Goal: Task Accomplishment & Management: Manage account settings

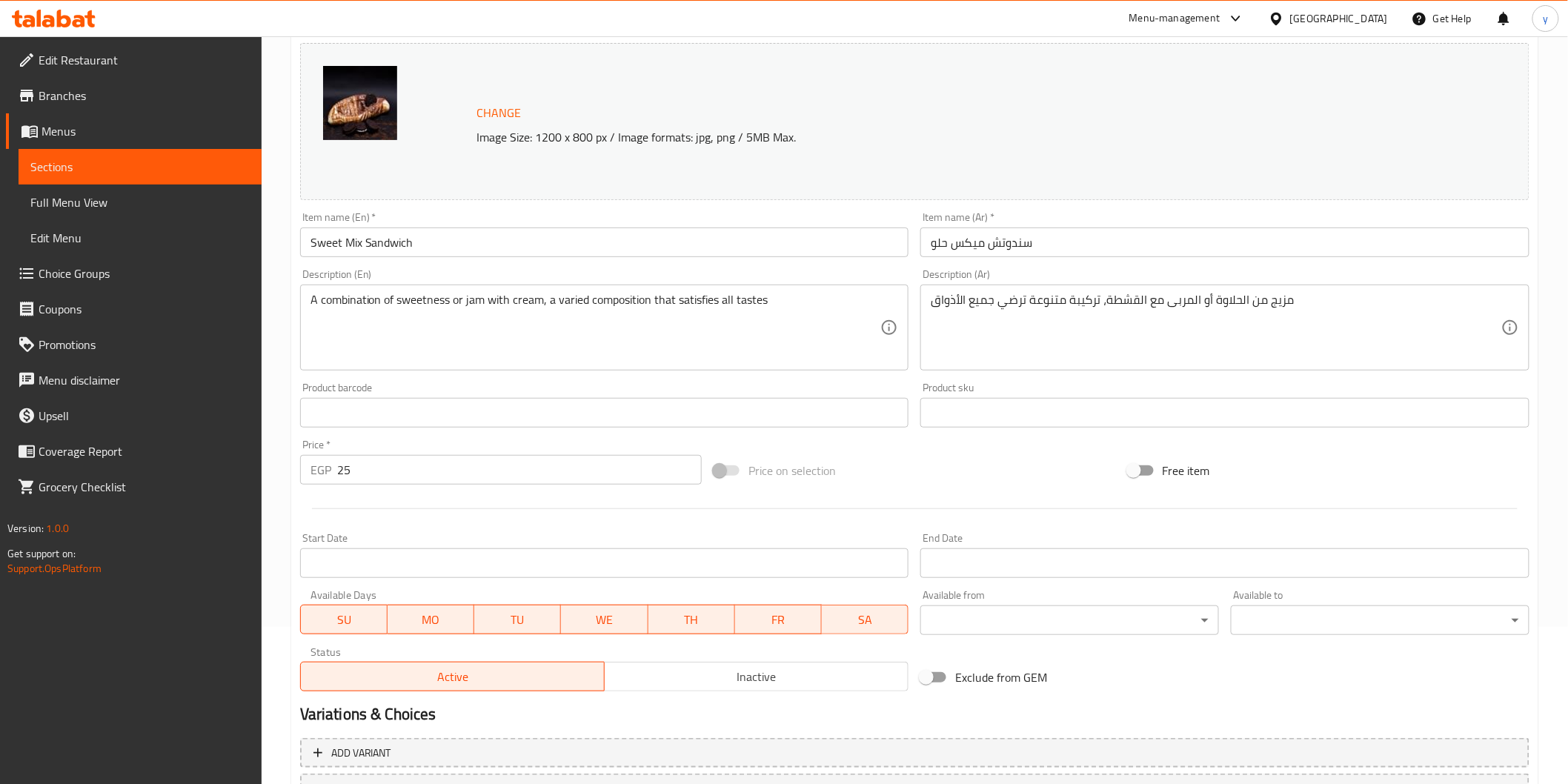
scroll to position [281, 0]
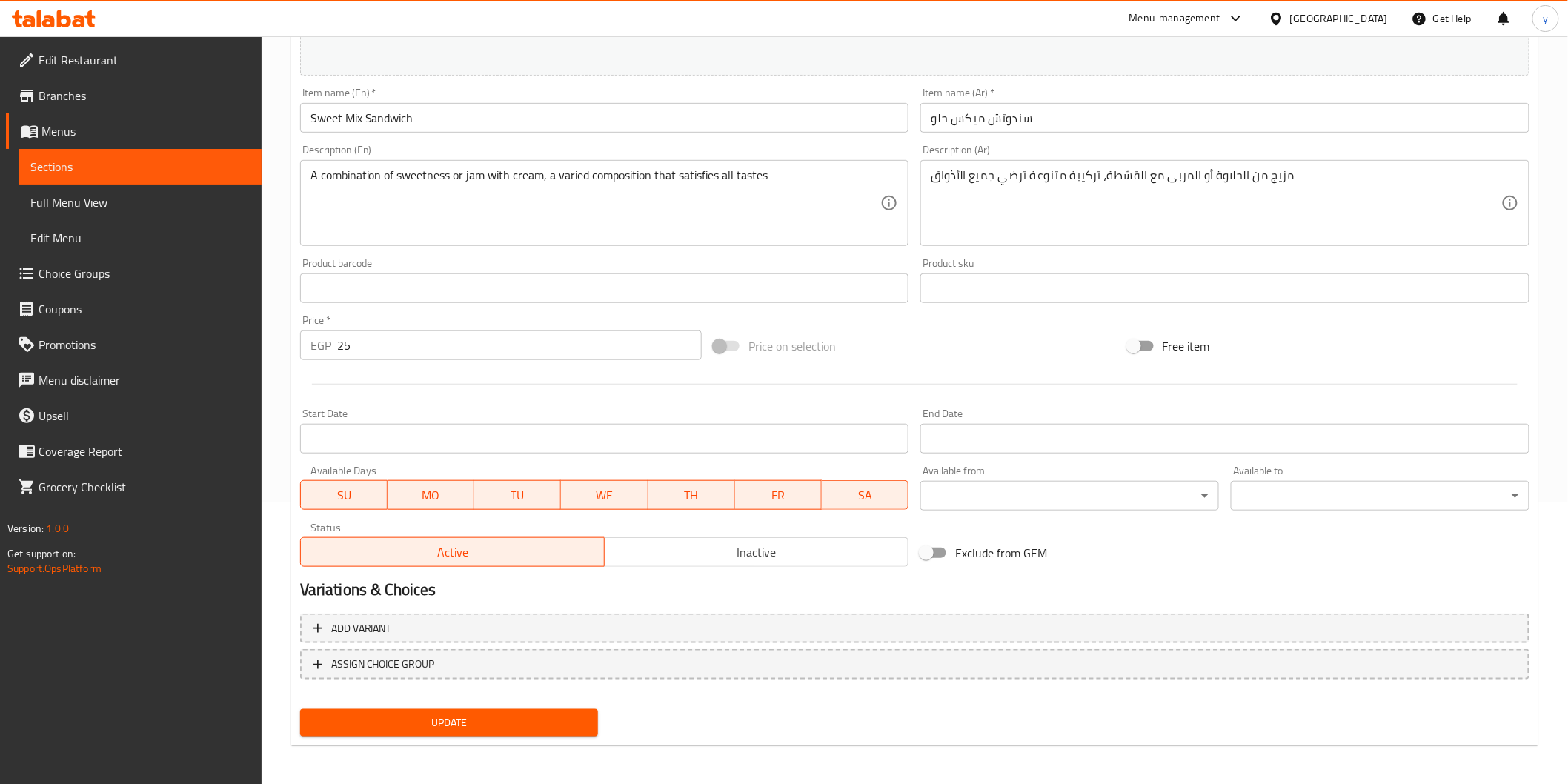
click at [449, 722] on span "Update" at bounding box center [449, 722] width 275 height 19
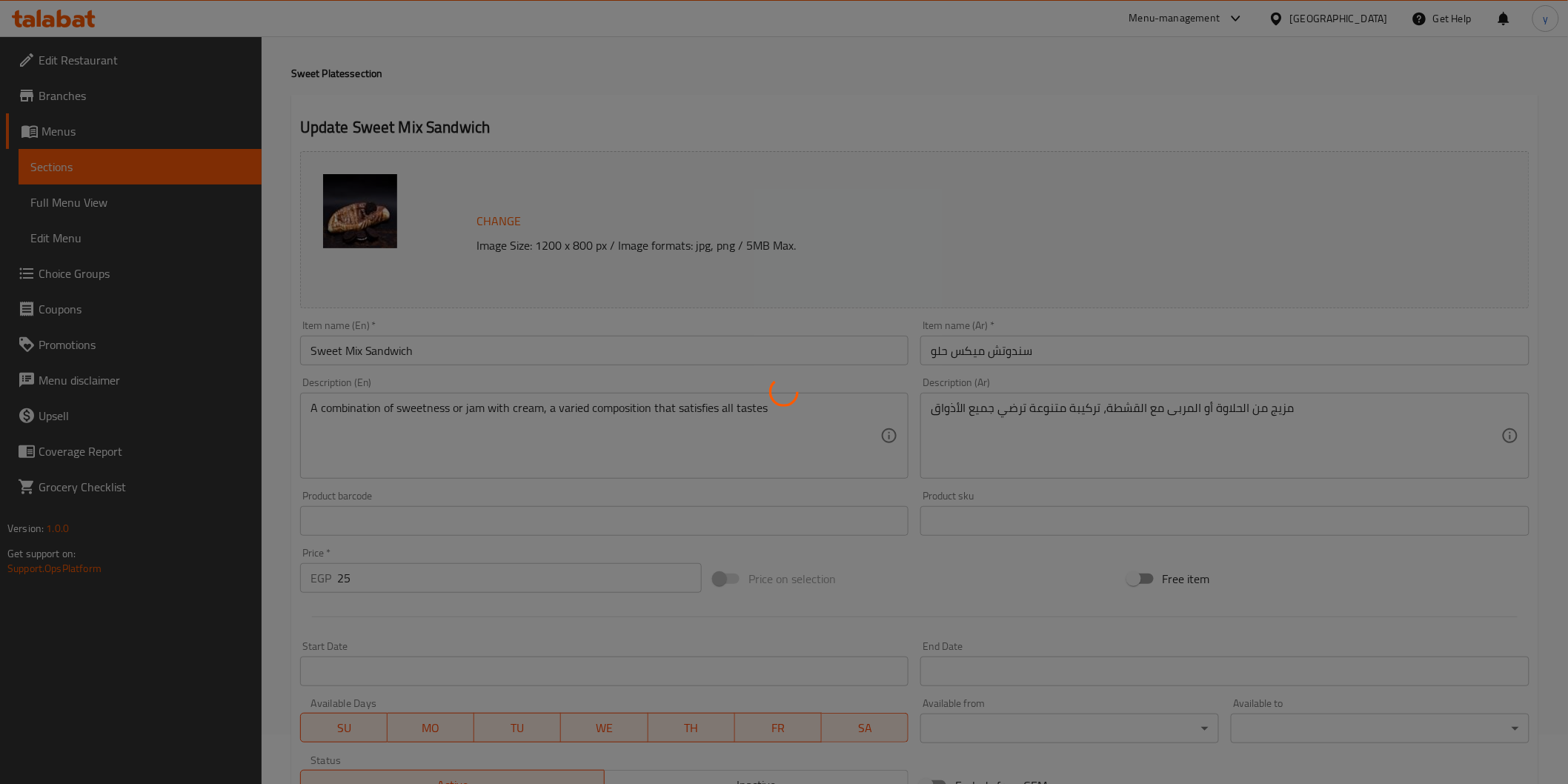
scroll to position [34, 0]
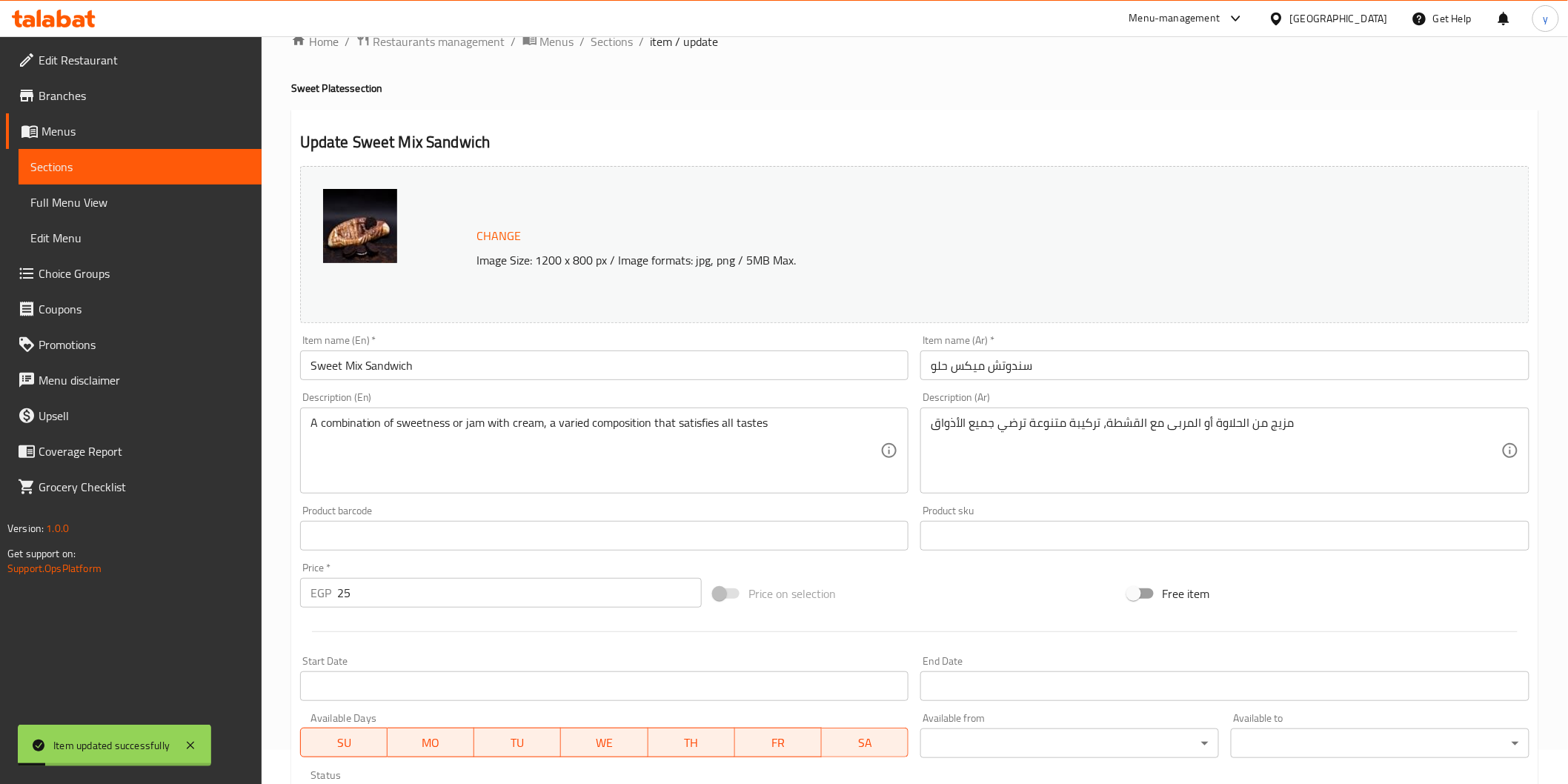
click at [164, 162] on span "Sections" at bounding box center [139, 166] width 219 height 18
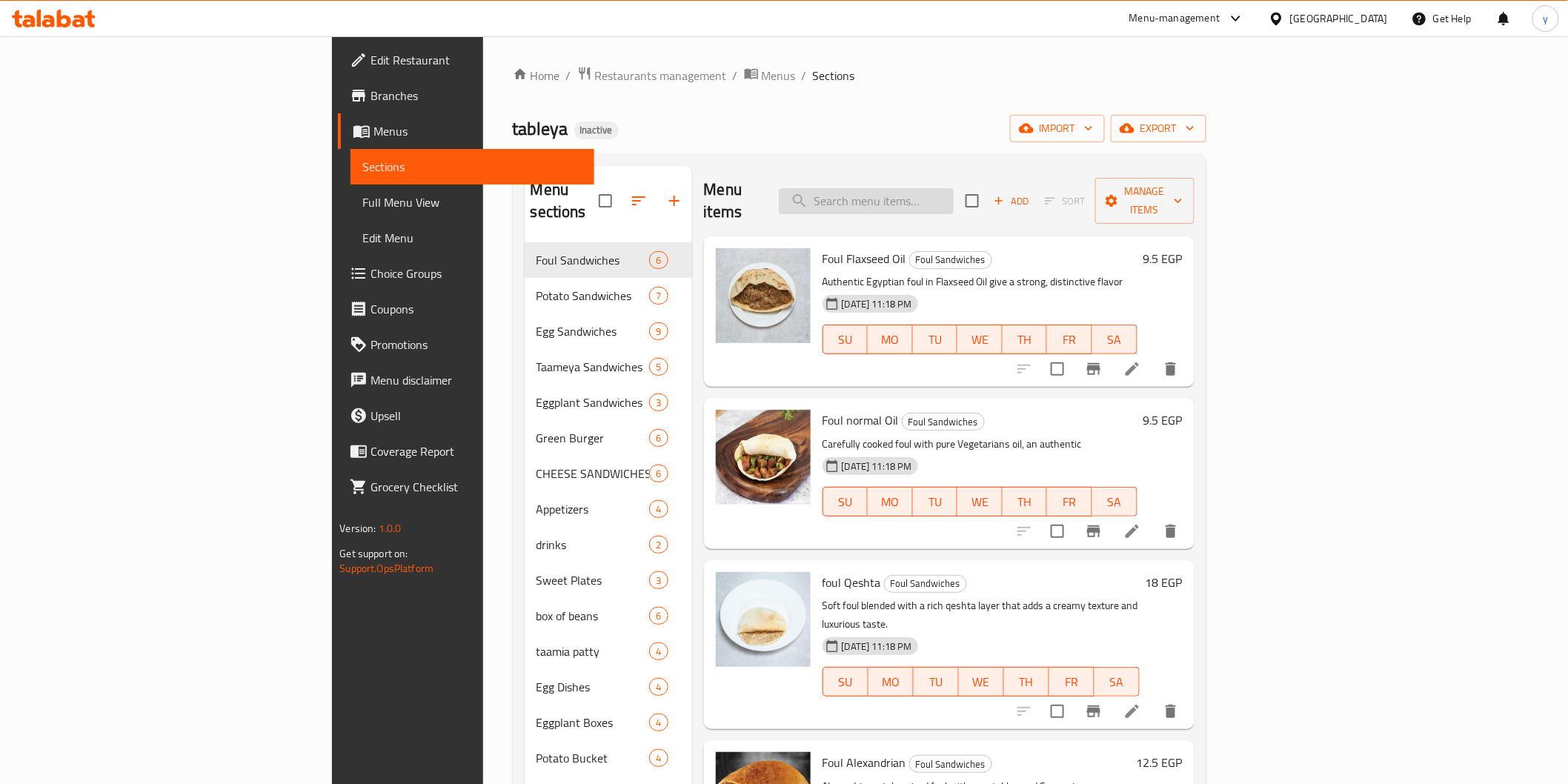
click at [954, 190] on input "search" at bounding box center [866, 202] width 175 height 26
paste input "Fried egg"
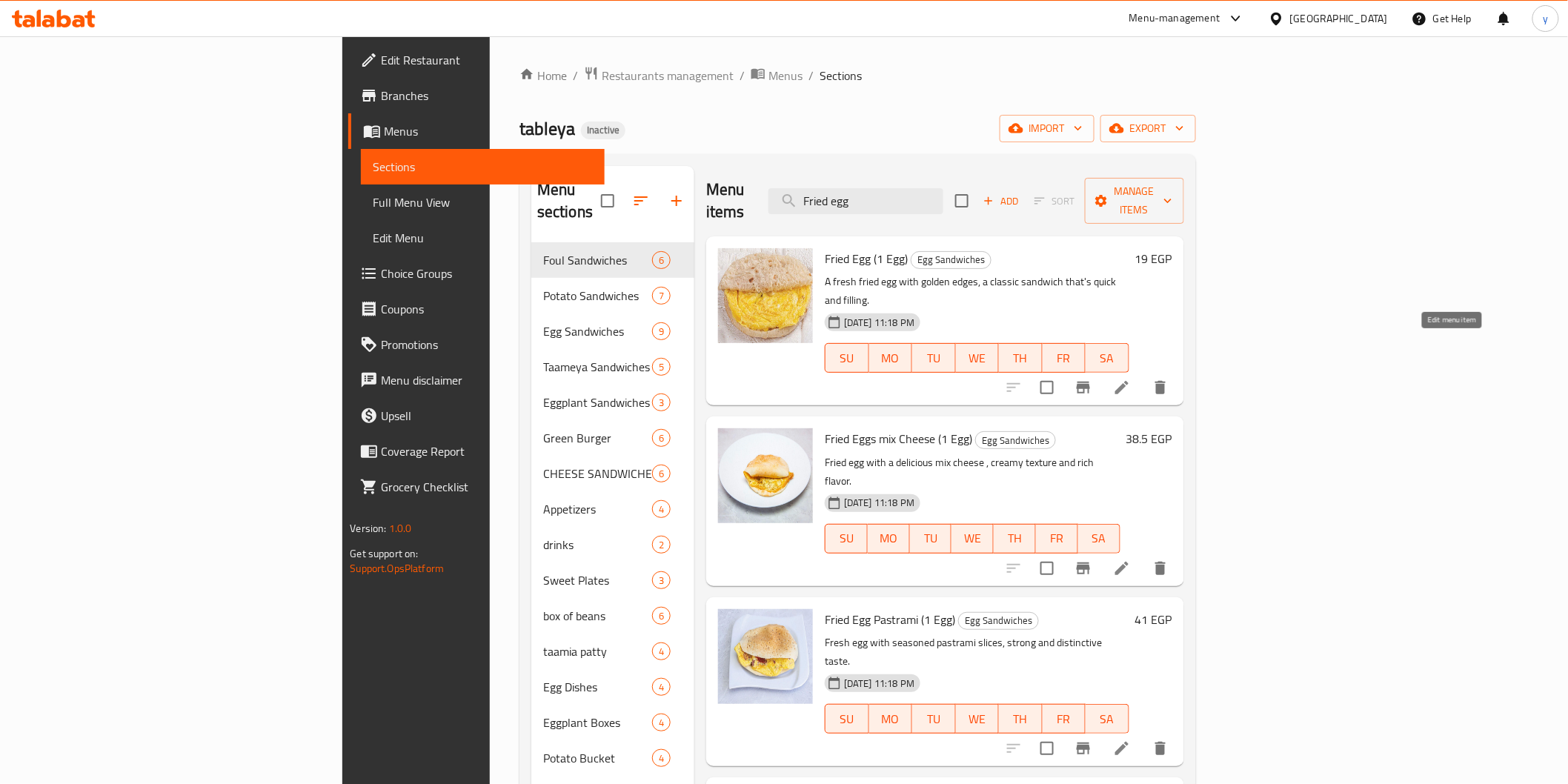
type input "Fried egg"
click at [1131, 379] on icon at bounding box center [1122, 388] width 18 height 18
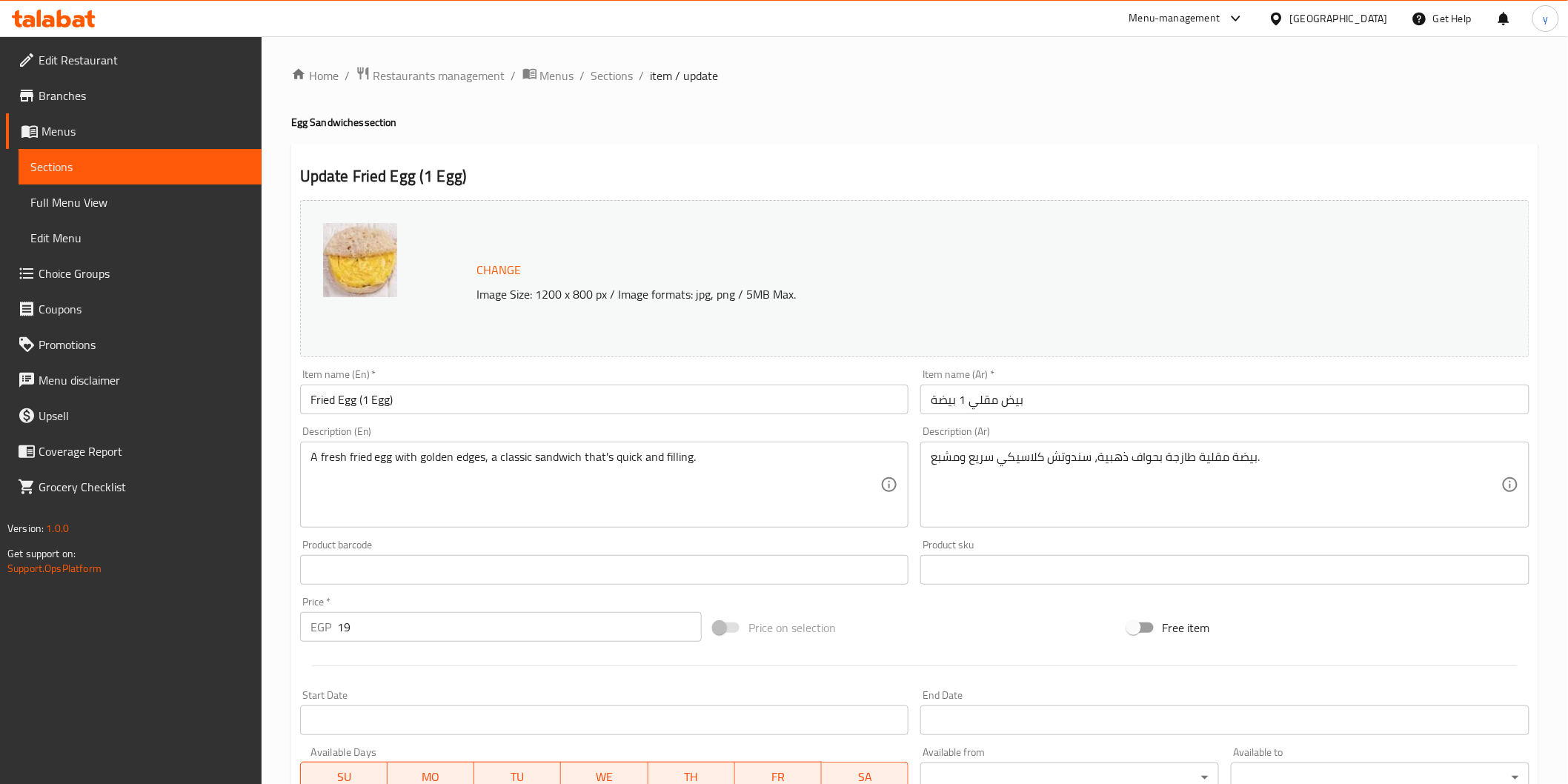
click at [595, 82] on span "Sections" at bounding box center [613, 75] width 43 height 18
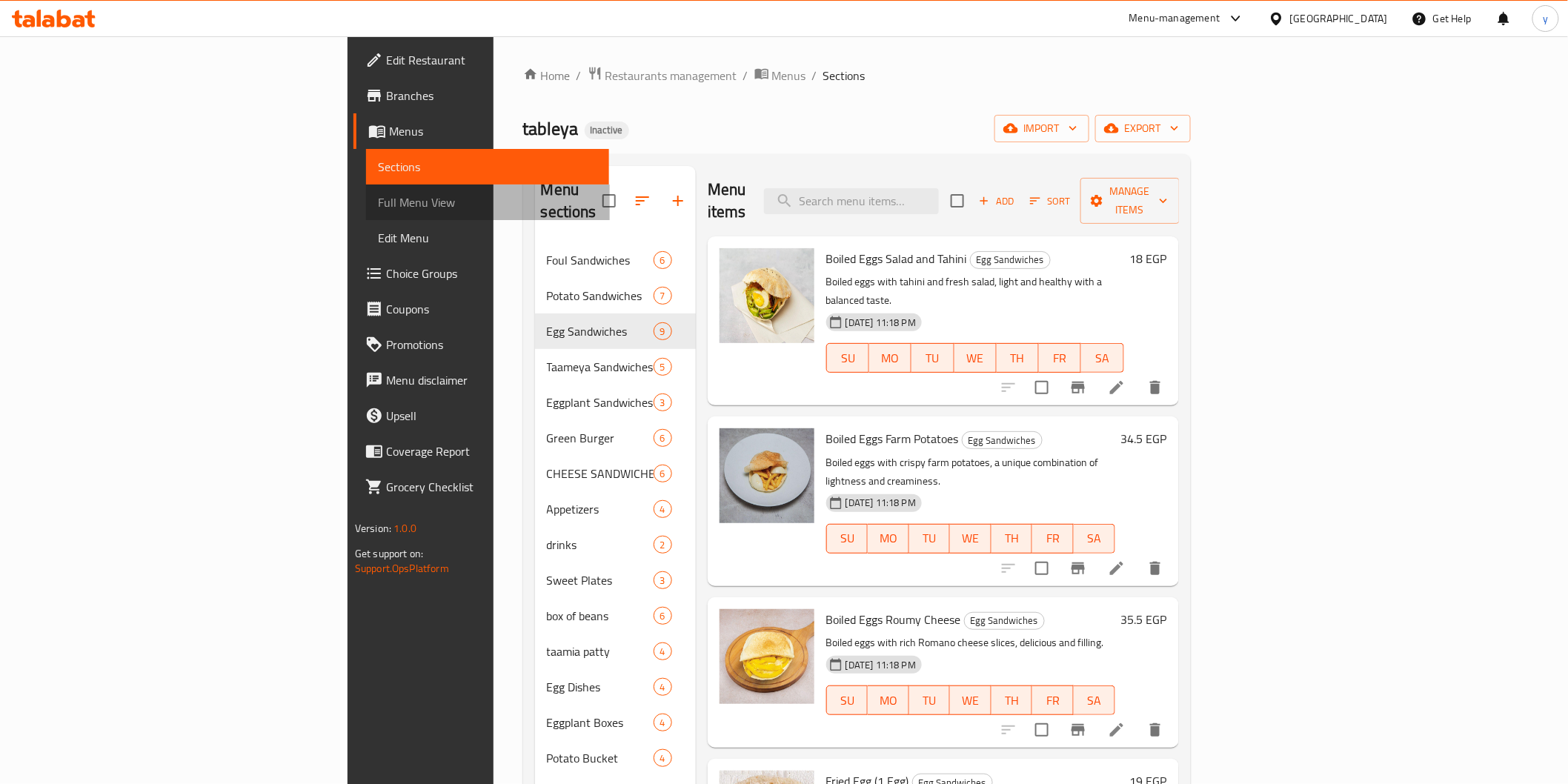
click at [378, 211] on span "Full Menu View" at bounding box center [487, 203] width 219 height 18
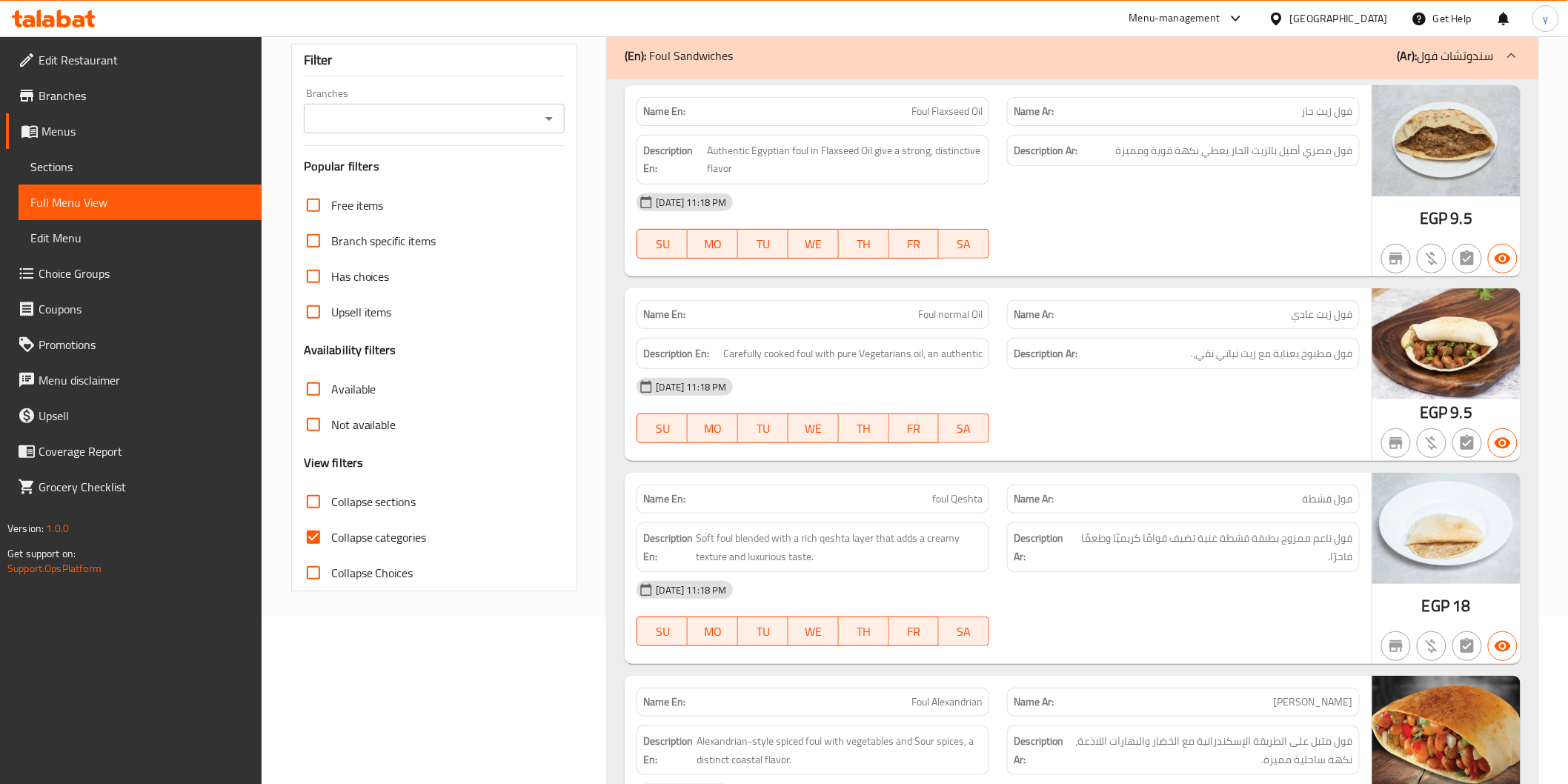
scroll to position [329, 0]
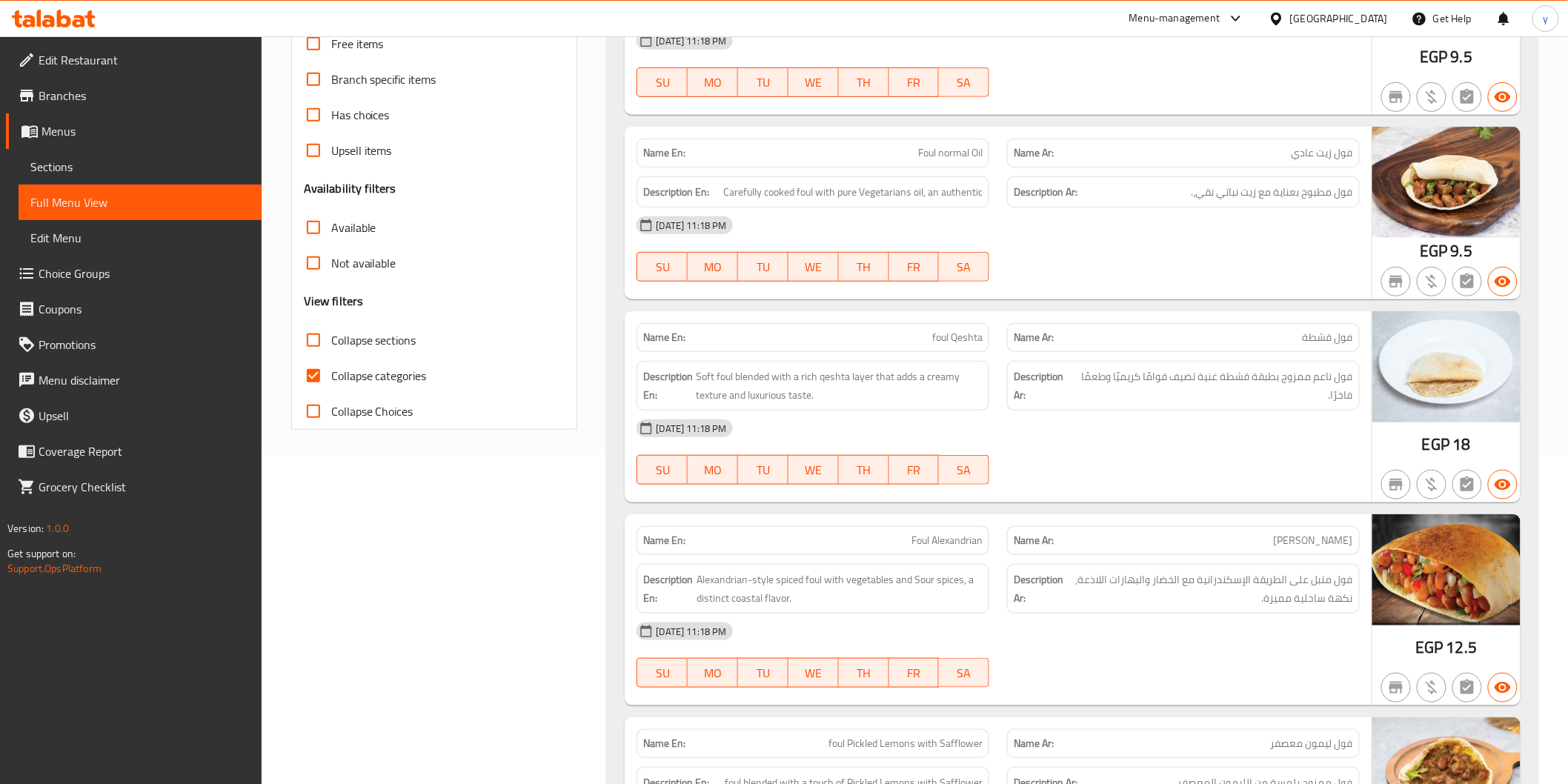
click at [319, 383] on input "Collapse categories" at bounding box center [313, 375] width 35 height 35
checkbox input "false"
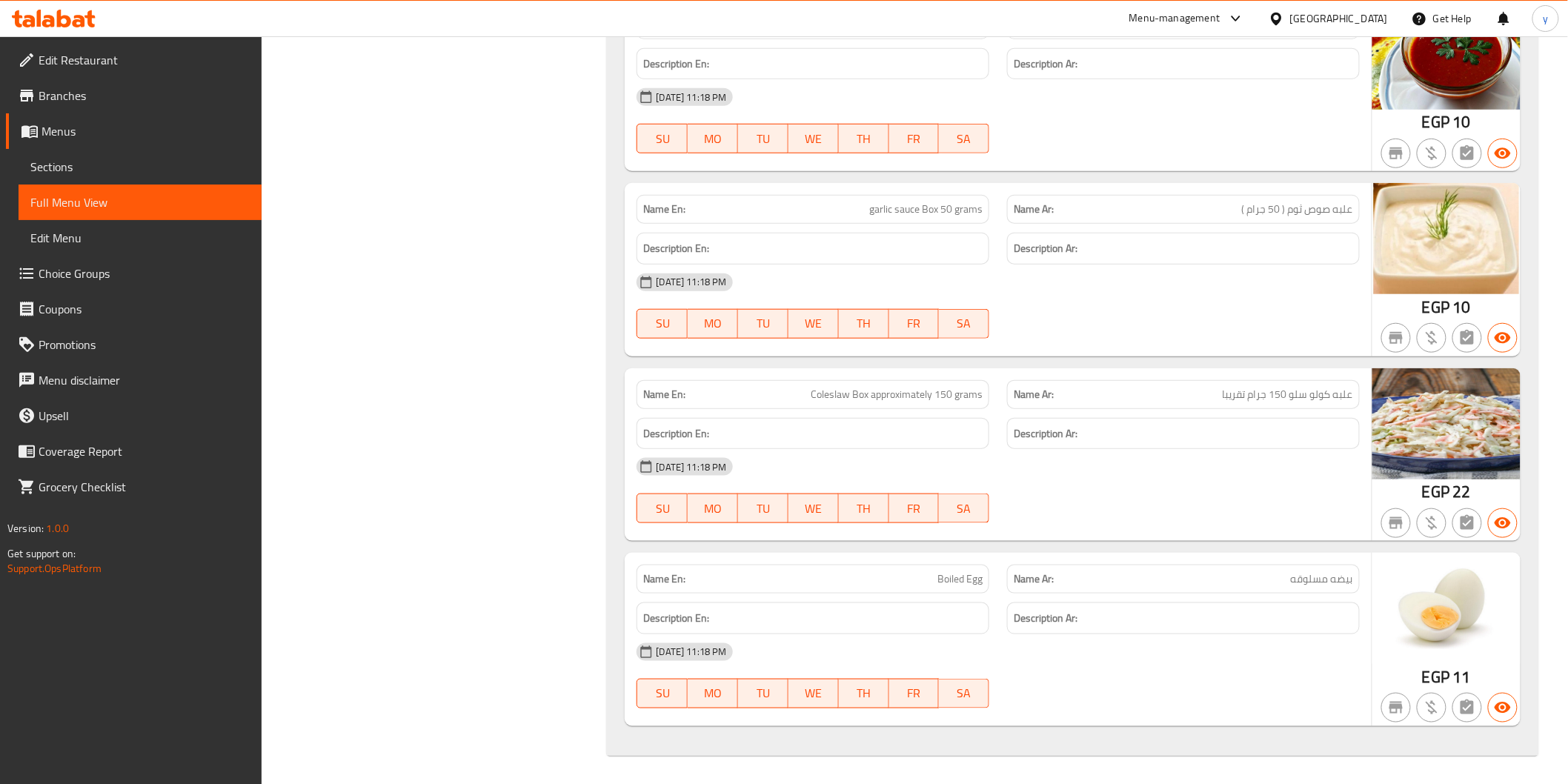
scroll to position [11502, 0]
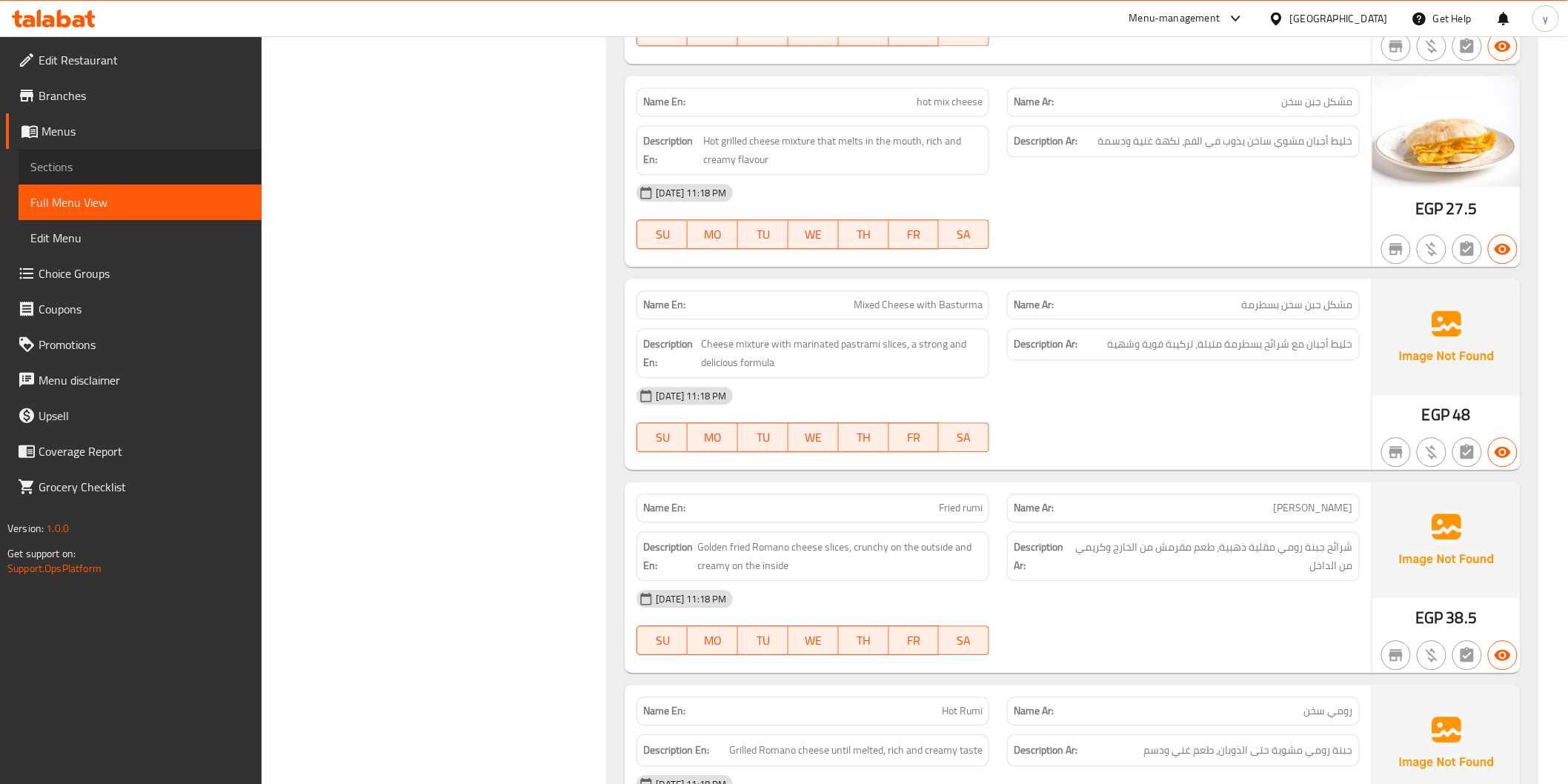
click at [127, 163] on span "Sections" at bounding box center [139, 166] width 219 height 18
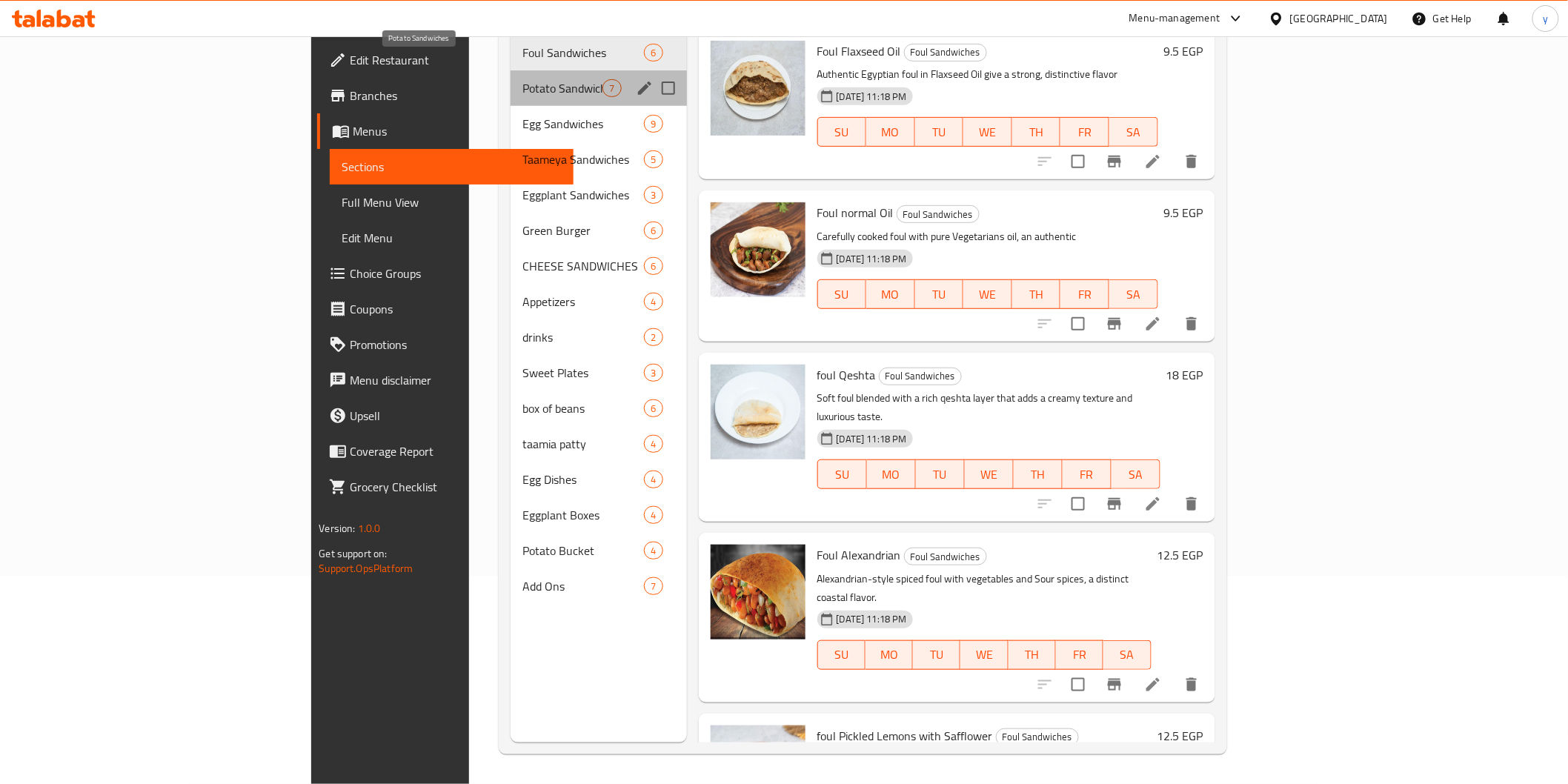
click at [522, 80] on span "Potato Sandwiches" at bounding box center [563, 89] width 80 height 18
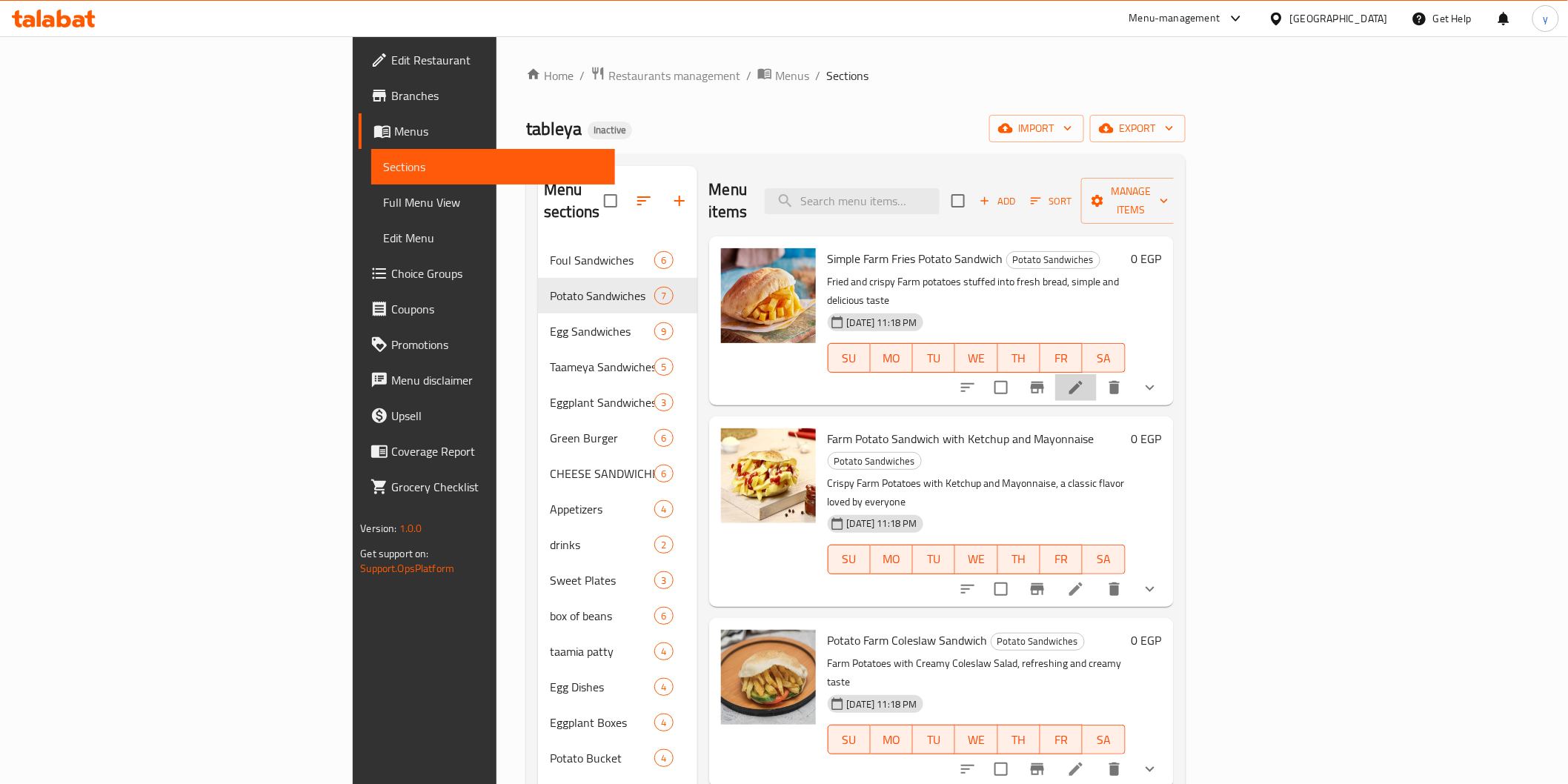
click at [1096, 374] on li at bounding box center [1076, 387] width 42 height 27
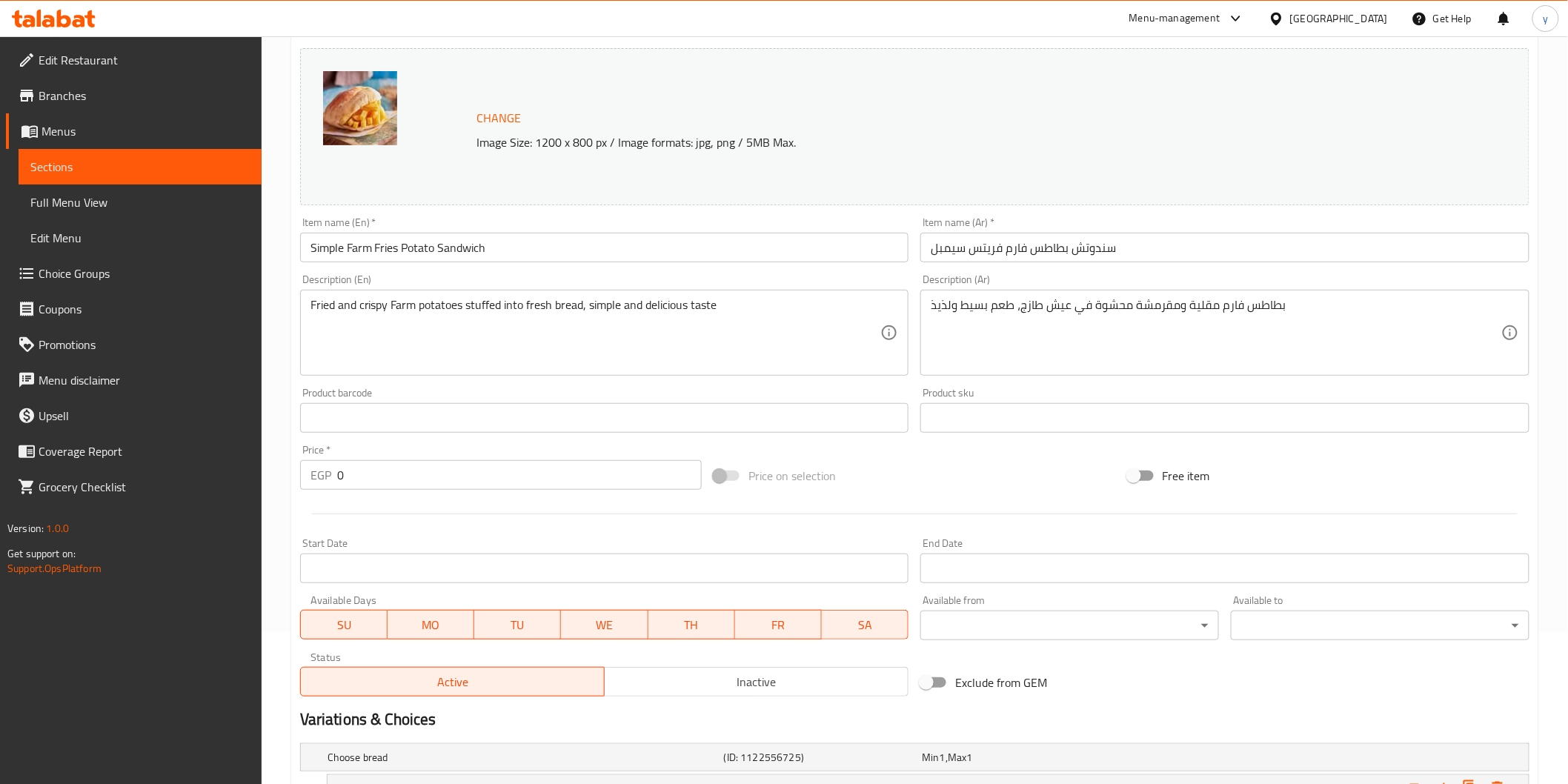
scroll to position [317, 0]
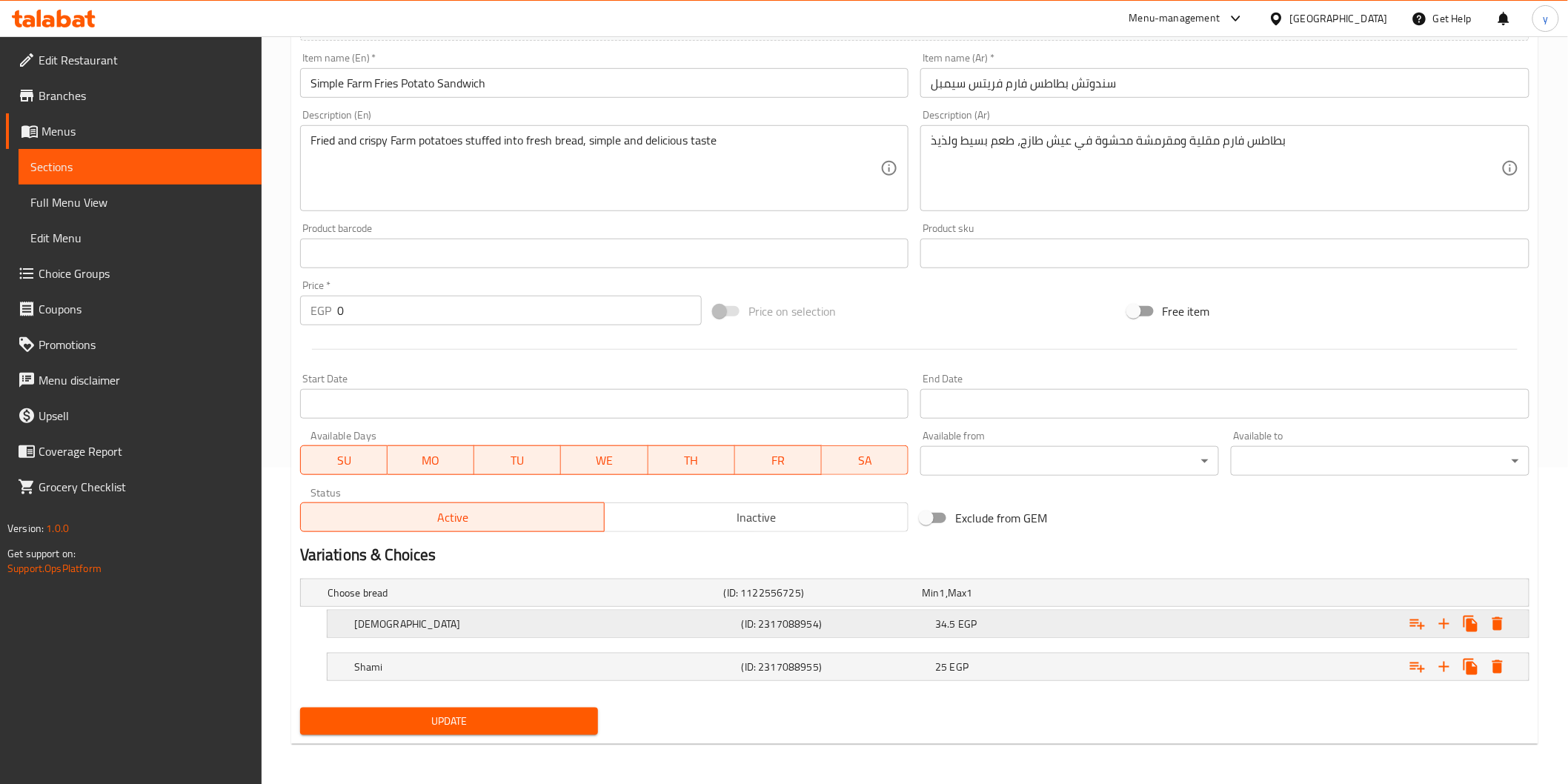
click at [868, 627] on h5 "(ID: 2317088954)" at bounding box center [836, 624] width 189 height 15
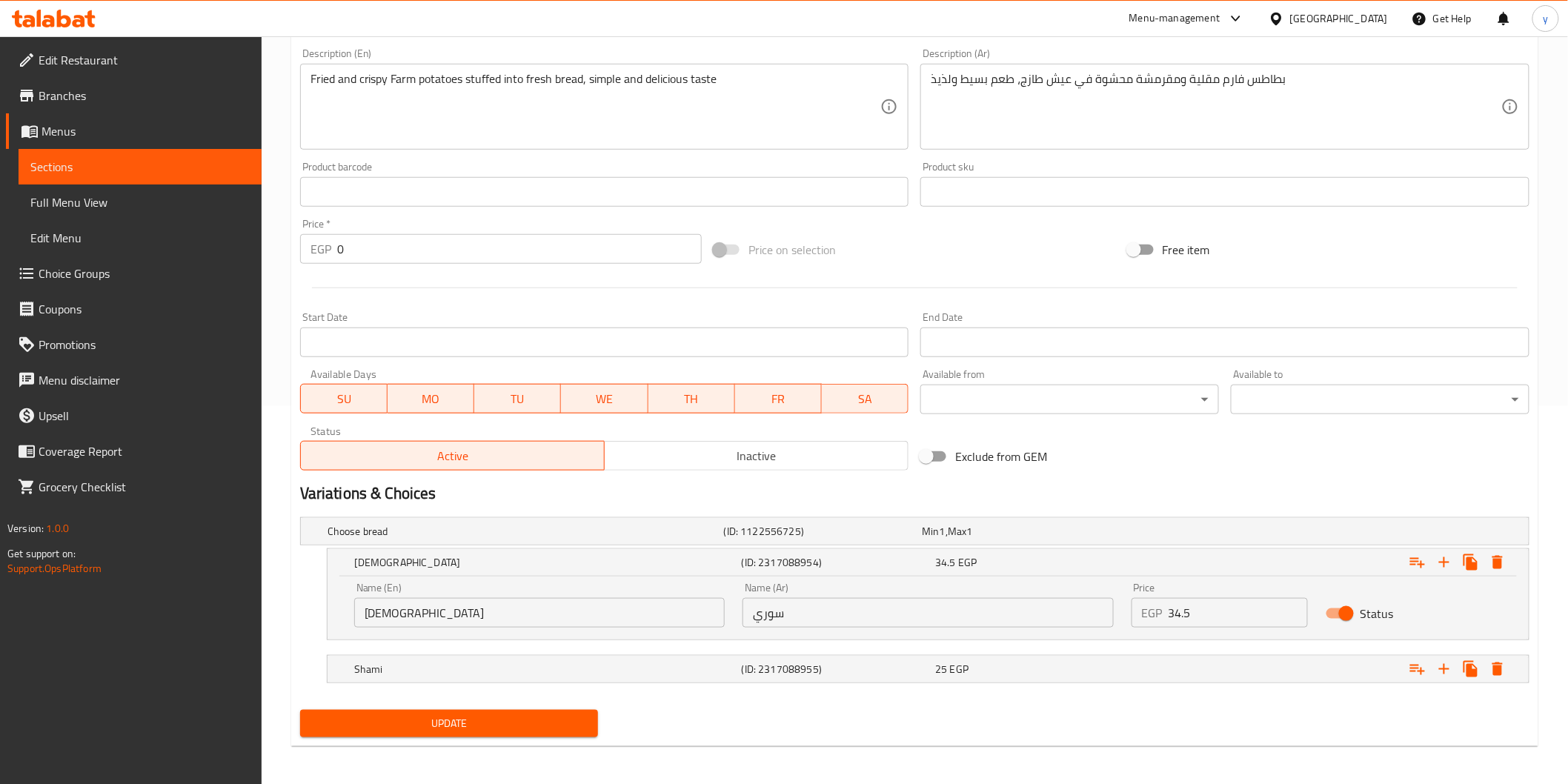
scroll to position [381, 0]
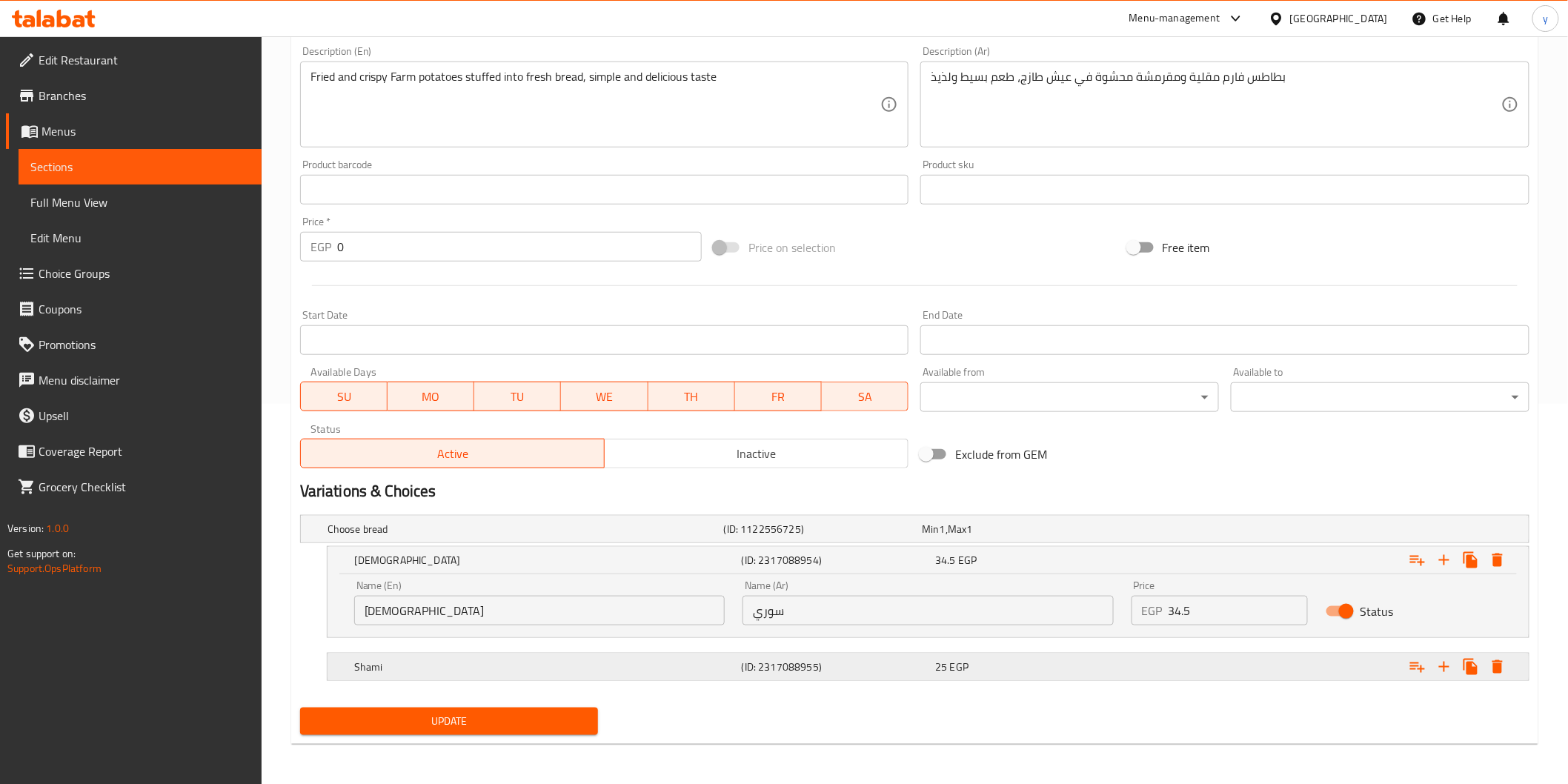
click at [704, 660] on h5 "Shami" at bounding box center [545, 667] width 381 height 15
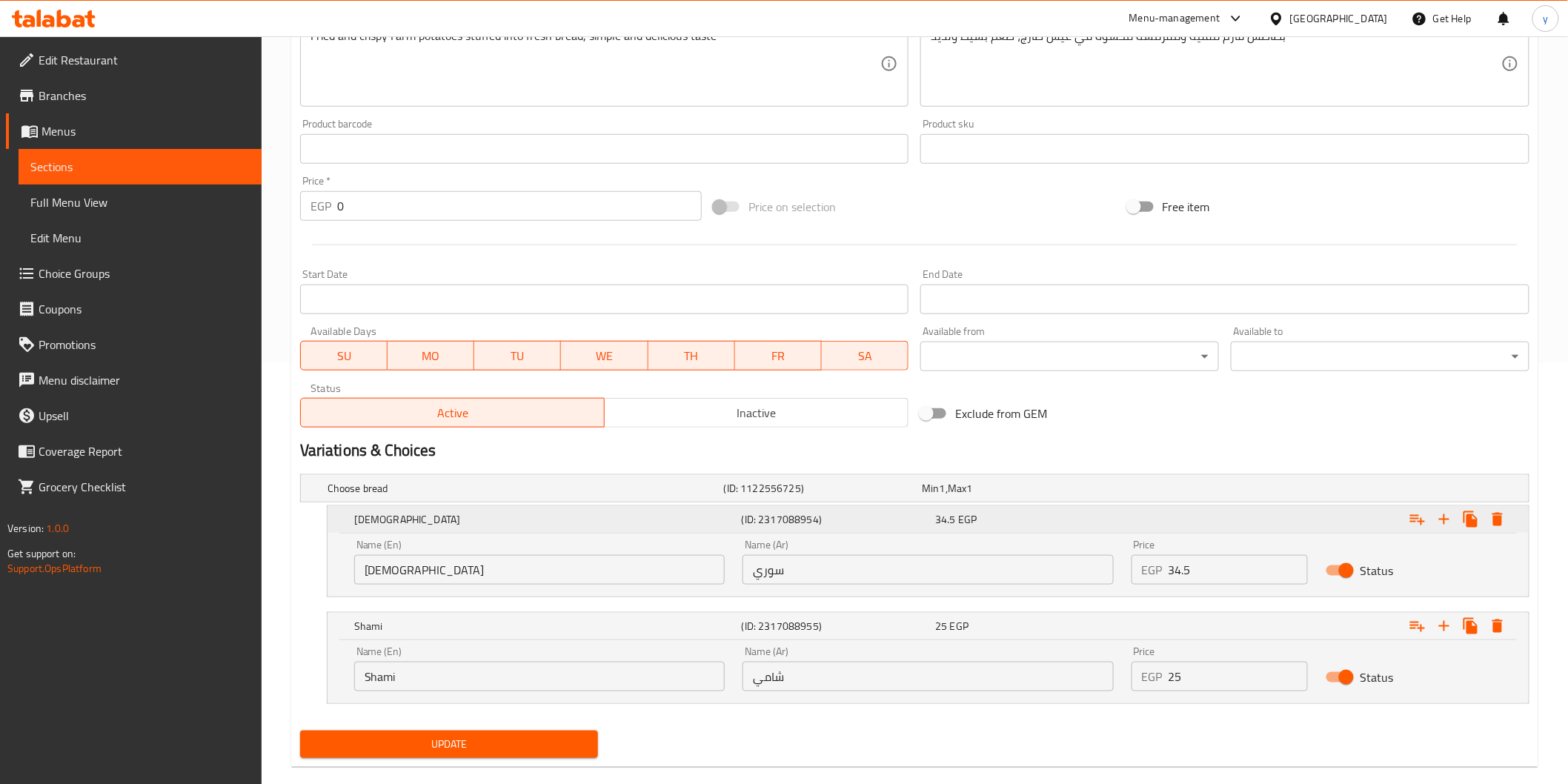
scroll to position [444, 0]
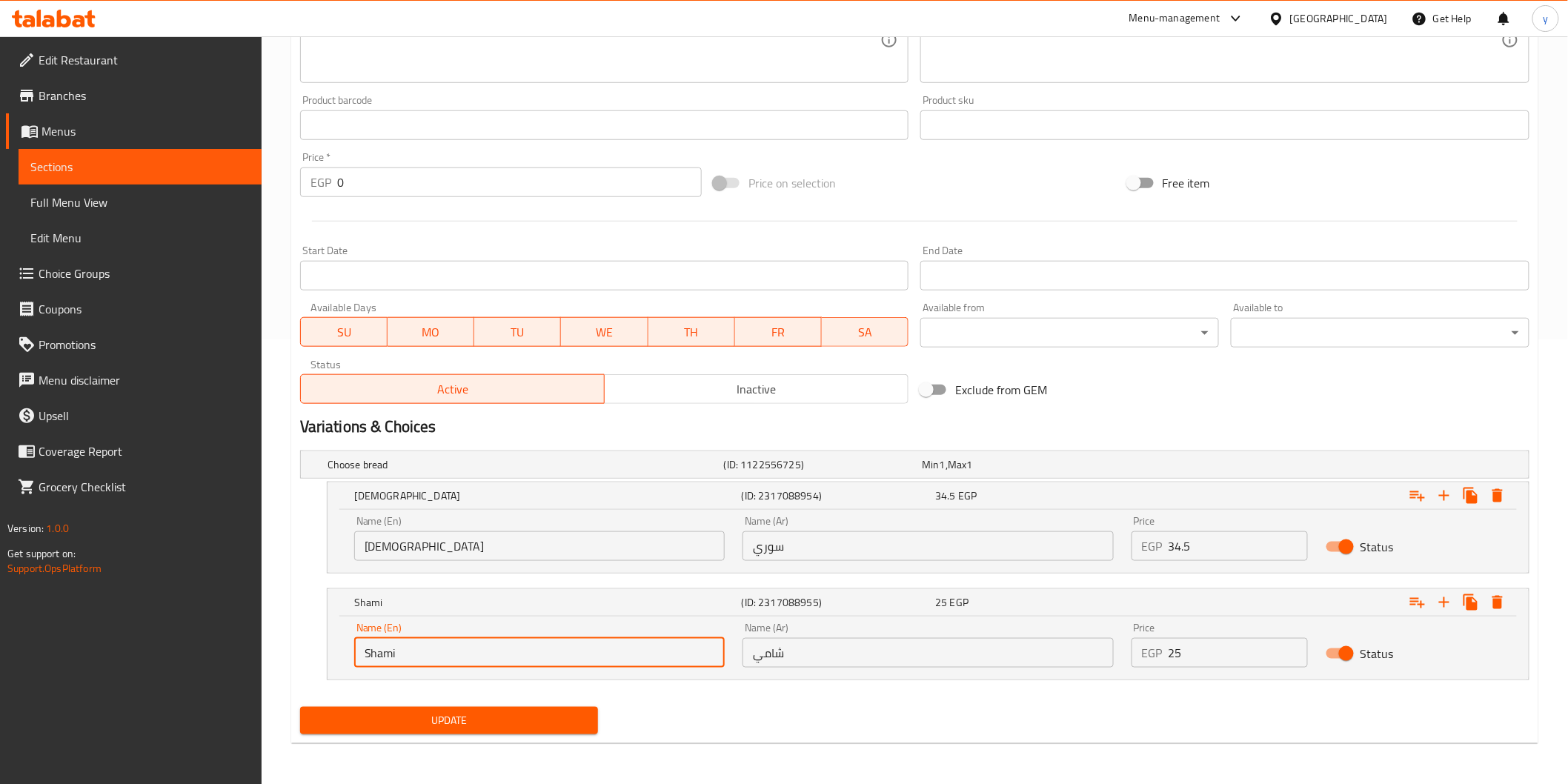
drag, startPoint x: 487, startPoint y: 663, endPoint x: 265, endPoint y: 664, distance: 222.0
click at [265, 671] on div "Home / Restaurants management / Menus / Sections / item / update Potato Sandwic…" at bounding box center [914, 188] width 1306 height 1193
paste input "regular"
type input "regular"
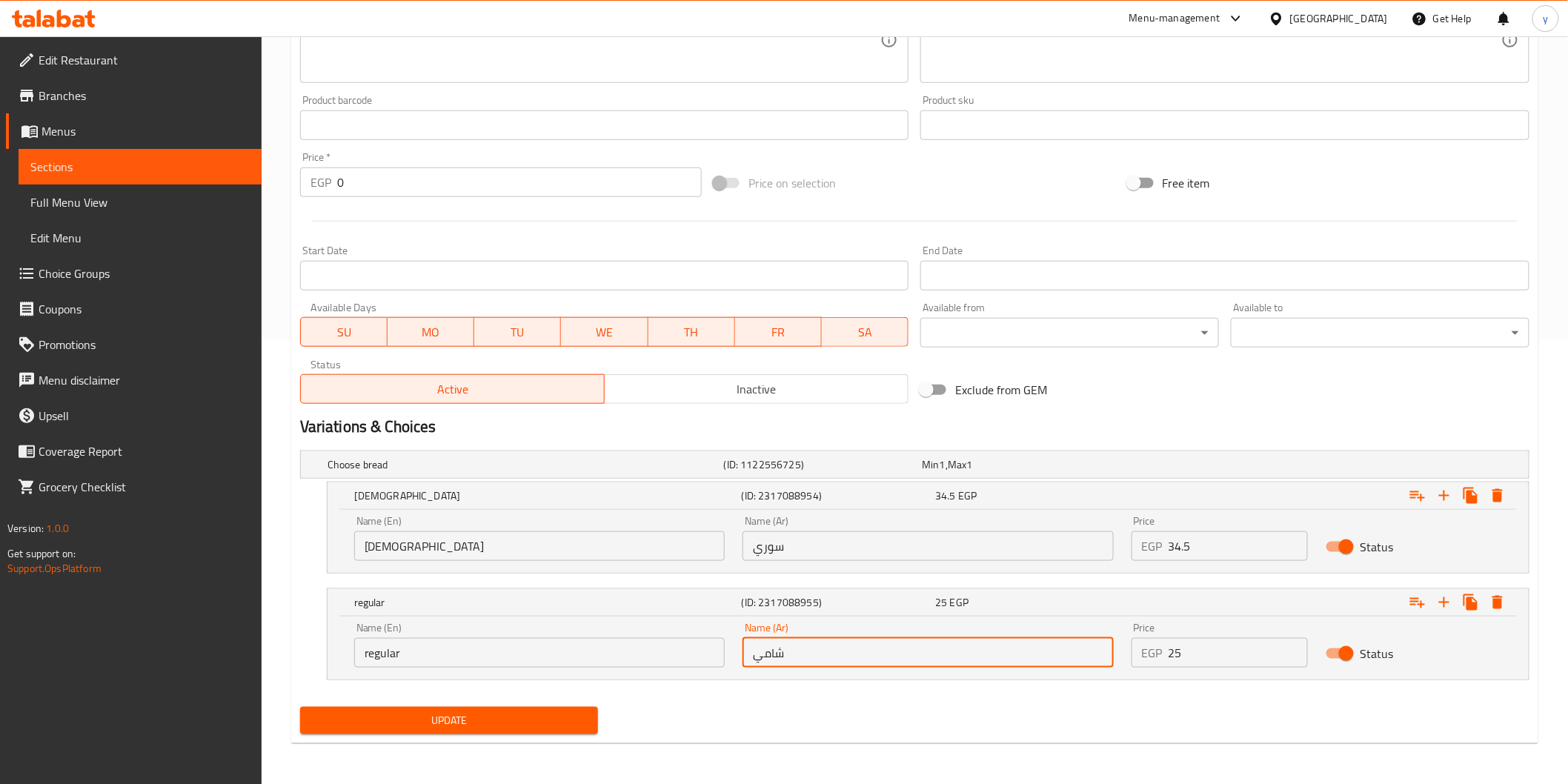
drag, startPoint x: 861, startPoint y: 655, endPoint x: 705, endPoint y: 664, distance: 156.3
click at [705, 664] on div "Name (En) regular Name (En) Name (Ar) شامي Name (Ar) Price EGP 25 Price Status" at bounding box center [928, 645] width 1165 height 63
type input "u"
type input "عادي"
click at [463, 722] on span "Update" at bounding box center [449, 720] width 275 height 19
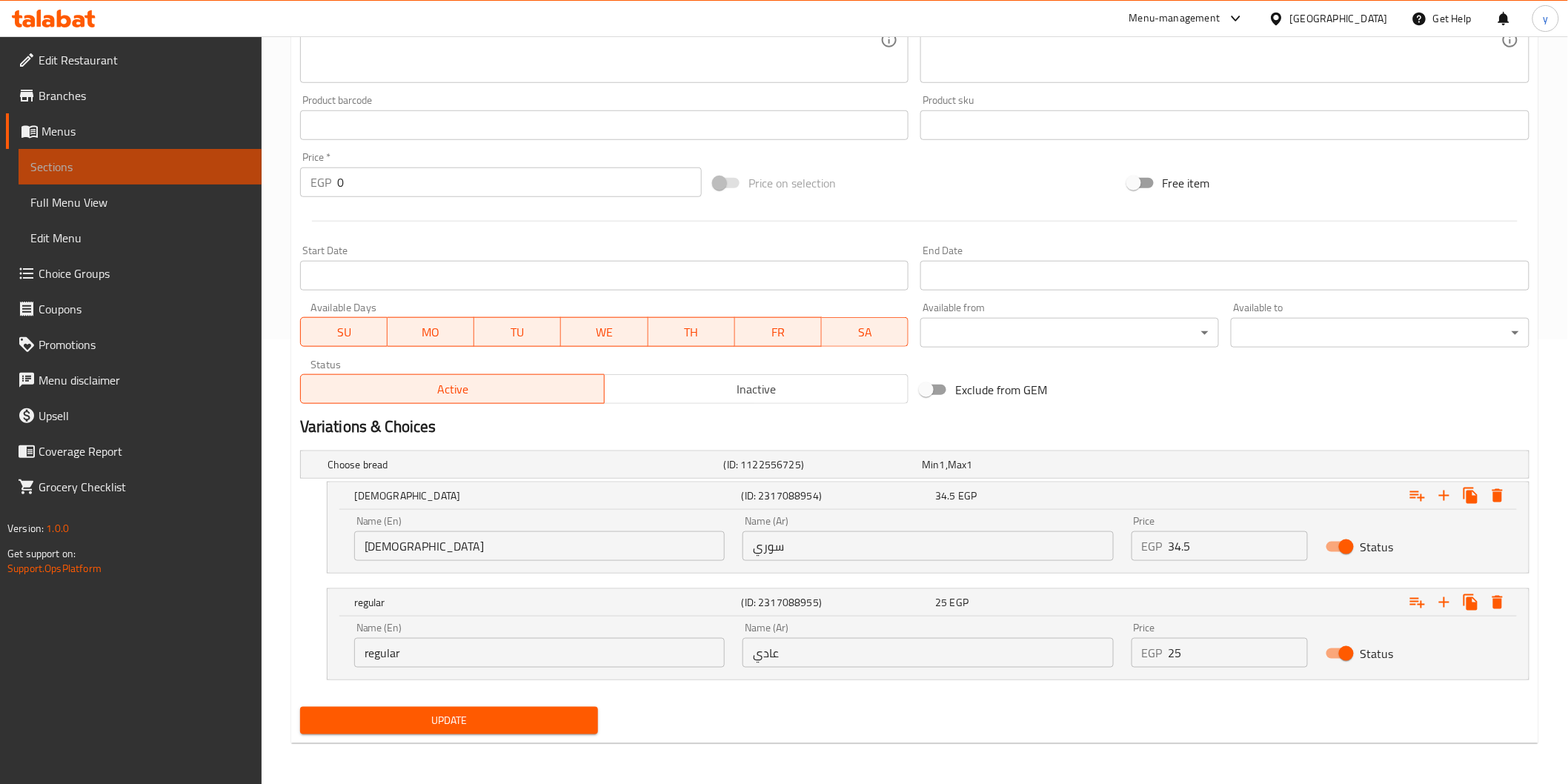
click at [154, 168] on span "Sections" at bounding box center [139, 166] width 219 height 18
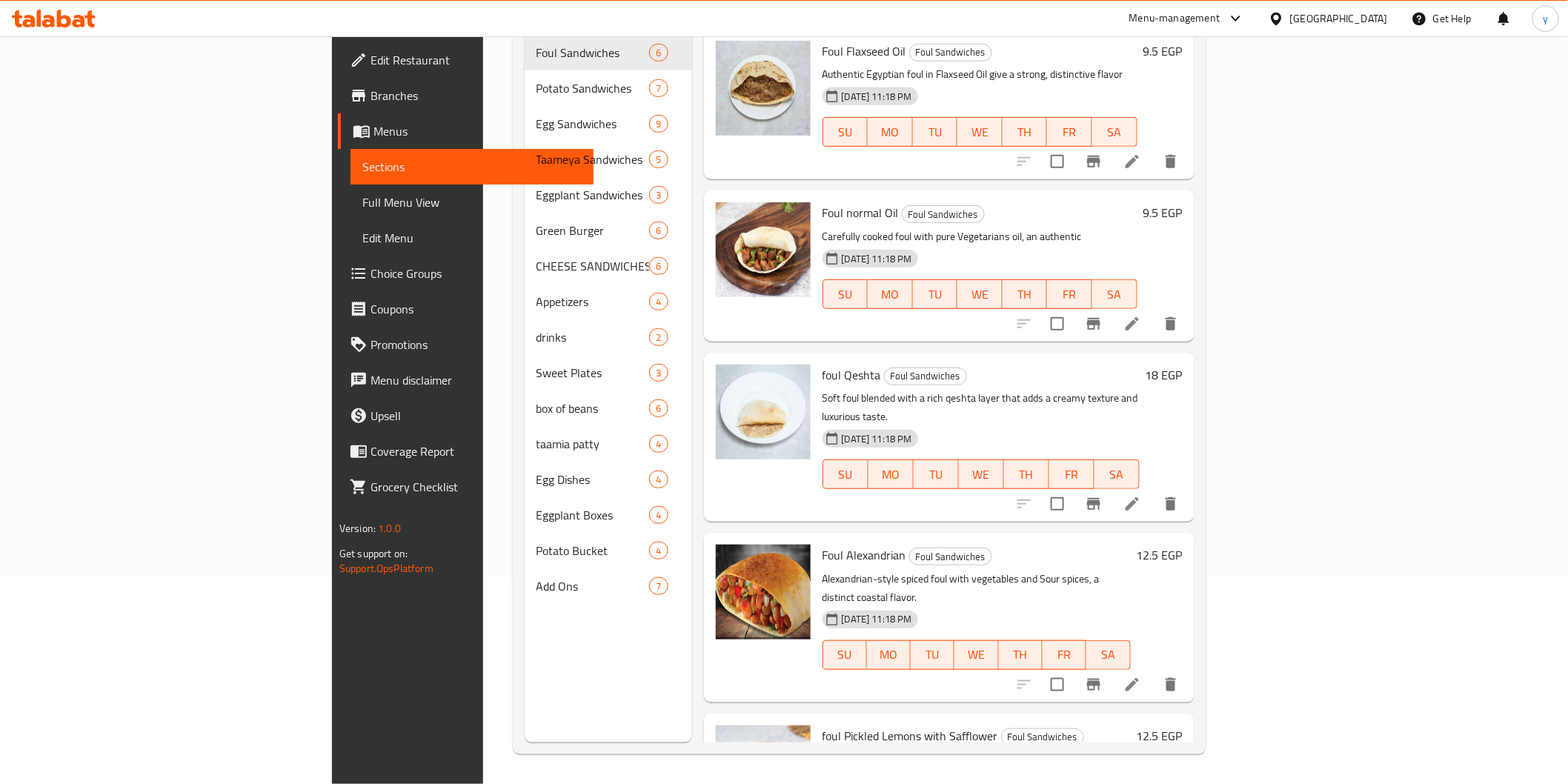
scroll to position [207, 0]
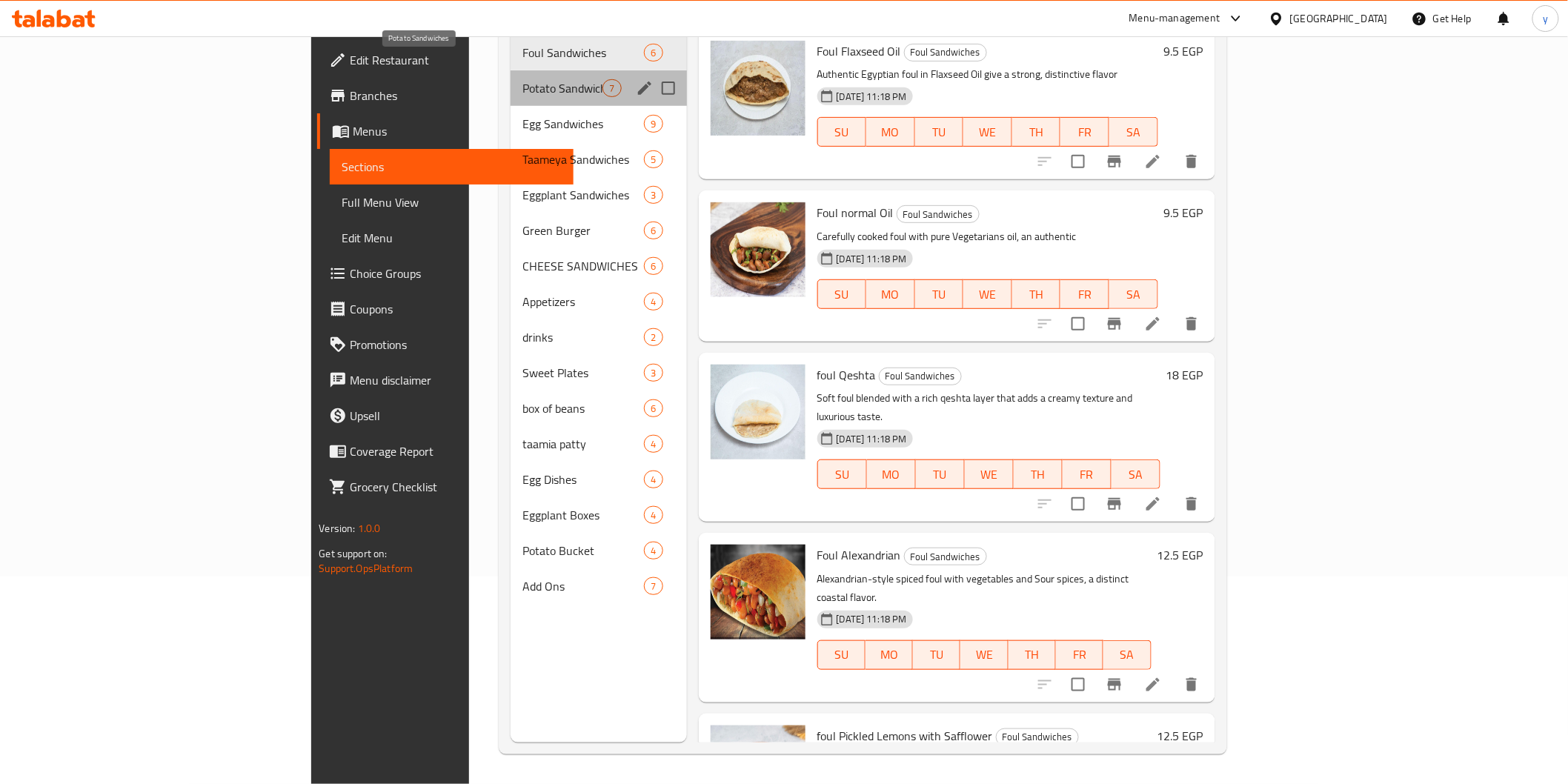
click at [522, 80] on span "Potato Sandwiches" at bounding box center [563, 89] width 80 height 18
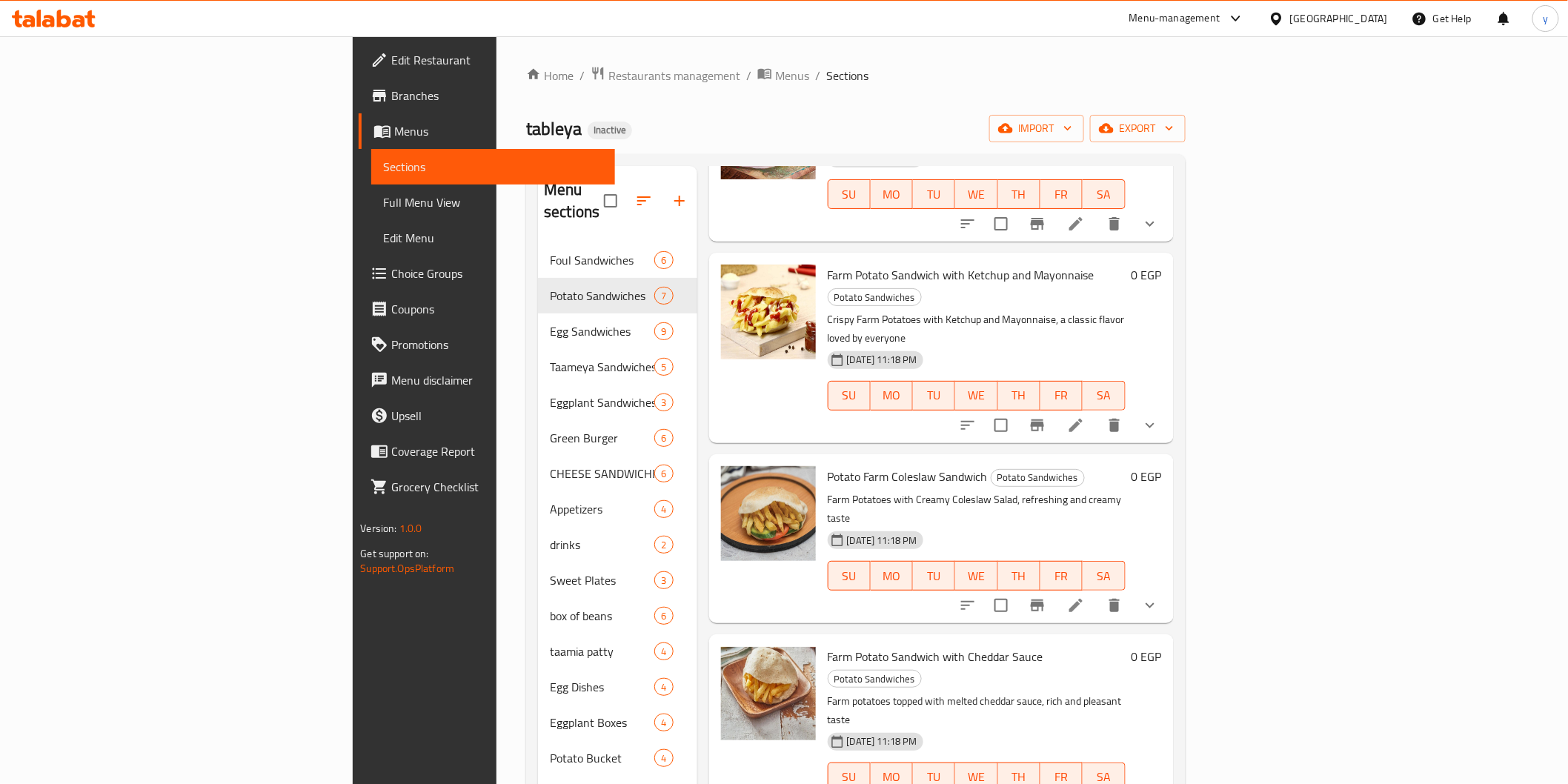
scroll to position [165, 0]
click at [1085, 416] on icon at bounding box center [1076, 425] width 18 height 18
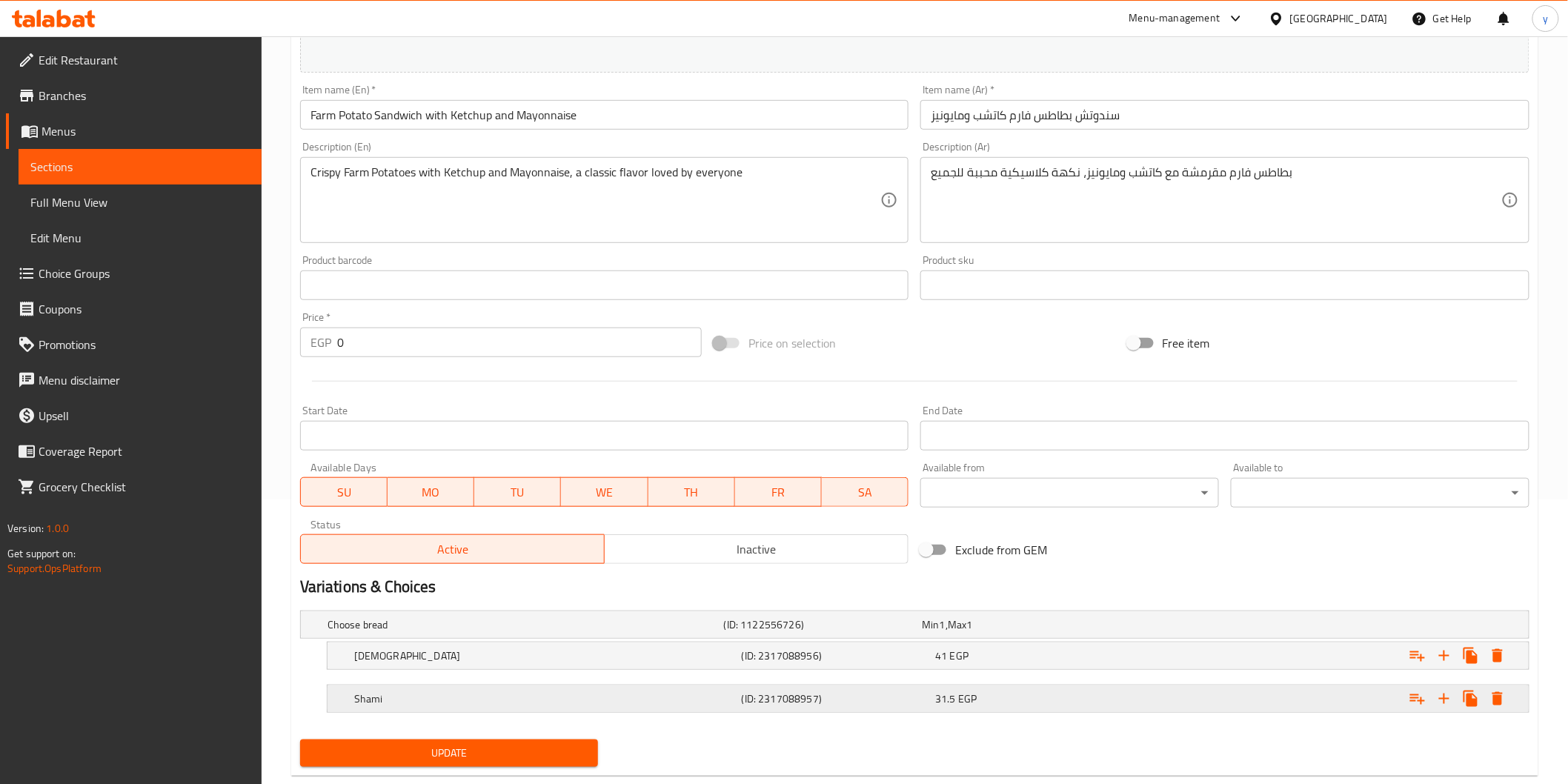
scroll to position [317, 0]
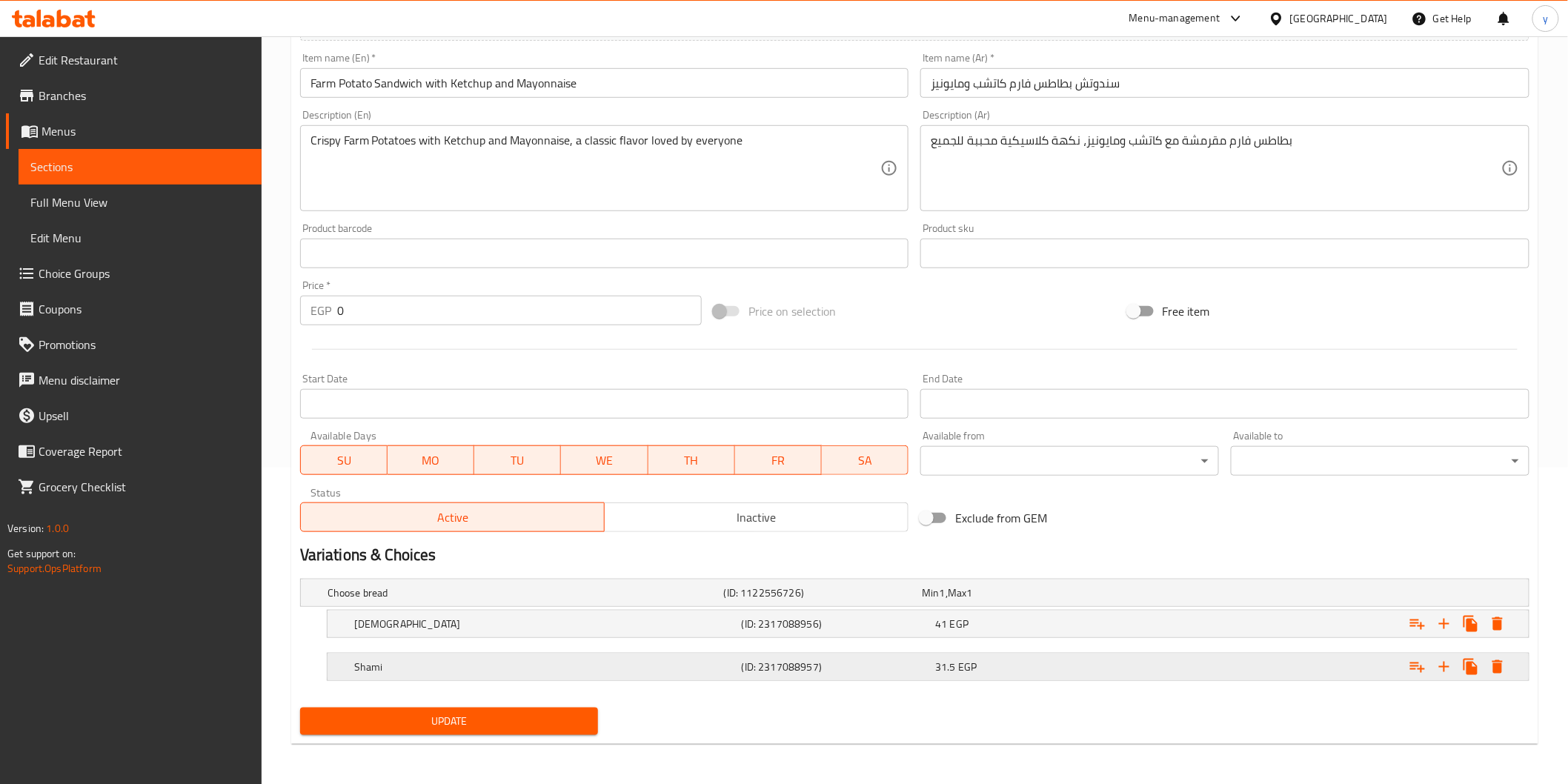
click at [481, 674] on div "Shami" at bounding box center [545, 667] width 388 height 21
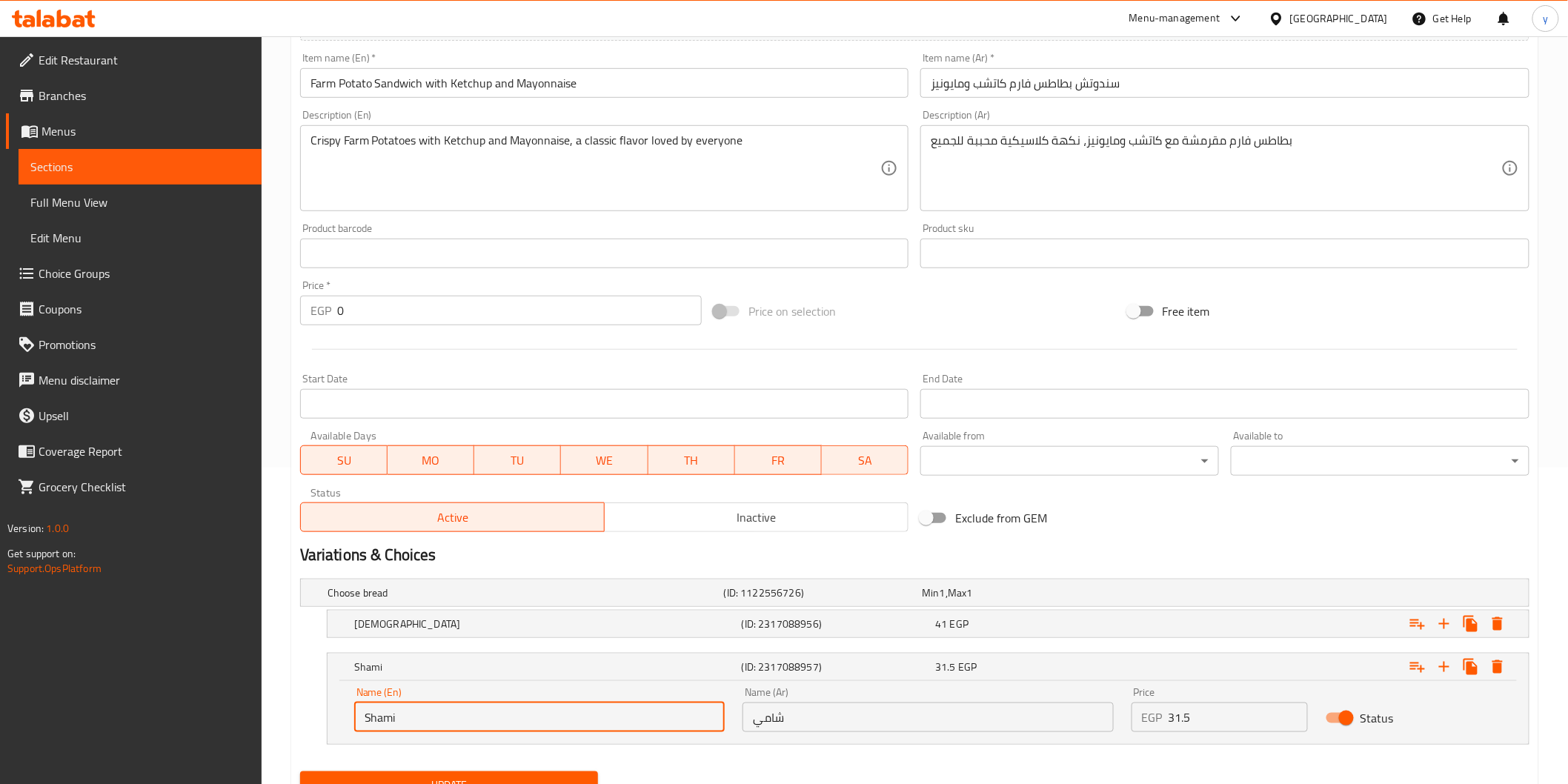
drag, startPoint x: 450, startPoint y: 722, endPoint x: 271, endPoint y: 682, distance: 183.4
click at [271, 682] on div "Home / Restaurants management / Menus / Sections / item / update Potato Sandwic…" at bounding box center [914, 284] width 1306 height 1129
paste input "regular"
type input "regular"
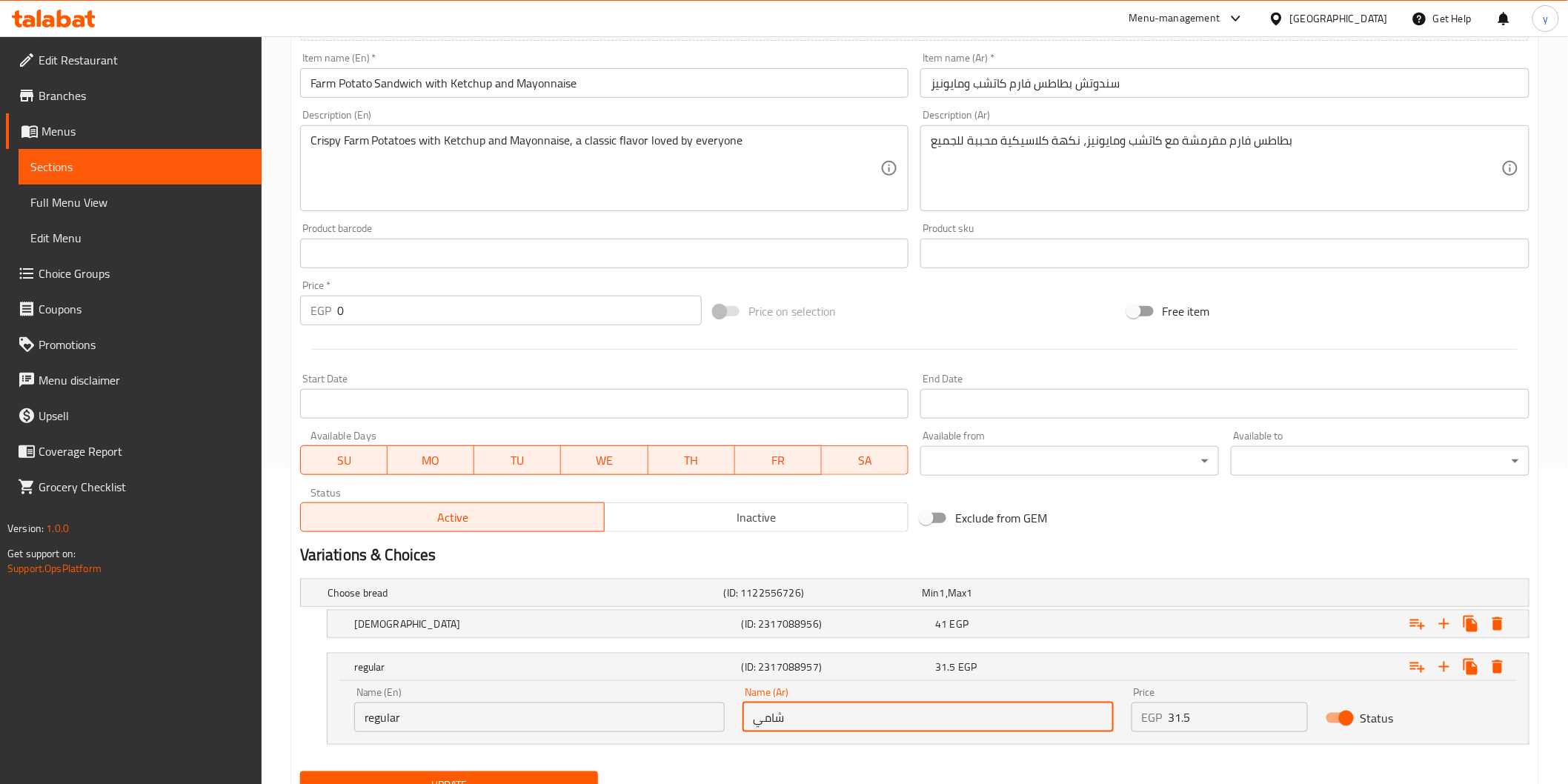
drag, startPoint x: 850, startPoint y: 718, endPoint x: 664, endPoint y: 718, distance: 186.0
click at [664, 718] on div "Name (En) regular Name (En) Name (Ar) شامي Name (Ar) Price EGP 31.5 Price Status" at bounding box center [928, 709] width 1165 height 63
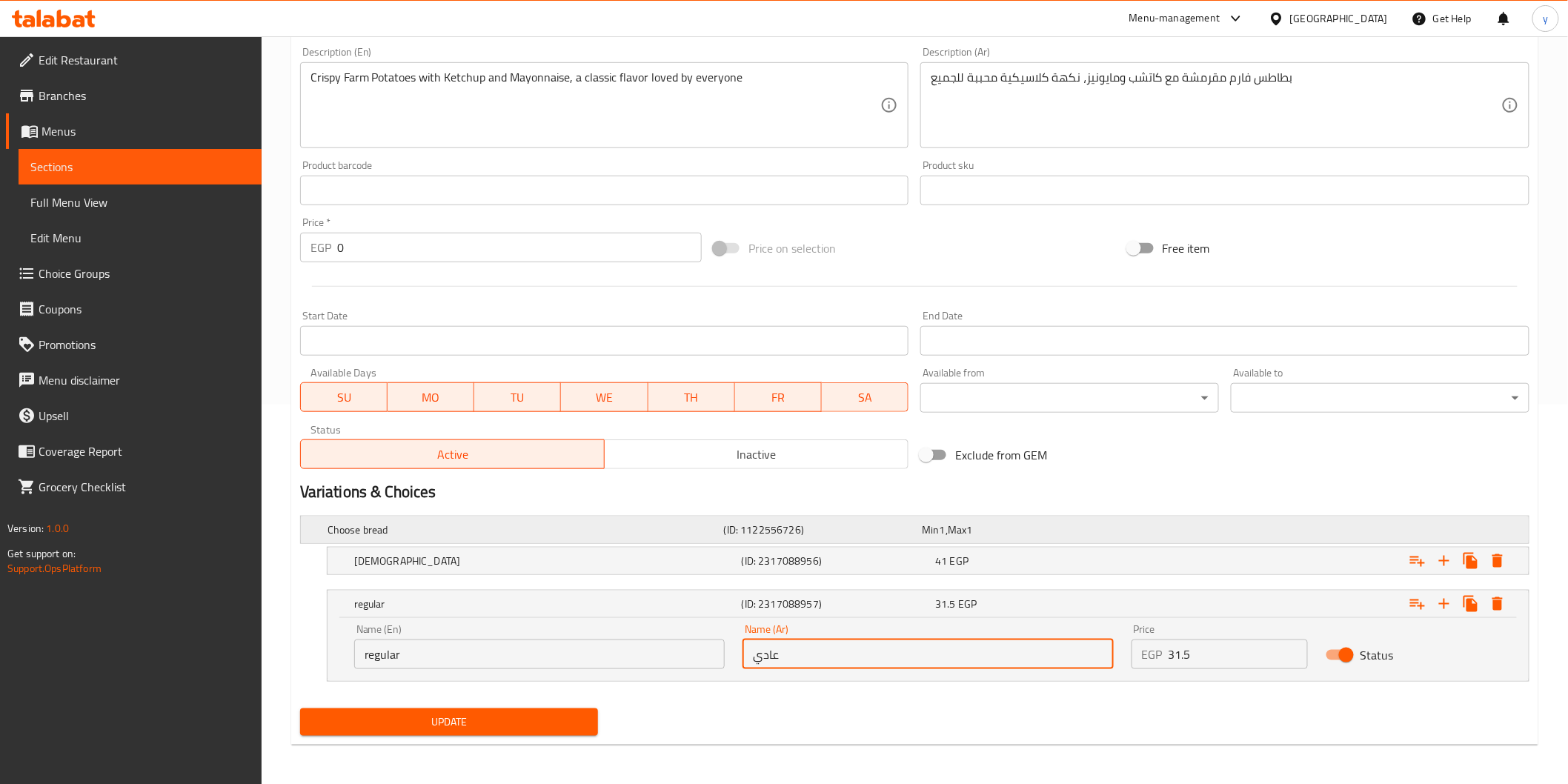
scroll to position [381, 0]
type input "عادي"
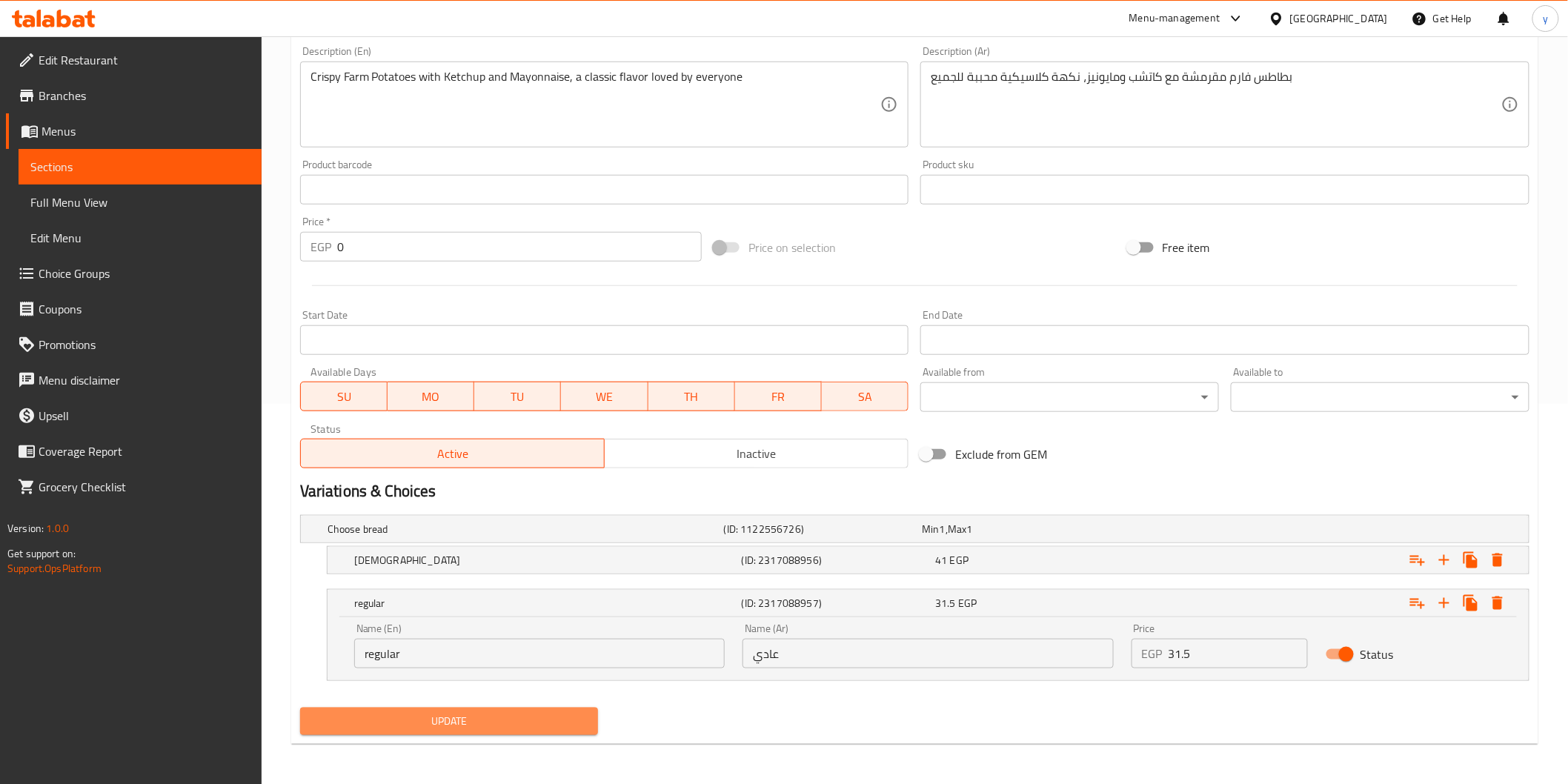
click at [403, 712] on span "Update" at bounding box center [449, 721] width 275 height 19
click at [89, 157] on span "Sections" at bounding box center [139, 166] width 219 height 18
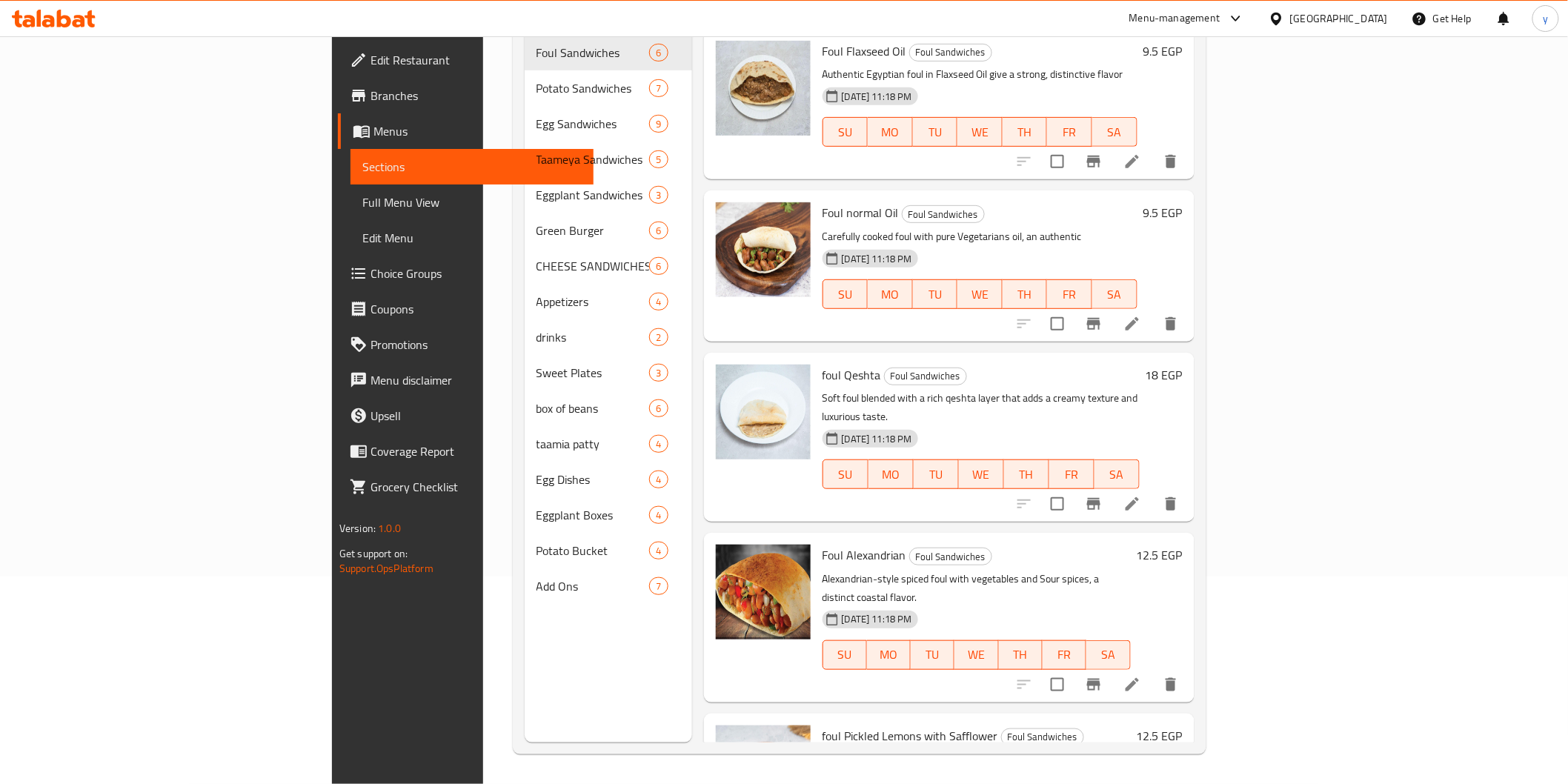
scroll to position [207, 0]
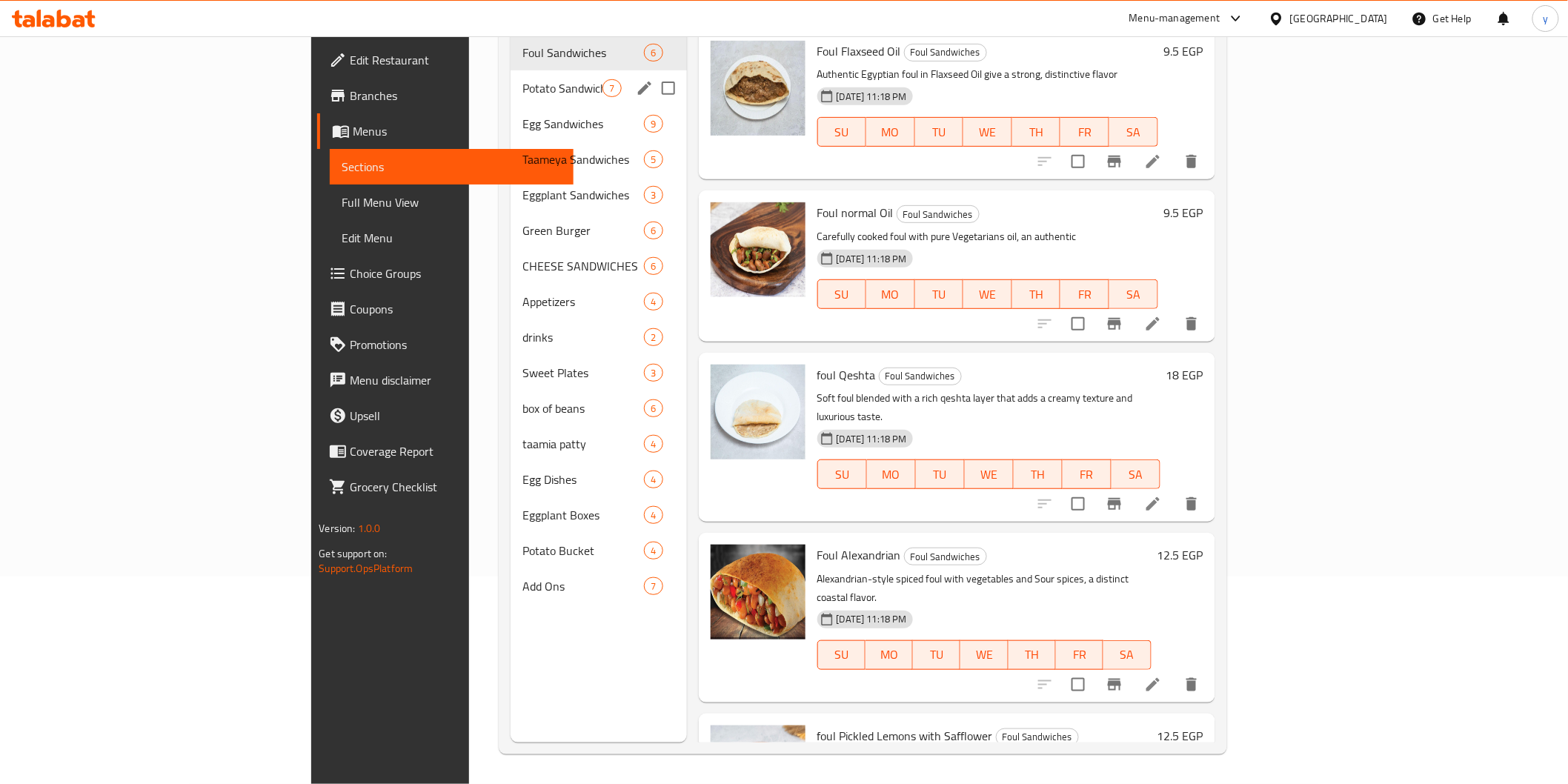
click at [511, 78] on div "Potato Sandwiches 7" at bounding box center [599, 88] width 176 height 35
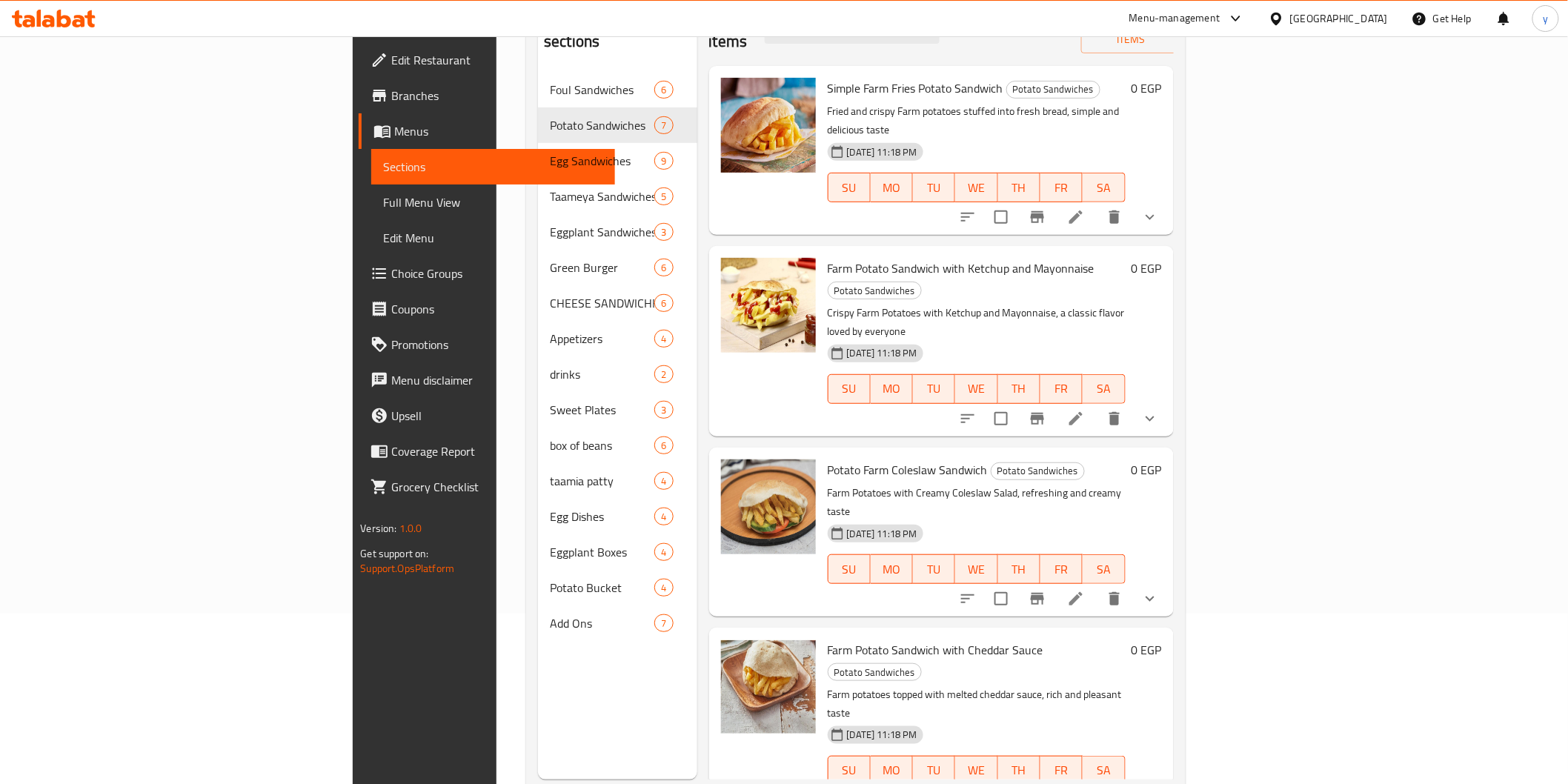
scroll to position [207, 0]
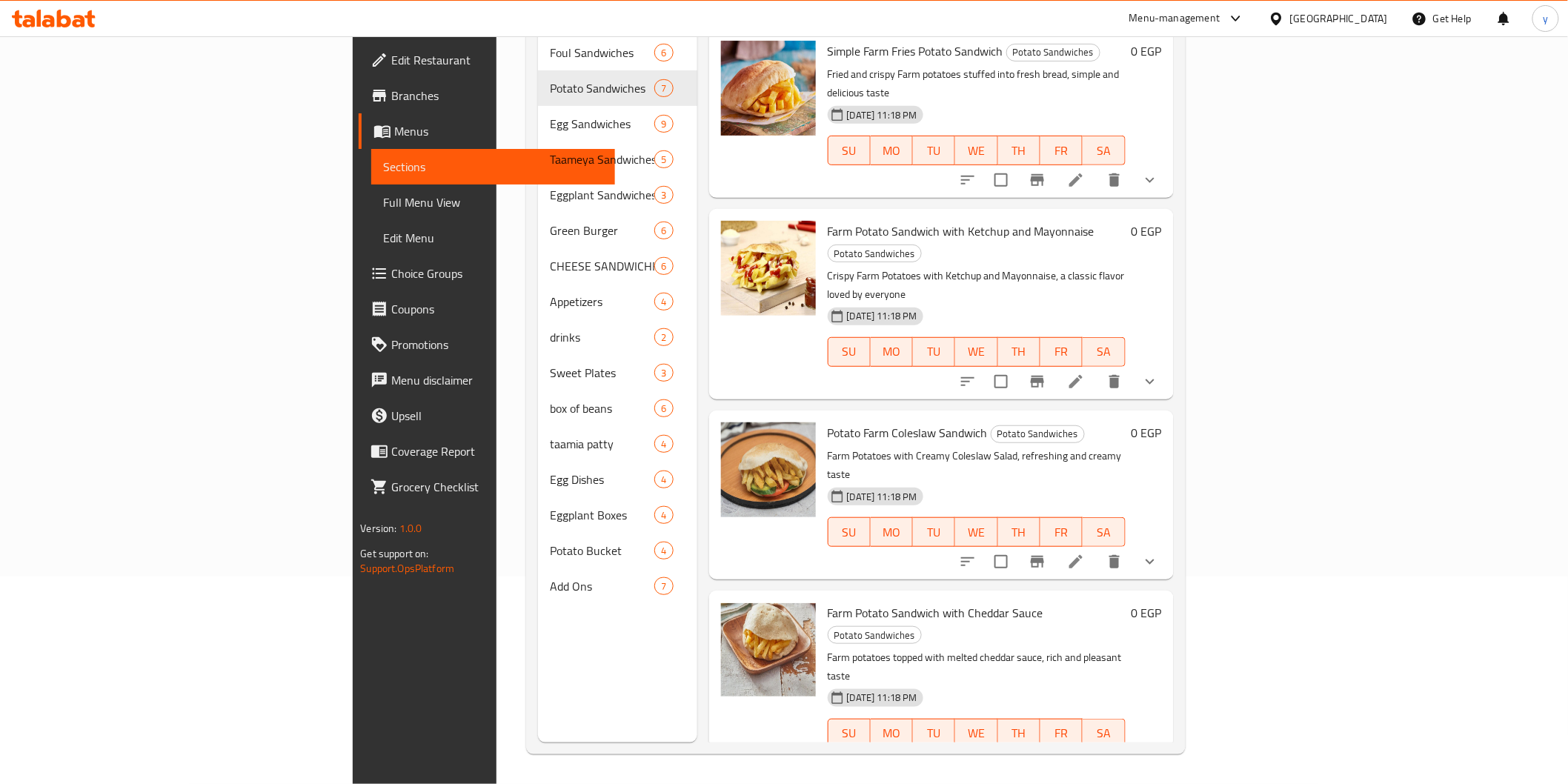
click at [1168, 544] on button "show more" at bounding box center [1150, 561] width 35 height 35
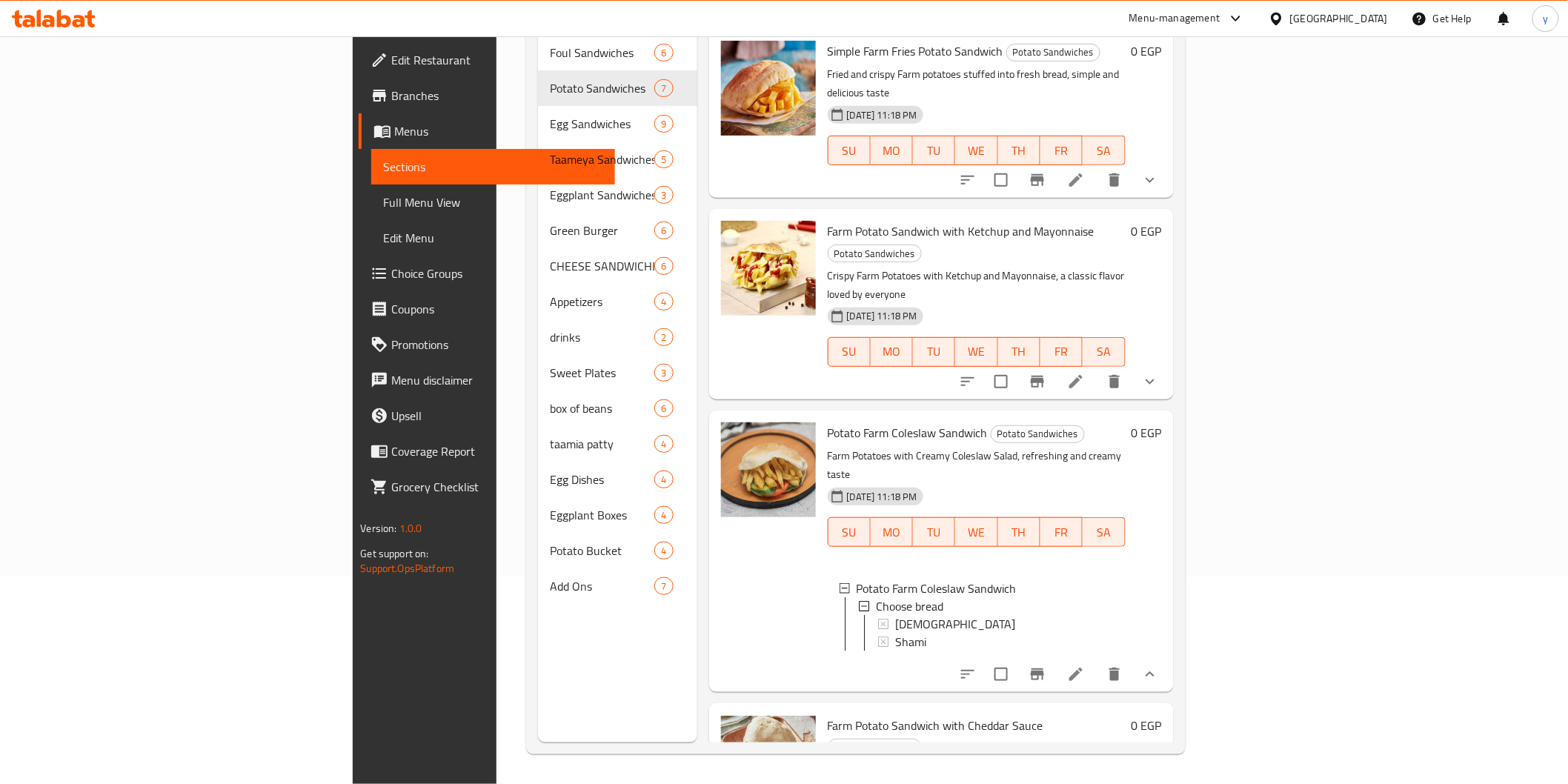
click at [1085, 665] on icon at bounding box center [1076, 674] width 18 height 18
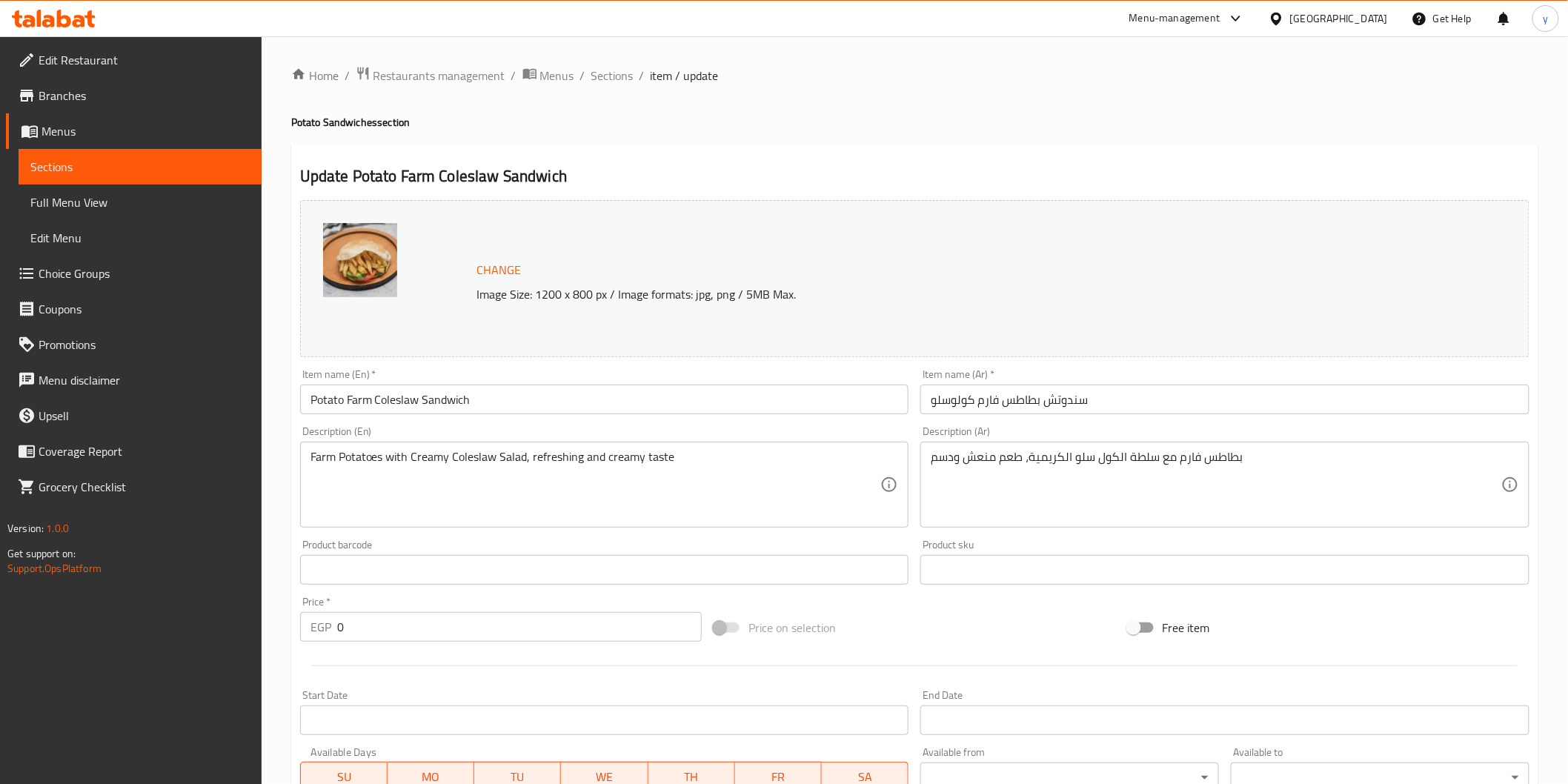
scroll to position [317, 0]
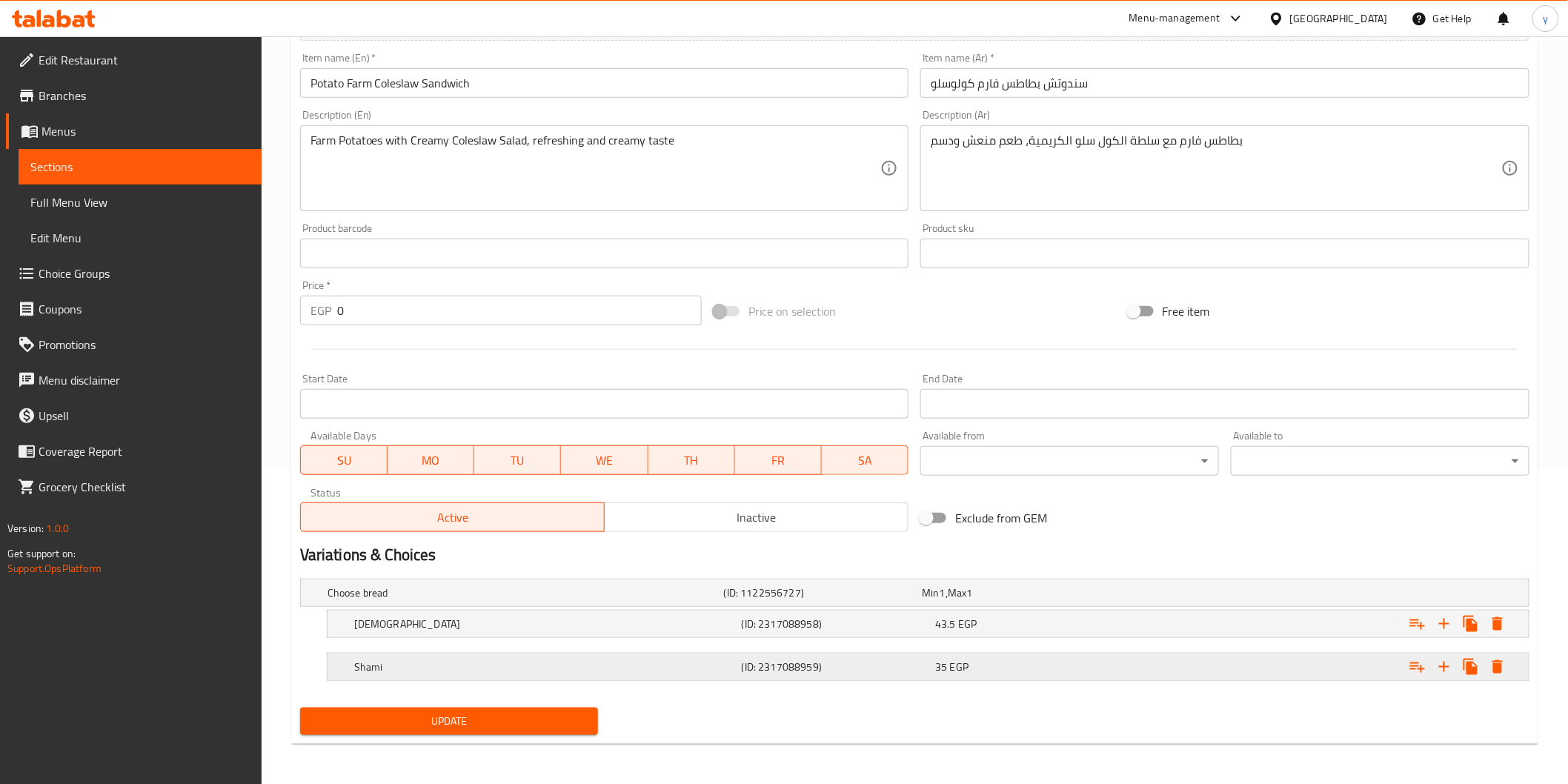
click at [712, 662] on h5 "Shami" at bounding box center [545, 667] width 381 height 15
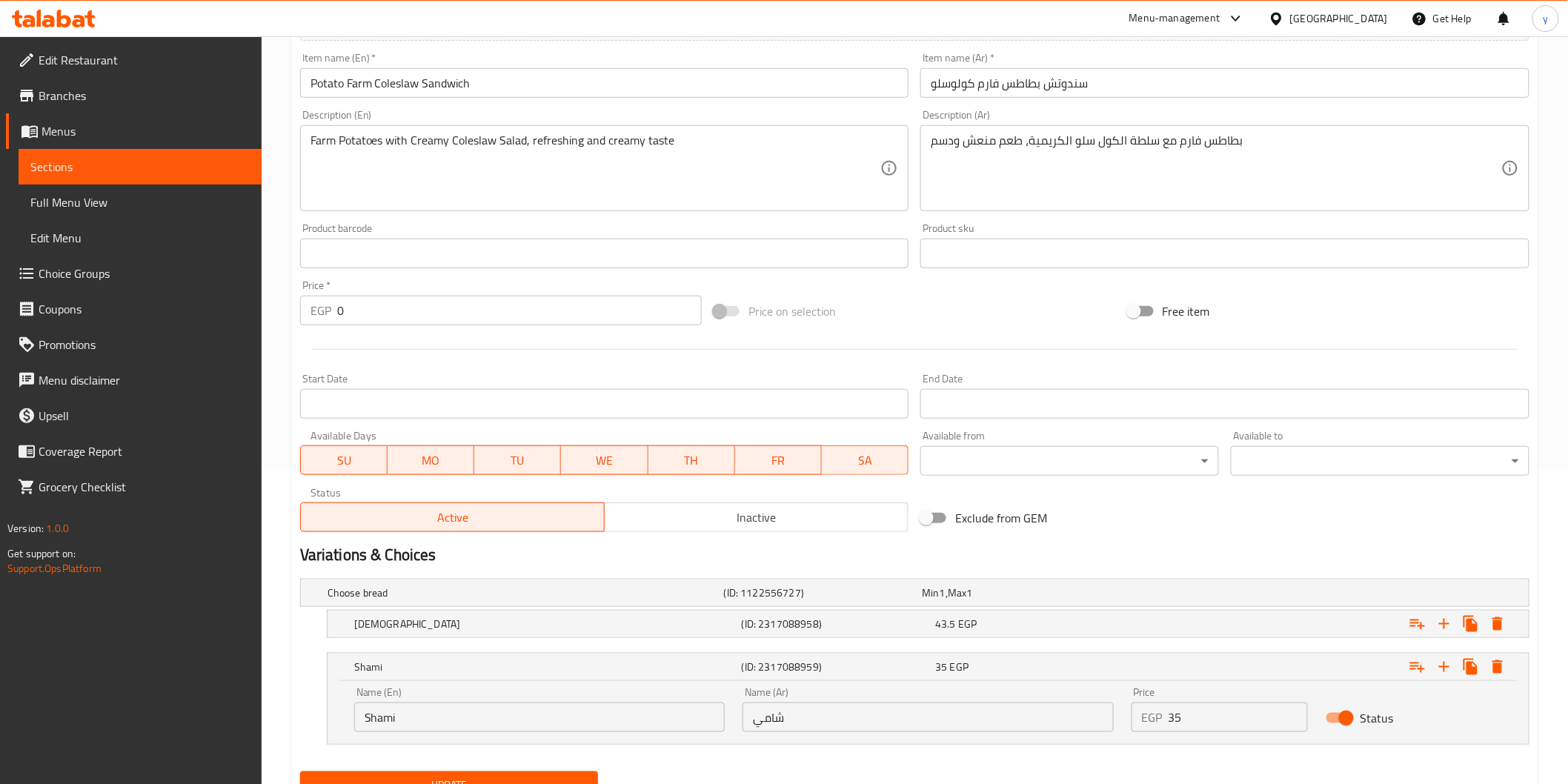
scroll to position [381, 0]
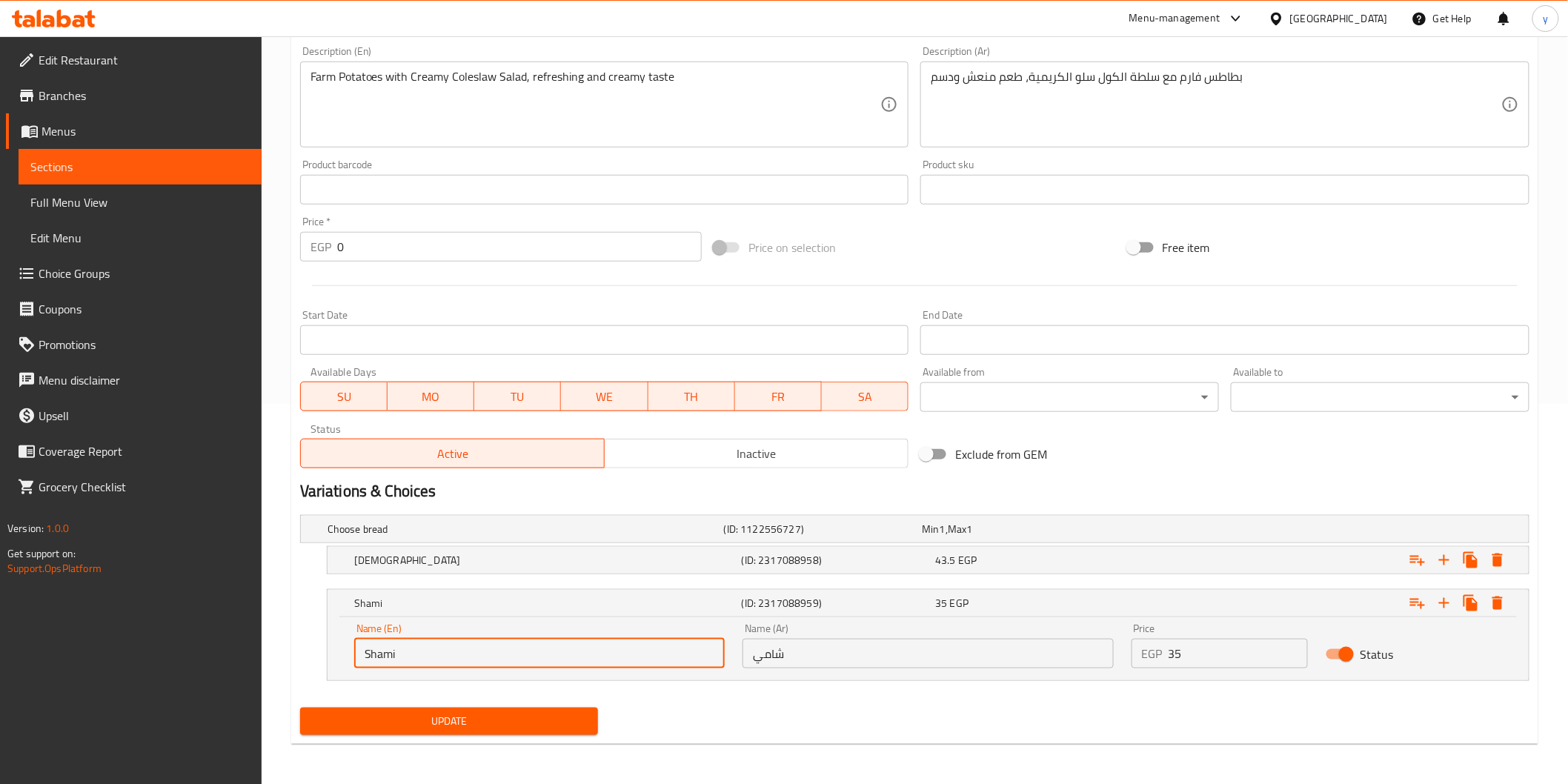
drag, startPoint x: 457, startPoint y: 656, endPoint x: 258, endPoint y: 637, distance: 199.9
click at [258, 637] on div "Edit Restaurant Branches Menus Sections Full Menu View Edit Menu Choice Groups …" at bounding box center [784, 221] width 1568 height 1129
paste input "regular"
type input "regular"
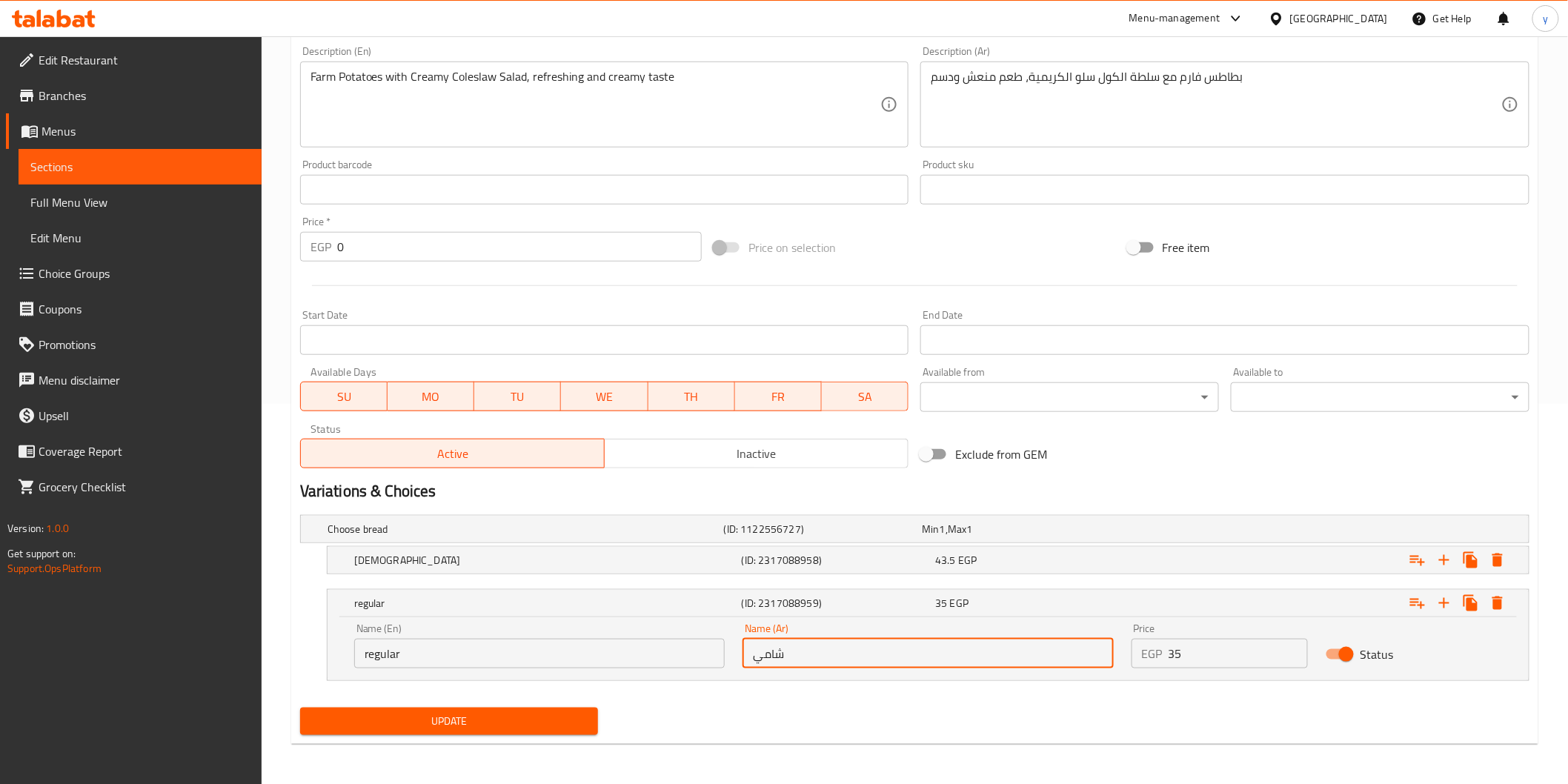
drag, startPoint x: 743, startPoint y: 660, endPoint x: 671, endPoint y: 658, distance: 72.0
click at [671, 658] on div "Name (En) regular Name (En) Name (Ar) شامي Name (Ar) Price EGP 35 Price Status" at bounding box center [928, 645] width 1165 height 63
type input "عادي"
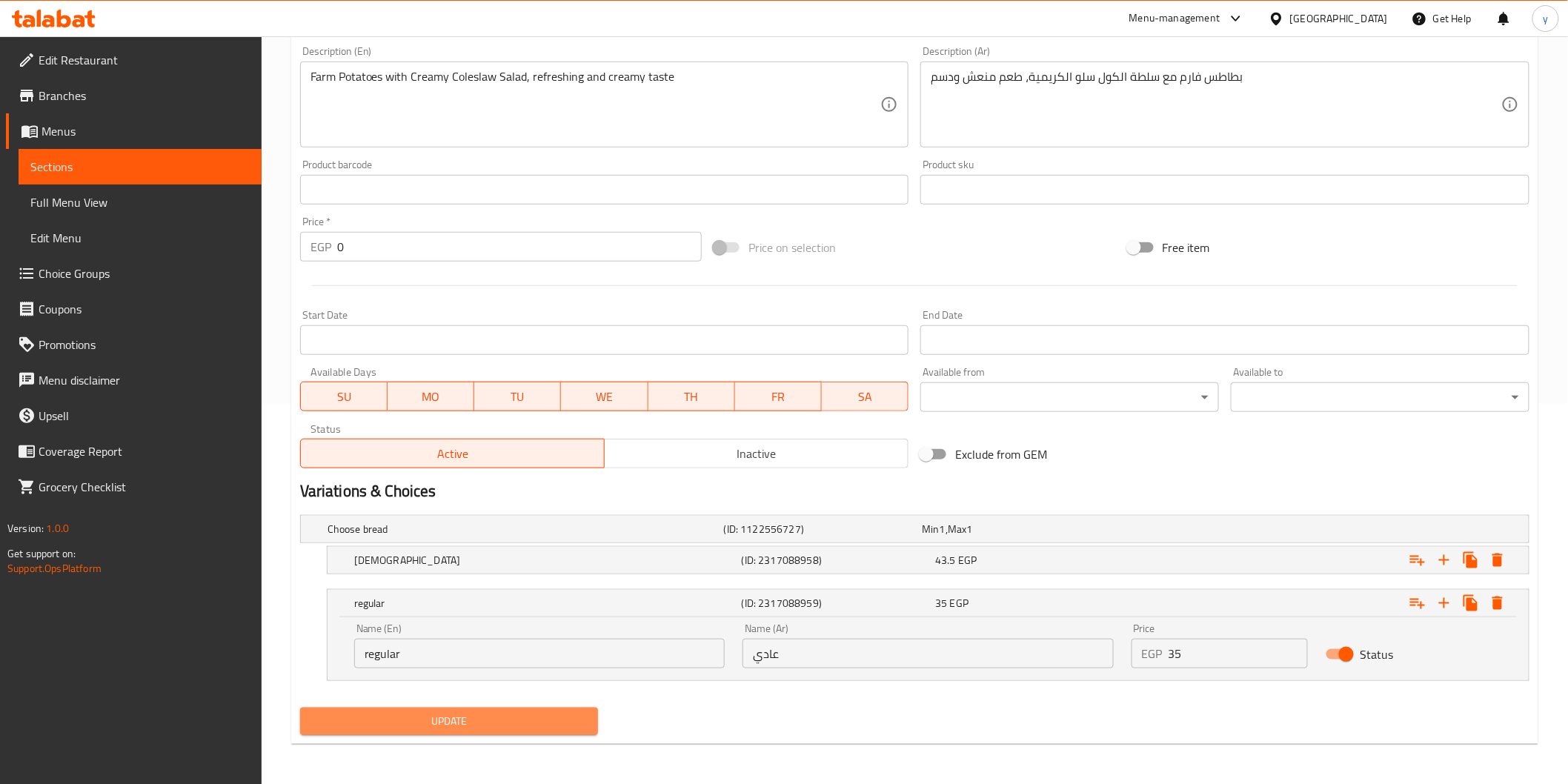
click at [581, 726] on span "Update" at bounding box center [449, 721] width 275 height 19
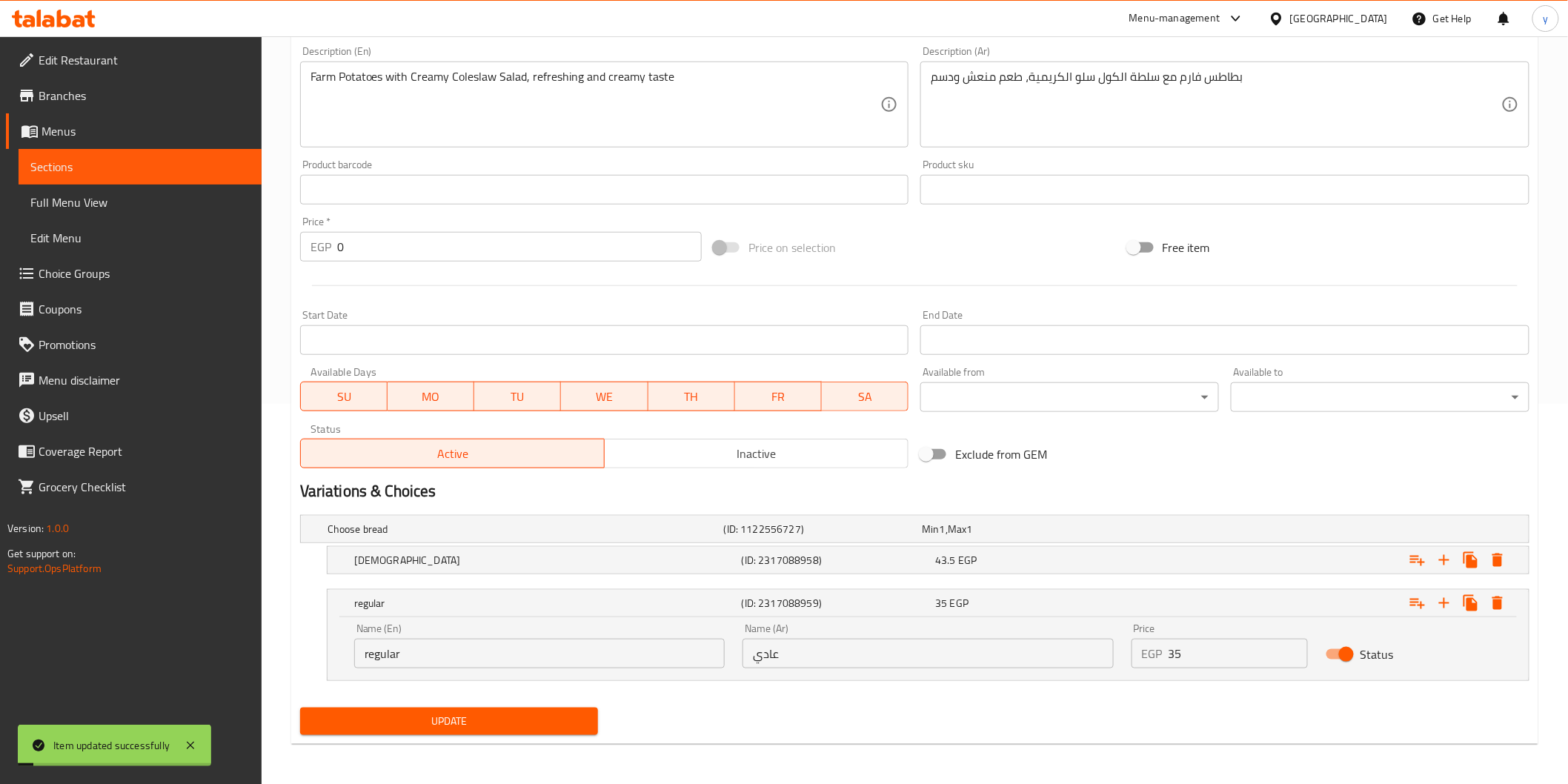
click at [182, 161] on span "Sections" at bounding box center [139, 166] width 219 height 18
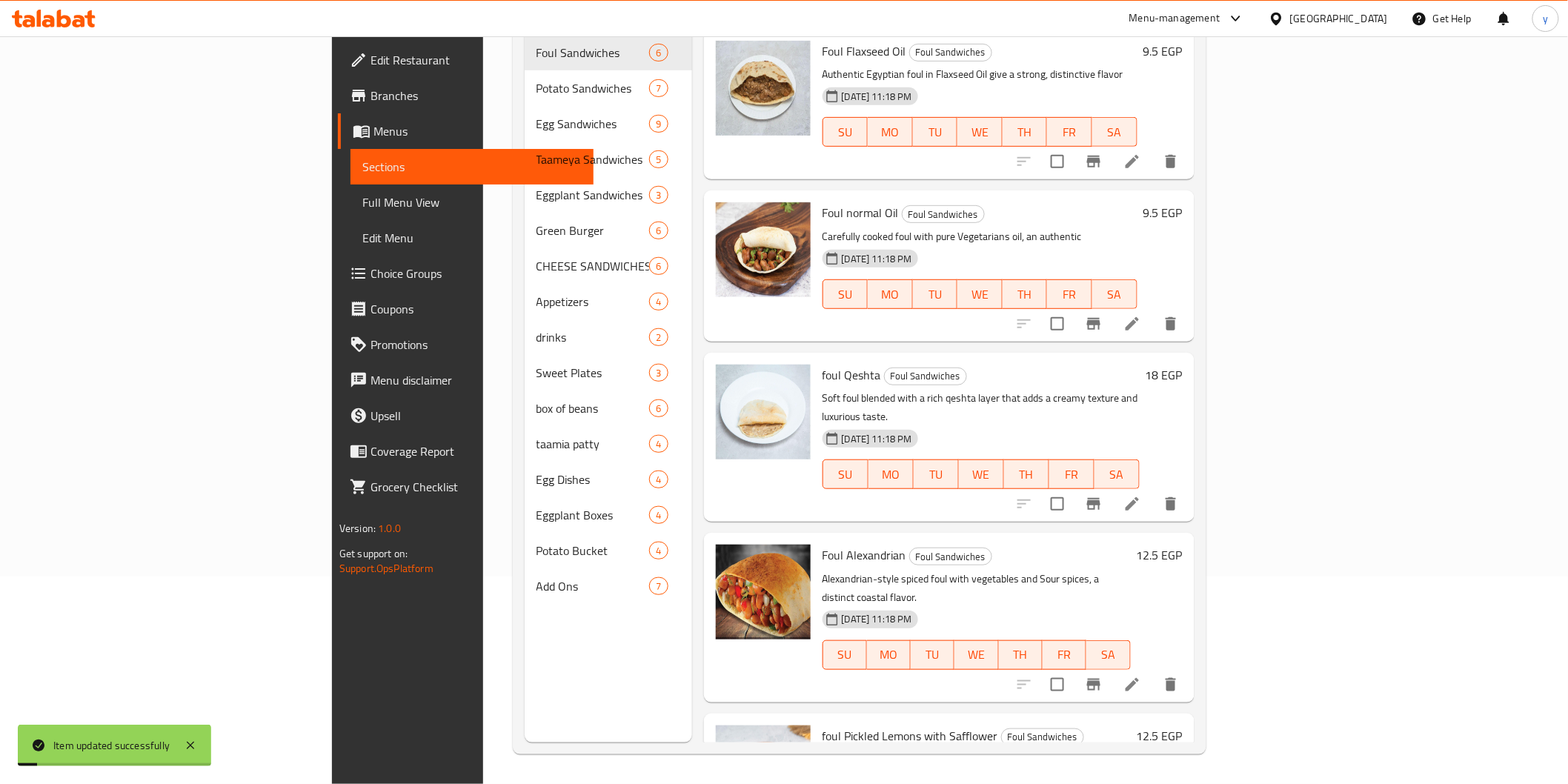
scroll to position [207, 0]
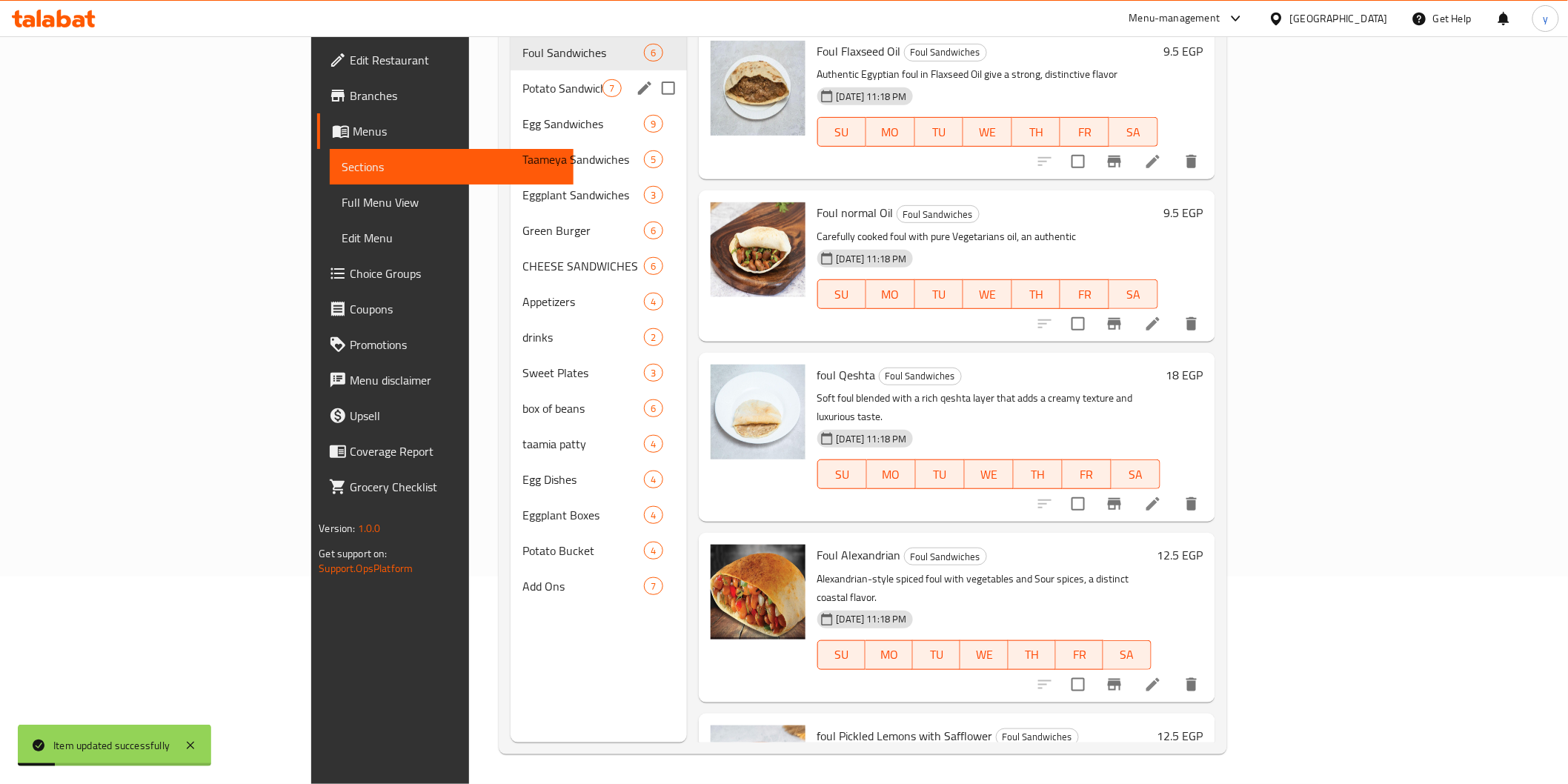
click at [522, 80] on span "Potato Sandwiches" at bounding box center [563, 89] width 80 height 18
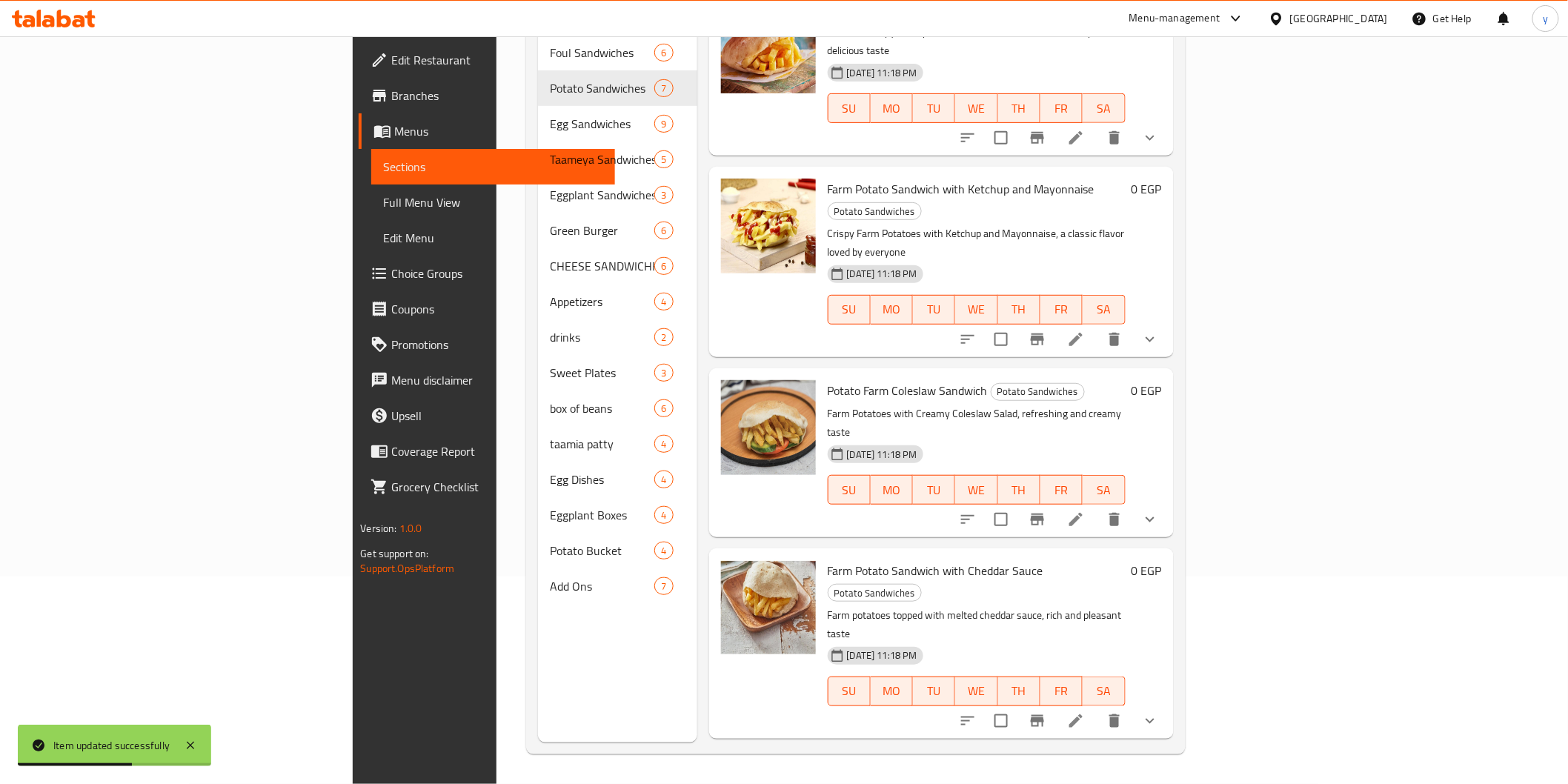
scroll to position [82, 0]
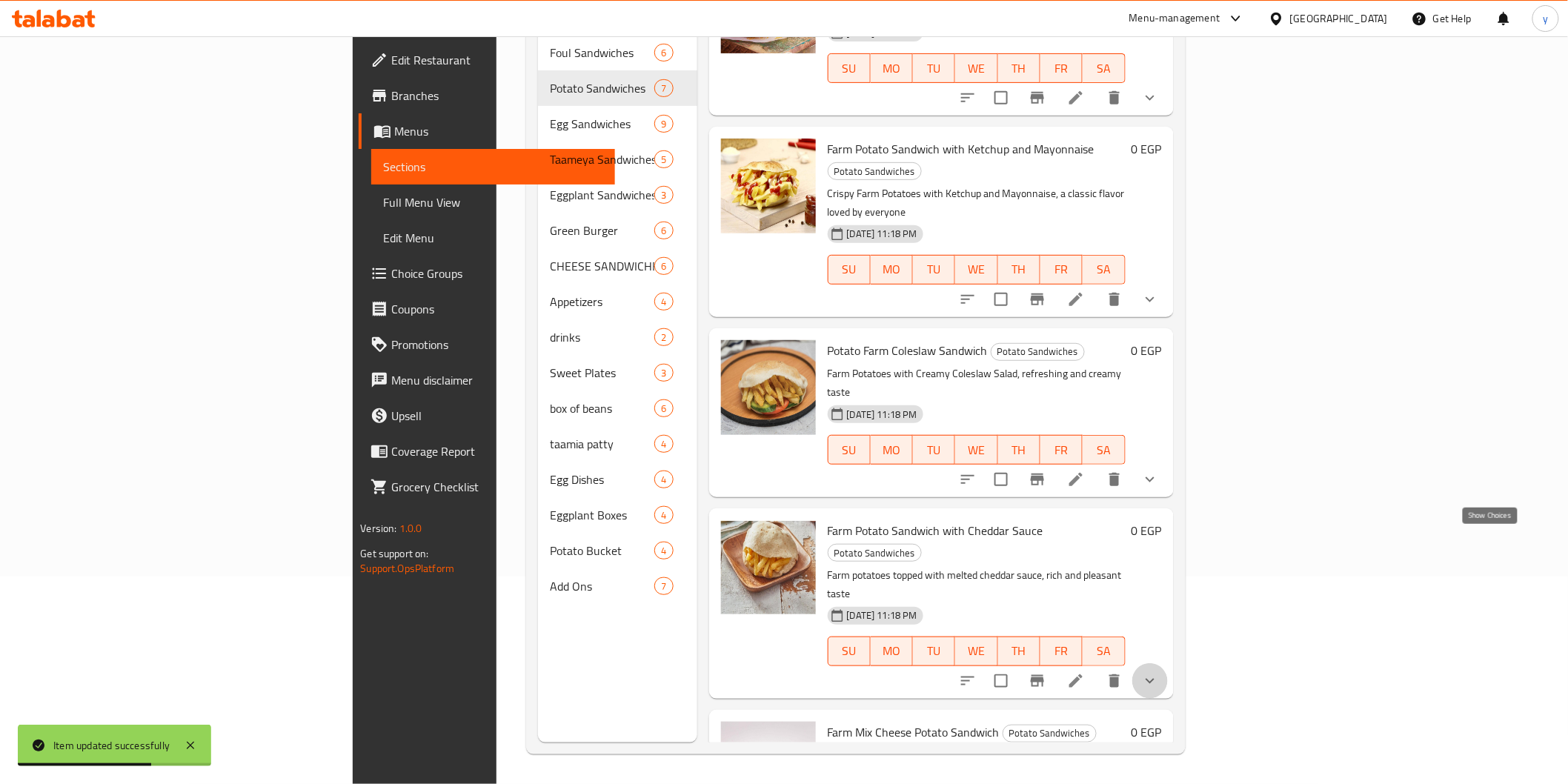
click at [1159, 672] on icon "show more" at bounding box center [1150, 681] width 18 height 18
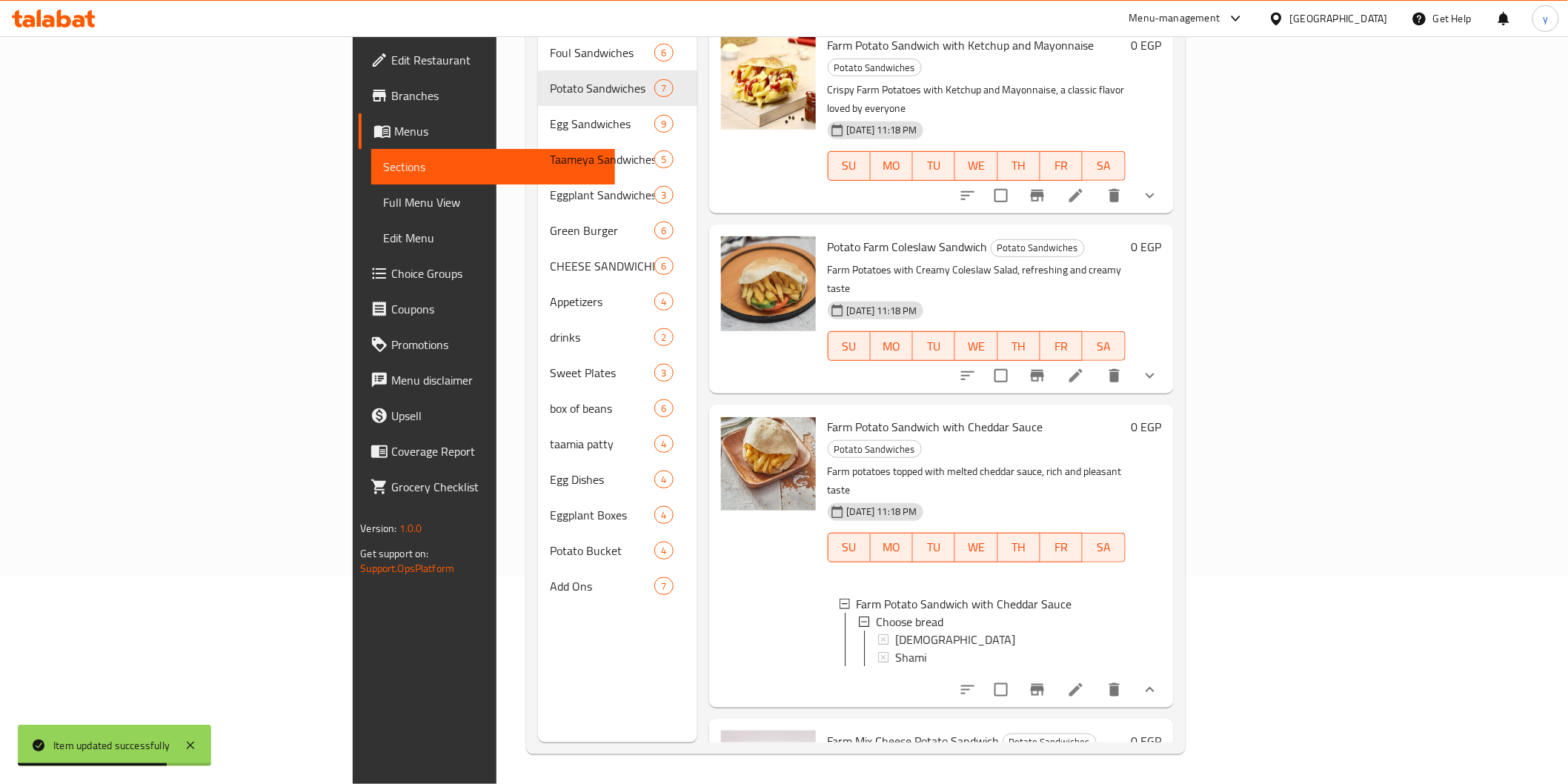
scroll to position [247, 0]
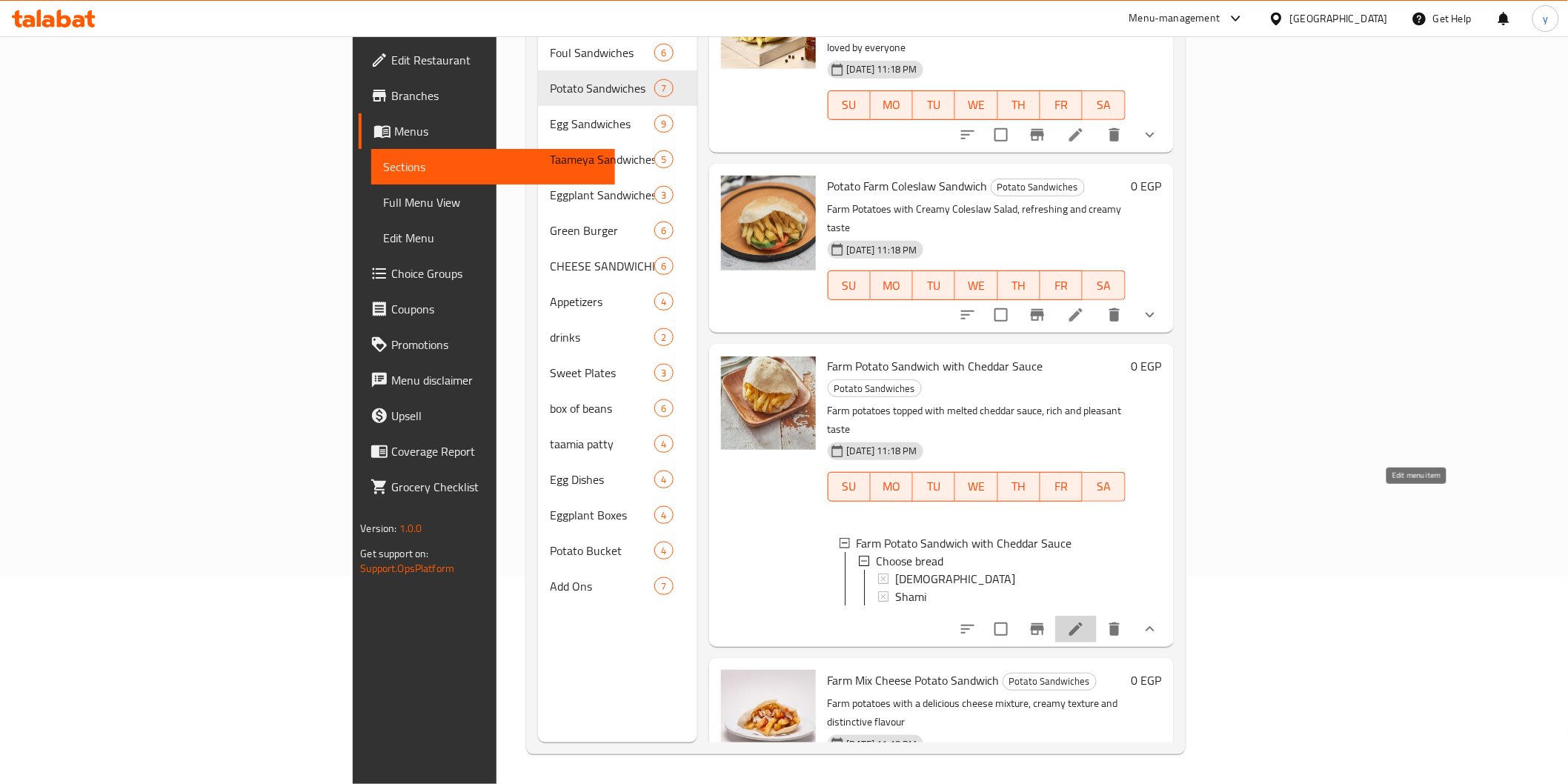
click at [1085, 620] on icon at bounding box center [1076, 629] width 18 height 18
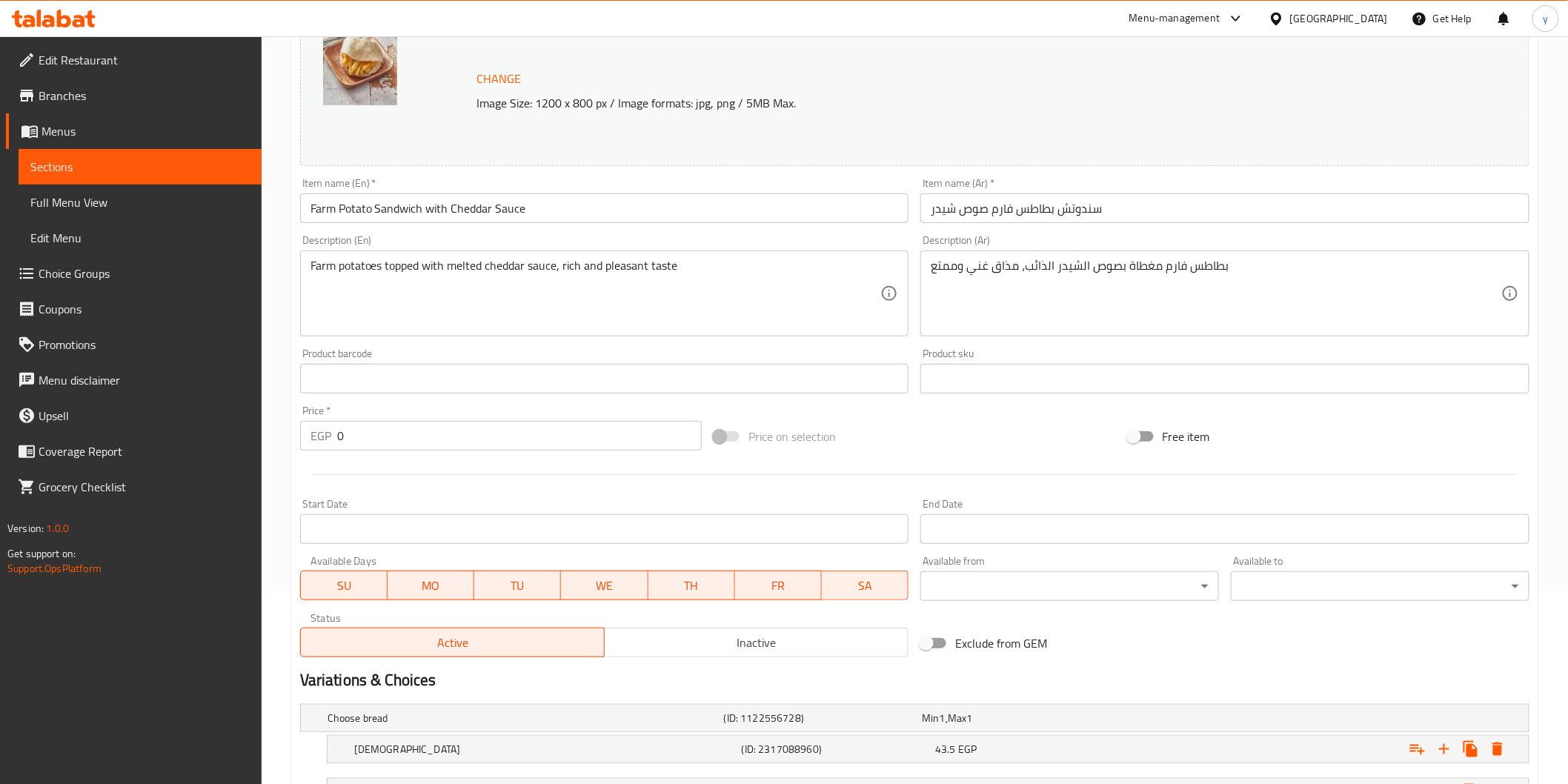
scroll to position [317, 0]
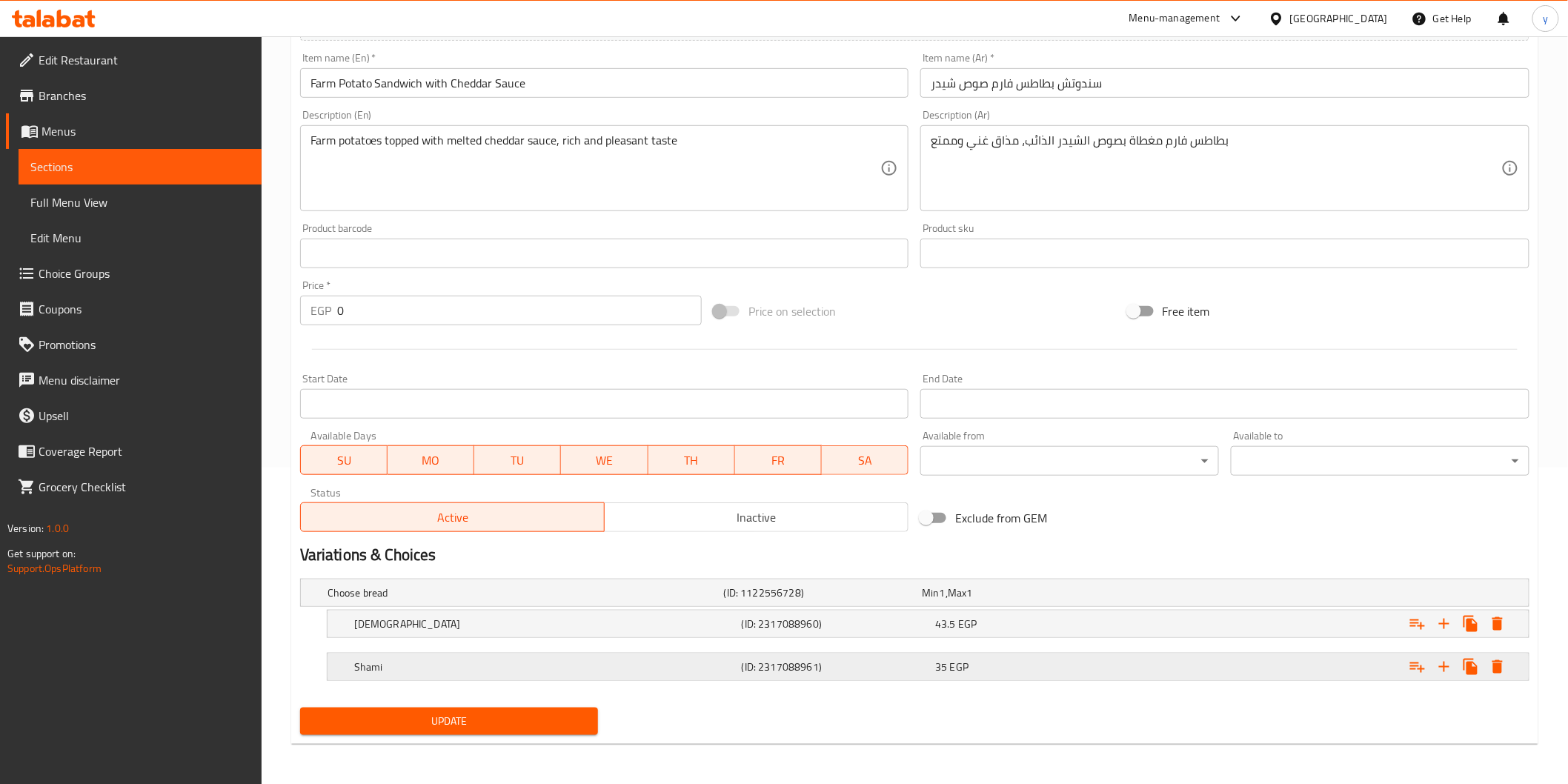
click at [739, 660] on div "(ID: 2317088961)" at bounding box center [836, 667] width 194 height 21
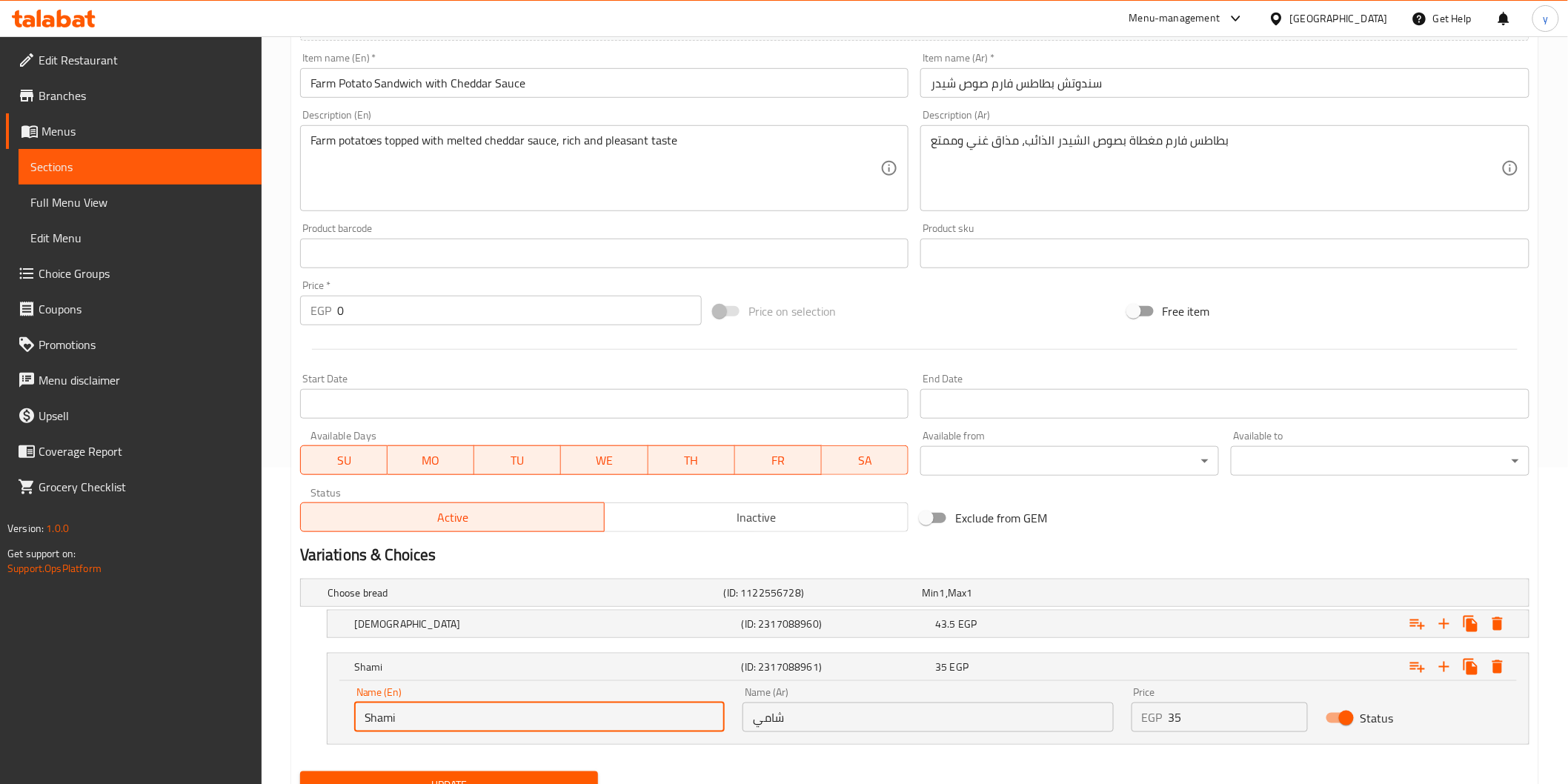
drag, startPoint x: 464, startPoint y: 724, endPoint x: 314, endPoint y: 719, distance: 150.1
click at [314, 719] on div "Shami (ID: 2317088961) 35 EGP Name (En) Shami Name (En) Name (Ar) شامي Name (Ar…" at bounding box center [914, 699] width 1229 height 92
paste input "regular"
type input "regular"
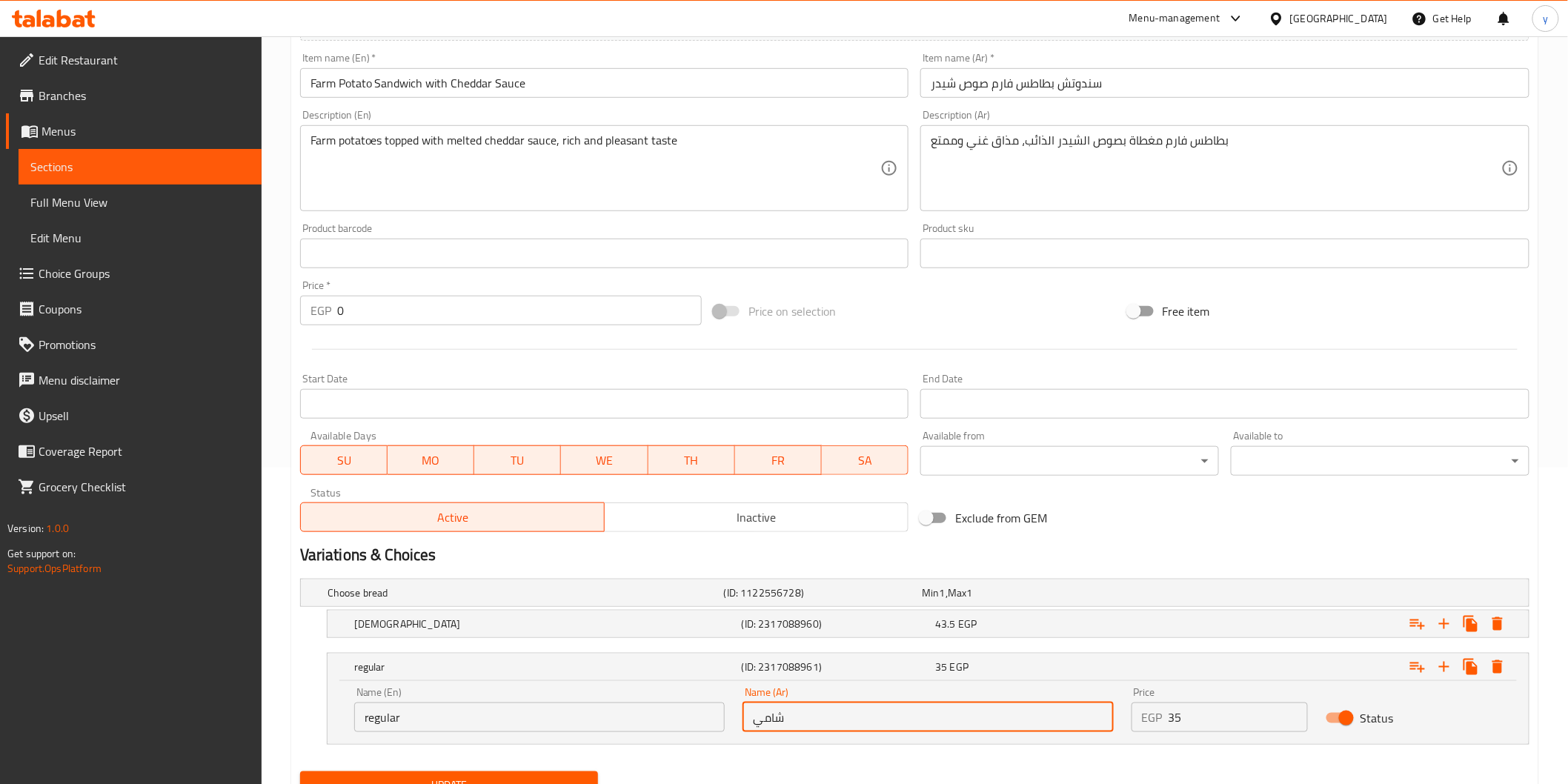
drag, startPoint x: 741, startPoint y: 706, endPoint x: 672, endPoint y: 703, distance: 69.1
click at [672, 703] on div "Name (En) regular Name (En) Name (Ar) شامي Name (Ar) Price EGP 35 Price Status" at bounding box center [928, 709] width 1165 height 63
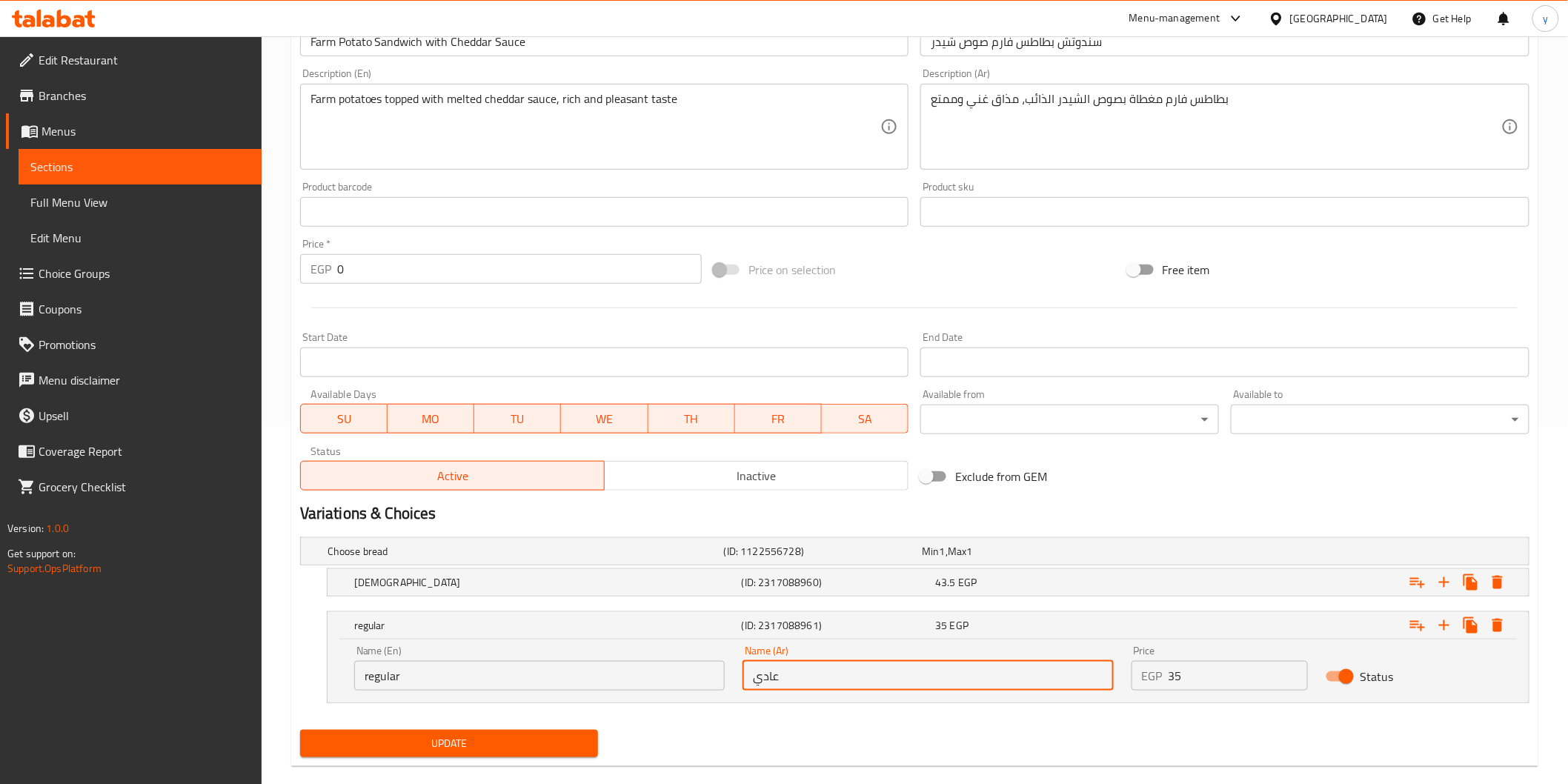
scroll to position [381, 0]
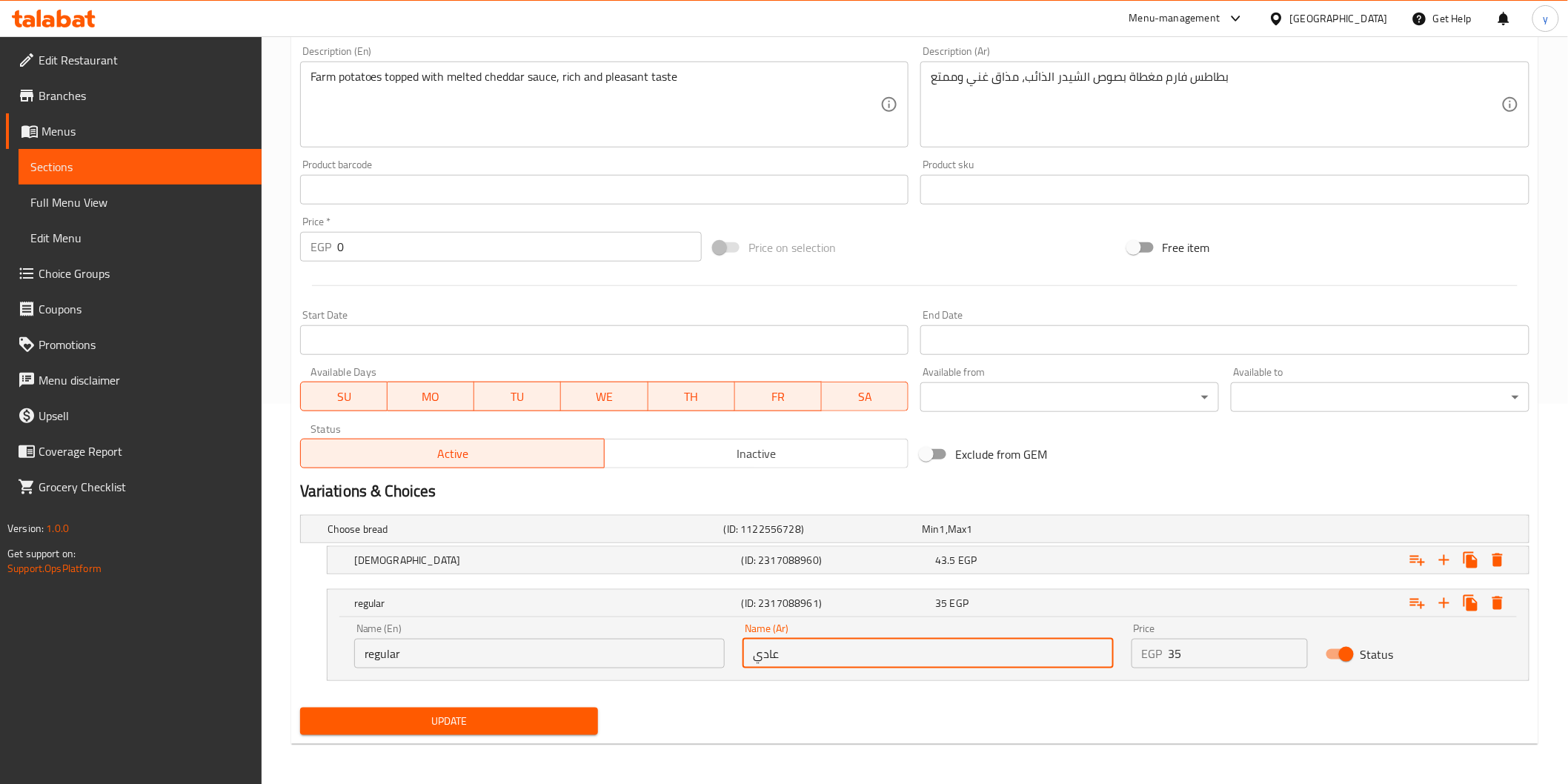
type input "عادي"
click at [468, 728] on span "Update" at bounding box center [449, 721] width 275 height 19
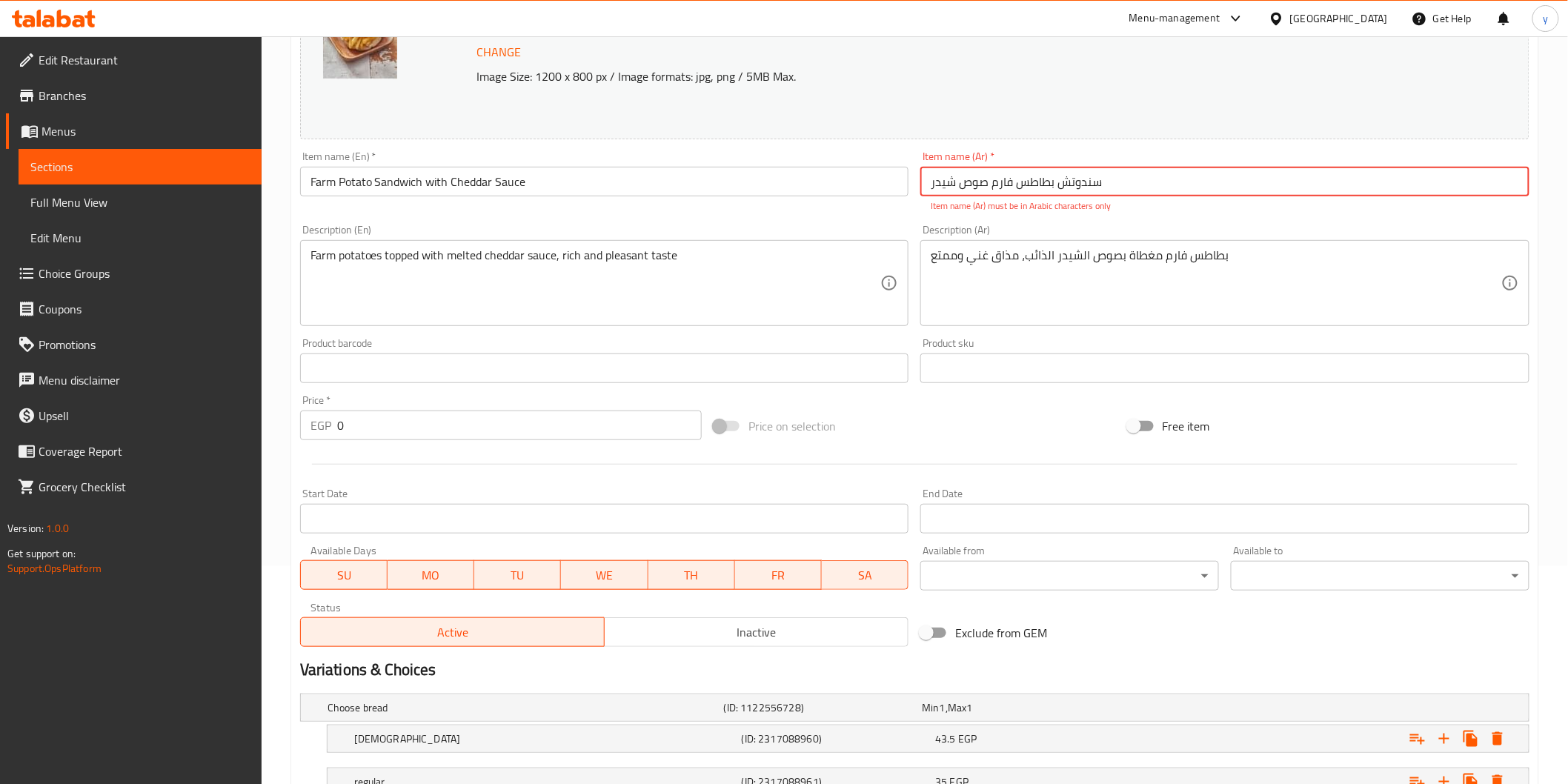
scroll to position [0, 0]
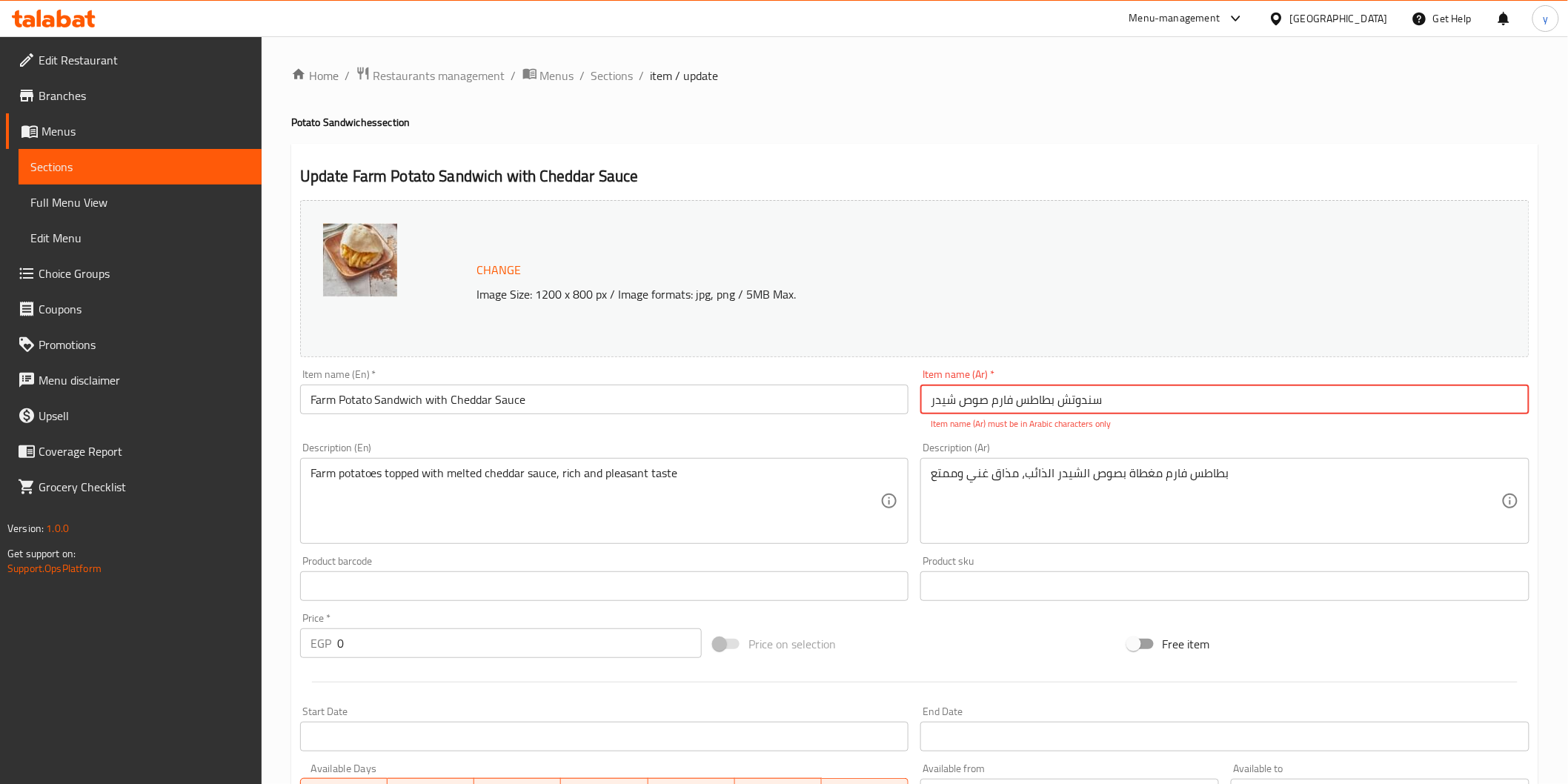
drag, startPoint x: 1120, startPoint y: 397, endPoint x: 889, endPoint y: 387, distance: 231.2
click at [889, 387] on div "Change Image Size: 1200 x 800 px / Image formats: jpg, png / 5MB Max. Item name…" at bounding box center [914, 532] width 1241 height 677
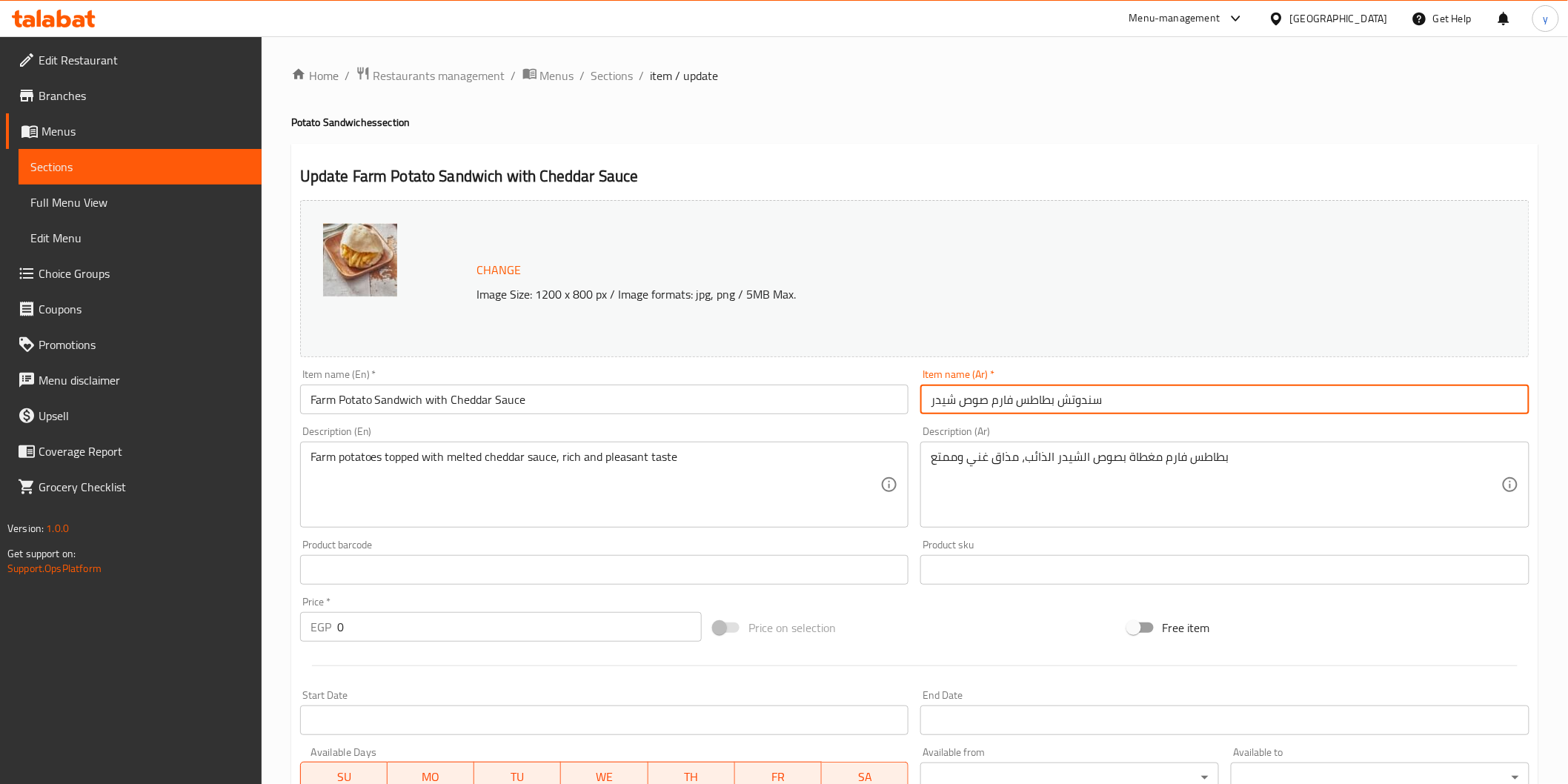
scroll to position [381, 0]
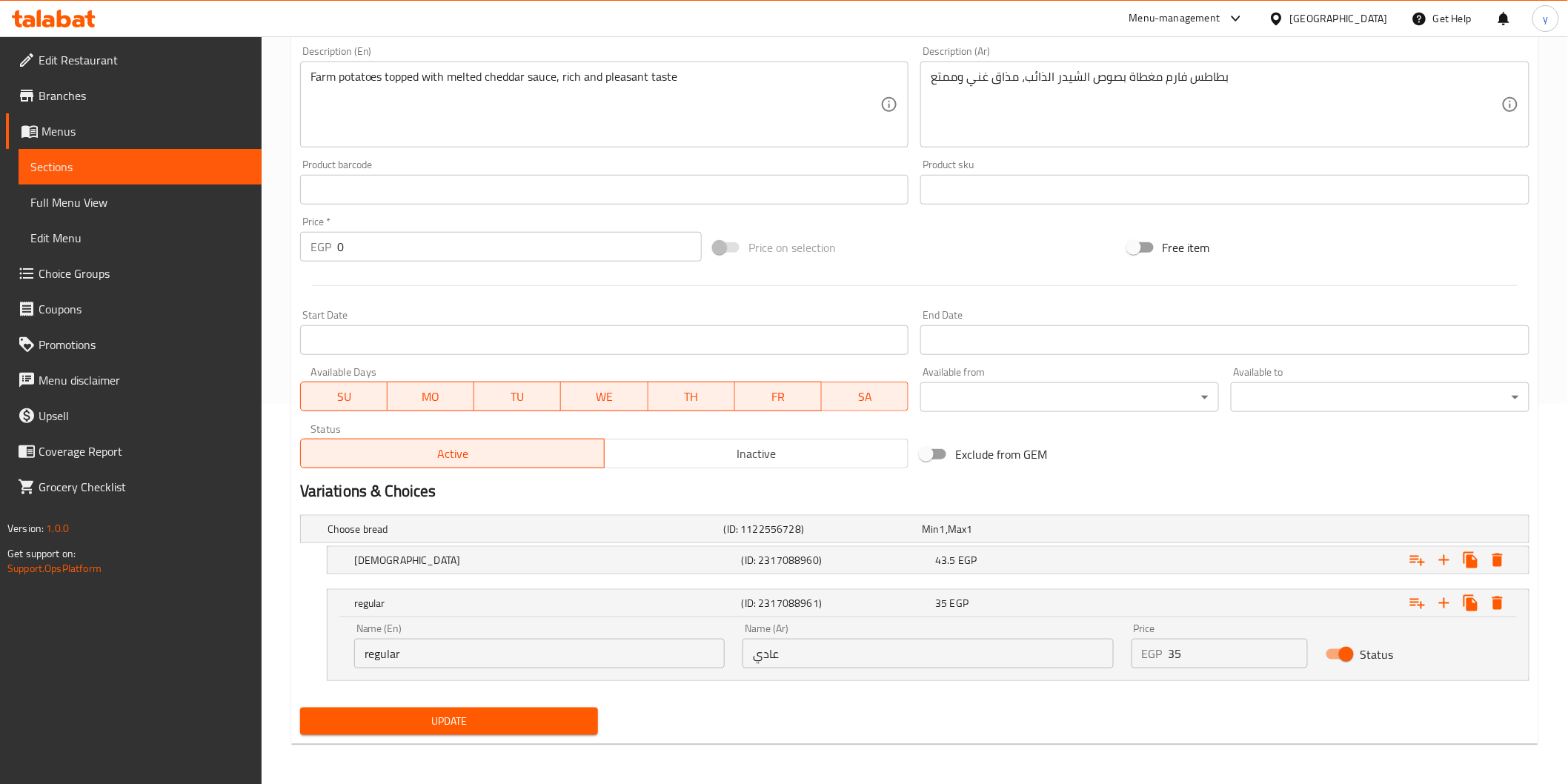
type input "سندوتش بطاطس فارم صوص شيدر"
click at [378, 735] on div "Update" at bounding box center [449, 722] width 311 height 39
click at [382, 724] on span "Update" at bounding box center [449, 721] width 275 height 19
click at [109, 171] on span "Sections" at bounding box center [139, 166] width 219 height 18
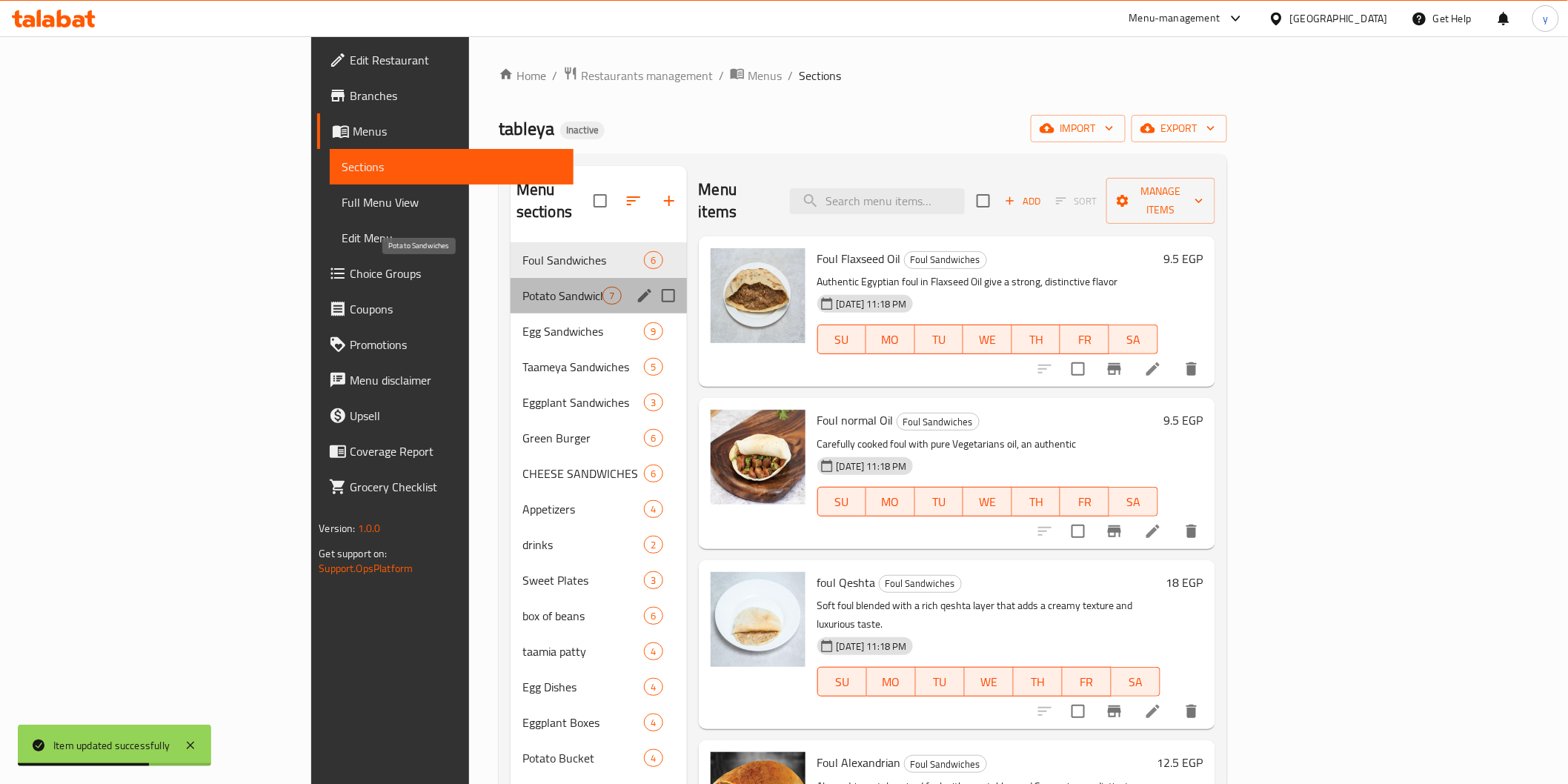
click at [522, 287] on span "Potato Sandwiches" at bounding box center [563, 296] width 80 height 18
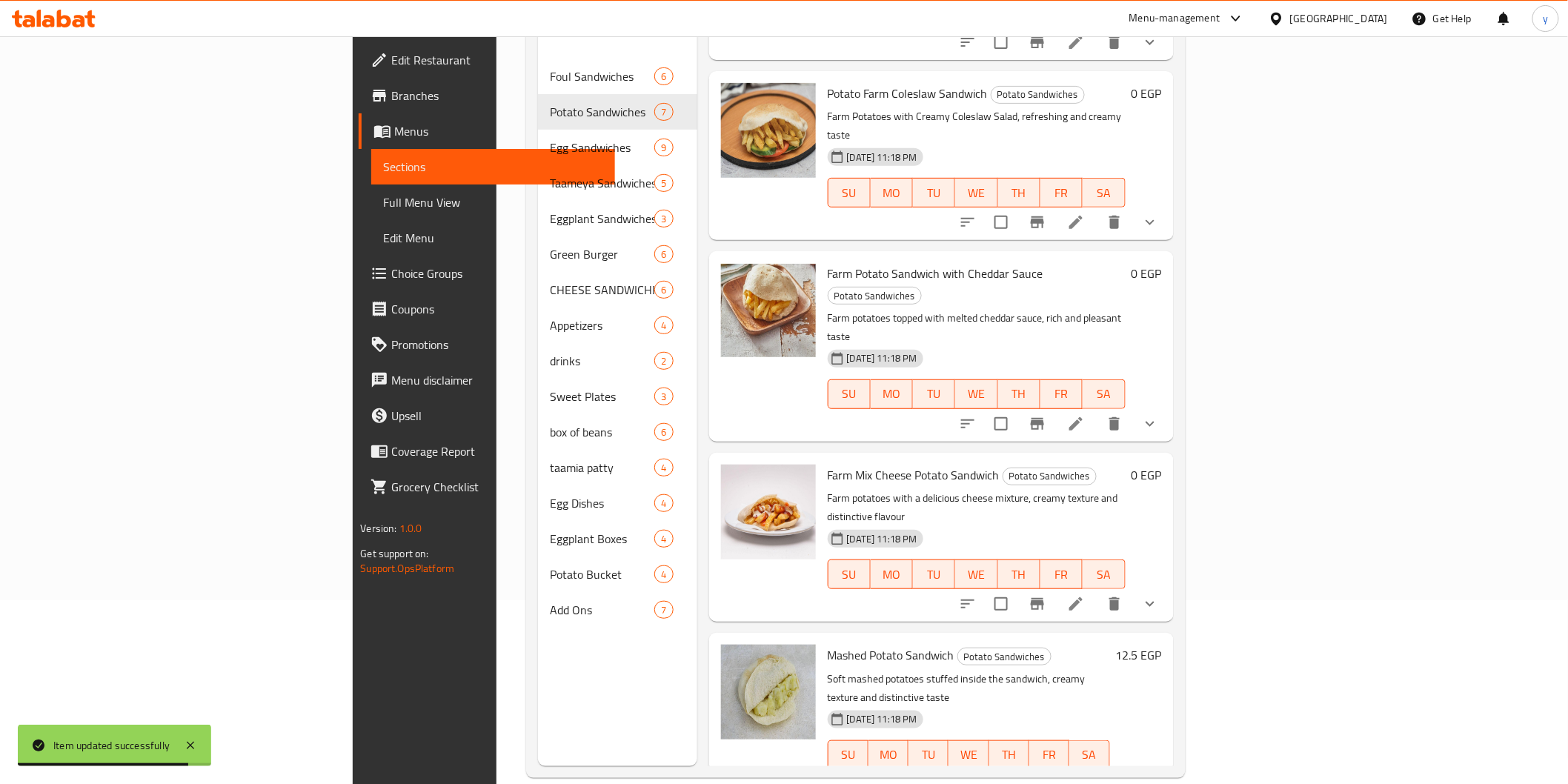
scroll to position [207, 0]
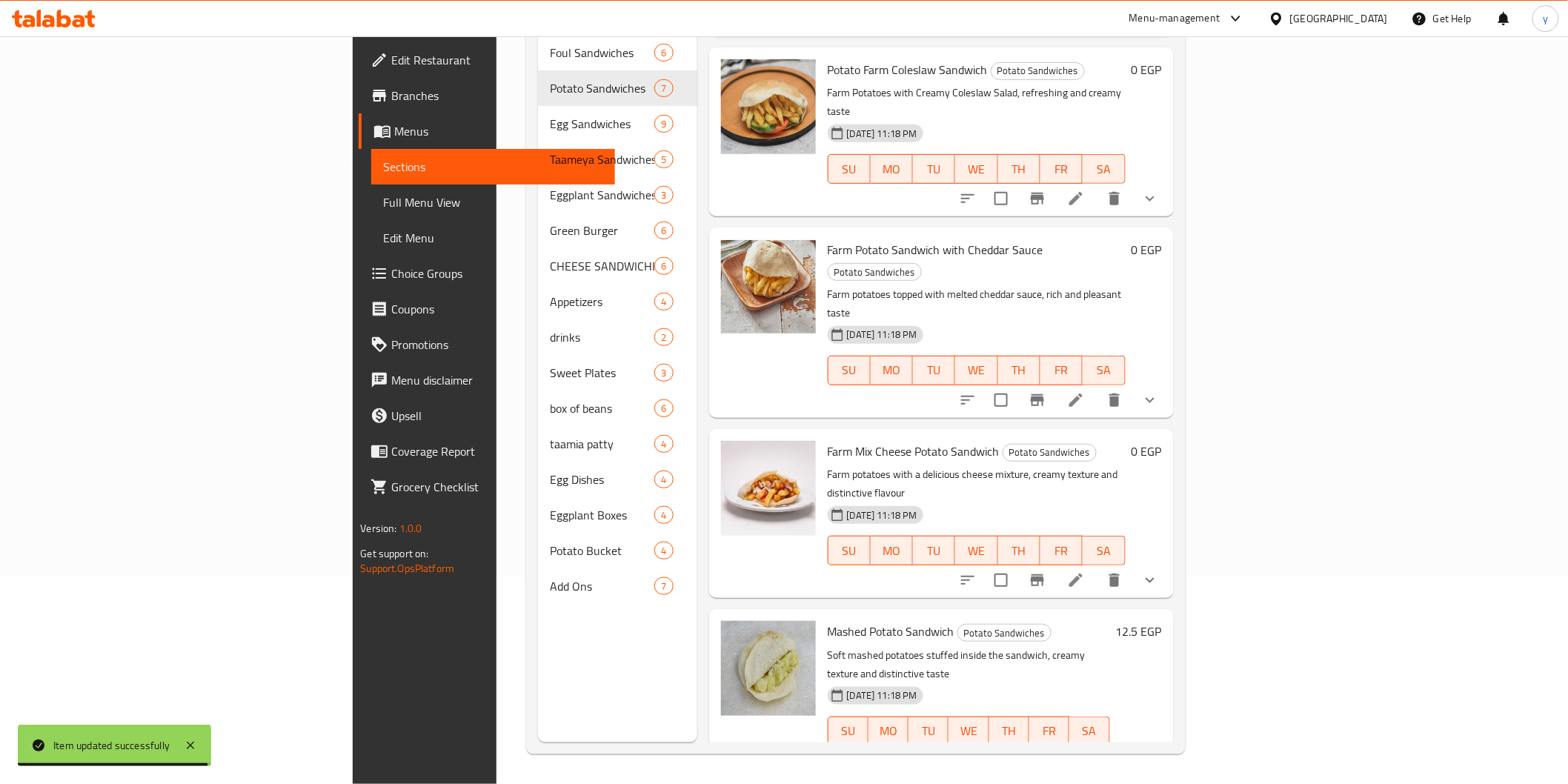
click at [1096, 567] on li at bounding box center [1076, 580] width 42 height 27
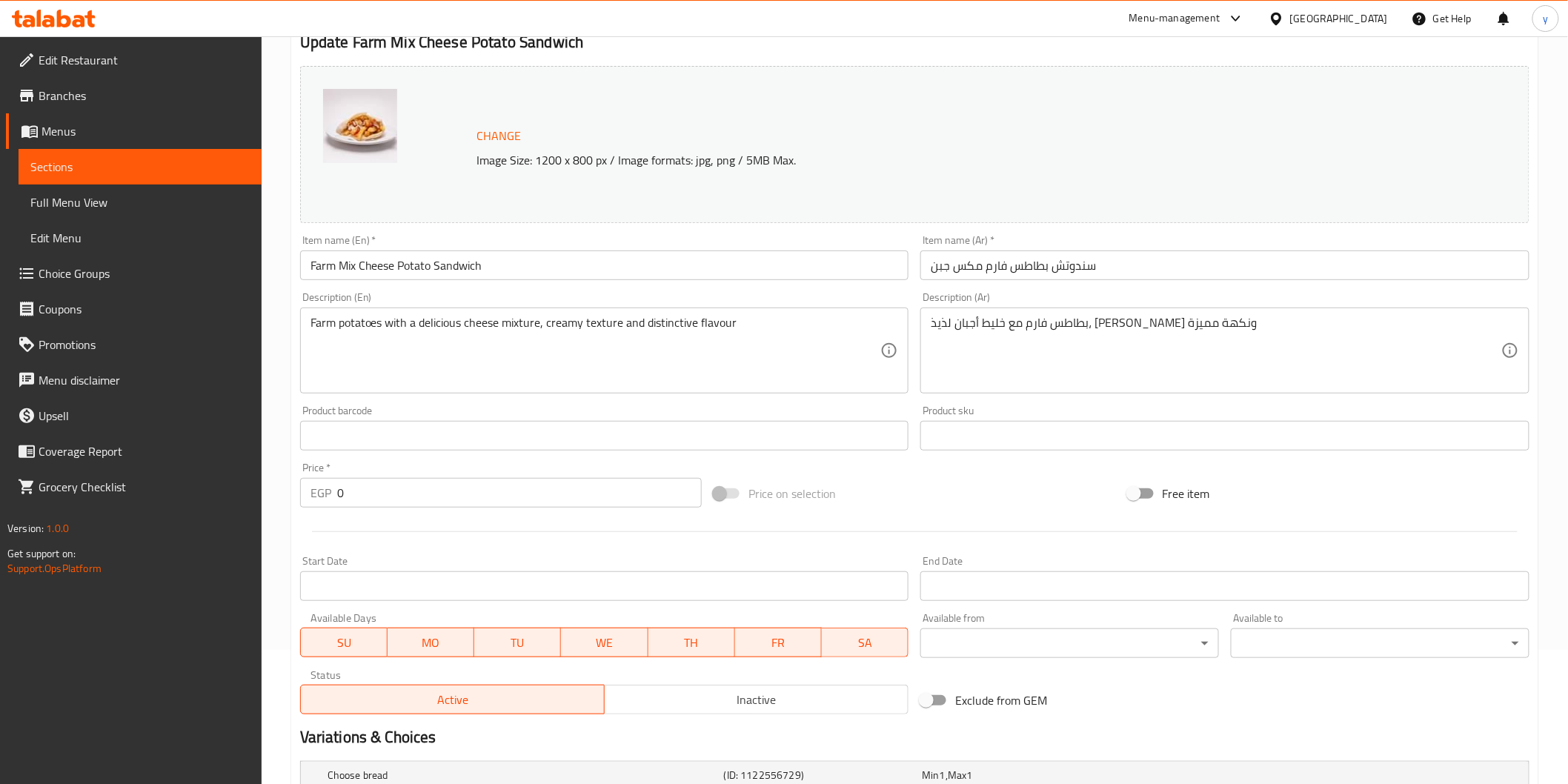
scroll to position [317, 0]
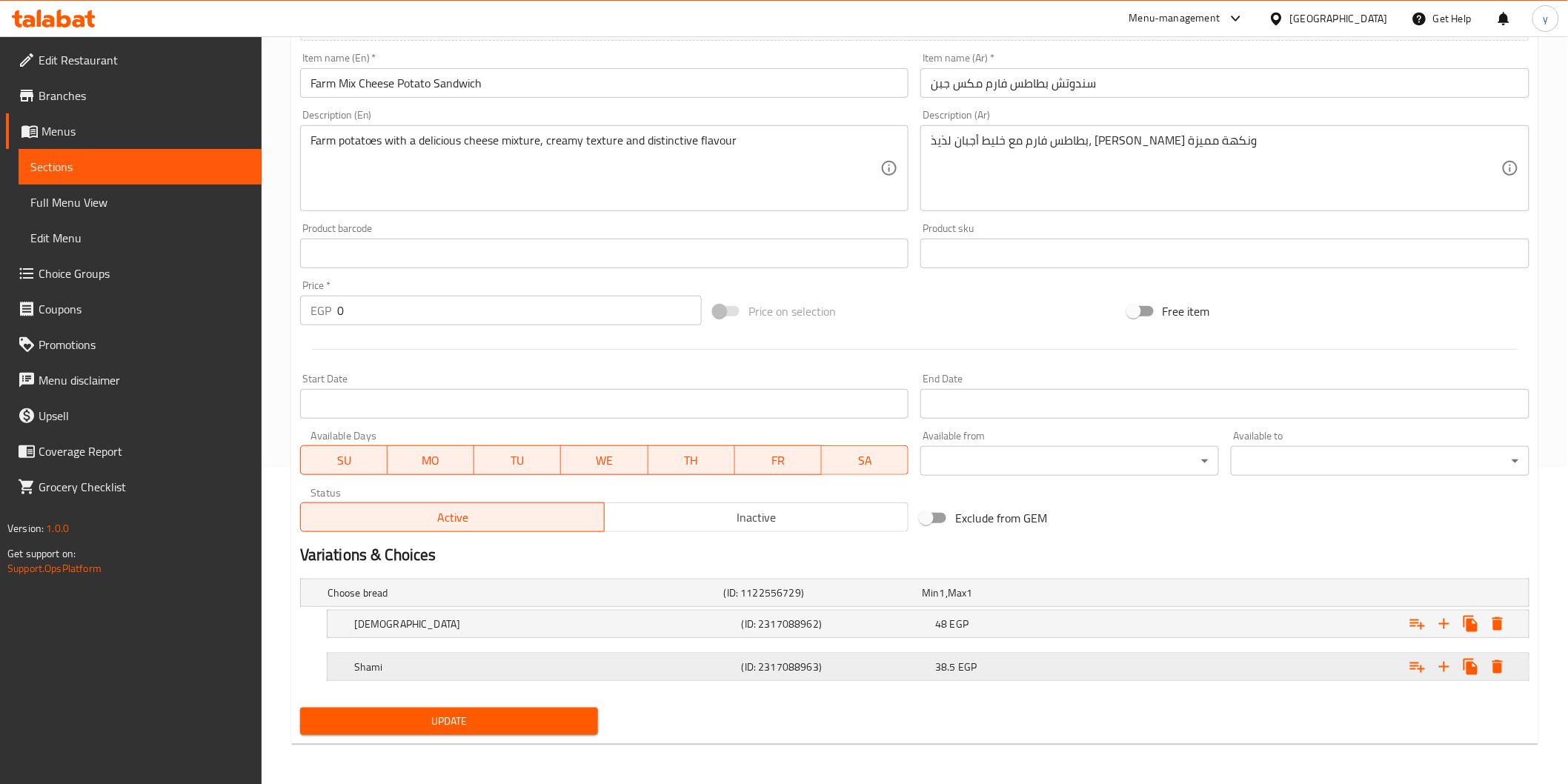
click at [693, 661] on h5 "Shami" at bounding box center [545, 667] width 381 height 15
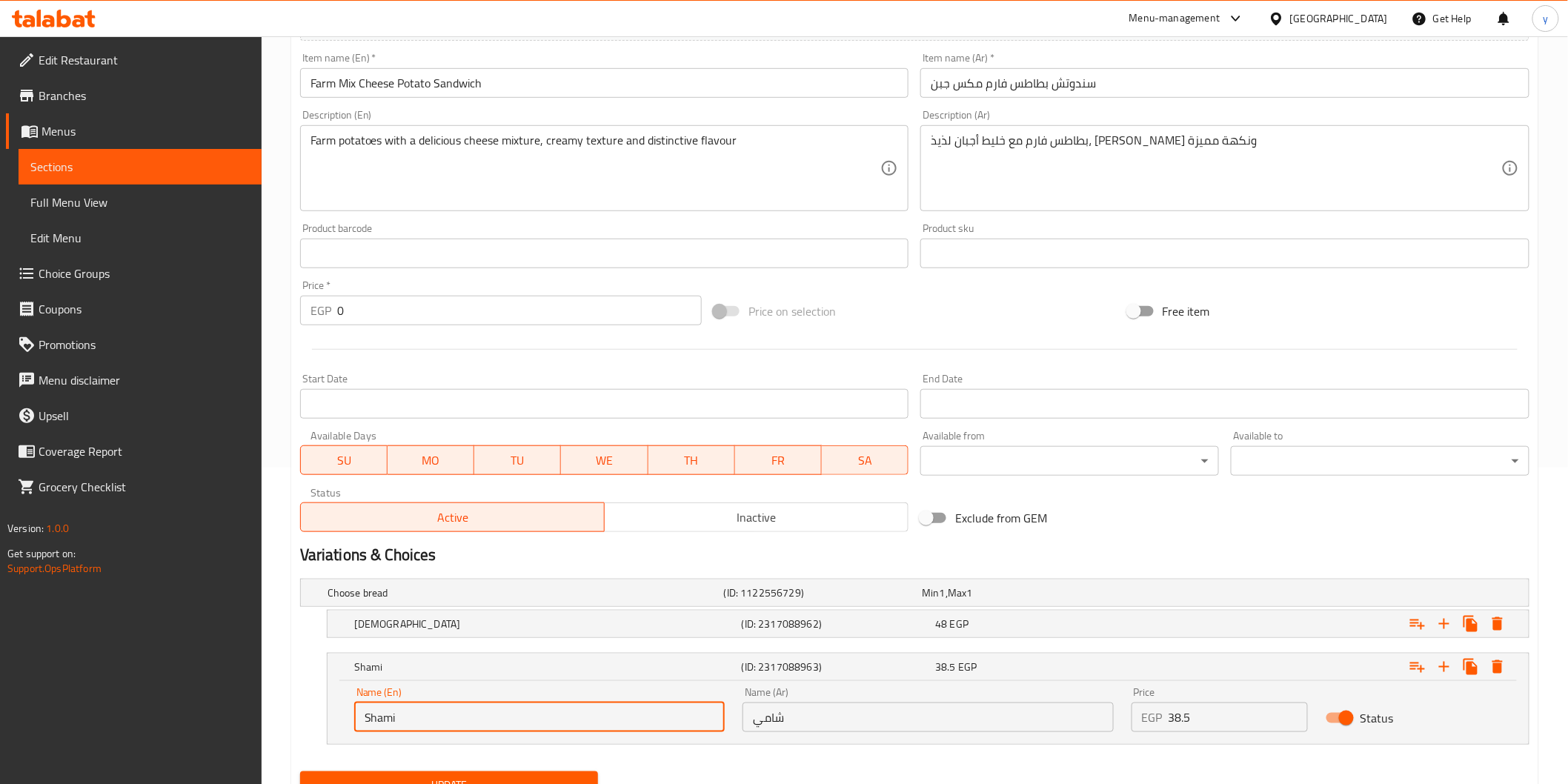
drag, startPoint x: 524, startPoint y: 717, endPoint x: 180, endPoint y: 709, distance: 344.1
click at [180, 711] on div "Edit Restaurant Branches Menus Sections Full Menu View Edit Menu Choice Groups …" at bounding box center [784, 284] width 1568 height 1129
drag, startPoint x: 475, startPoint y: 723, endPoint x: 198, endPoint y: 703, distance: 277.7
click at [203, 704] on div "Edit Restaurant Branches Menus Sections Full Menu View Edit Menu Choice Groups …" at bounding box center [784, 284] width 1568 height 1129
drag, startPoint x: 403, startPoint y: 717, endPoint x: 233, endPoint y: 709, distance: 170.2
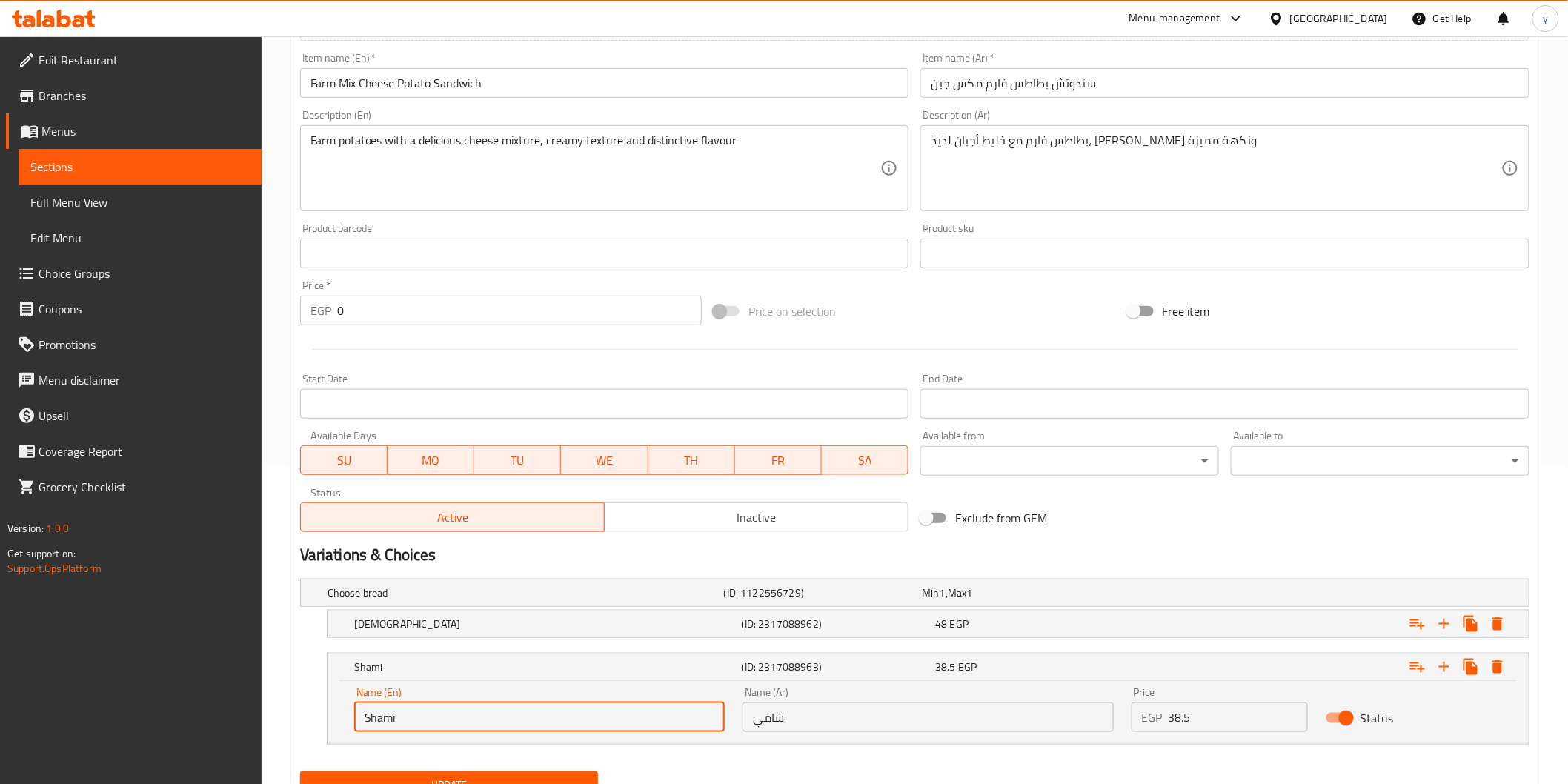
click at [233, 709] on div "Edit Restaurant Branches Menus Sections Full Menu View Edit Menu Choice Groups …" at bounding box center [784, 284] width 1568 height 1129
click at [428, 718] on input "Shami" at bounding box center [540, 718] width 371 height 30
drag, startPoint x: 427, startPoint y: 718, endPoint x: 275, endPoint y: 715, distance: 152.0
click at [278, 718] on div "Home / Restaurants management / Menus / Sections / item / update Potato Sandwic…" at bounding box center [914, 284] width 1306 height 1129
paste input "regular"
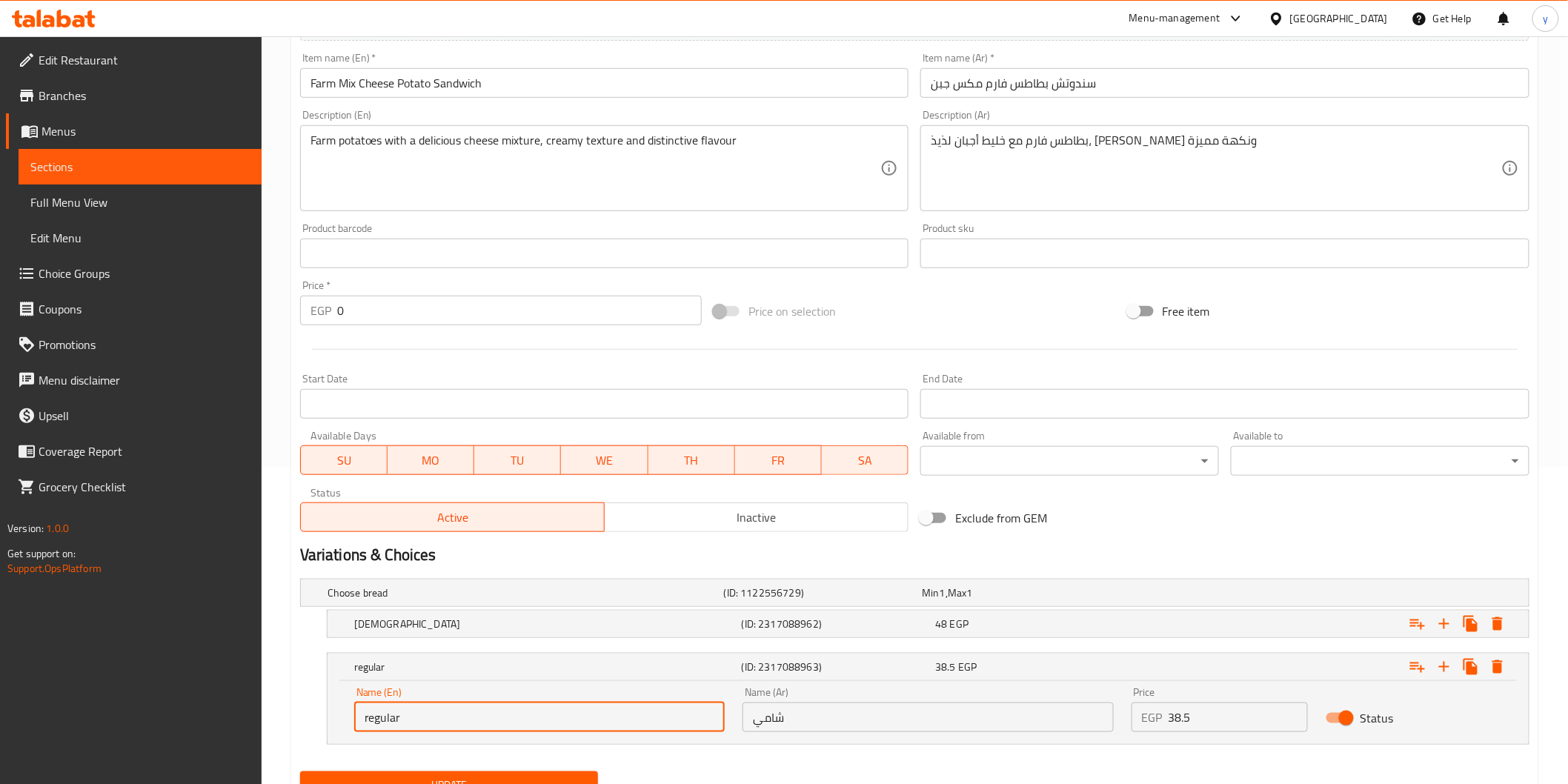
type input "regular"
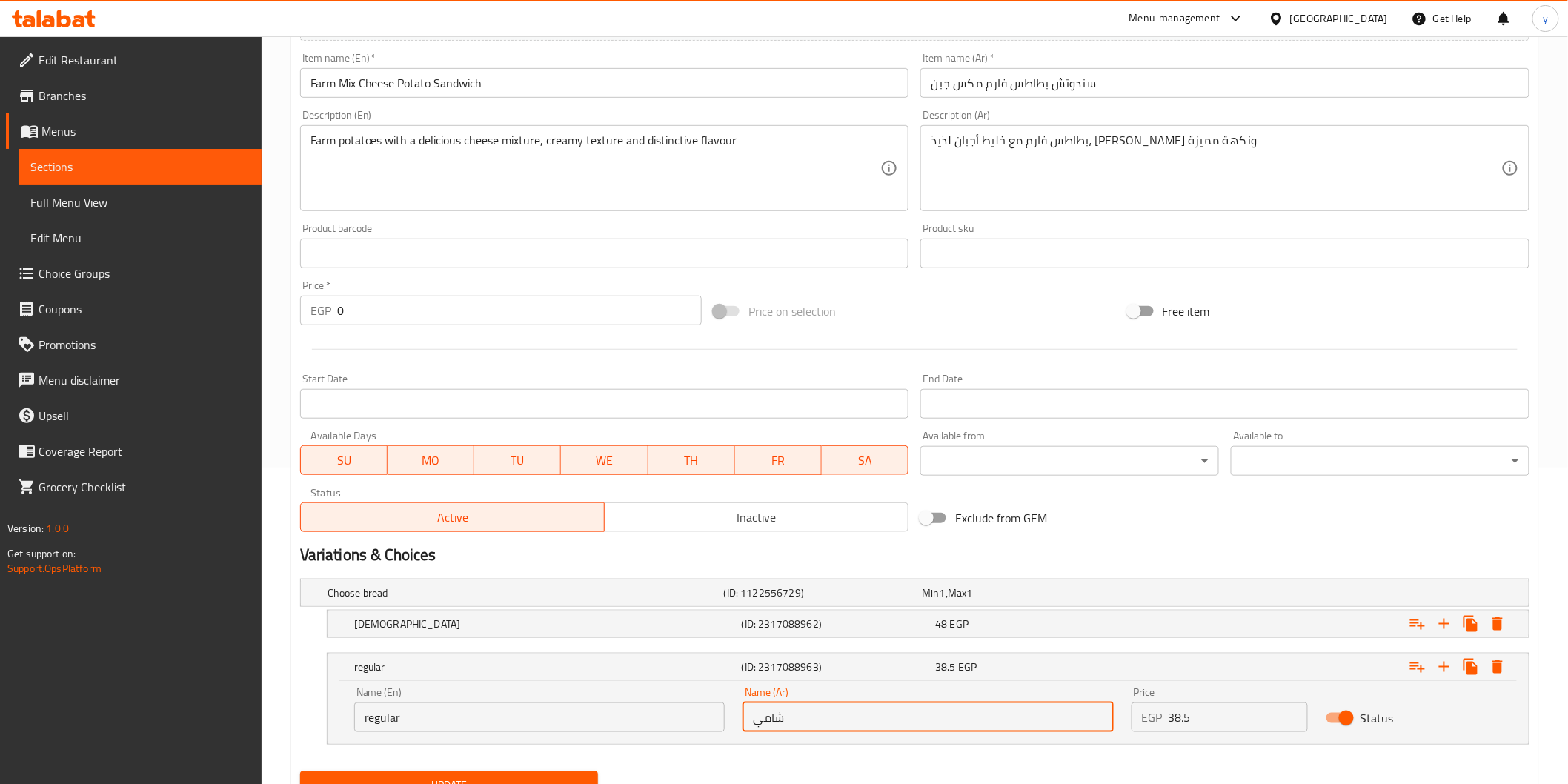
drag, startPoint x: 883, startPoint y: 710, endPoint x: 706, endPoint y: 709, distance: 177.0
click at [706, 709] on div "Name (En) regular Name (En) Name (Ar) شامي Name (Ar) Price EGP 38.5 Price Status" at bounding box center [928, 709] width 1165 height 63
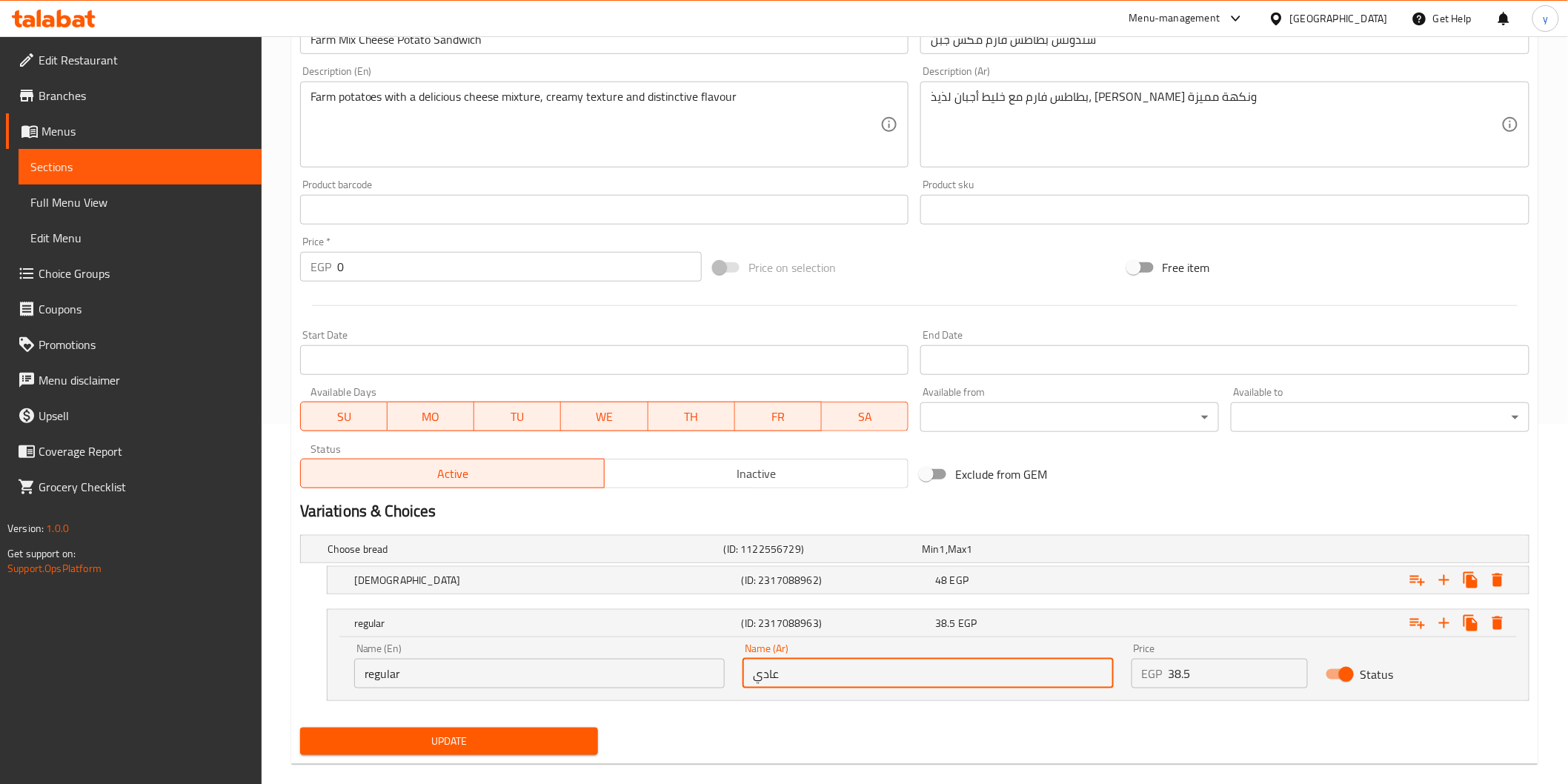
scroll to position [381, 0]
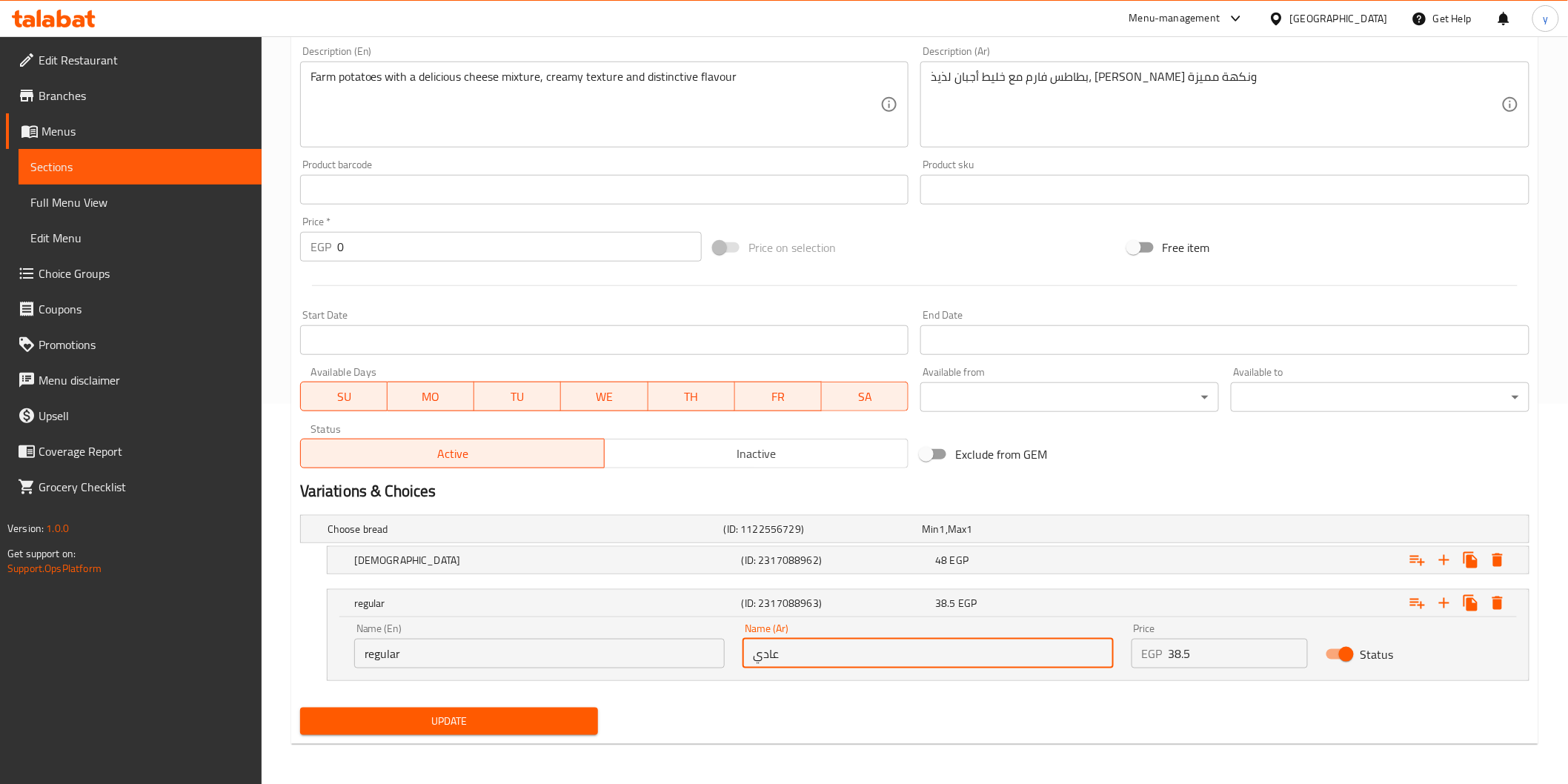
type input "عادي"
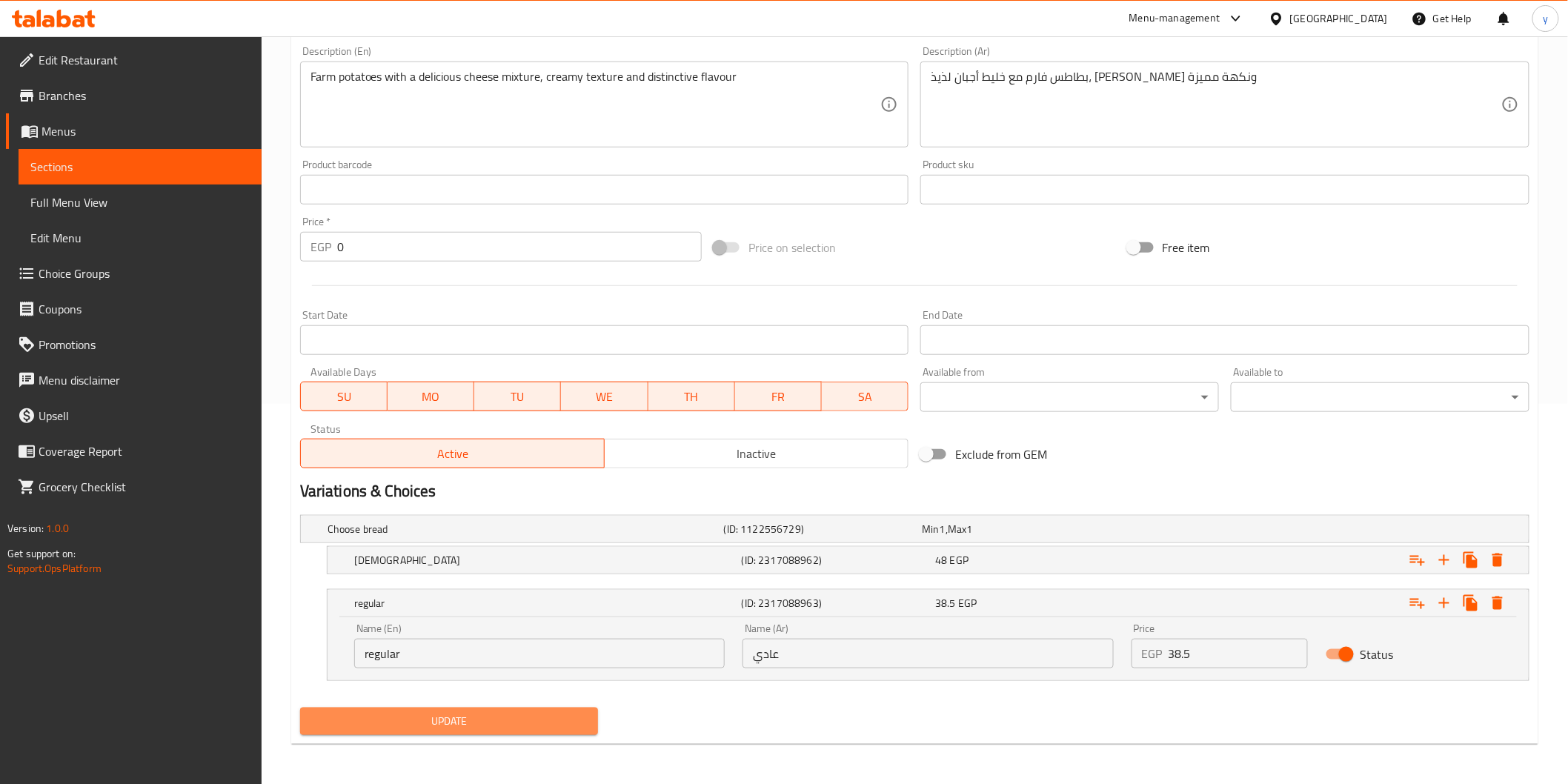
click at [476, 732] on button "Update" at bounding box center [449, 721] width 299 height 27
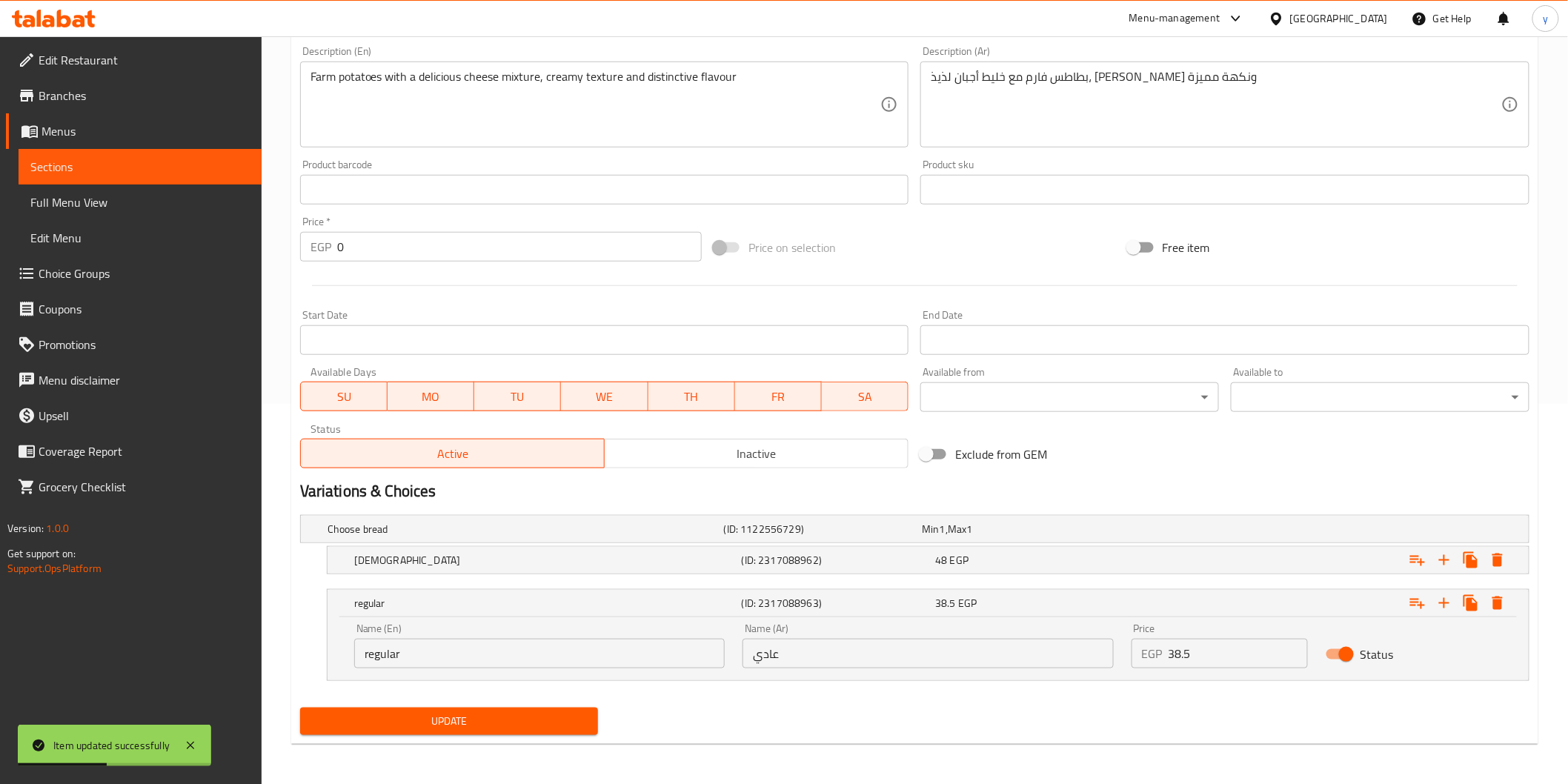
click at [161, 153] on link "Sections" at bounding box center [140, 166] width 243 height 35
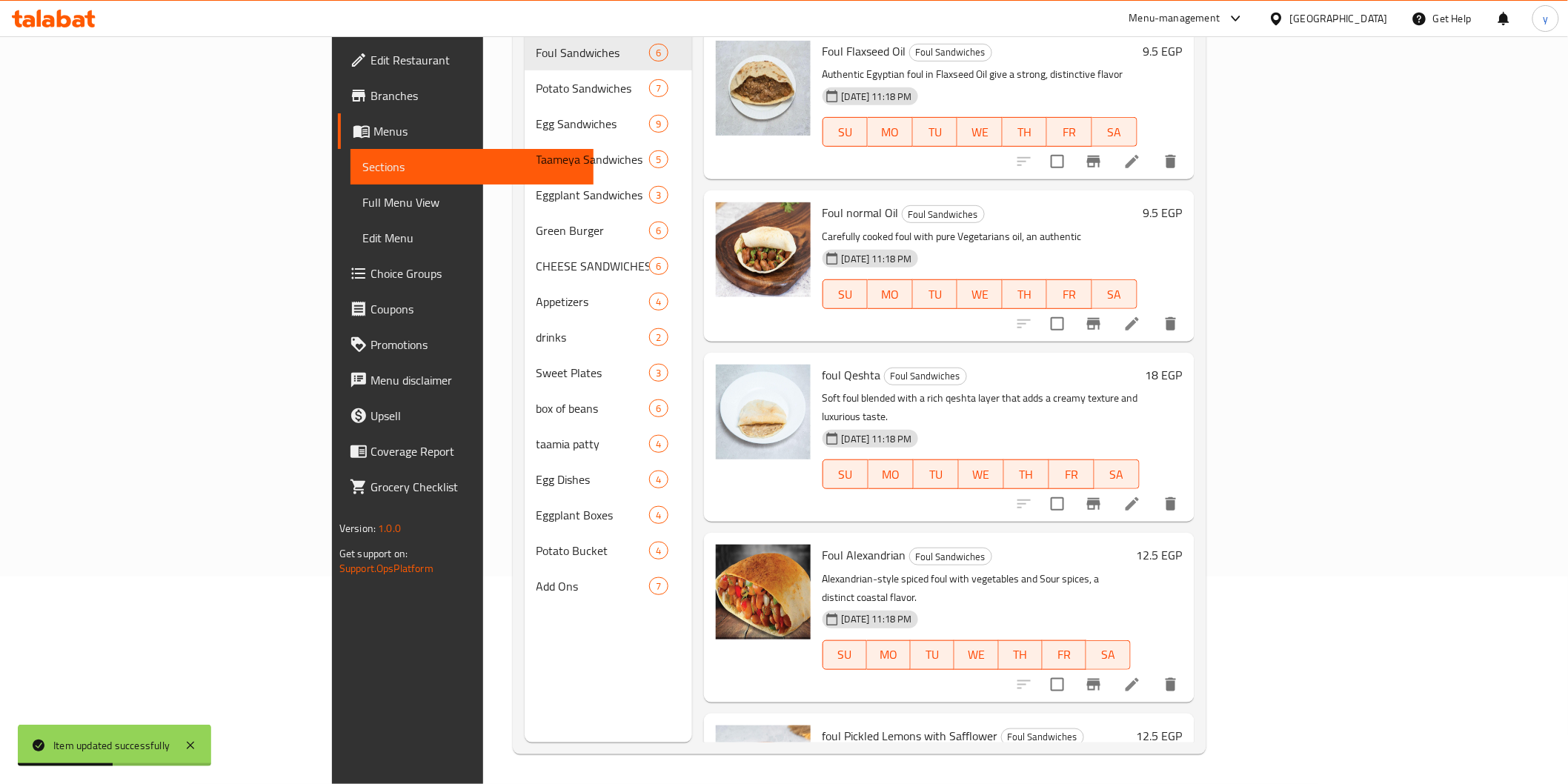
scroll to position [207, 0]
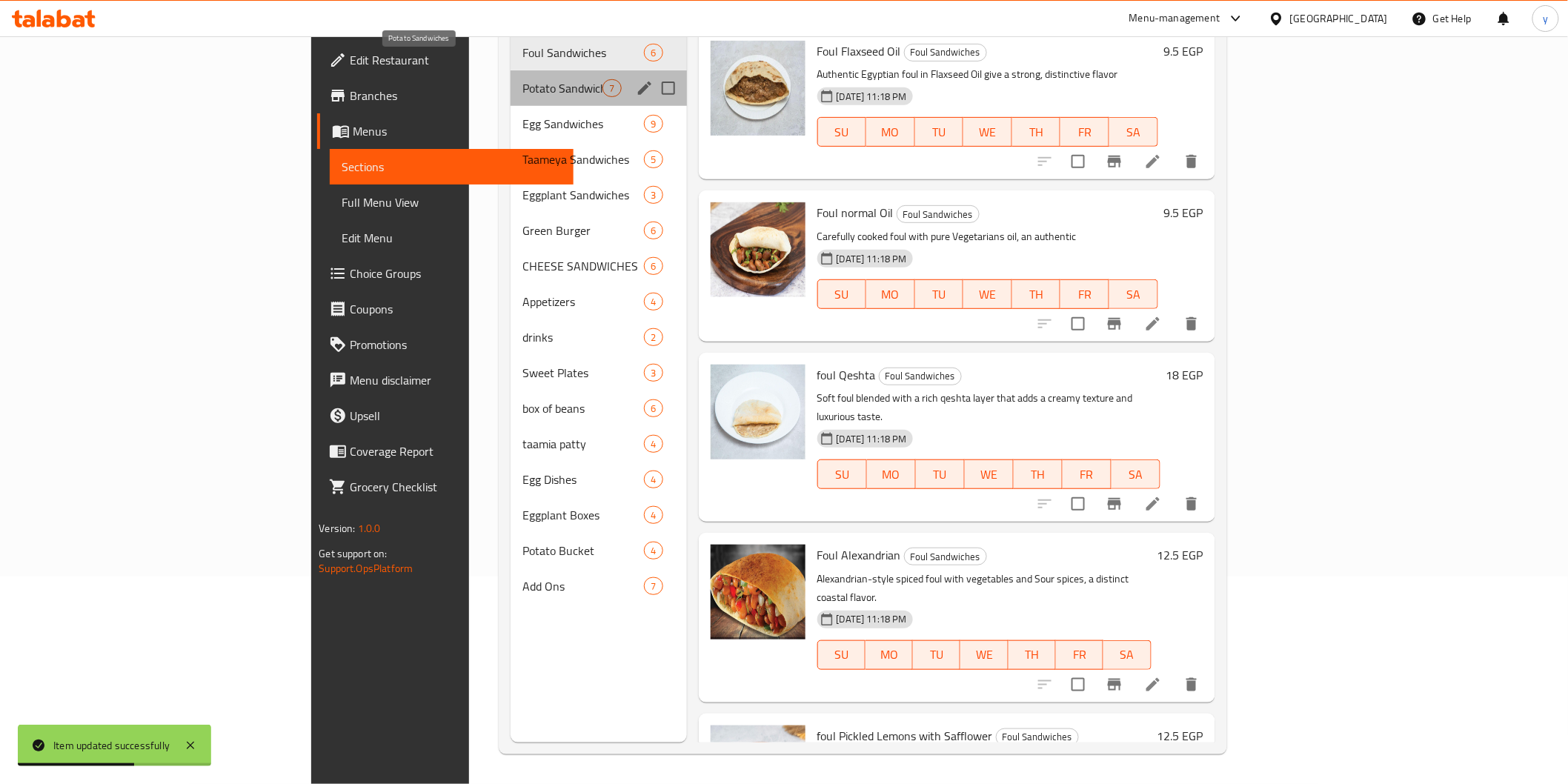
click at [522, 80] on span "Potato Sandwiches" at bounding box center [563, 89] width 80 height 18
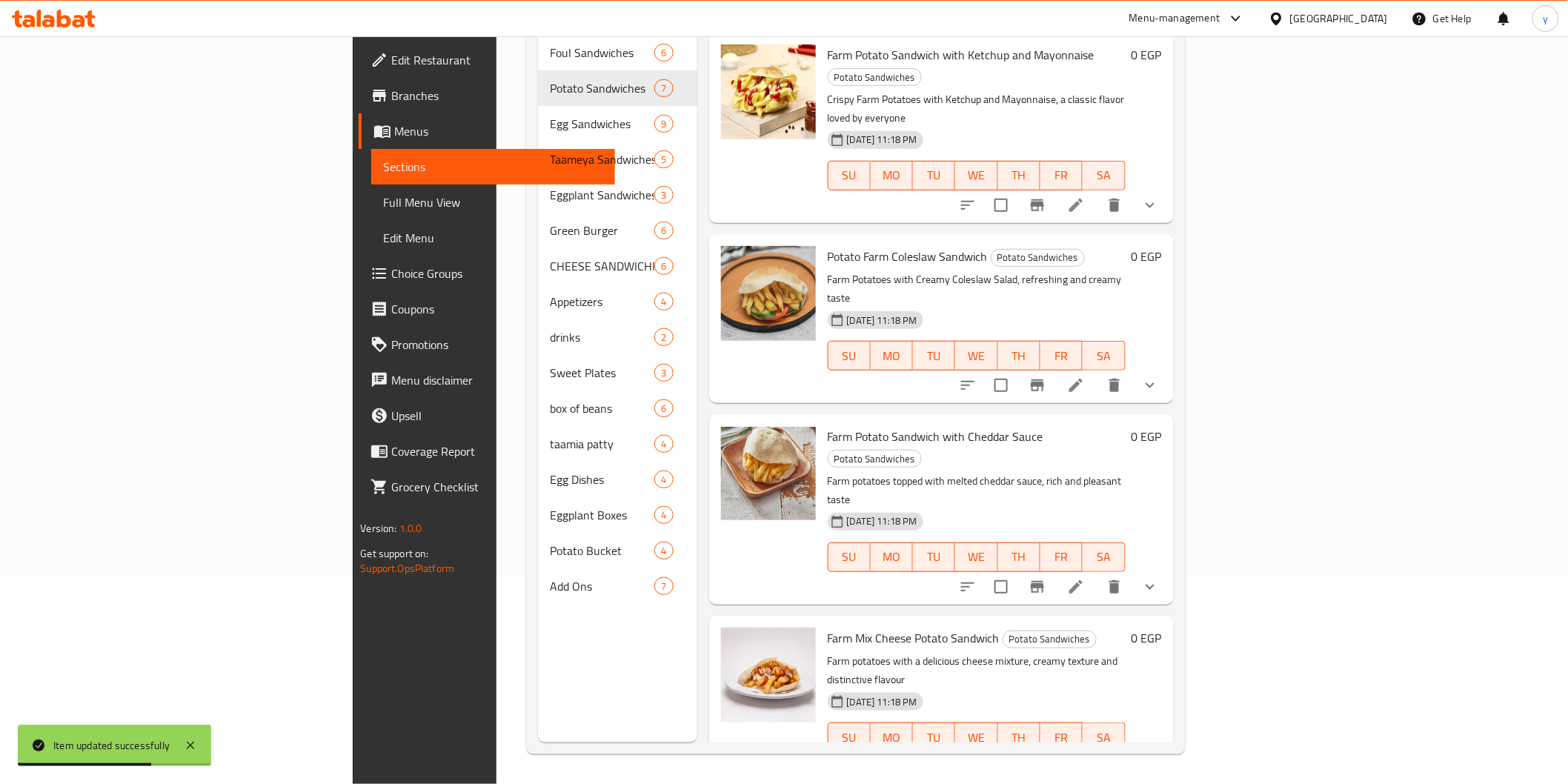
scroll to position [363, 0]
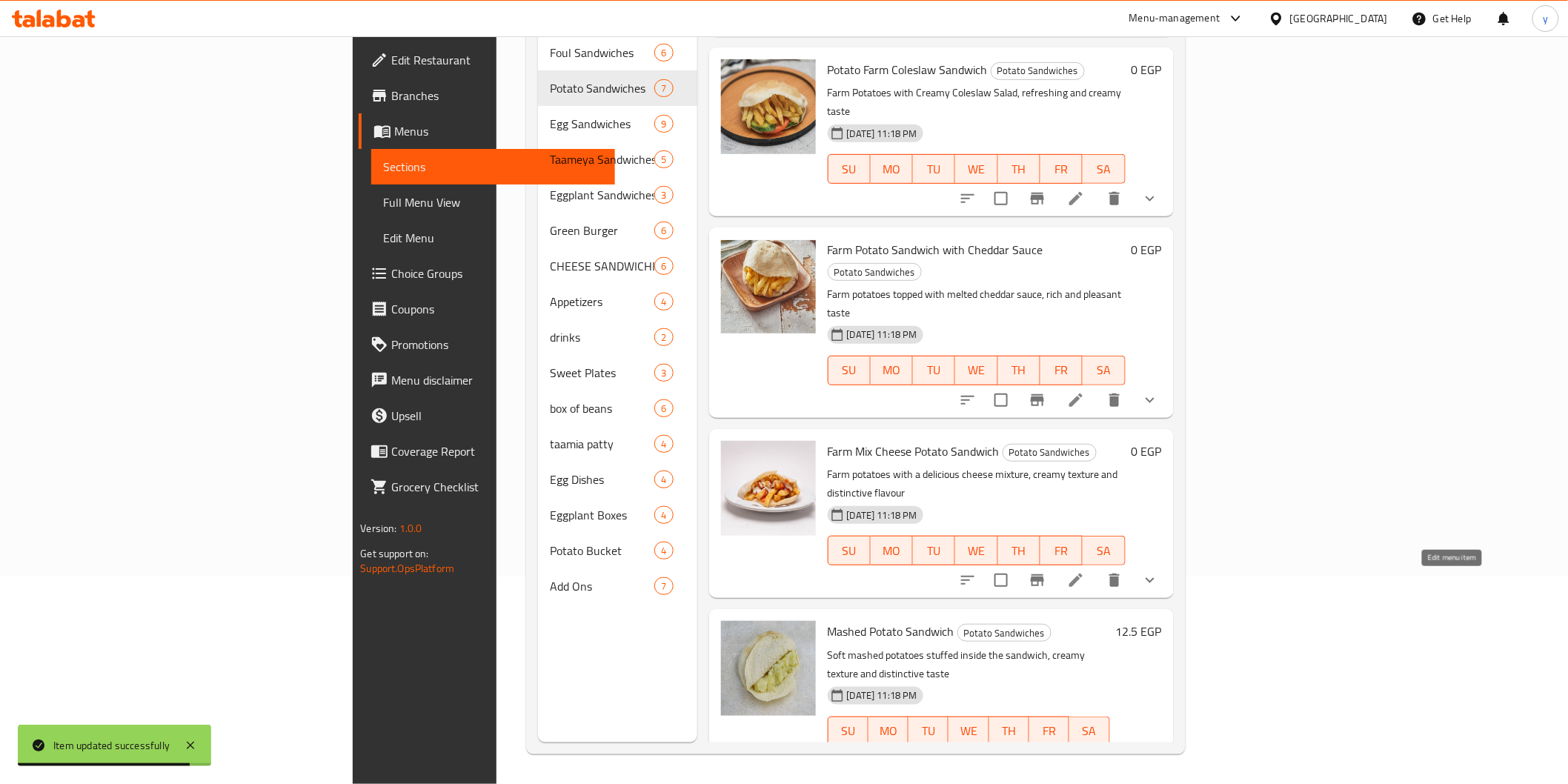
click at [1120, 752] on icon at bounding box center [1111, 761] width 18 height 18
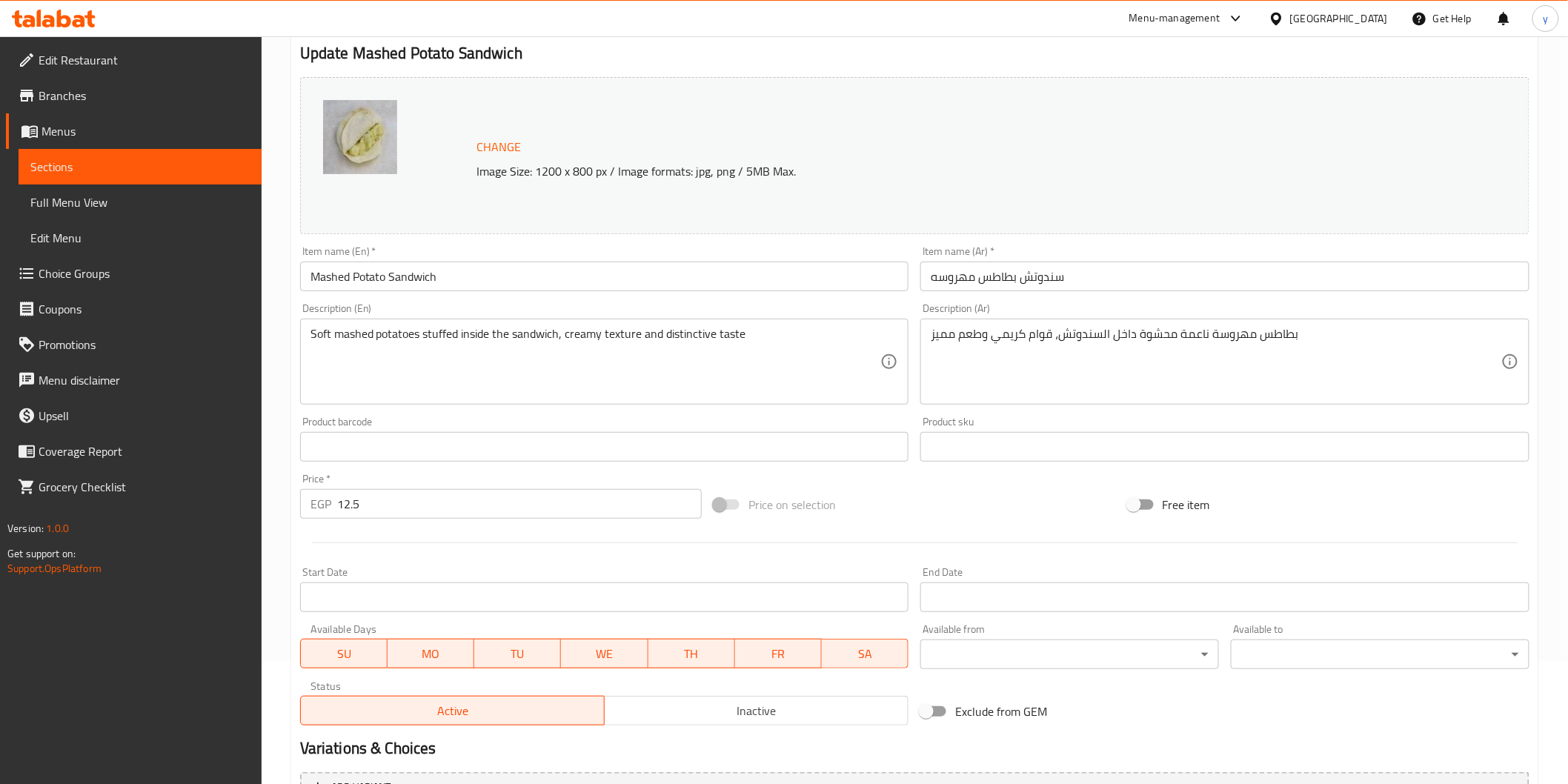
scroll to position [281, 0]
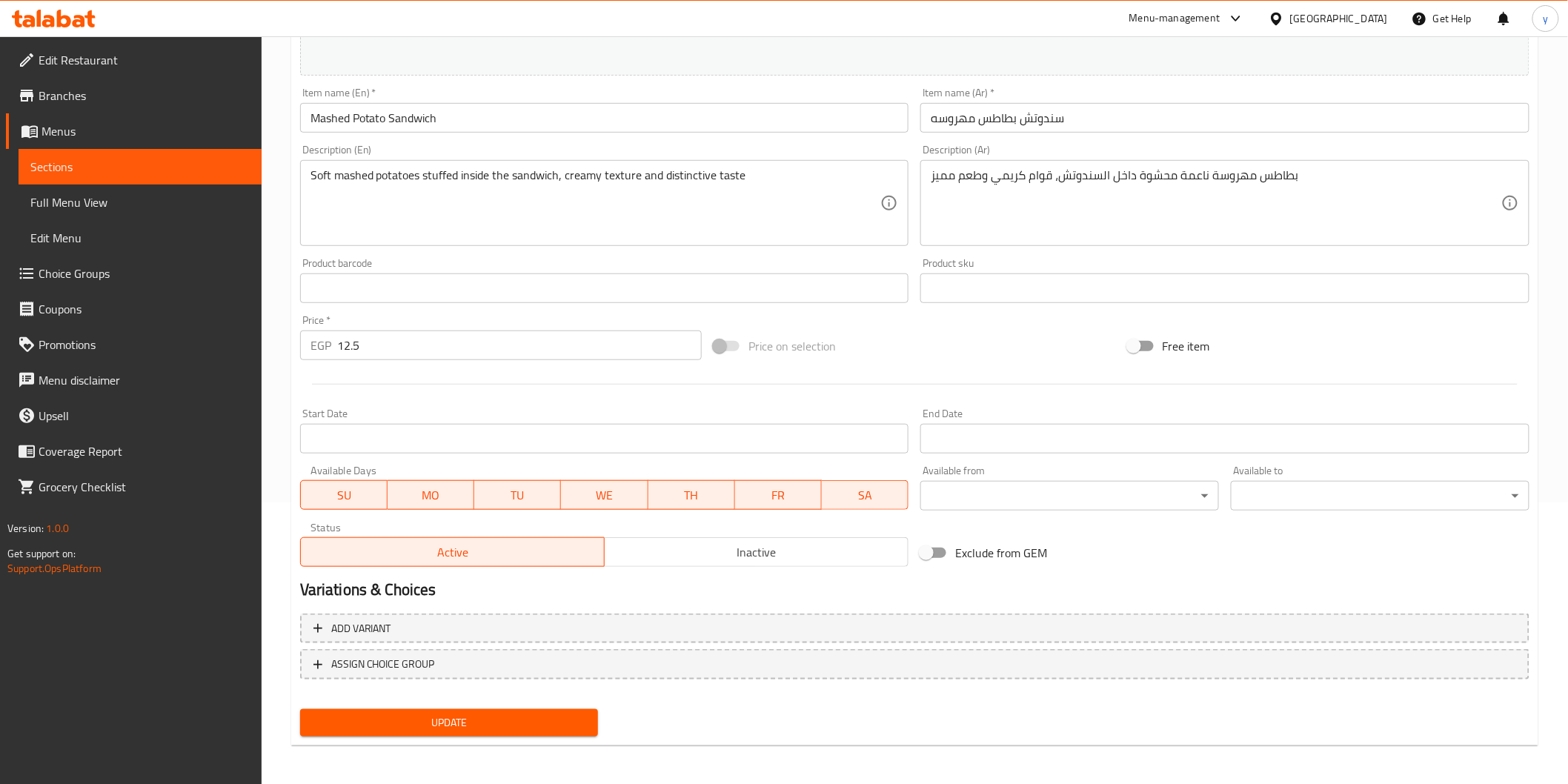
click at [65, 165] on span "Sections" at bounding box center [139, 166] width 219 height 18
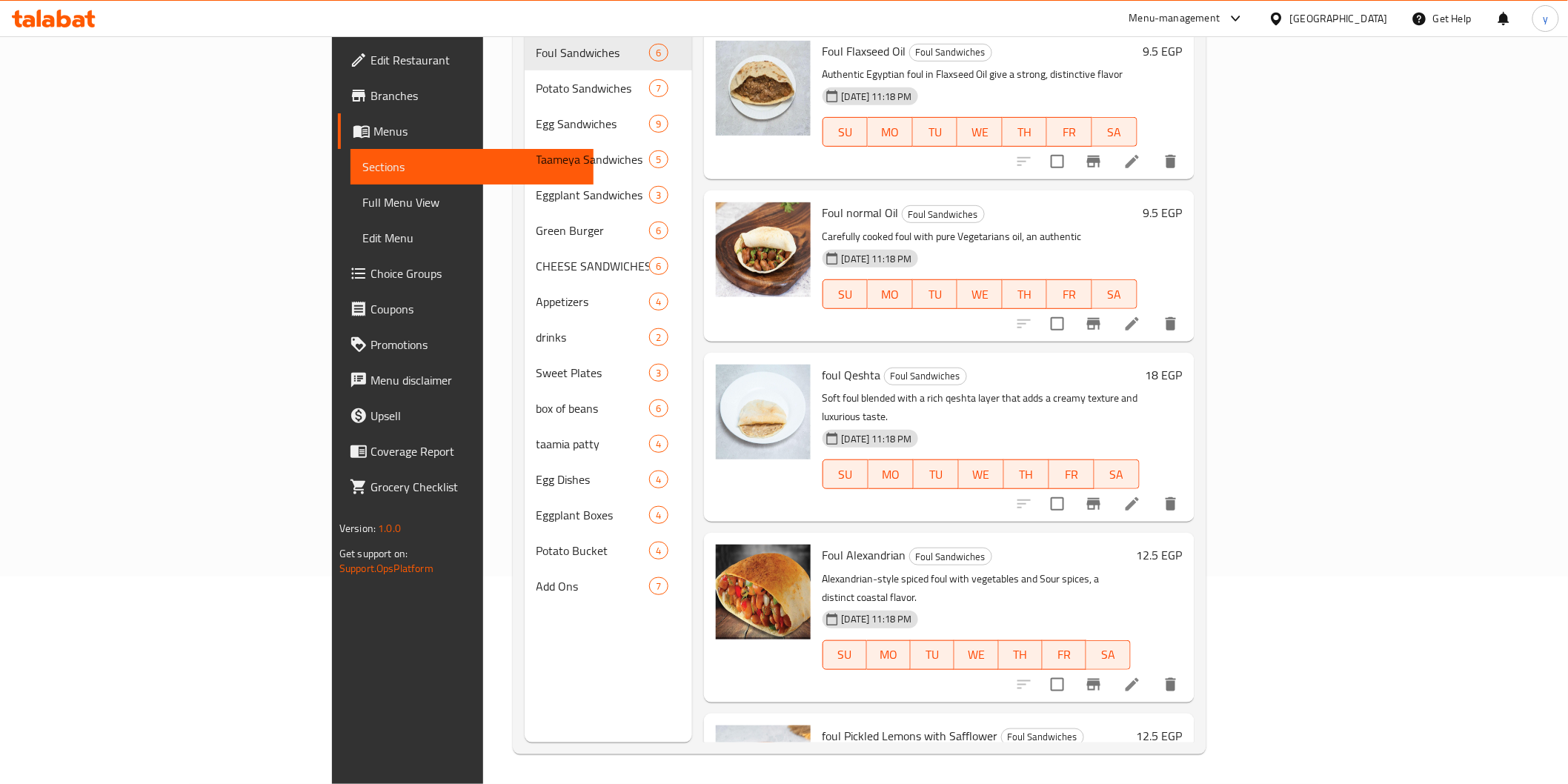
scroll to position [207, 0]
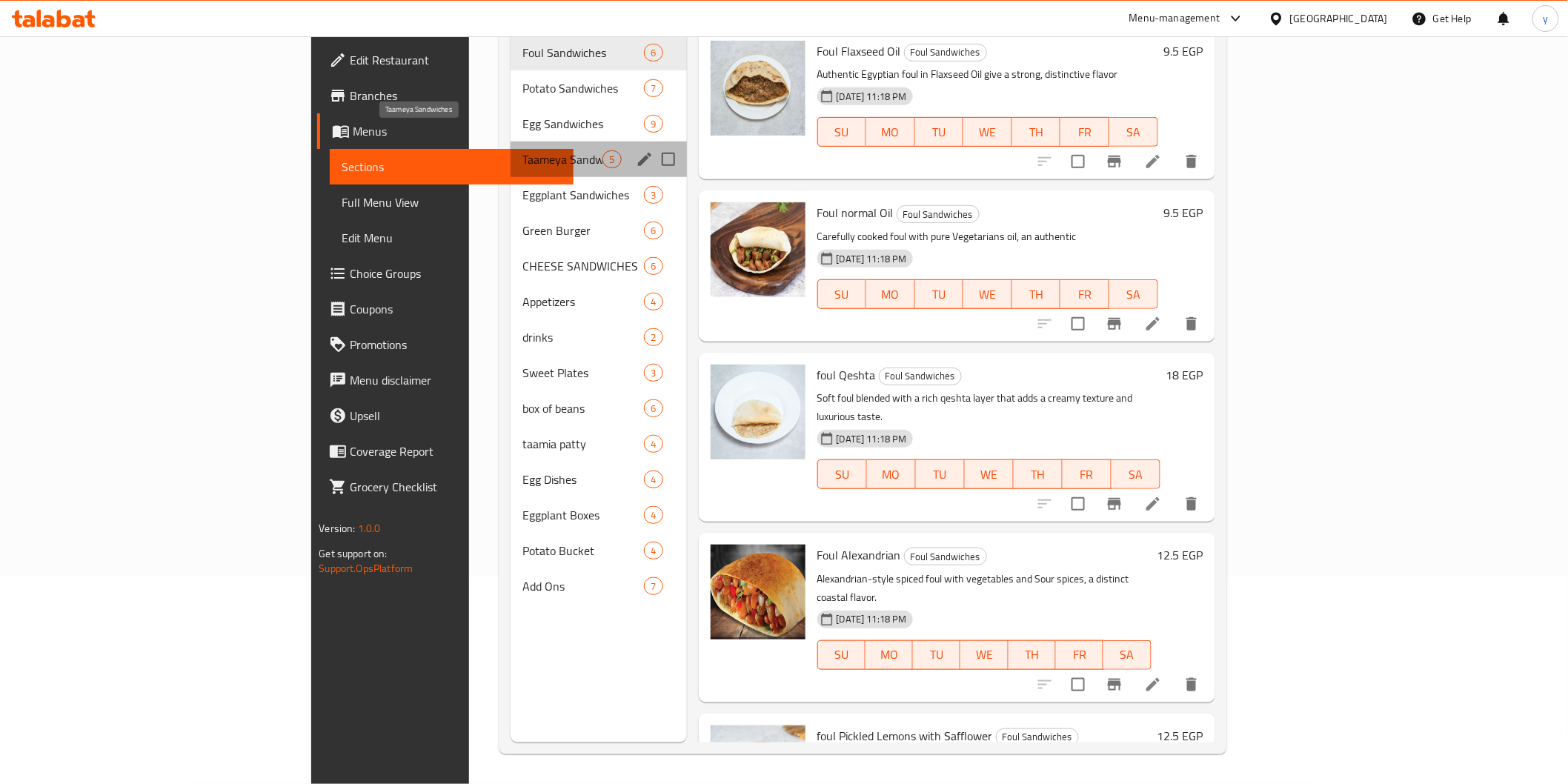
click at [522, 150] on span "Taameya Sandwiches" at bounding box center [563, 159] width 80 height 18
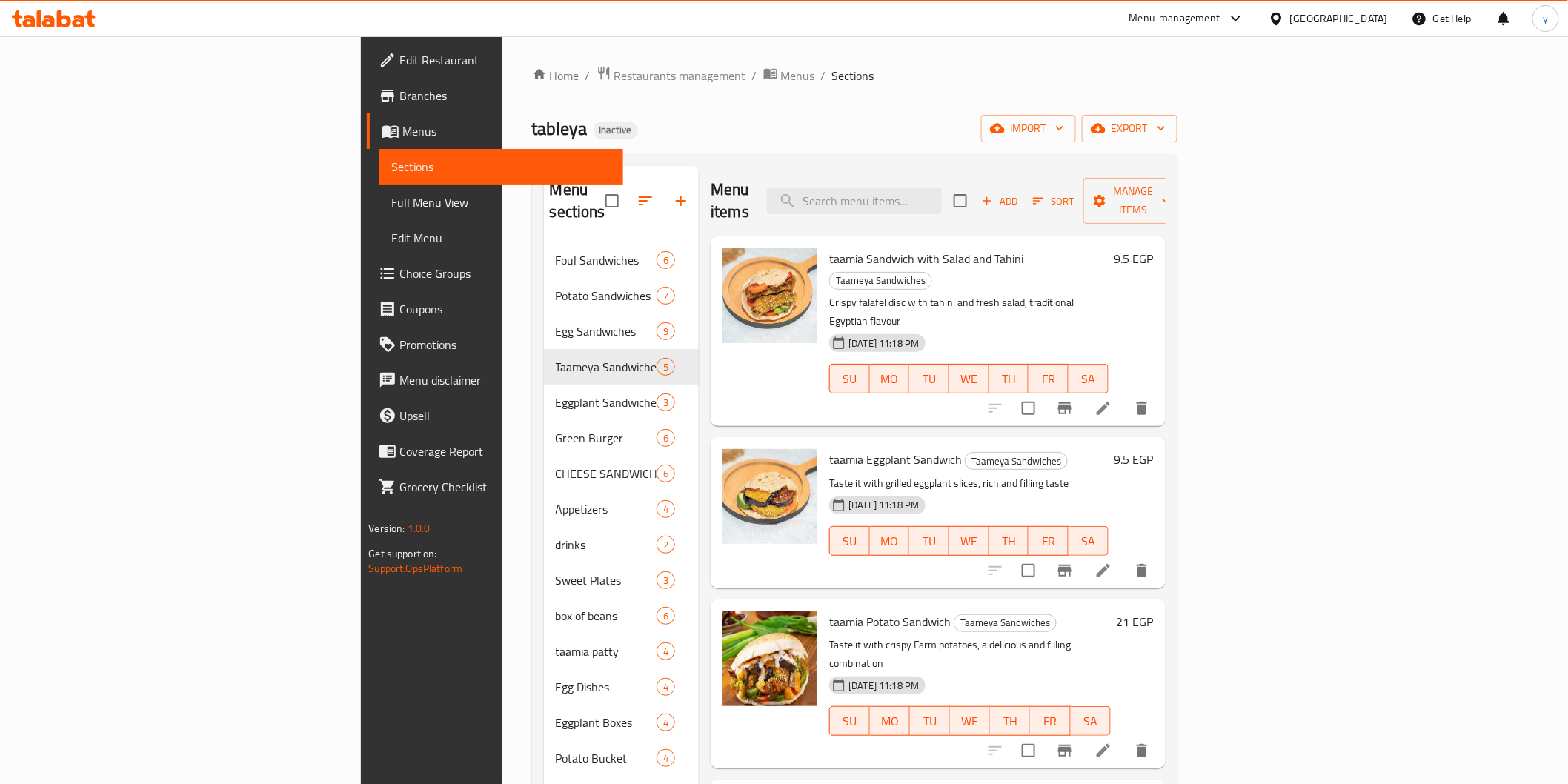
click at [1110, 402] on icon at bounding box center [1103, 408] width 13 height 13
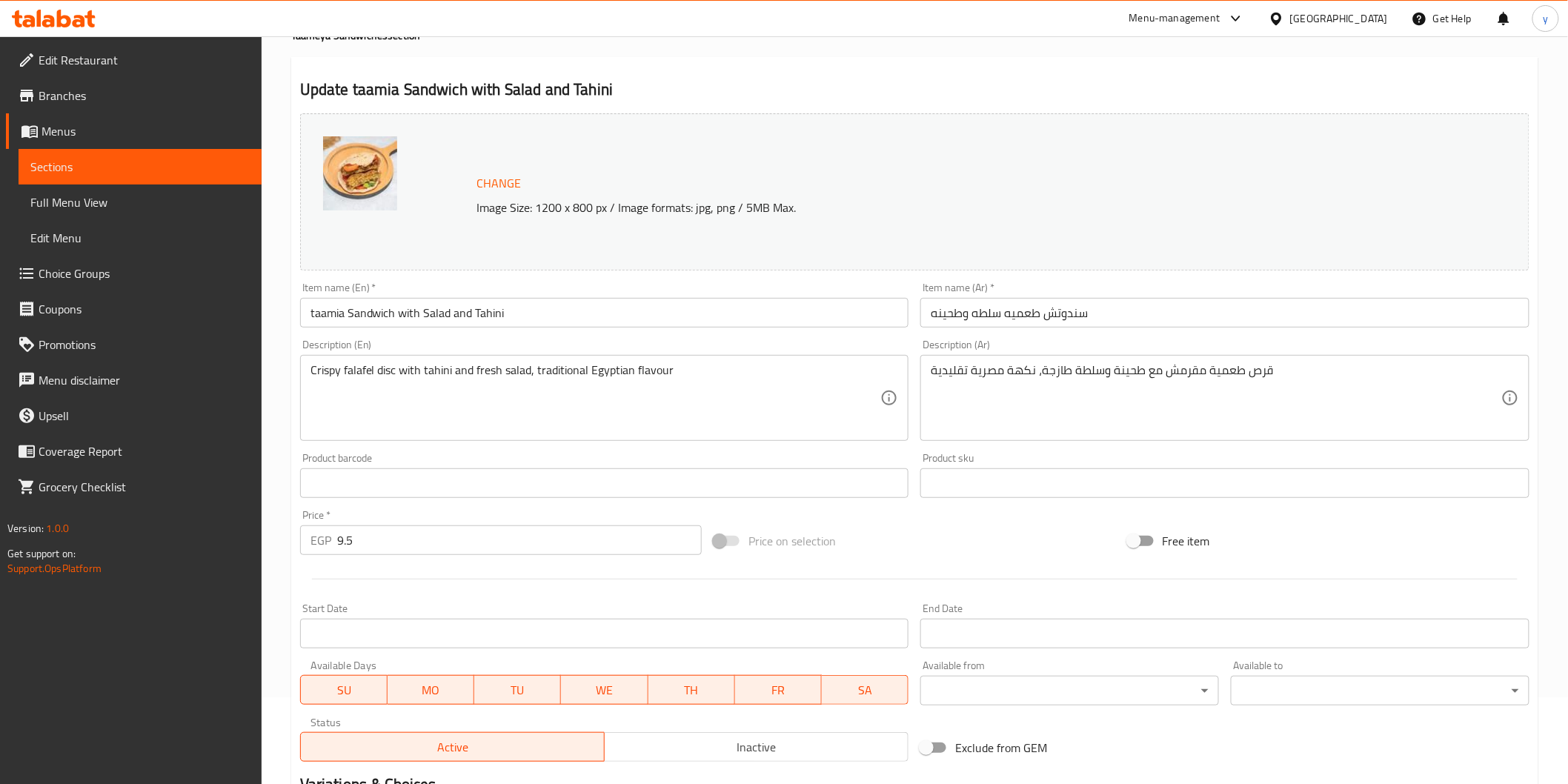
scroll to position [34, 0]
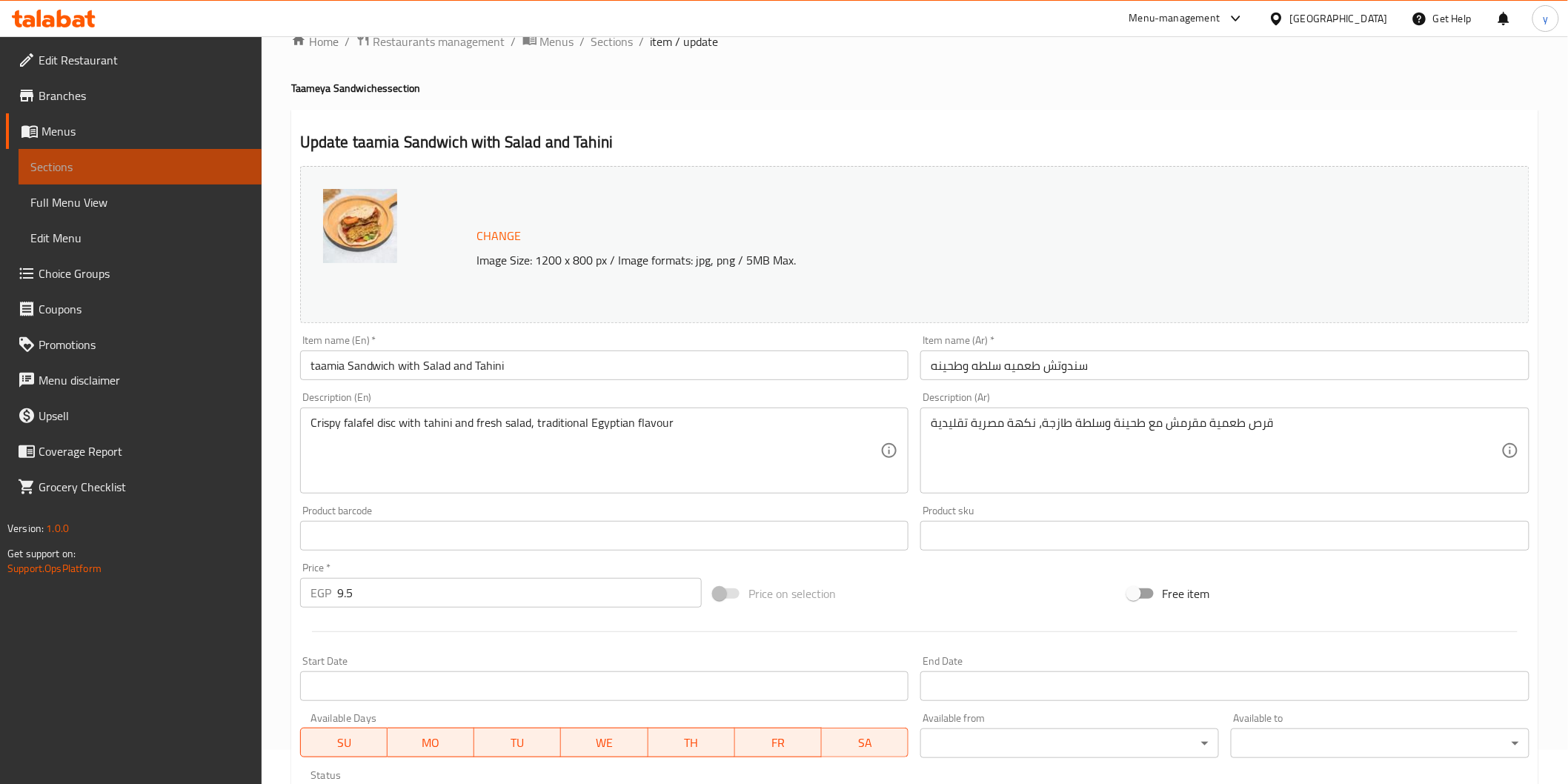
click at [139, 169] on span "Sections" at bounding box center [139, 166] width 219 height 18
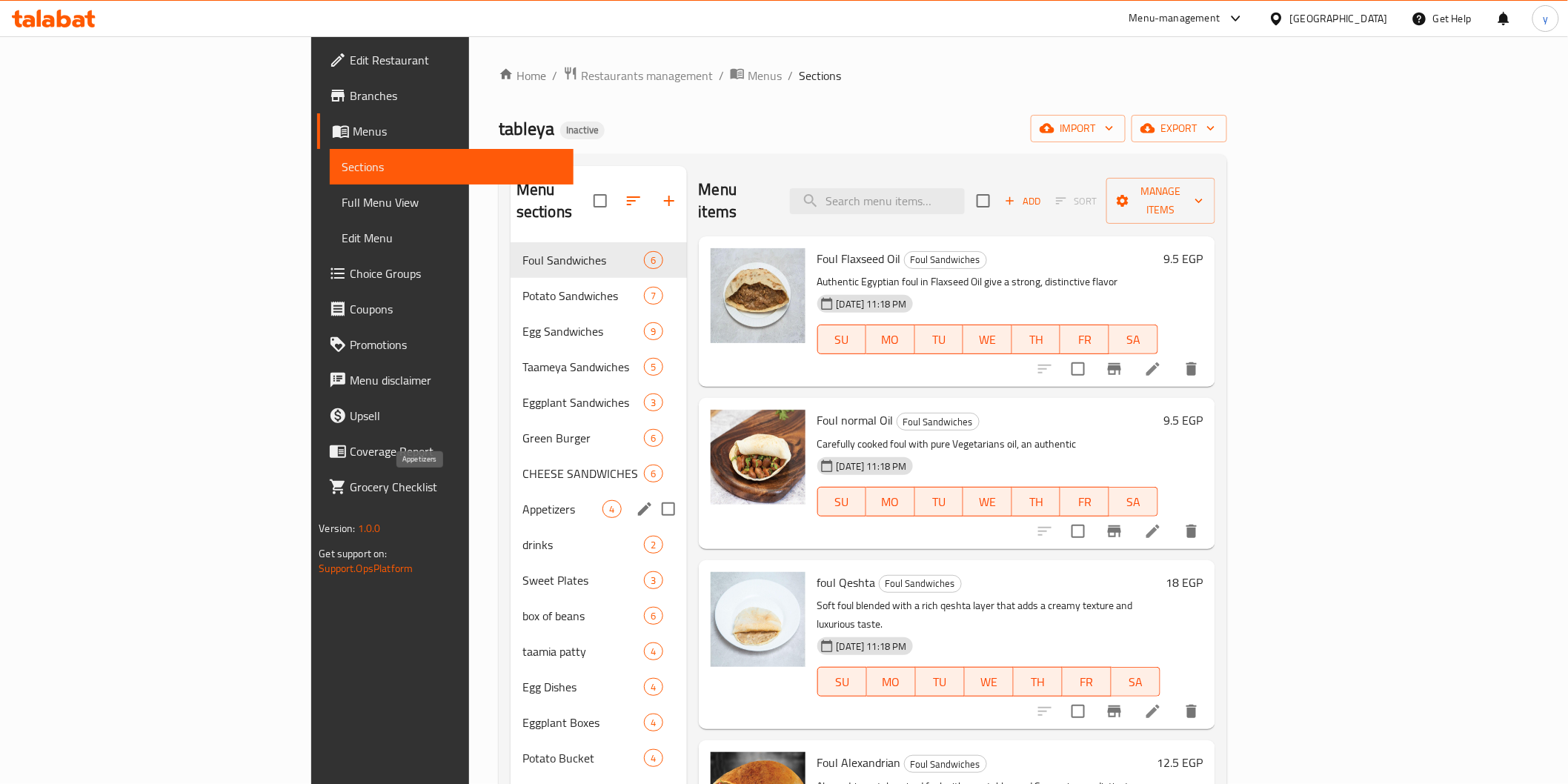
click at [522, 500] on span "Appetizers" at bounding box center [563, 509] width 80 height 18
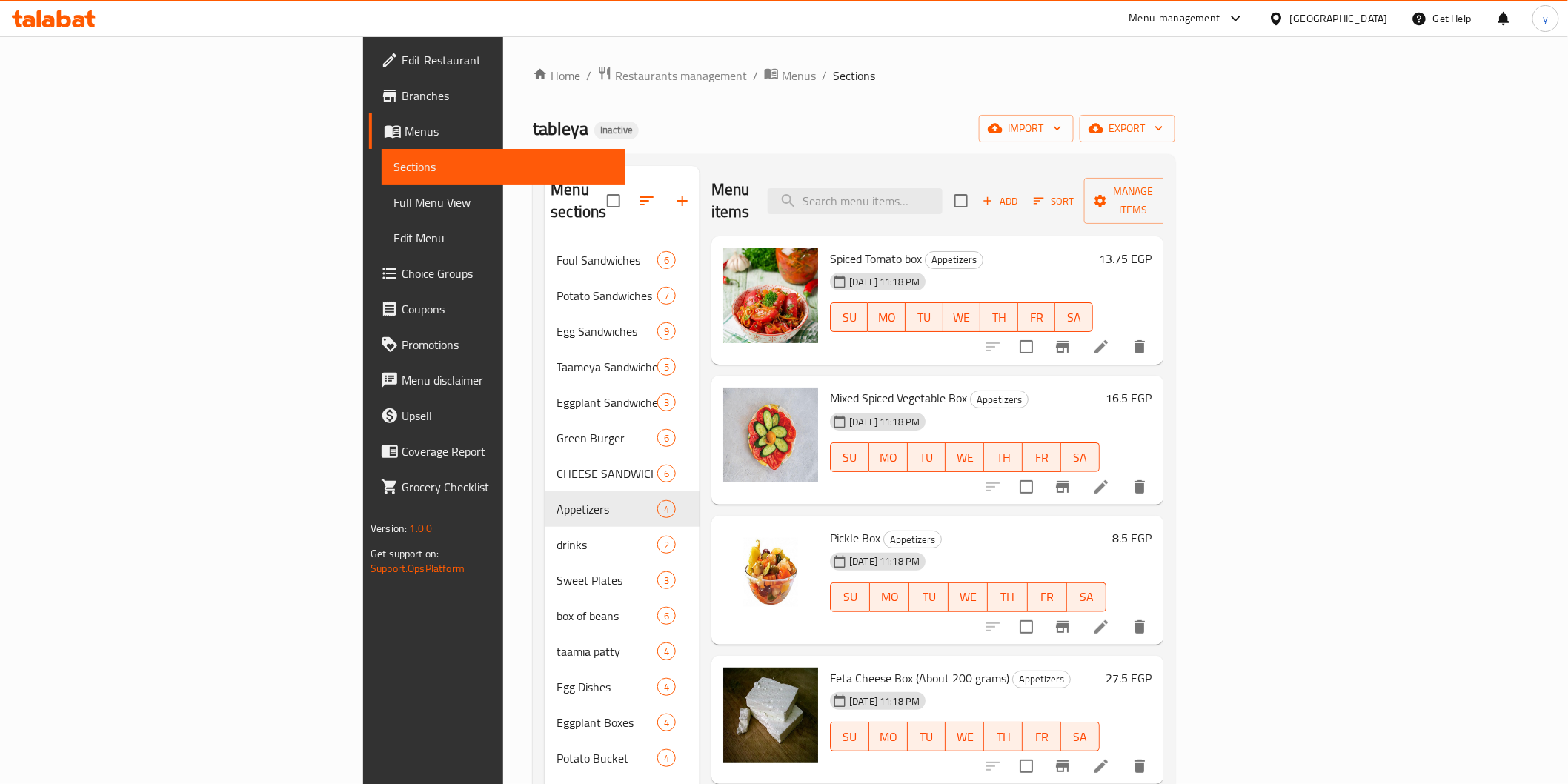
click at [1122, 334] on li at bounding box center [1101, 347] width 42 height 27
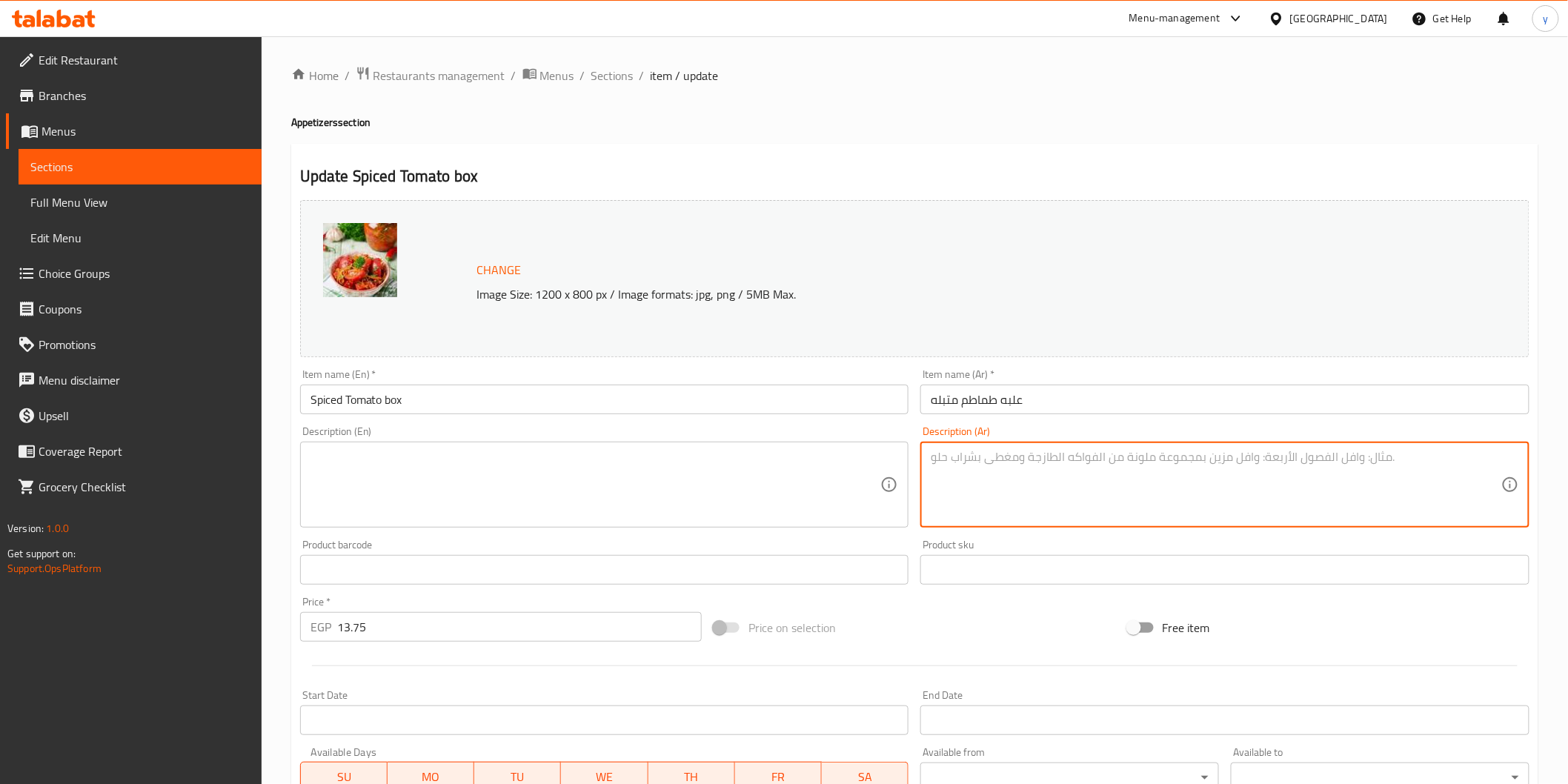
click at [1049, 495] on textarea at bounding box center [1216, 485] width 571 height 71
paste textarea "طماطم طازجة متبلة بالأعشاب والليمون، طعم منعش وجانبي مثالي"
type textarea "طماطم طازجة متبلة بالأعشاب والليمون، طعم منعش وجانبي مثالي"
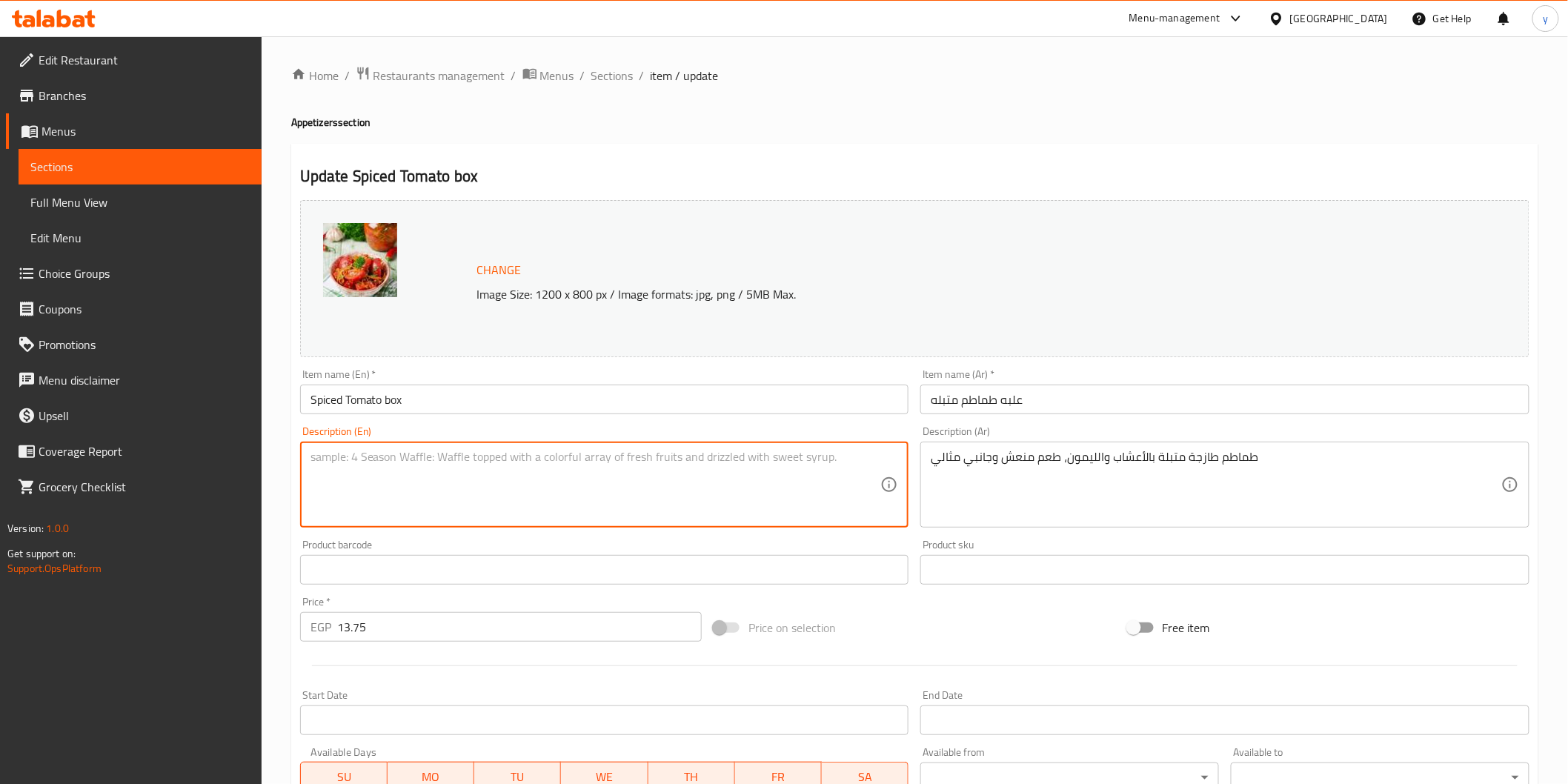
click at [727, 467] on textarea at bounding box center [596, 485] width 571 height 71
paste textarea "Fresh tomatoes seasoned with herbs and lemon, a refreshing taste and perfect si…"
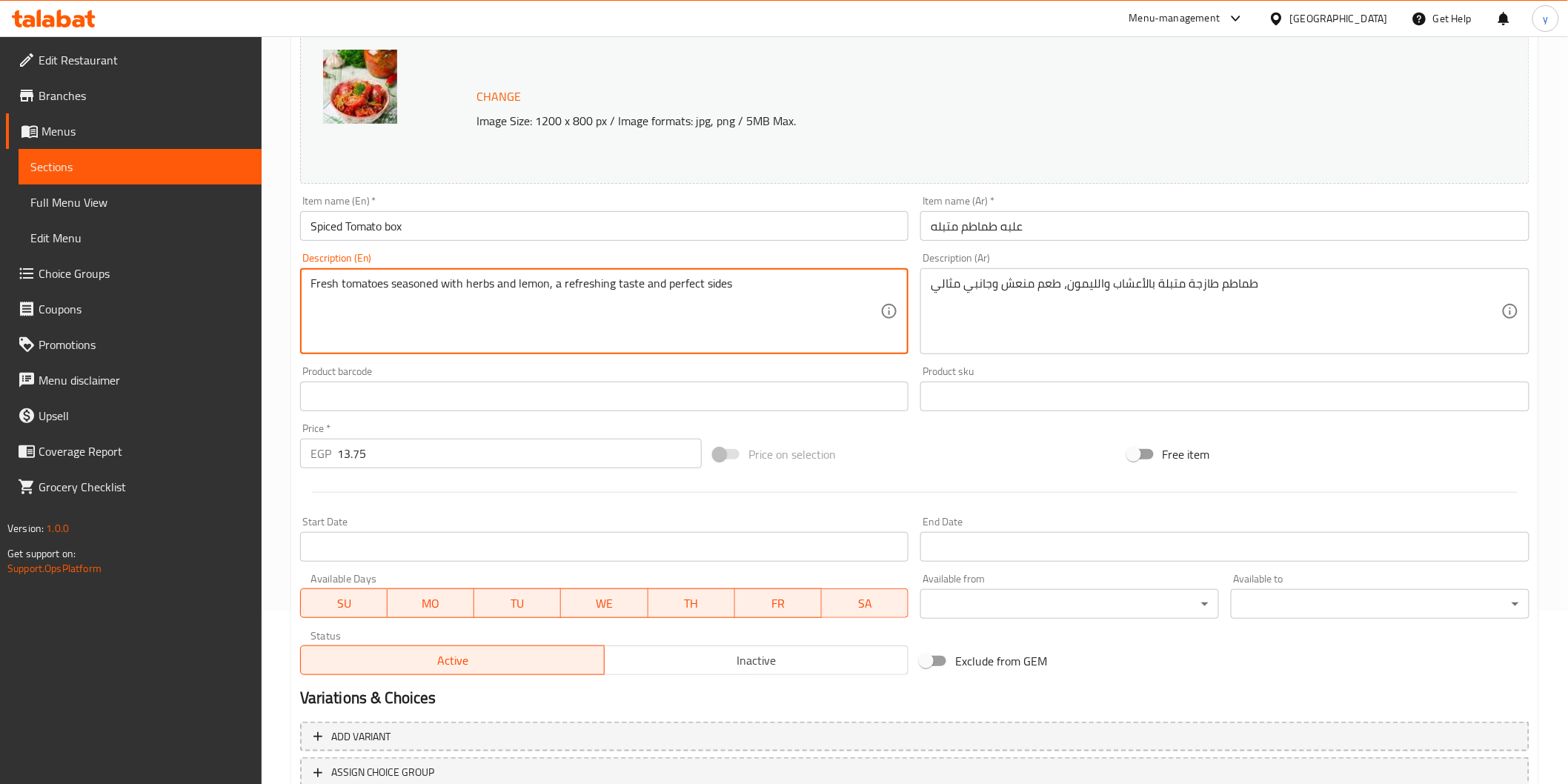
scroll to position [281, 0]
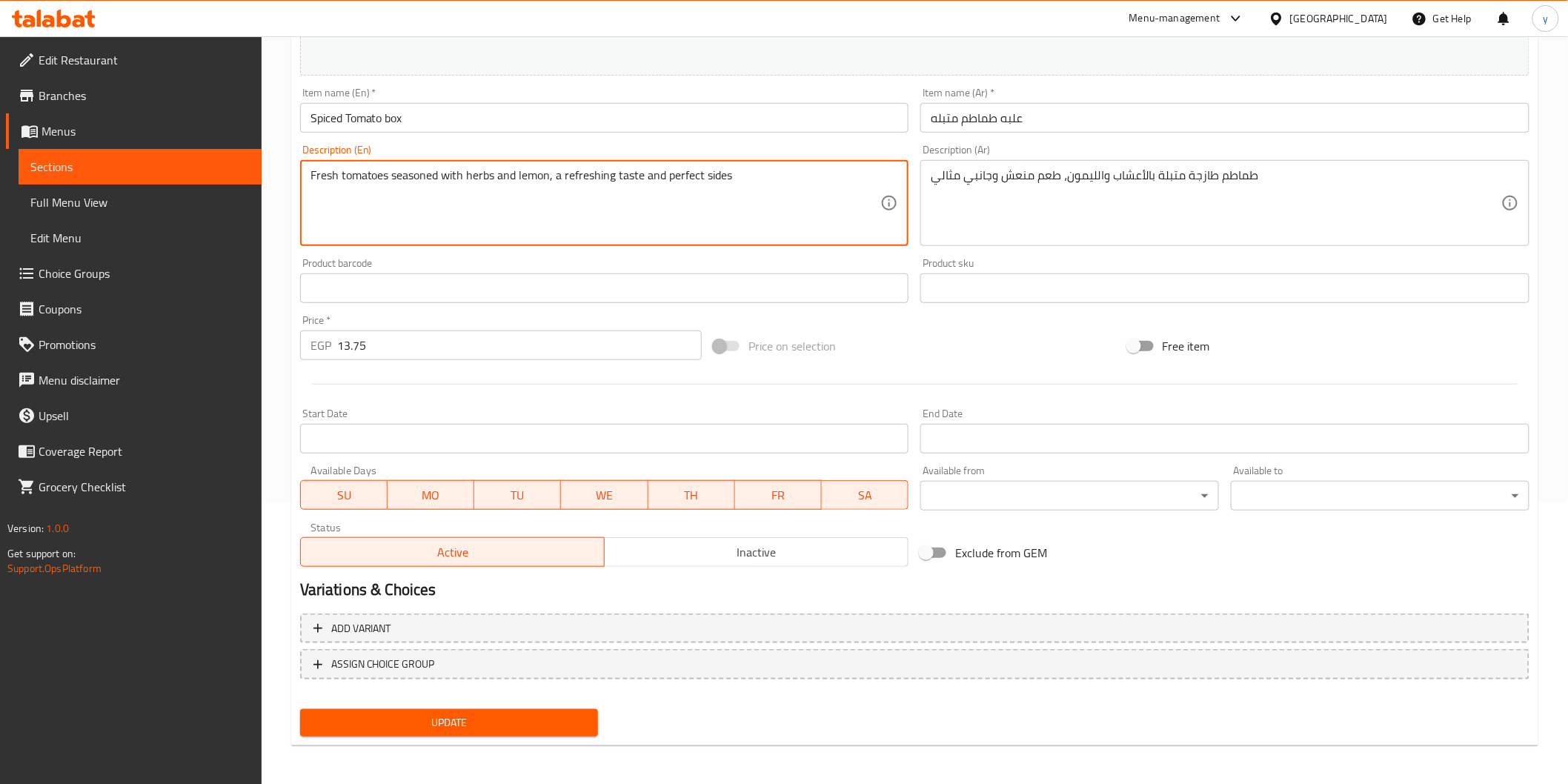
type textarea "Fresh tomatoes seasoned with herbs and lemon, a refreshing taste and perfect si…"
click at [506, 721] on span "Update" at bounding box center [449, 722] width 275 height 19
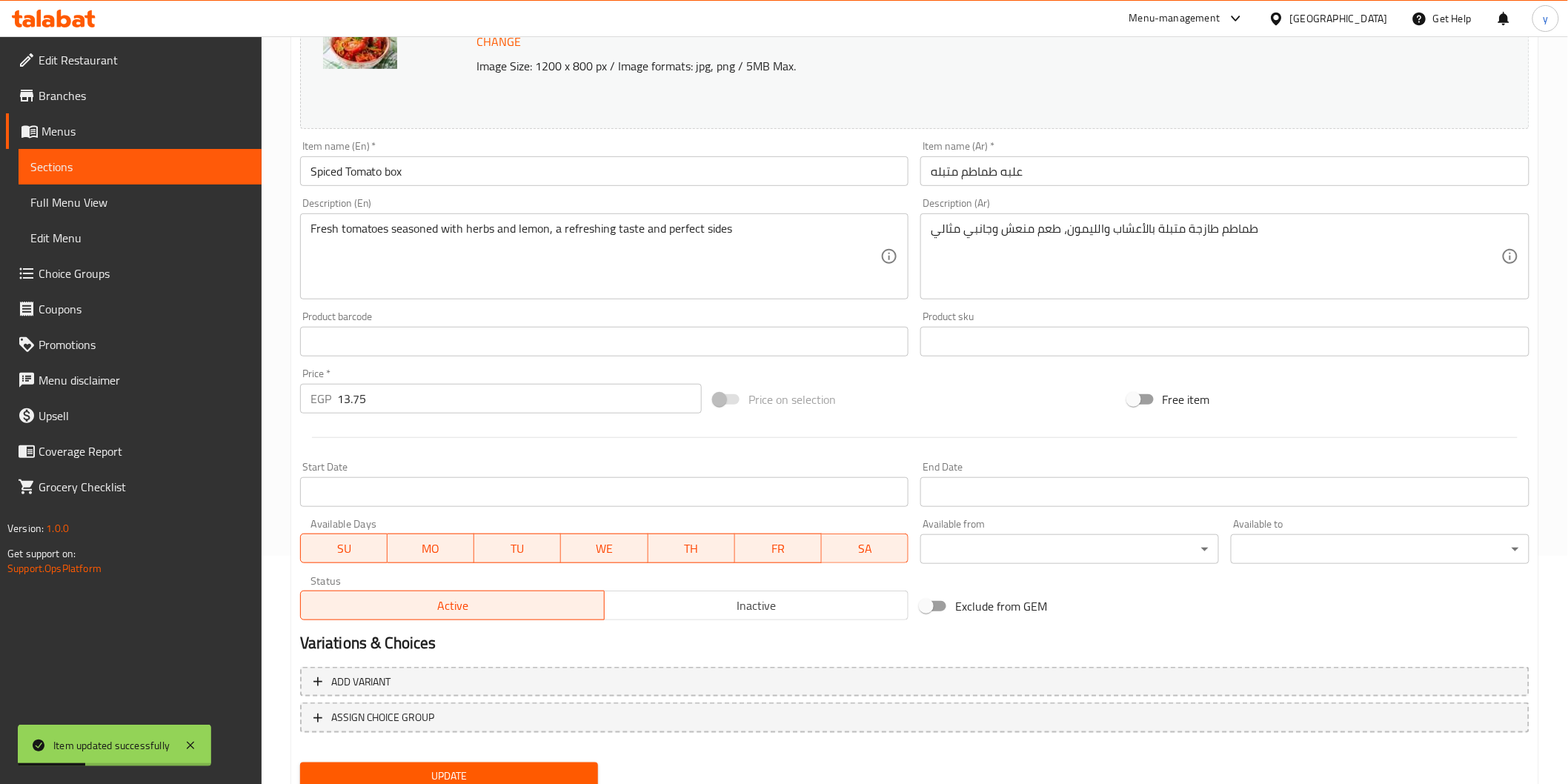
scroll to position [198, 0]
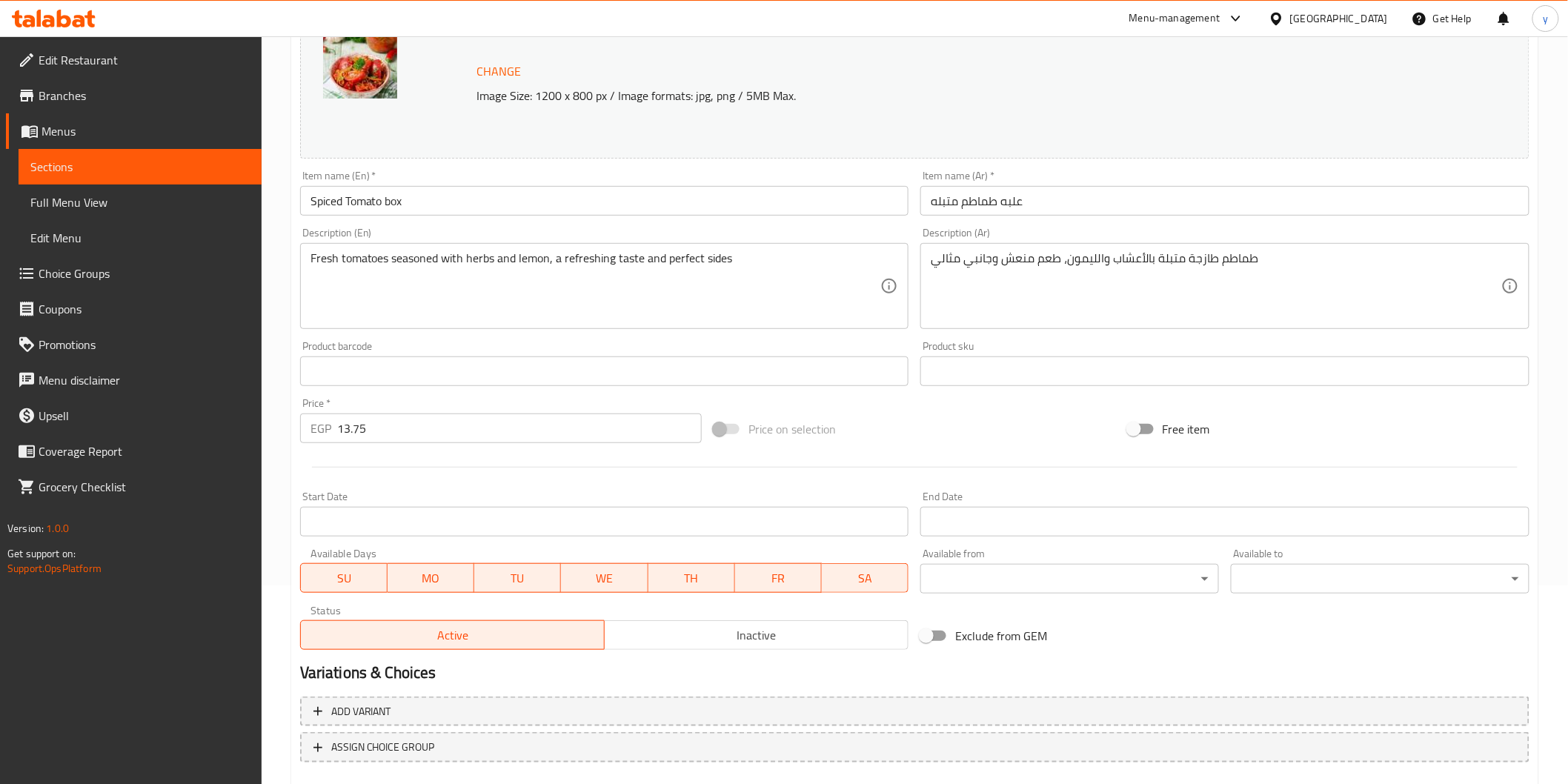
click at [79, 173] on span "Sections" at bounding box center [139, 166] width 219 height 18
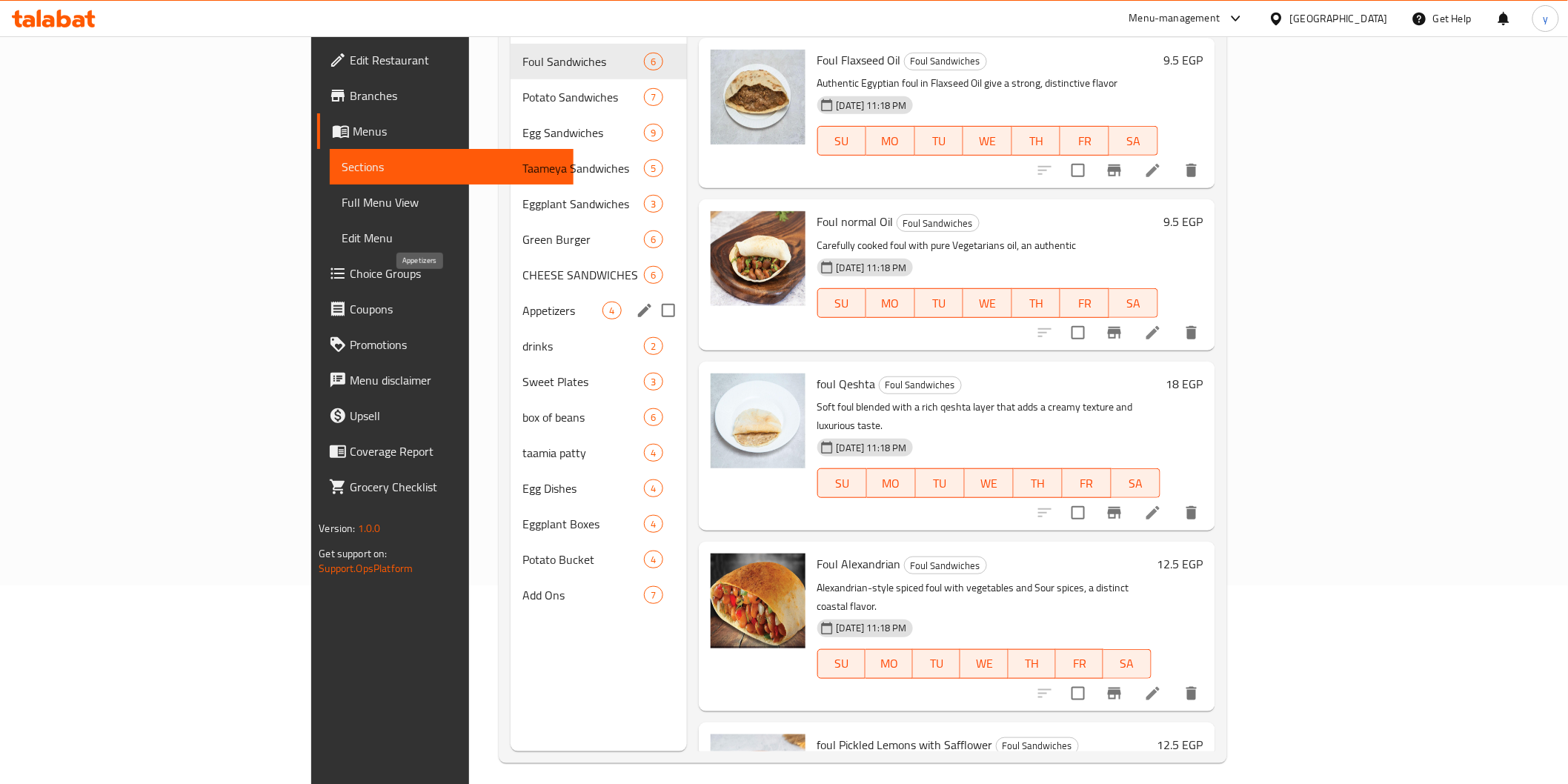
click at [522, 302] on span "Appetizers" at bounding box center [563, 311] width 80 height 18
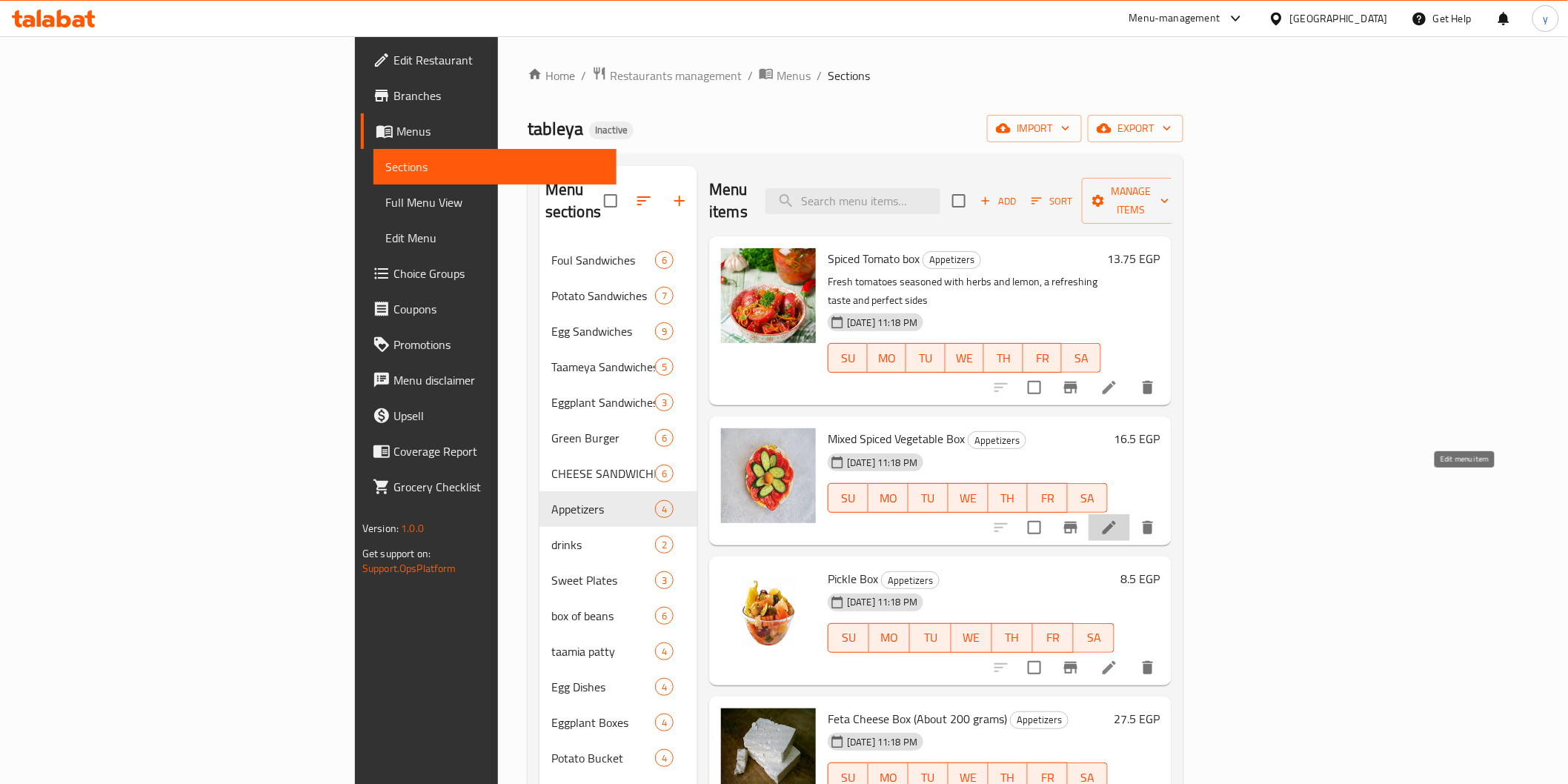
click at [1116, 521] on icon at bounding box center [1109, 527] width 13 height 13
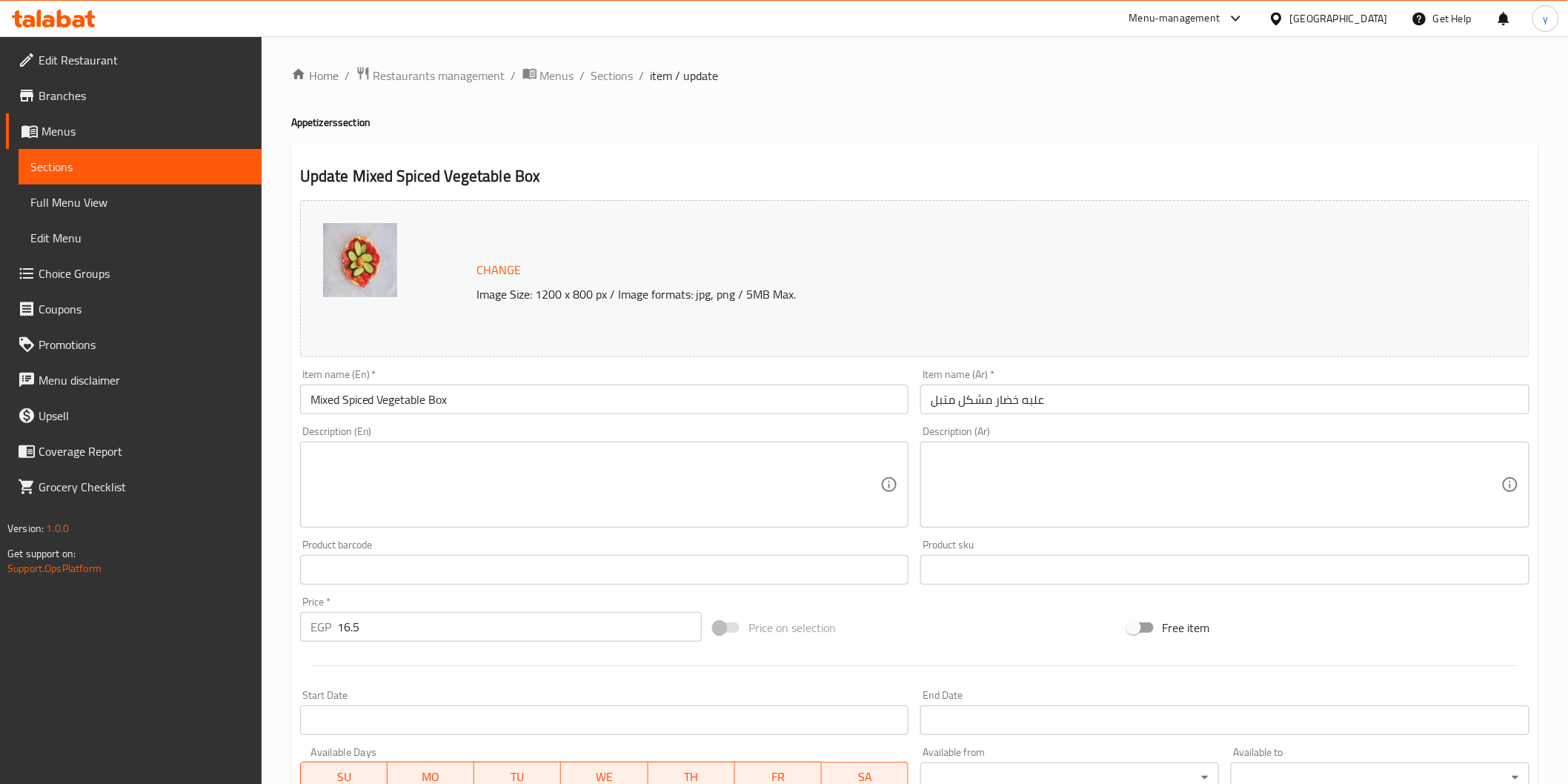
click at [988, 477] on textarea at bounding box center [1216, 485] width 571 height 71
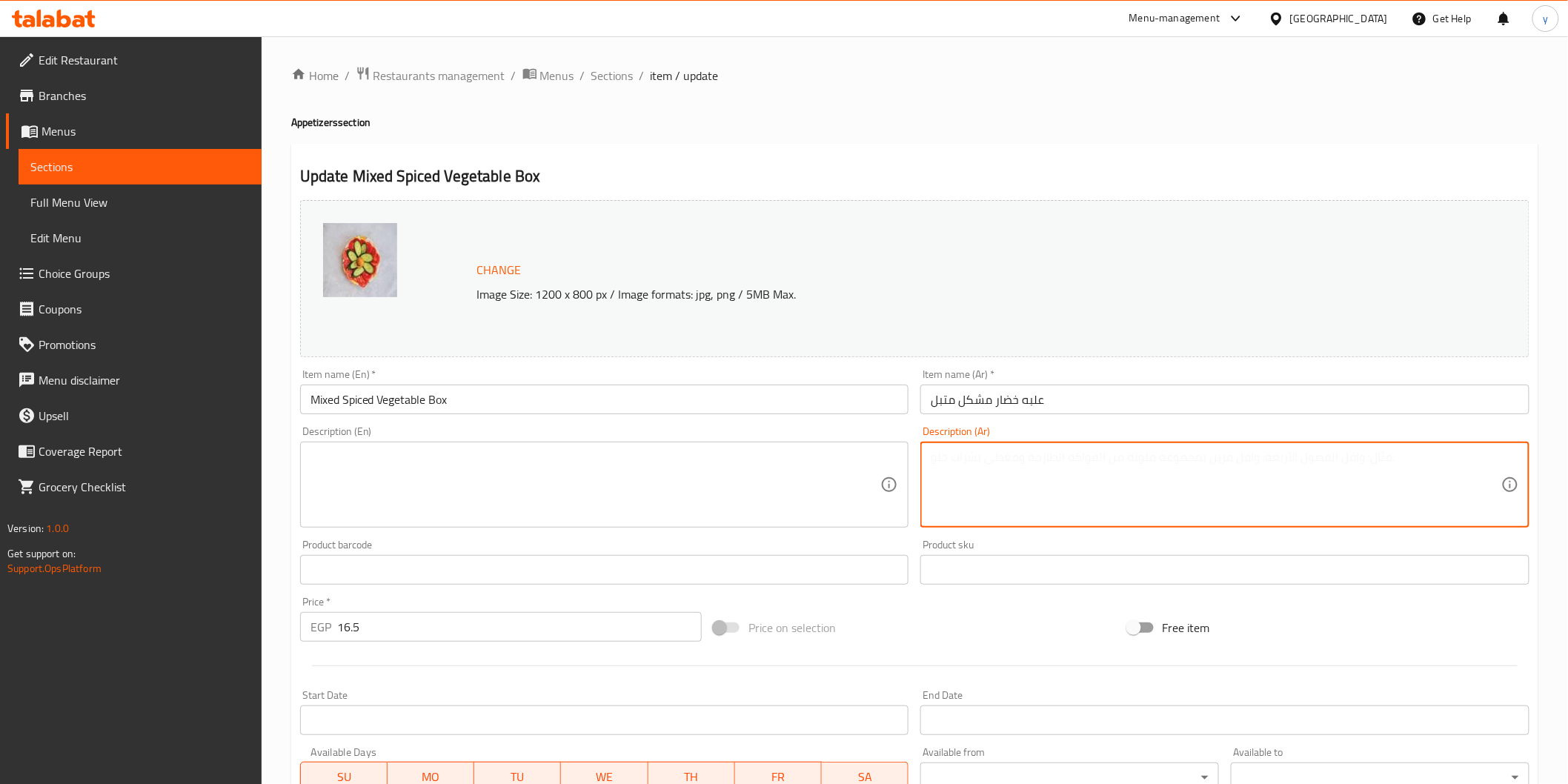
paste textarea "خيار مشكل متبل بخلطة خاصة، مقرمش ومنعش بجانب وجبتك"
type textarea "خيار مشكل متبل بخلطة خاصة، مقرمش ومنعش بجانب وجبتك"
click at [811, 463] on textarea at bounding box center [596, 485] width 571 height 71
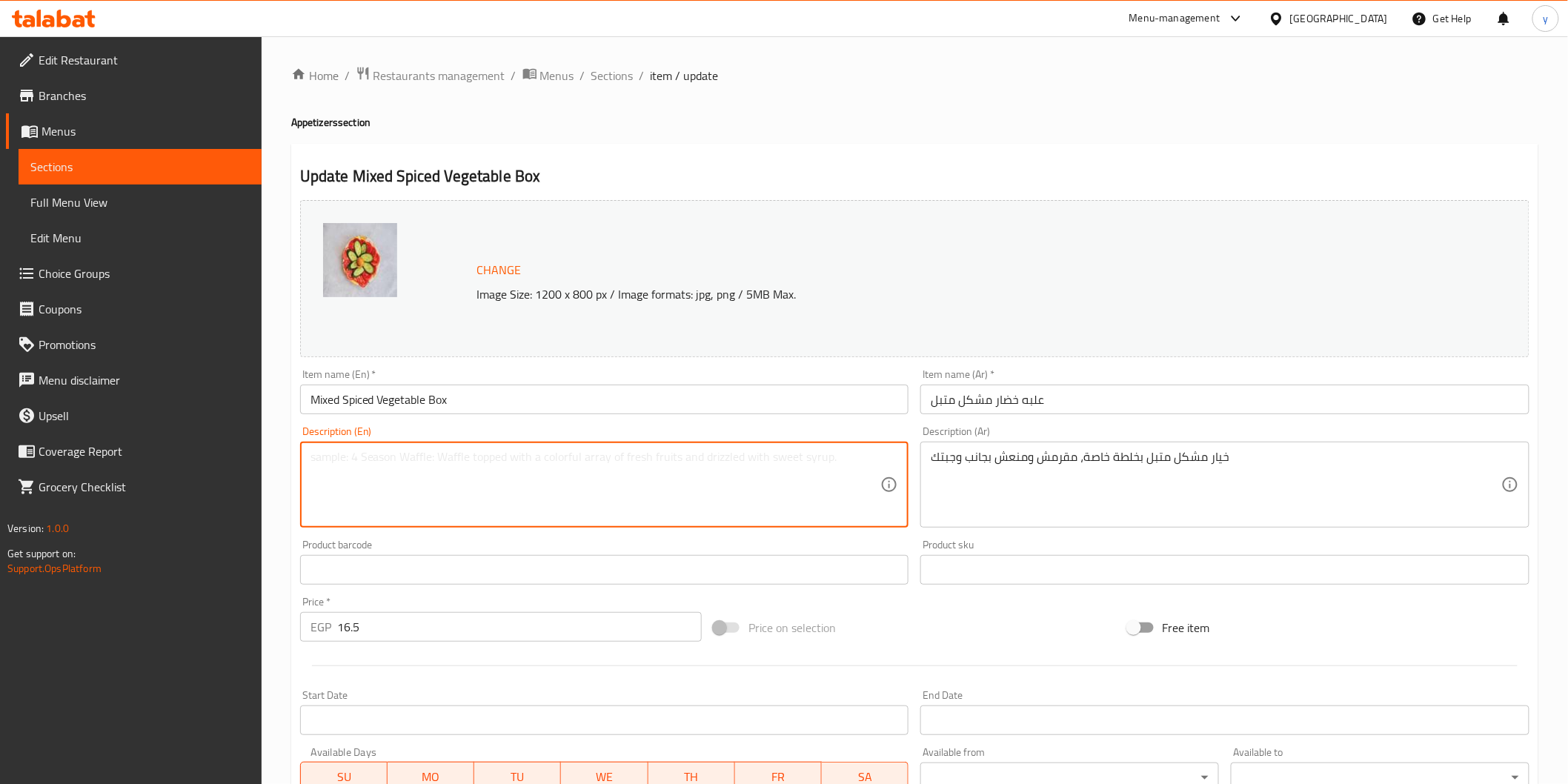
paste textarea "Mixed cucumber seasoned with a special mixture, crunchy and refreshing next to …"
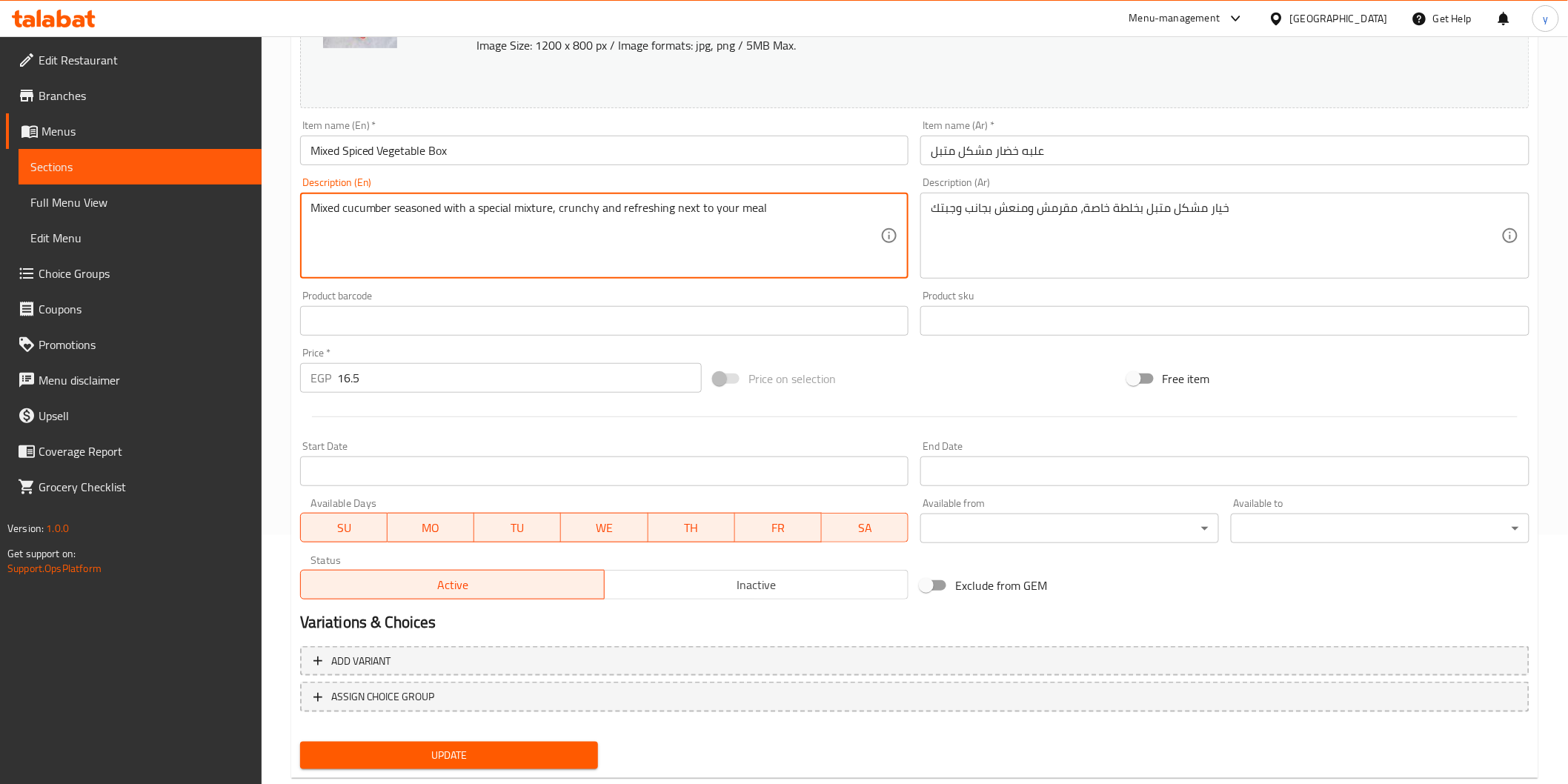
scroll to position [281, 0]
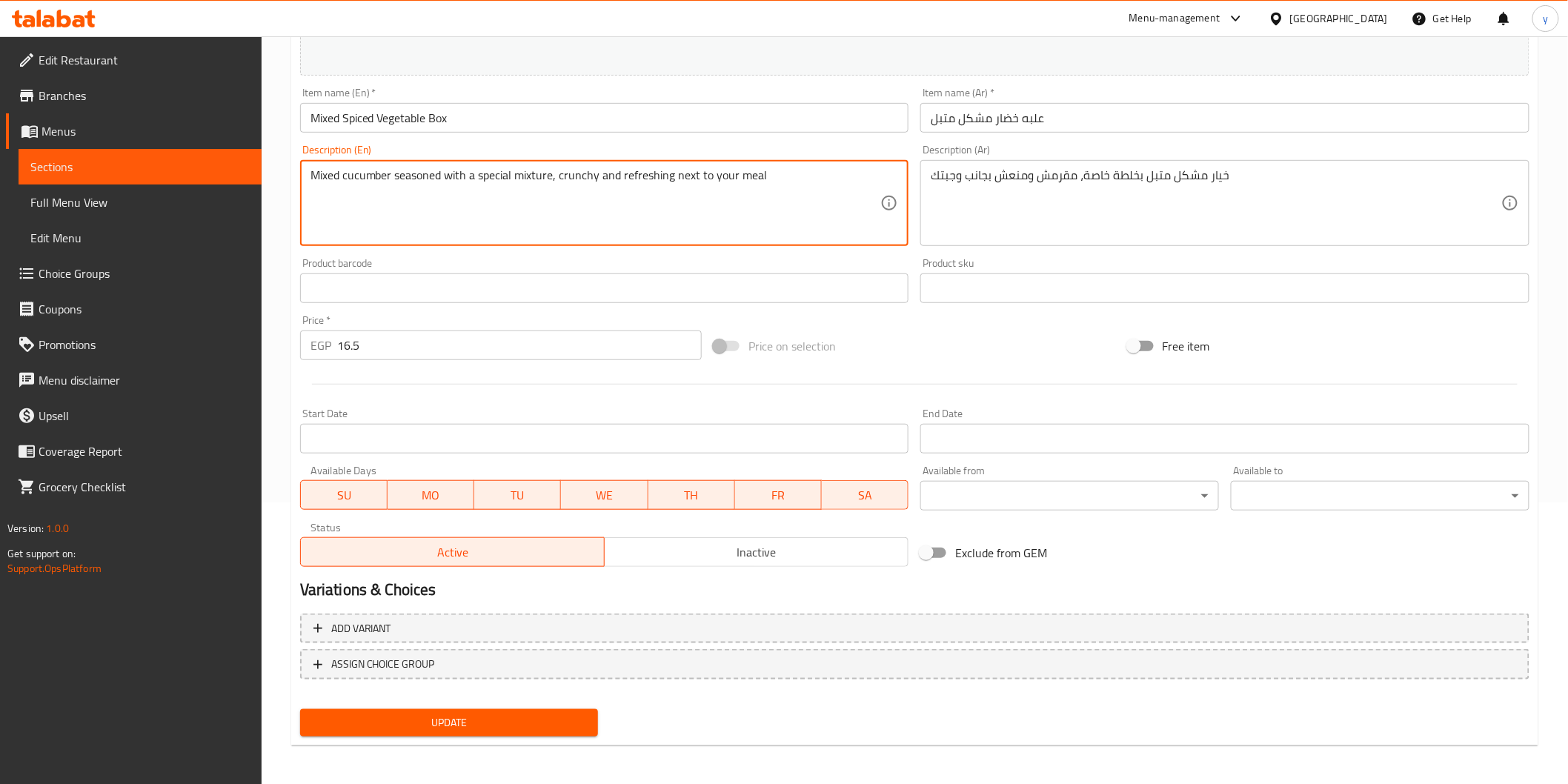
type textarea "Mixed cucumber seasoned with a special mixture, crunchy and refreshing next to …"
click at [491, 713] on span "Update" at bounding box center [449, 722] width 275 height 19
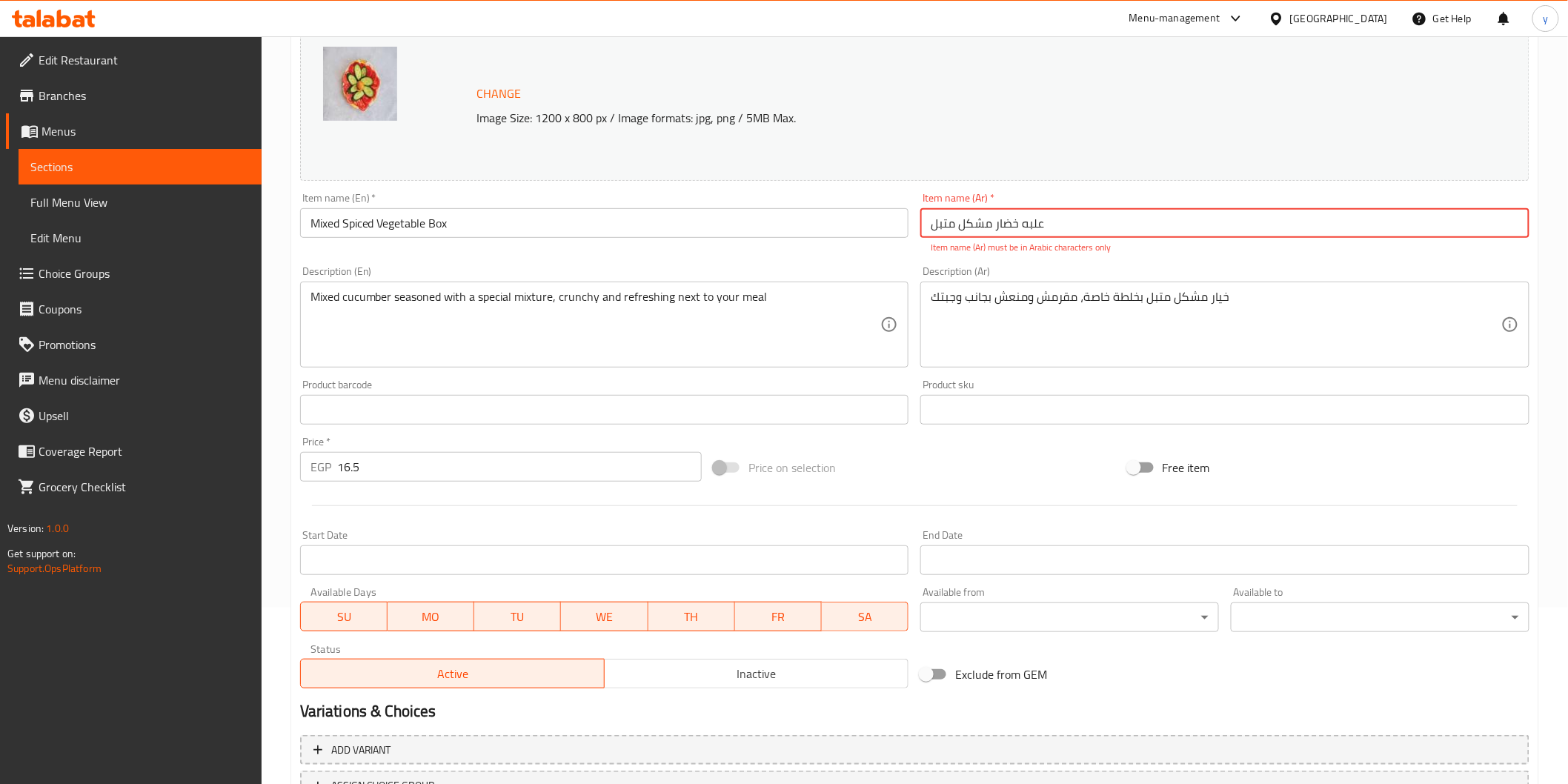
scroll to position [34, 0]
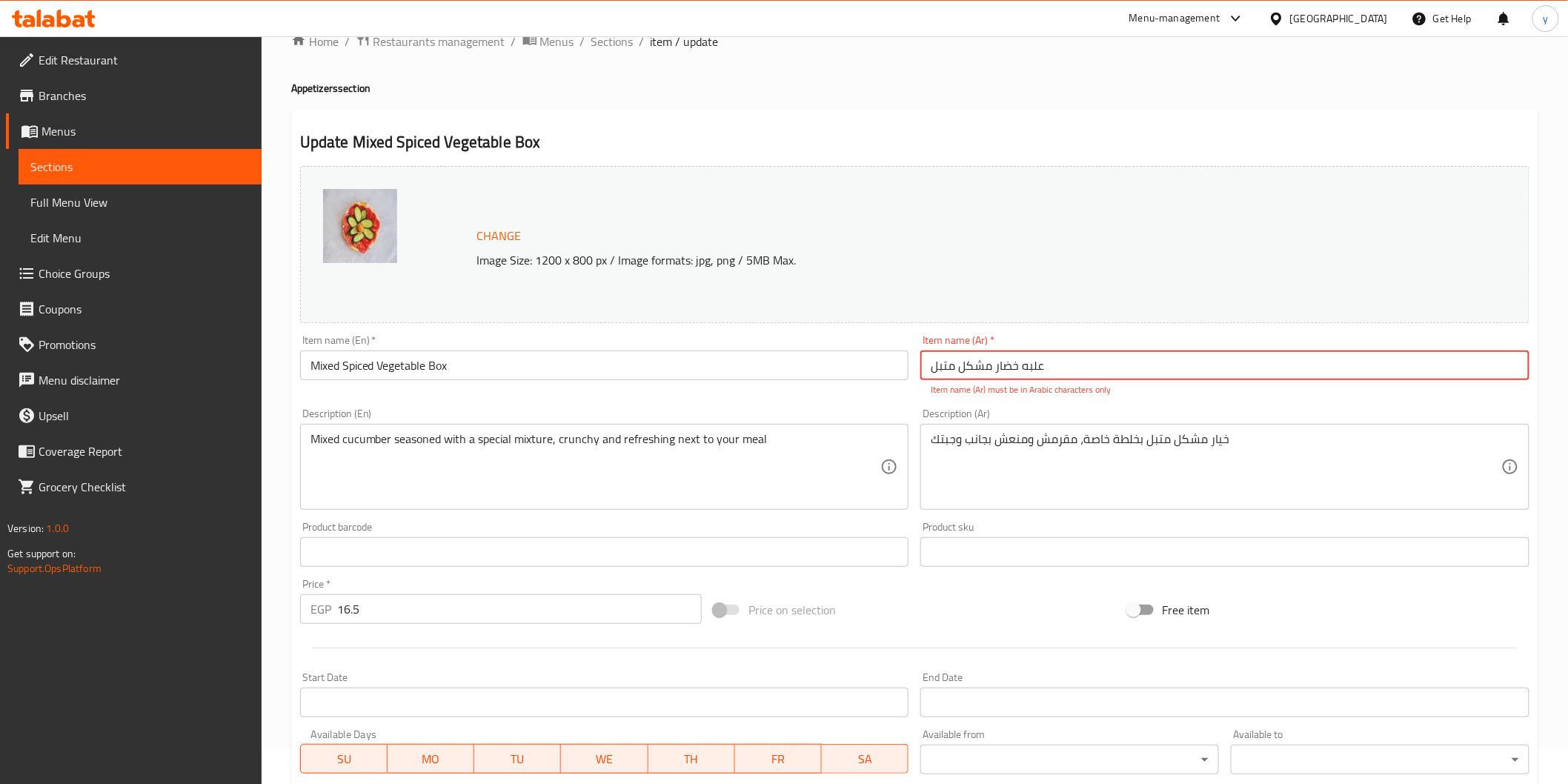
drag, startPoint x: 1078, startPoint y: 359, endPoint x: 896, endPoint y: 381, distance: 183.3
click at [896, 381] on div "Change Image Size: 1200 x 800 px / Image formats: jpg, png / 5MB Max. Item name…" at bounding box center [914, 498] width 1241 height 677
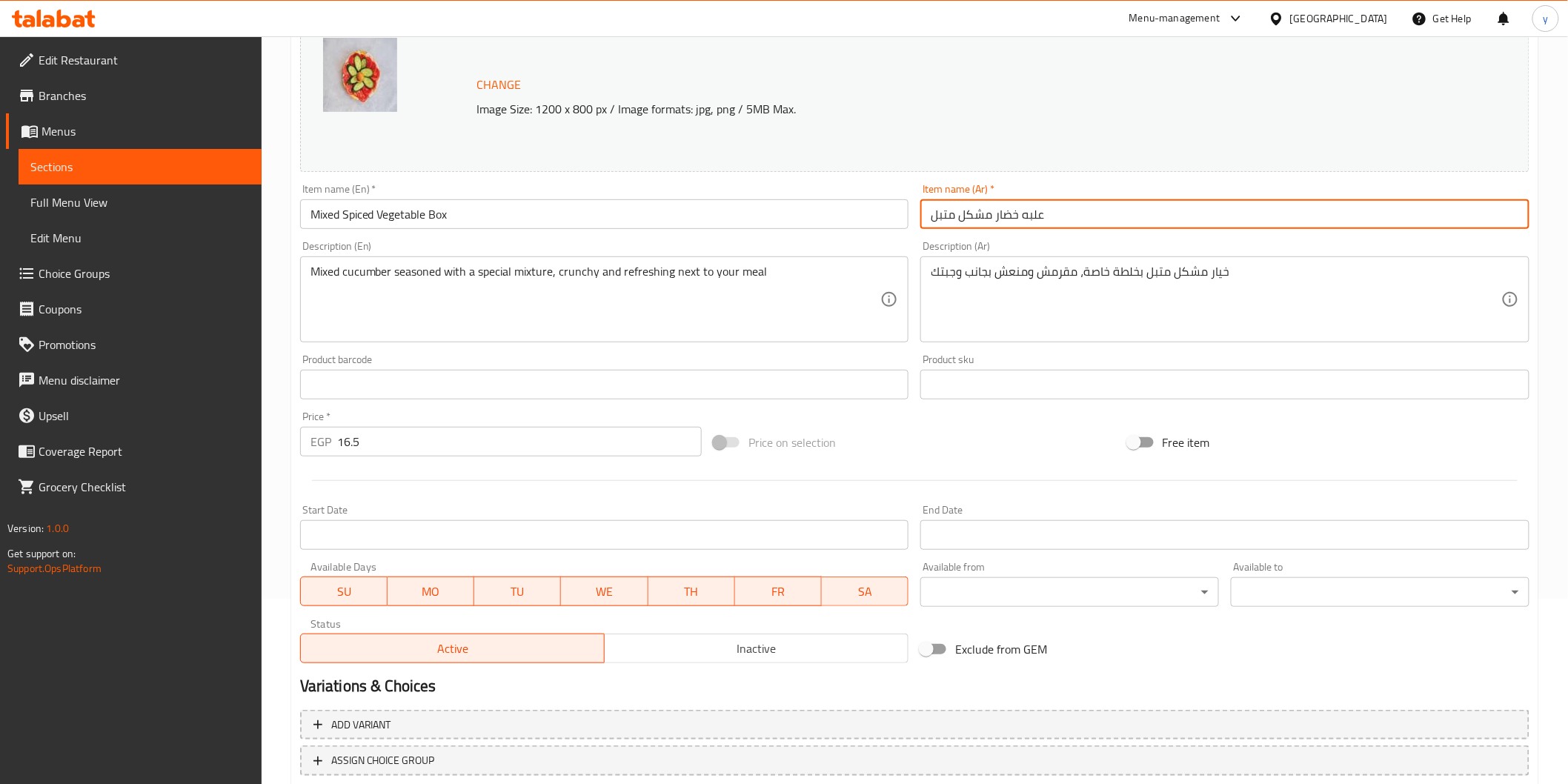
scroll to position [281, 0]
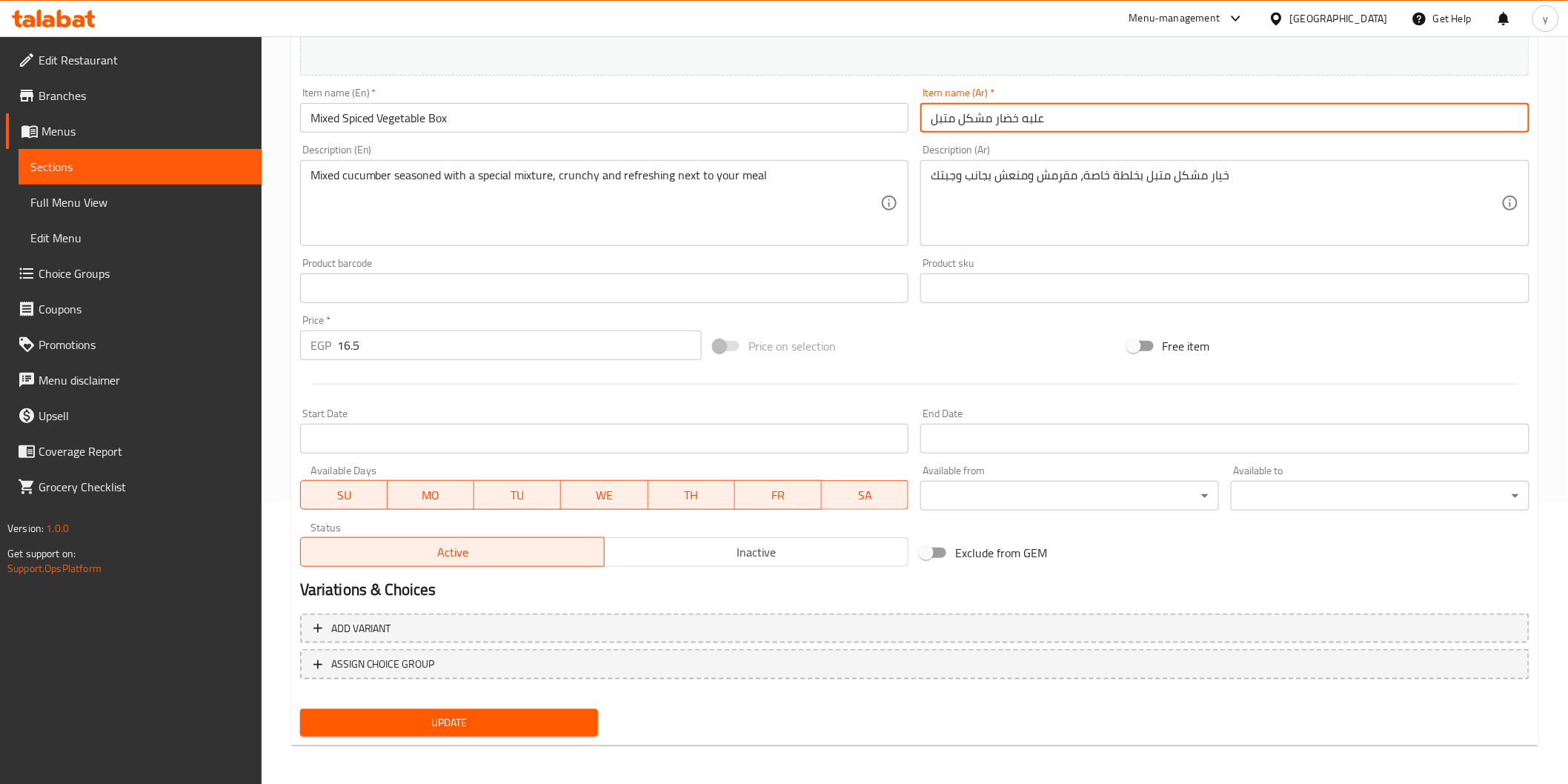
type input "علبه خضار مشكل متبل"
click at [457, 724] on span "Update" at bounding box center [449, 722] width 275 height 19
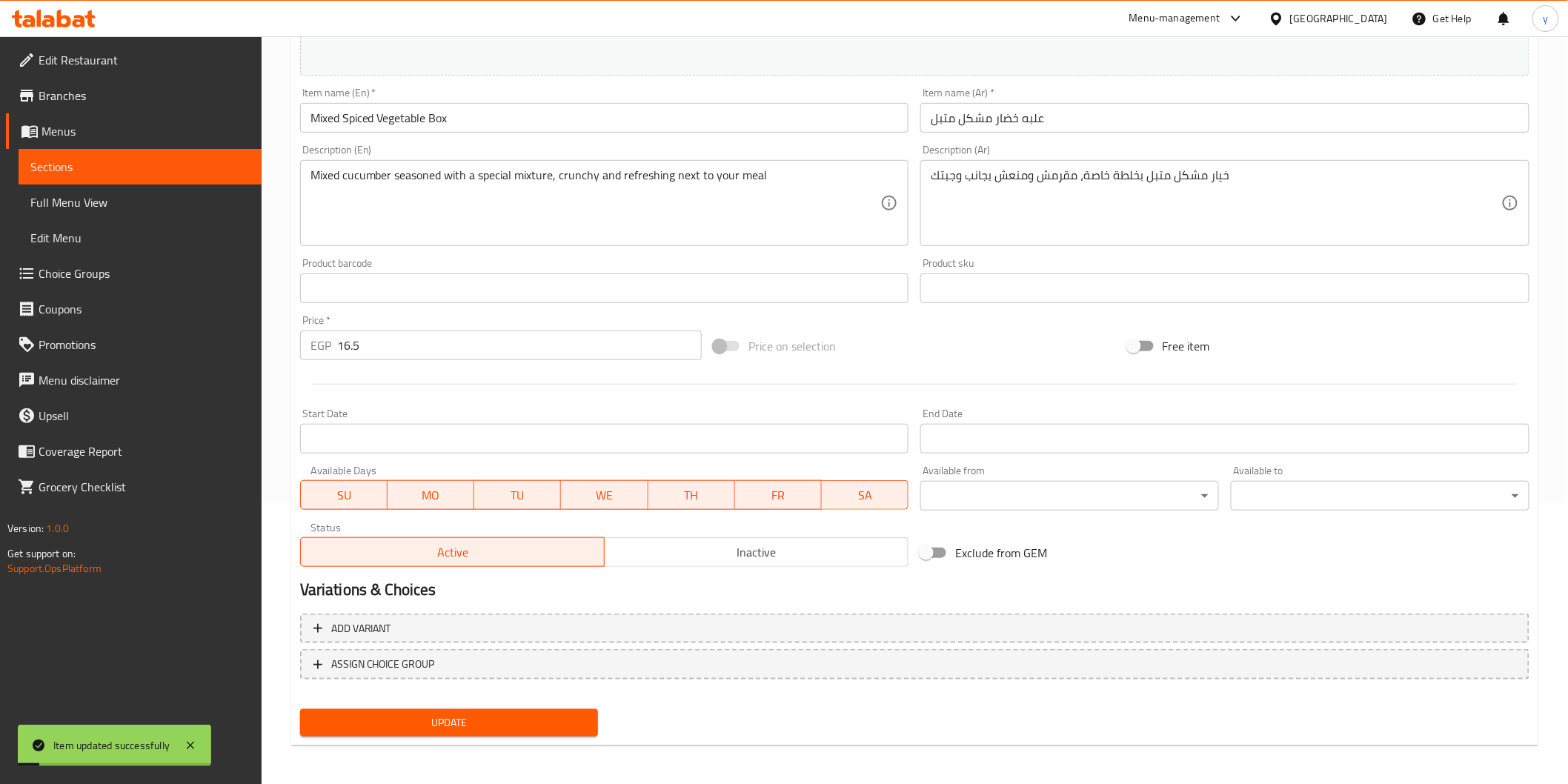
click at [134, 166] on span "Sections" at bounding box center [139, 166] width 219 height 18
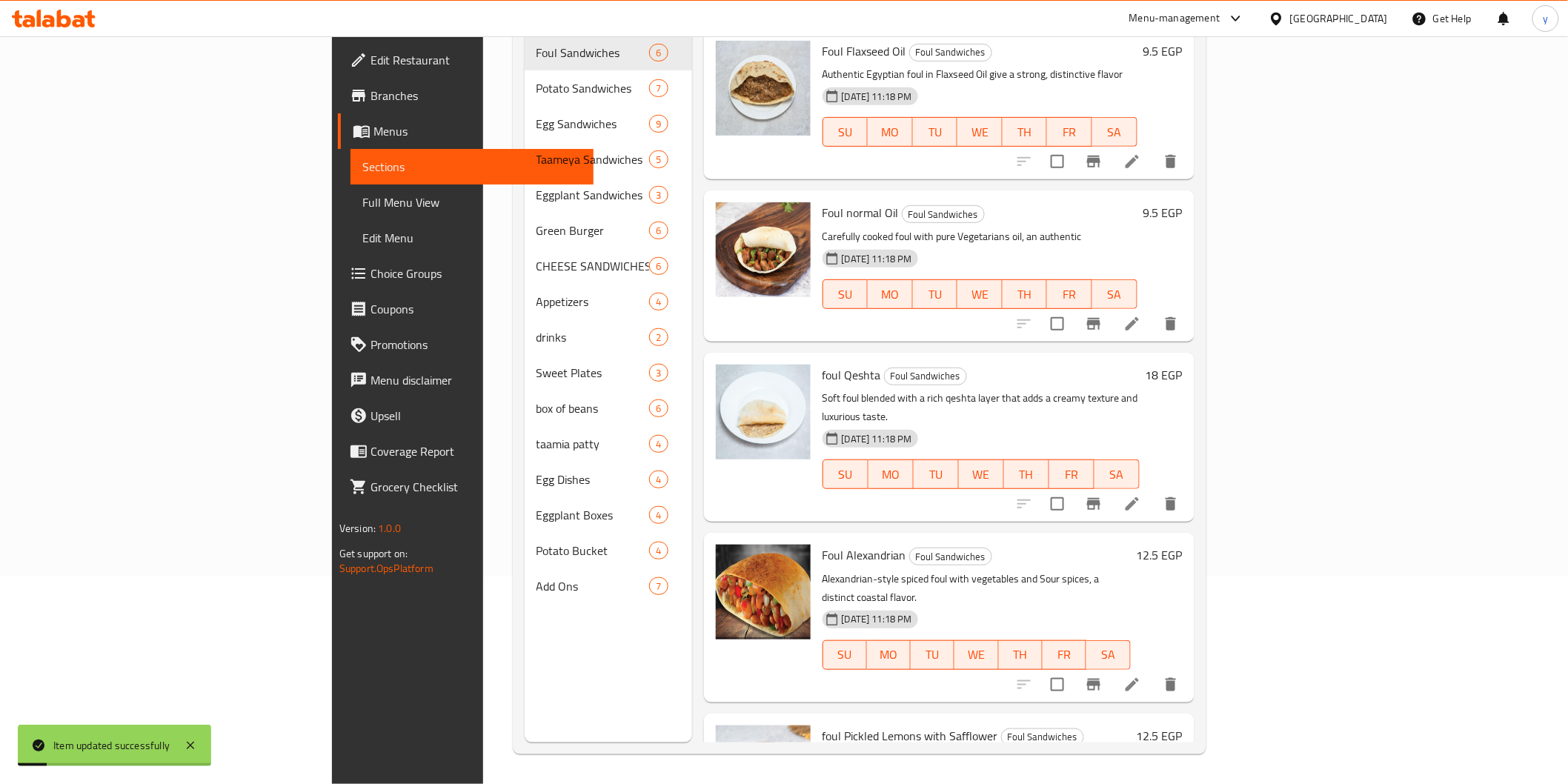
scroll to position [207, 0]
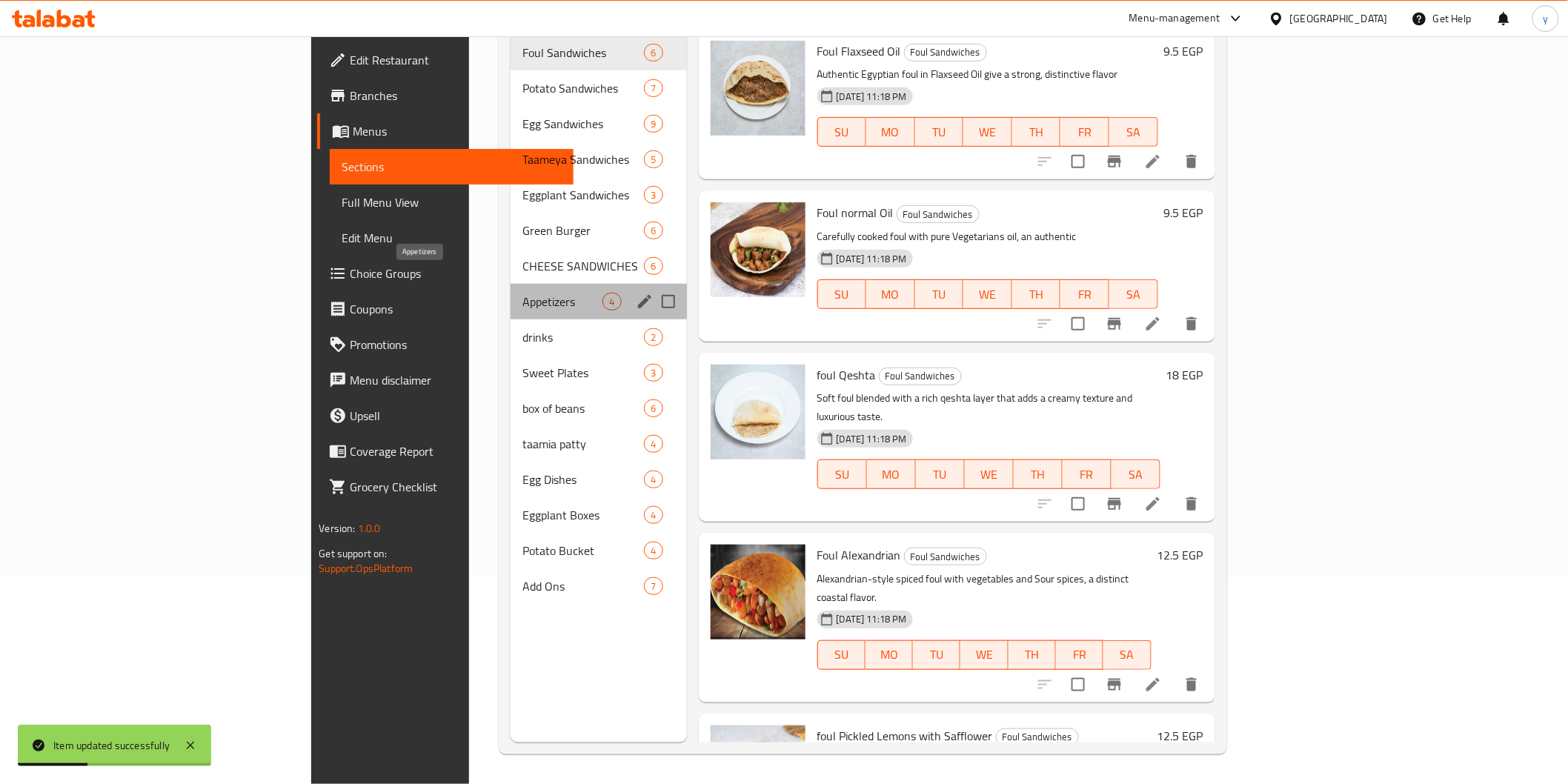
click at [522, 293] on span "Appetizers" at bounding box center [563, 302] width 80 height 18
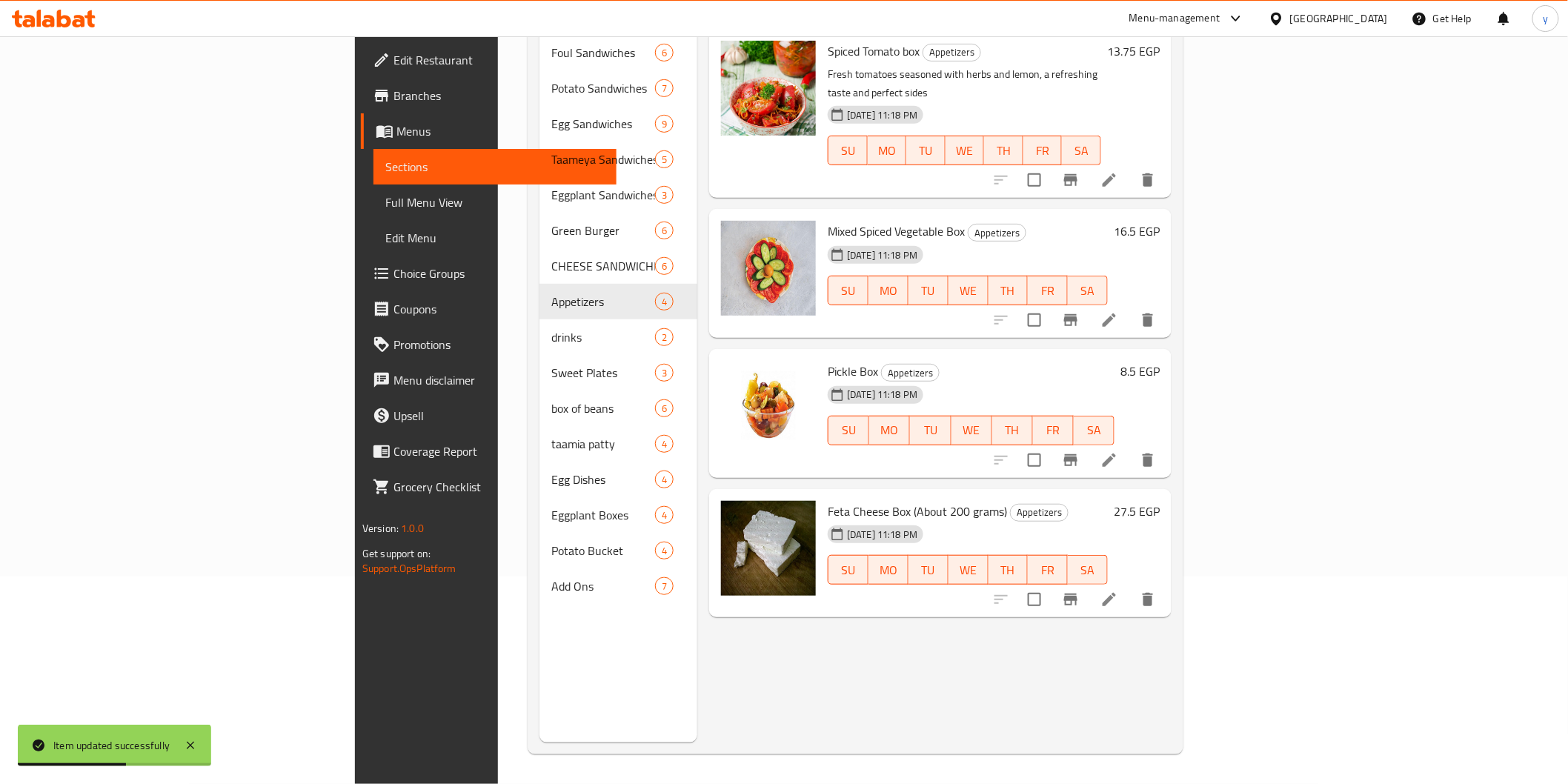
click at [1130, 447] on li at bounding box center [1109, 460] width 42 height 27
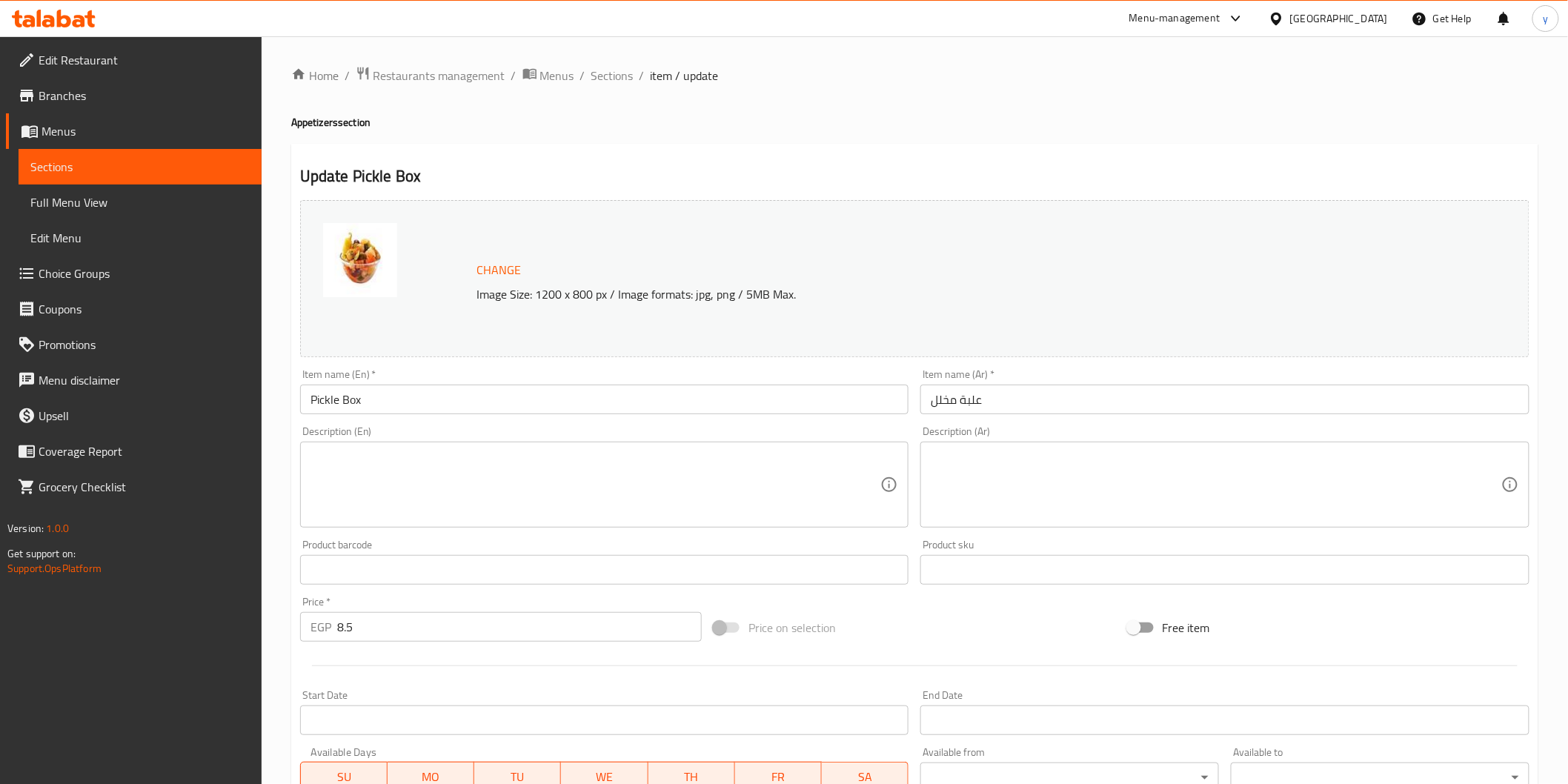
click at [1058, 474] on textarea at bounding box center [1216, 485] width 571 height 71
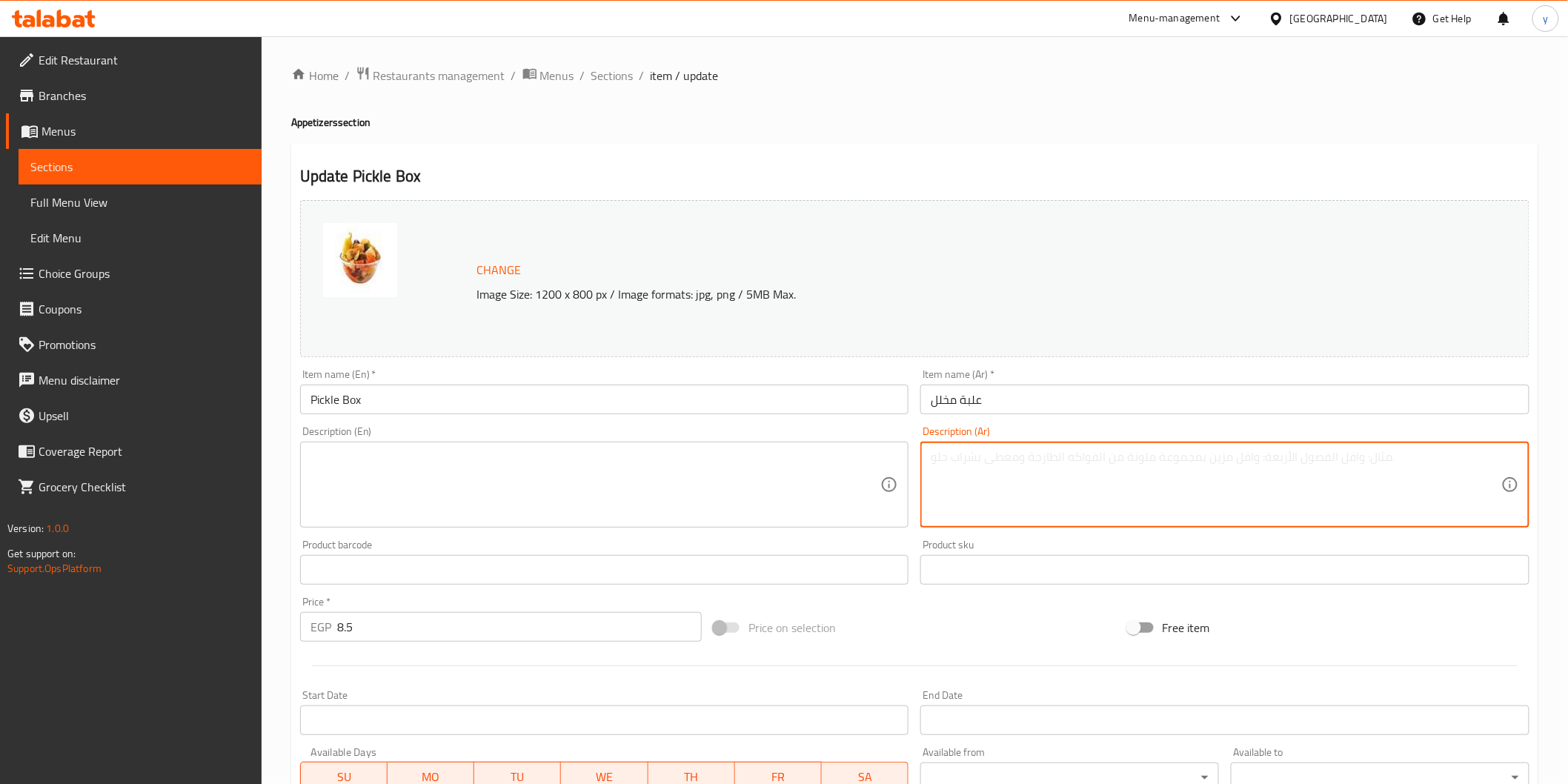
paste textarea "مخلل مشكل لاذع ومقرمش، يكمل أي وجبة مصرية أصيلة"
type textarea "مخلل مشكل لاذع ومقرمش، يكمل أي وجبة مصرية أصيلة"
click at [821, 479] on textarea at bounding box center [596, 485] width 571 height 71
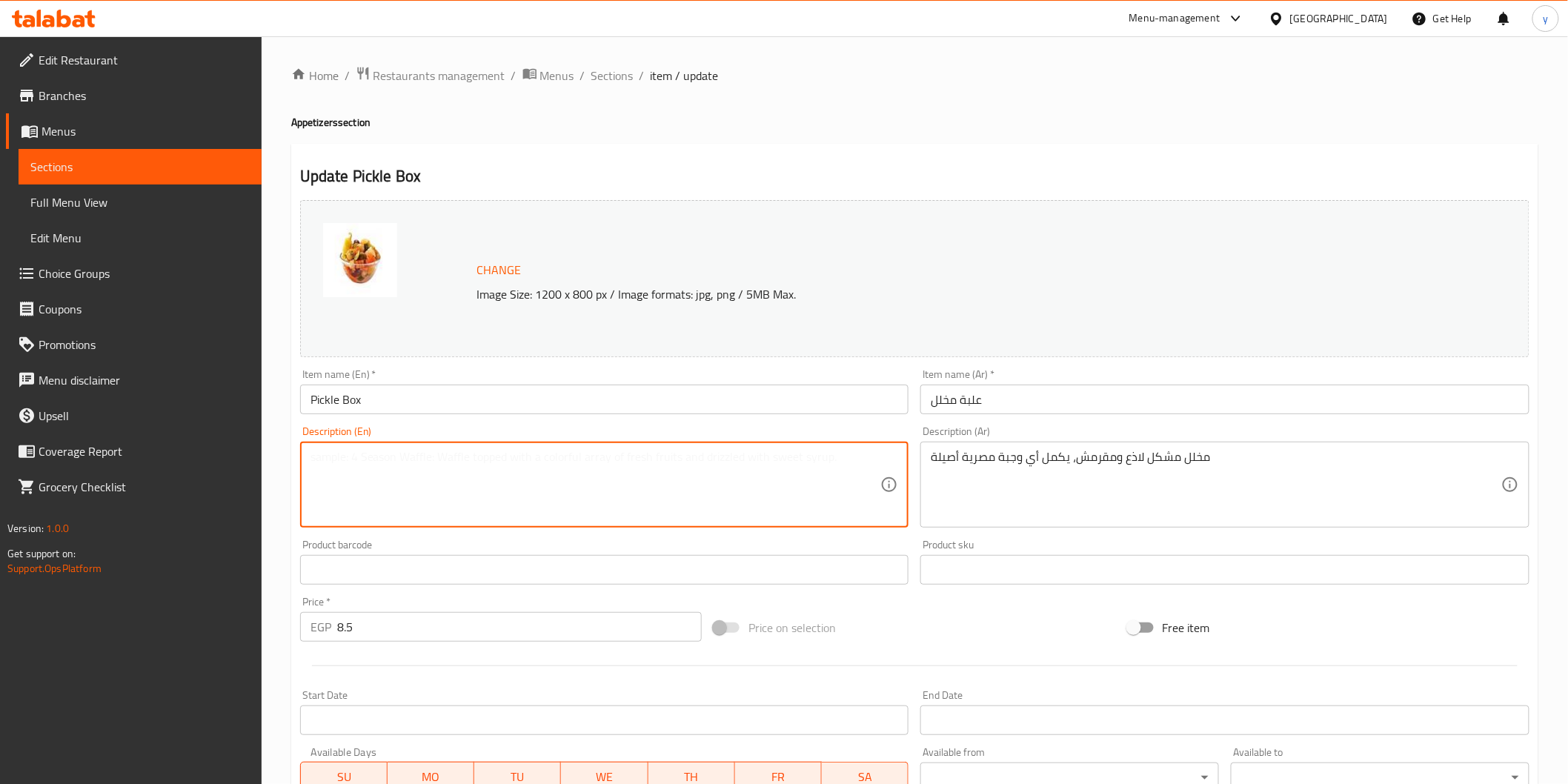
paste textarea "Pungent and crunchy mixed pickles complete any authentic Egyptian meal"
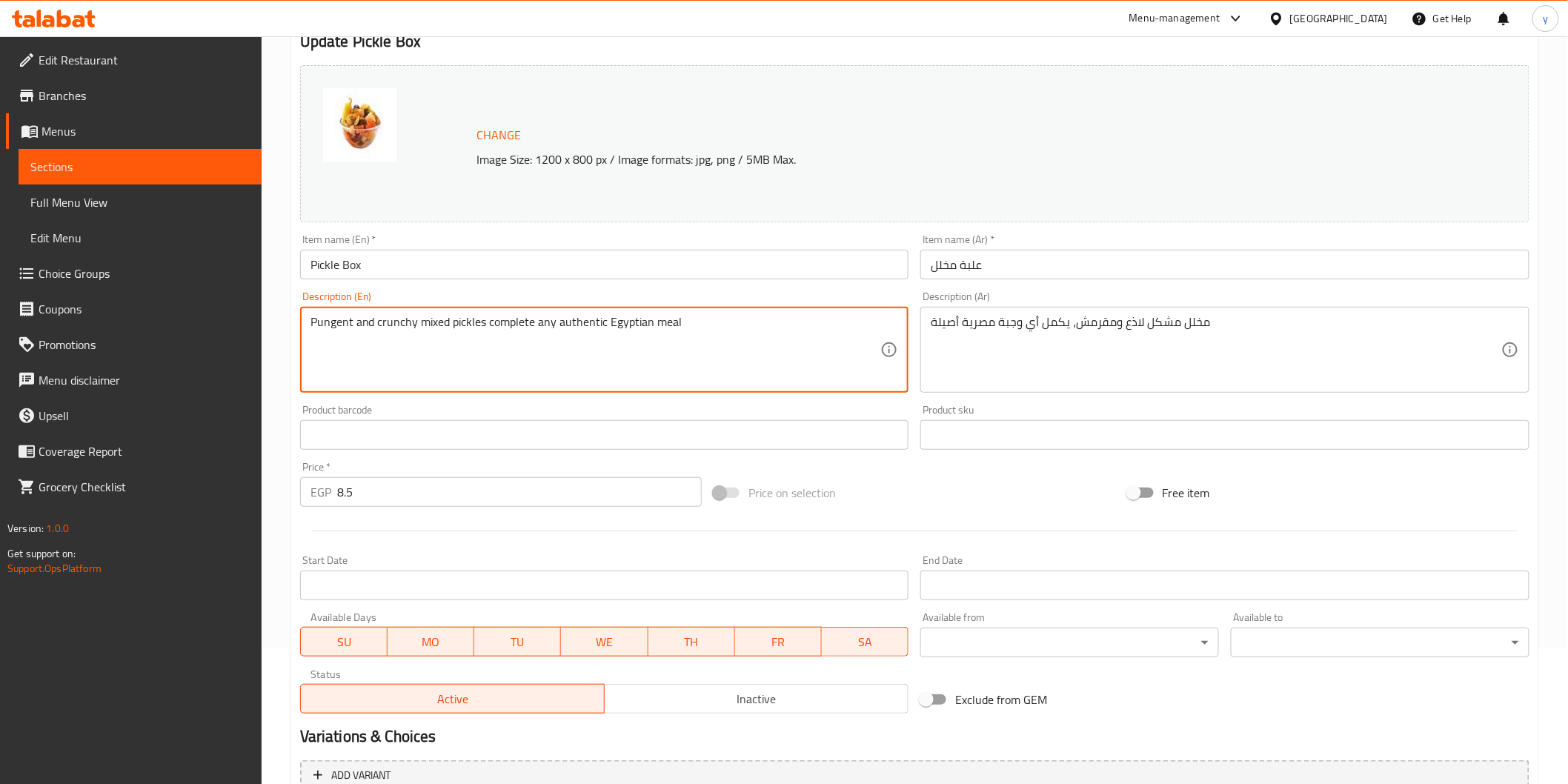
scroll to position [281, 0]
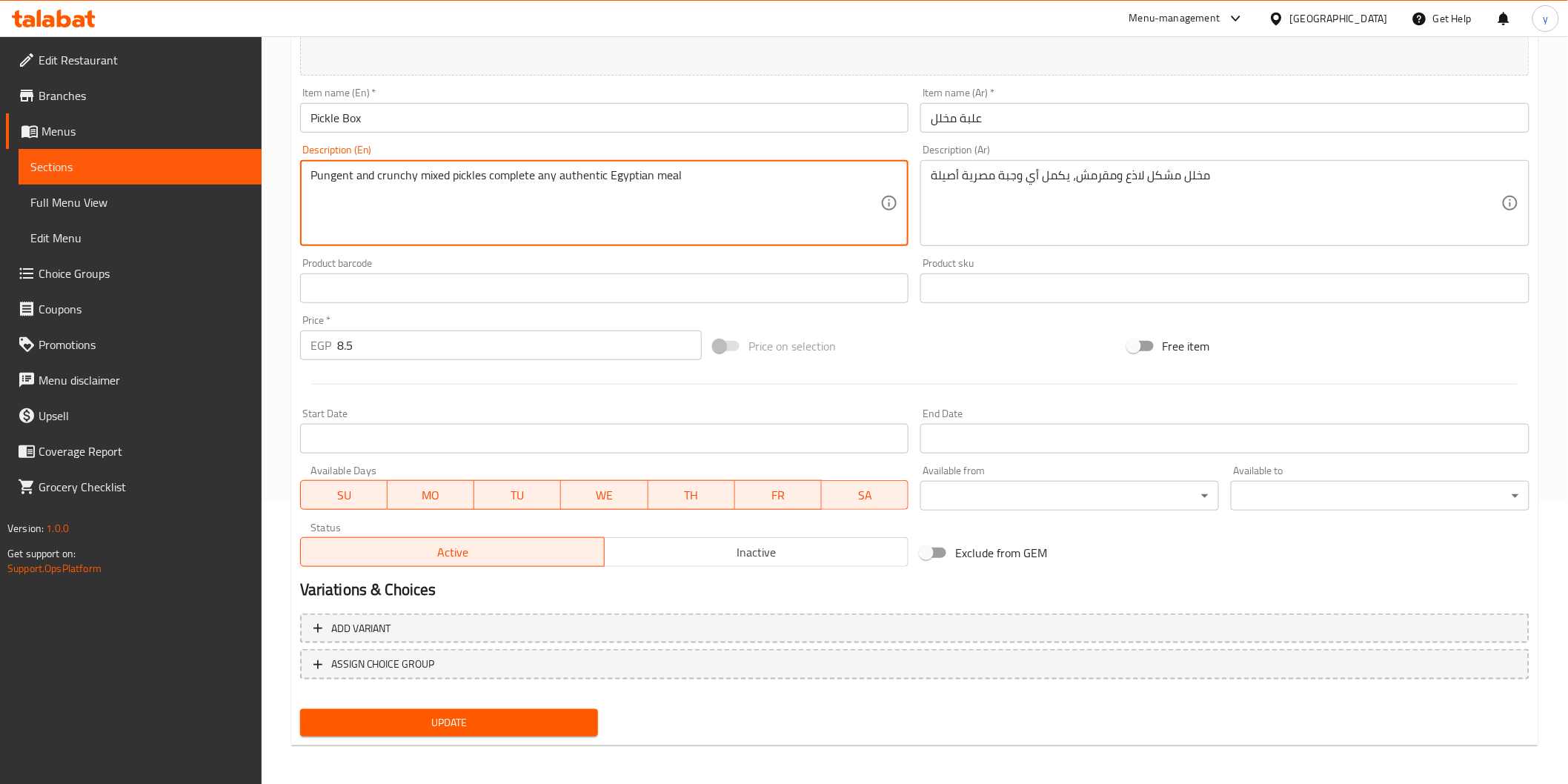
type textarea "Pungent and crunchy mixed pickles complete any authentic Egyptian meal"
click at [511, 722] on span "Update" at bounding box center [449, 722] width 275 height 19
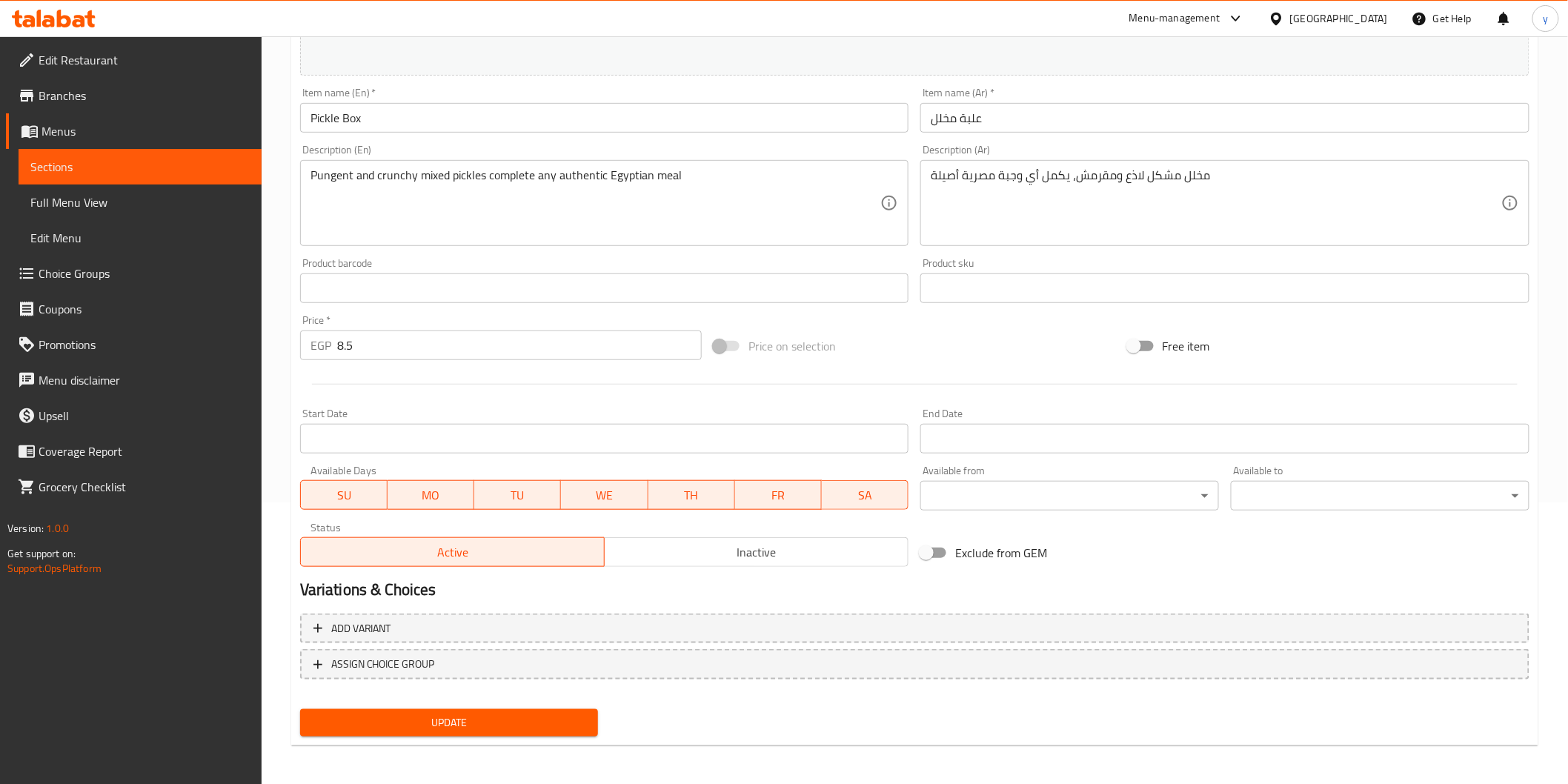
click at [143, 173] on span "Sections" at bounding box center [139, 166] width 219 height 18
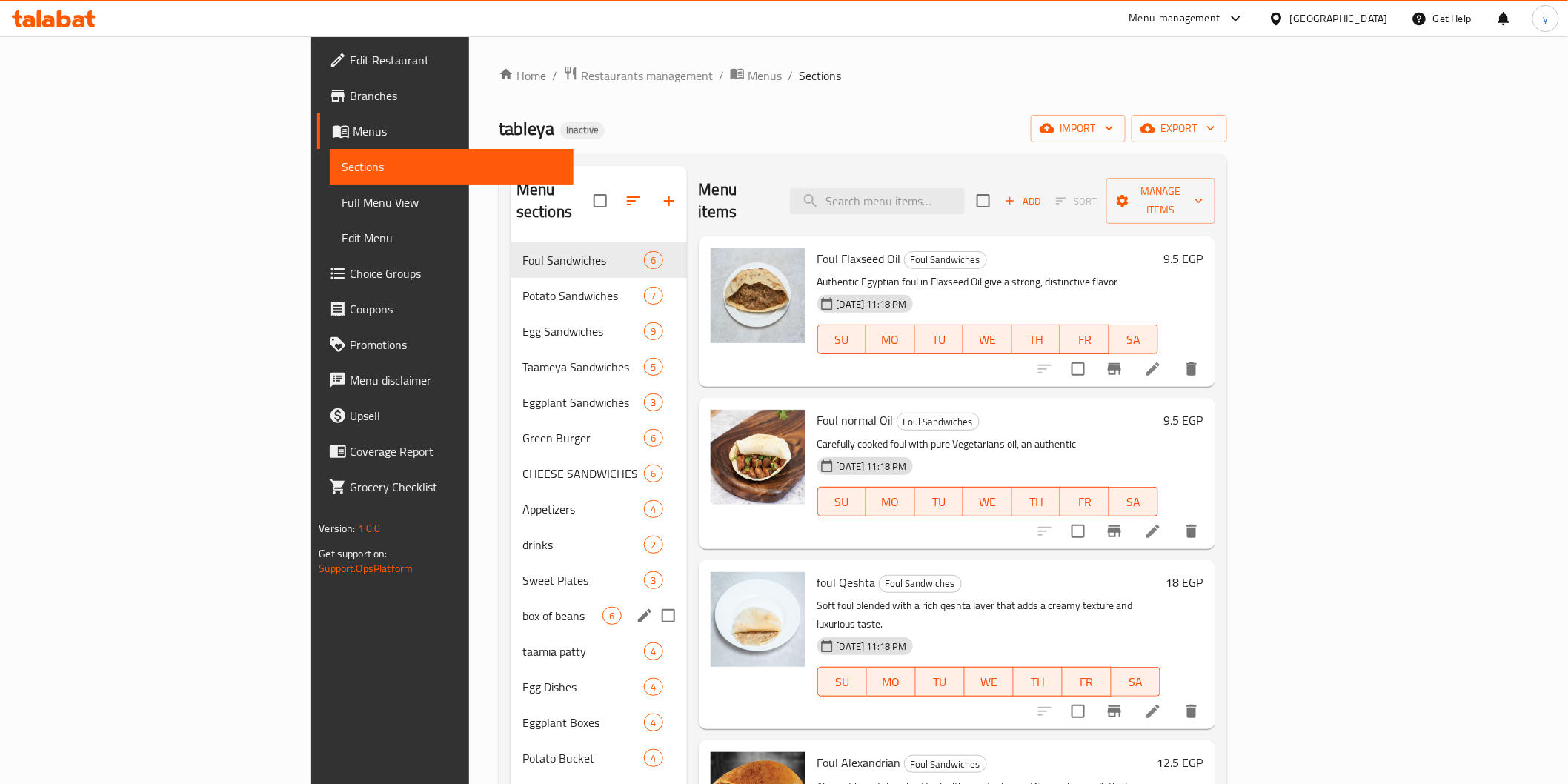
click at [511, 603] on div "box of beans 6" at bounding box center [599, 615] width 176 height 35
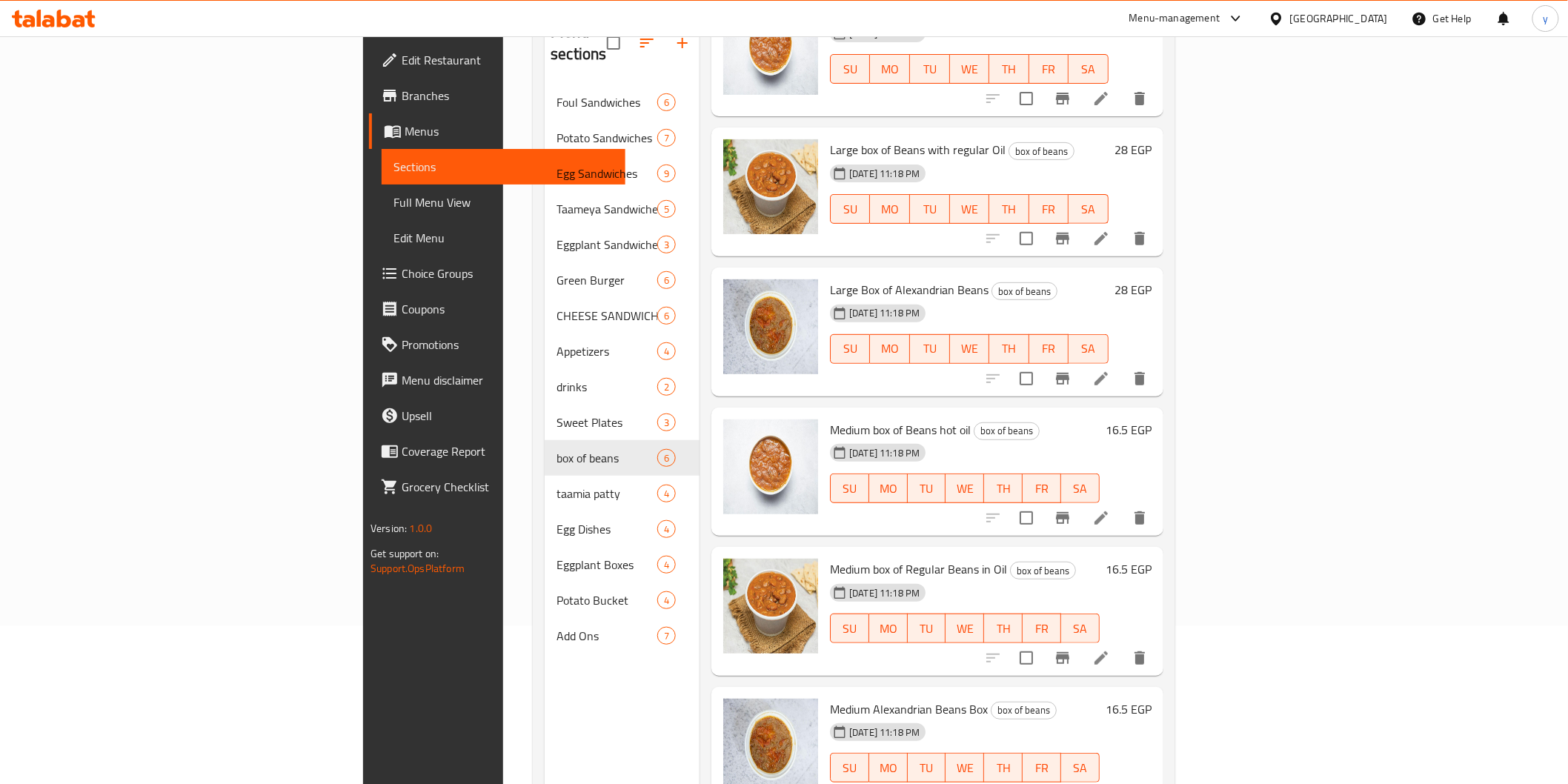
scroll to position [207, 0]
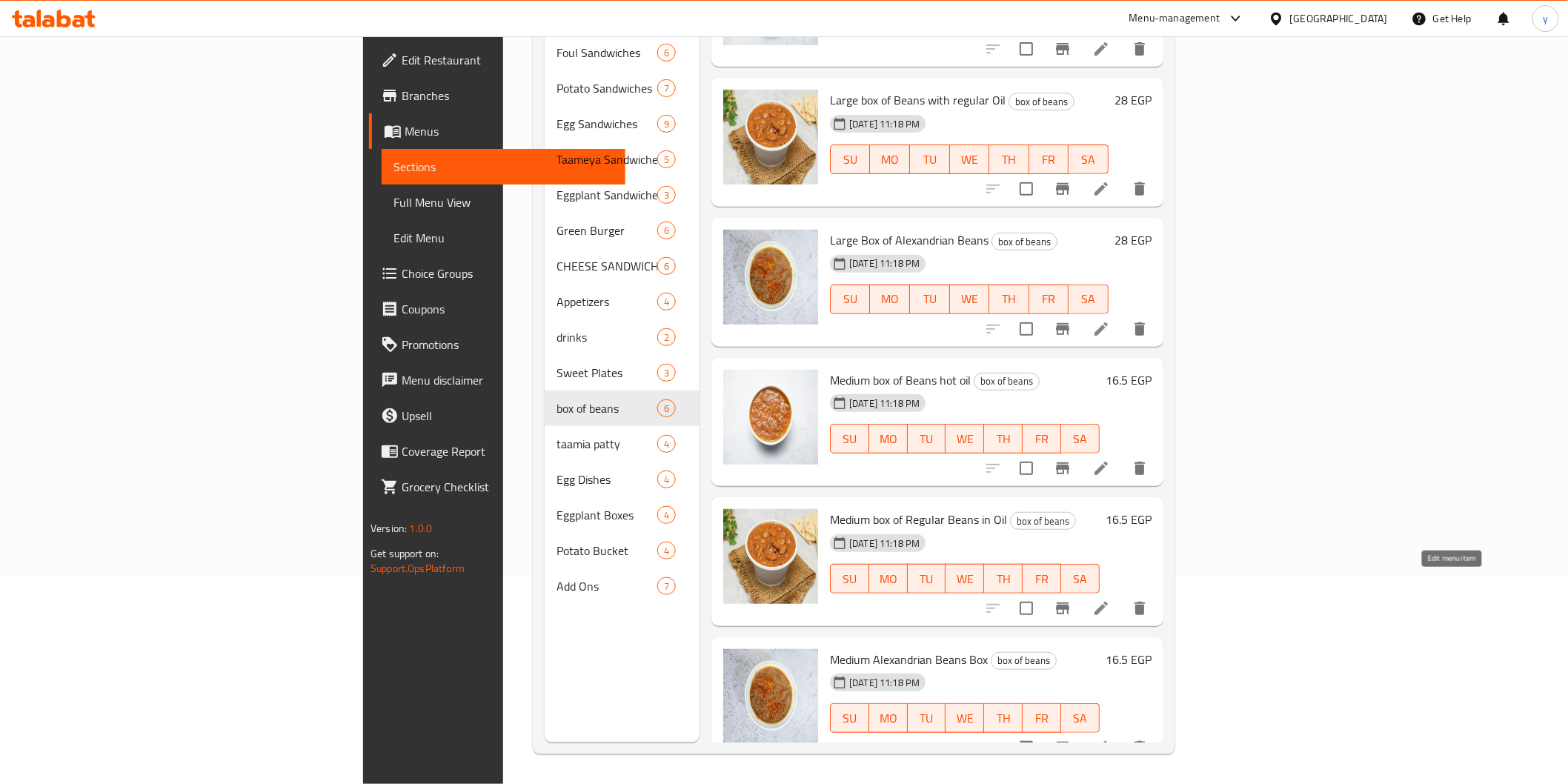
click at [1110, 599] on icon at bounding box center [1101, 609] width 18 height 18
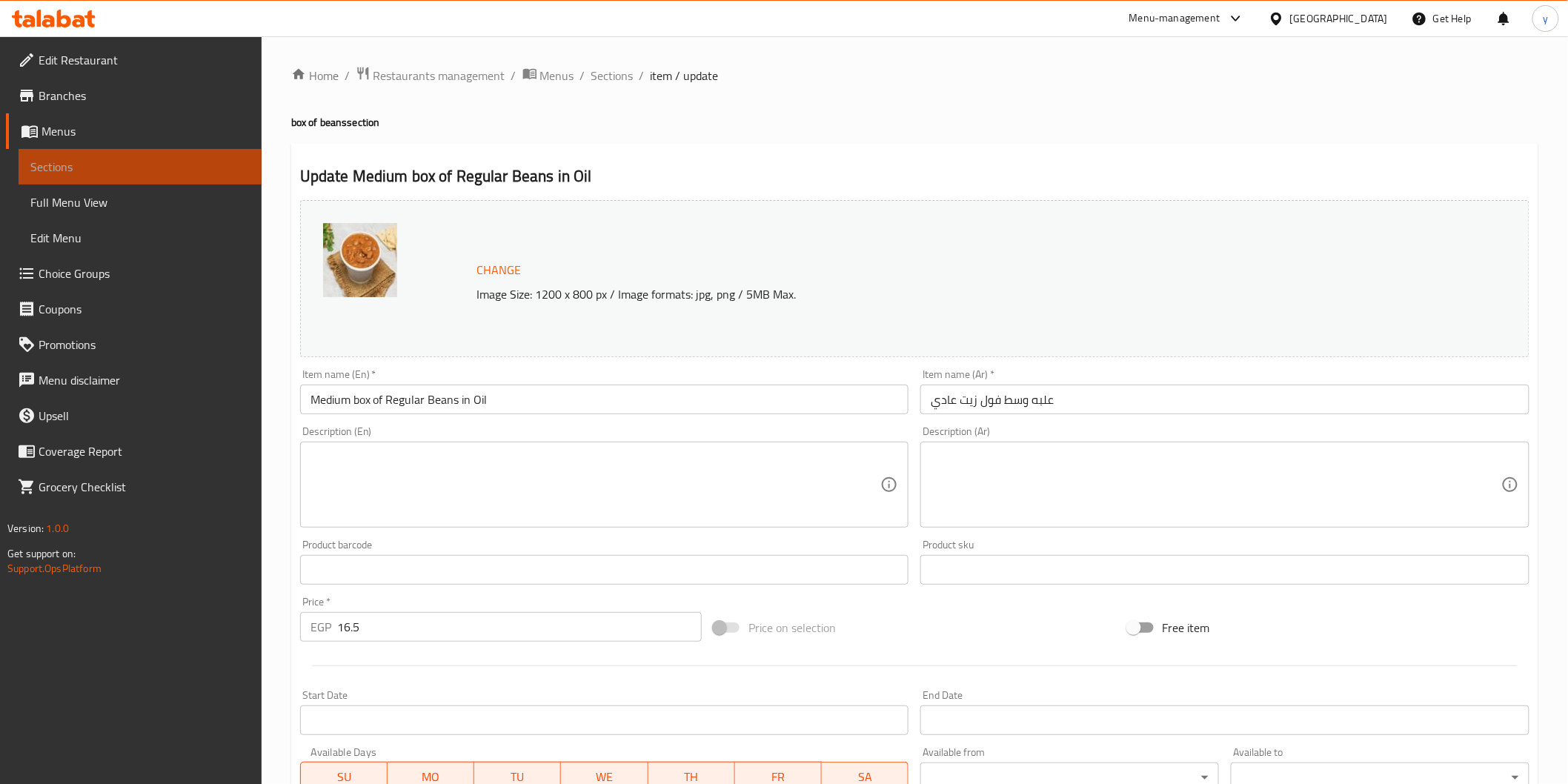
click at [197, 169] on span "Sections" at bounding box center [139, 166] width 219 height 18
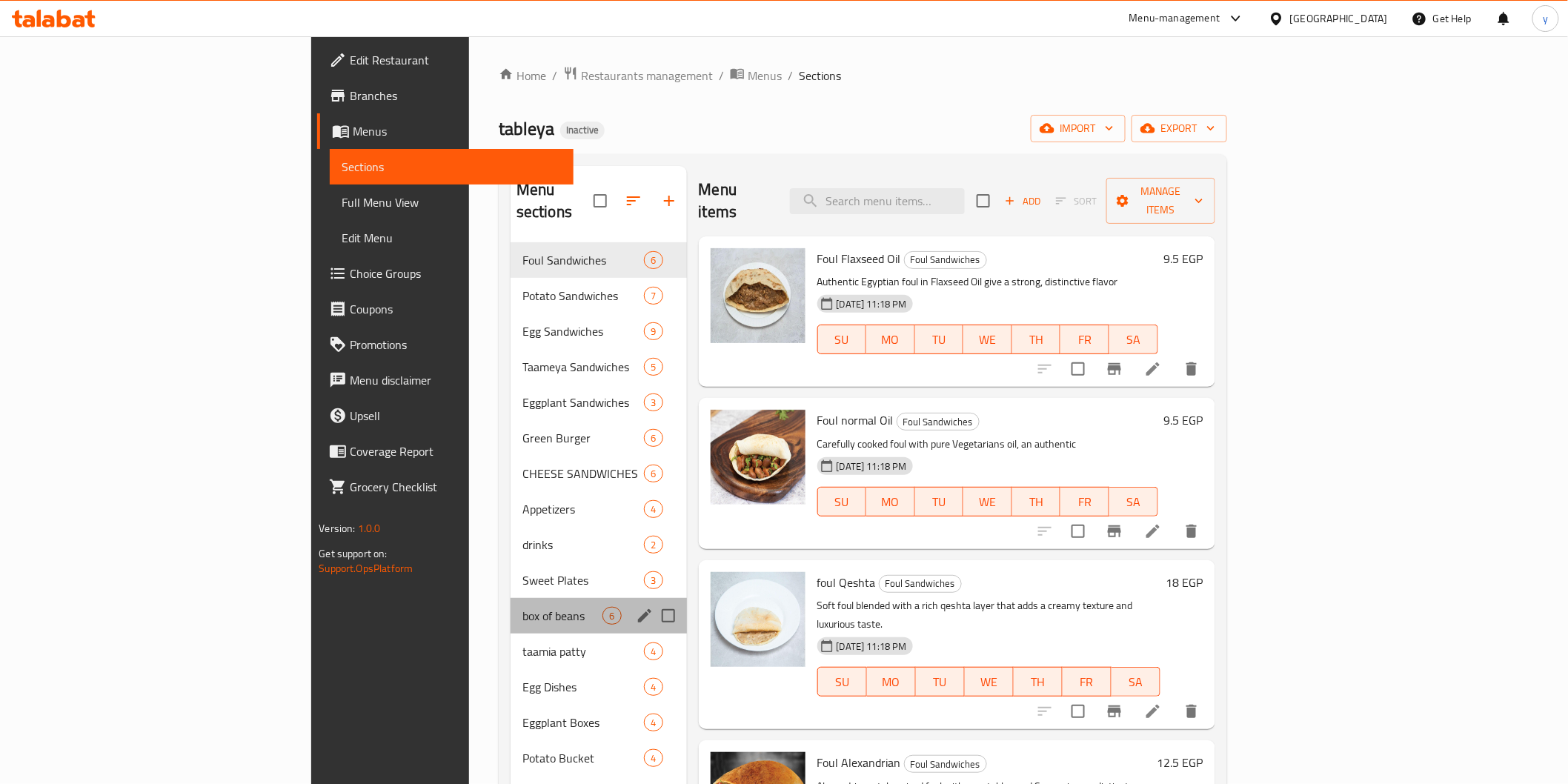
click at [511, 603] on div "box of beans 6" at bounding box center [599, 615] width 176 height 35
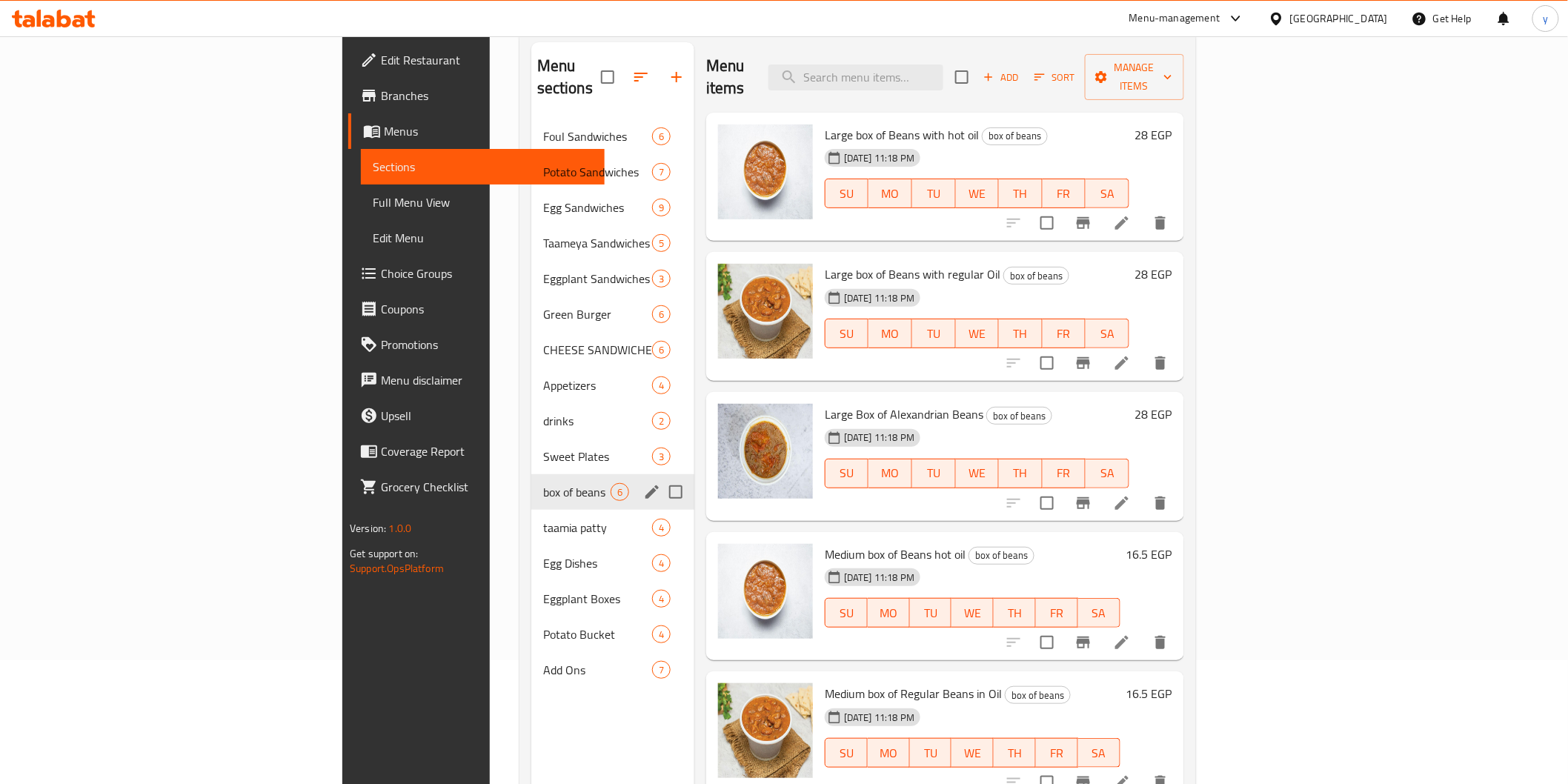
scroll to position [165, 0]
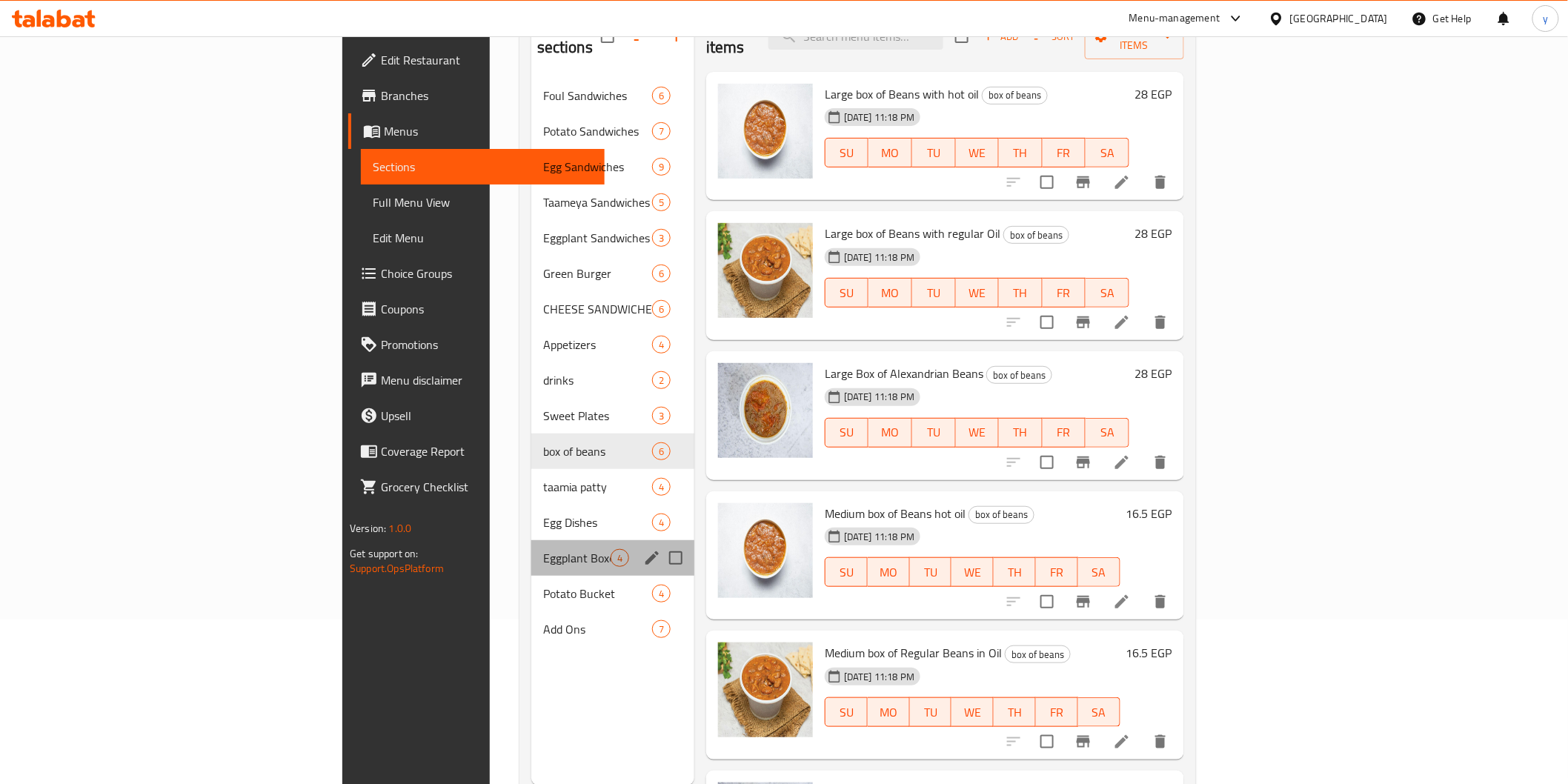
click at [531, 540] on div "Eggplant Boxes 4" at bounding box center [613, 558] width 163 height 35
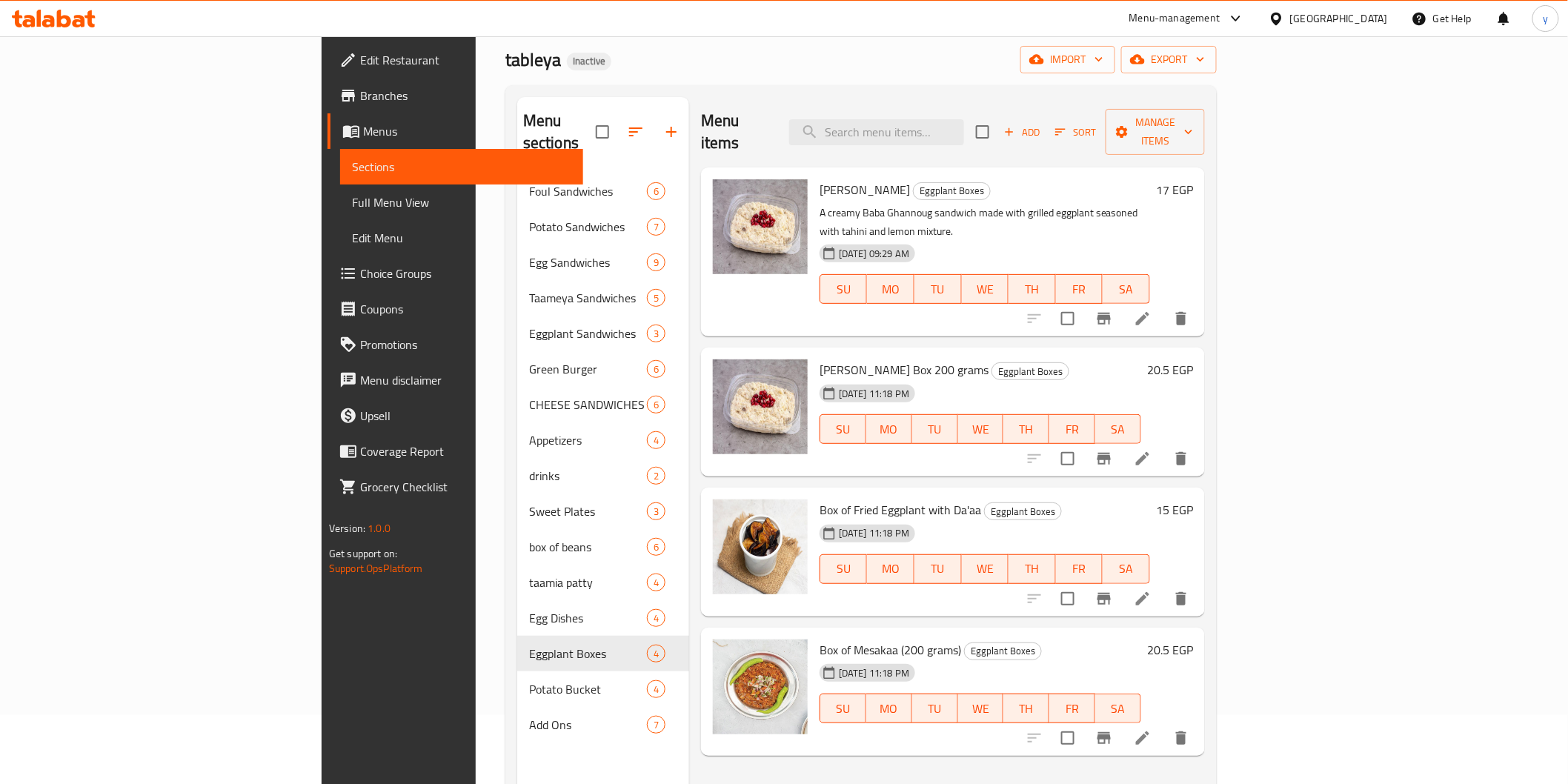
scroll to position [207, 0]
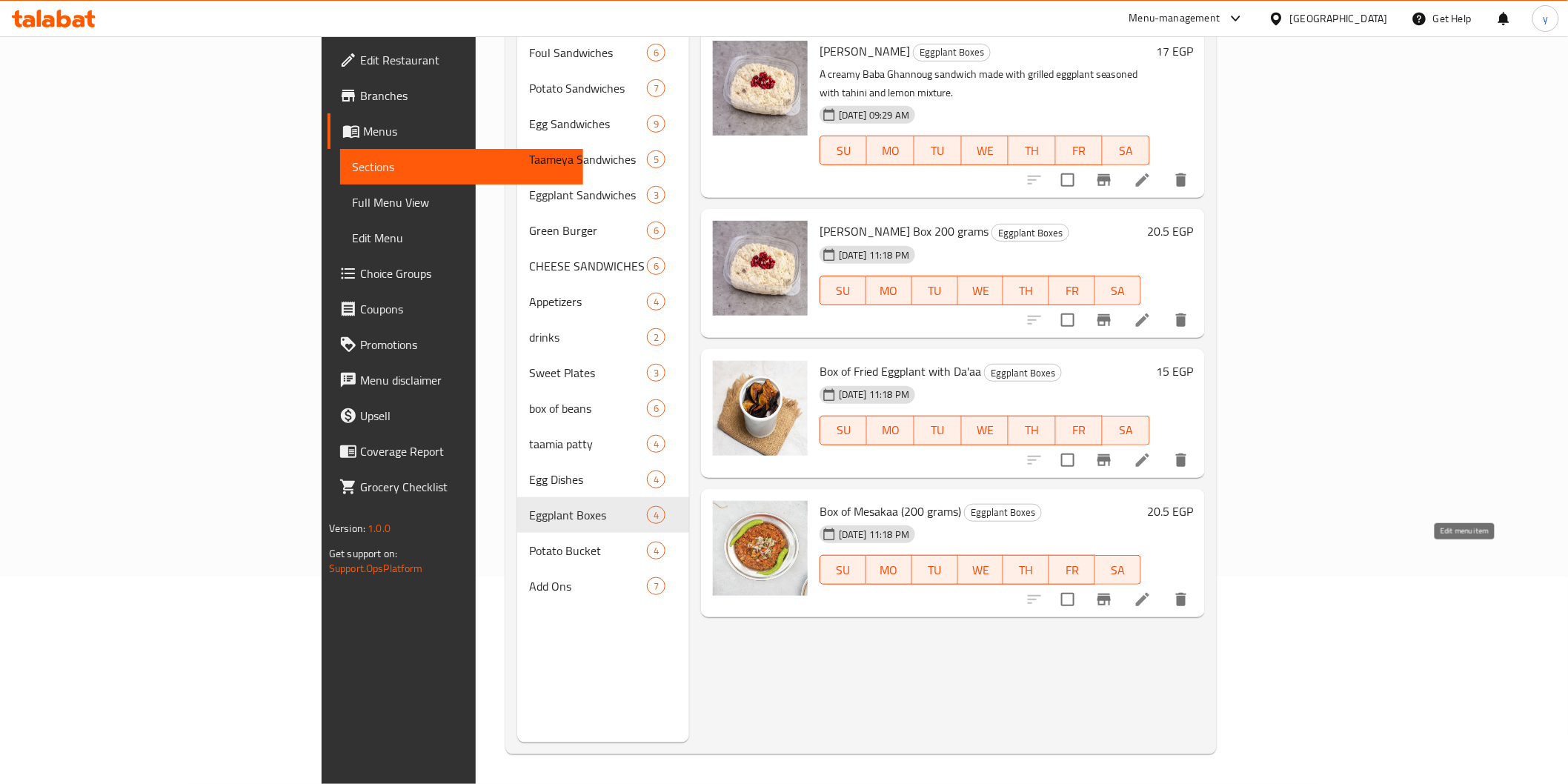
click at [1151, 590] on icon at bounding box center [1142, 599] width 18 height 18
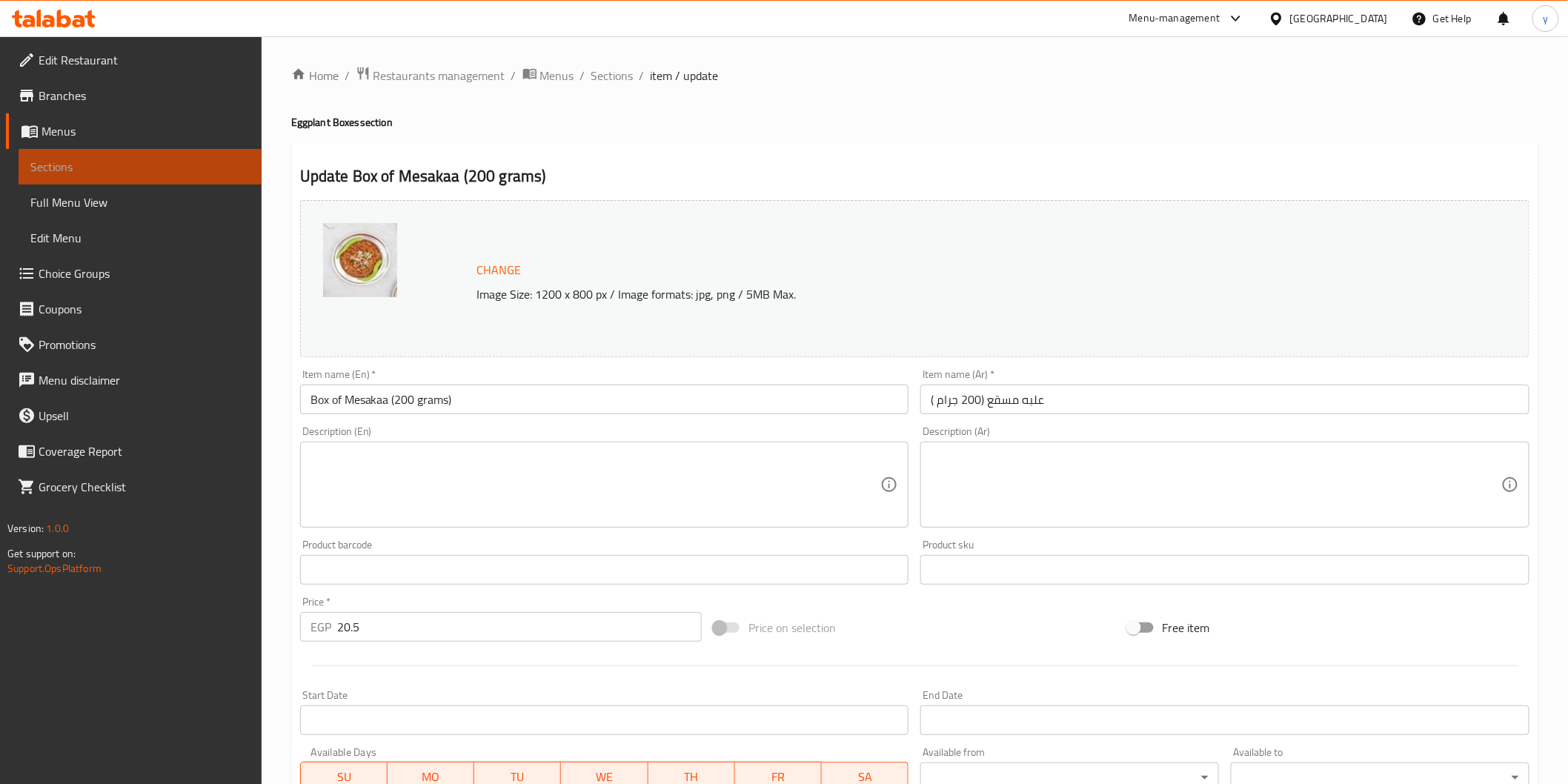
click at [195, 168] on span "Sections" at bounding box center [139, 166] width 219 height 18
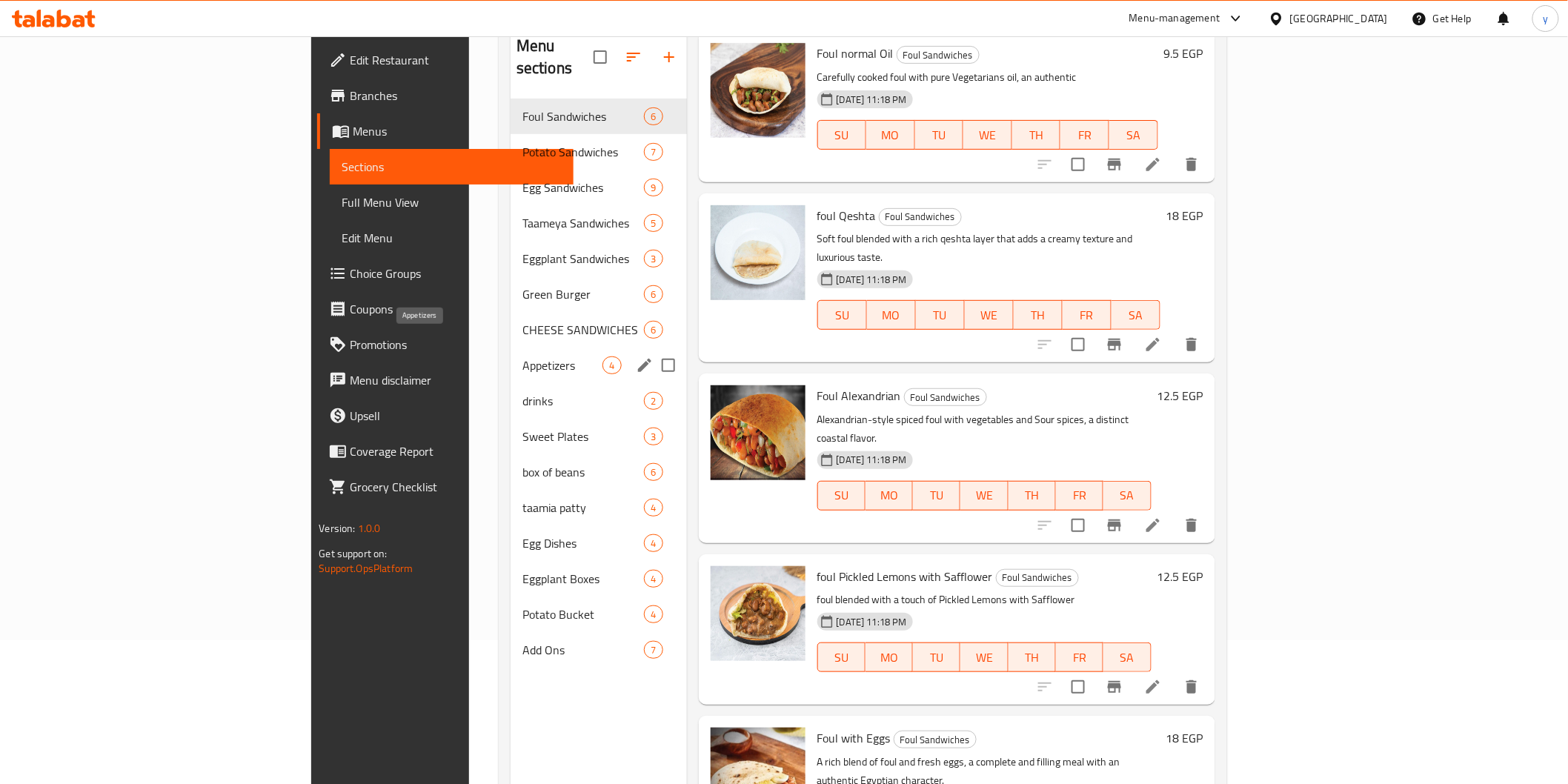
scroll to position [165, 0]
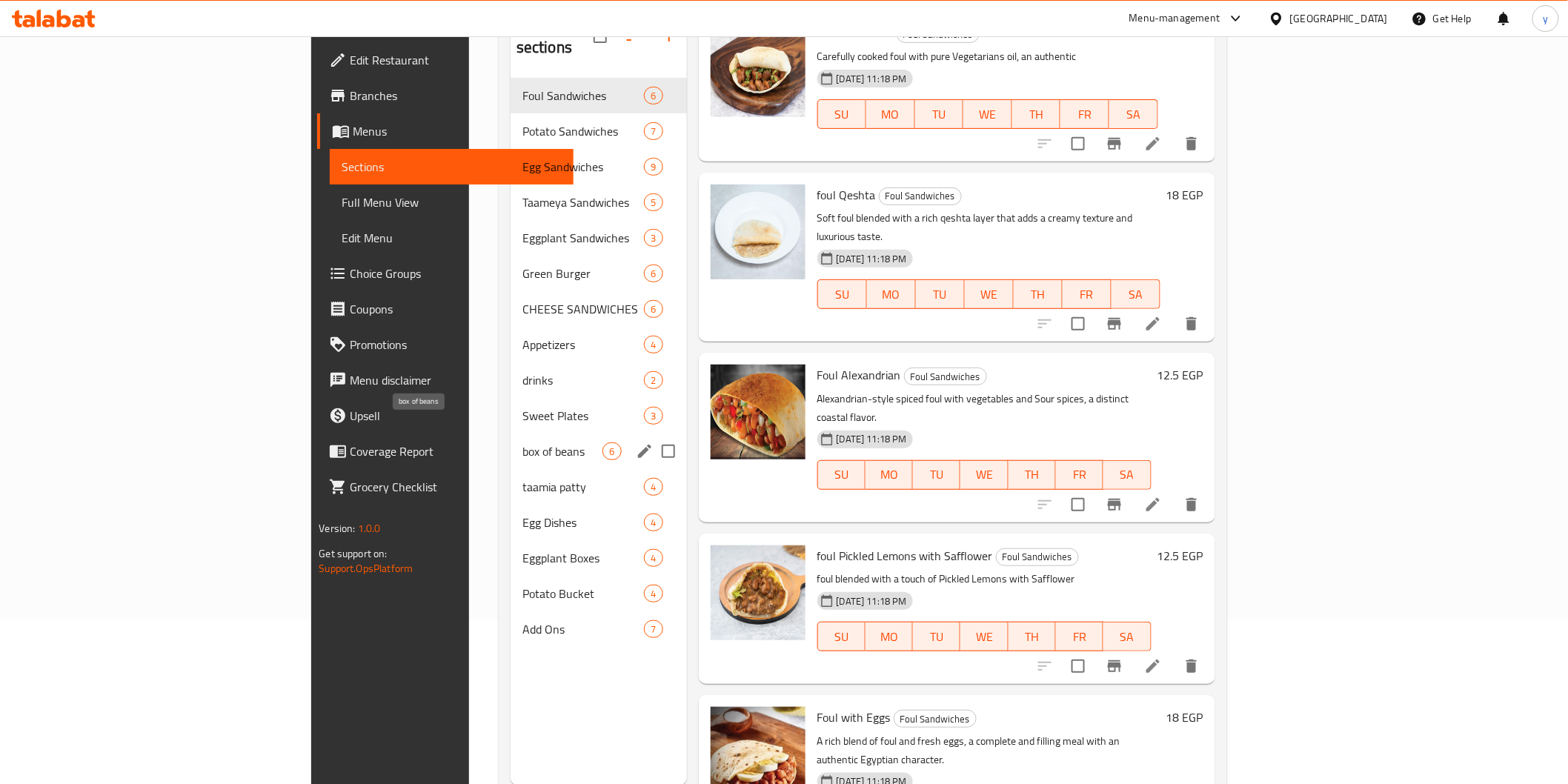
click at [522, 442] on span "box of beans" at bounding box center [563, 451] width 80 height 18
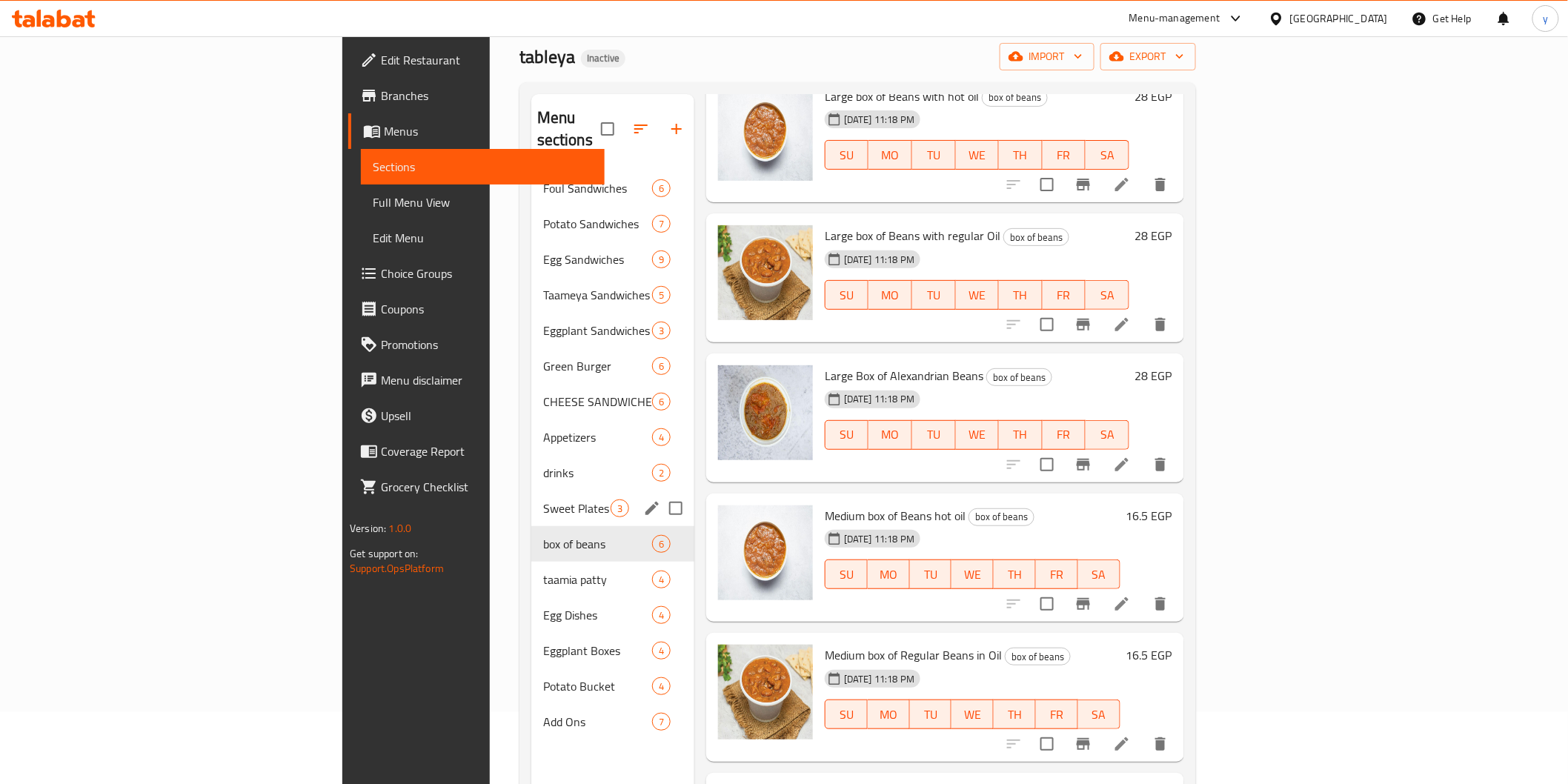
scroll to position [43, 0]
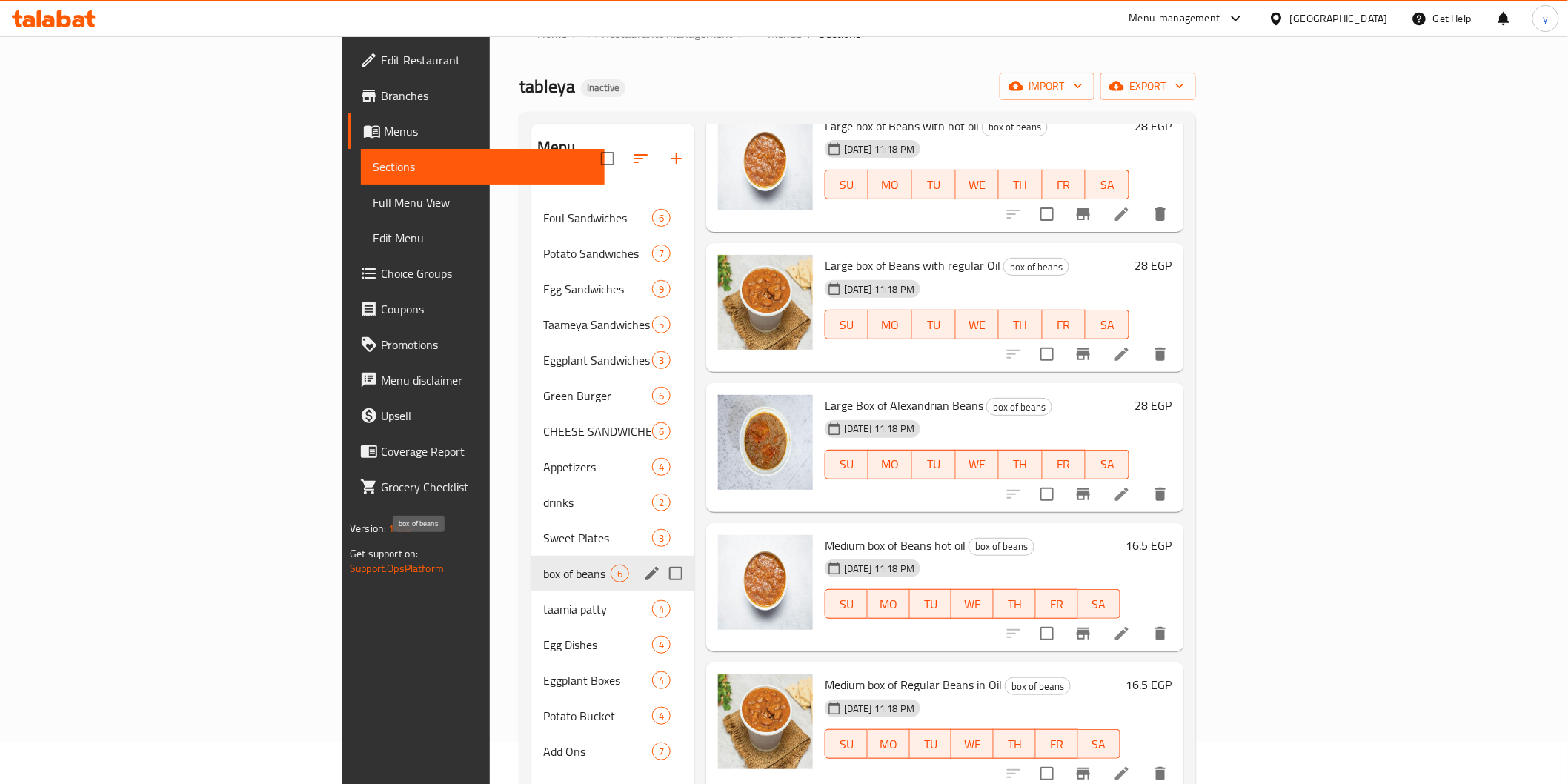
click at [543, 565] on span "box of beans" at bounding box center [577, 574] width 67 height 18
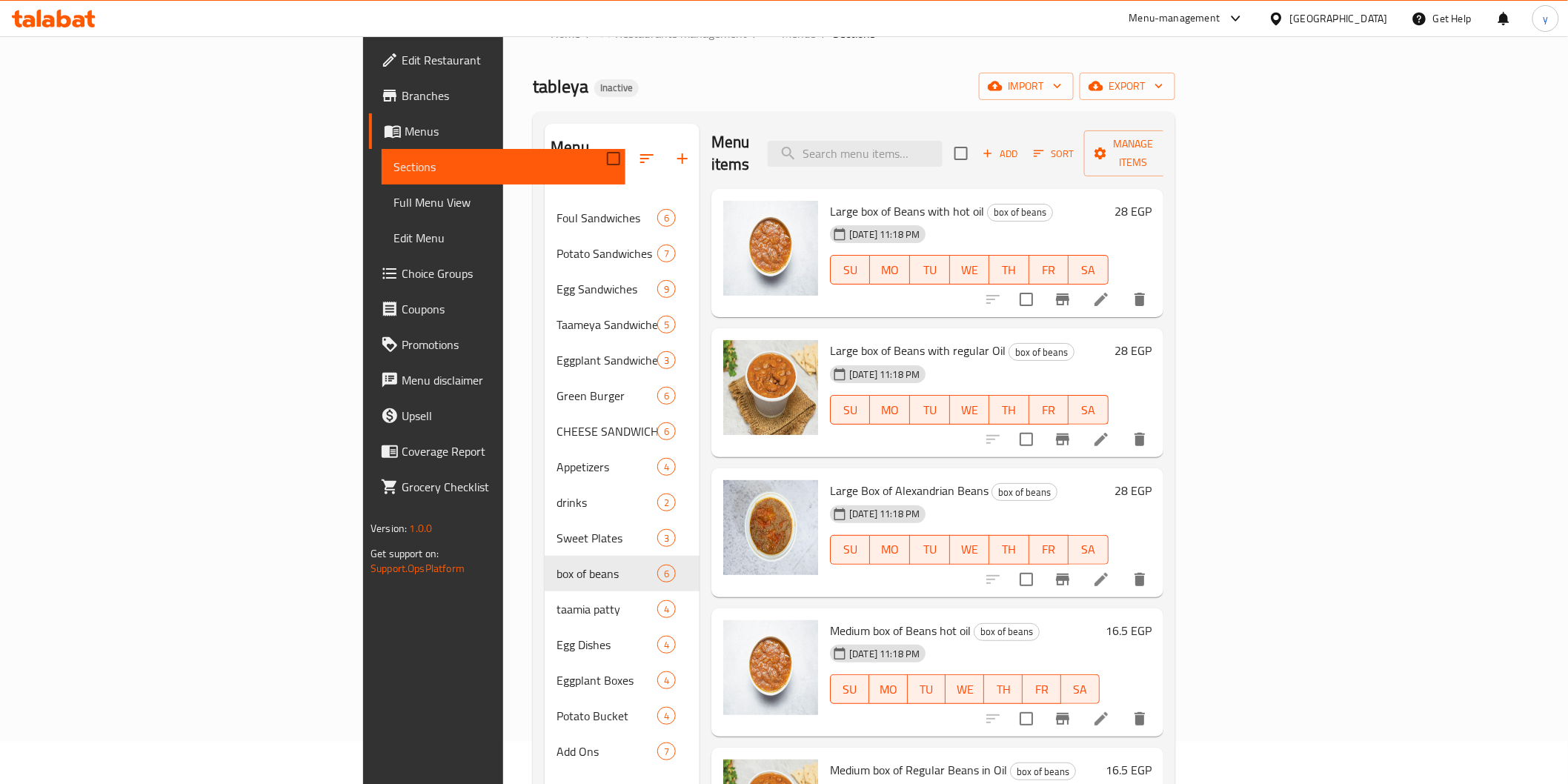
scroll to position [0, 0]
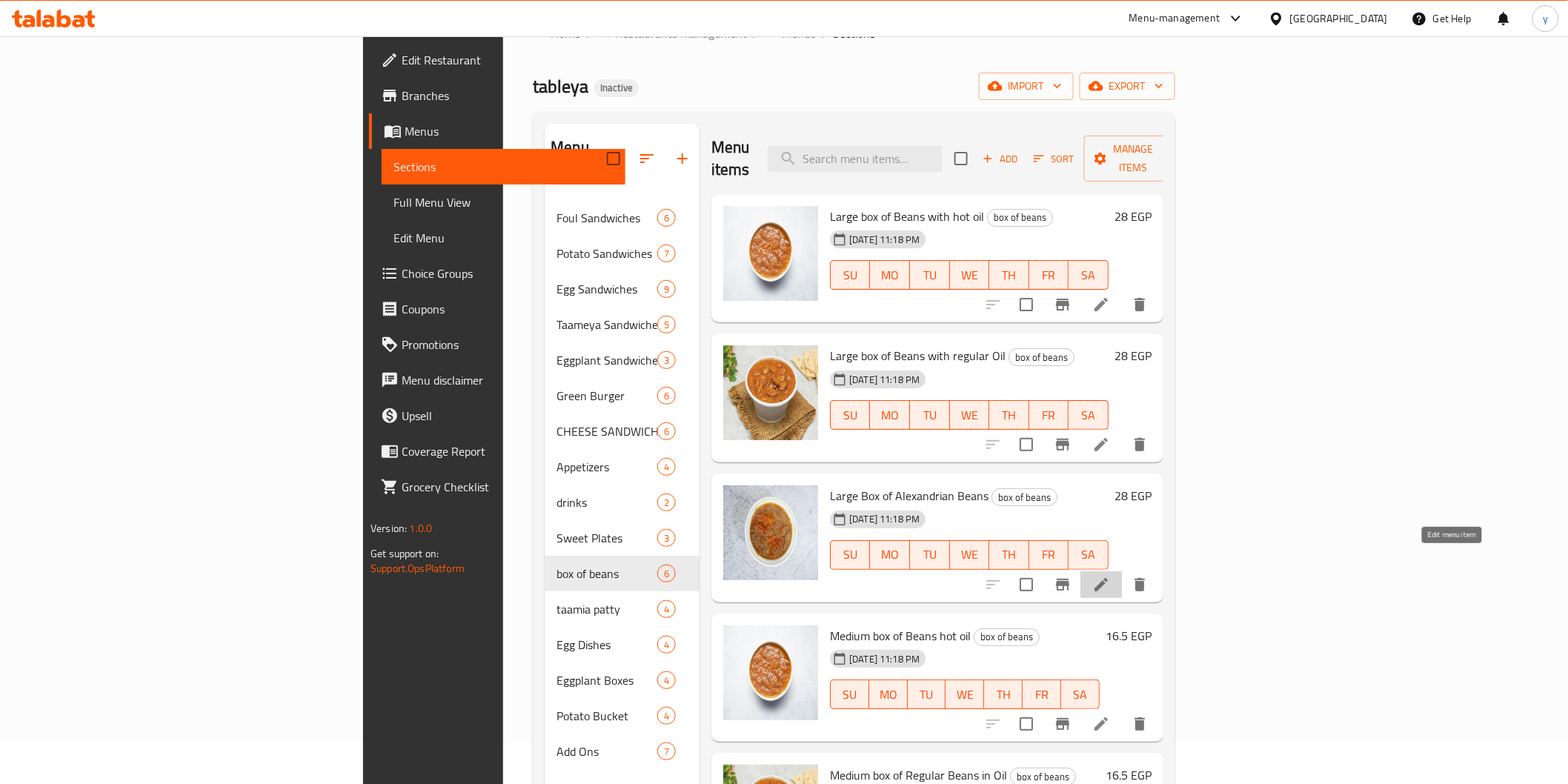
click at [1110, 576] on icon at bounding box center [1101, 585] width 18 height 18
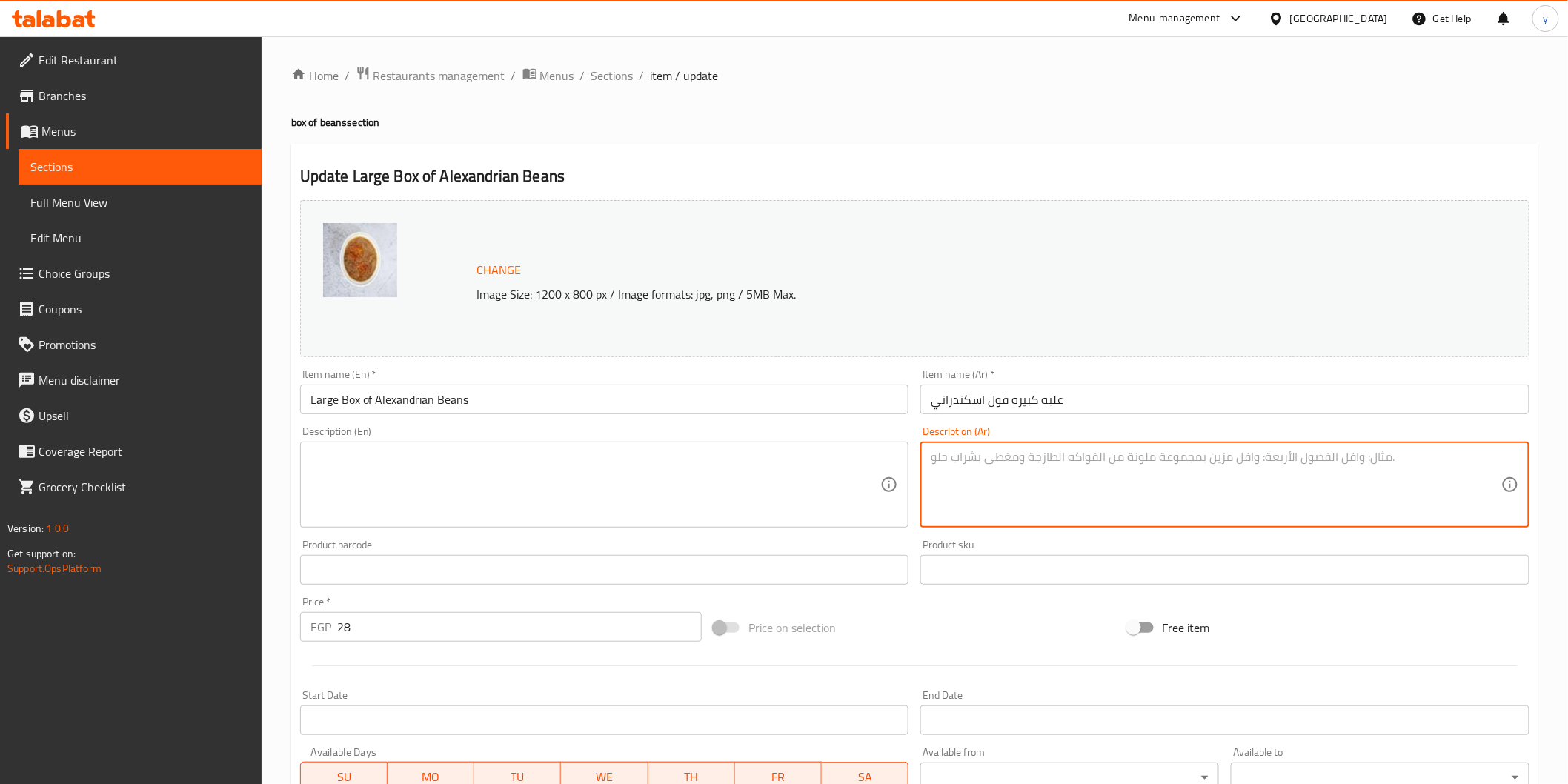
click at [1076, 490] on textarea at bounding box center [1216, 485] width 571 height 71
paste textarea "فول مصري مطهو بعناية مع زيت حار يمنح نكهة قوية وحارة لعشاق التوابل. وجبة مشبعة …"
type textarea "فول مصري مطهو بعناية مع زيت حار يمنح نكهة قوية وحارة لعشاق التوابل. وجبة مشبعة …"
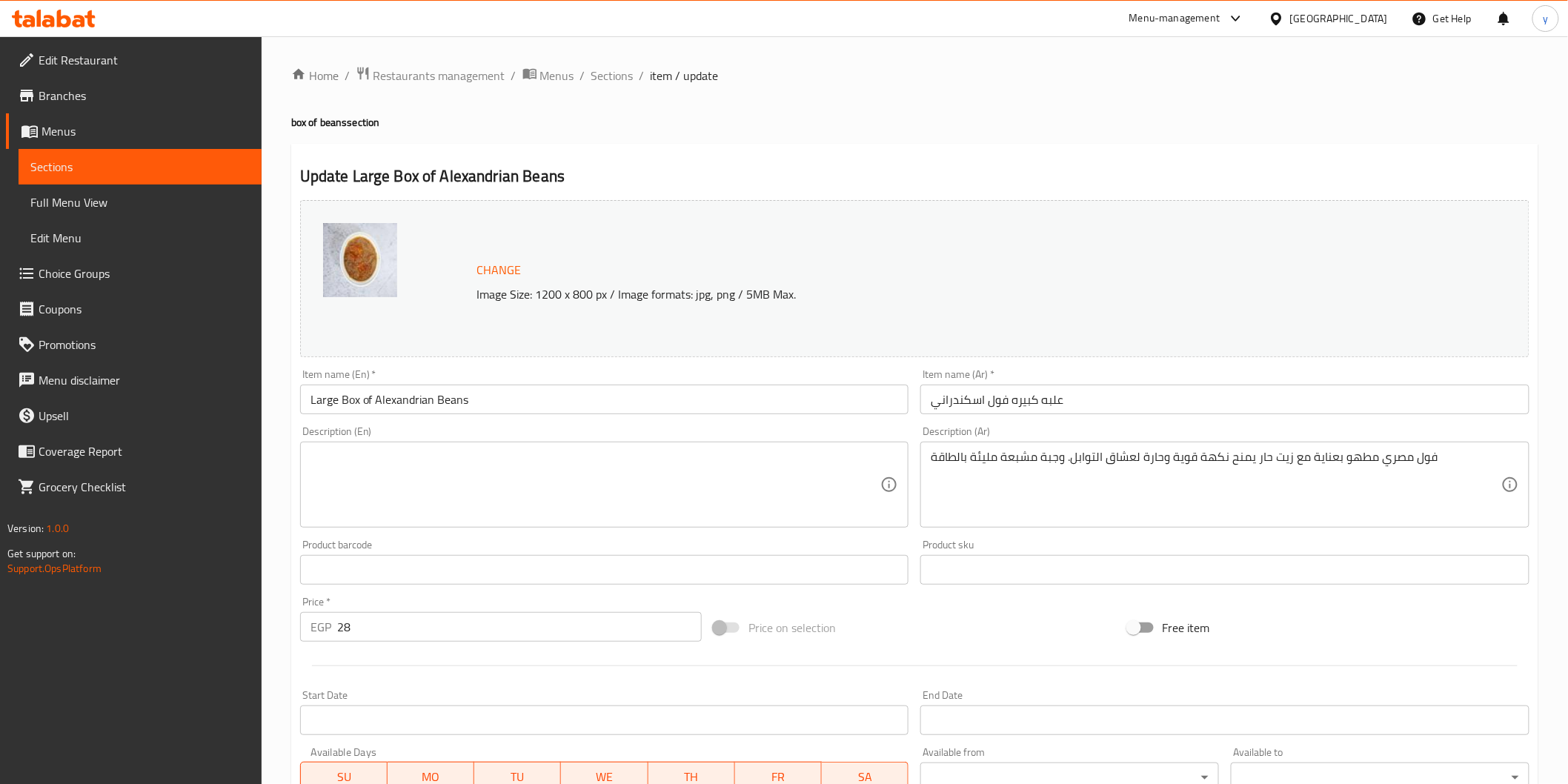
click at [1297, 501] on textarea "فول مصري مطهو بعناية مع زيت حار يمنح نكهة قوية وحارة لعشاق التوابل. وجبة مشبعة …" at bounding box center [1216, 485] width 571 height 71
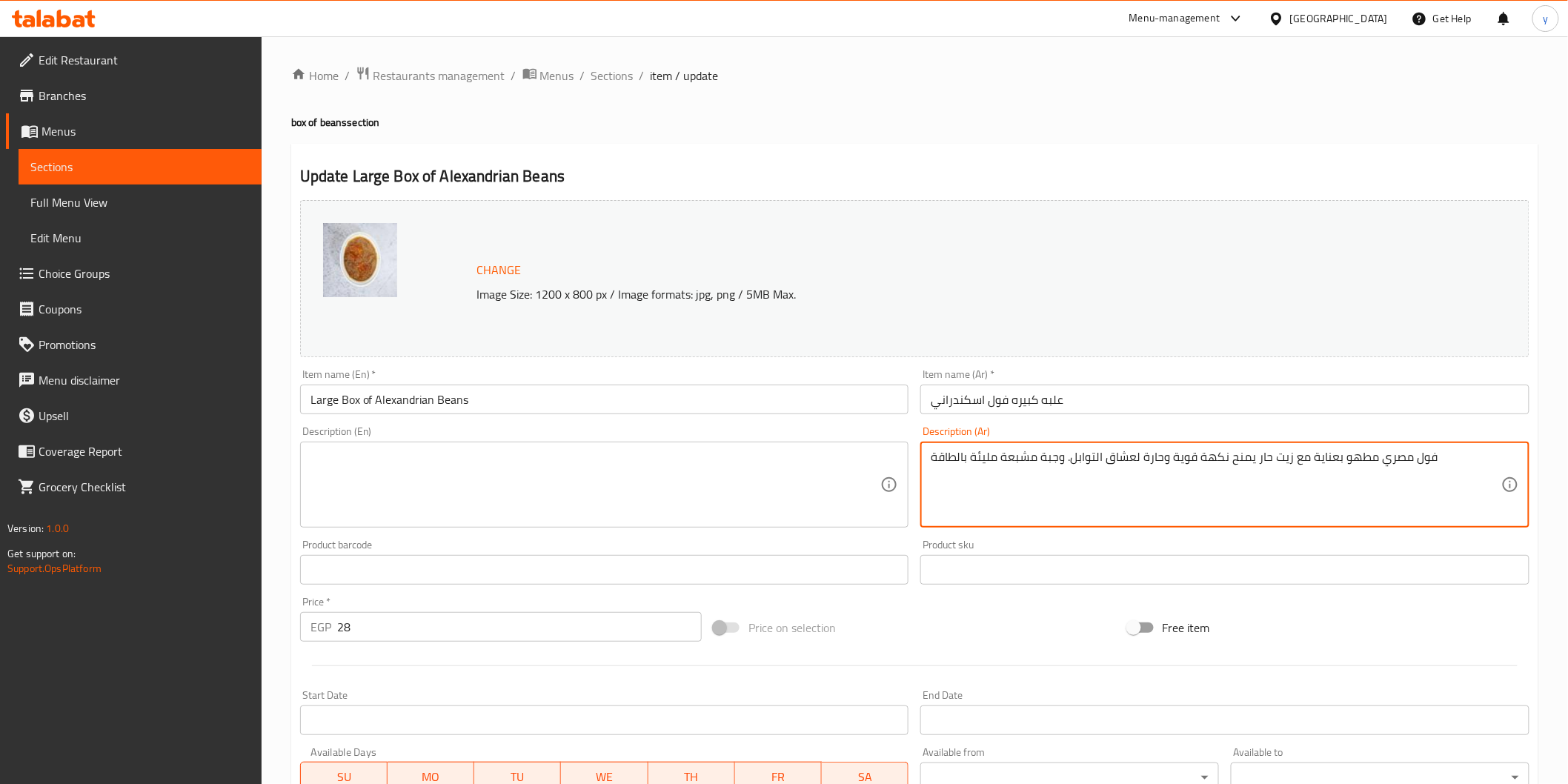
click at [1305, 472] on textarea "فول مصري مطهو بعناية مع زيت حار يمنح نكهة قوية وحارة لعشاق التوابل. وجبة مشبعة …" at bounding box center [1216, 485] width 571 height 71
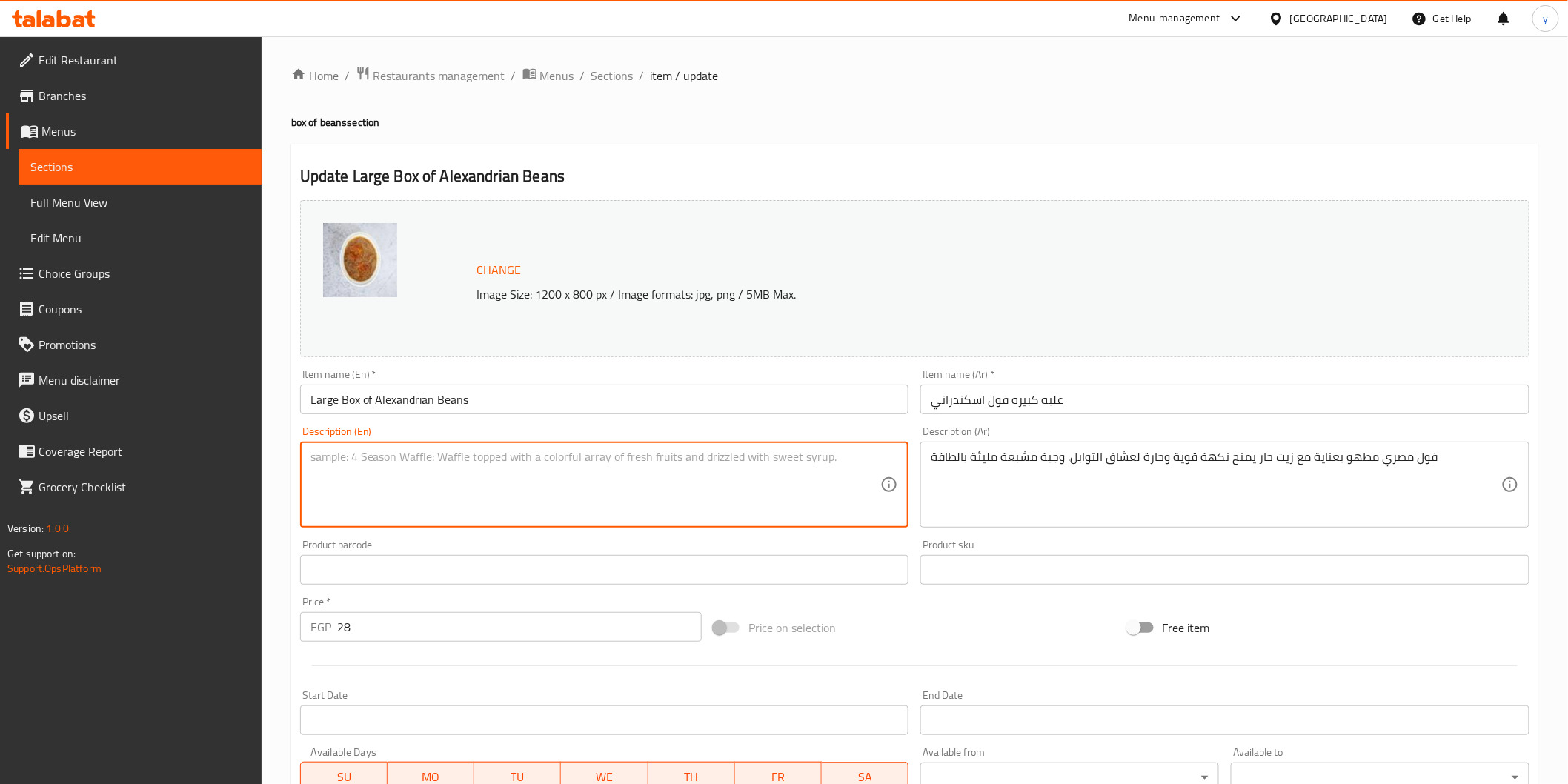
click at [750, 487] on textarea at bounding box center [596, 485] width 571 height 71
paste textarea "Carefully cooked Egyptian beans with hot oil give a strong, spicy flavor to spi…"
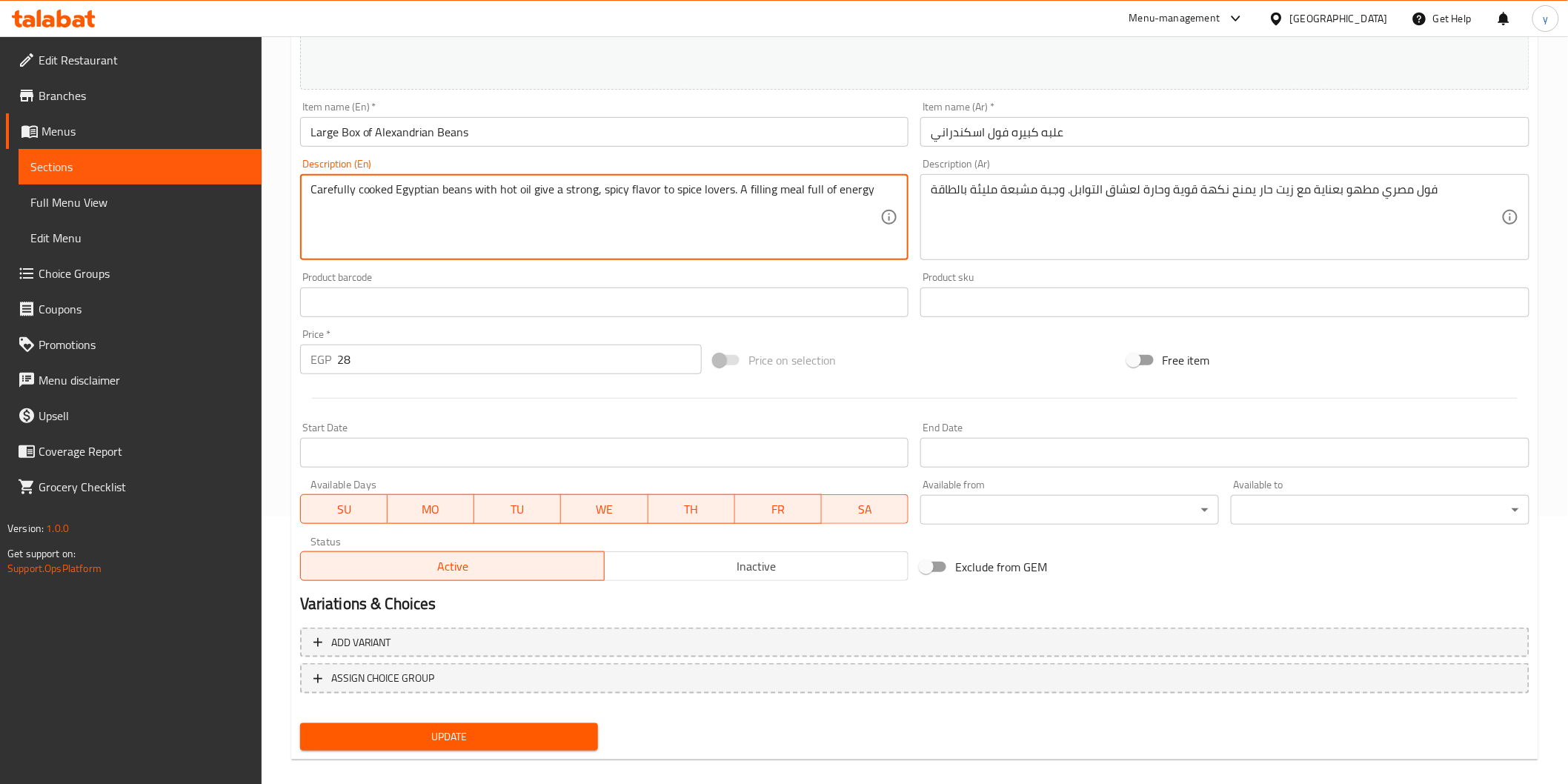
scroll to position [281, 0]
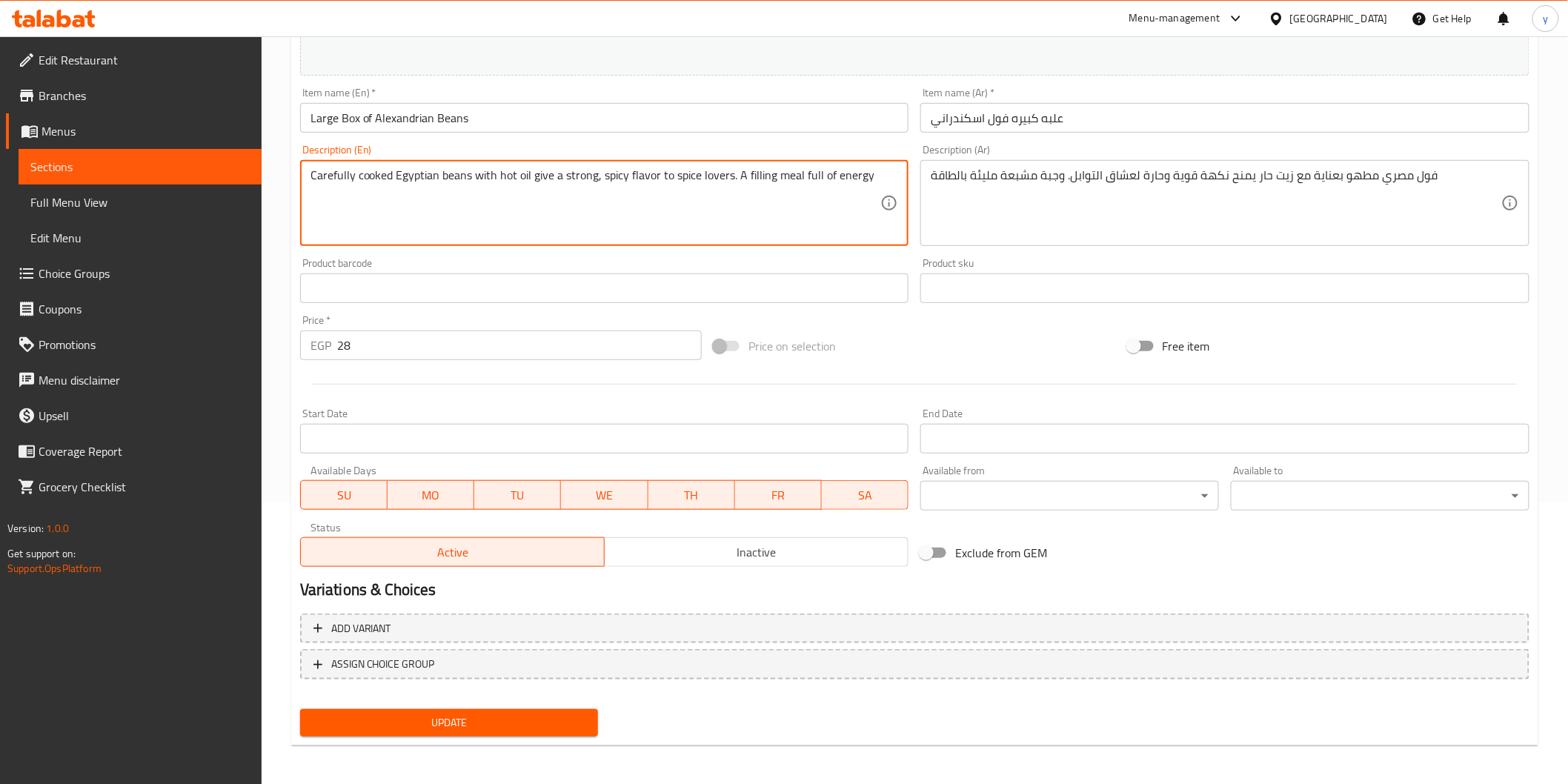
type textarea "Carefully cooked Egyptian beans with hot oil give a strong, spicy flavor to spi…"
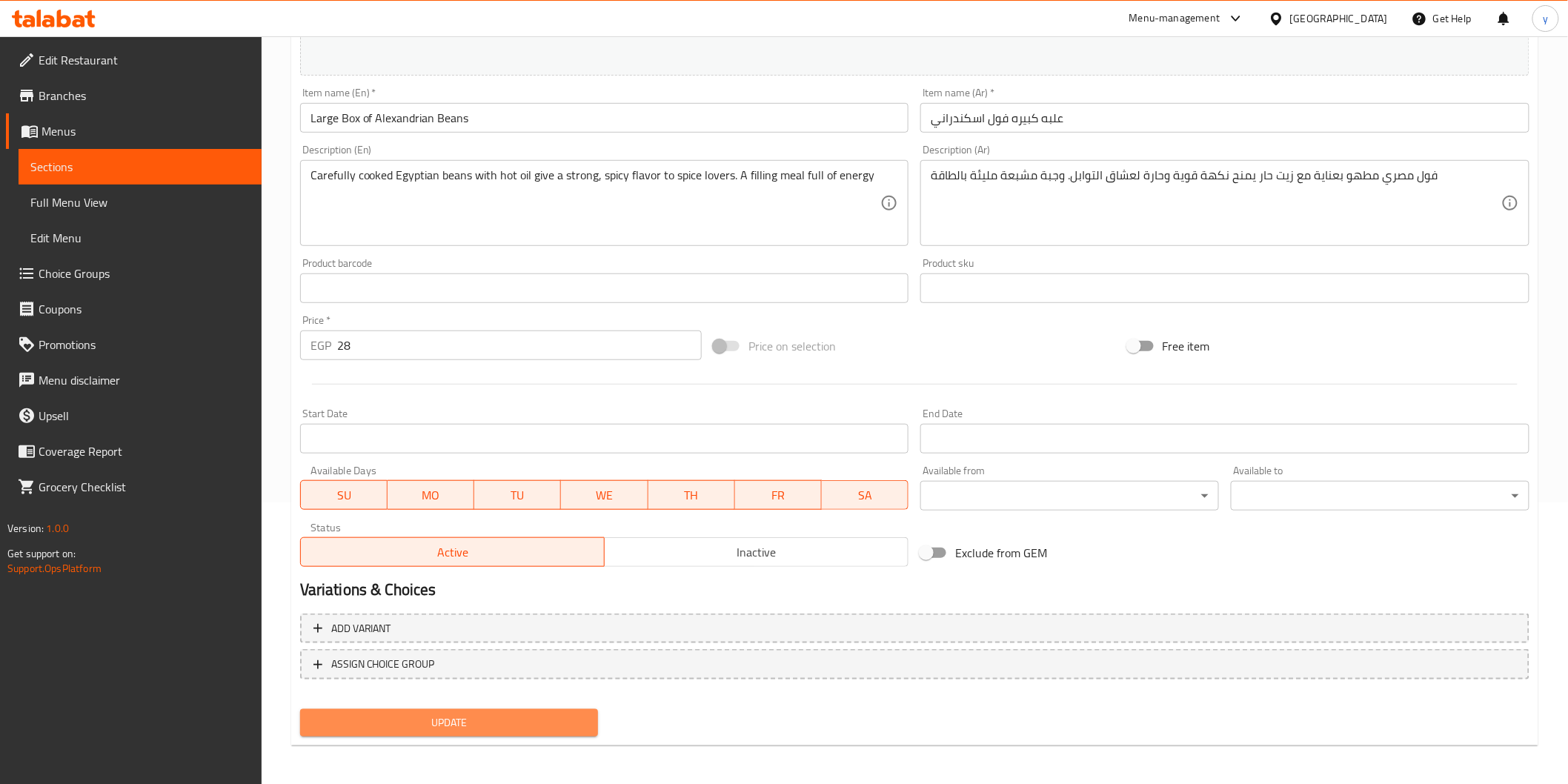
click at [488, 724] on span "Update" at bounding box center [449, 722] width 275 height 19
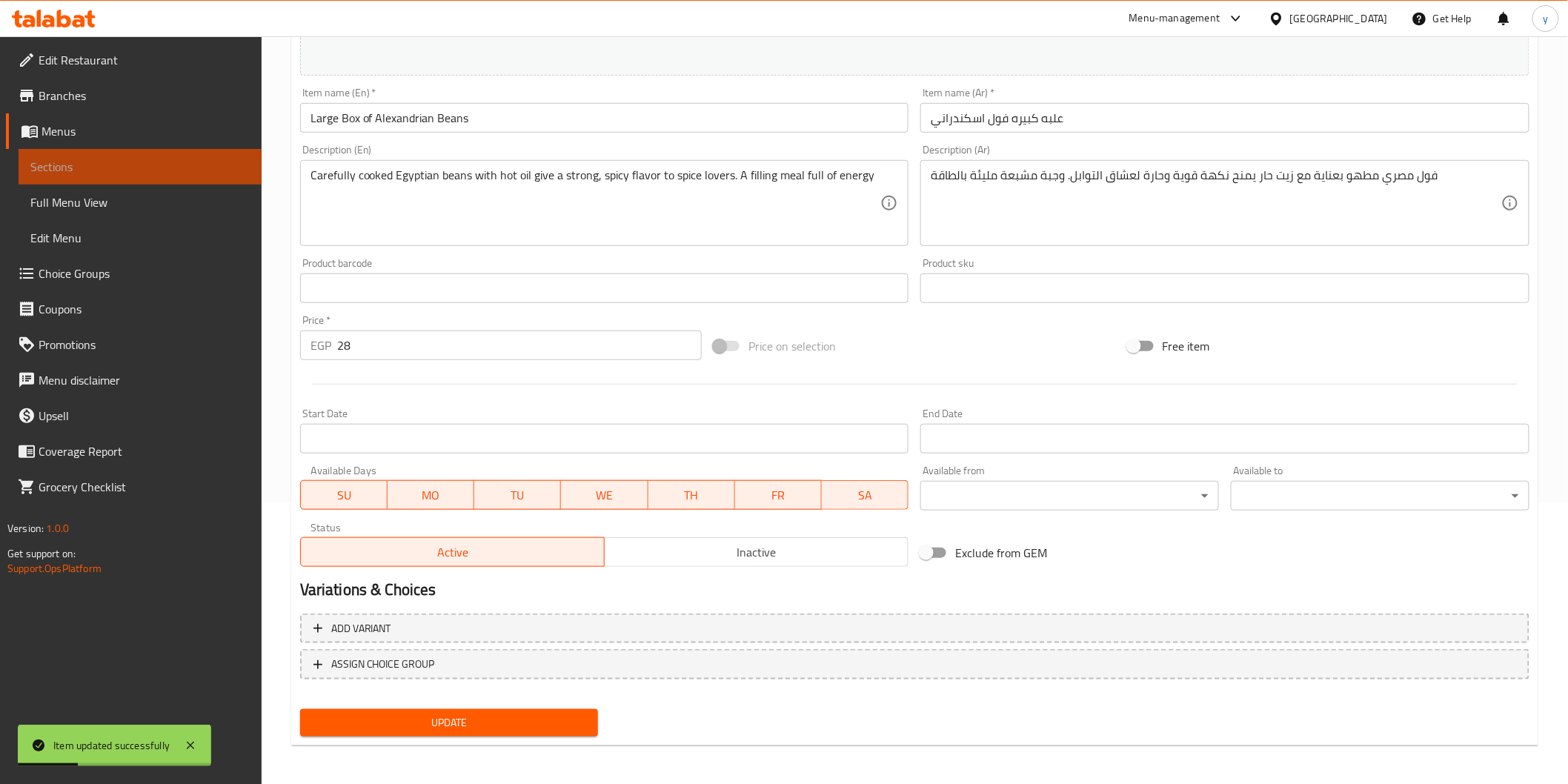
click at [38, 161] on span "Sections" at bounding box center [139, 166] width 219 height 18
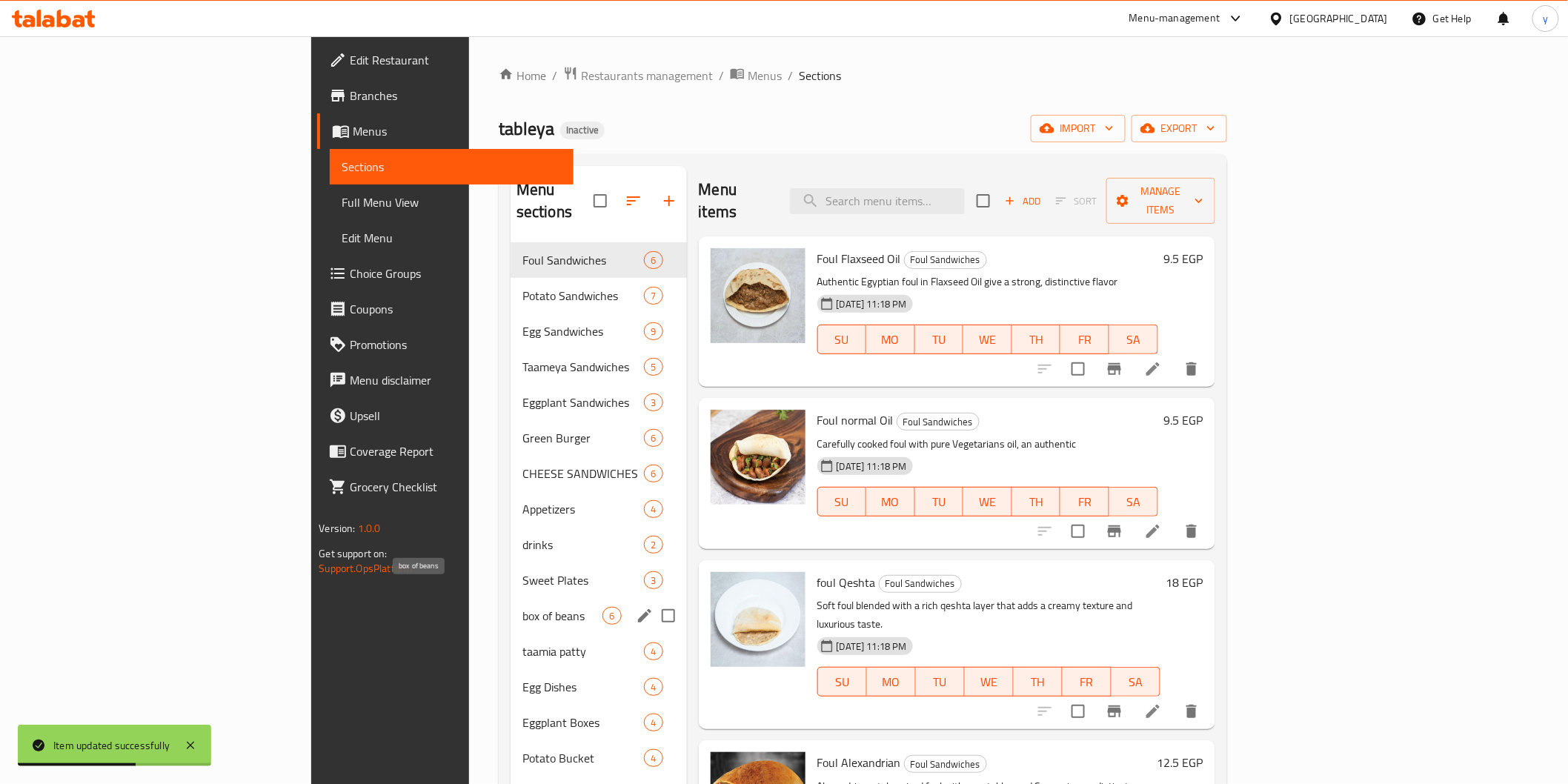
click at [522, 607] on span "box of beans" at bounding box center [563, 616] width 80 height 18
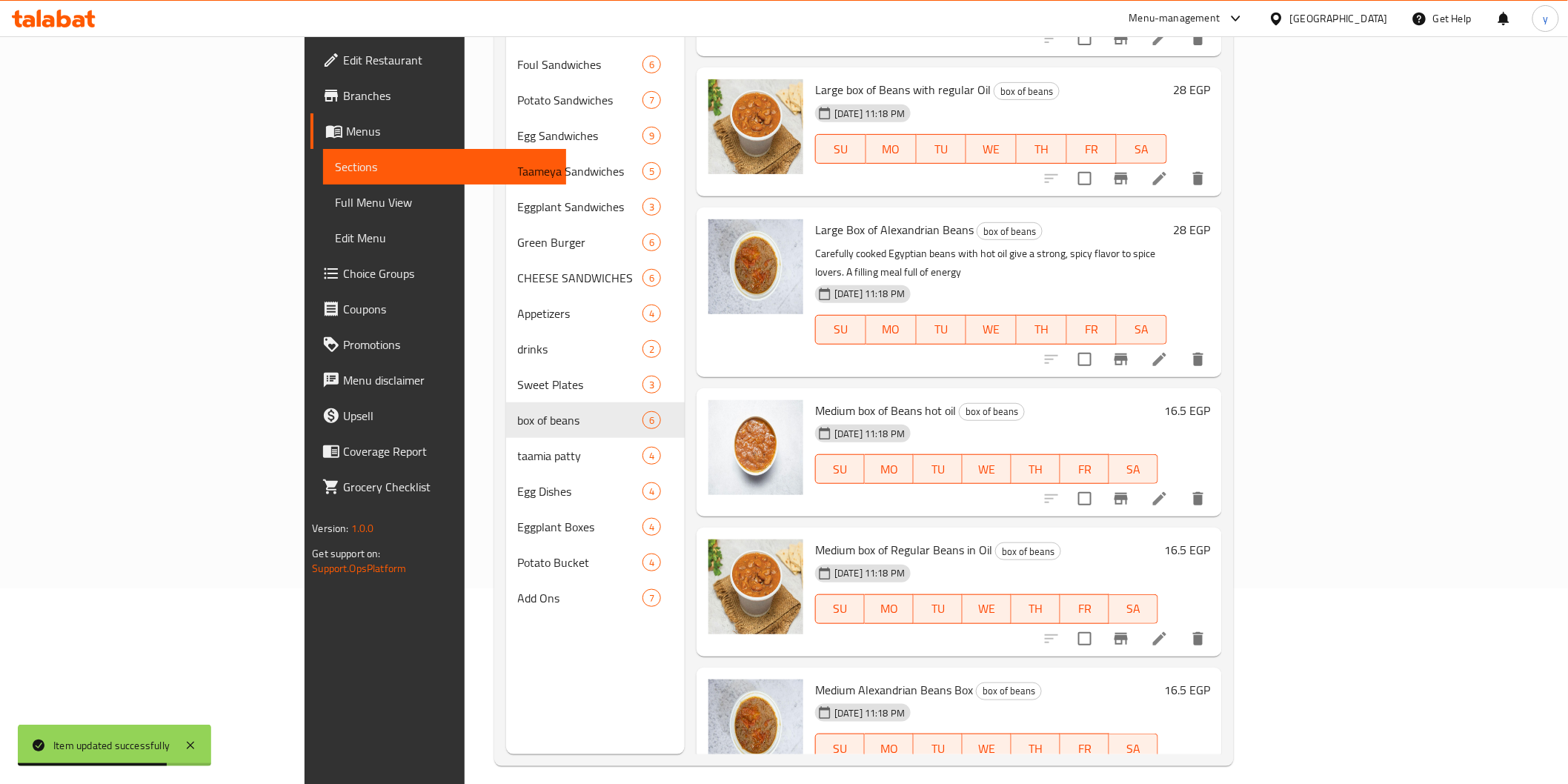
scroll to position [207, 0]
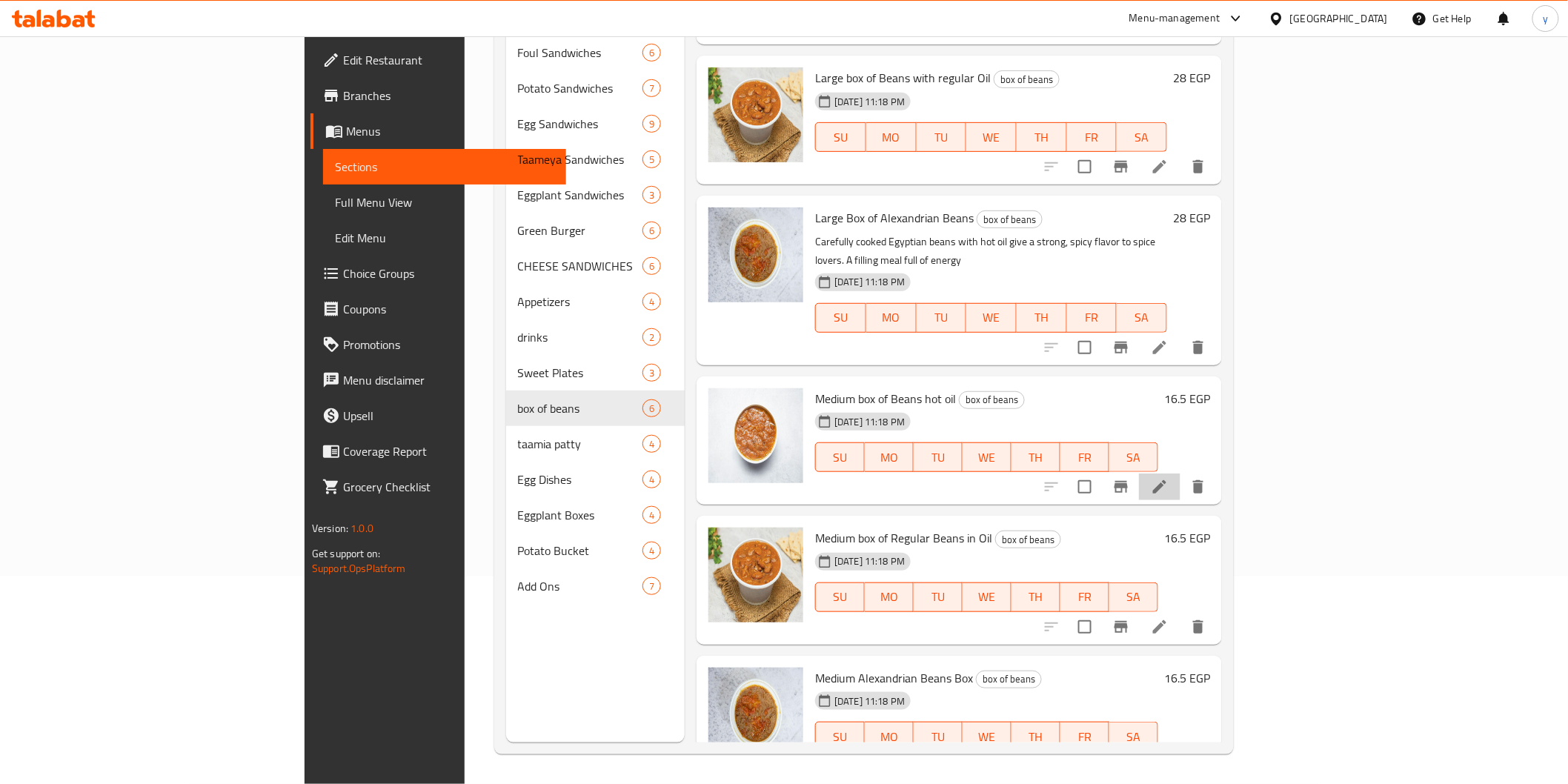
click at [1180, 473] on li at bounding box center [1160, 486] width 42 height 27
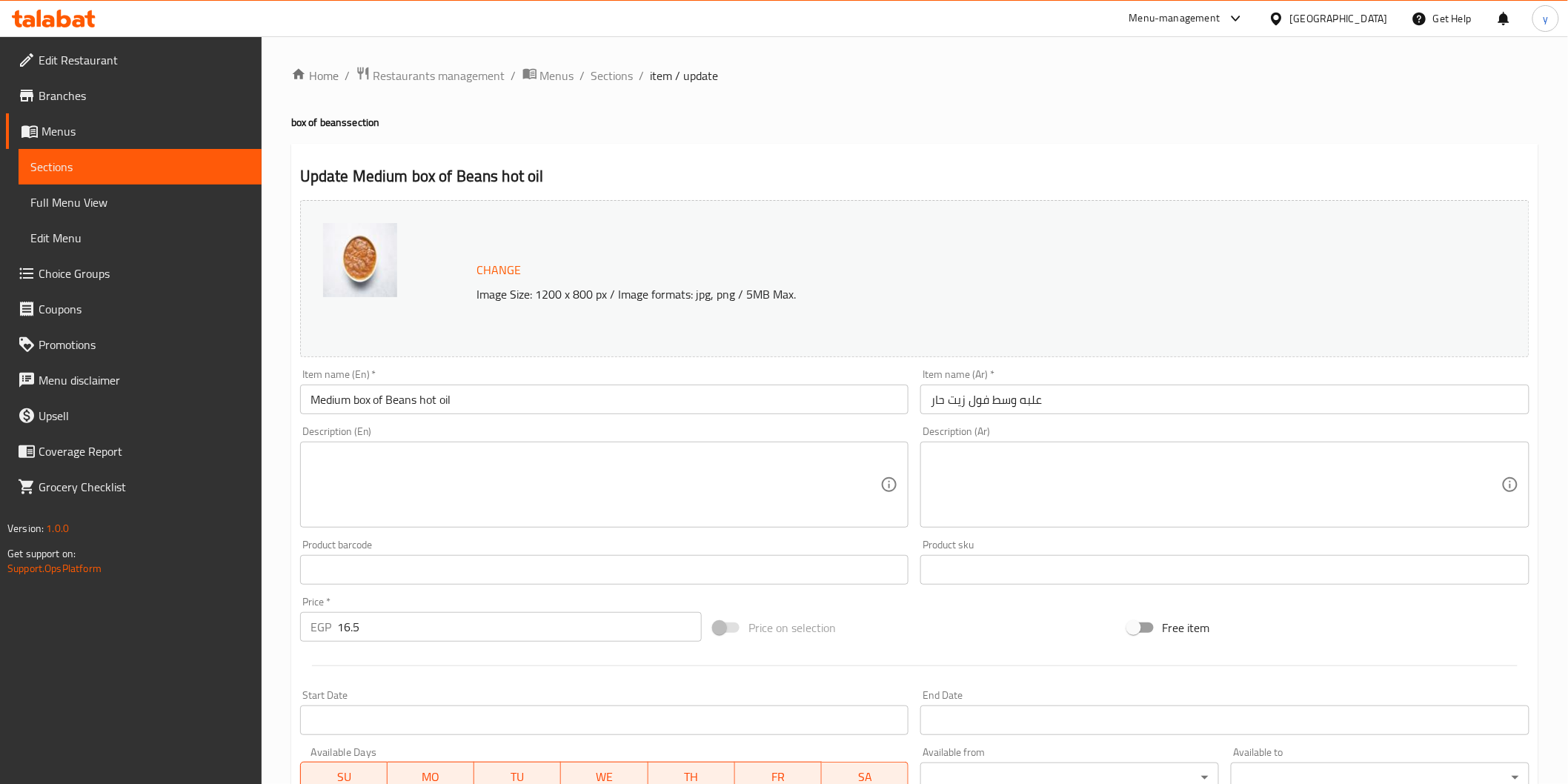
click at [119, 165] on span "Sections" at bounding box center [139, 166] width 219 height 18
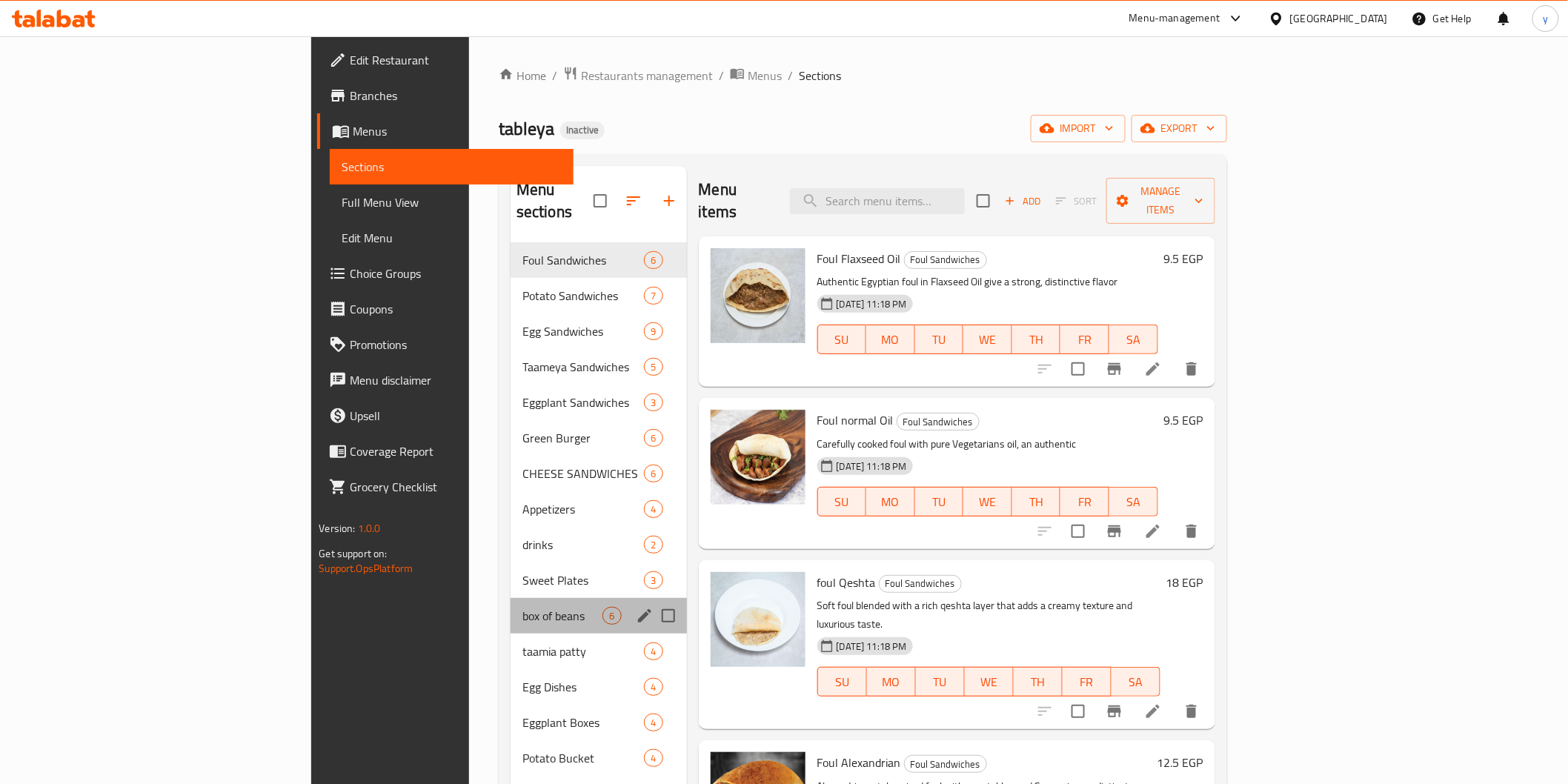
click at [511, 598] on div "box of beans 6" at bounding box center [599, 615] width 176 height 35
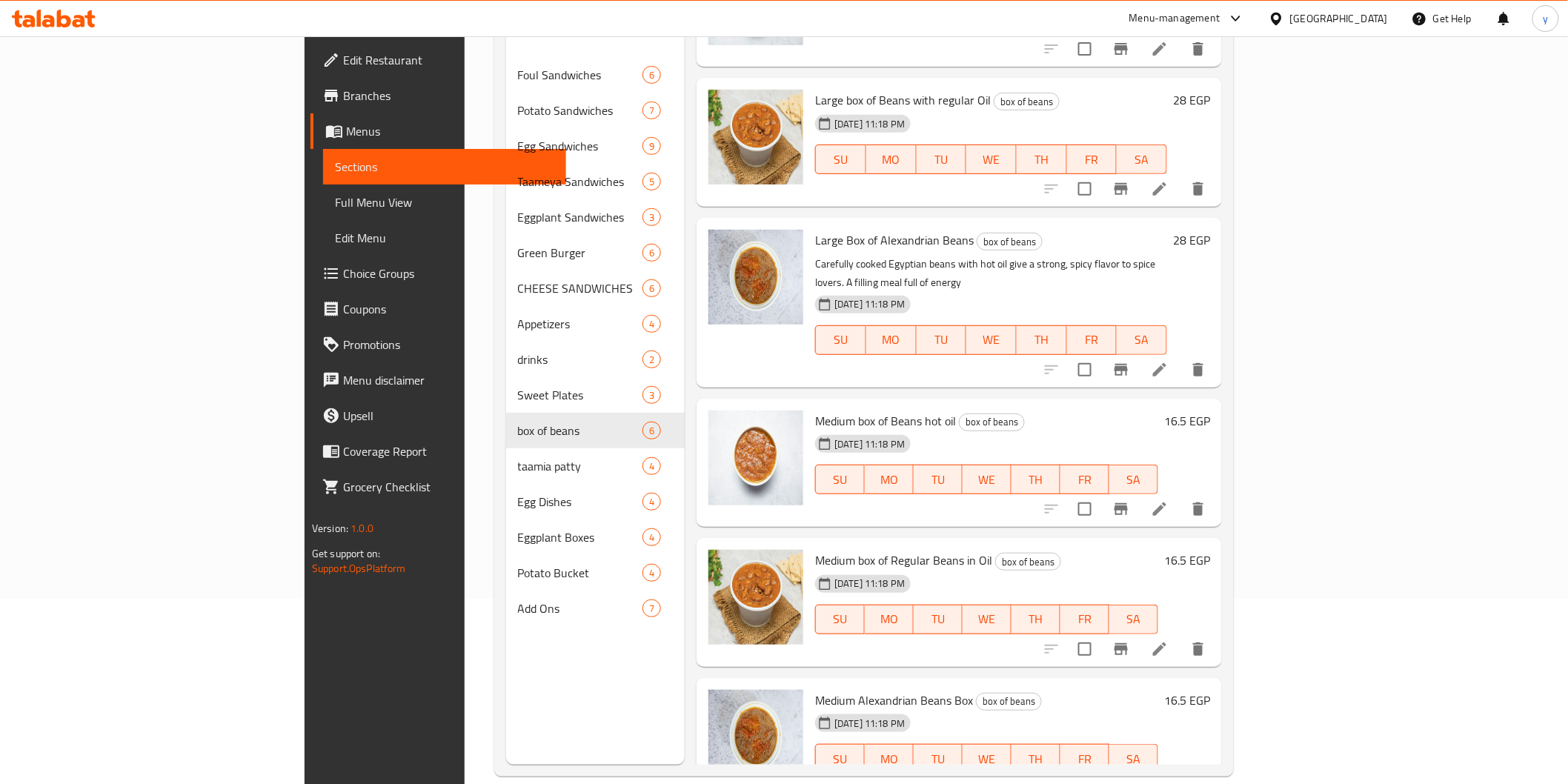
scroll to position [207, 0]
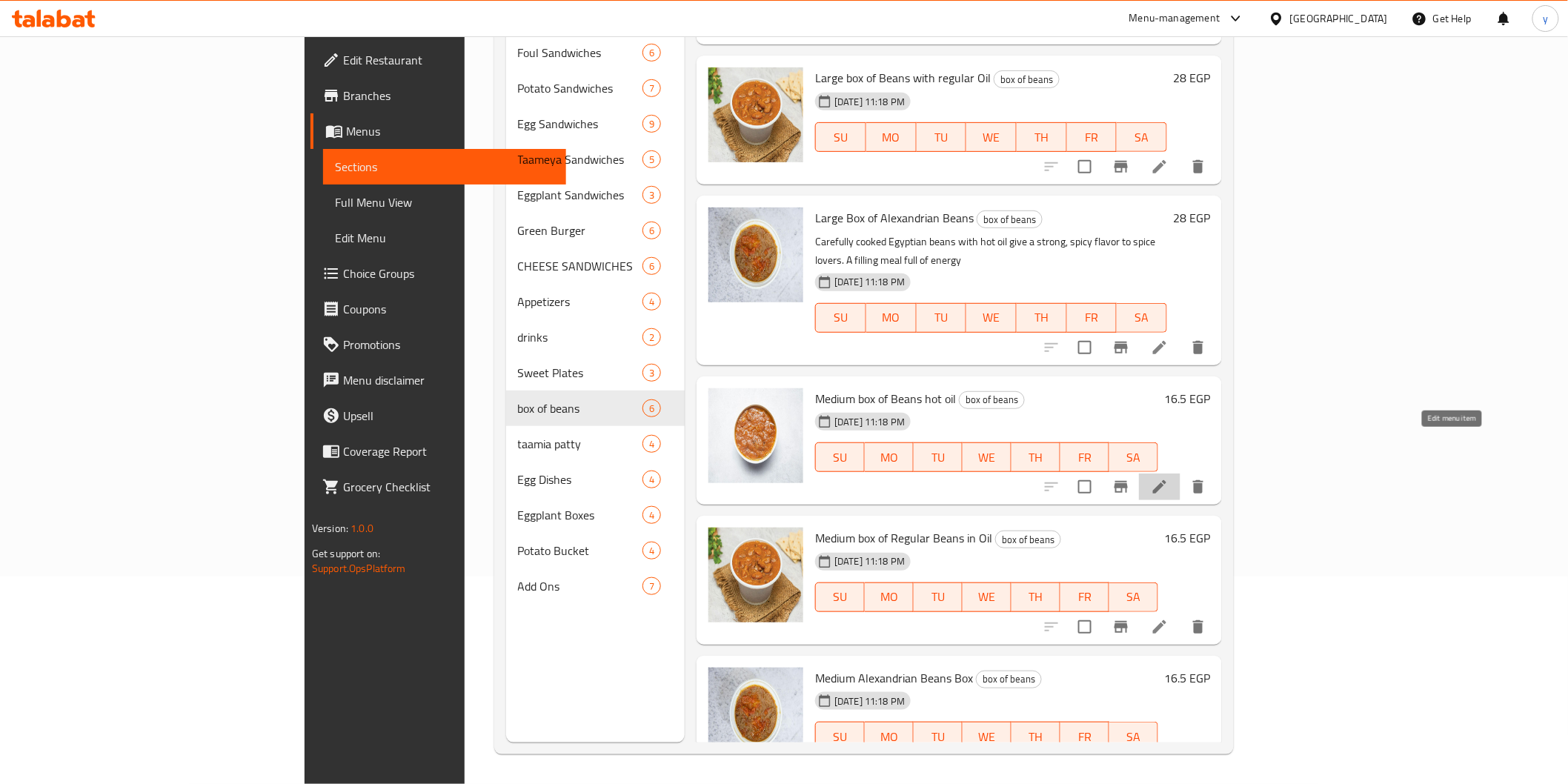
click at [1169, 478] on icon at bounding box center [1160, 487] width 18 height 18
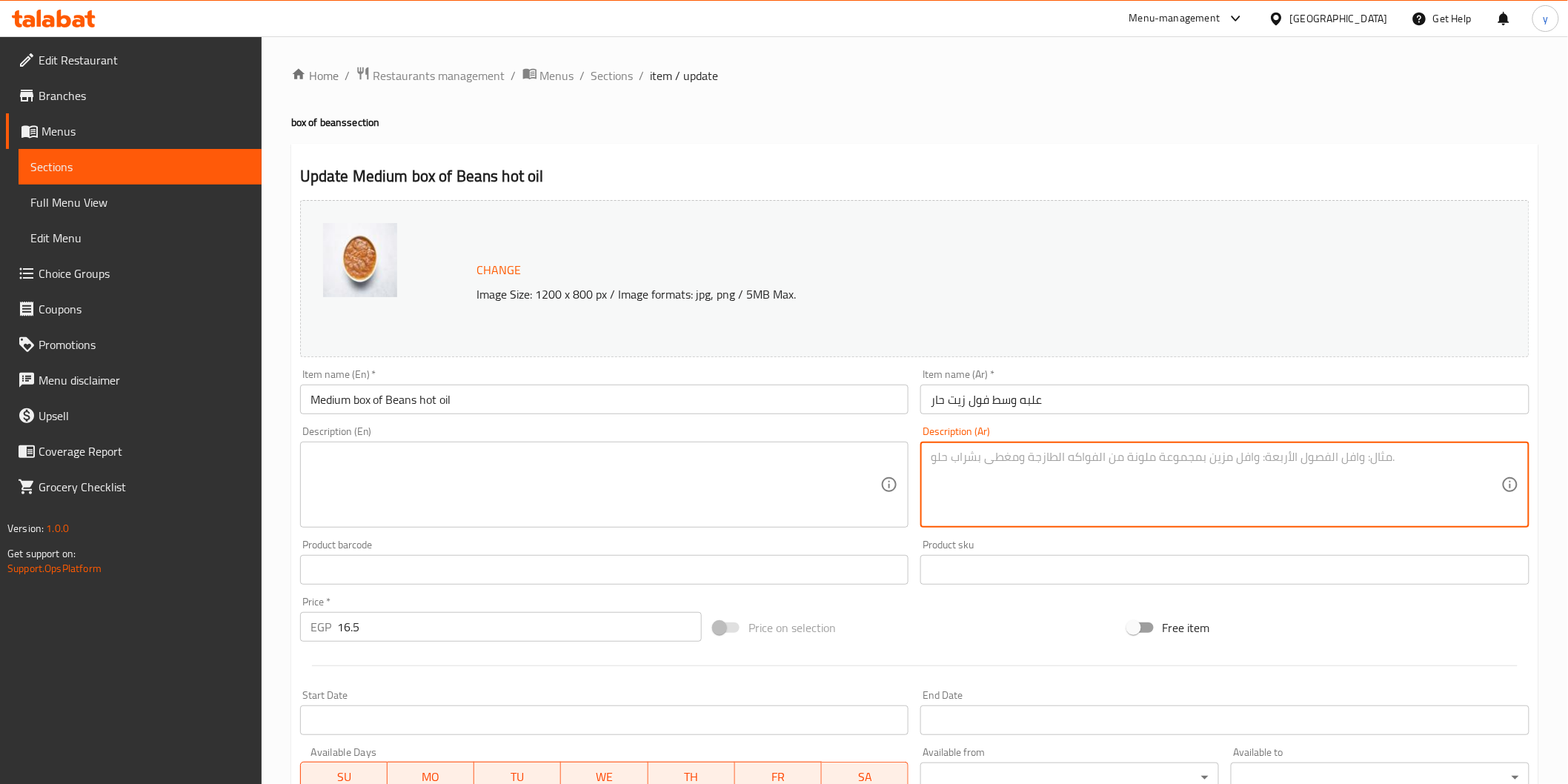
click at [976, 467] on textarea at bounding box center [1216, 485] width 571 height 71
paste textarea "فول مطبوخ على الطريقة التقليدية مع زيت نباتي نقي، طعم أصيل وخفيف يناسب جميع الأ…"
type textarea "فول مطبوخ على الطريقة التقليدية مع زيت نباتي نقي، طعم أصيل وخفيف يناسب جميع الأ…"
click at [699, 476] on textarea at bounding box center [596, 485] width 571 height 71
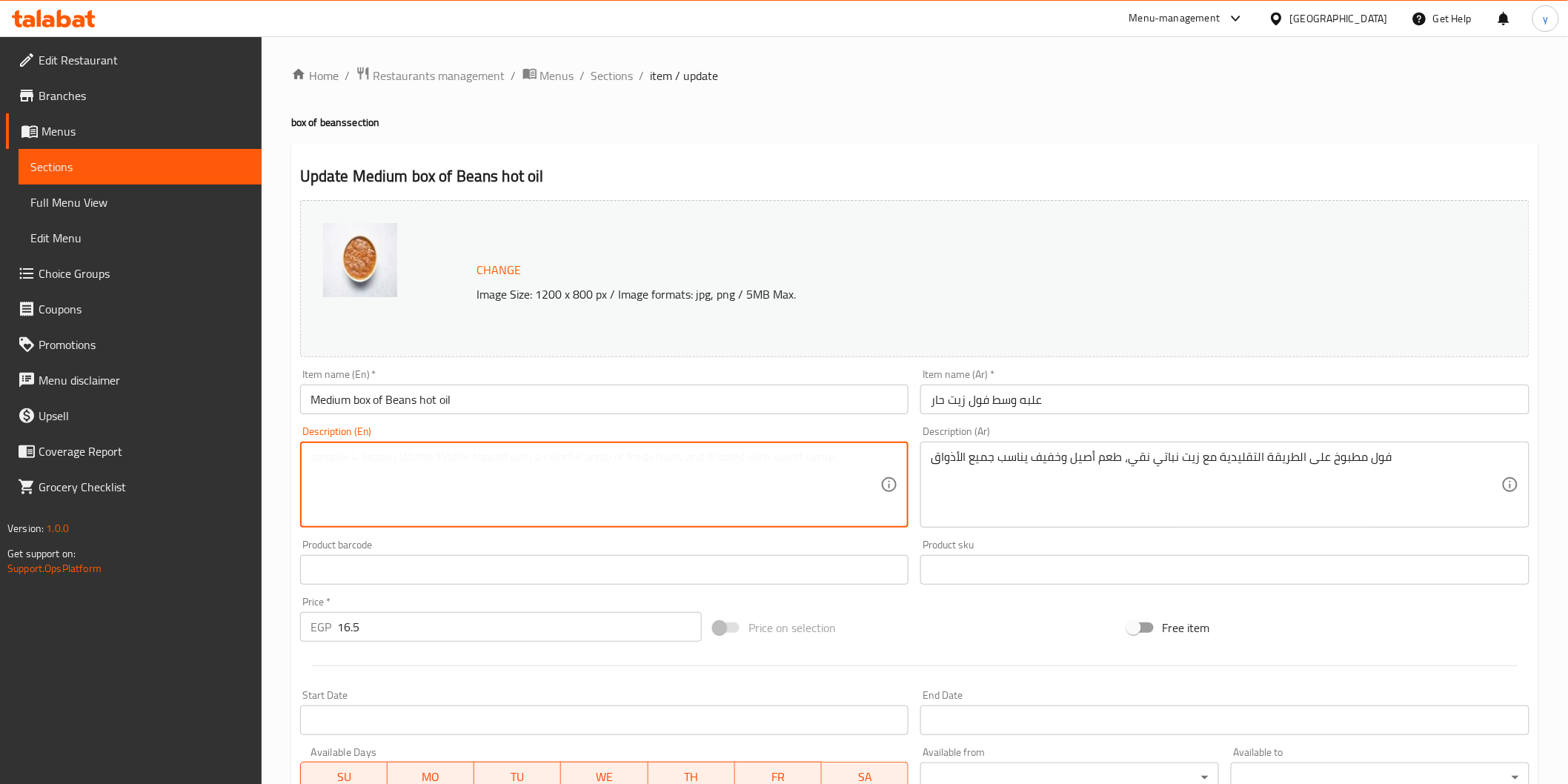
paste textarea "Beans cooked in the traditional way with pure vegetable oil, an authentic and l…"
type textarea "Beans cooked in the traditional way with pure vegetable oil, an authentic and l…"
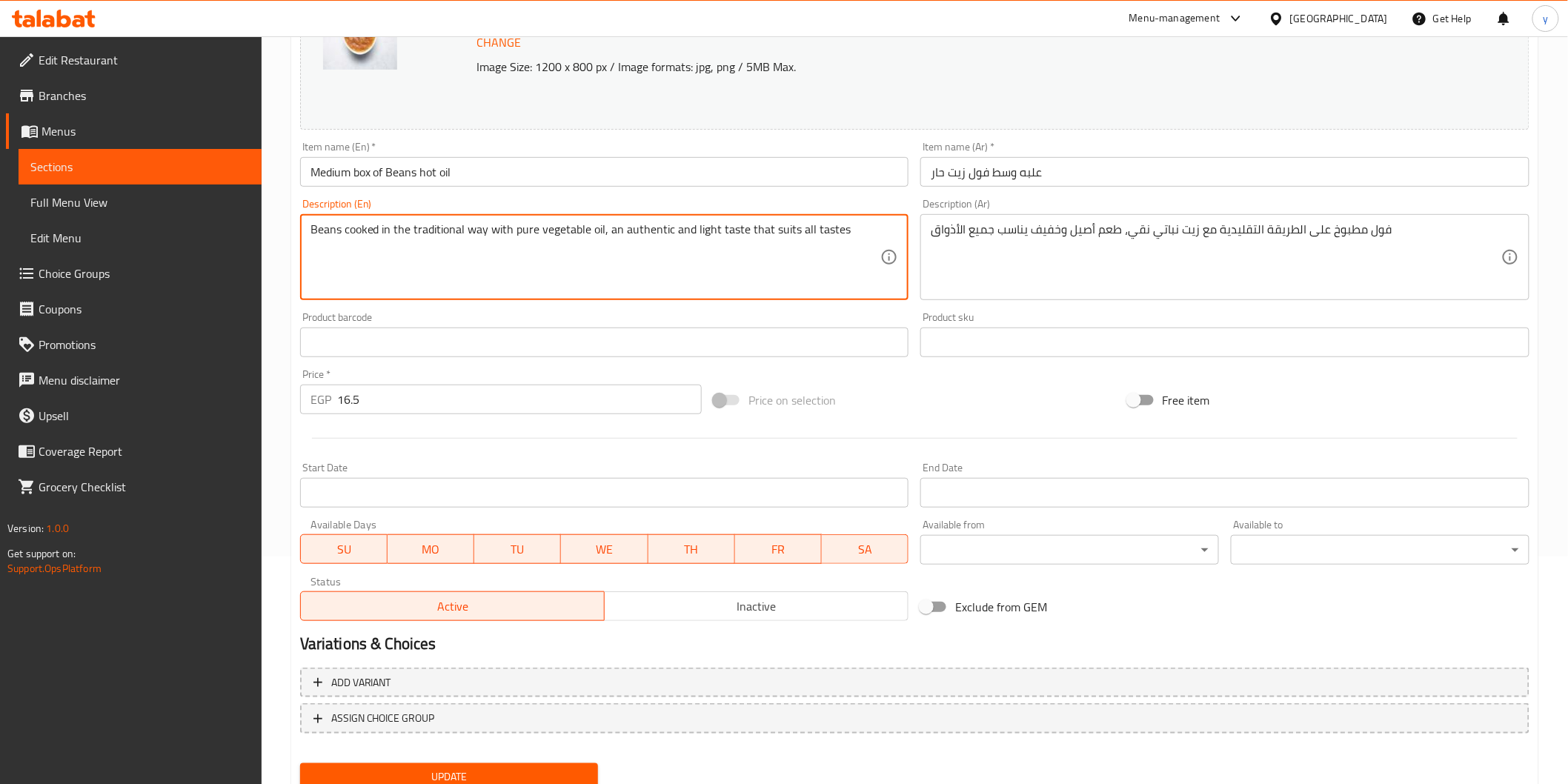
scroll to position [281, 0]
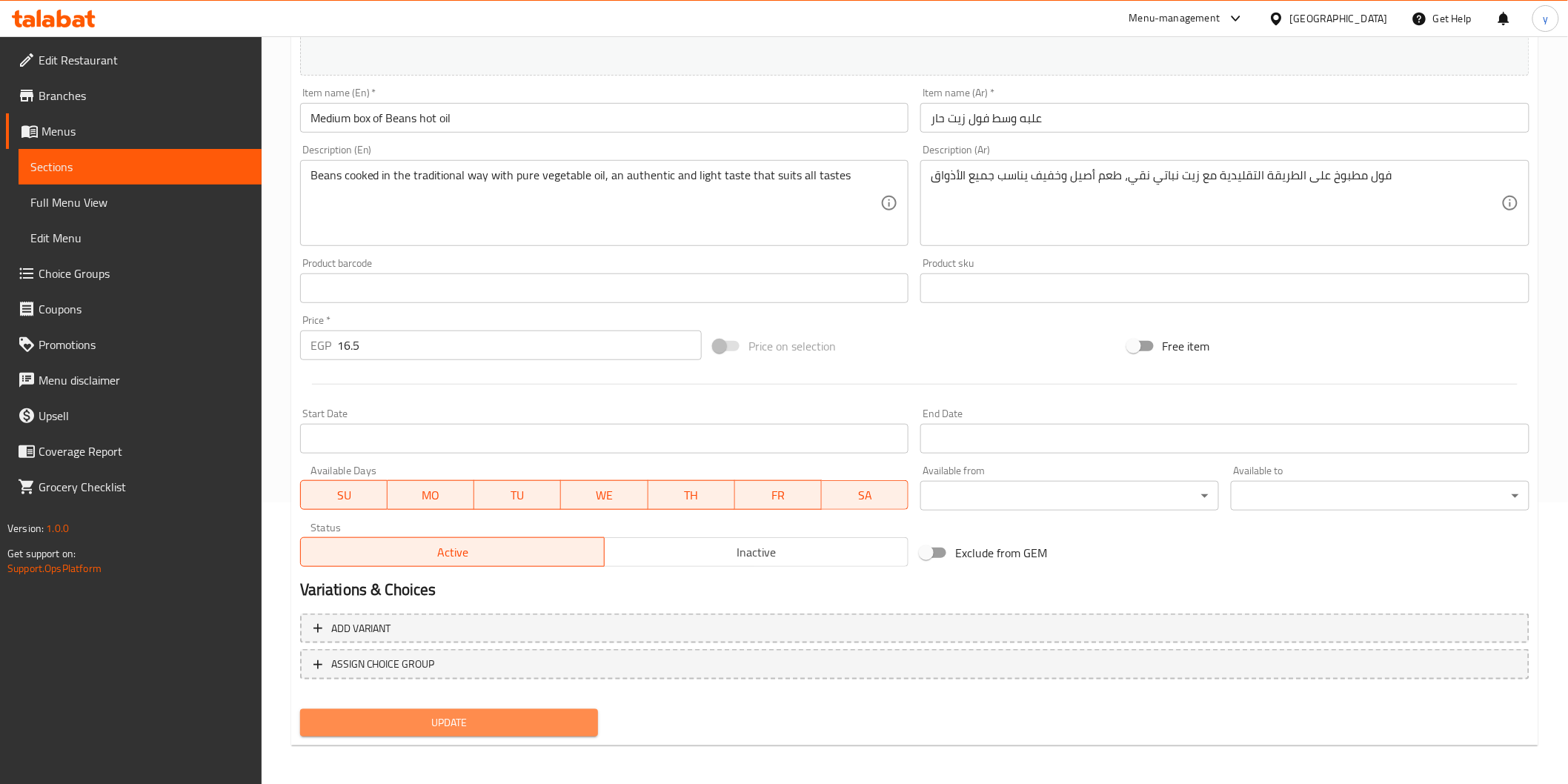
click at [513, 722] on span "Update" at bounding box center [449, 722] width 275 height 19
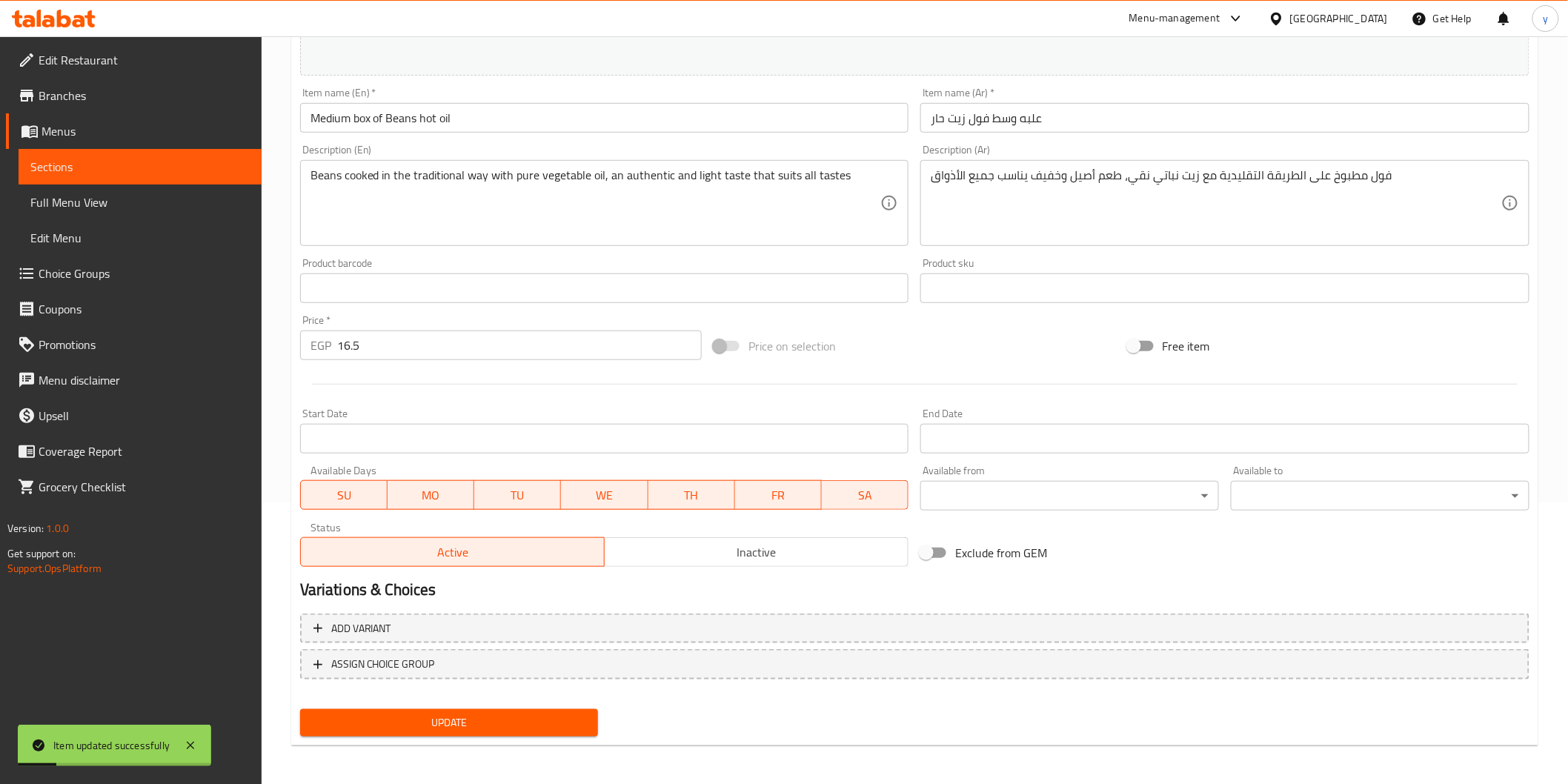
click at [164, 160] on span "Sections" at bounding box center [139, 166] width 219 height 18
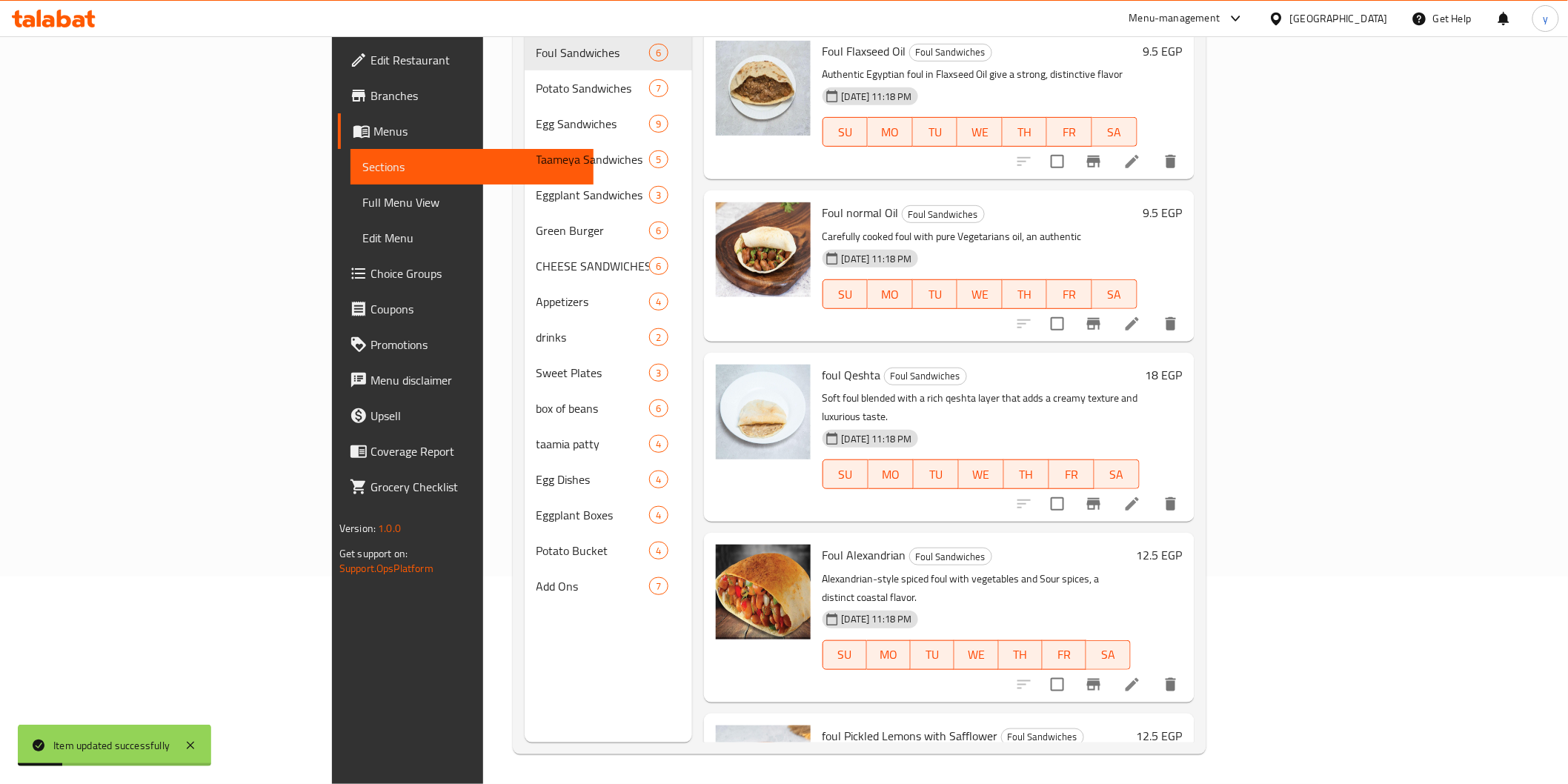
scroll to position [207, 0]
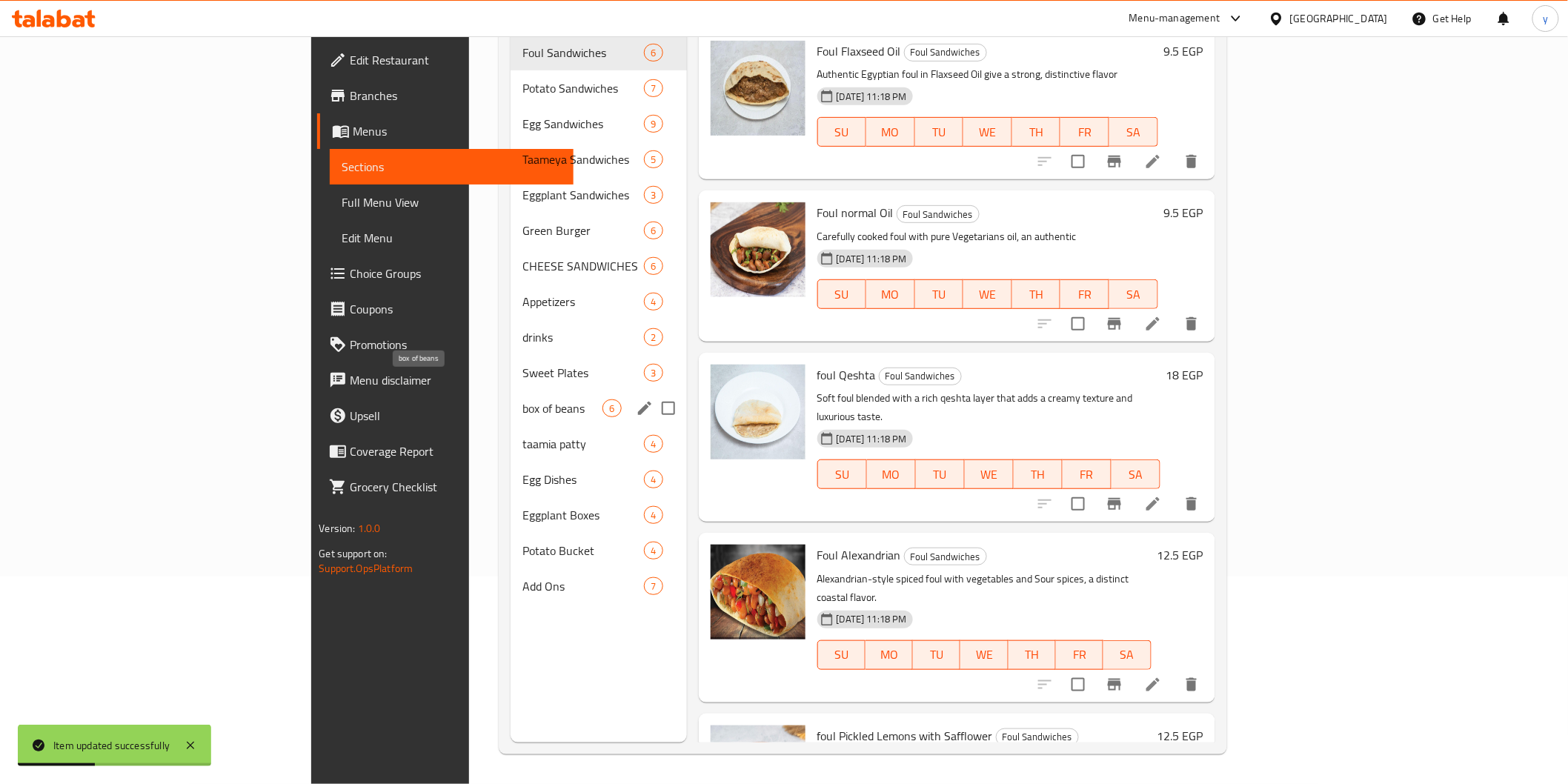
click at [522, 399] on span "box of beans" at bounding box center [563, 408] width 80 height 18
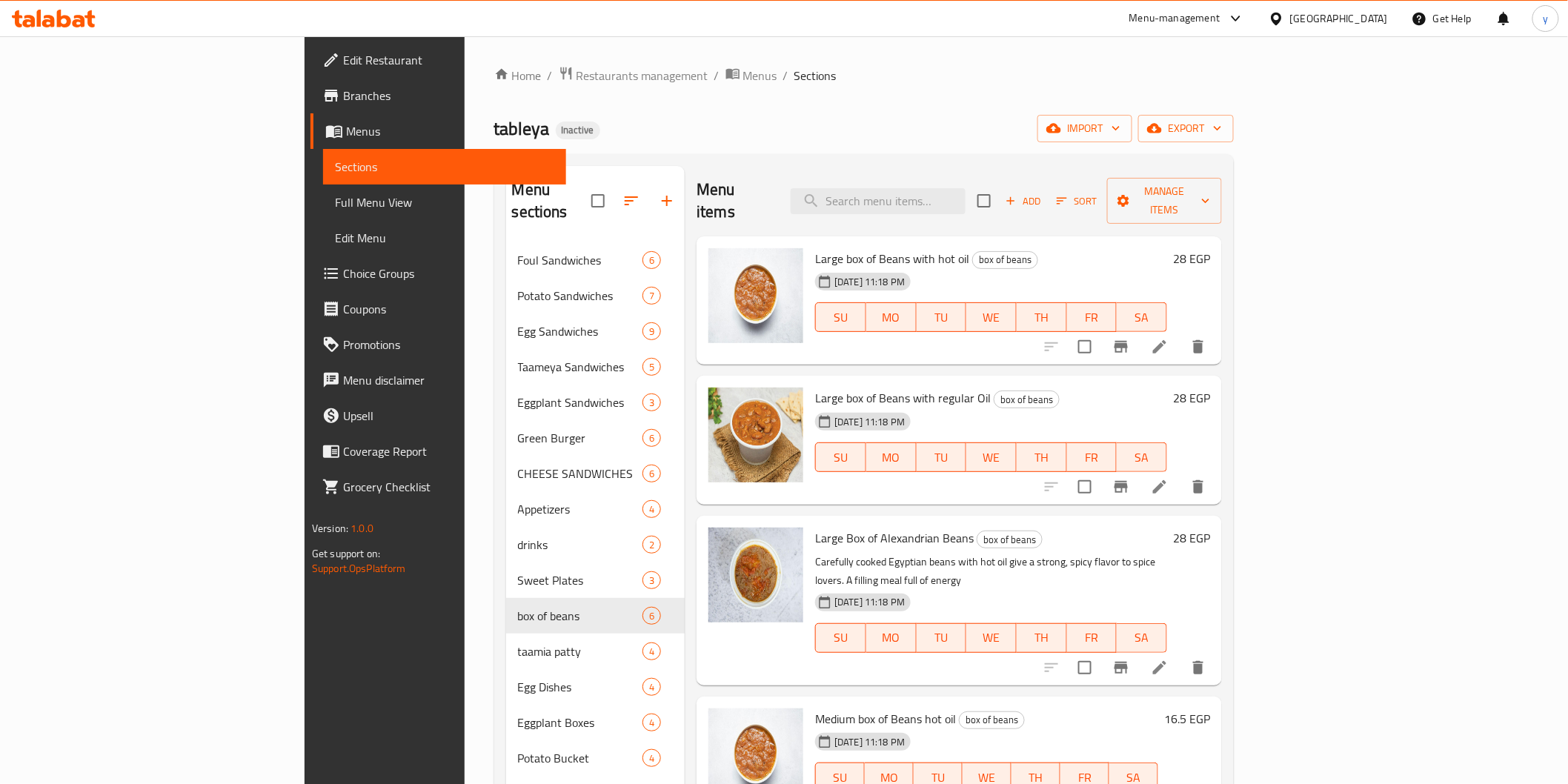
click at [1169, 659] on icon at bounding box center [1160, 668] width 18 height 18
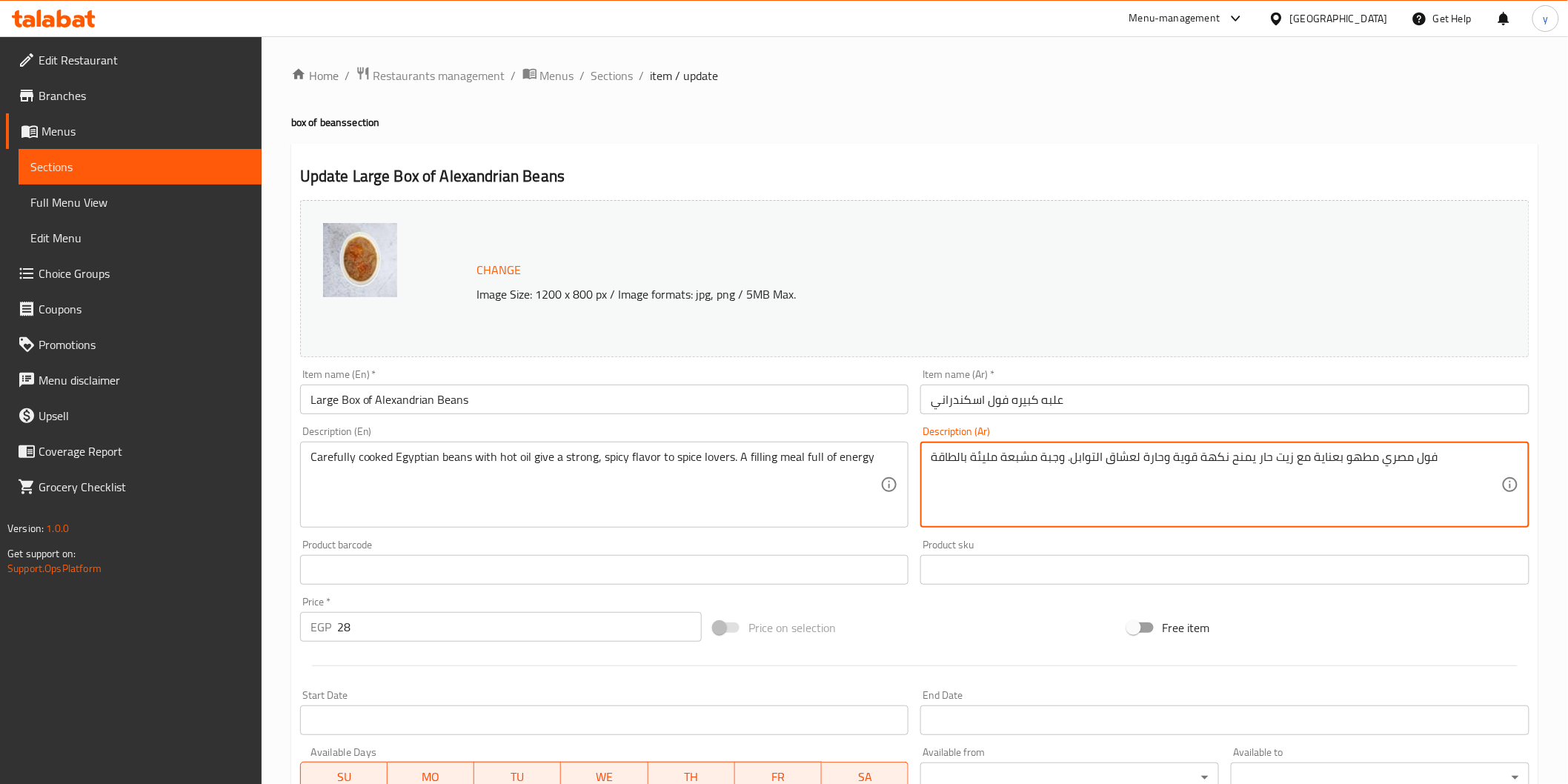
drag, startPoint x: 1453, startPoint y: 455, endPoint x: 690, endPoint y: 437, distance: 763.2
paste textarea "بل على الطريقة الإسكندرانية مع الخضار والبهارات الخاصة، نكهة غنية ومميز"
type textarea "فول متبل على الطريقة الإسكندرانية مع الخضار والبهارات الخاصة، نكهة غنية ومميزة"
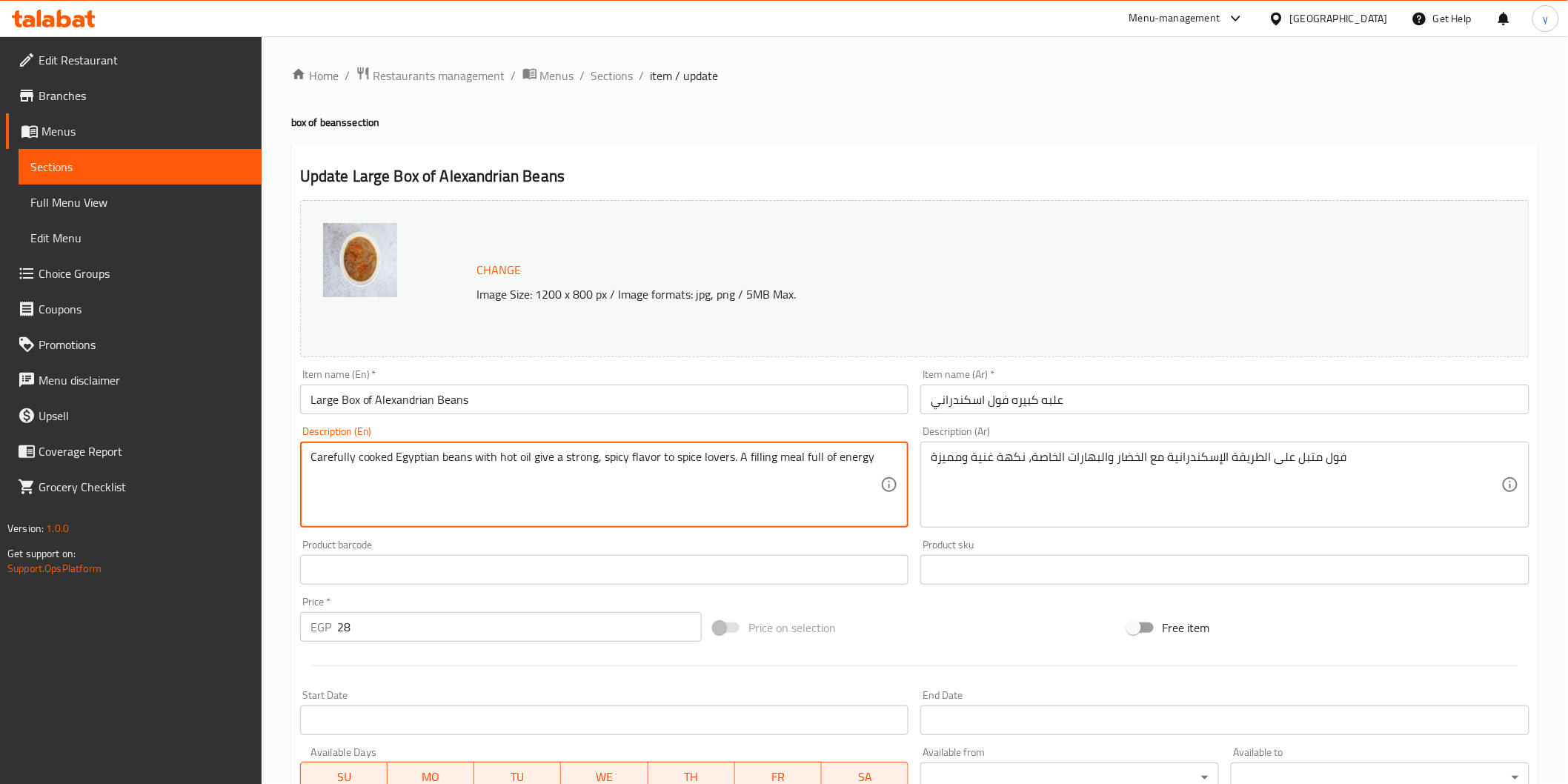
drag, startPoint x: 832, startPoint y: 460, endPoint x: 0, endPoint y: 439, distance: 832.3
paste textarea "Alexandrian-style spiced beans with special vegetables and spices, rich and dis…"
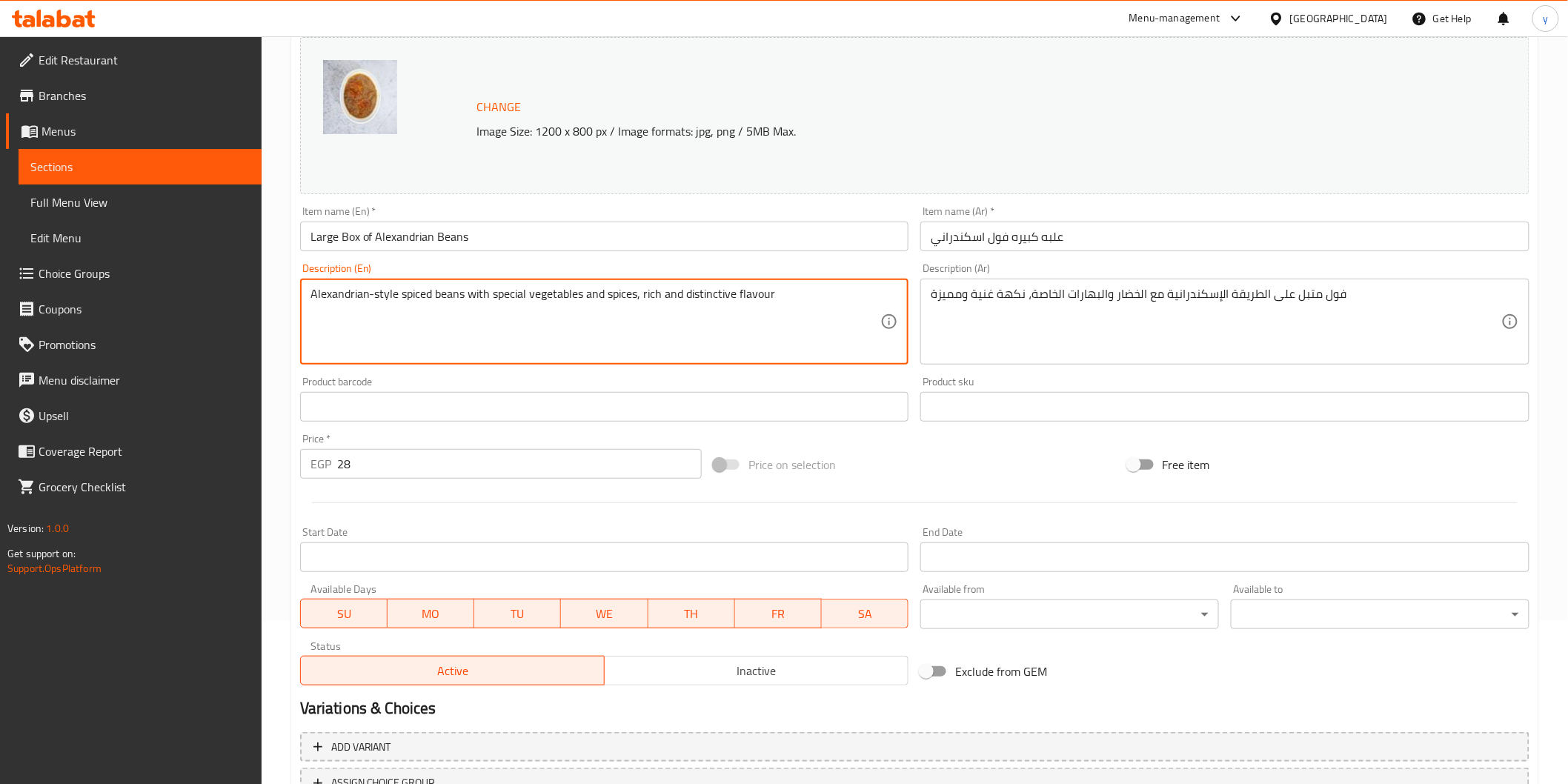
scroll to position [281, 0]
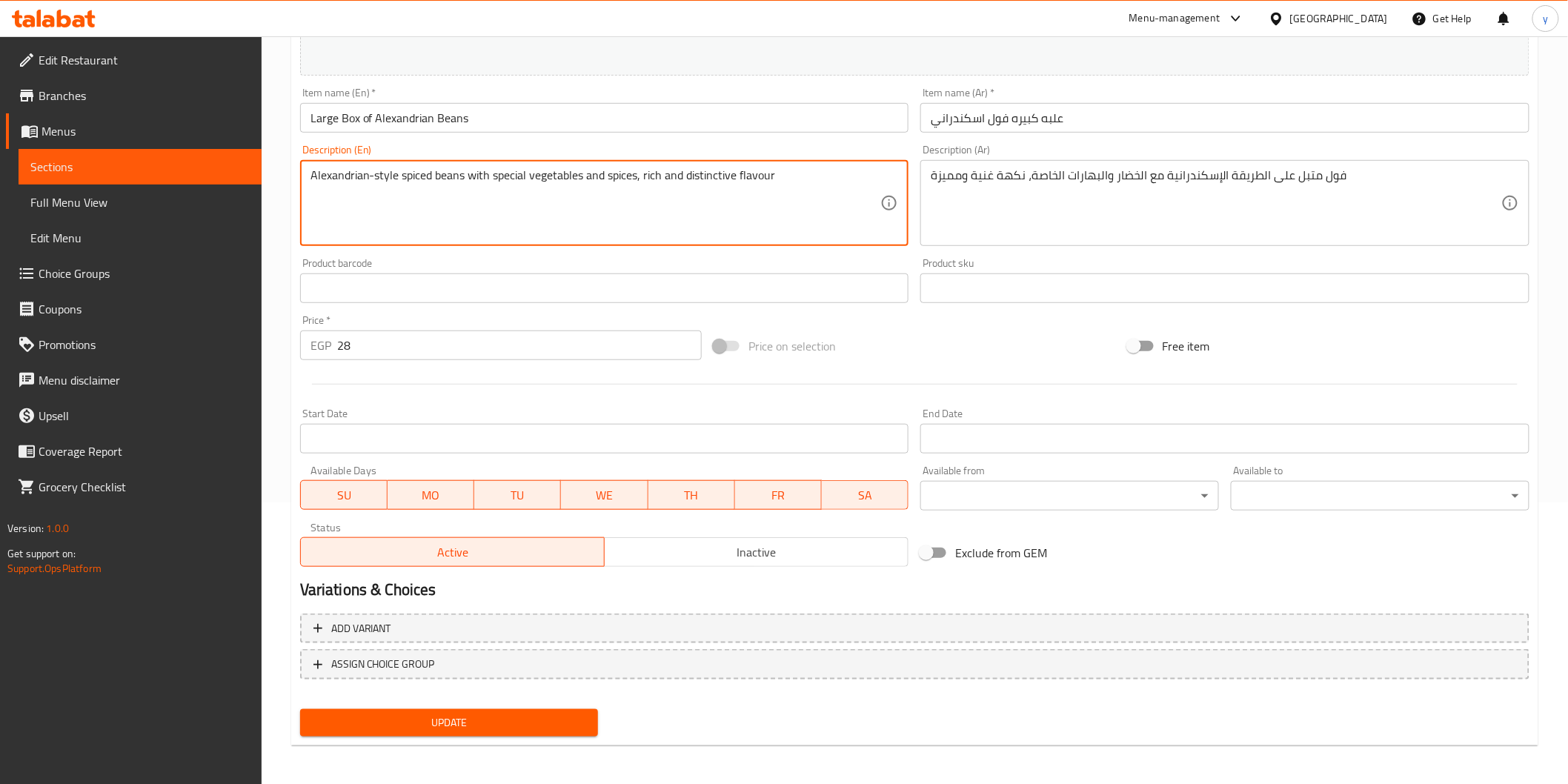
type textarea "Alexandrian-style spiced beans with special vegetables and spices, rich and dis…"
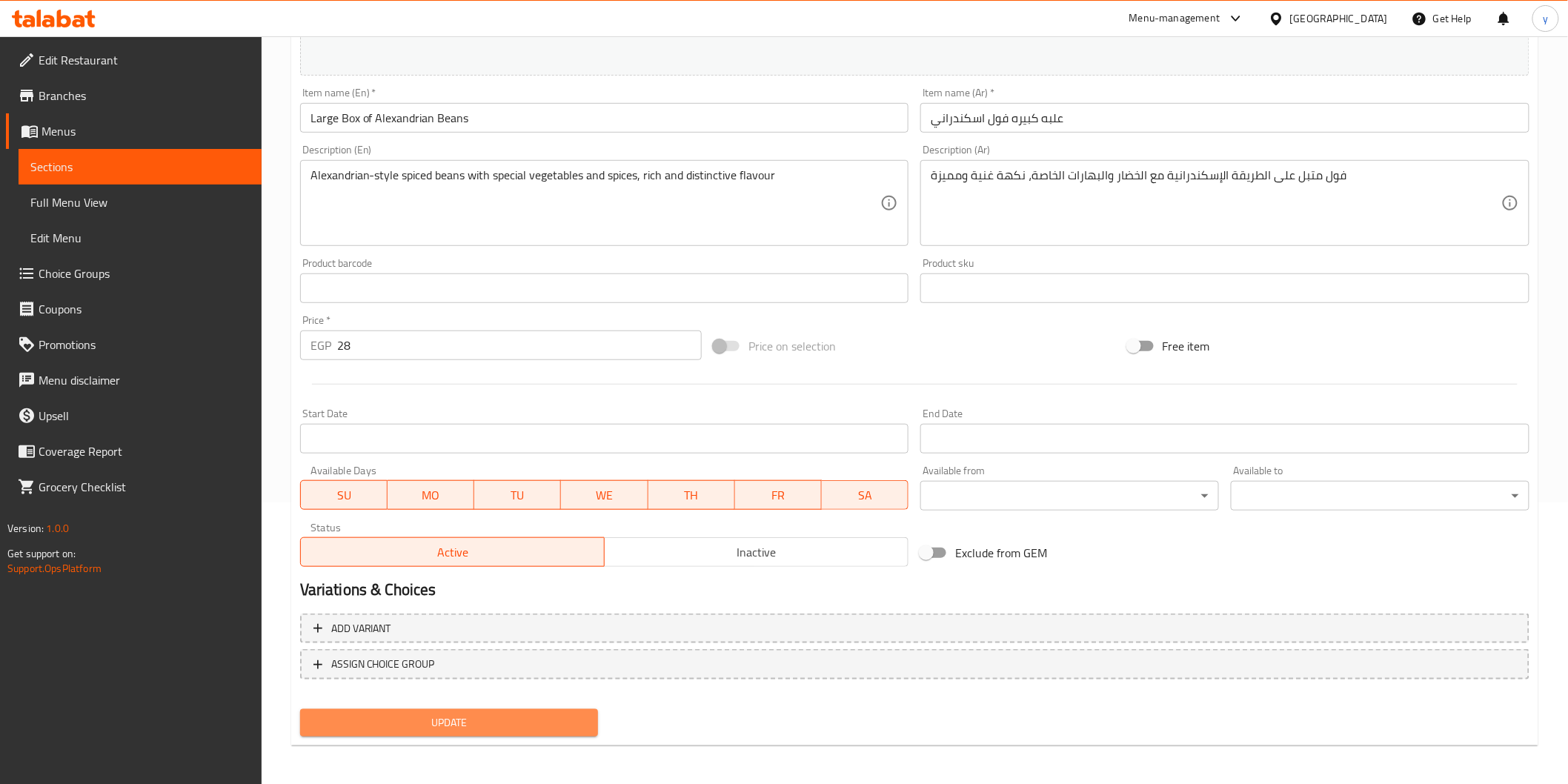
click at [510, 709] on button "Update" at bounding box center [449, 722] width 299 height 27
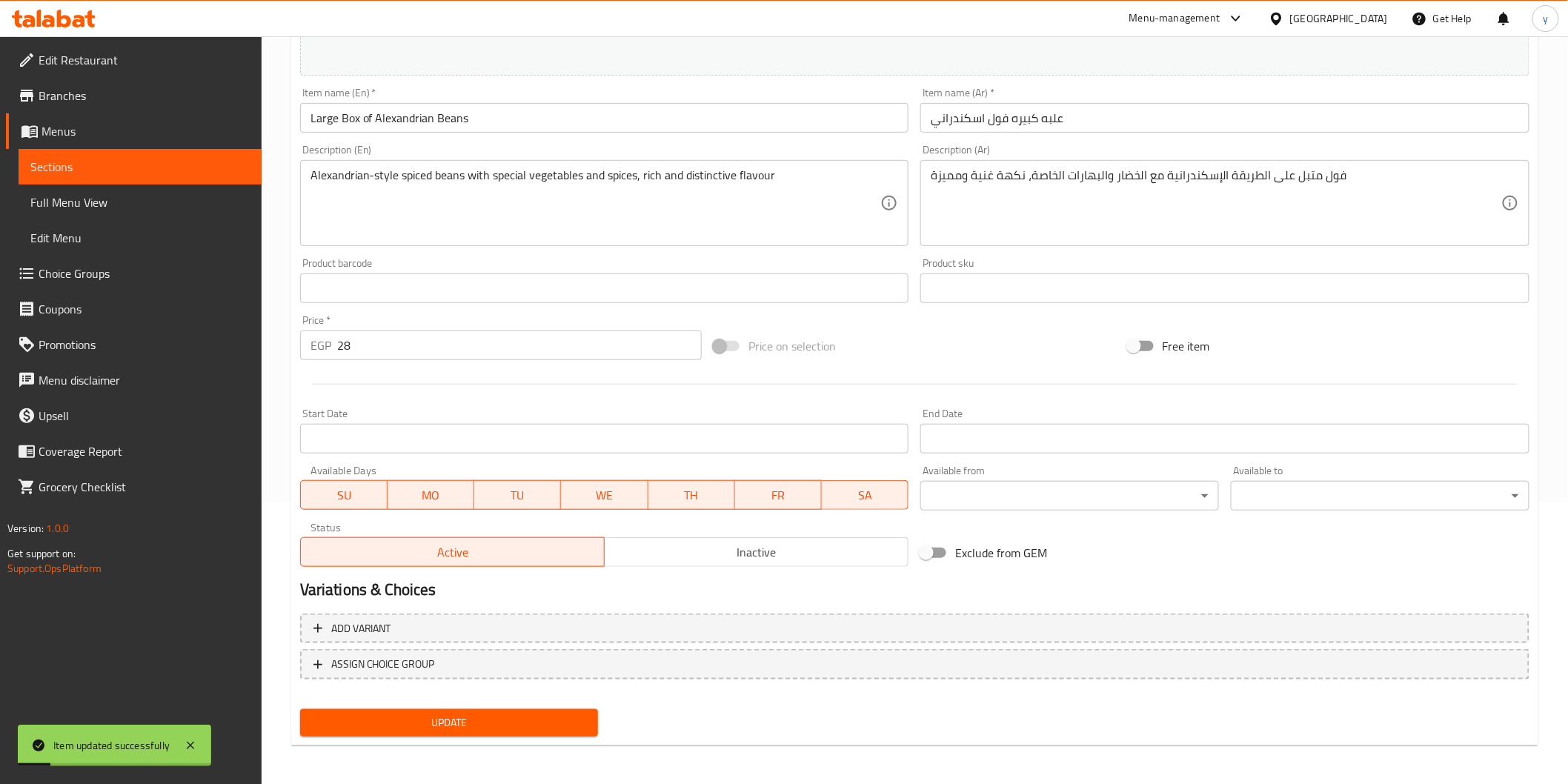
click at [134, 165] on span "Sections" at bounding box center [139, 166] width 219 height 18
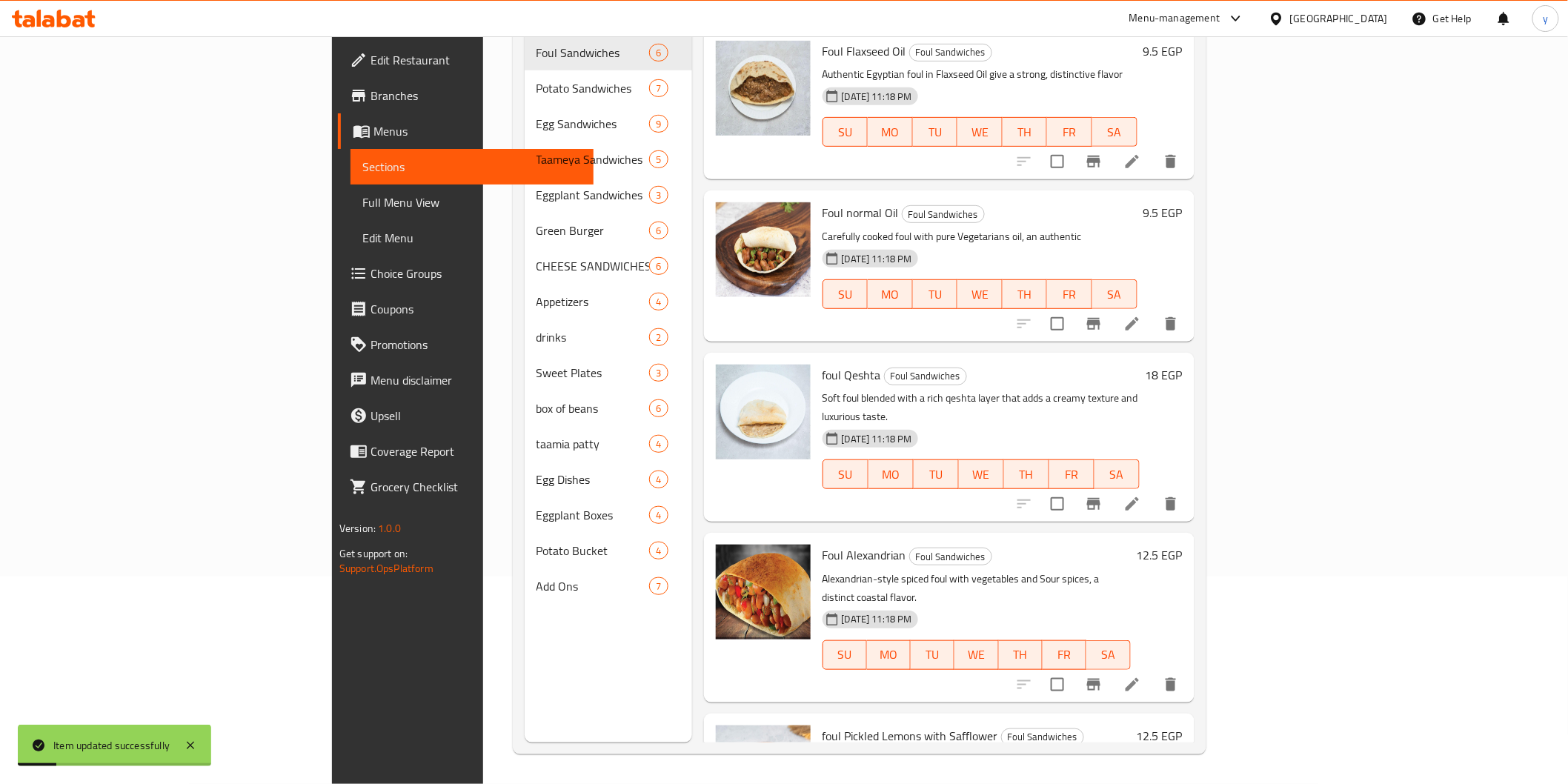
scroll to position [207, 0]
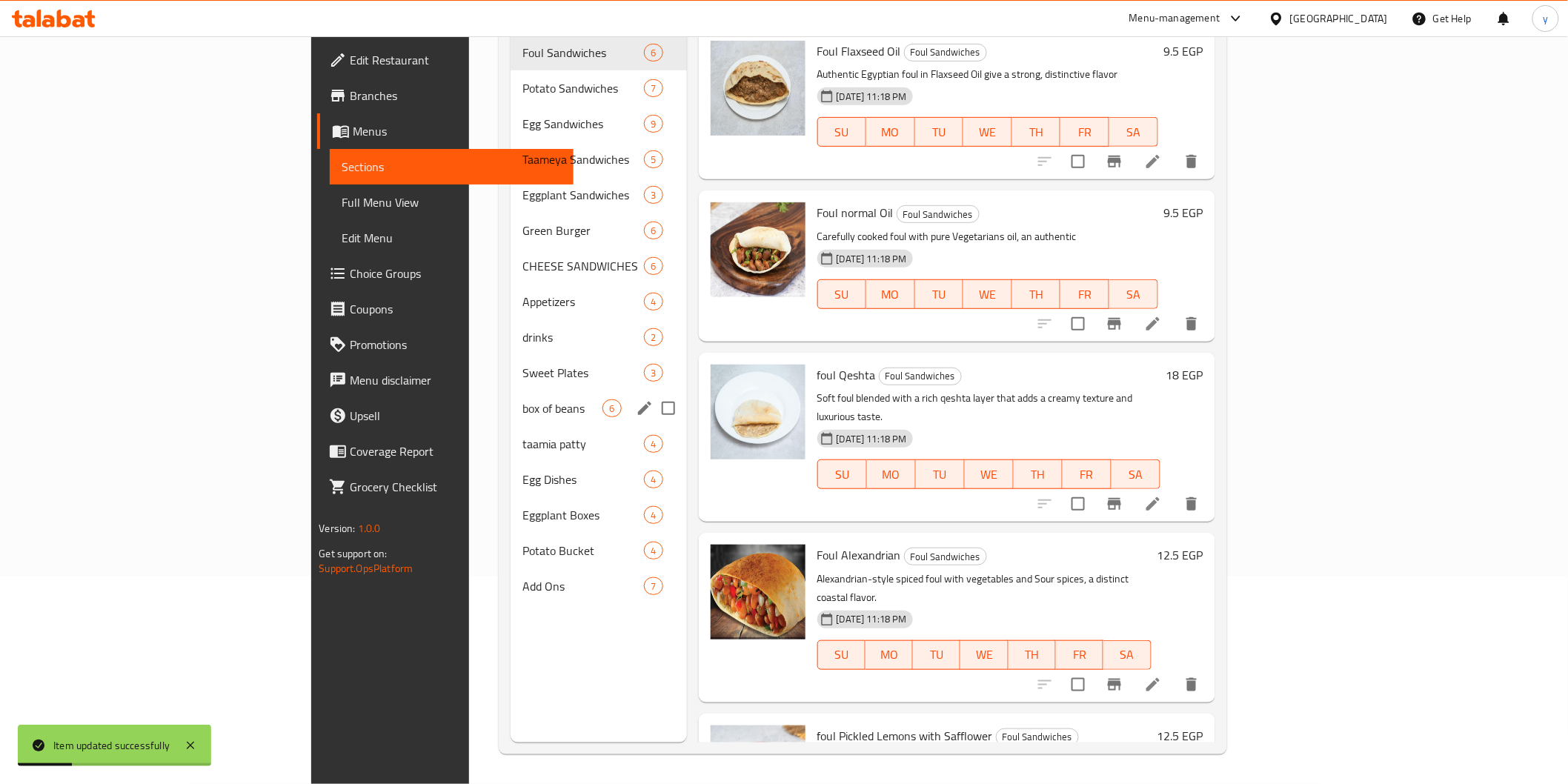
click at [511, 390] on div "box of beans 6" at bounding box center [599, 408] width 176 height 35
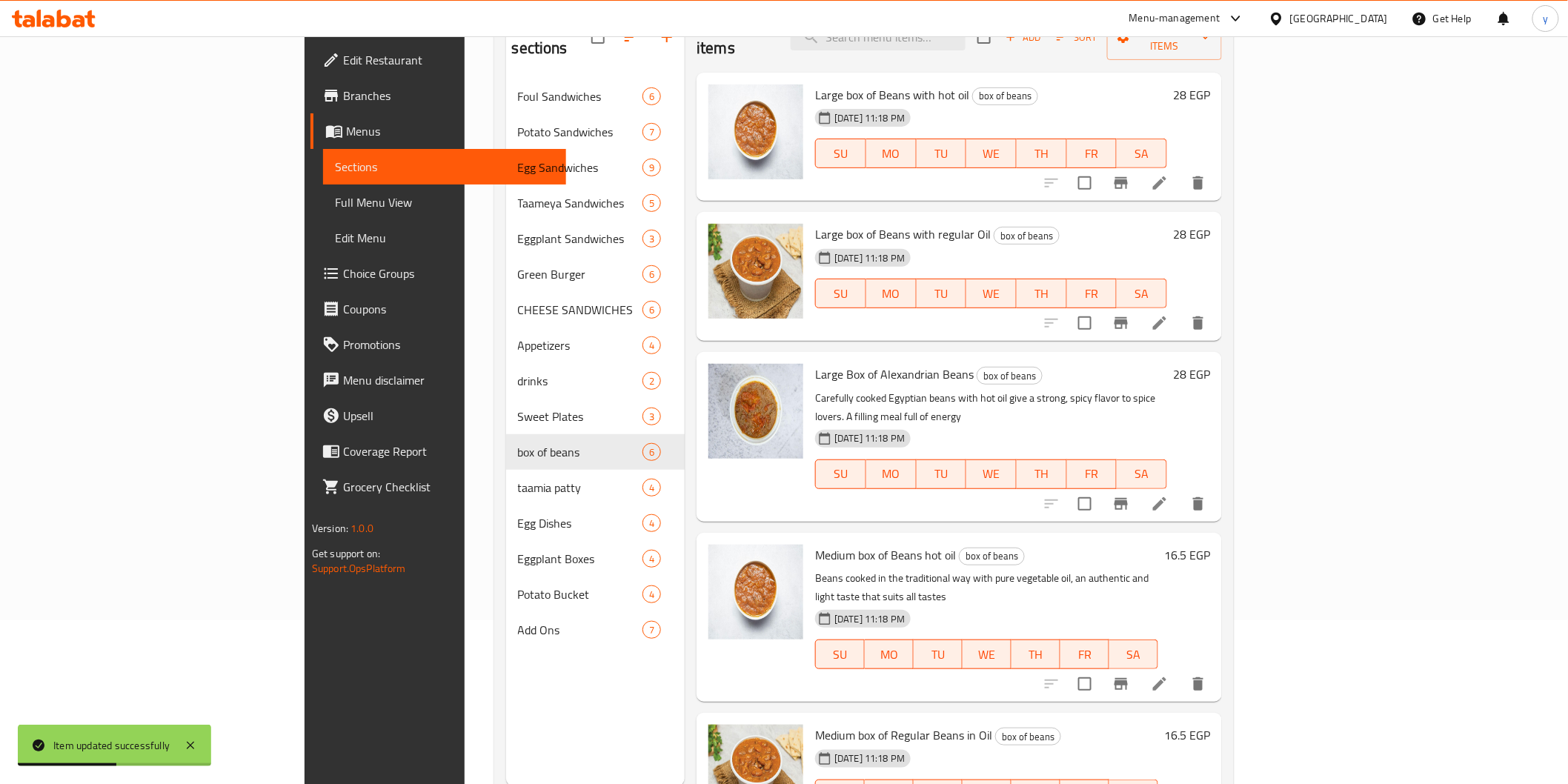
scroll to position [125, 0]
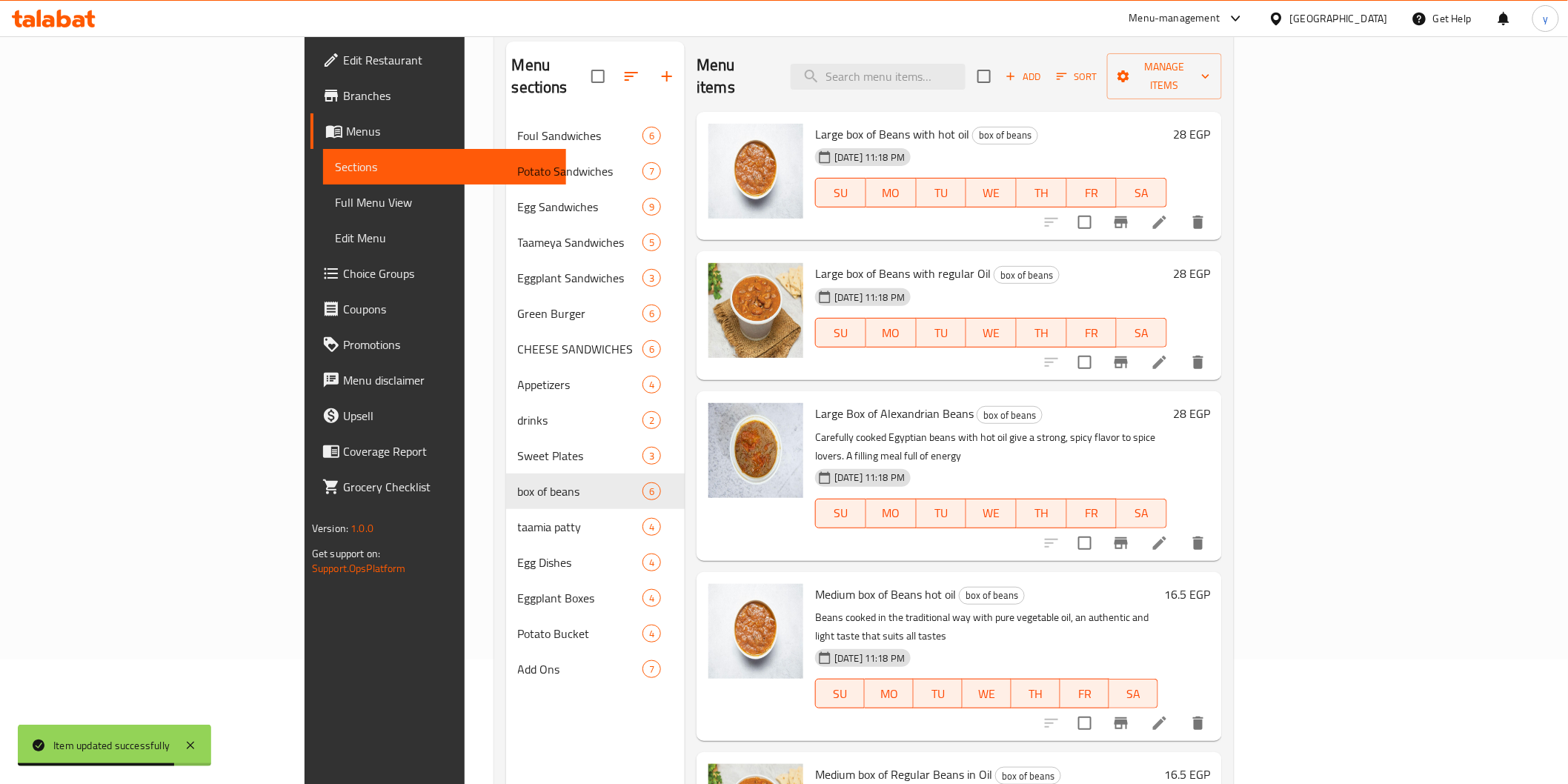
click at [1180, 349] on li at bounding box center [1160, 362] width 42 height 27
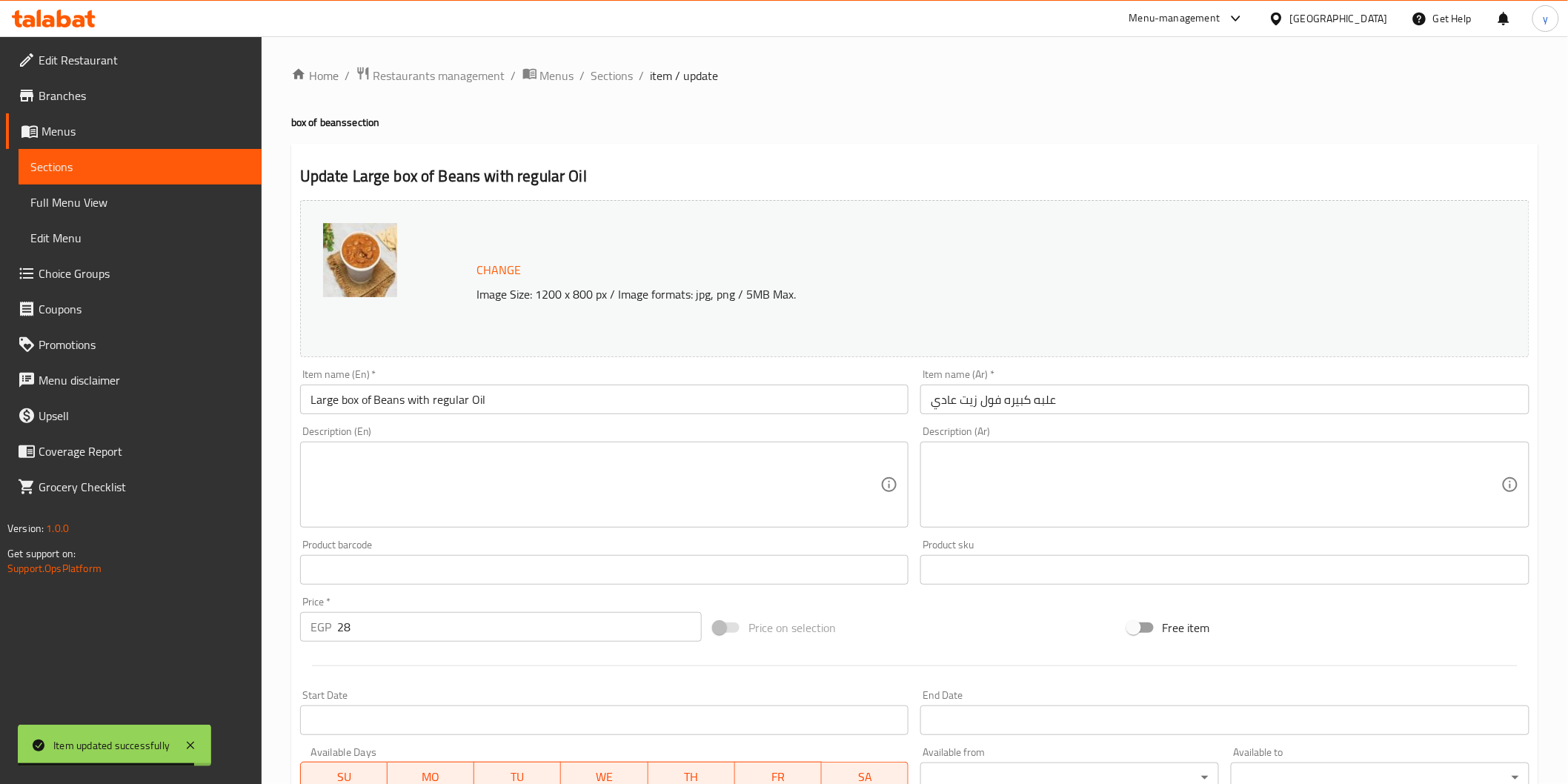
click at [1072, 467] on textarea at bounding box center [1216, 485] width 571 height 71
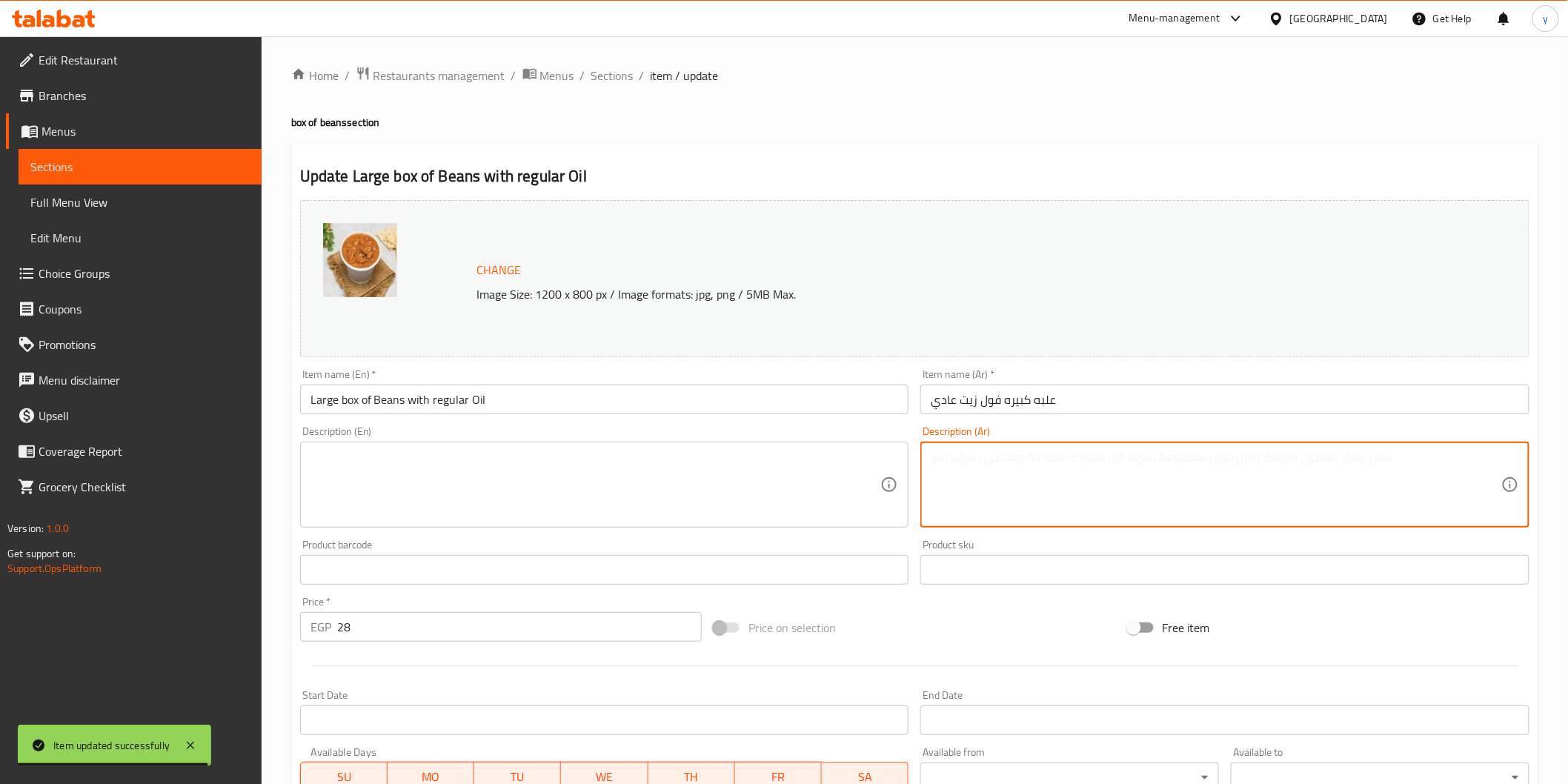
paste textarea "فول مصري مطهو بعناية مع زيت حار يمنح نكهة قوية وحارة لعشاق التوابل. وجبة مشبعة …"
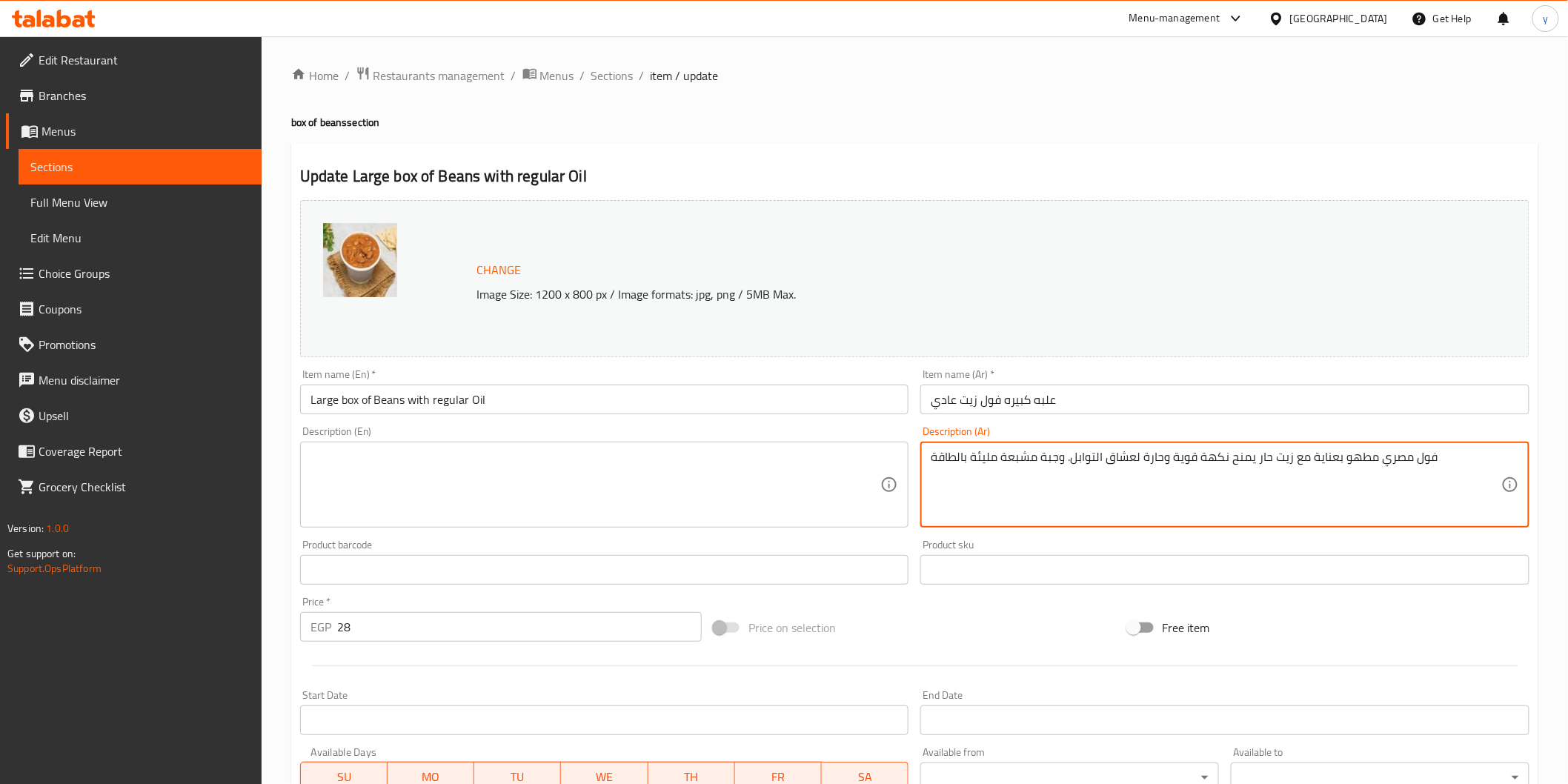
type textarea "فول مصري مطهو بعناية مع زيت حار يمنح نكهة قوية وحارة لعشاق التوابل. وجبة مشبعة …"
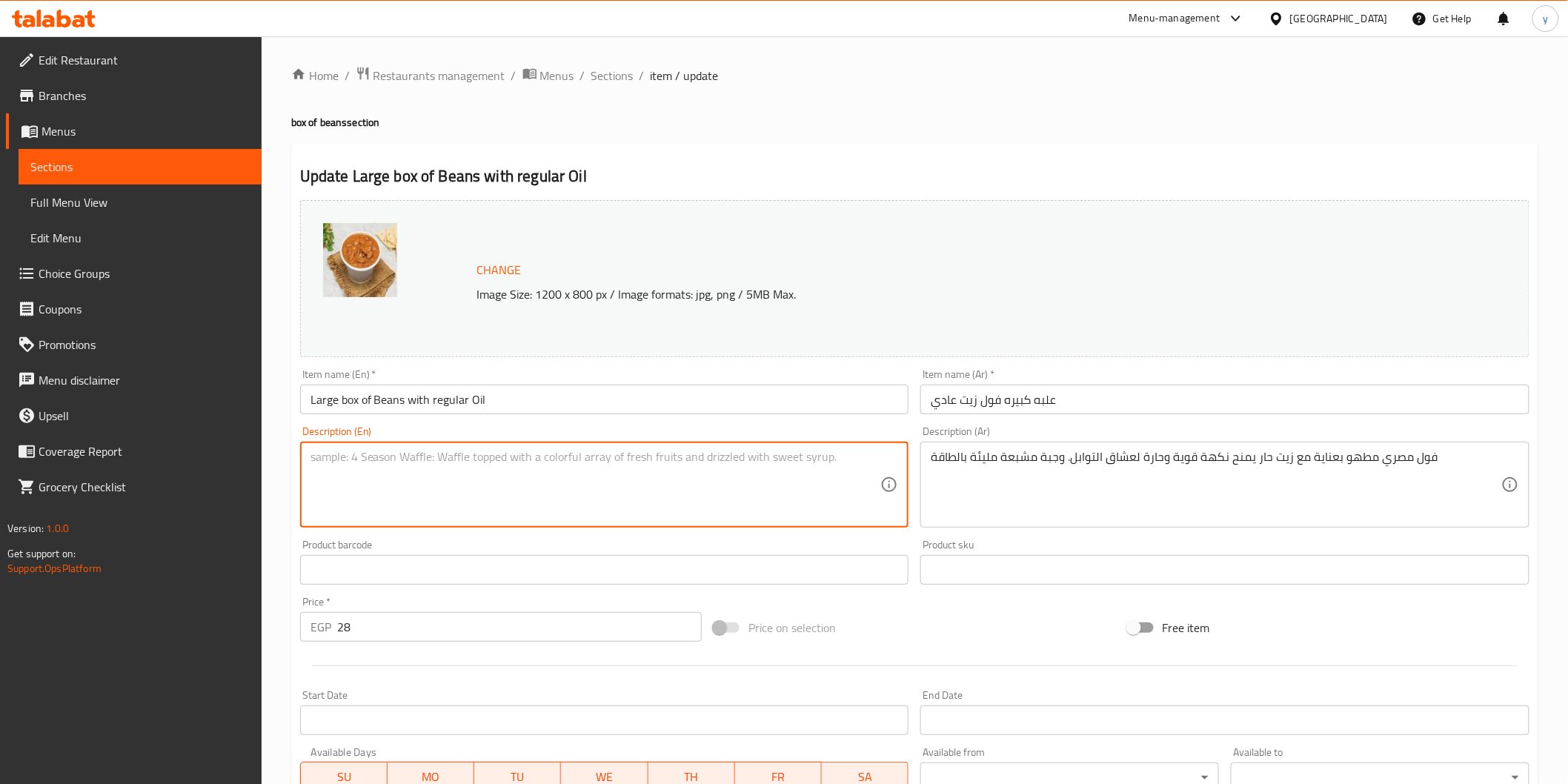
click at [827, 485] on textarea at bounding box center [596, 485] width 571 height 71
paste textarea "Carefully cooked Egyptian beans with hot oil give a strong, spicy flavor to spi…"
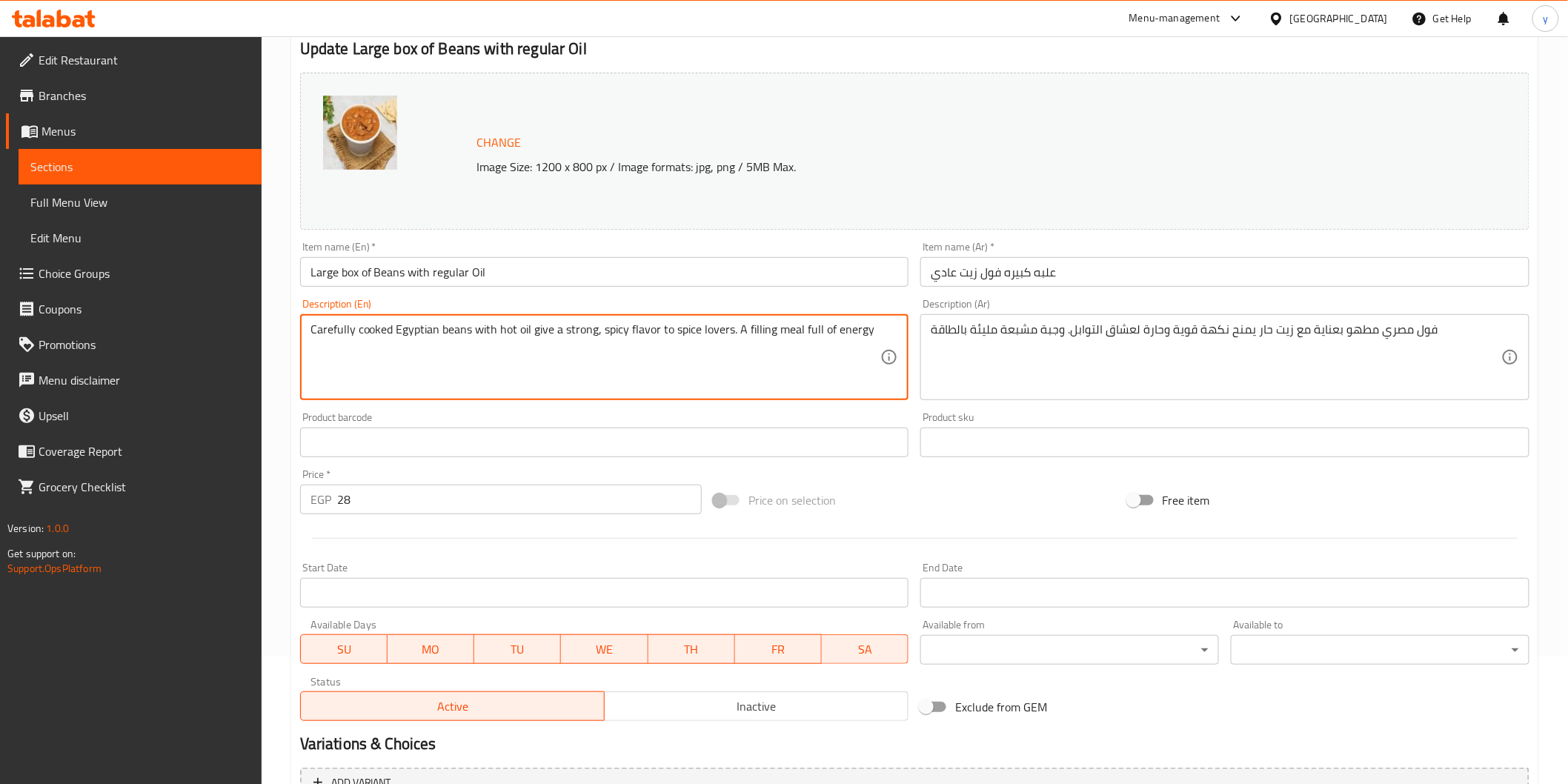
scroll to position [281, 0]
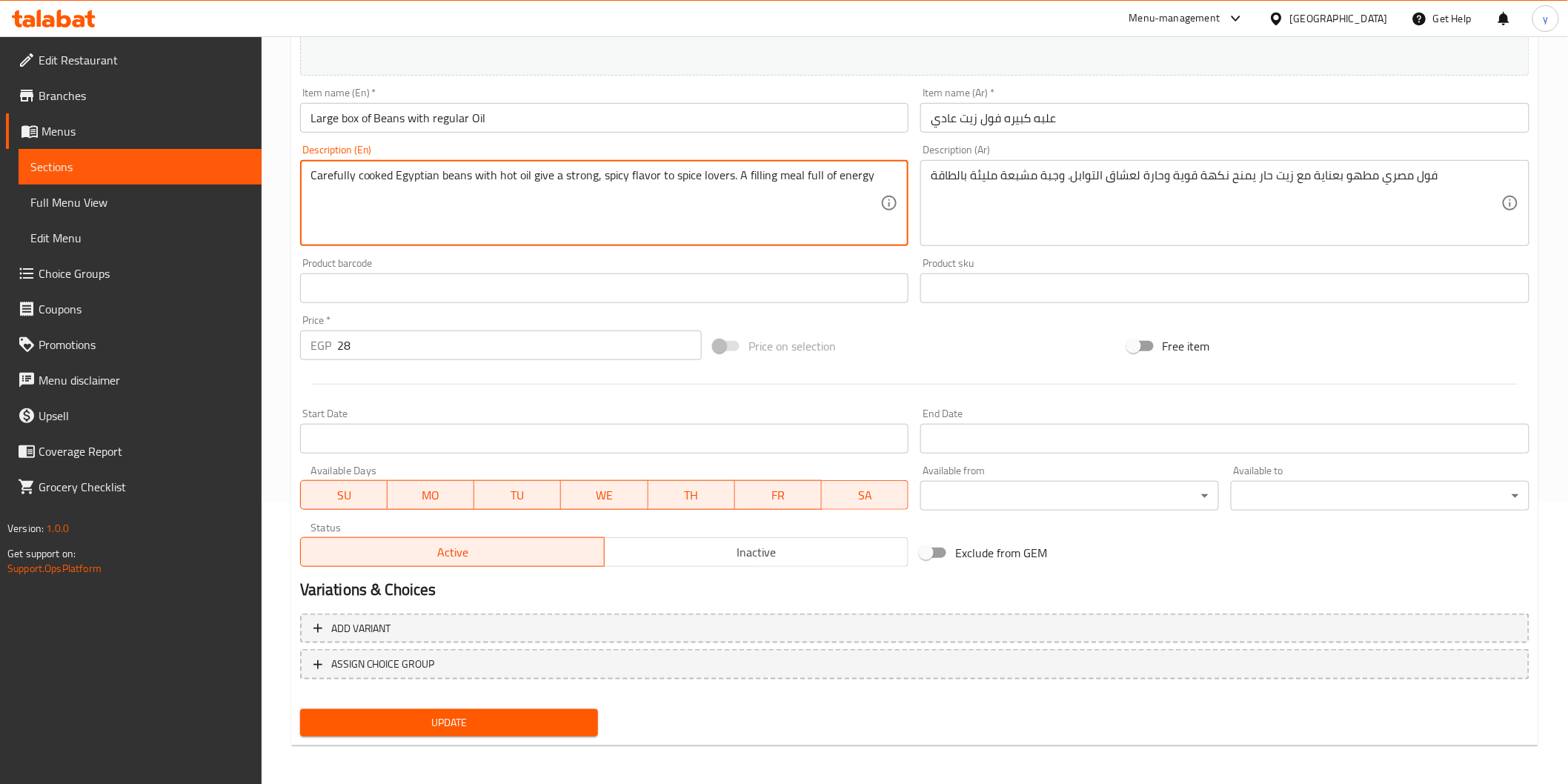
type textarea "Carefully cooked Egyptian beans with hot oil give a strong, spicy flavor to spi…"
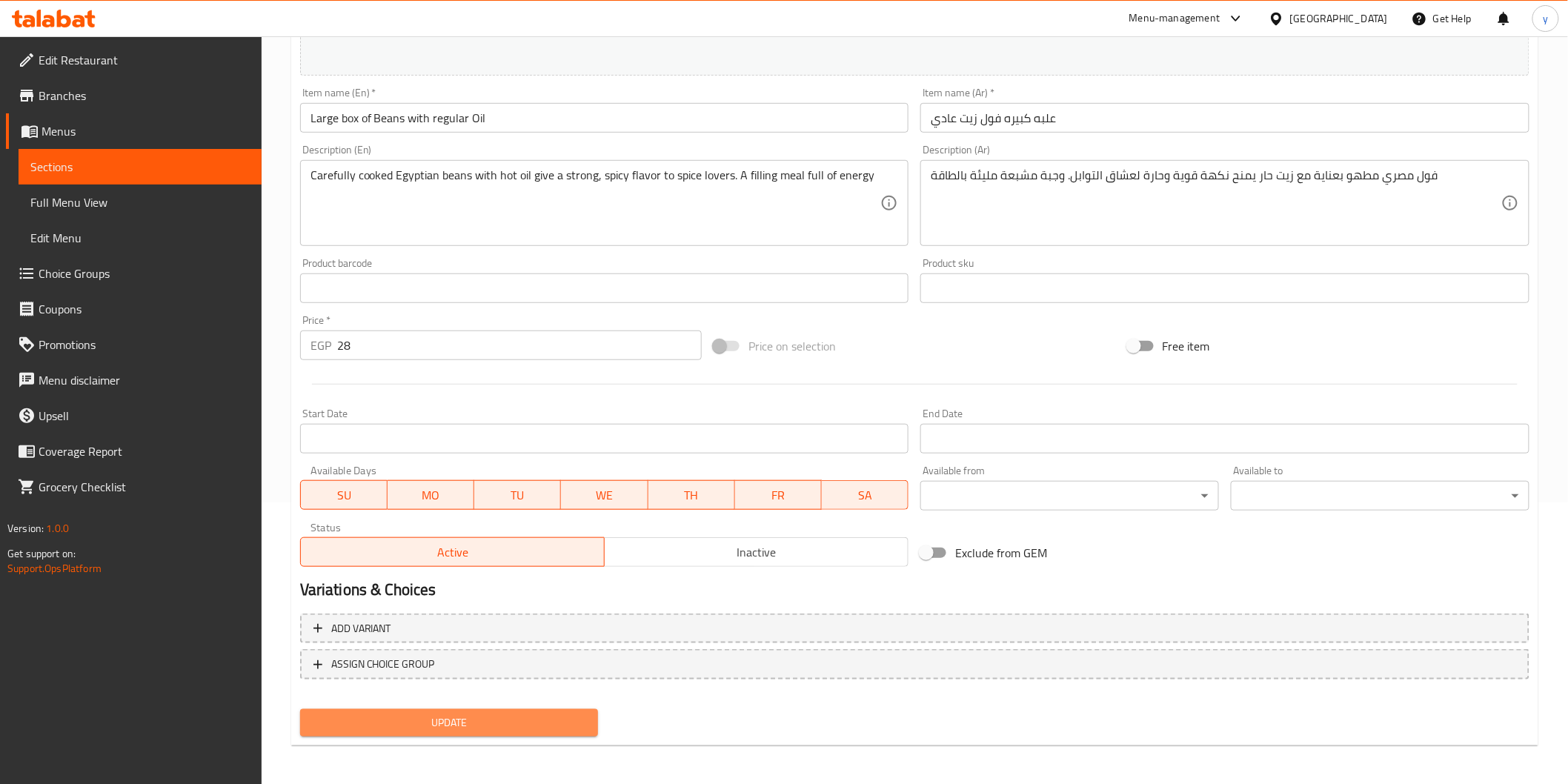
click at [576, 713] on span "Update" at bounding box center [449, 722] width 275 height 19
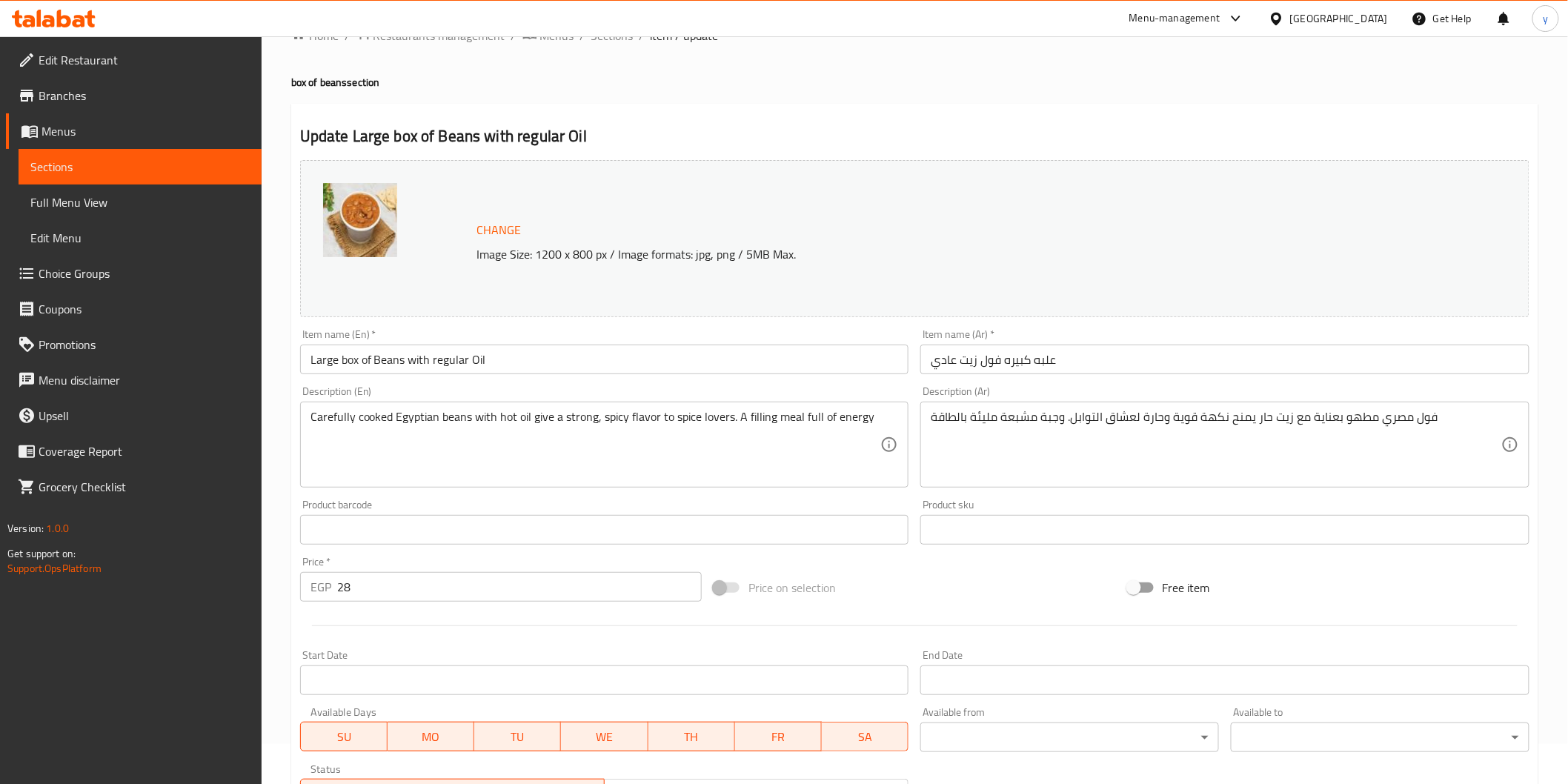
scroll to position [34, 0]
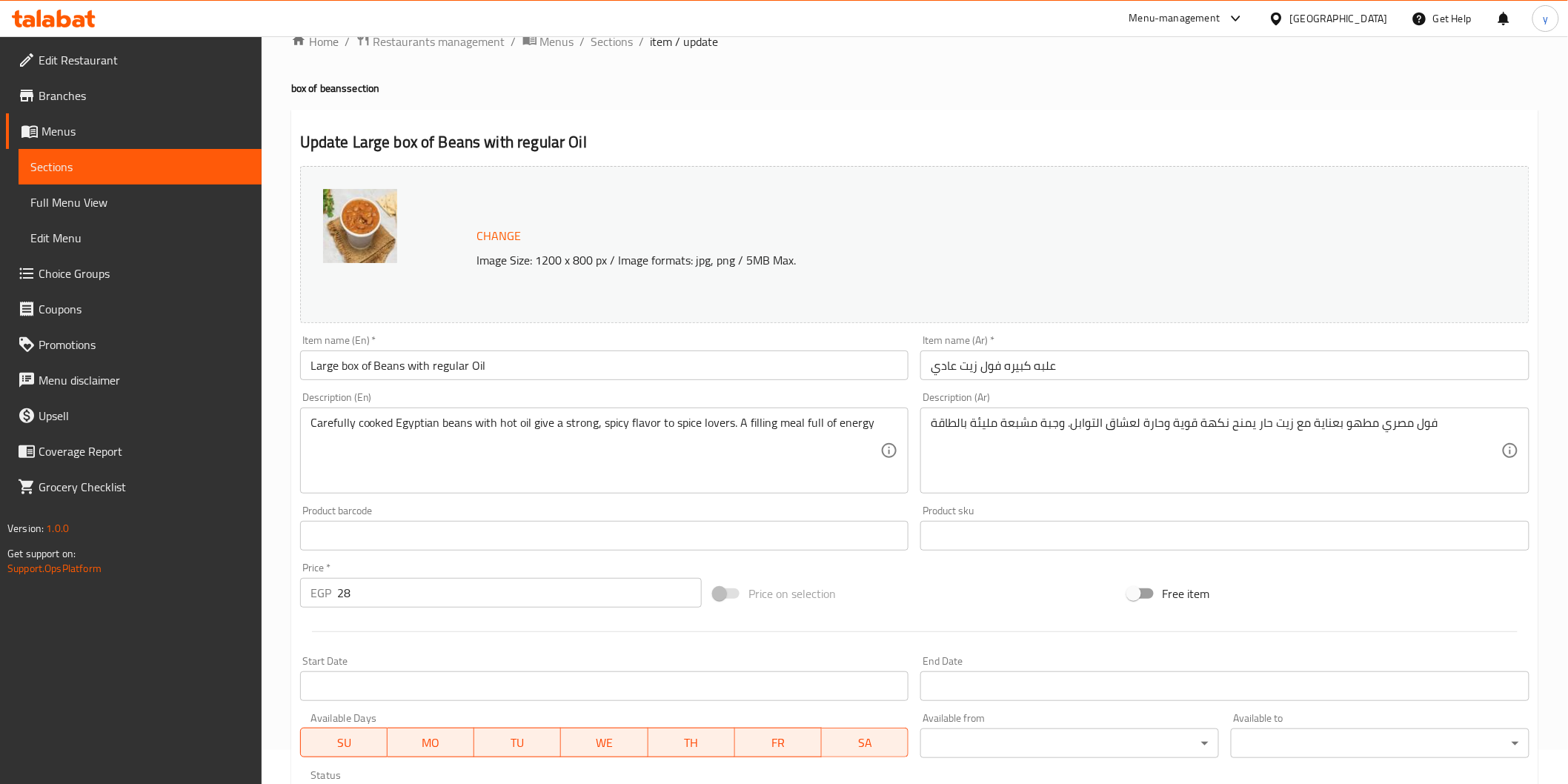
click at [154, 172] on span "Sections" at bounding box center [139, 166] width 219 height 18
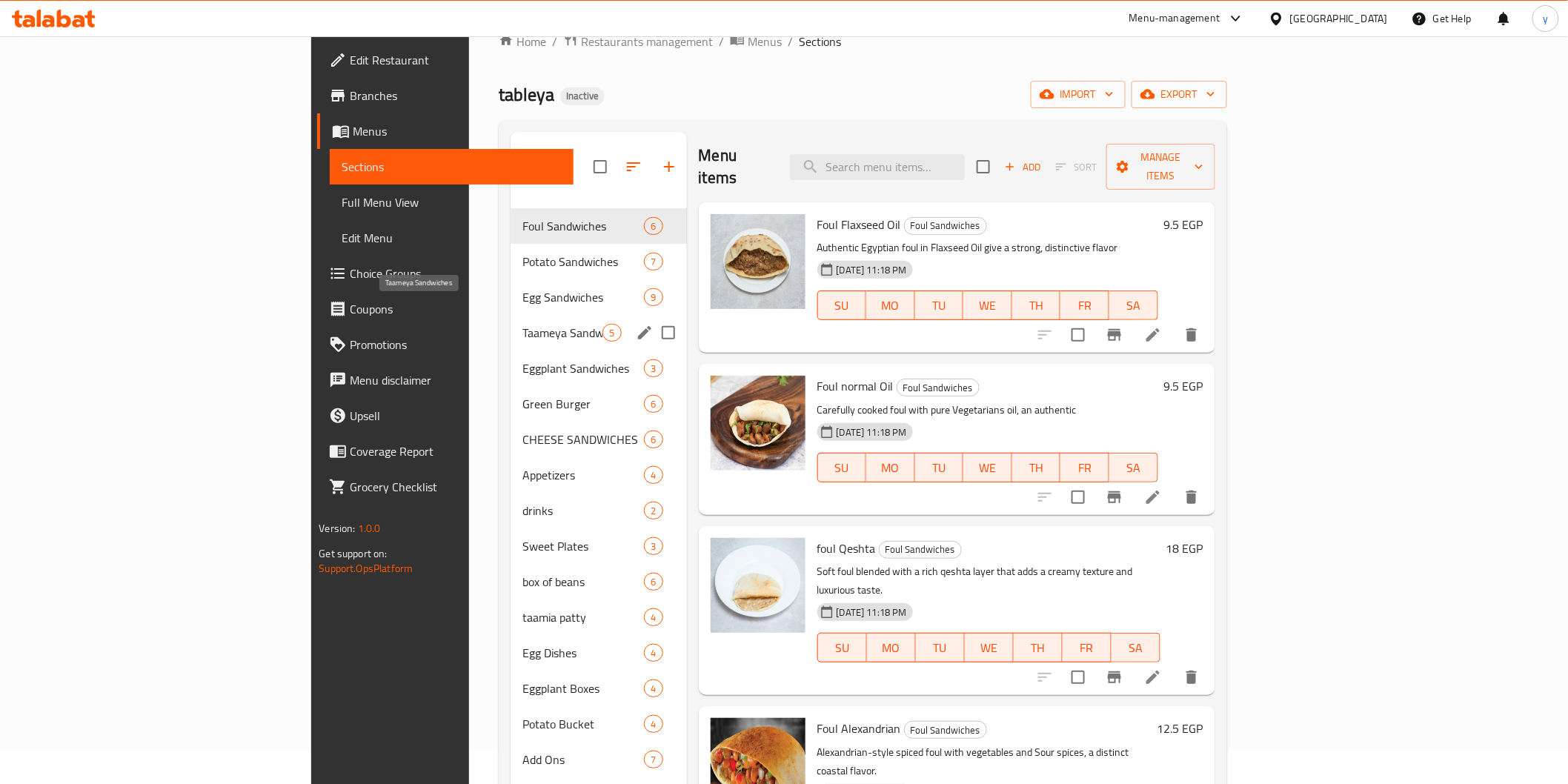
click at [522, 324] on span "Taameya Sandwiches" at bounding box center [563, 333] width 80 height 18
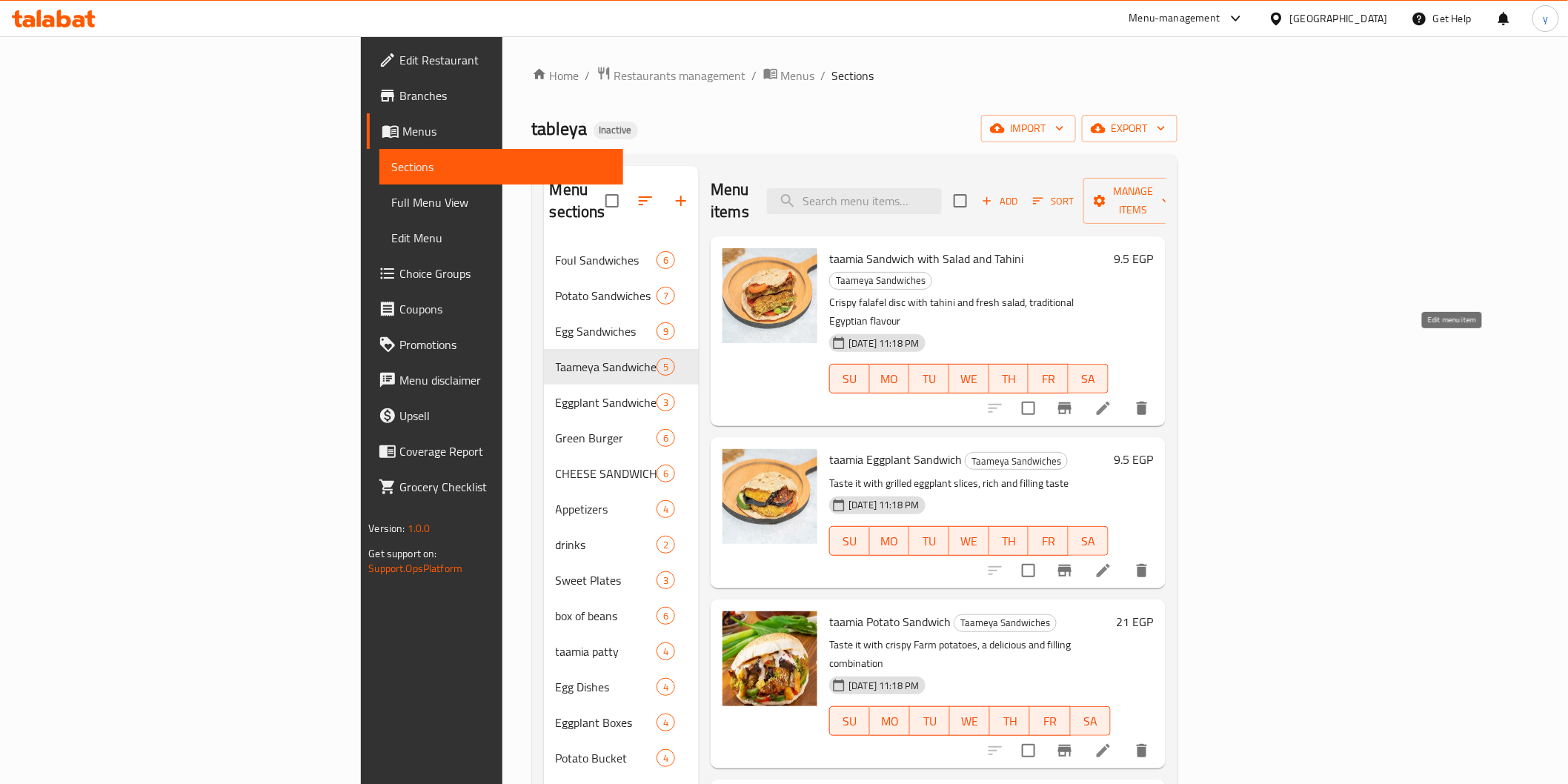
click at [1112, 399] on icon at bounding box center [1104, 408] width 18 height 18
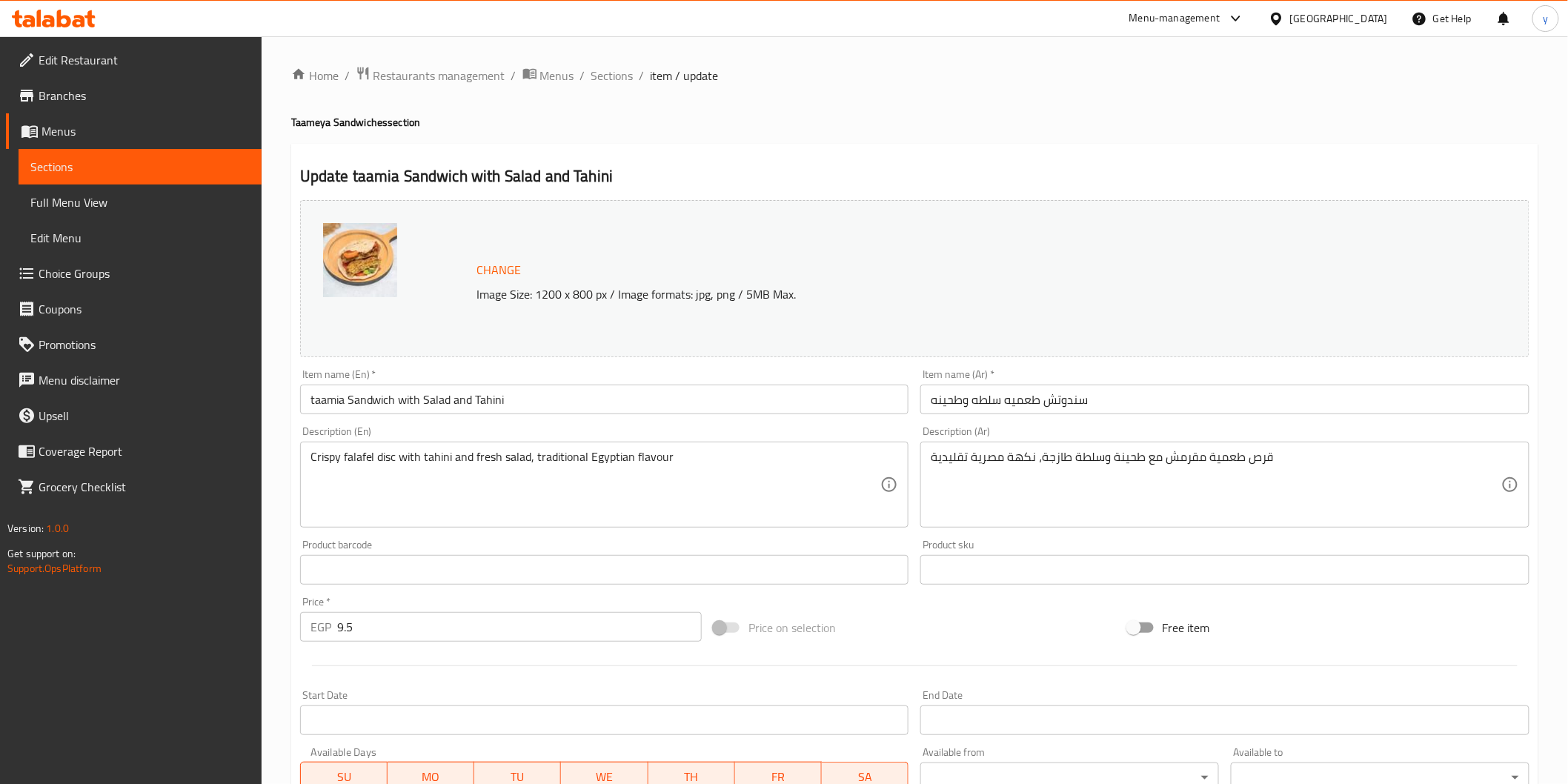
click at [401, 402] on input "taamia Sandwich with Salad and Tahini" at bounding box center [604, 399] width 609 height 30
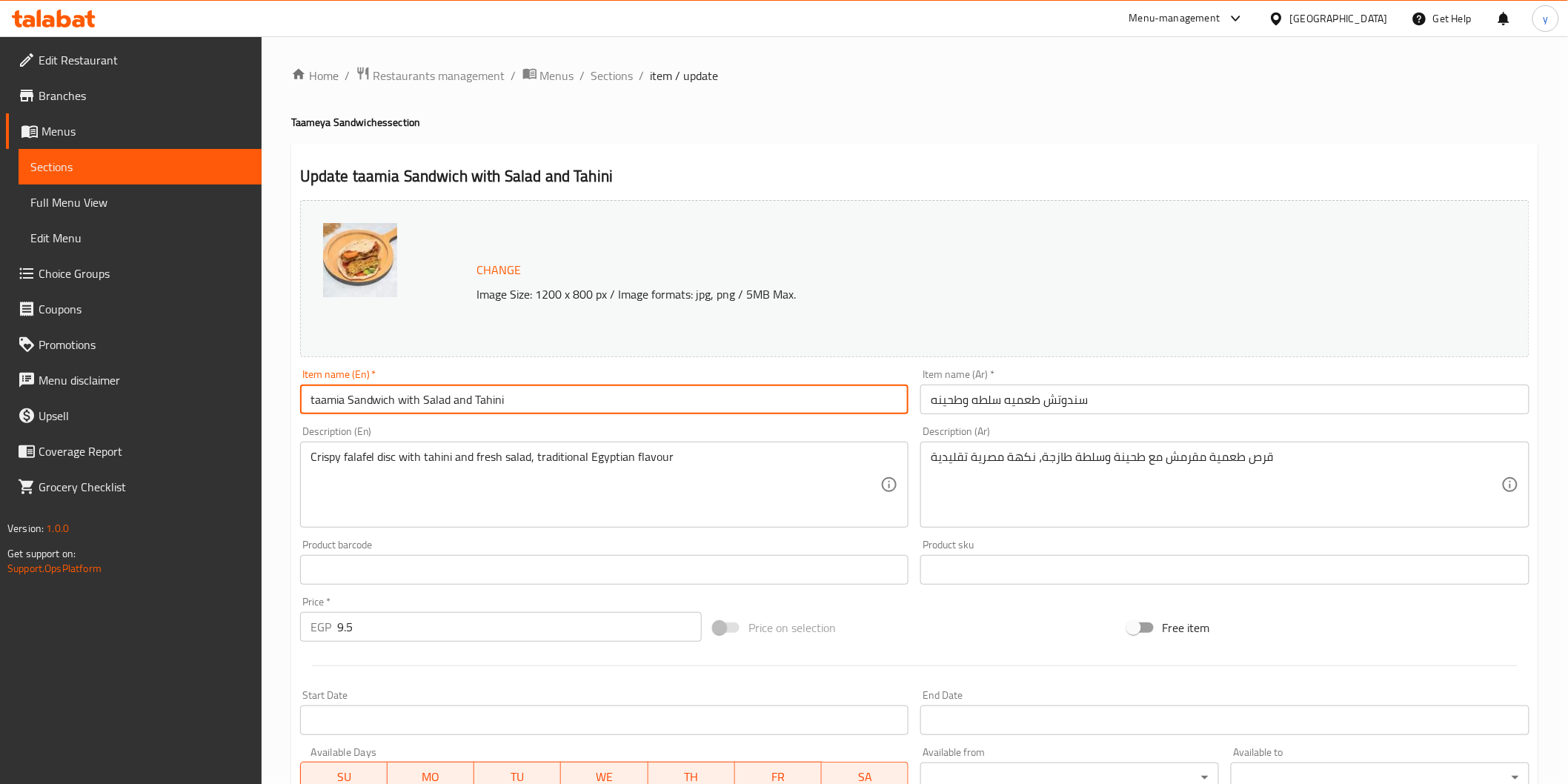
paste input "shami"
type input "taamia Sandwich shami with Salad and Tahini"
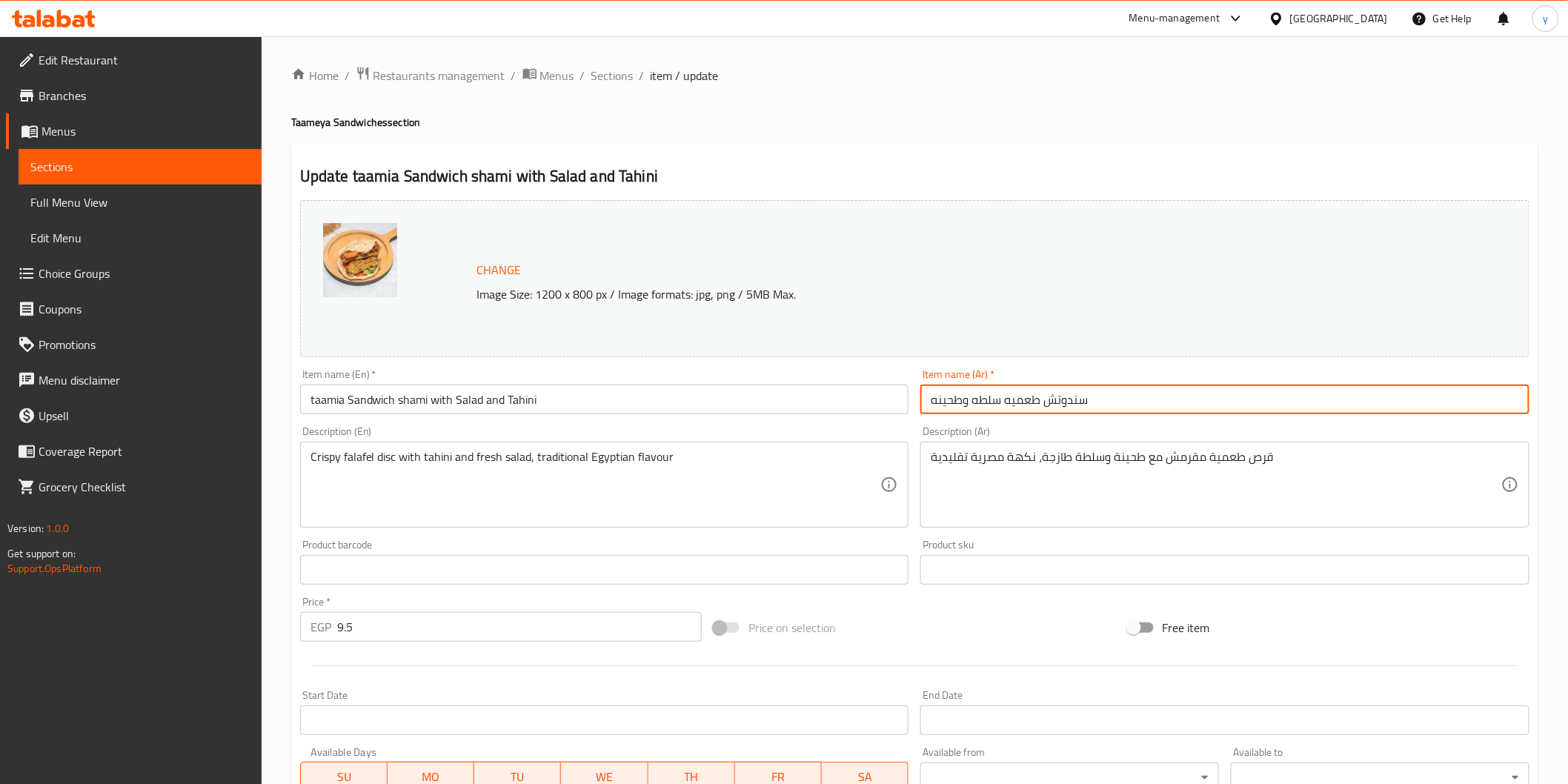
click at [1001, 401] on input "سندوتش طعميه سلطه وطحينه" at bounding box center [1224, 399] width 609 height 30
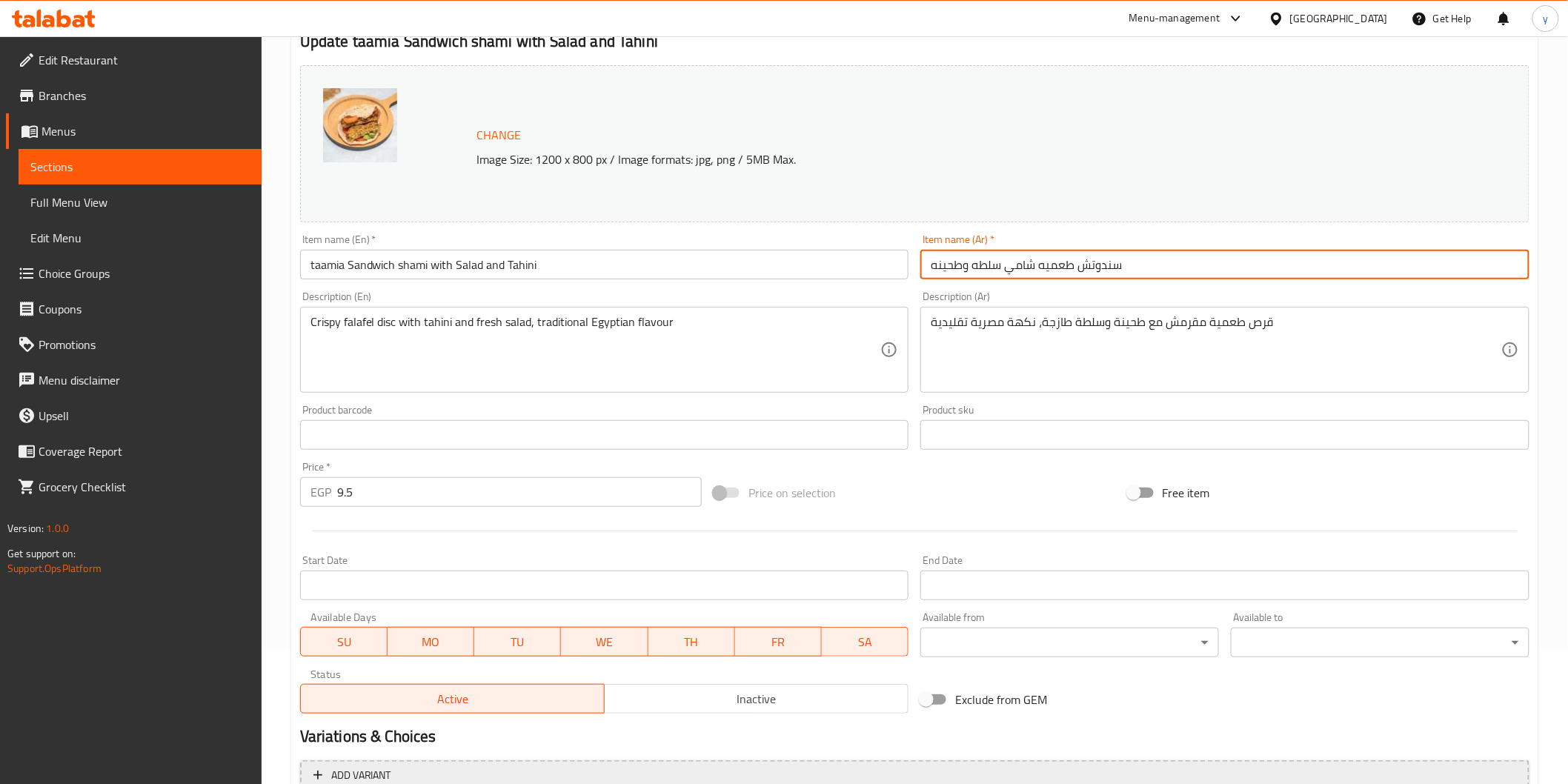
scroll to position [281, 0]
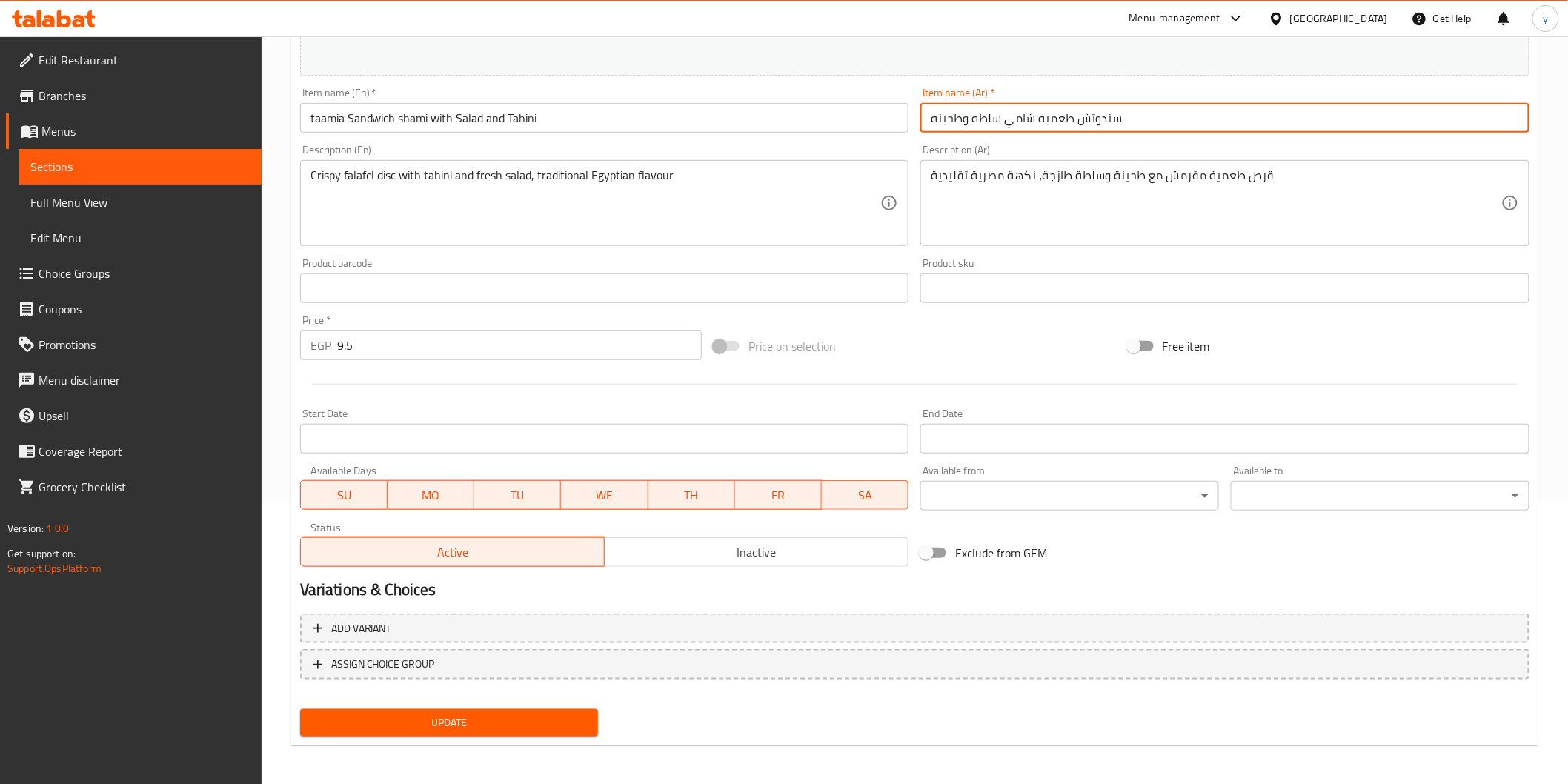
type input "سندوتش طعميه شامي سلطه وطحينه"
click at [535, 709] on button "Update" at bounding box center [449, 722] width 299 height 27
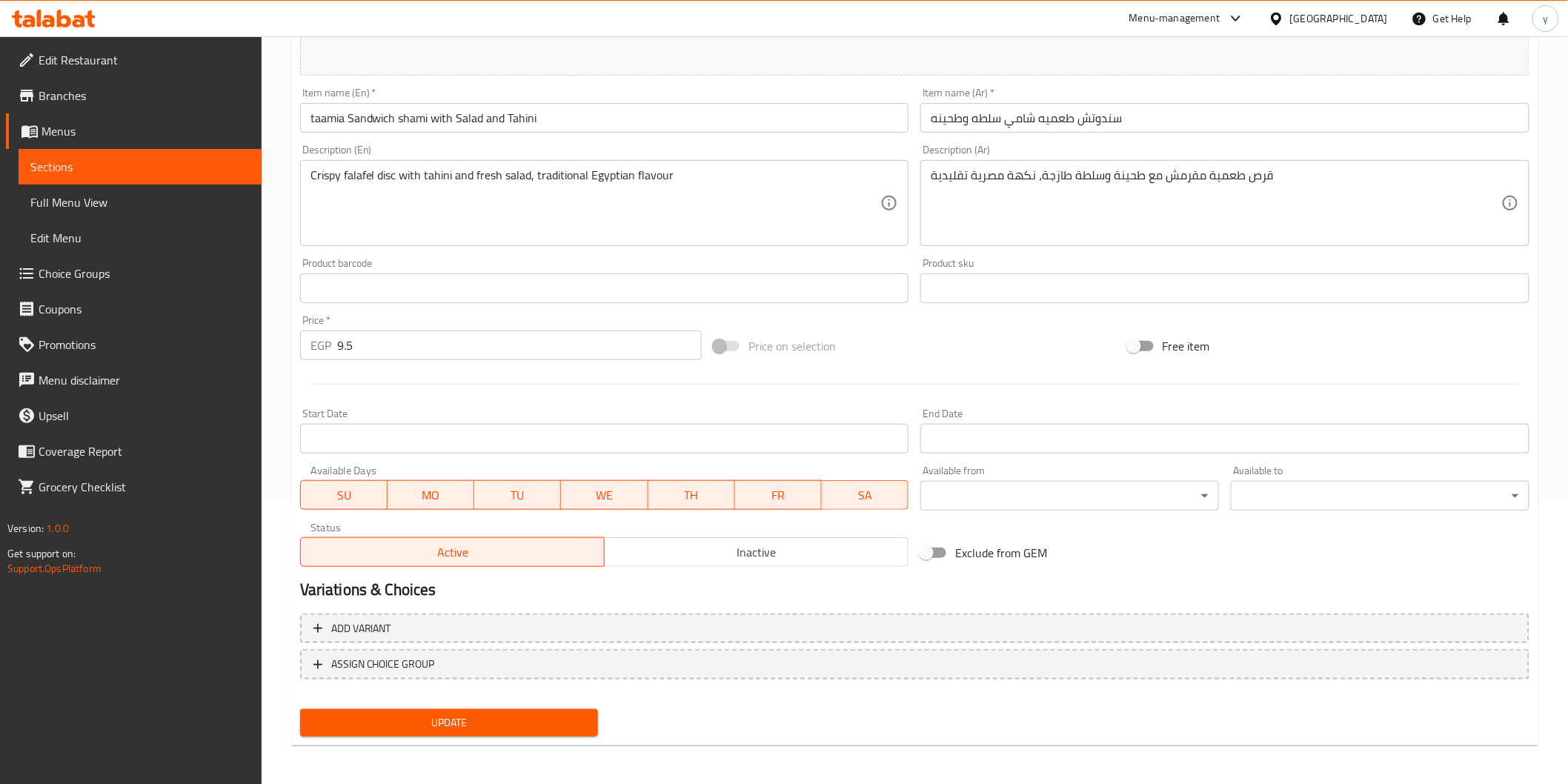
click at [212, 157] on span "Sections" at bounding box center [139, 166] width 219 height 18
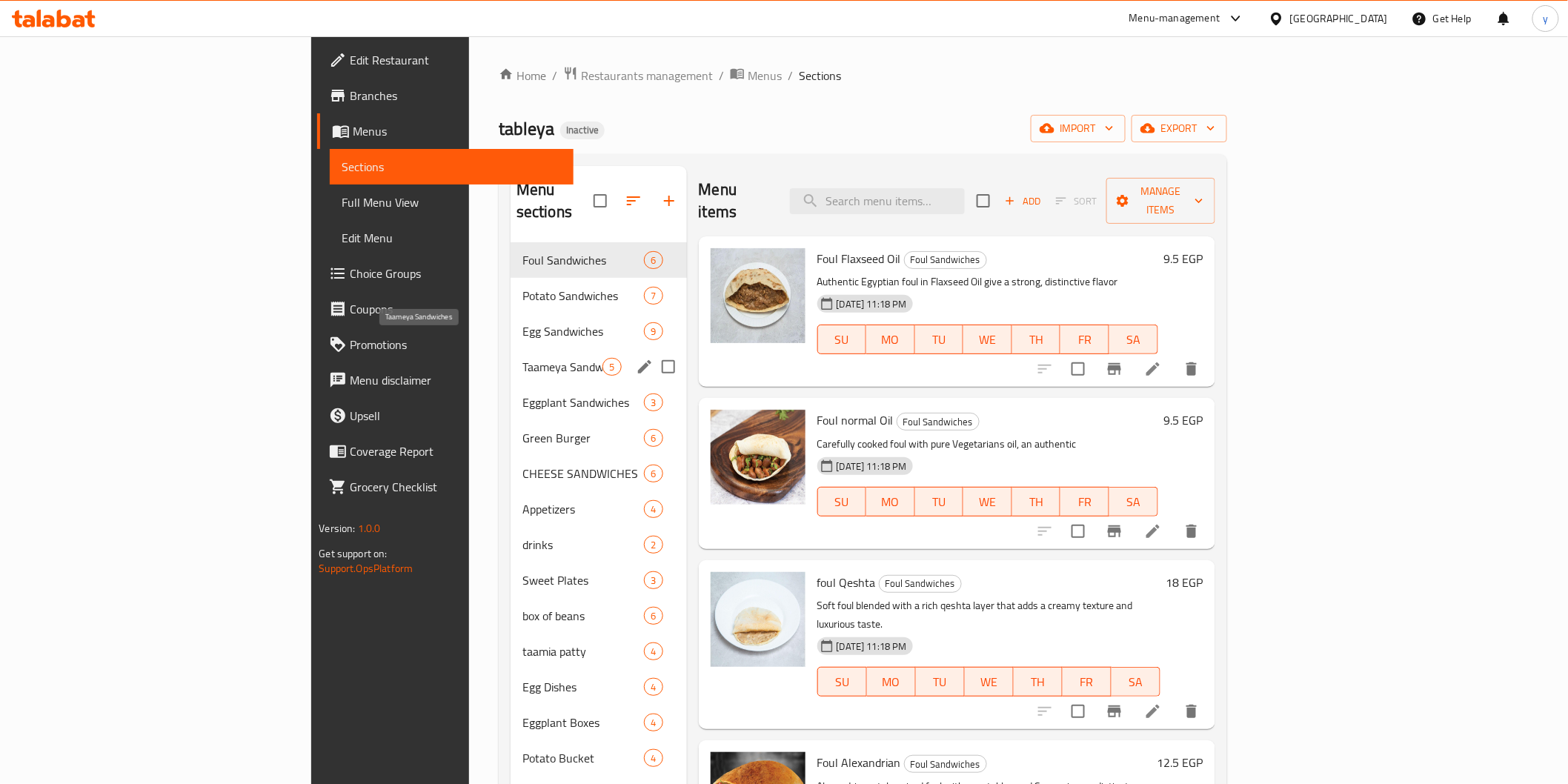
click at [522, 358] on span "Taameya Sandwiches" at bounding box center [563, 367] width 80 height 18
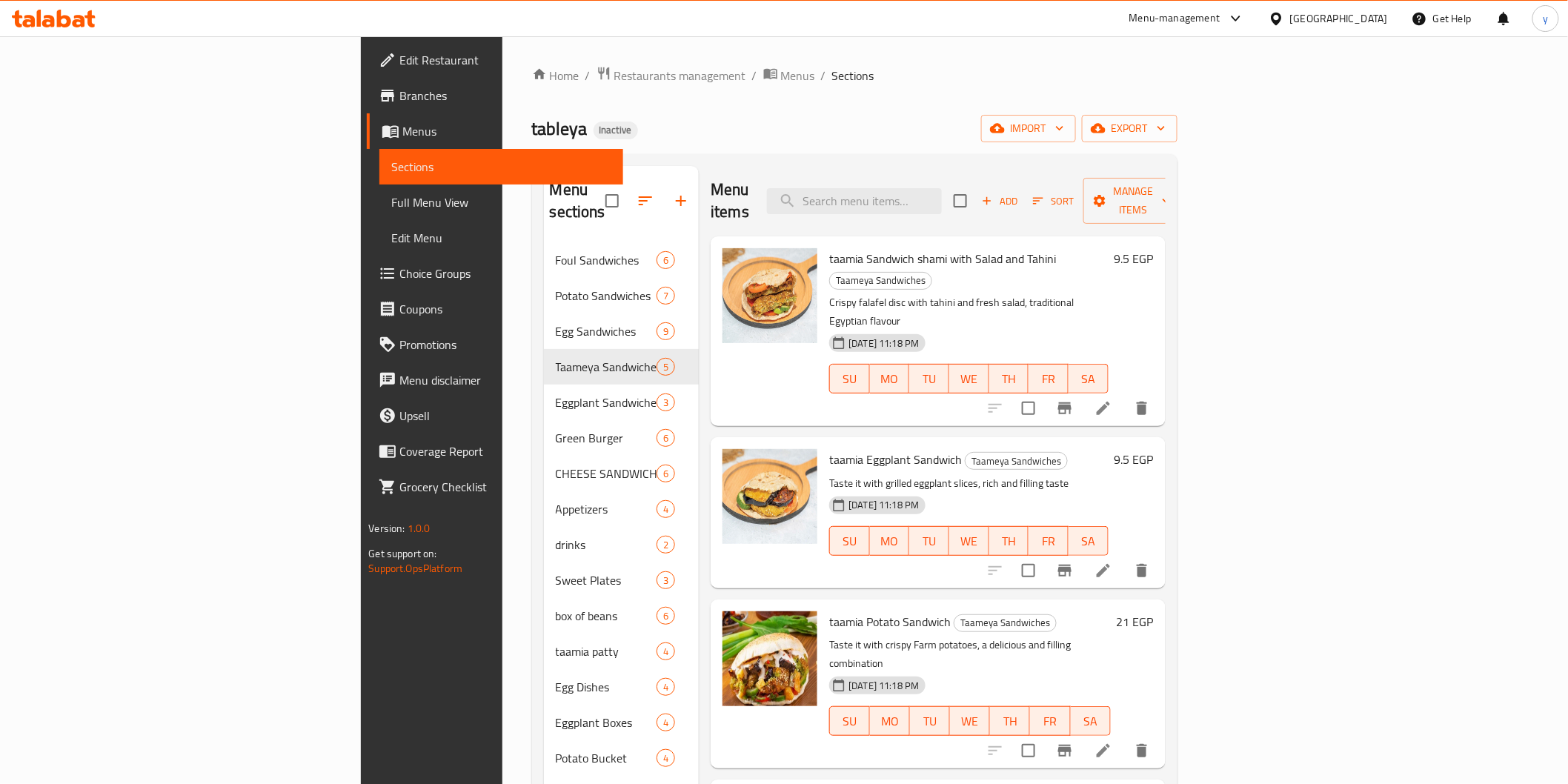
click at [1124, 557] on li at bounding box center [1103, 570] width 42 height 27
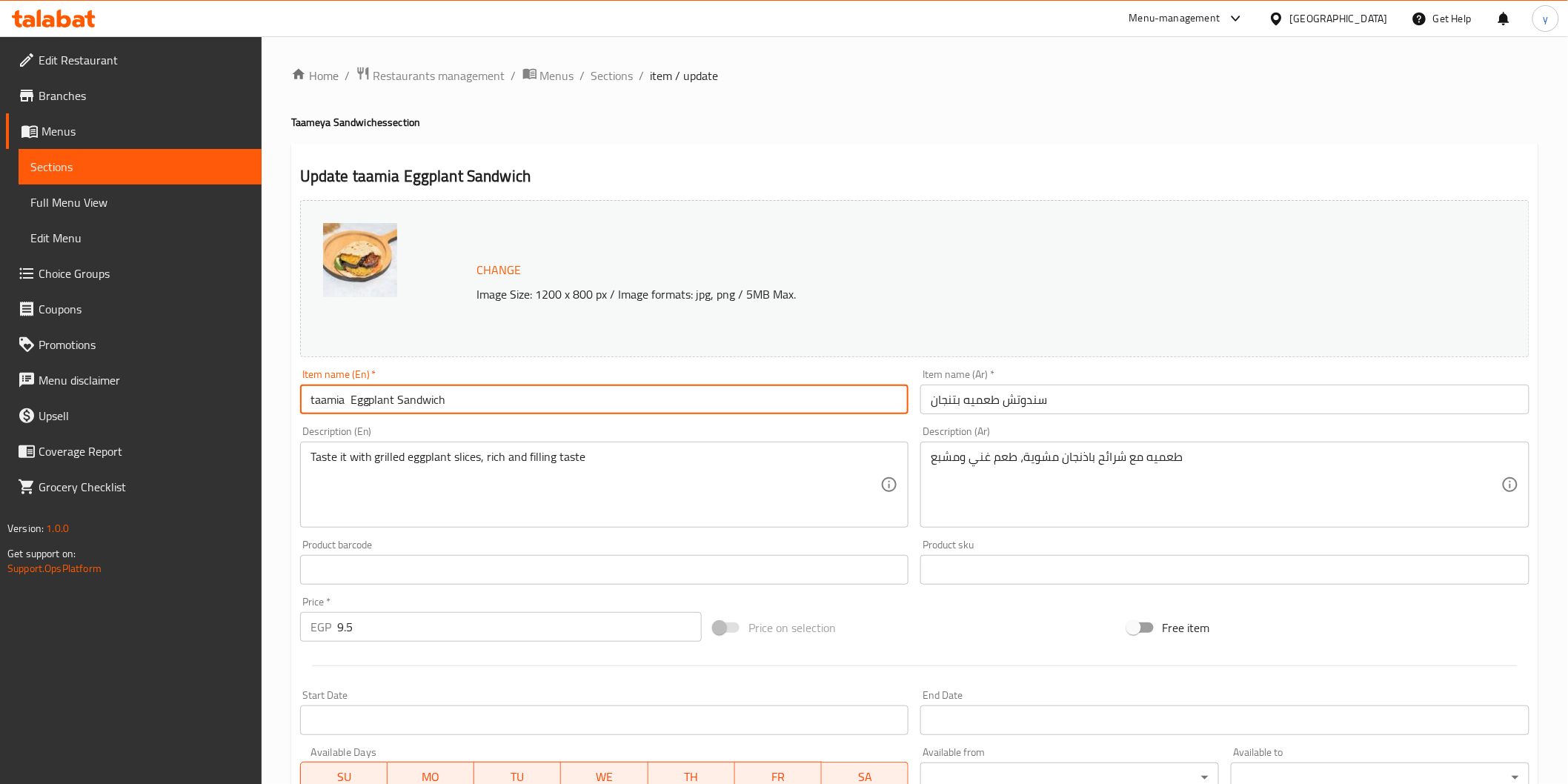
click at [395, 403] on input "taamia Eggplant Sandwich" at bounding box center [604, 399] width 609 height 30
click at [453, 398] on input "taamia Eggplant Sandwich" at bounding box center [604, 399] width 609 height 30
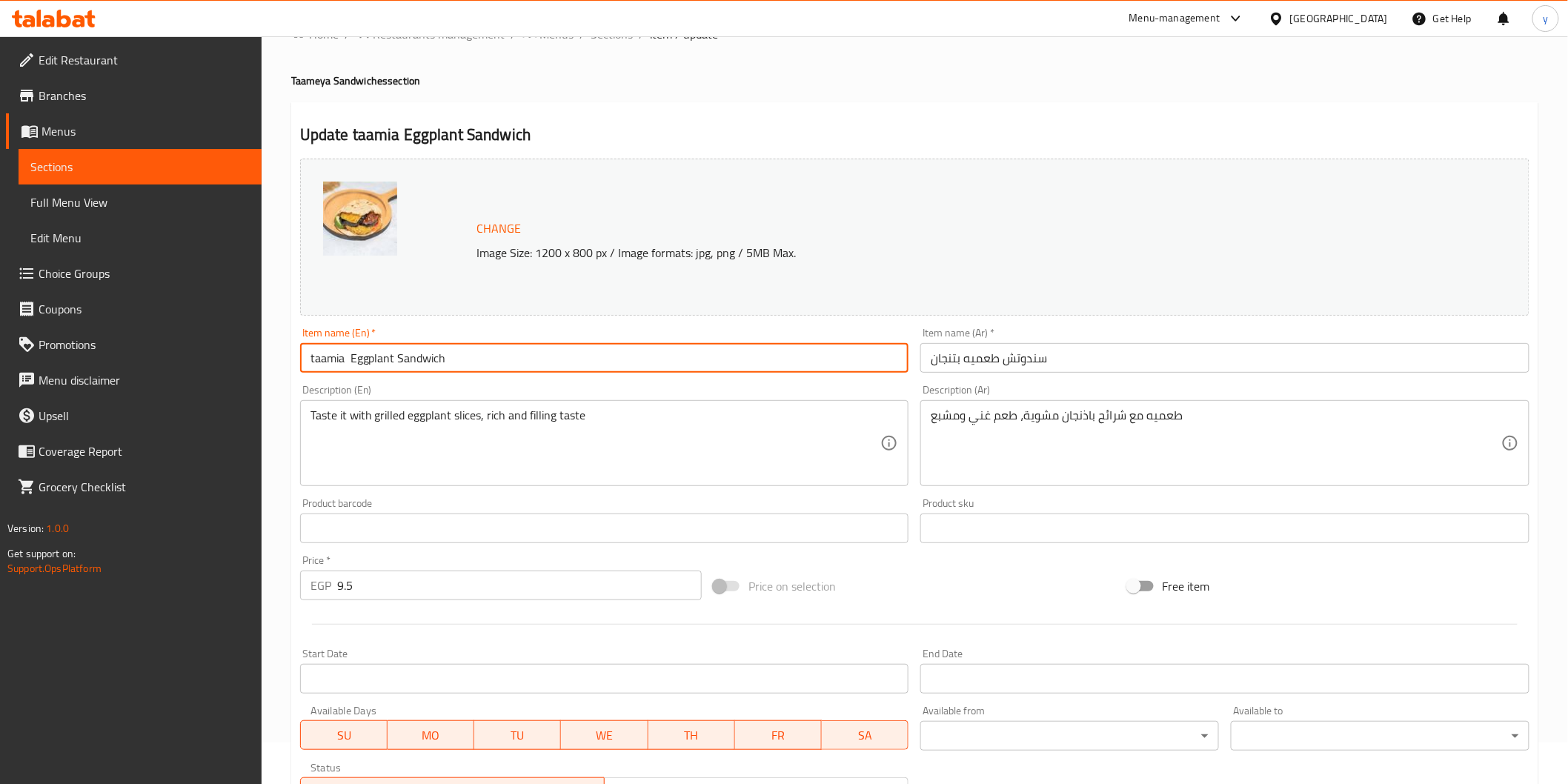
scroll to position [82, 0]
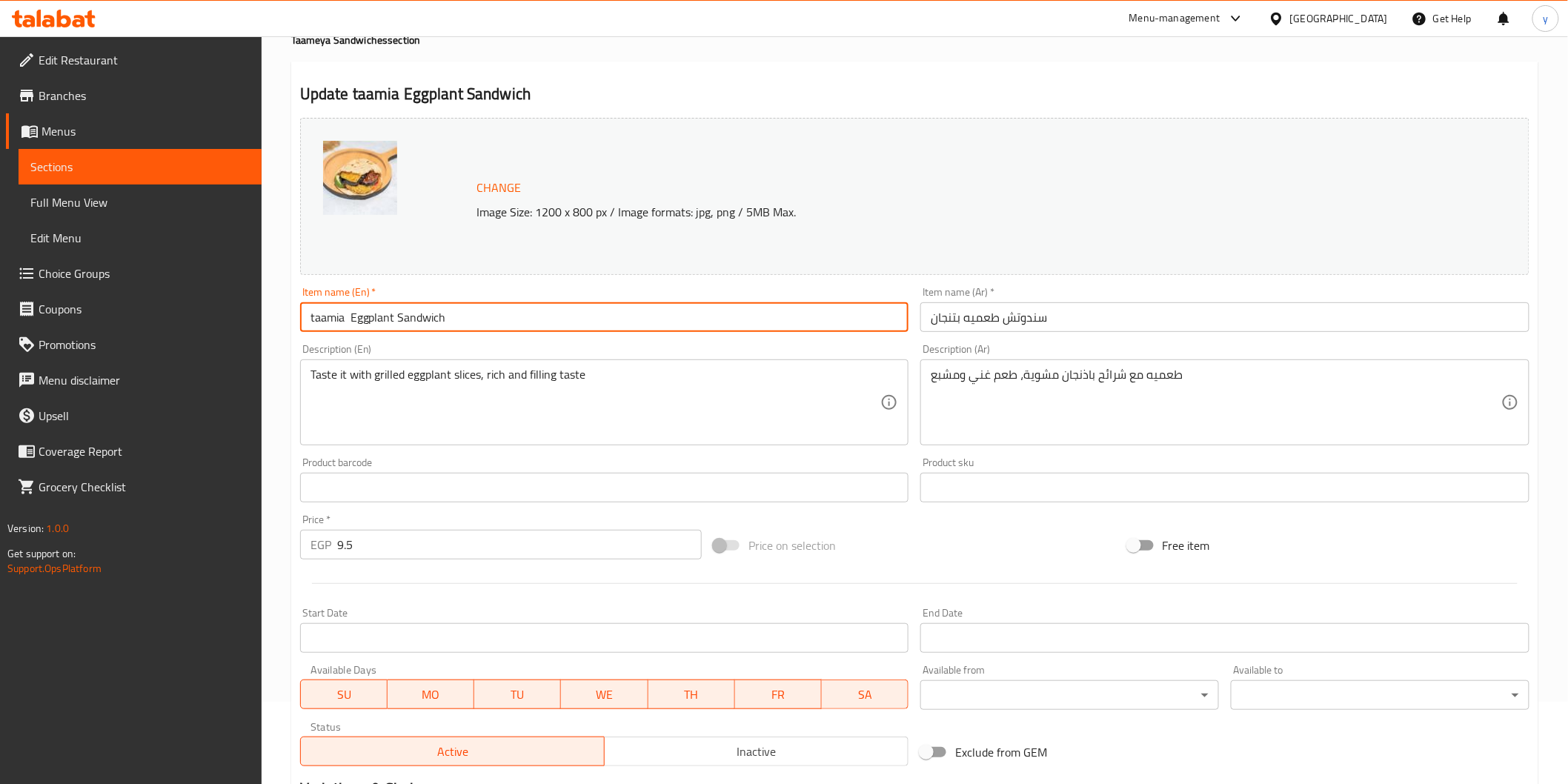
type input "taamia Eggplant Sandwich"
click at [1004, 319] on input "سندوتش طعميه بتنجان" at bounding box center [1224, 317] width 609 height 30
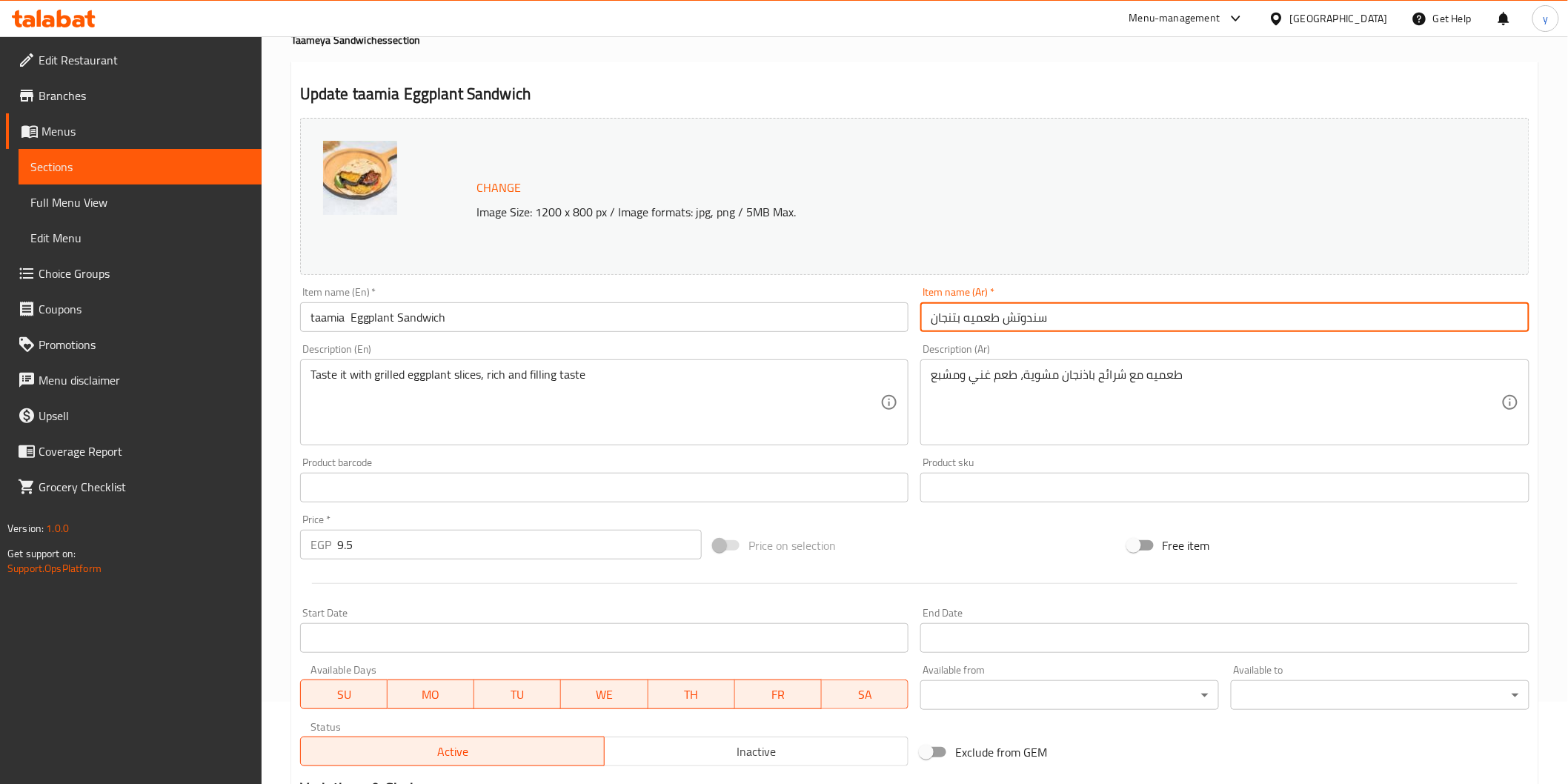
click at [932, 321] on input "سندوتش طعميه بتنجان" at bounding box center [1224, 317] width 609 height 30
click at [1054, 315] on input "سندوتش طعميه بتنجان" at bounding box center [1224, 317] width 609 height 30
type input "سندوتش طعميه بتنجان شامي"
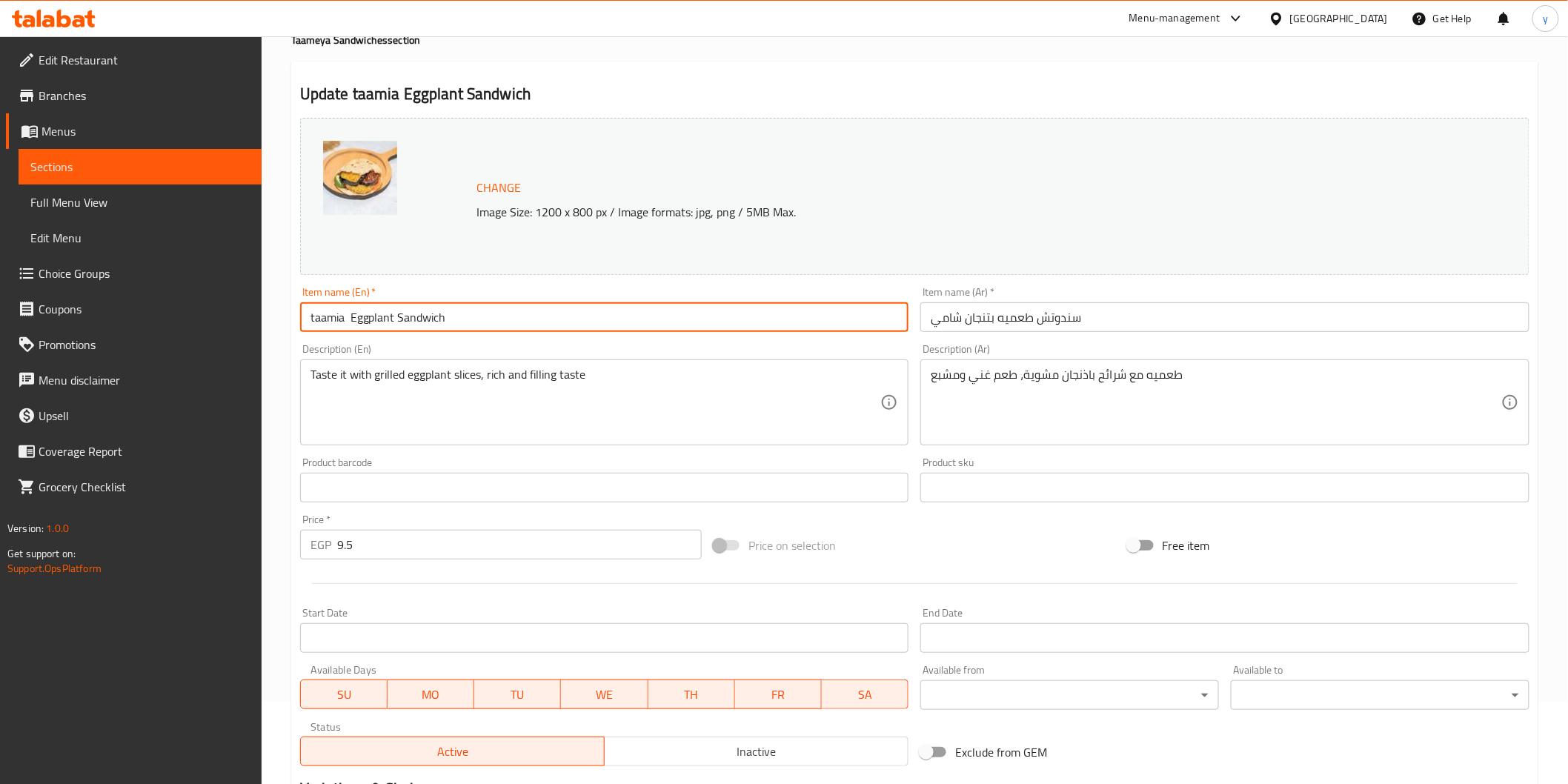
click at [479, 321] on input "taamia Eggplant Sandwich" at bounding box center [604, 317] width 609 height 30
paste input "shami"
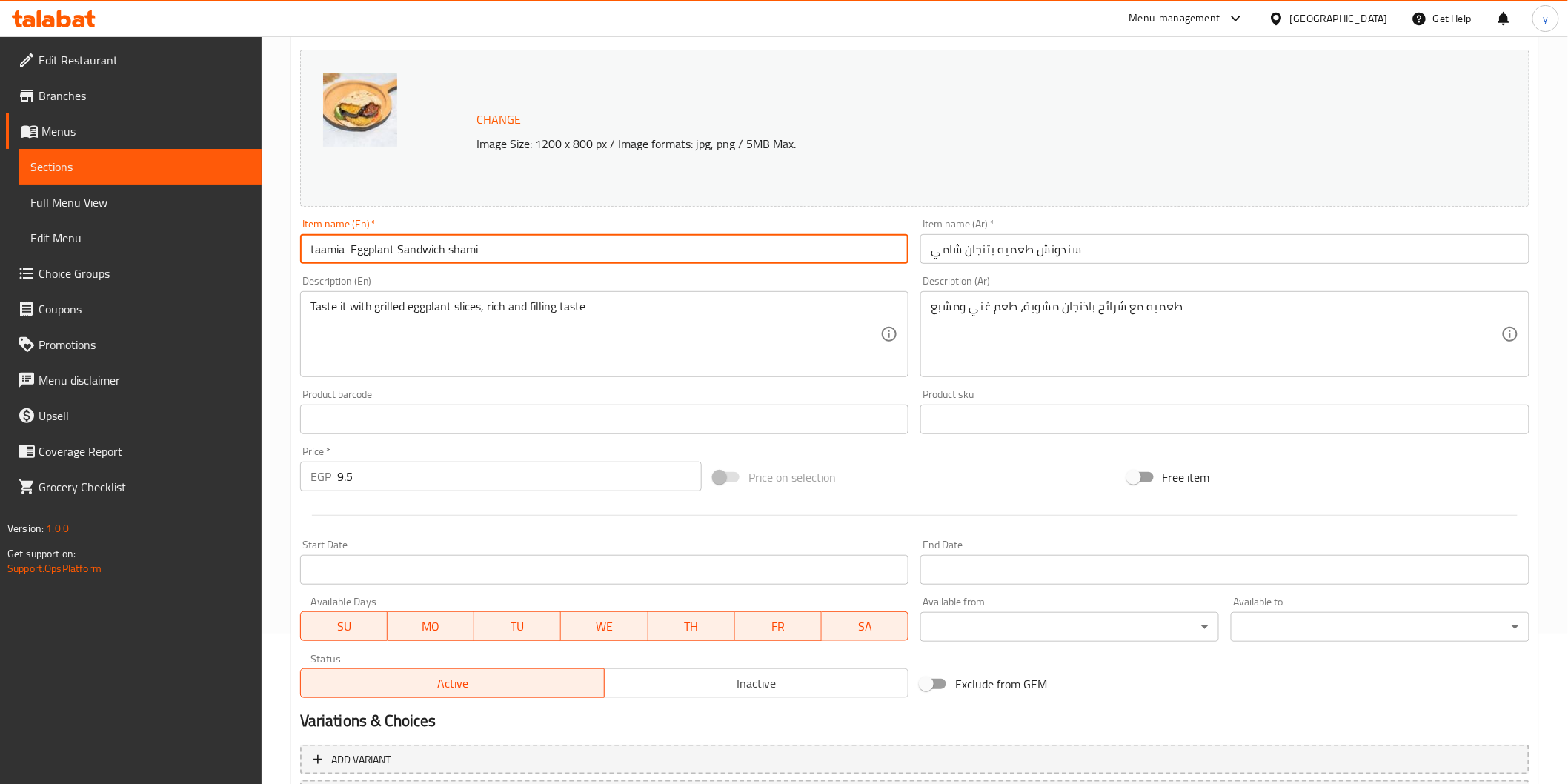
scroll to position [281, 0]
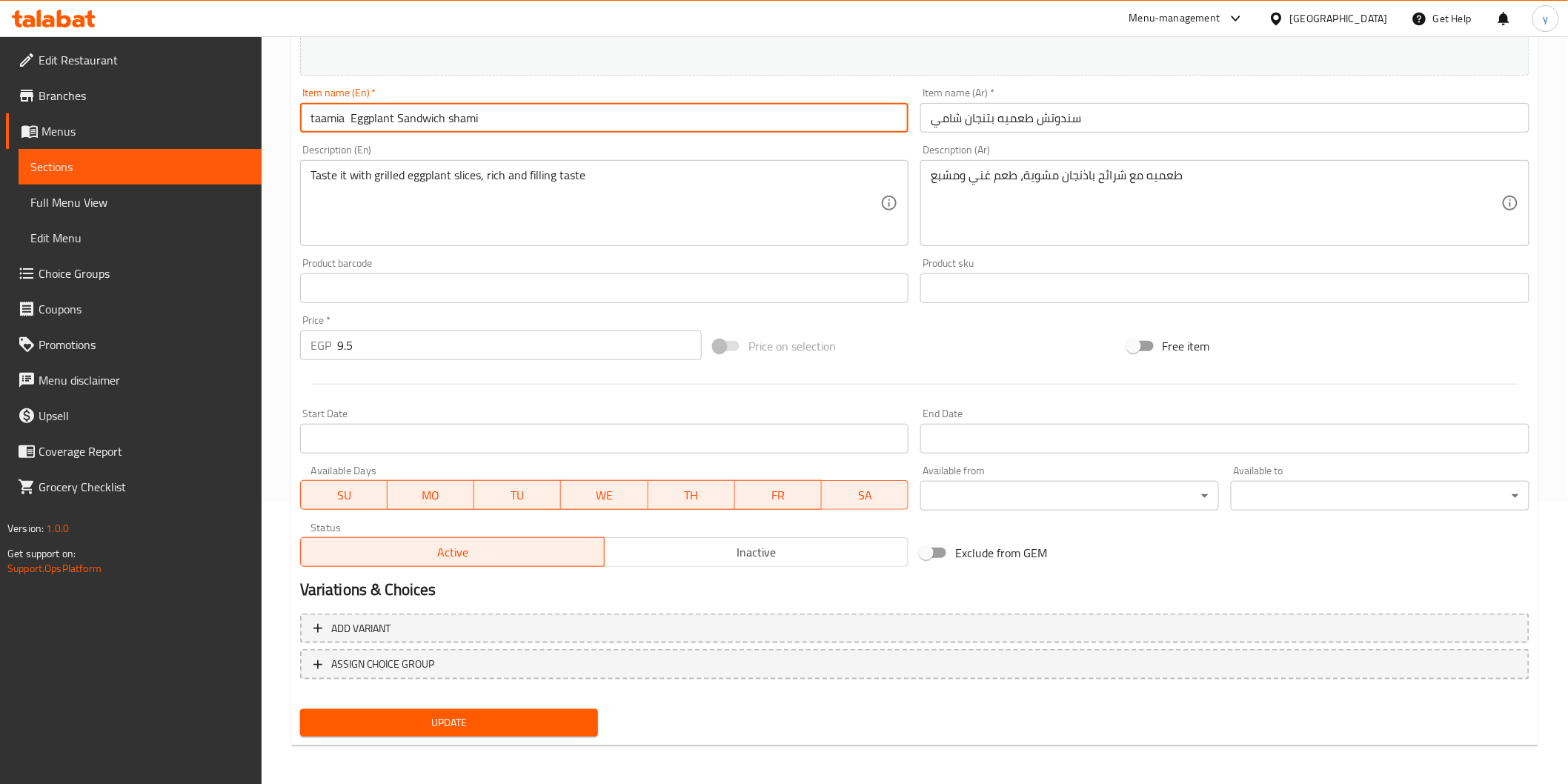
type input "taamia Eggplant Sandwich shami"
click at [565, 714] on span "Update" at bounding box center [449, 722] width 275 height 19
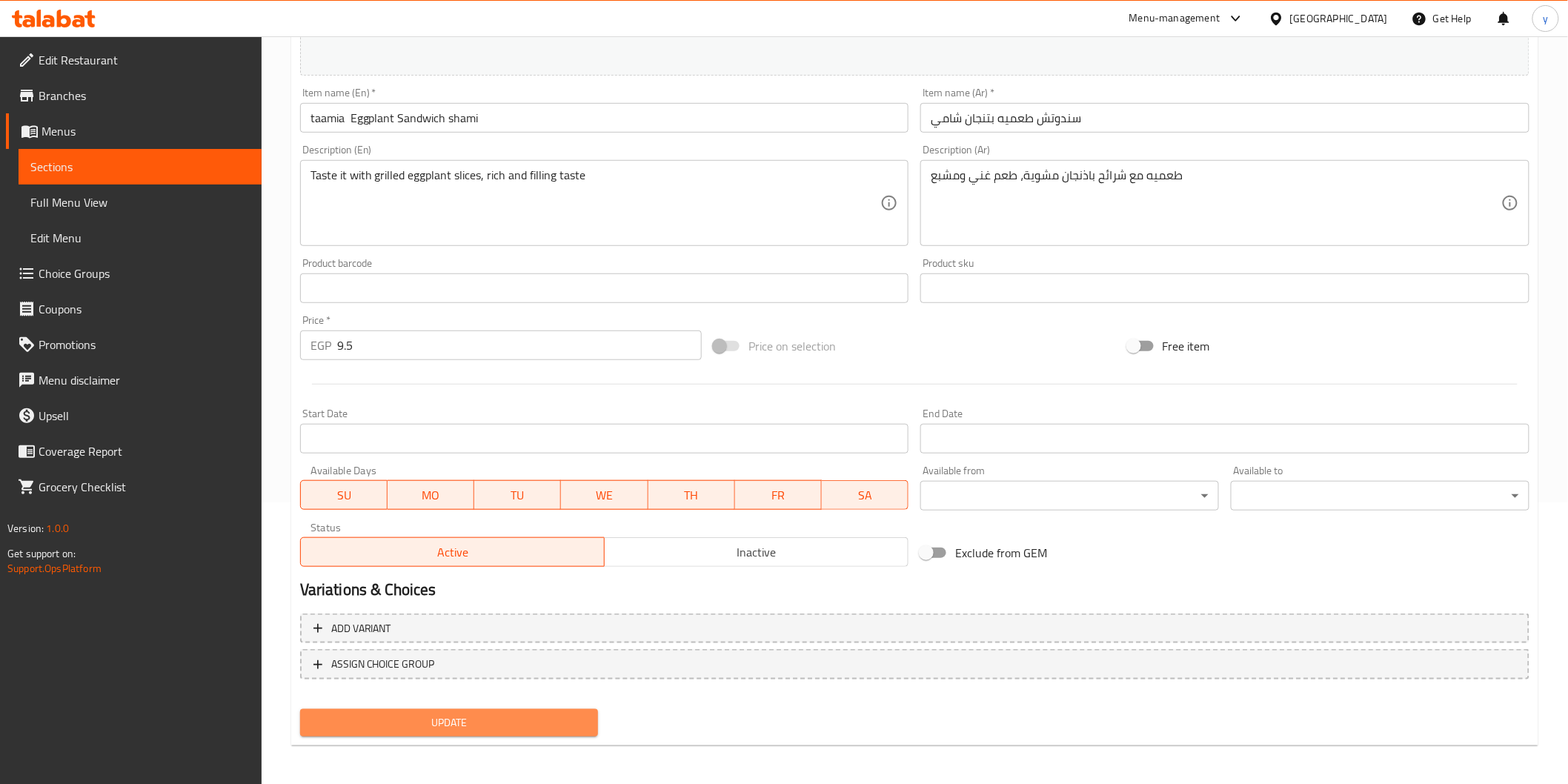
click at [391, 709] on button "Update" at bounding box center [449, 722] width 299 height 27
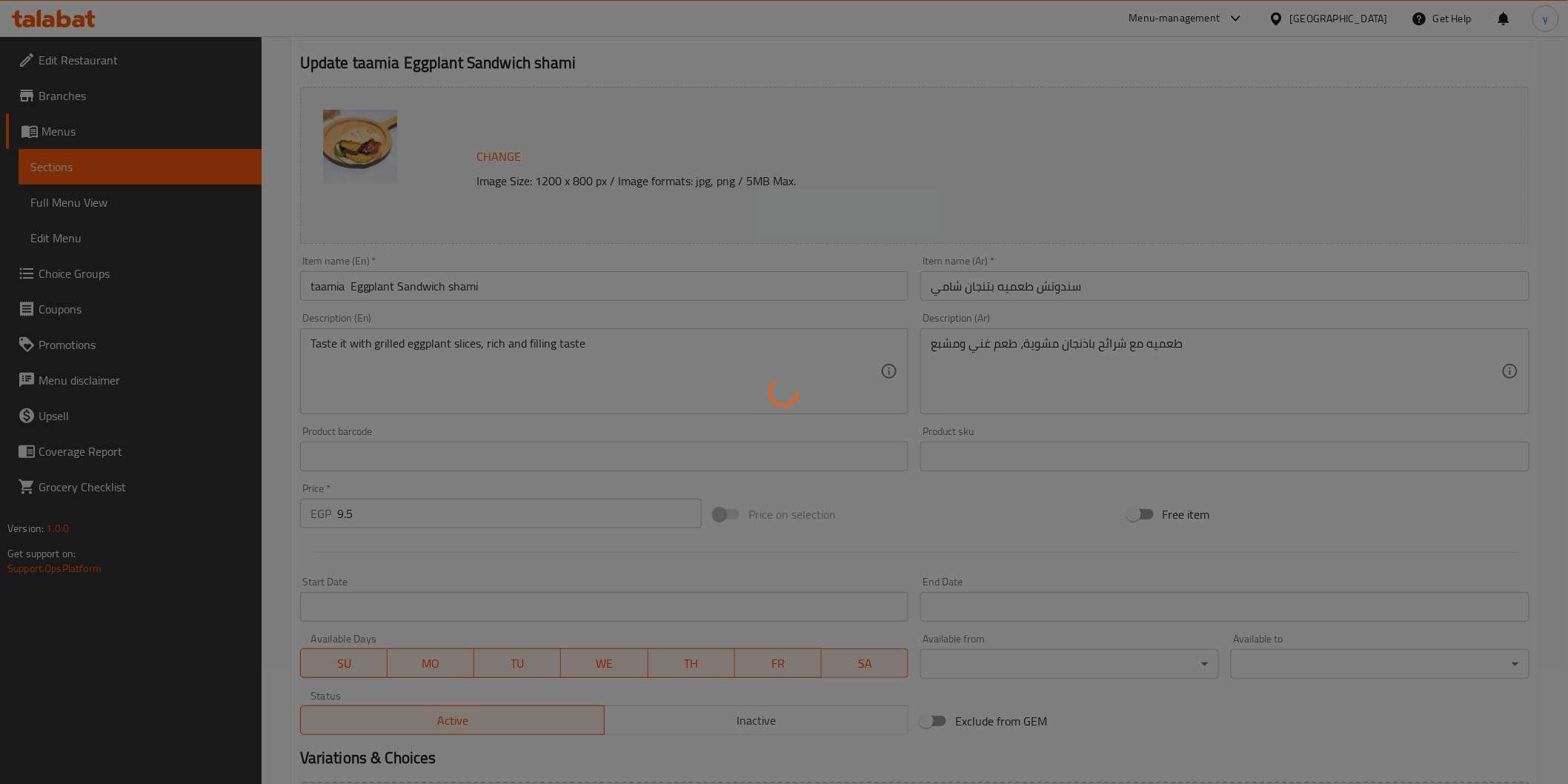
scroll to position [0, 0]
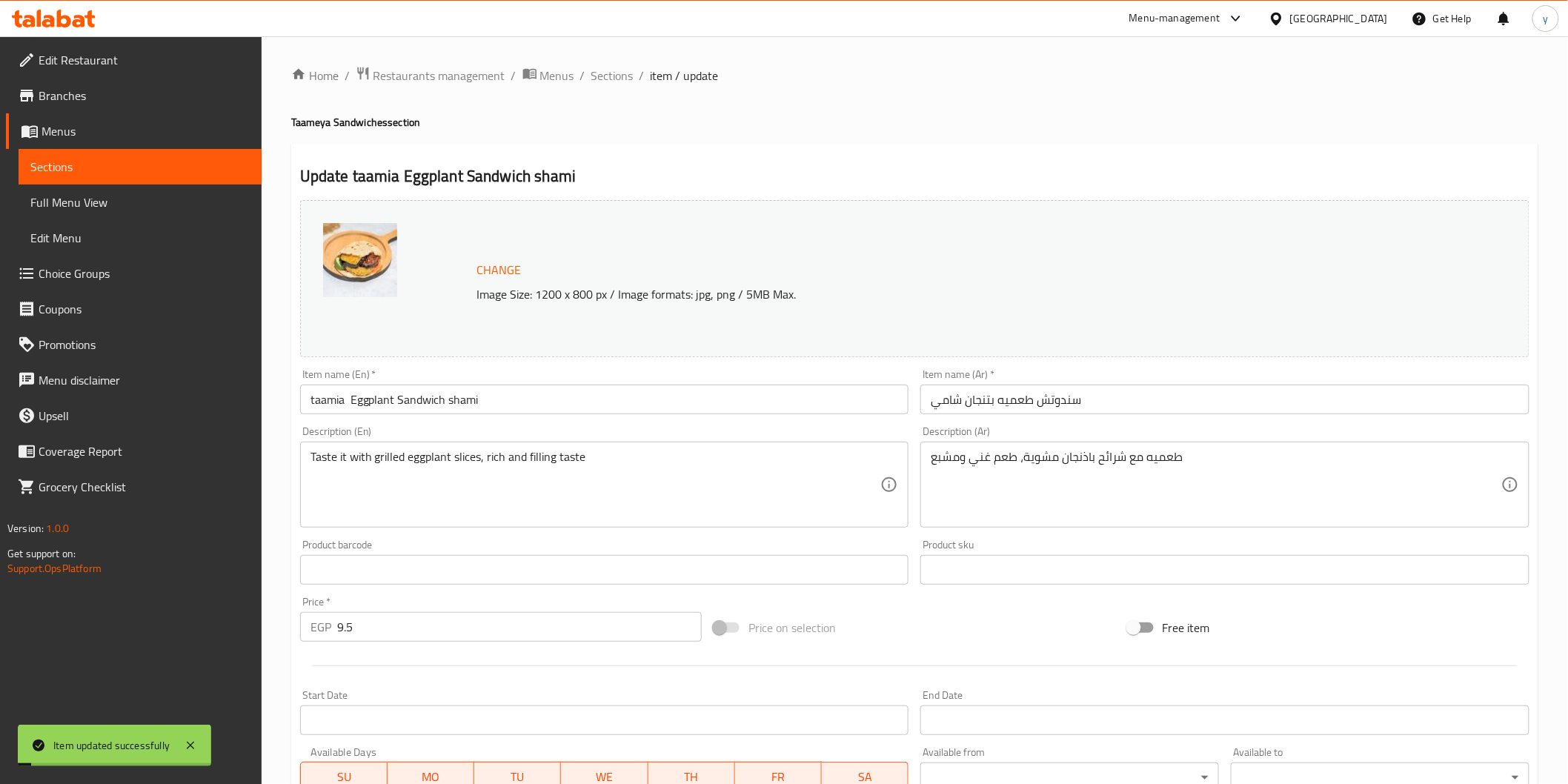
click at [143, 165] on span "Sections" at bounding box center [139, 166] width 219 height 18
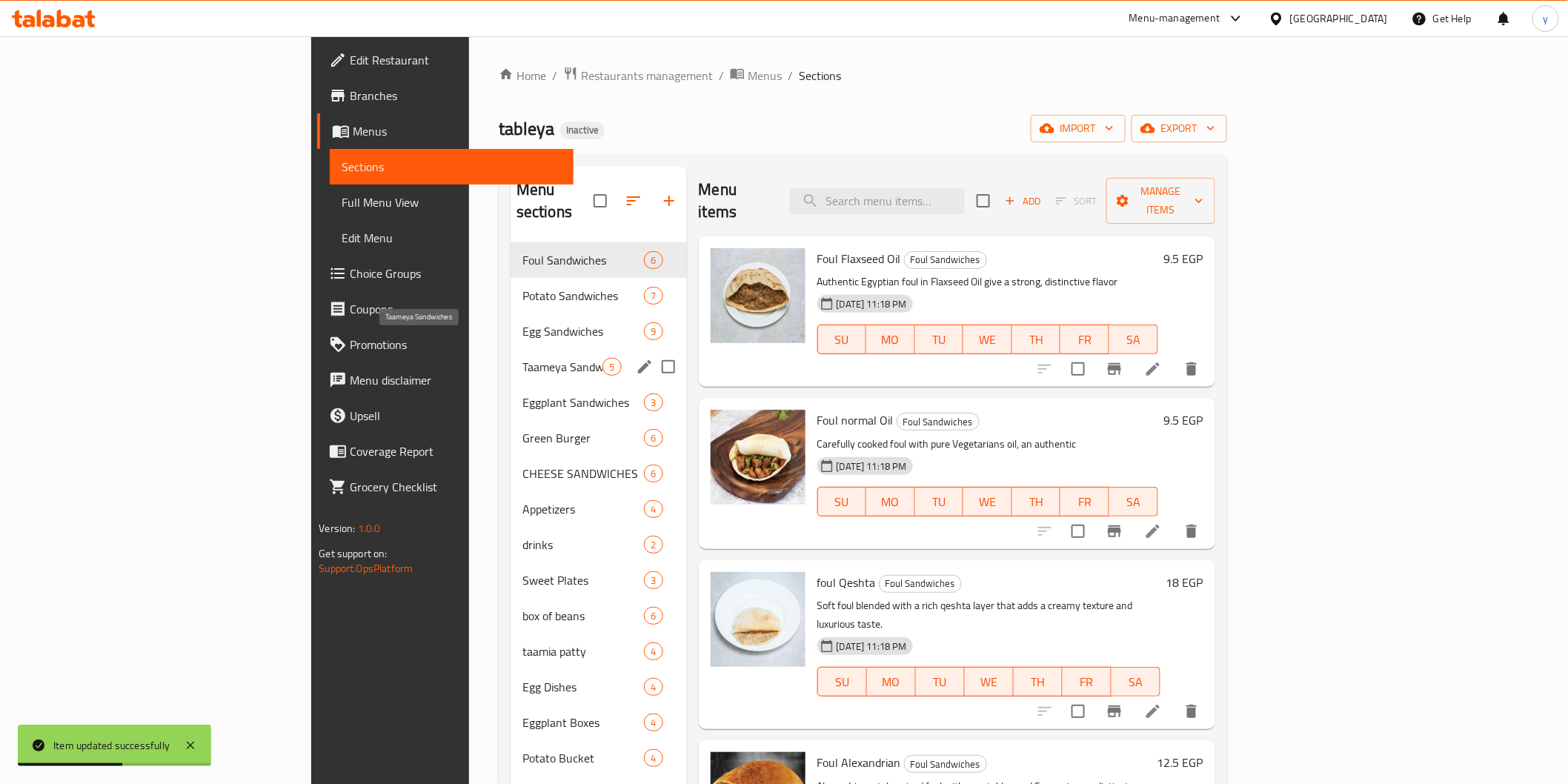
click at [522, 358] on span "Taameya Sandwiches" at bounding box center [563, 367] width 80 height 18
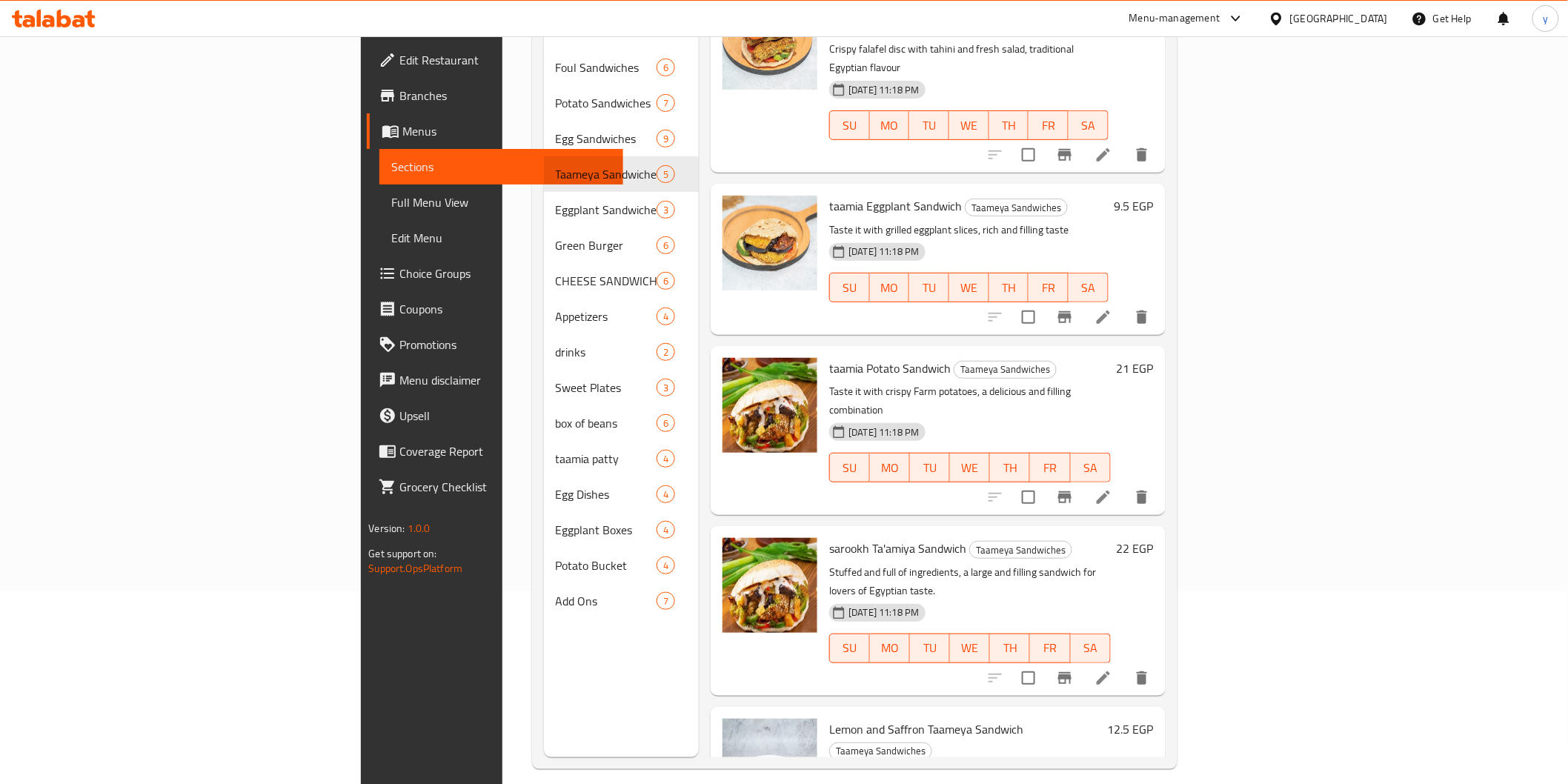
scroll to position [207, 0]
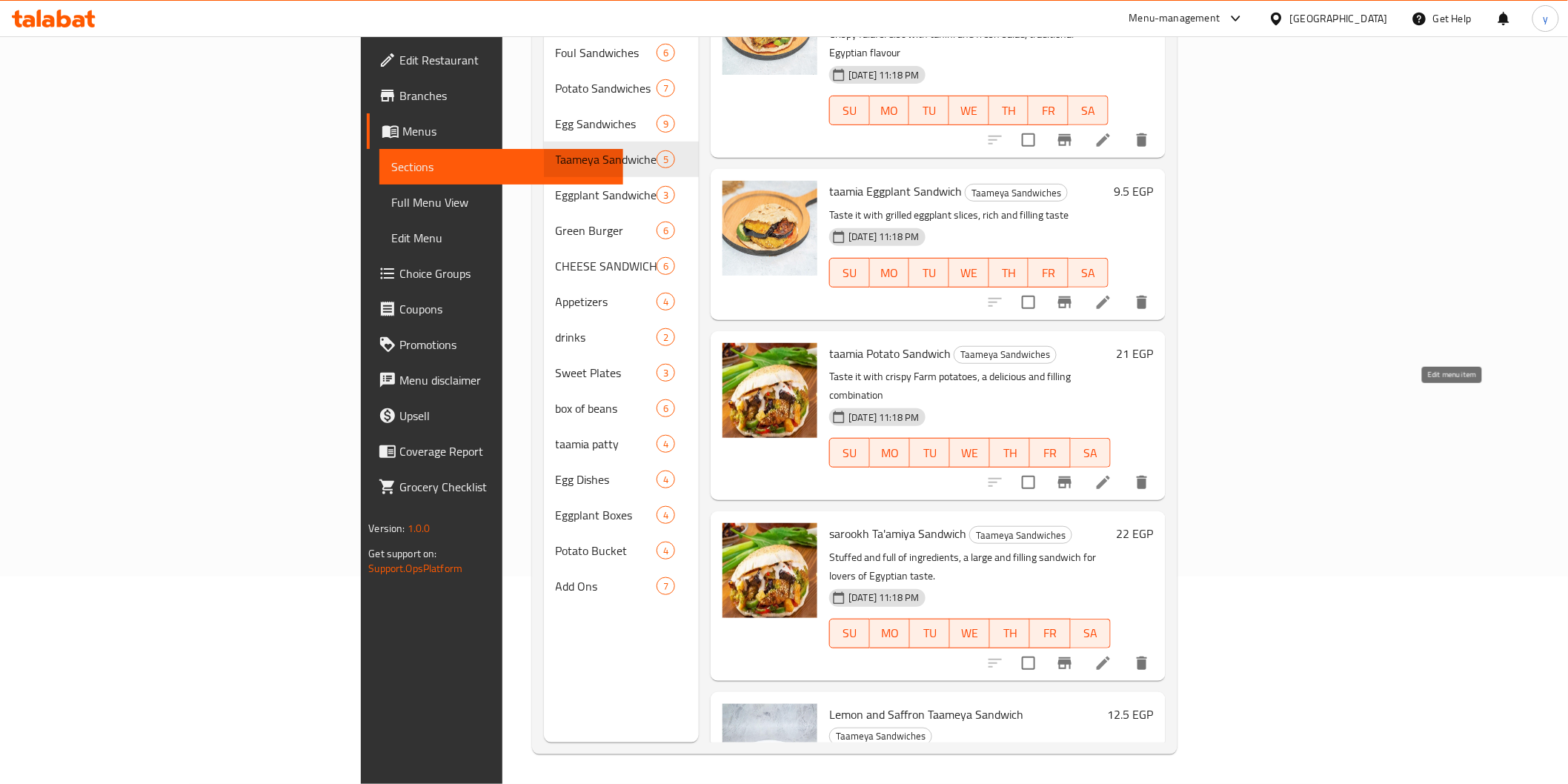
click at [1112, 473] on icon at bounding box center [1104, 482] width 18 height 18
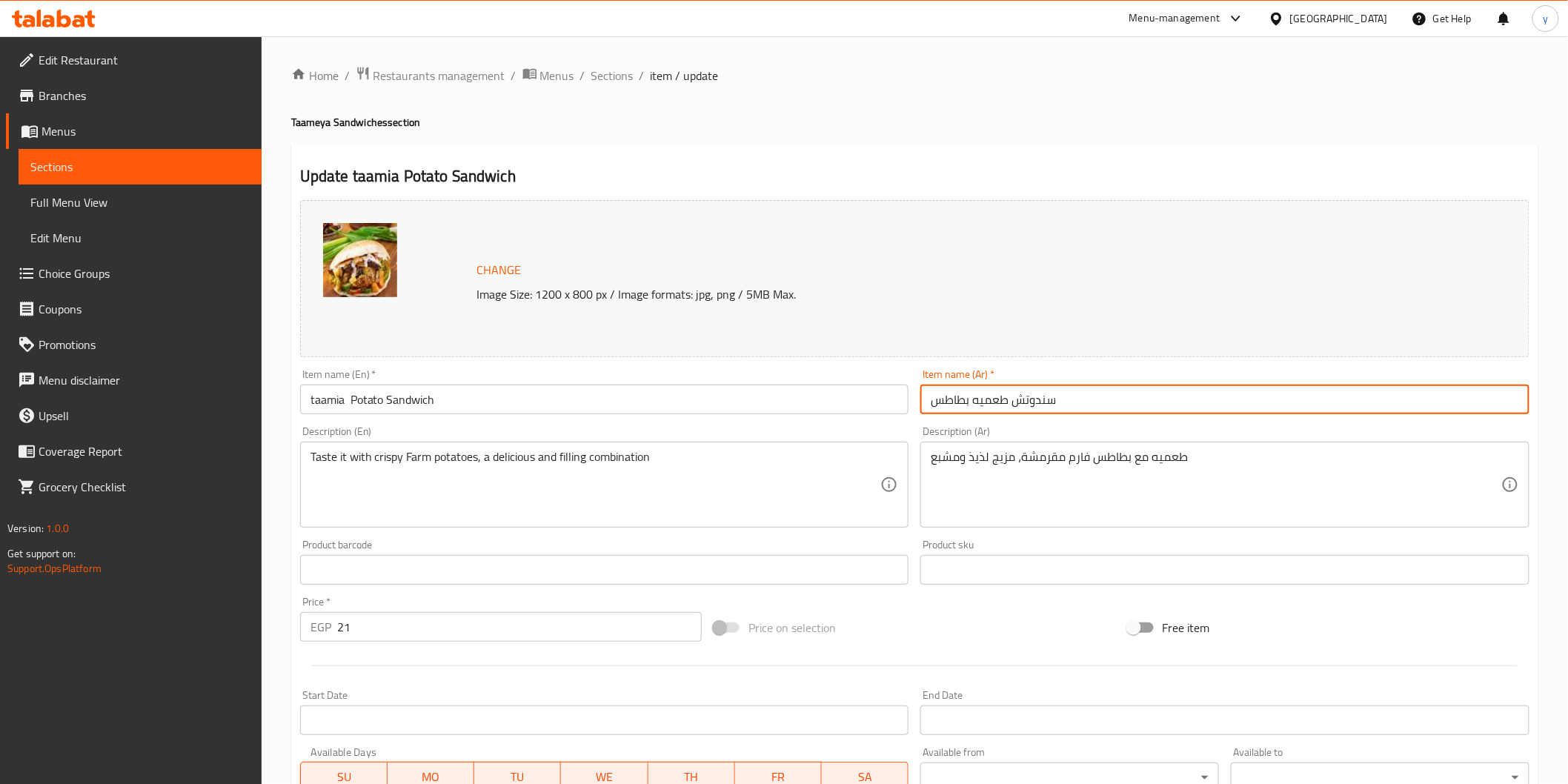
click at [931, 398] on input "سندوتش طعميه بطاطس" at bounding box center [1224, 399] width 609 height 30
click at [1068, 400] on input "سندوتش طعميه بطاطس" at bounding box center [1224, 399] width 609 height 30
type input "سندوتش طعميه بطاطس شامي"
click at [455, 398] on input "taamia Potato Sandwich" at bounding box center [604, 399] width 609 height 30
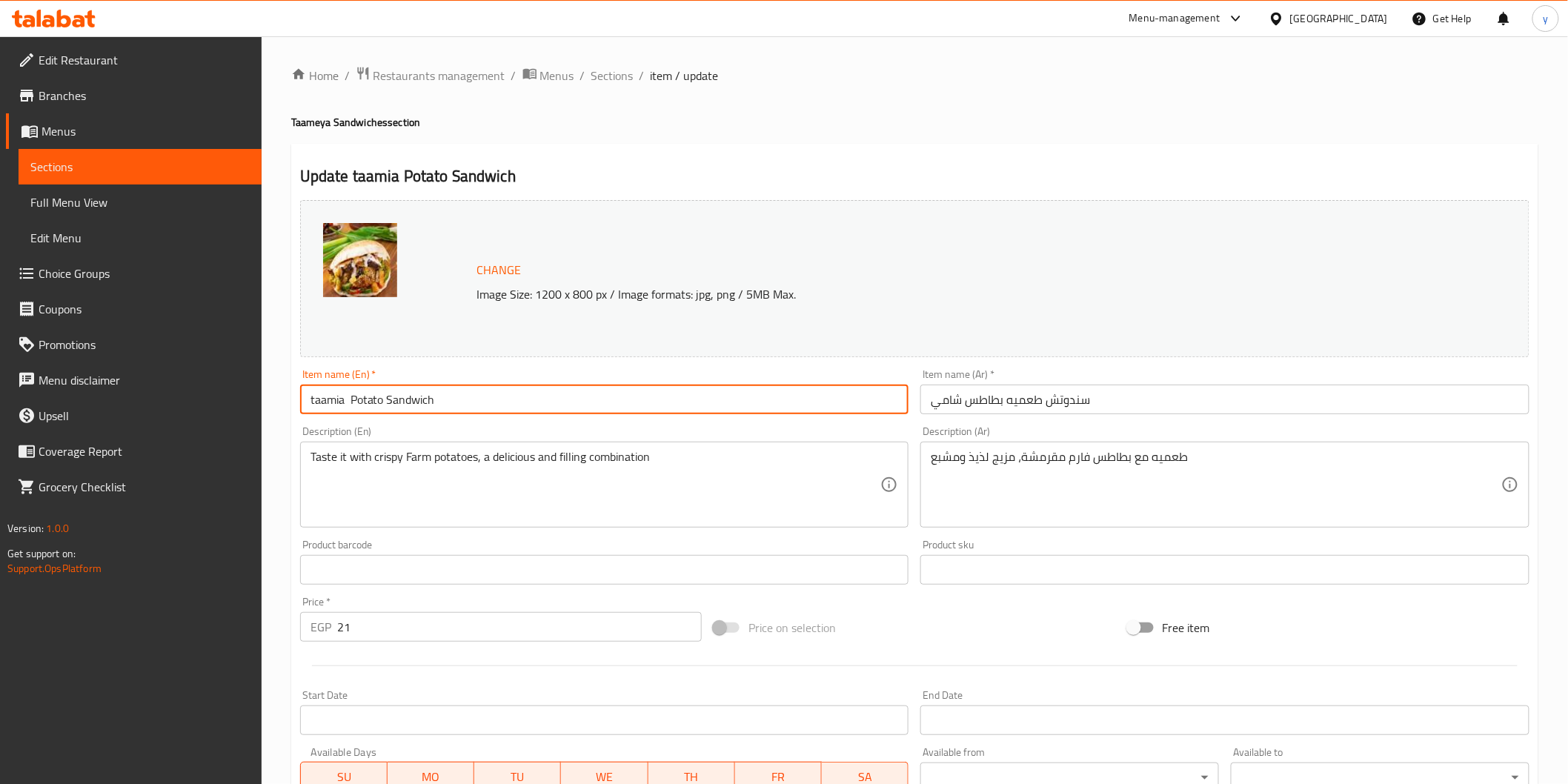
paste input "shami"
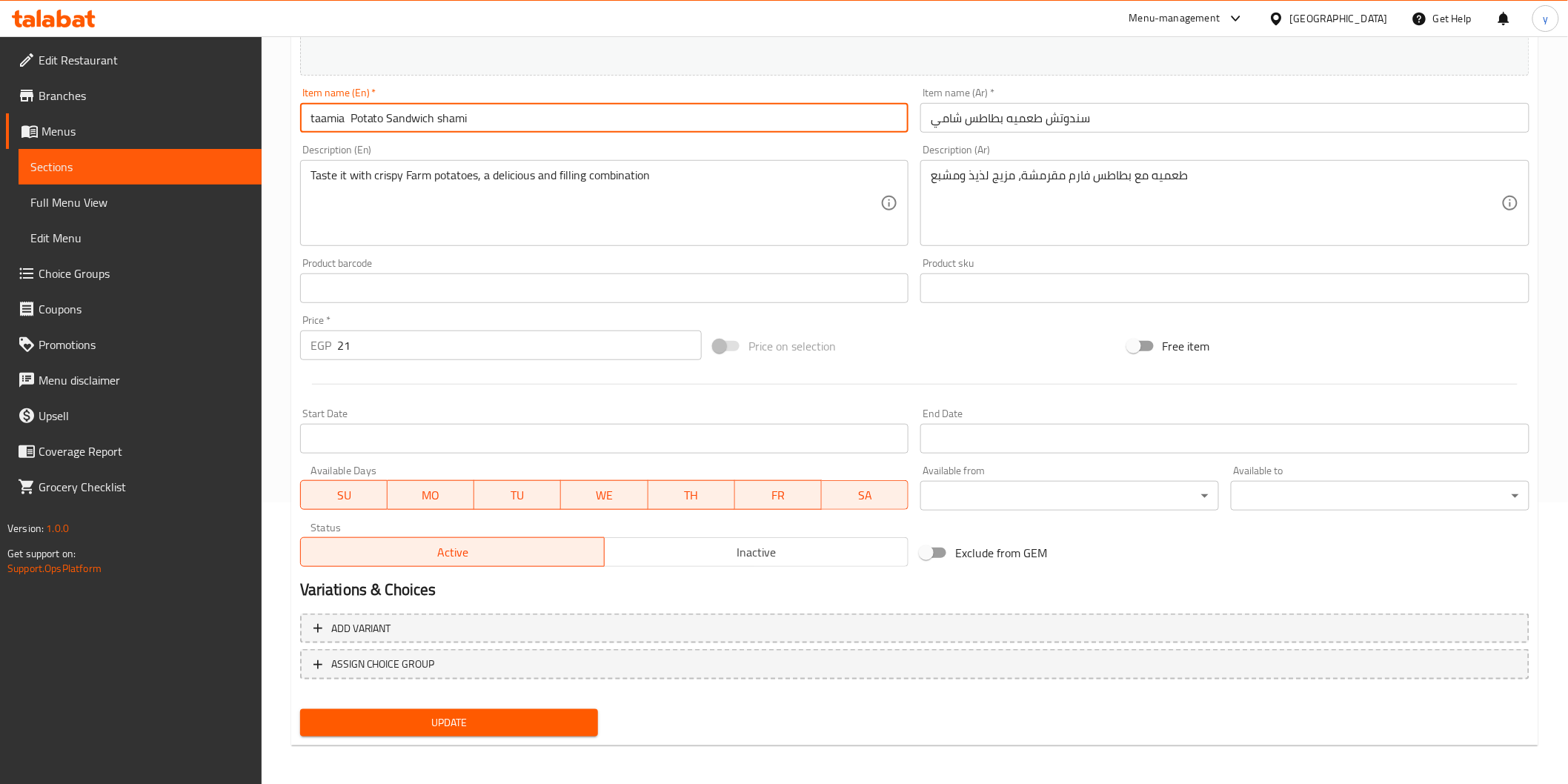
type input "taamia Potato Sandwich shami"
click at [525, 703] on div "Update" at bounding box center [449, 722] width 311 height 39
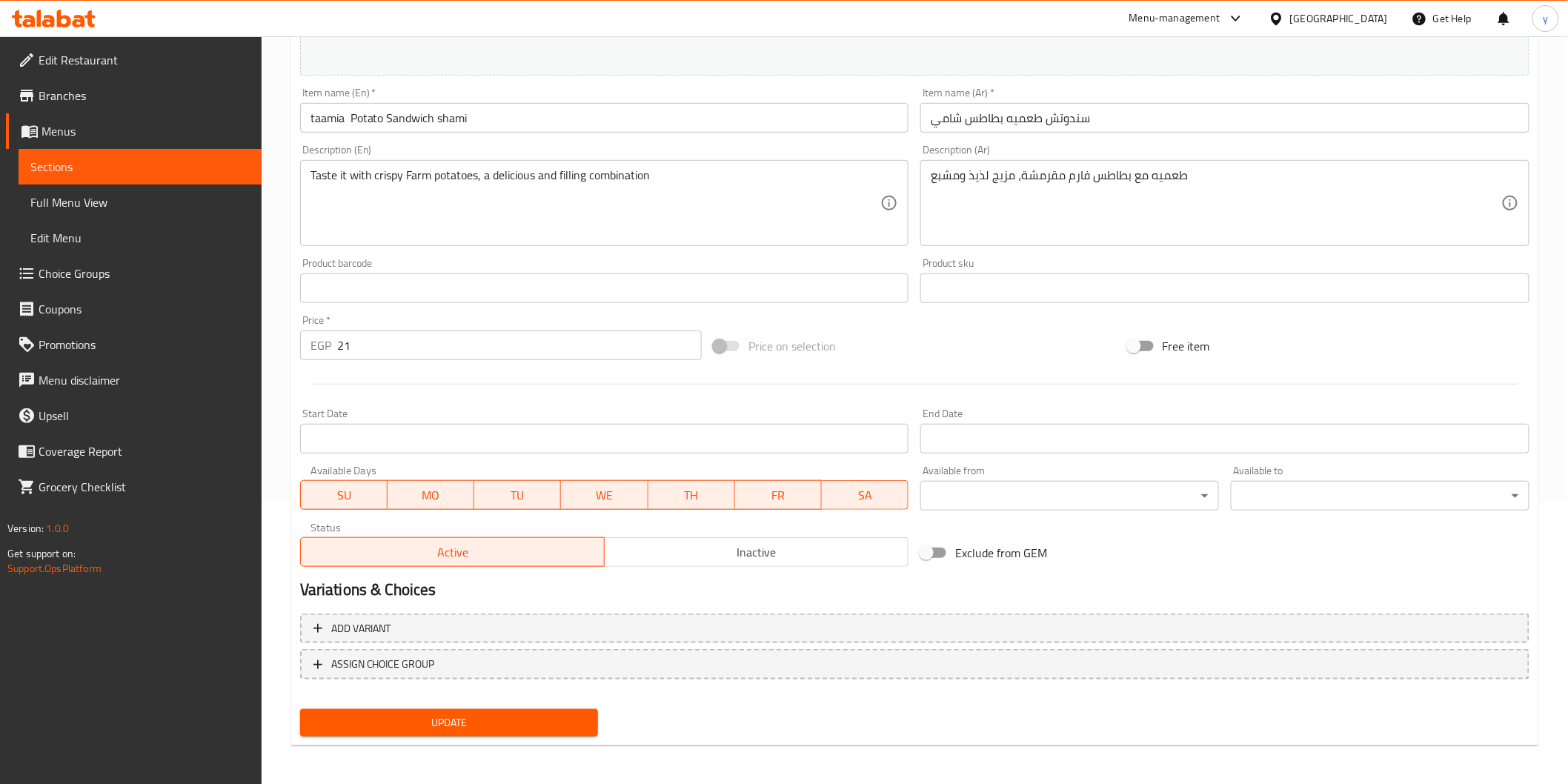
click at [530, 713] on span "Update" at bounding box center [449, 722] width 275 height 19
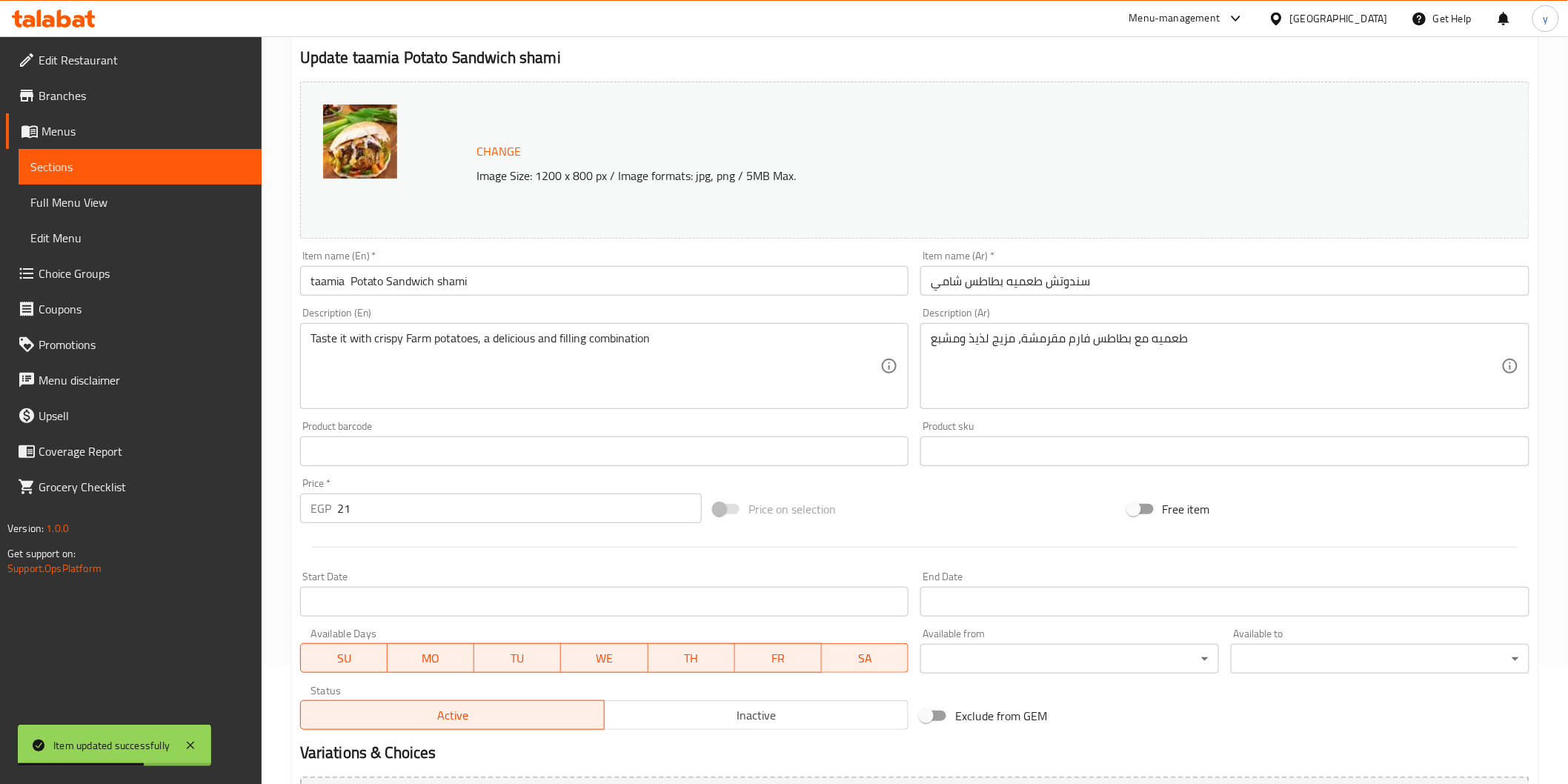
scroll to position [0, 0]
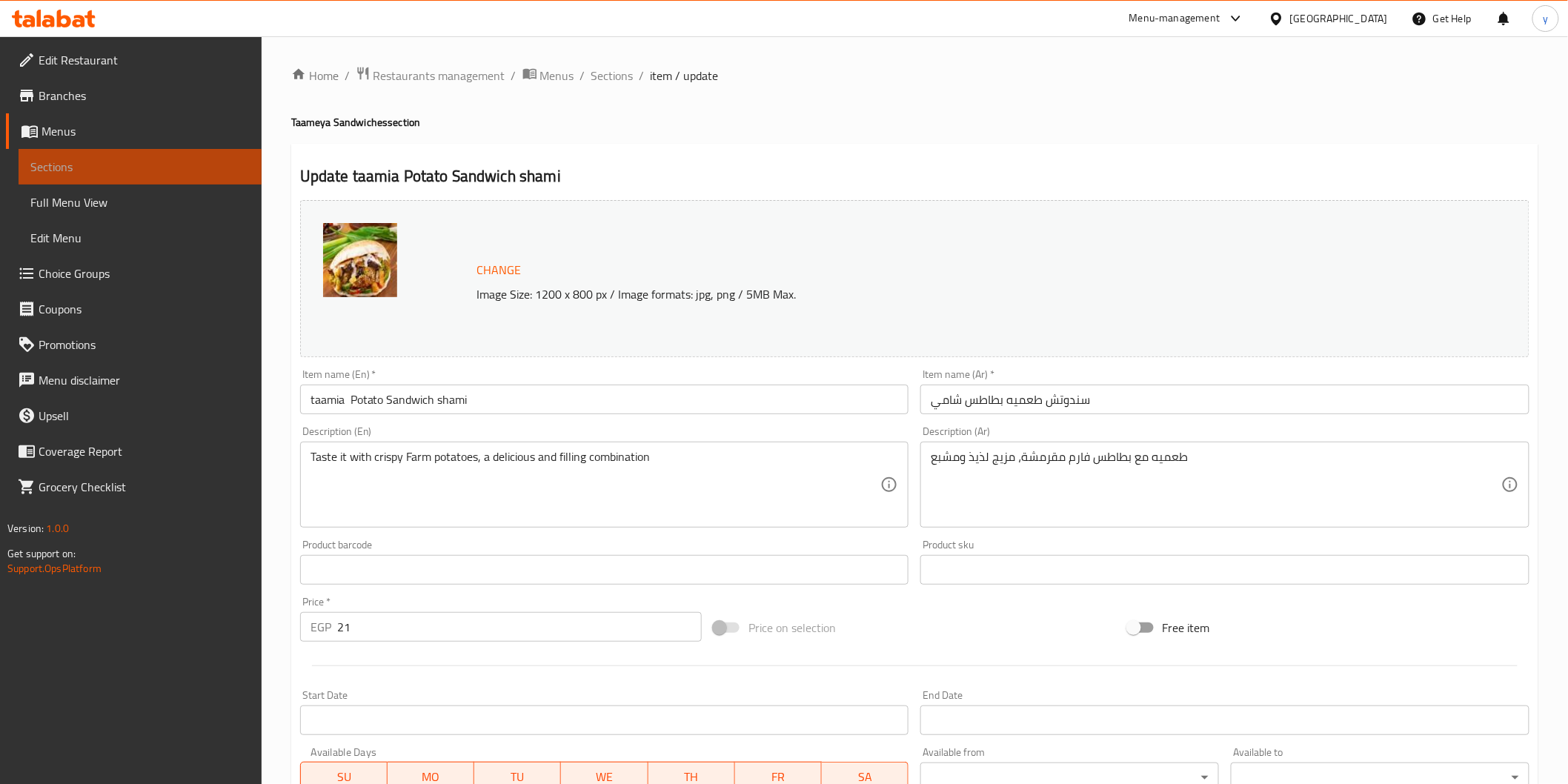
click at [132, 171] on span "Sections" at bounding box center [139, 166] width 219 height 18
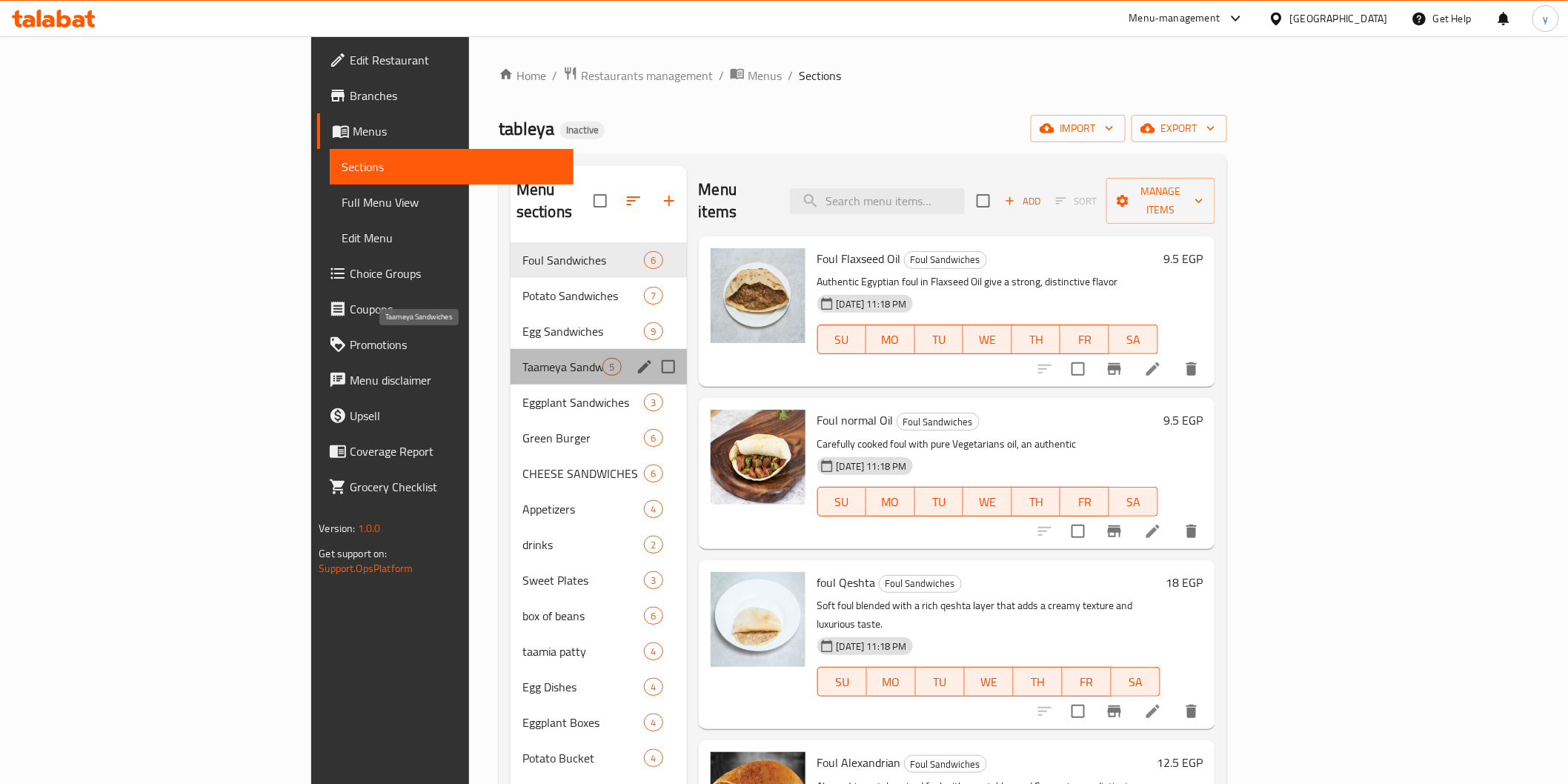
click at [522, 358] on span "Taameya Sandwiches" at bounding box center [563, 367] width 80 height 18
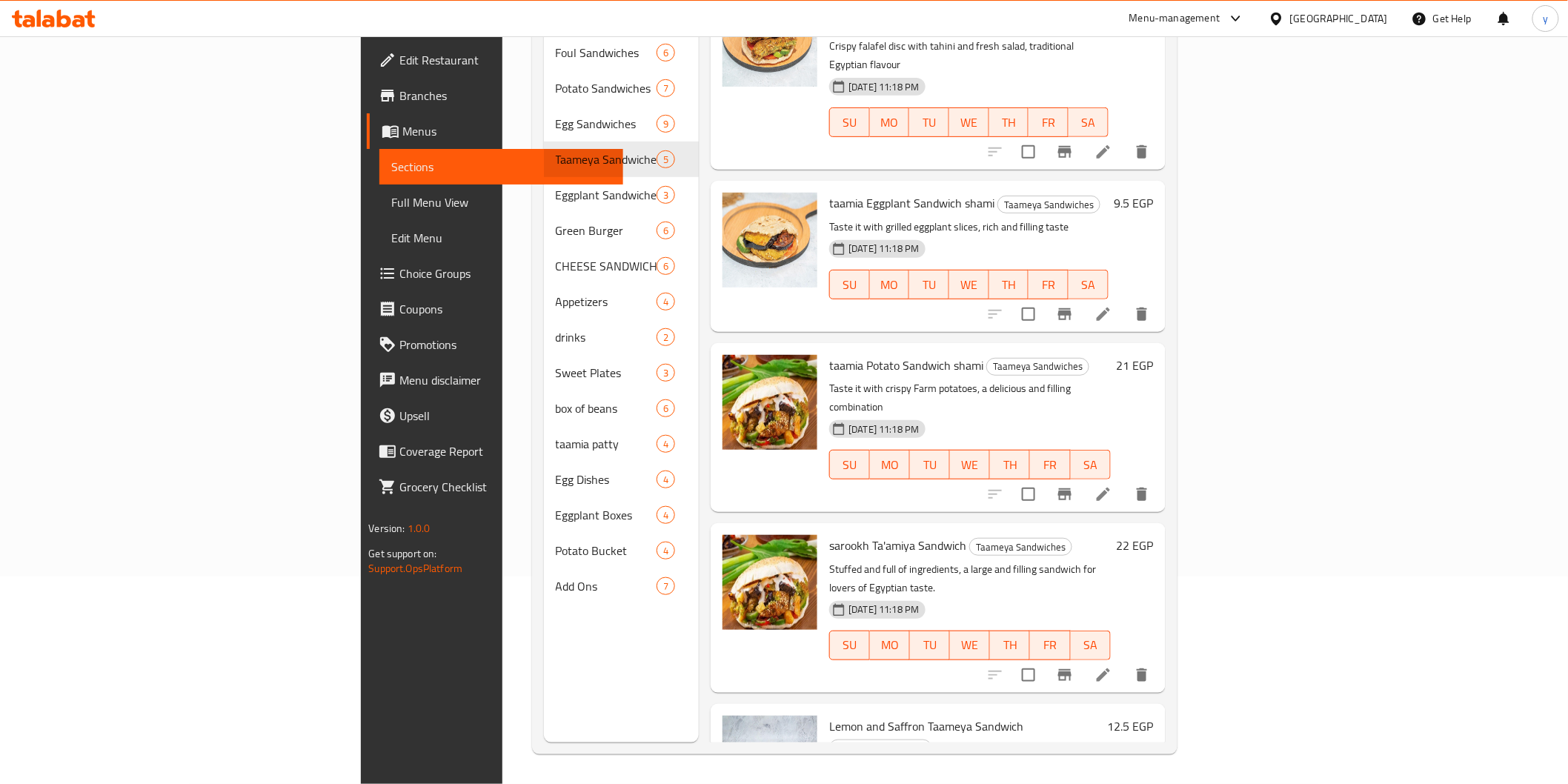
scroll to position [61, 0]
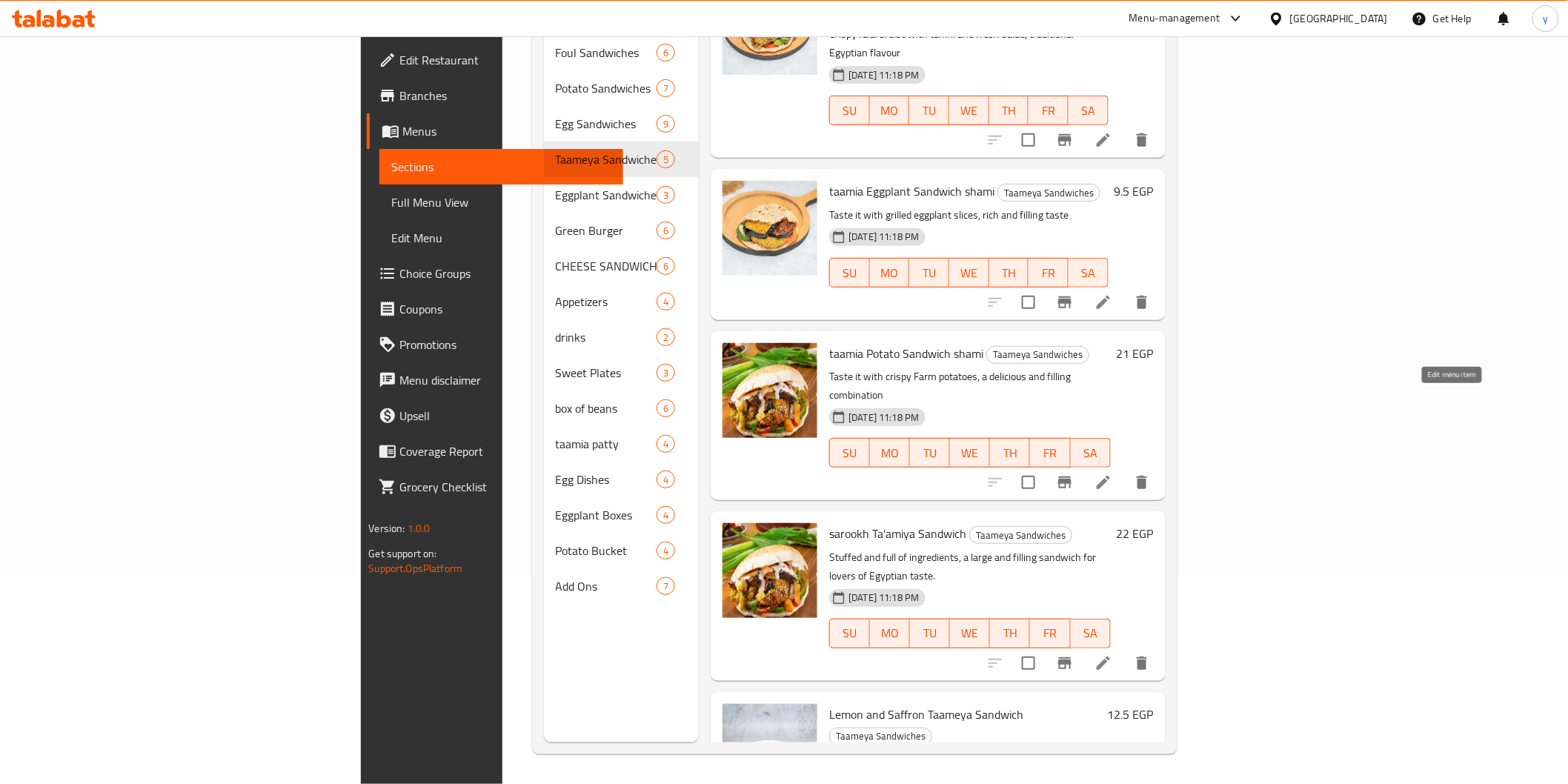
click at [1112, 473] on icon at bounding box center [1104, 482] width 18 height 18
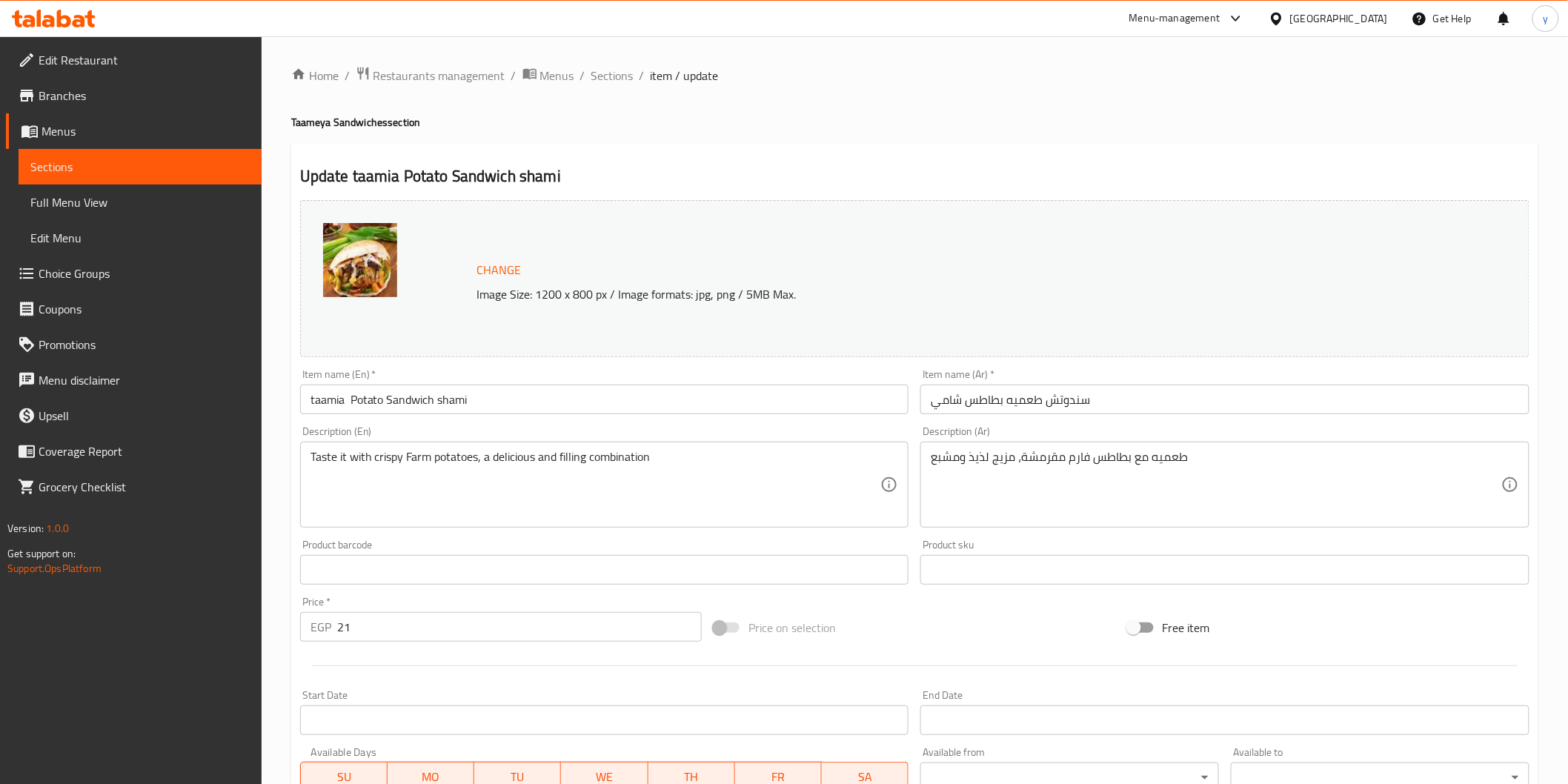
click at [138, 173] on span "Sections" at bounding box center [139, 166] width 219 height 18
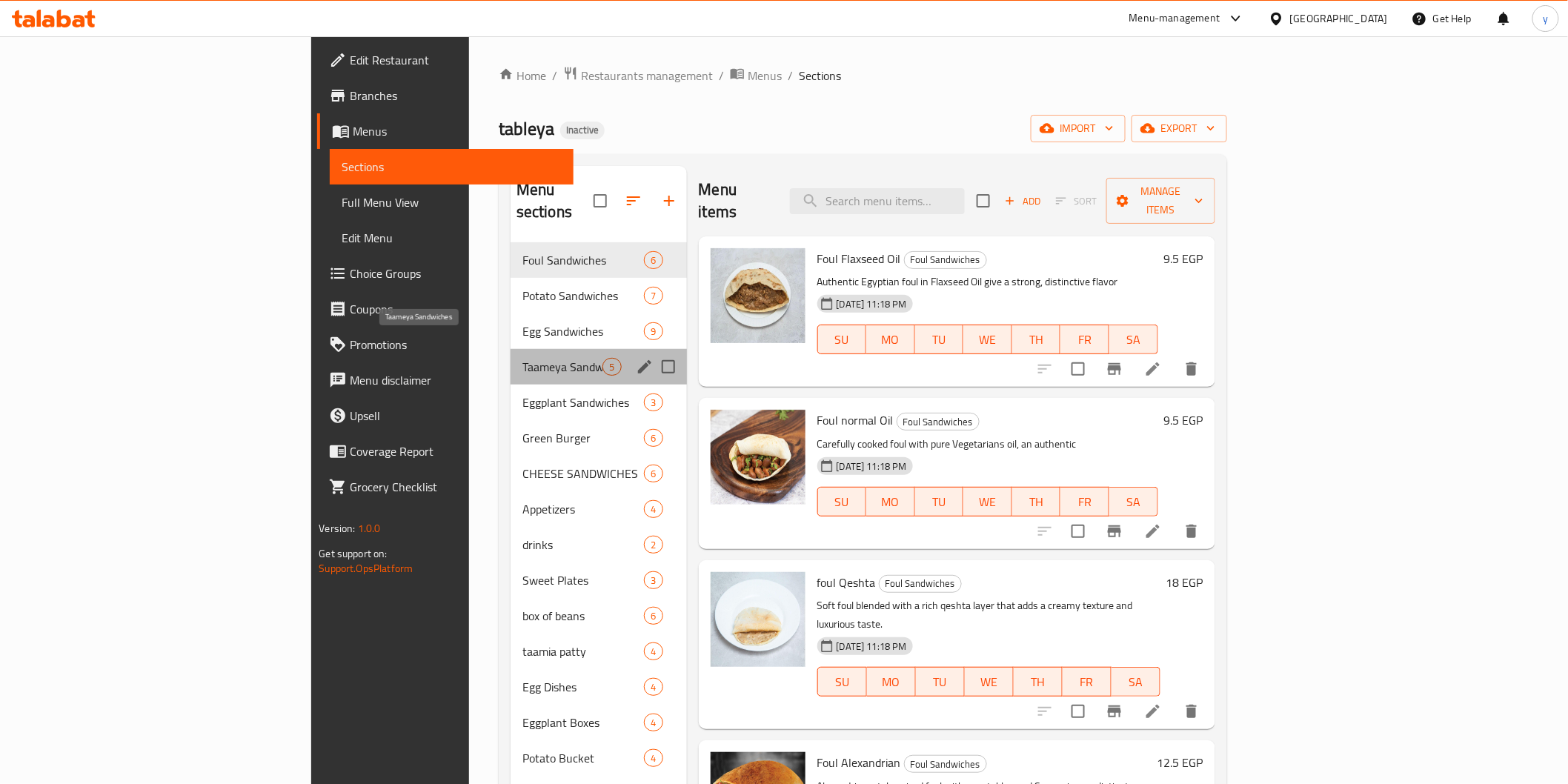
click at [522, 358] on span "Taameya Sandwiches" at bounding box center [563, 367] width 80 height 18
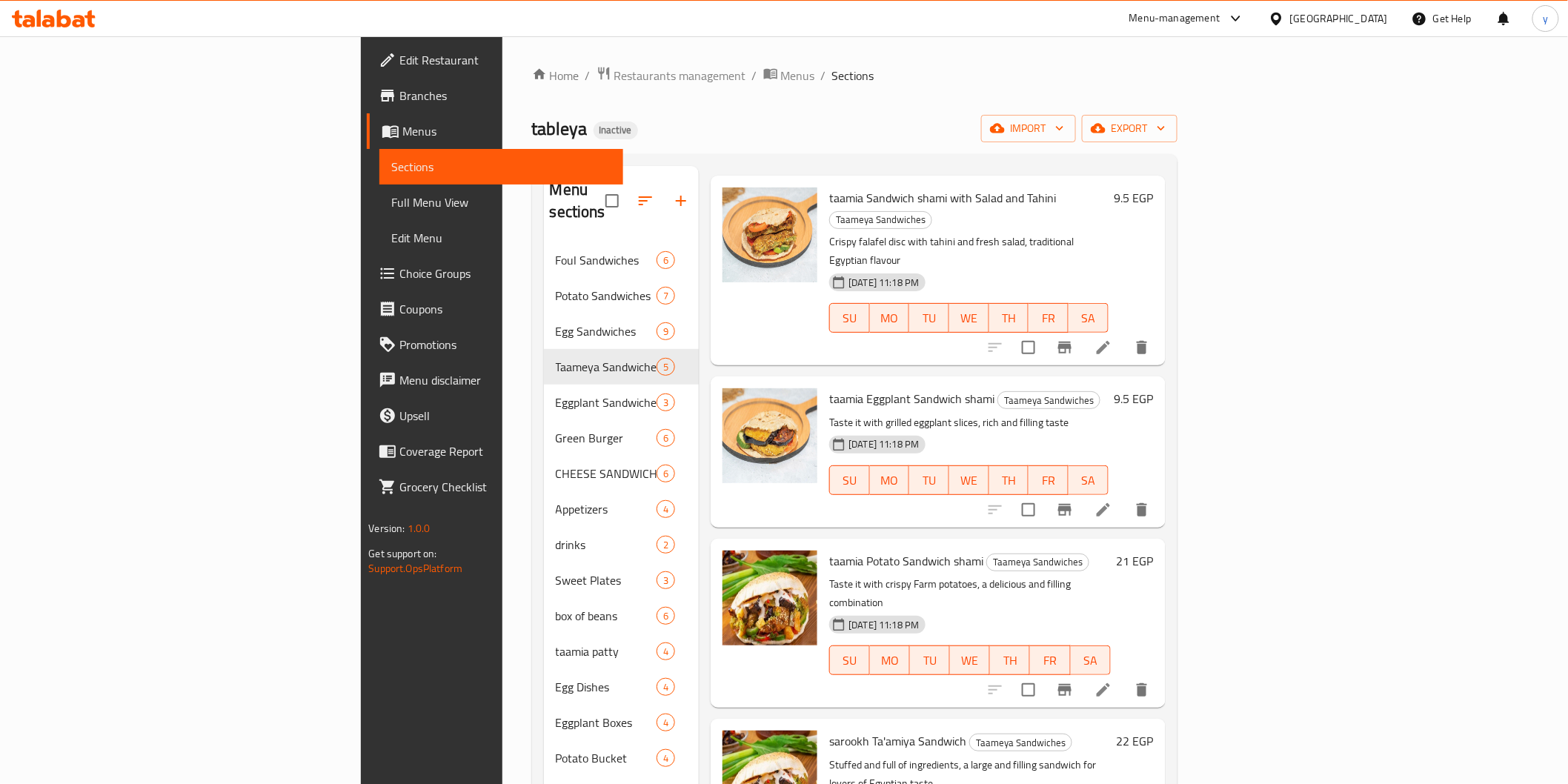
scroll to position [207, 0]
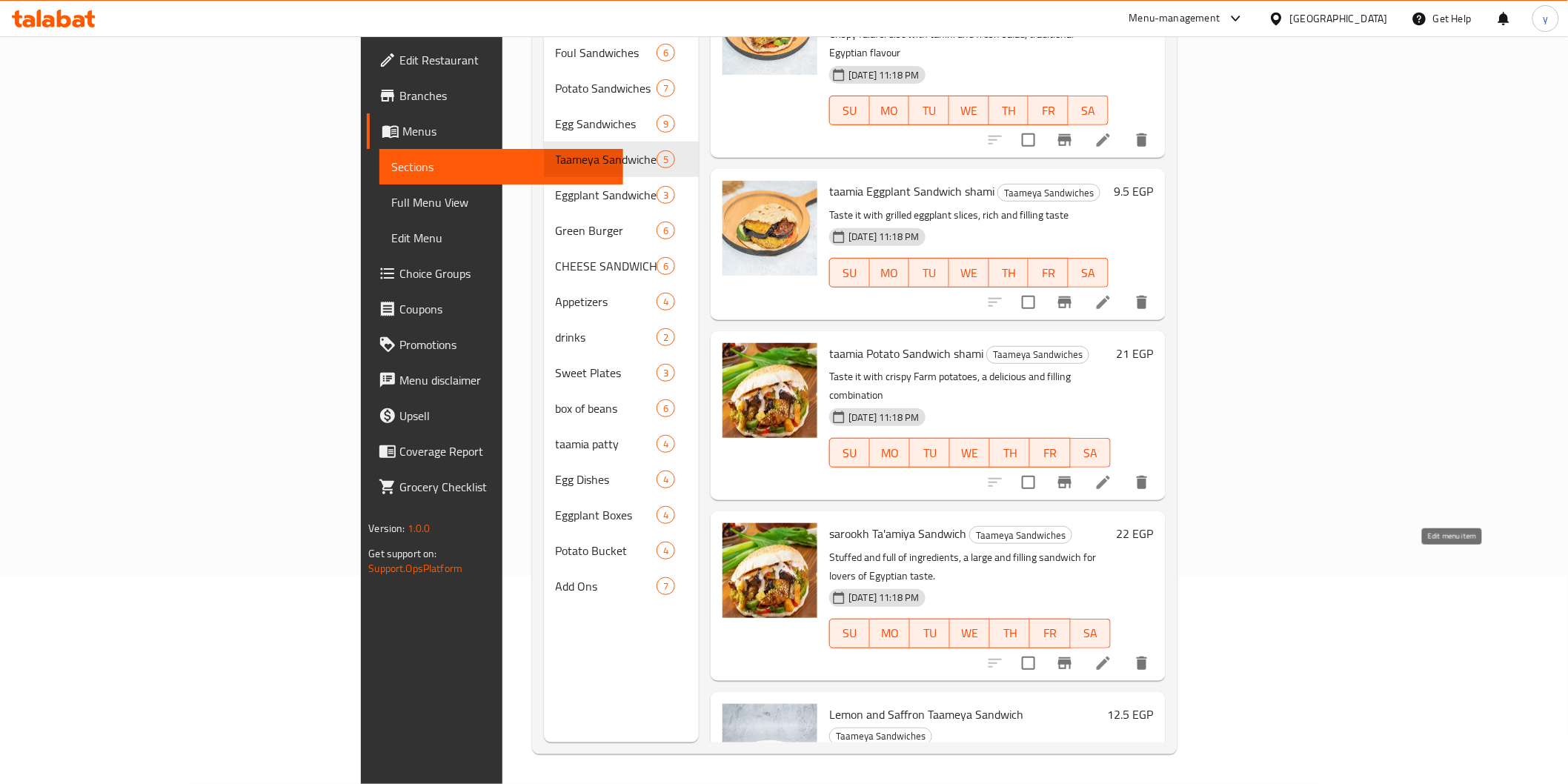
click at [1112, 654] on icon at bounding box center [1104, 663] width 18 height 18
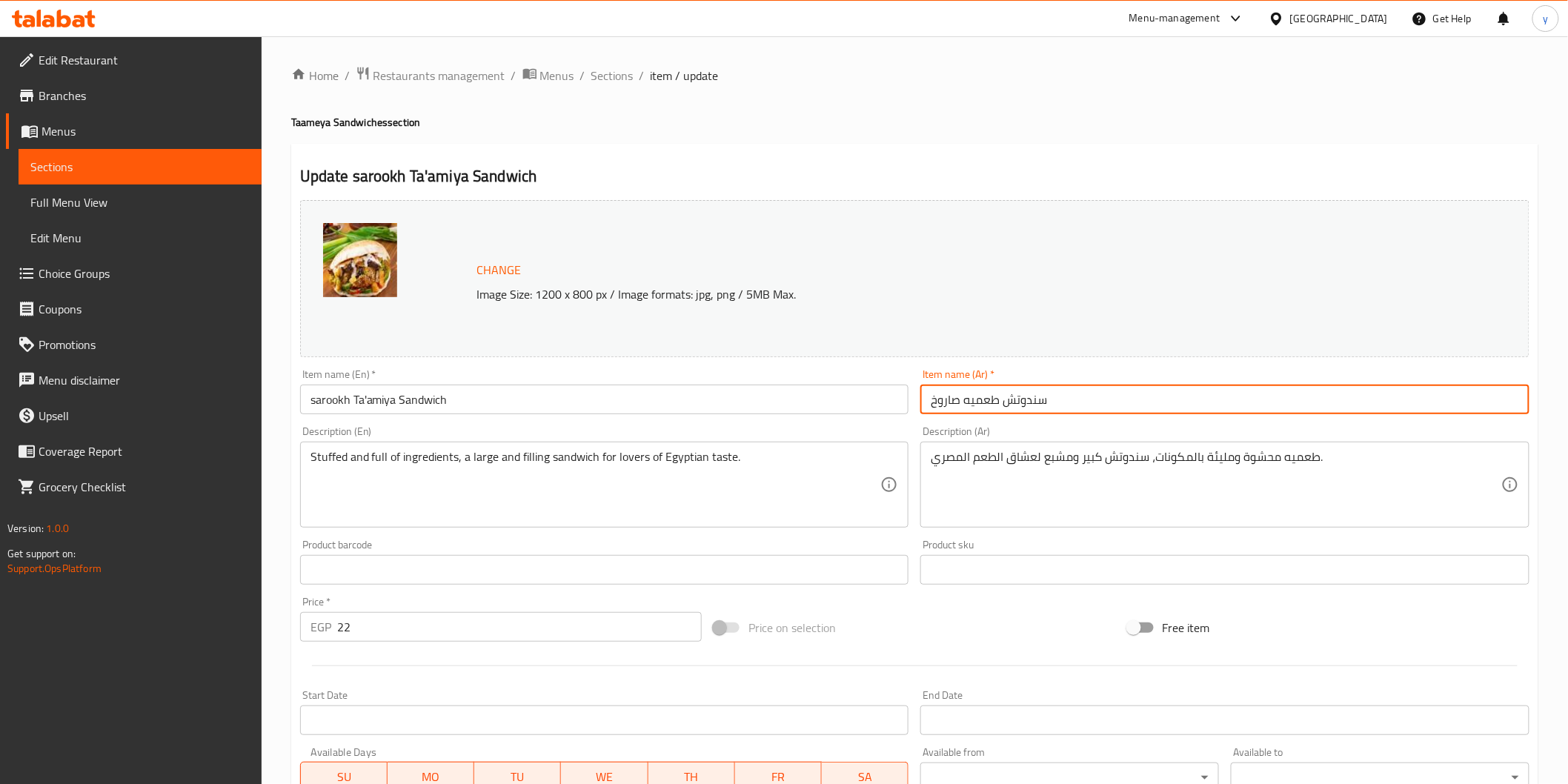
click at [930, 411] on input "سندوتش طعميه صاروخ" at bounding box center [1224, 399] width 609 height 30
click at [1087, 400] on input "سندوتش طعميه صاروخ" at bounding box center [1224, 399] width 609 height 30
type input "سندوتش طعميه صاروخ شامي"
click at [605, 403] on input "sarookh Ta'amiya Sandwich" at bounding box center [604, 399] width 609 height 30
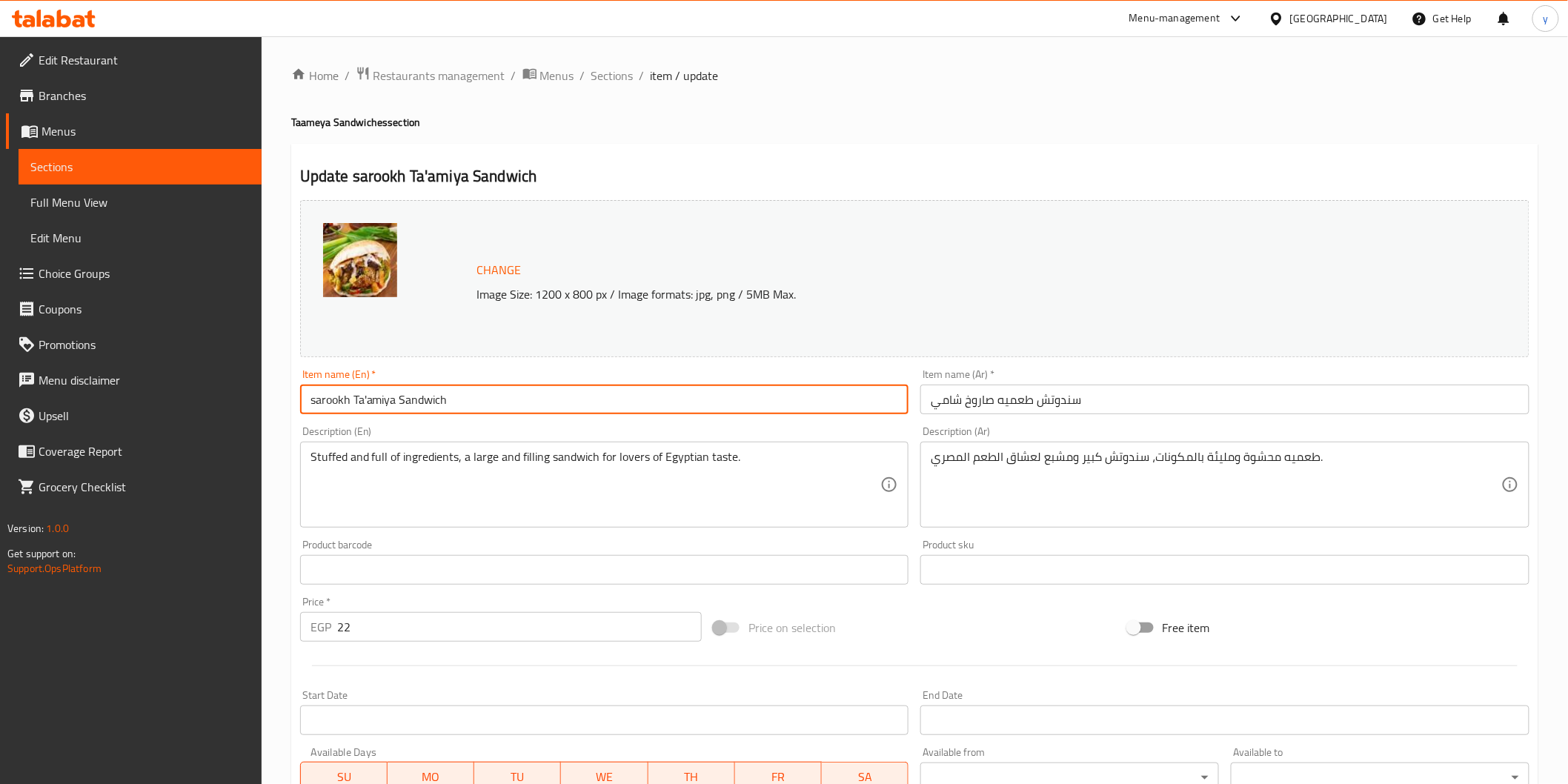
paste input "shami"
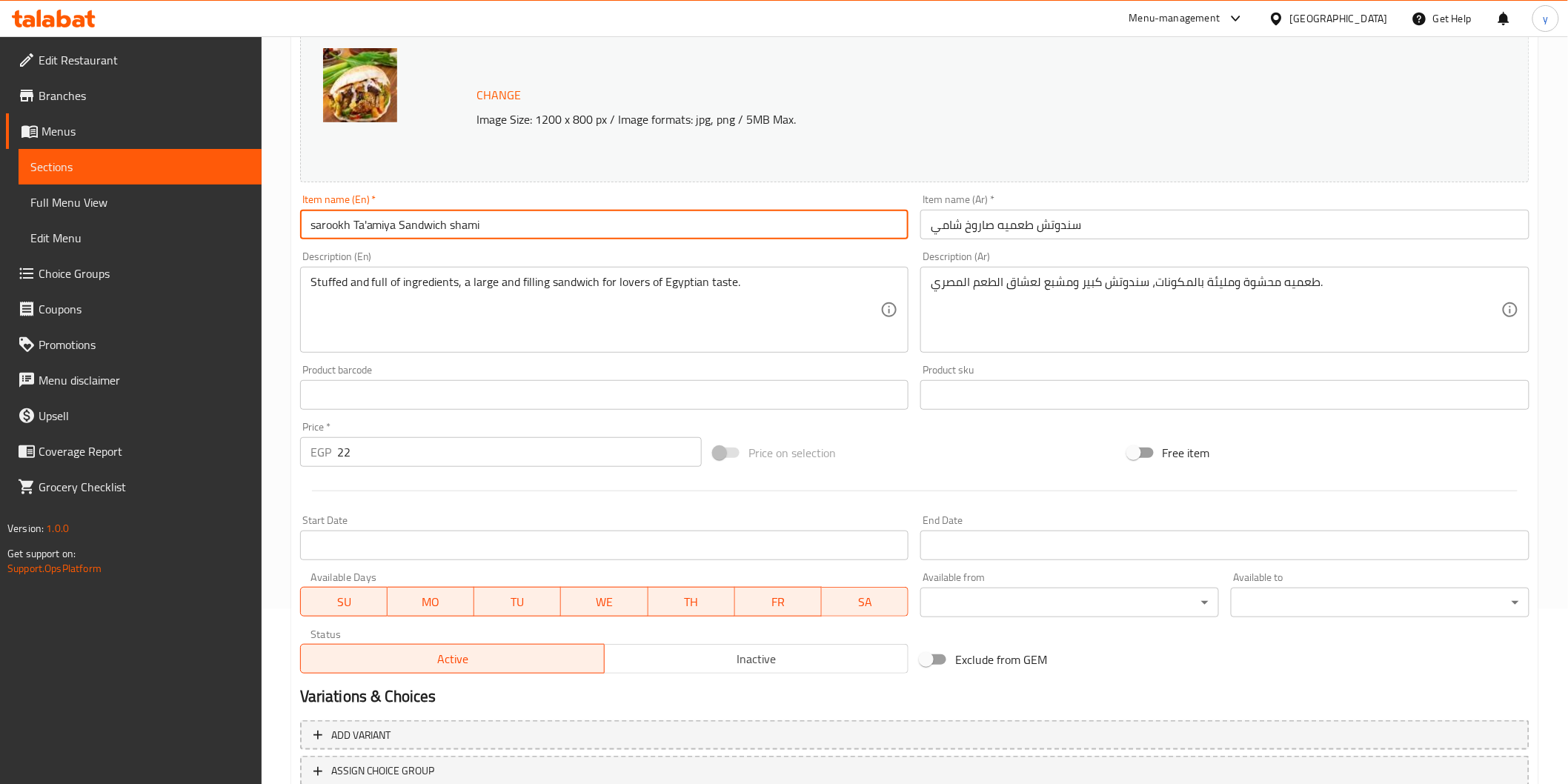
scroll to position [281, 0]
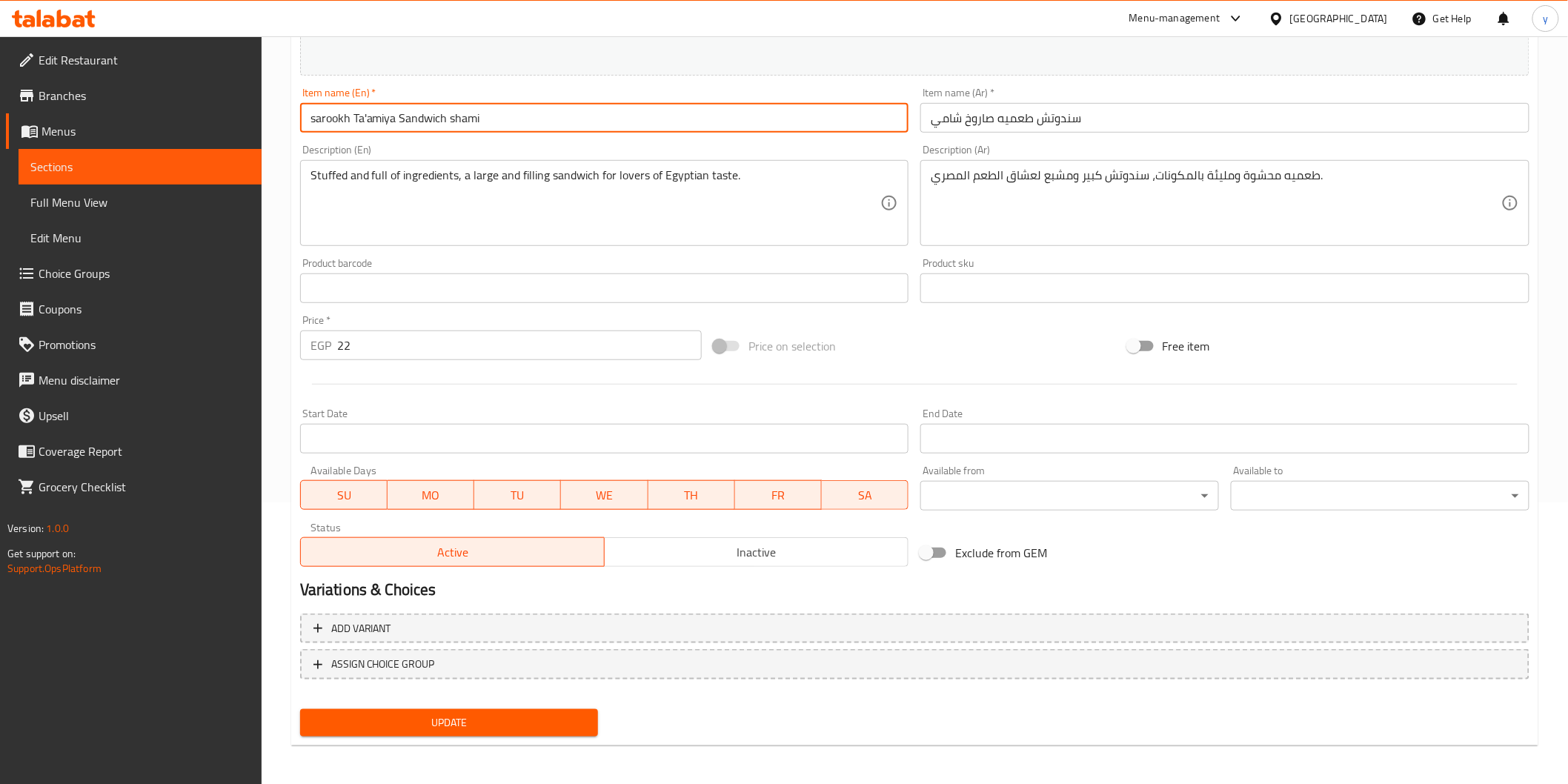
type input "sarookh Ta'amiya Sandwich shami"
click at [368, 719] on span "Update" at bounding box center [449, 722] width 275 height 19
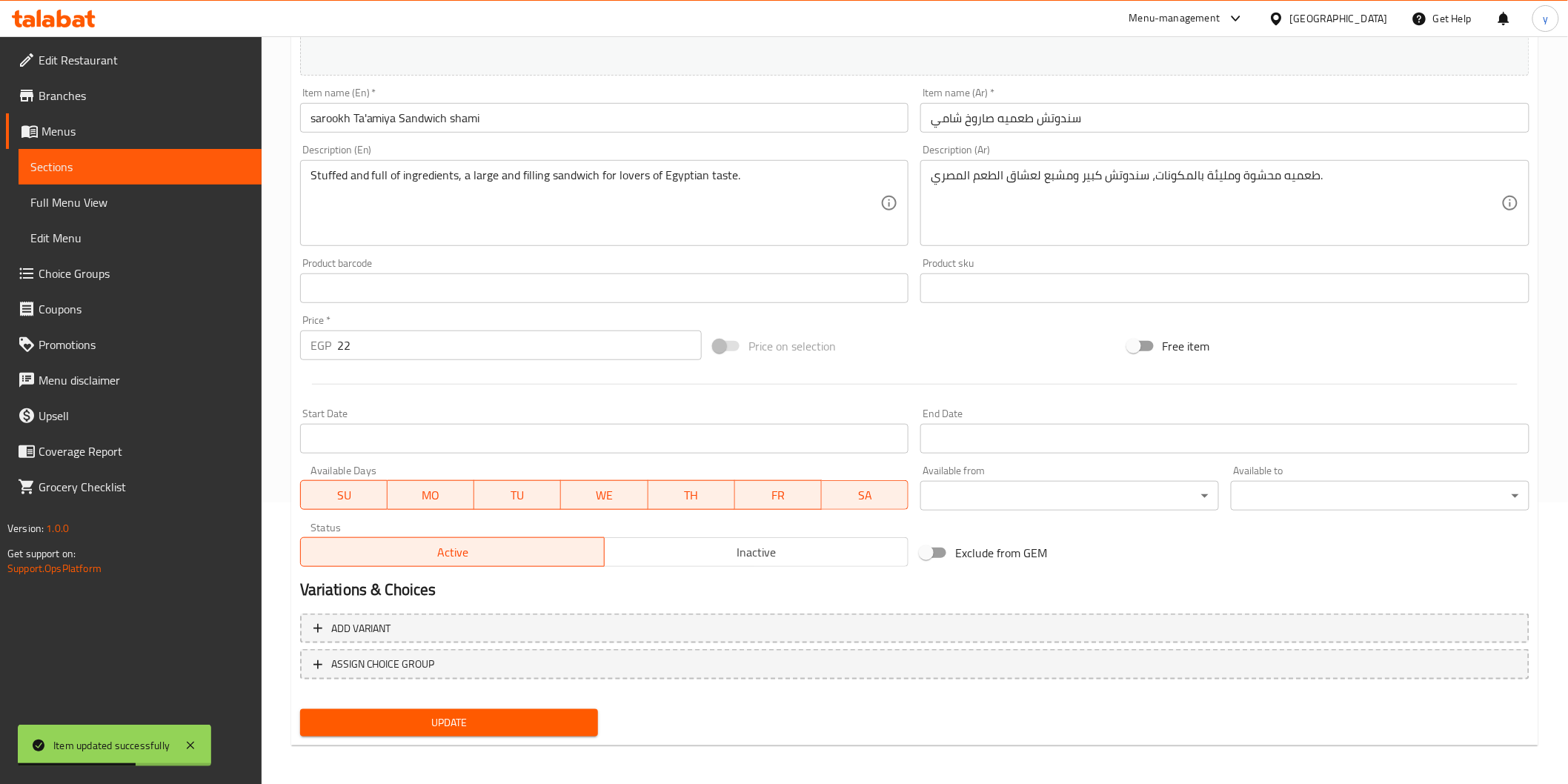
click at [152, 169] on span "Sections" at bounding box center [139, 166] width 219 height 18
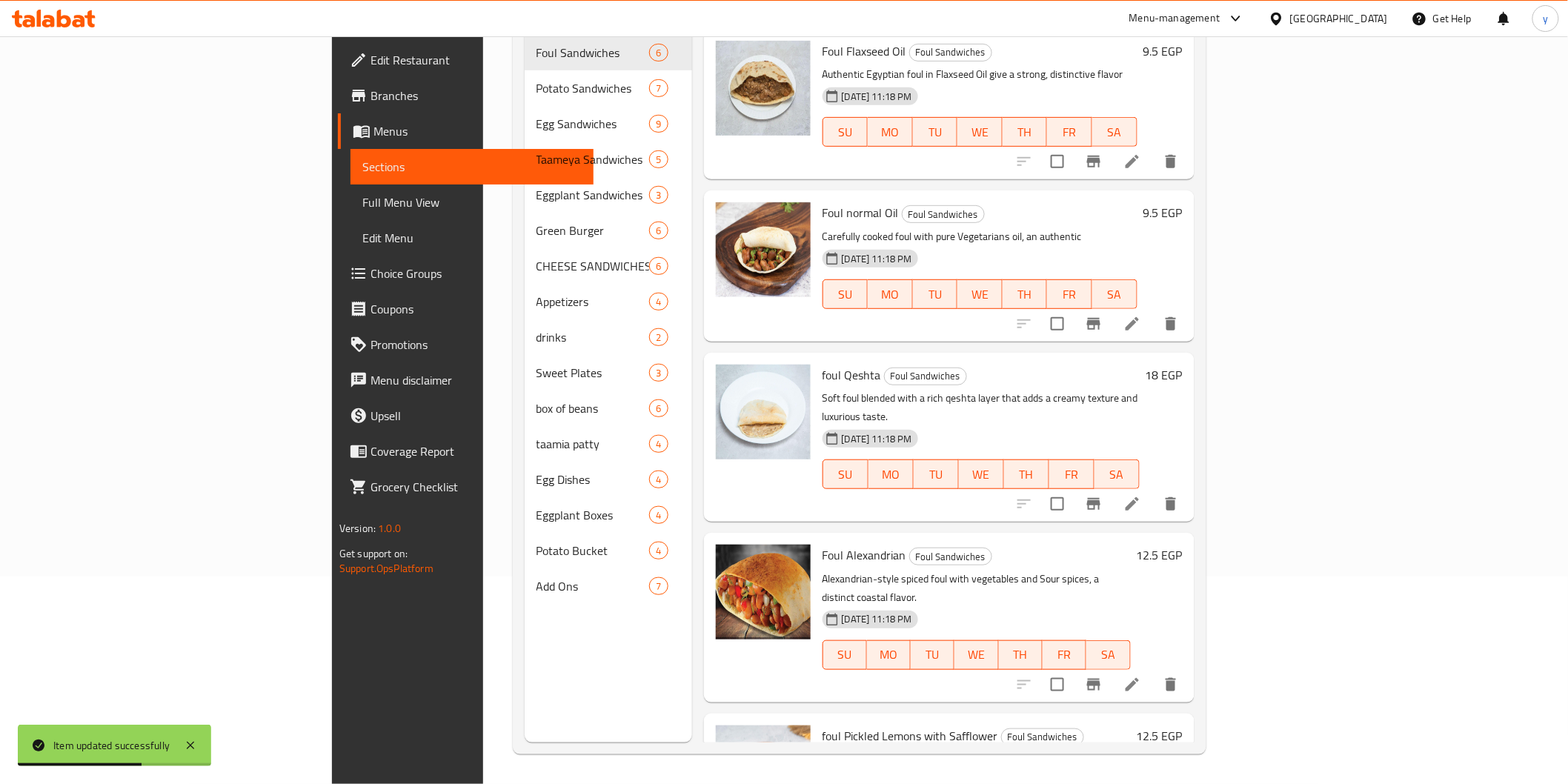
scroll to position [207, 0]
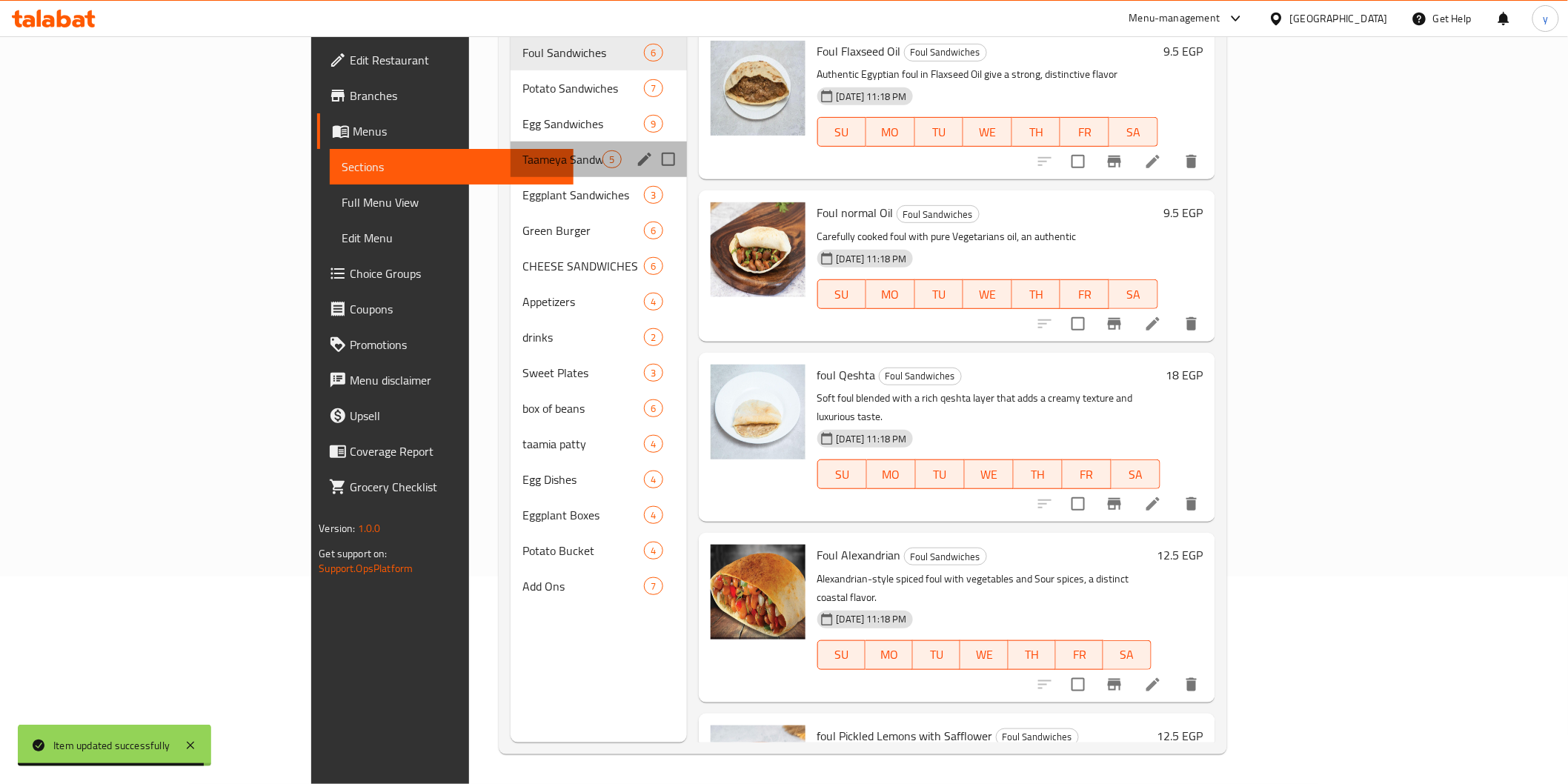
click at [511, 147] on div "Taameya Sandwiches 5" at bounding box center [599, 159] width 176 height 35
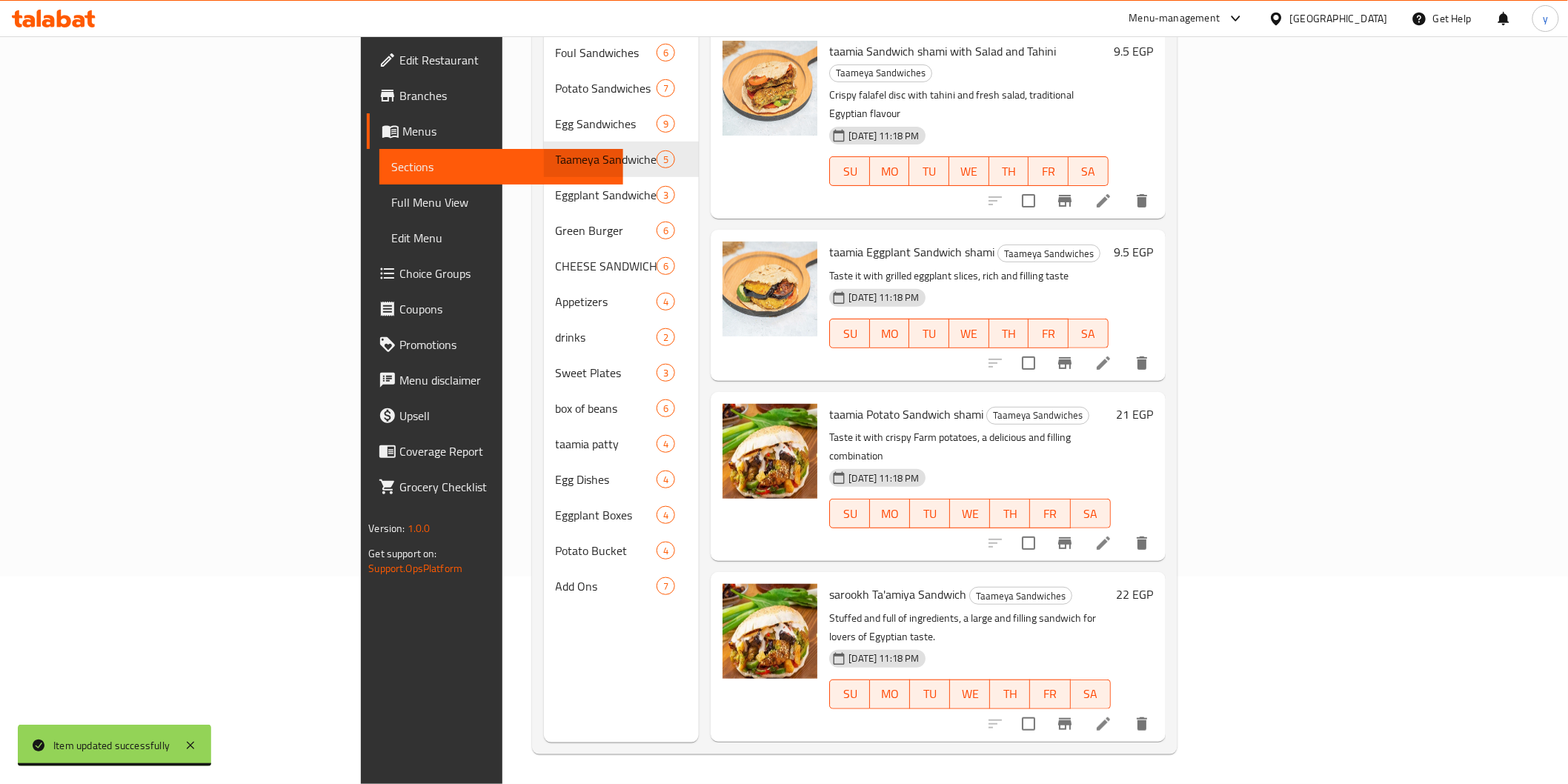
scroll to position [61, 0]
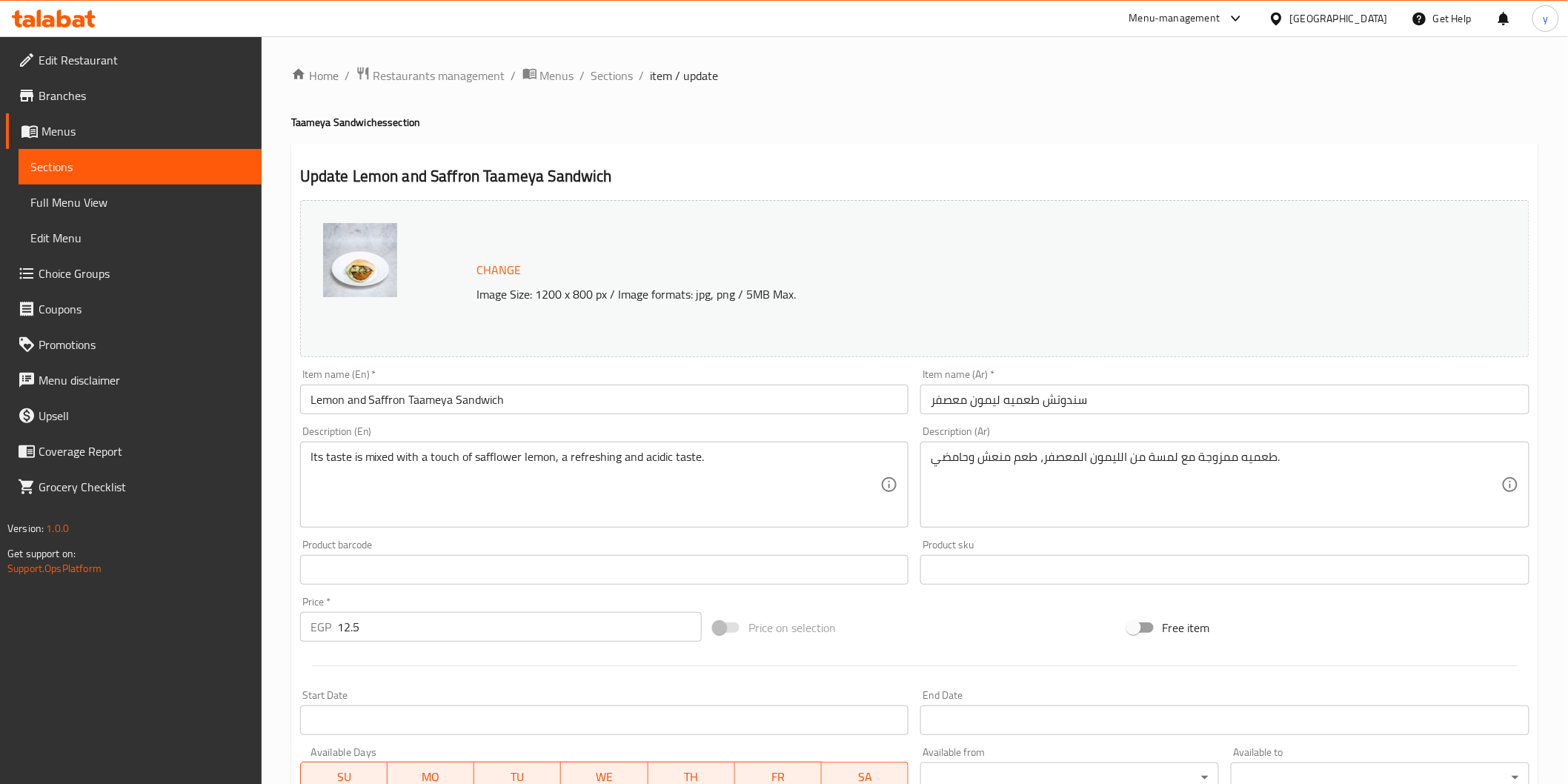
click at [1127, 393] on input "سندوتش طعميه ليمون معصفر" at bounding box center [1224, 399] width 609 height 30
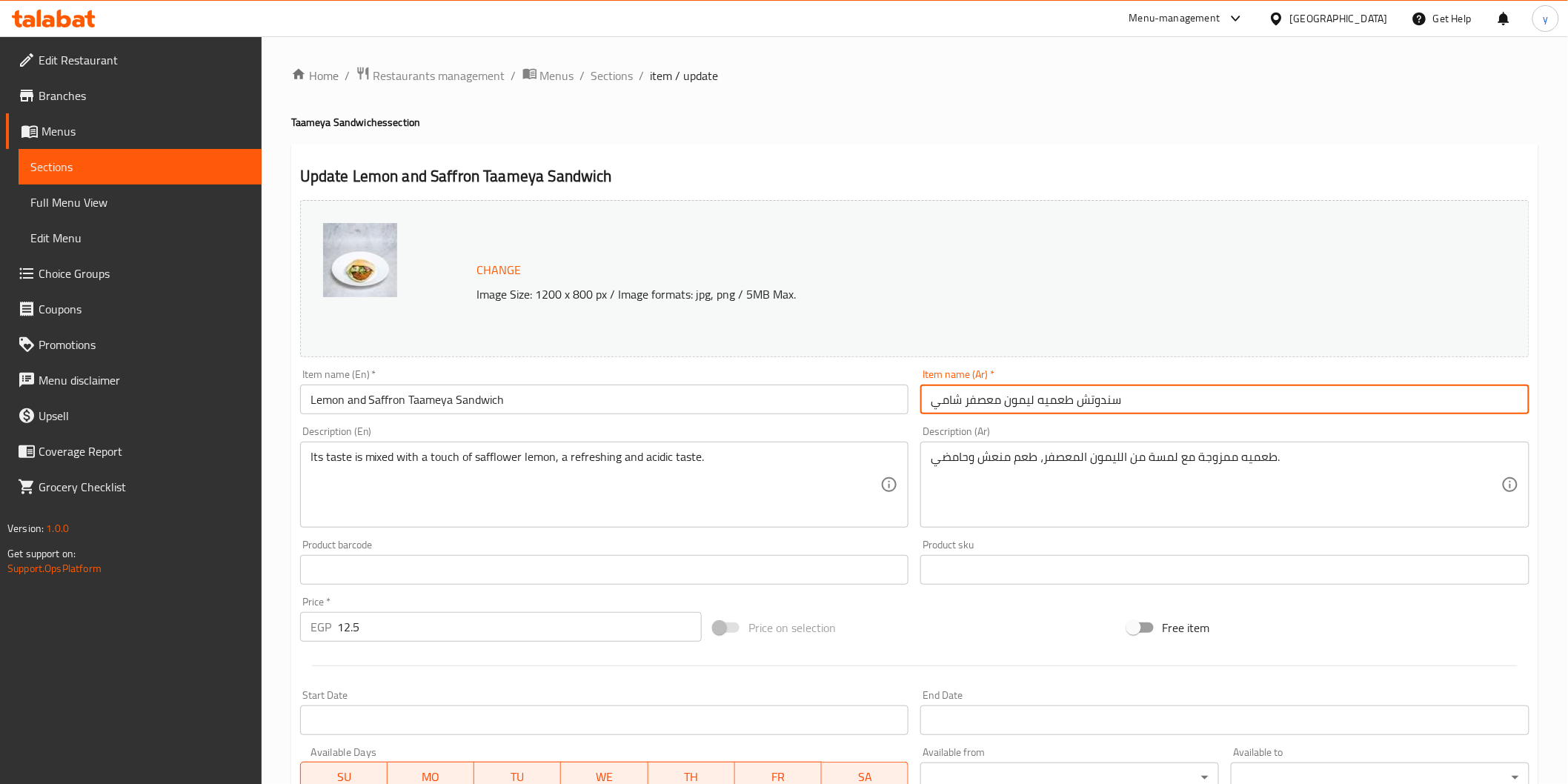
type input "سندوتش طعميه ليمون معصفر شامي"
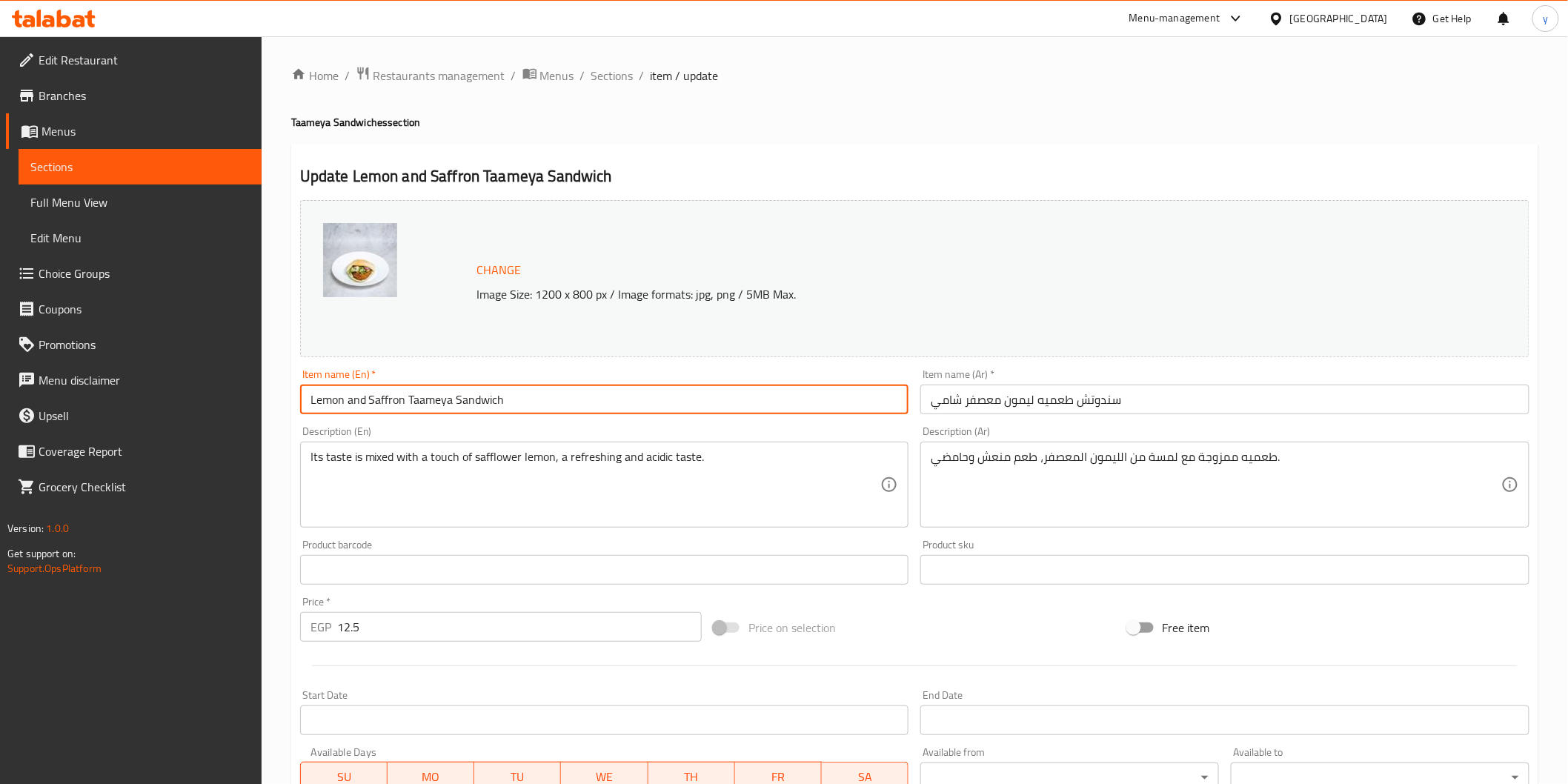
click at [738, 408] on input "Lemon and Saffron Taameya Sandwich" at bounding box center [604, 399] width 609 height 30
paste input "shami"
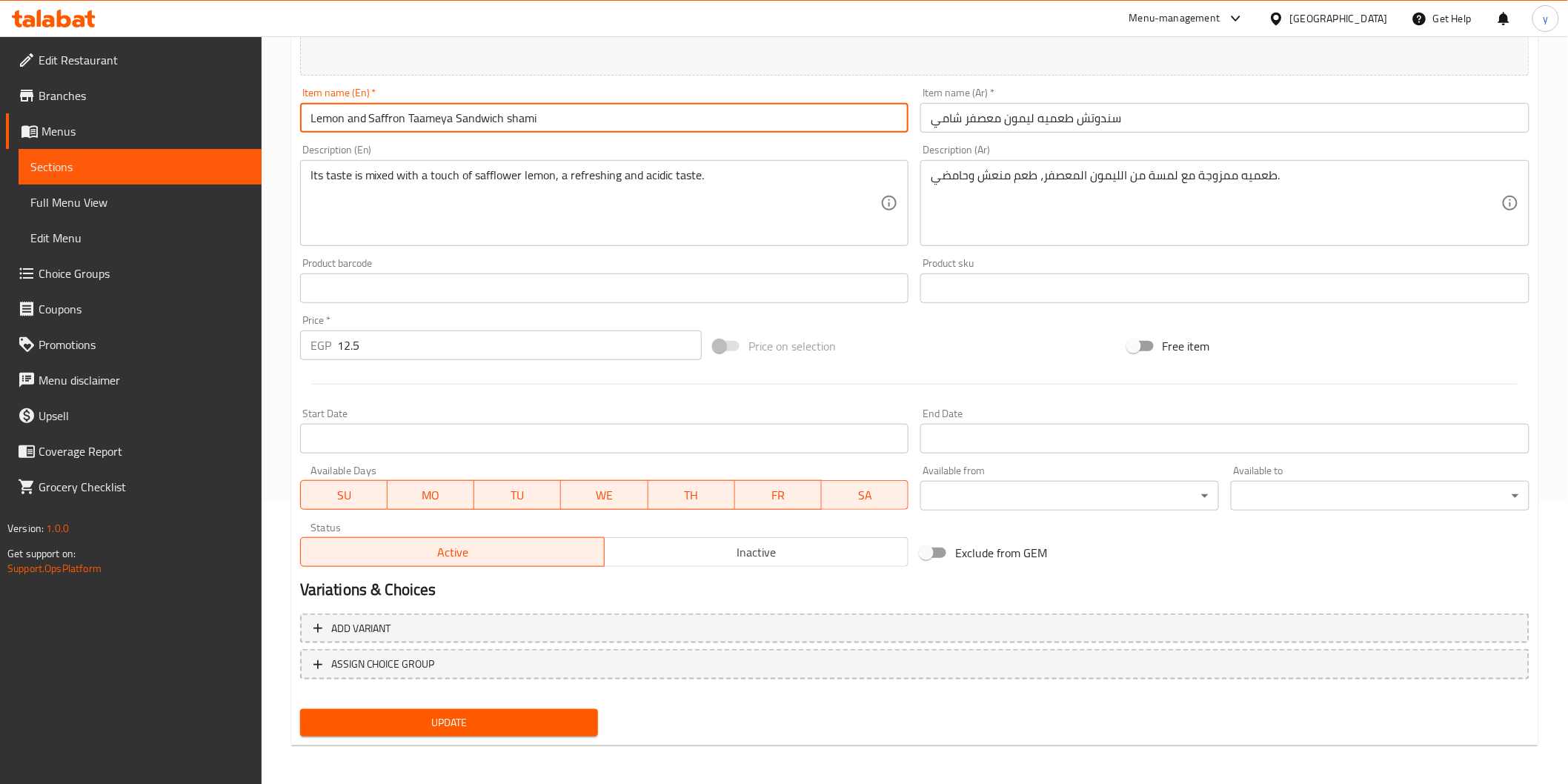
type input "Lemon and Saffron Taameya Sandwich shami"
click at [536, 709] on button "Update" at bounding box center [449, 722] width 299 height 27
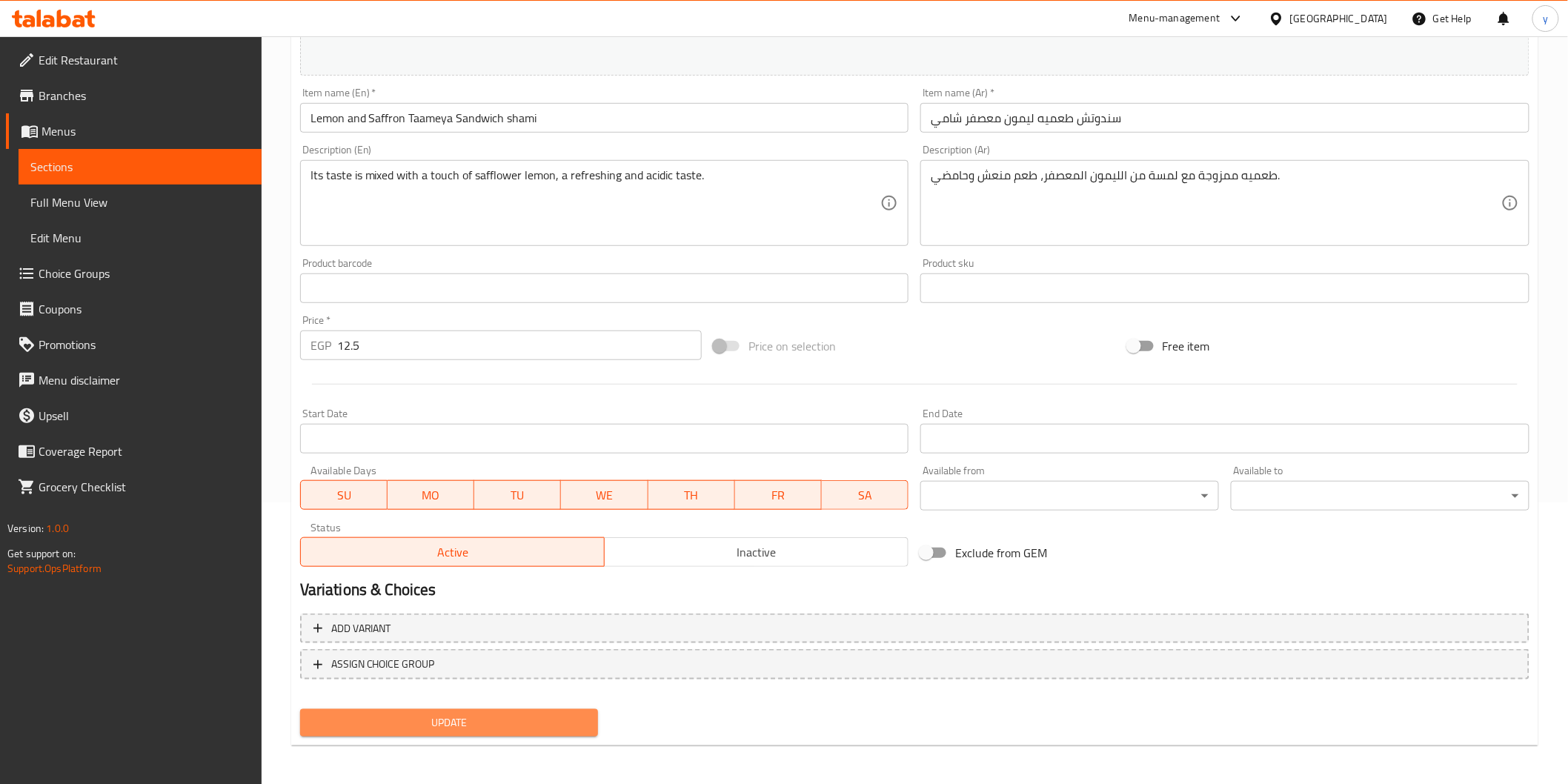
click at [406, 722] on span "Update" at bounding box center [449, 722] width 275 height 19
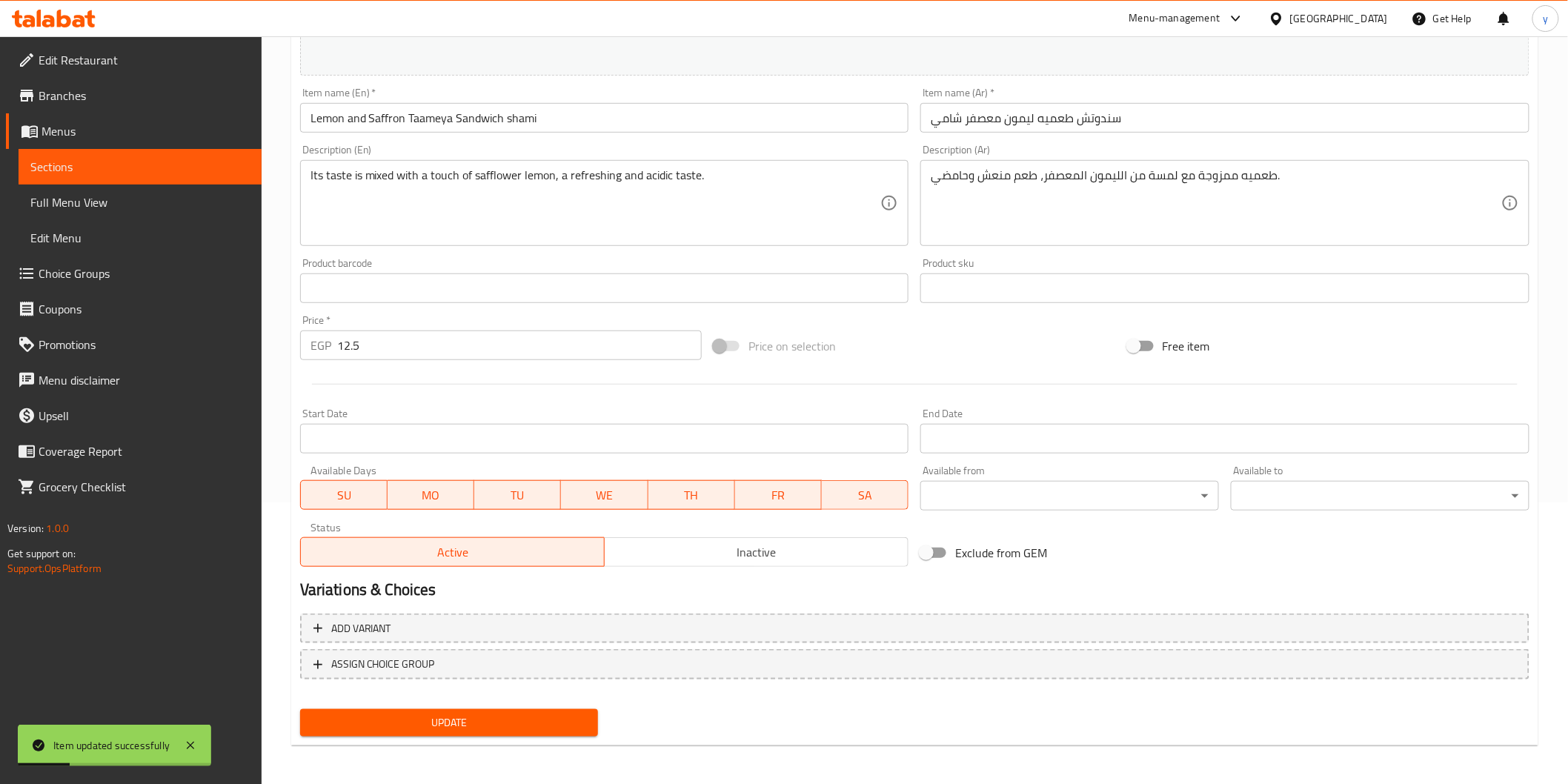
click at [43, 157] on span "Sections" at bounding box center [139, 166] width 219 height 18
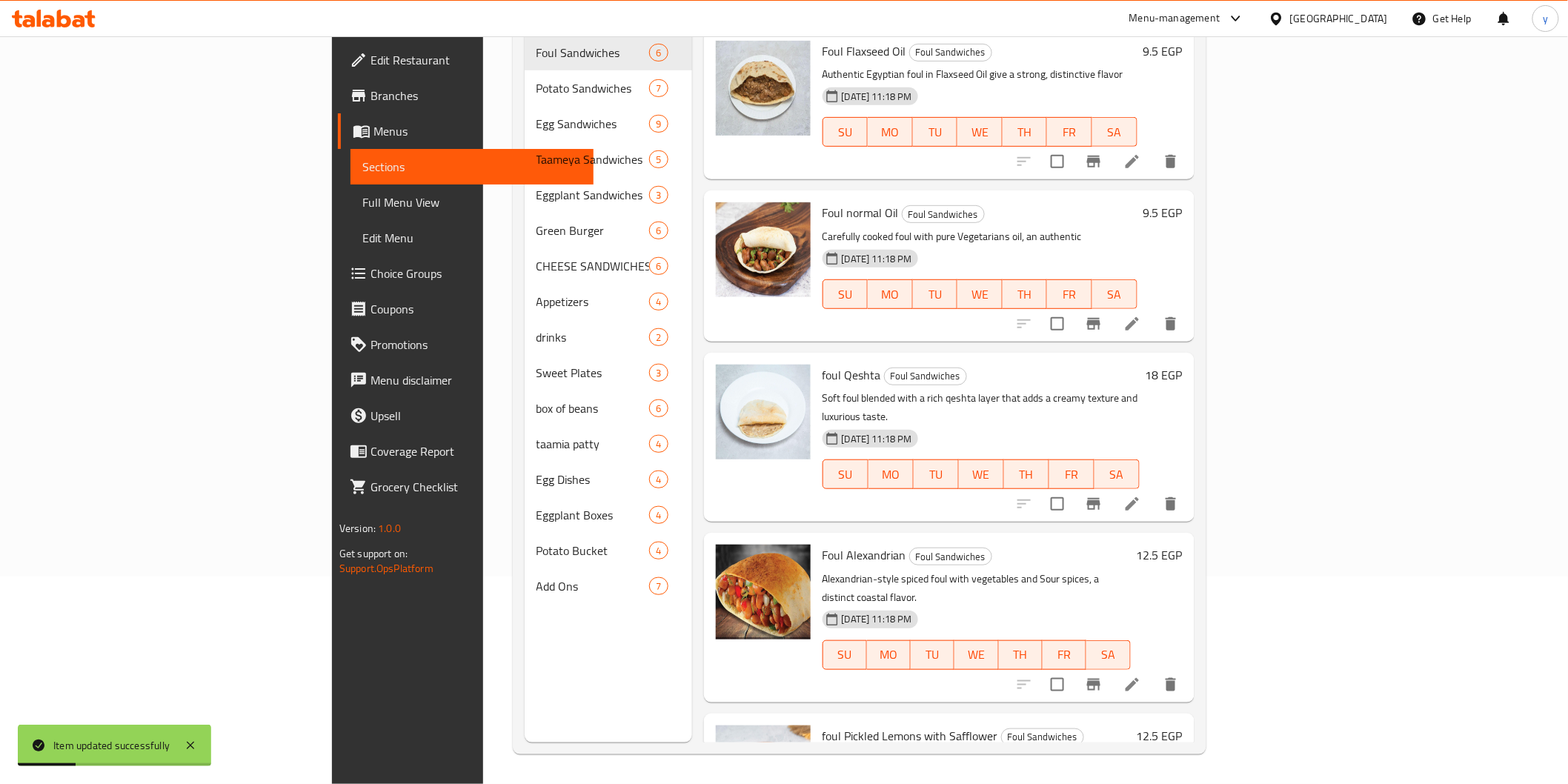
scroll to position [207, 0]
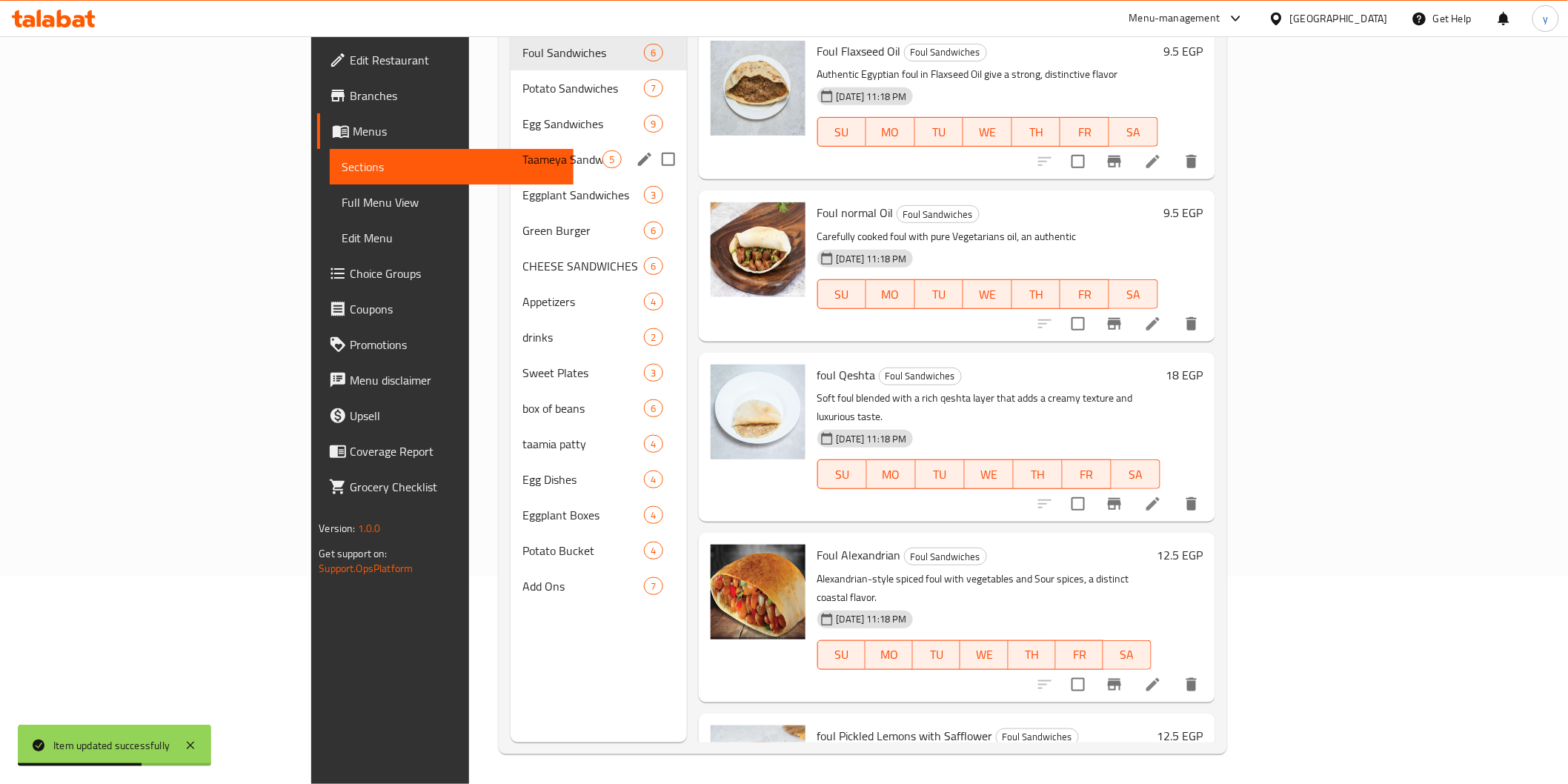
click at [511, 142] on div "Taameya Sandwiches 5" at bounding box center [599, 159] width 176 height 35
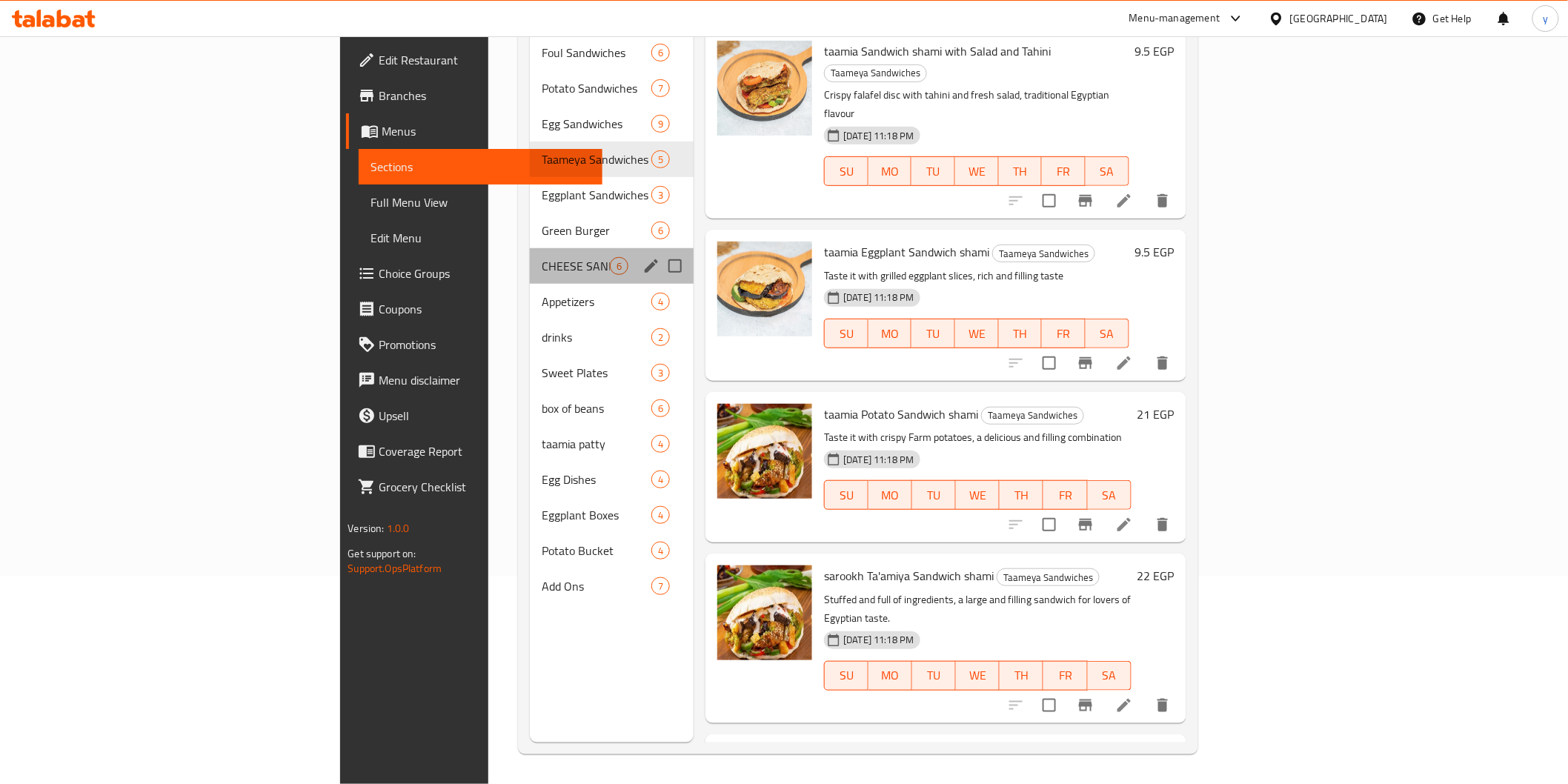
click at [530, 254] on div "CHEESE SANDWICHES 6" at bounding box center [612, 266] width 164 height 35
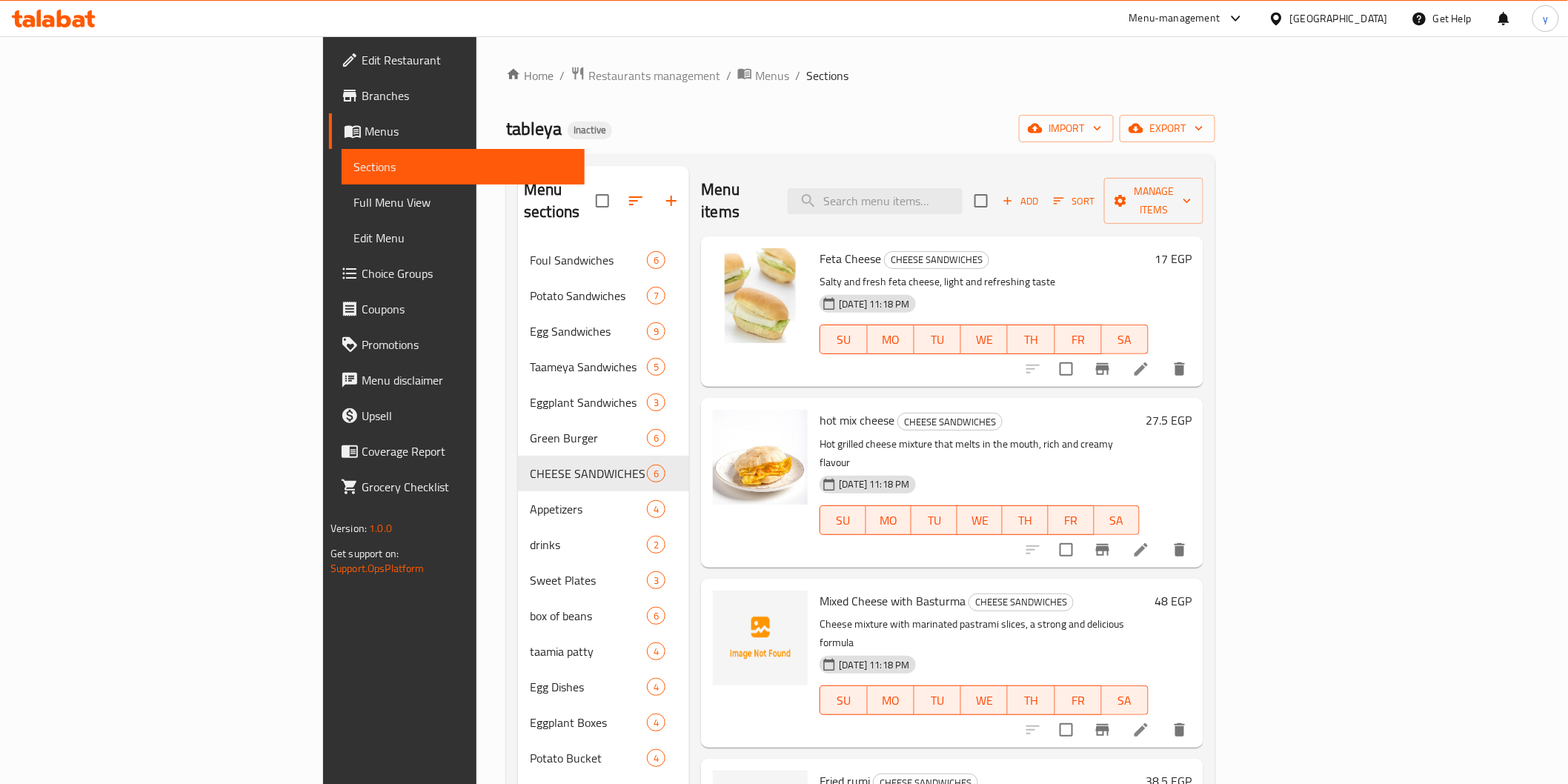
click at [1150, 360] on icon at bounding box center [1142, 369] width 18 height 18
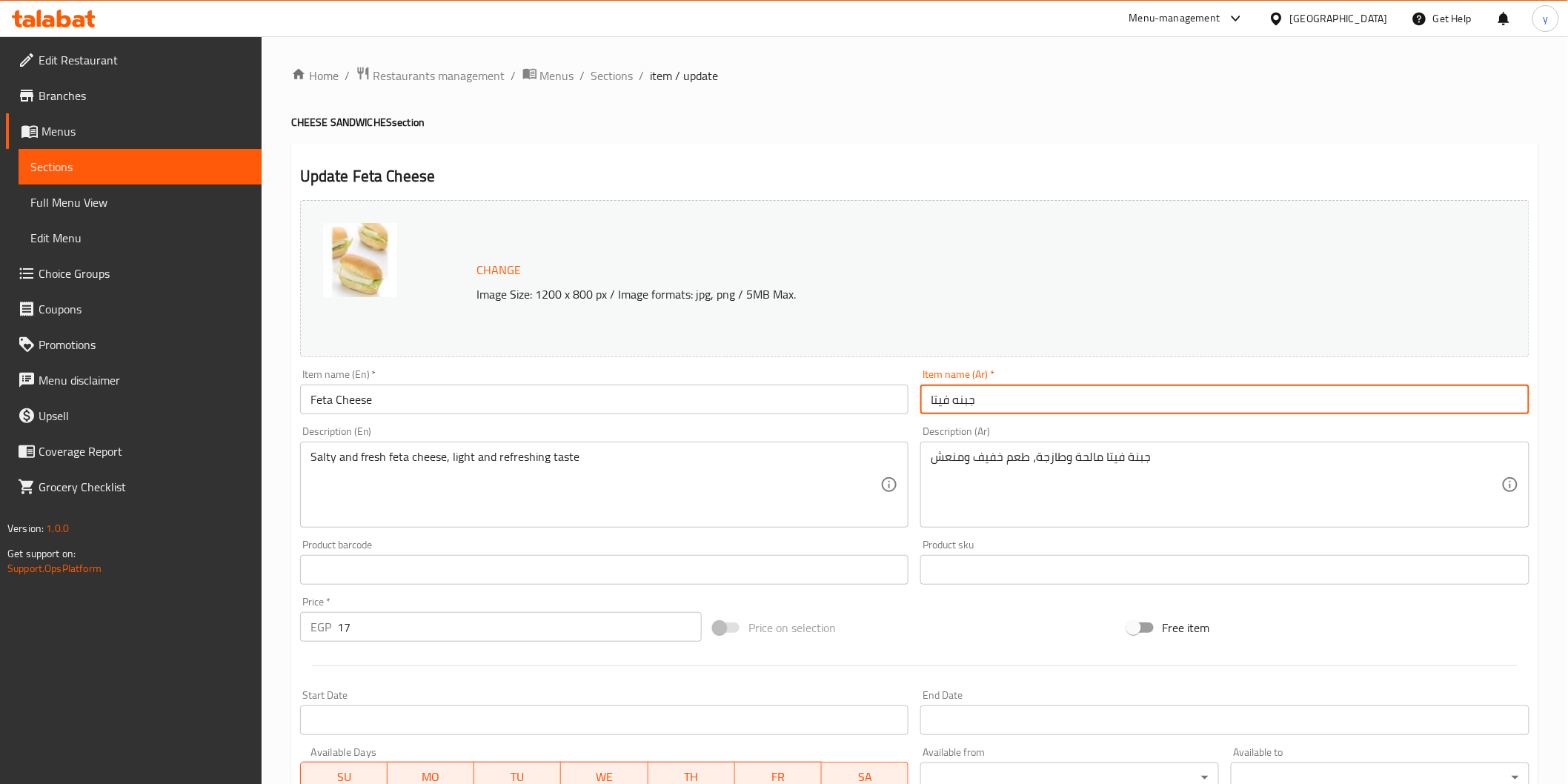
click at [932, 405] on input "جبنه فيتا" at bounding box center [1224, 399] width 609 height 30
click at [1005, 403] on input "جبنه فيتا" at bounding box center [1224, 399] width 609 height 30
type input "جبنه فيتا شامي"
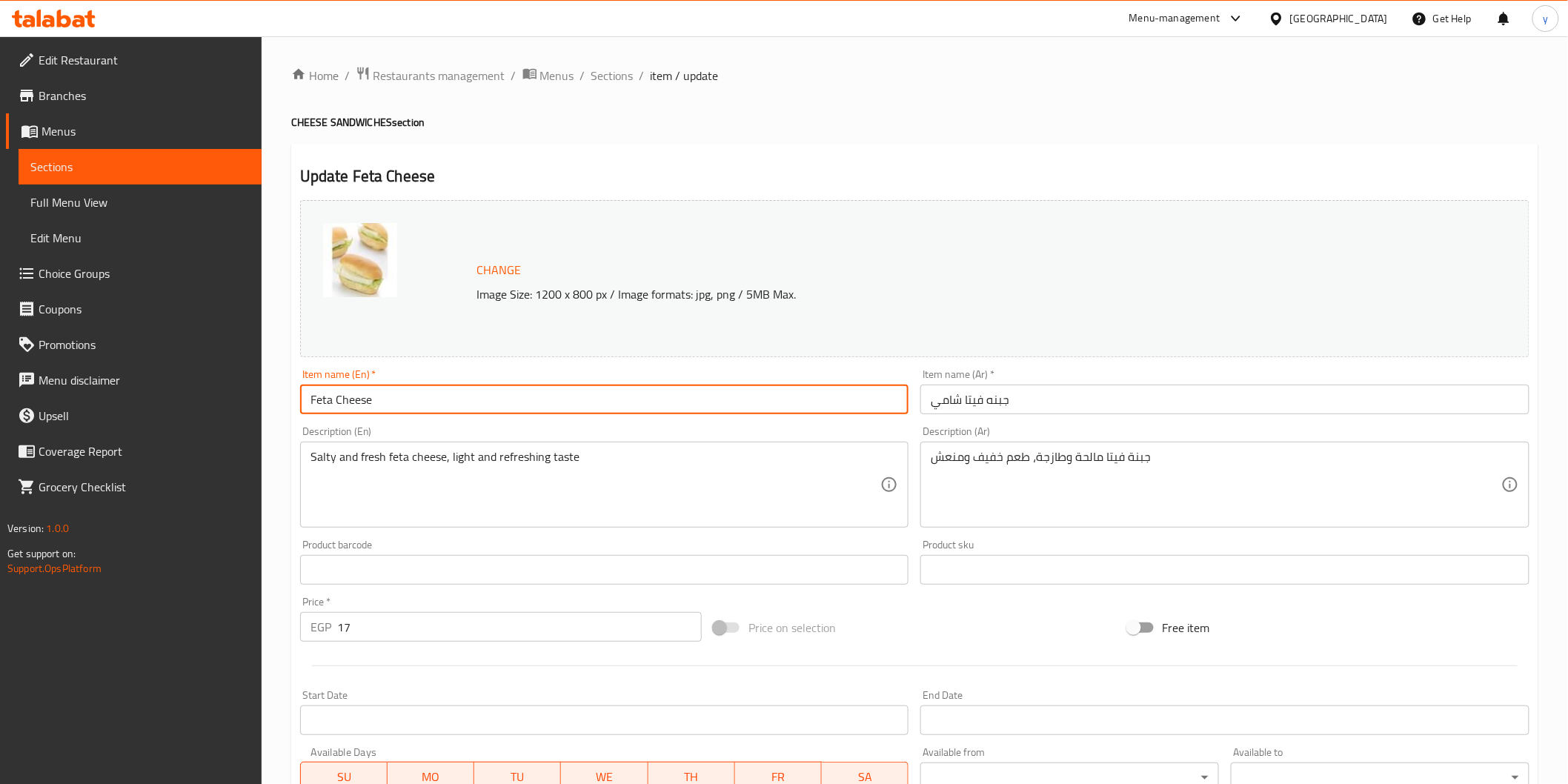
click at [613, 406] on input "Feta Cheese" at bounding box center [604, 399] width 609 height 30
paste input "shami"
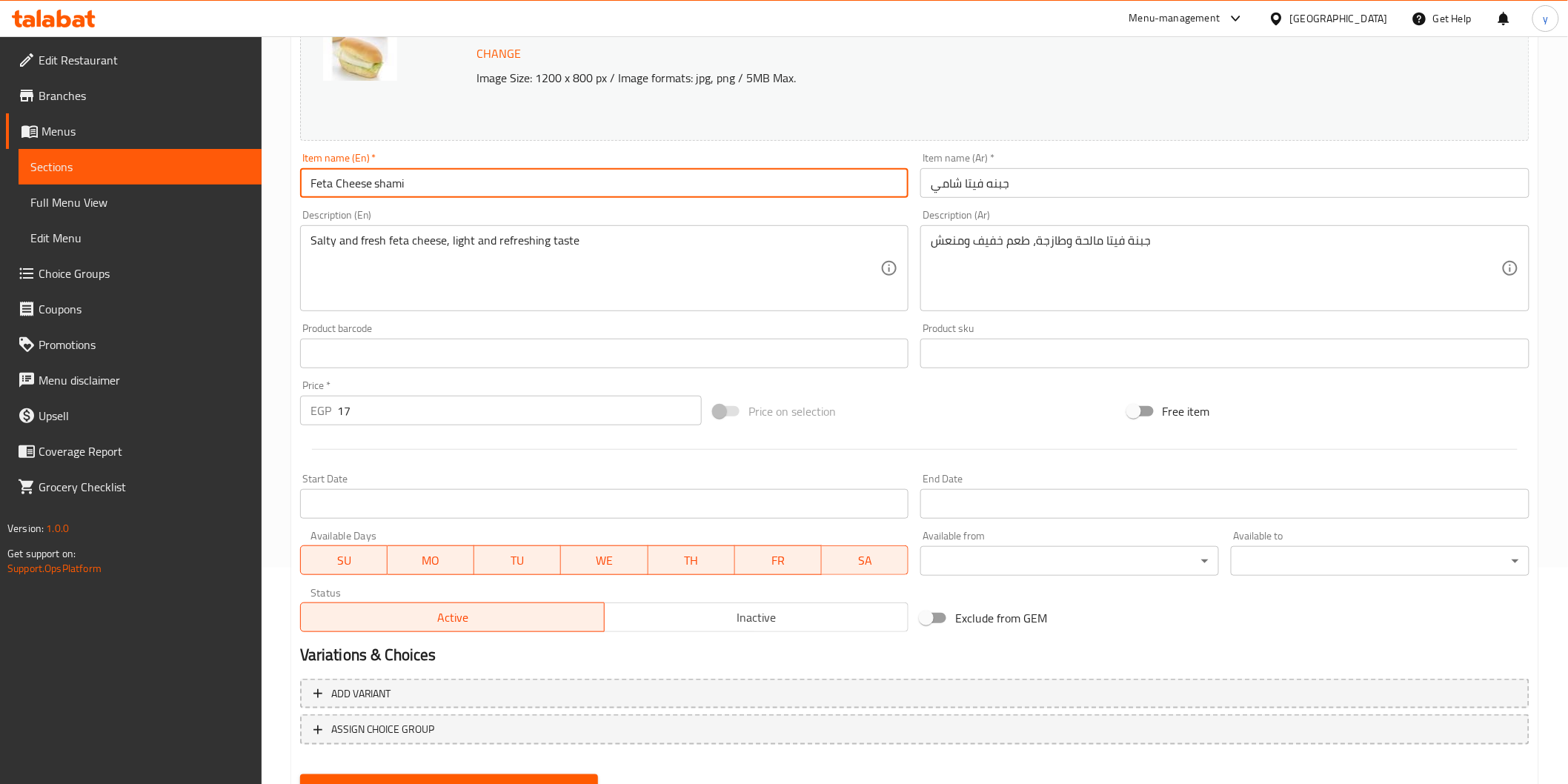
scroll to position [281, 0]
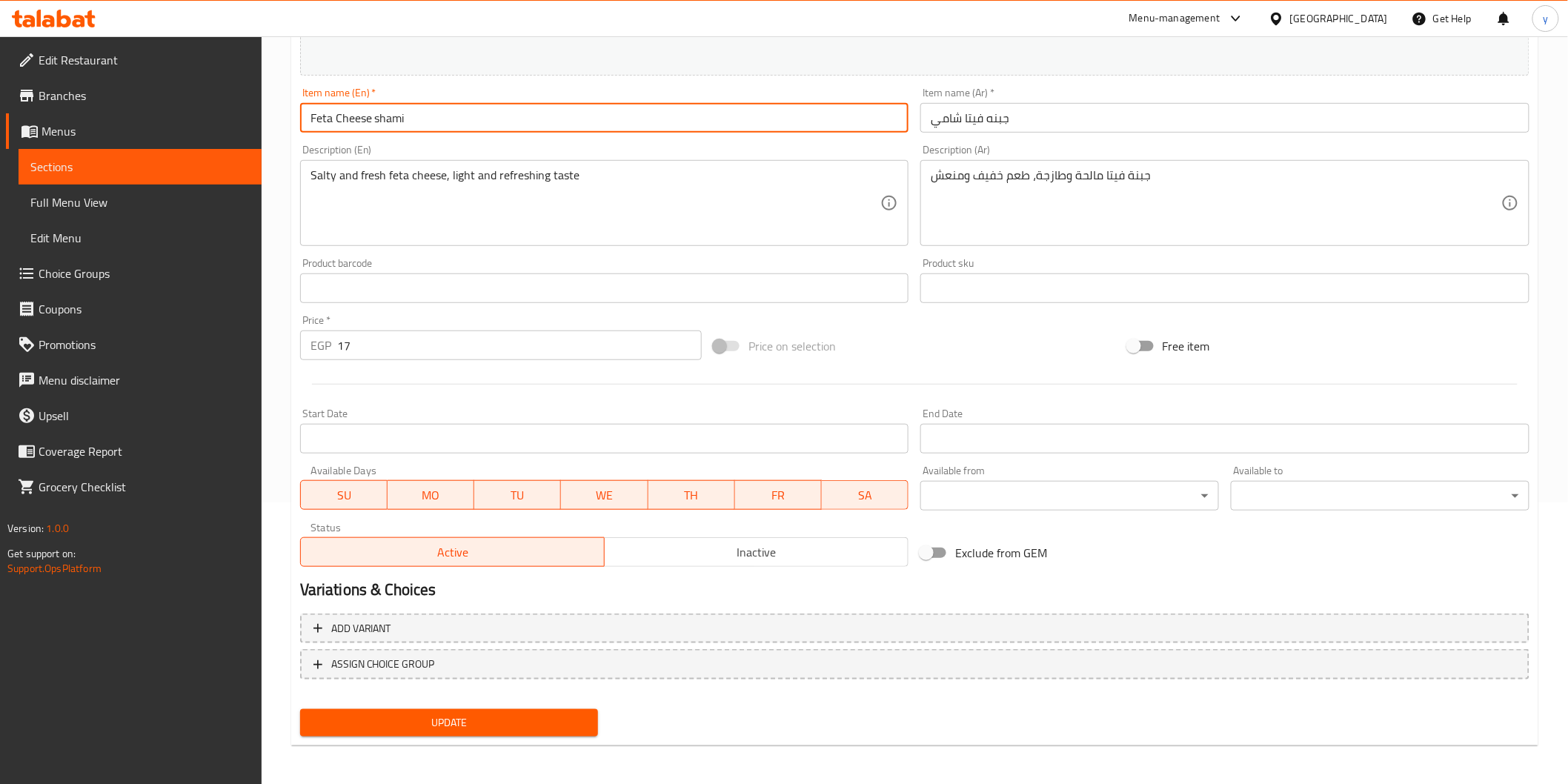
type input "Feta Cheese shami"
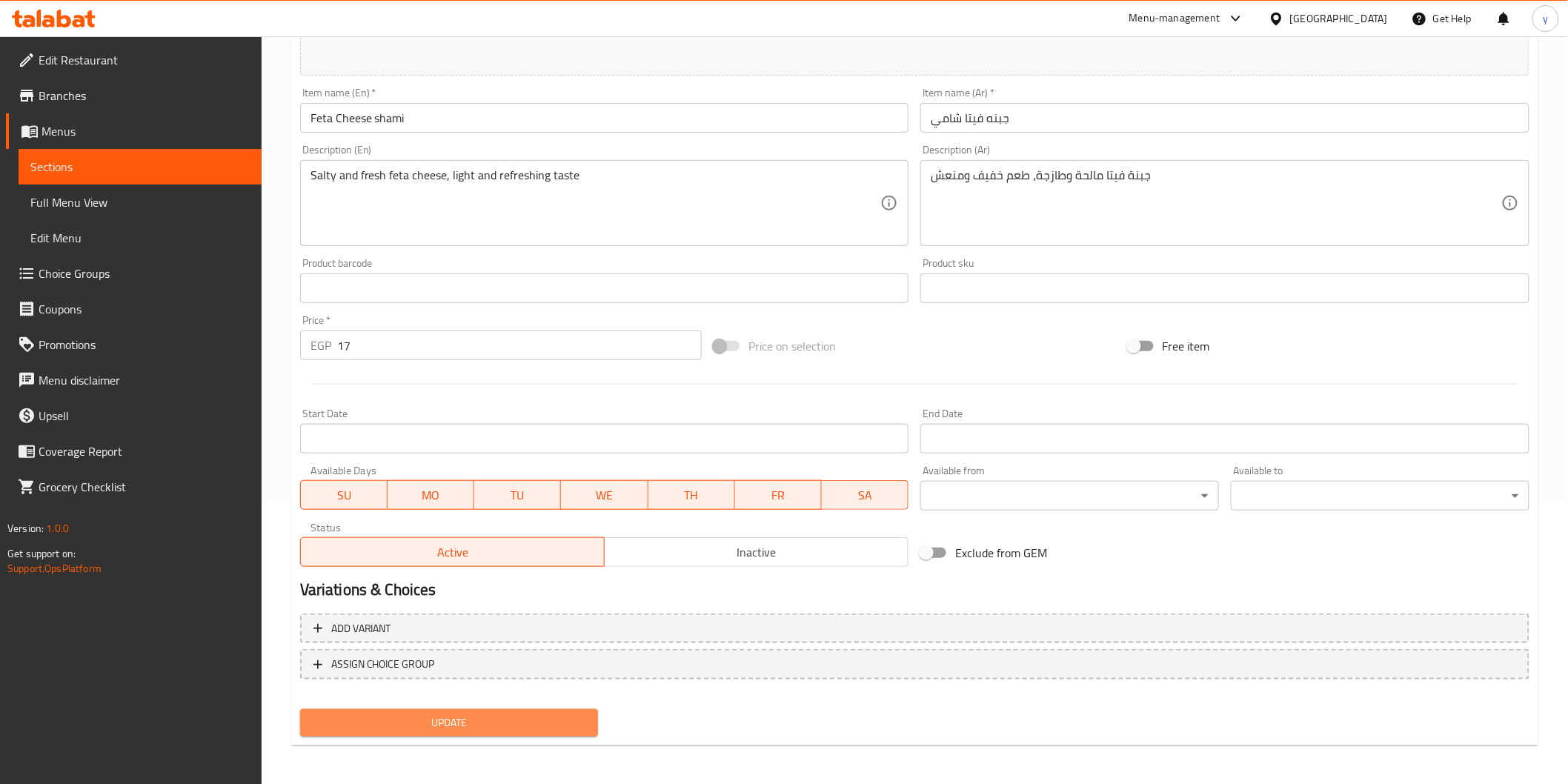
click at [536, 722] on span "Update" at bounding box center [449, 722] width 275 height 19
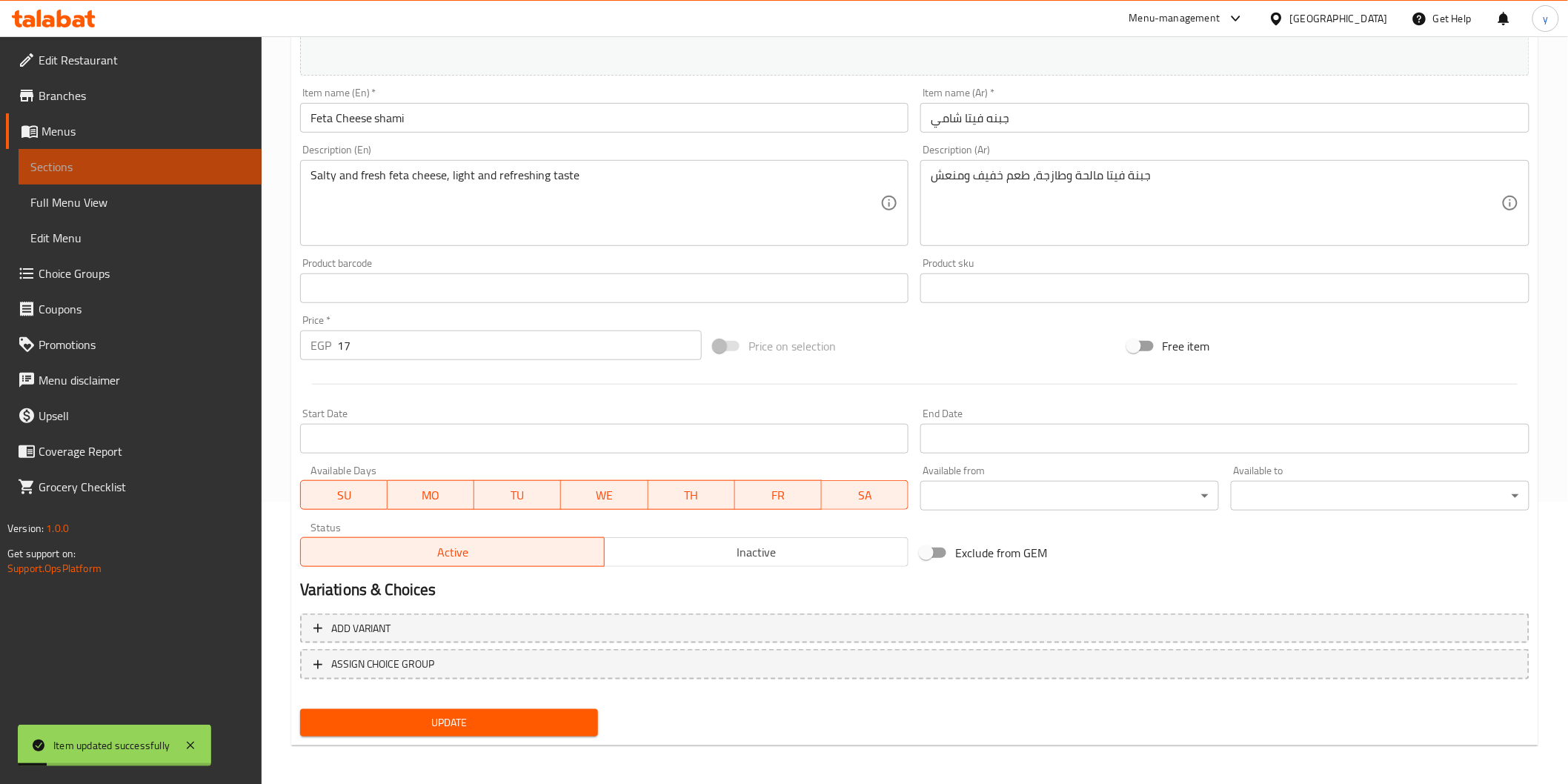
click at [33, 150] on link "Sections" at bounding box center [140, 166] width 243 height 35
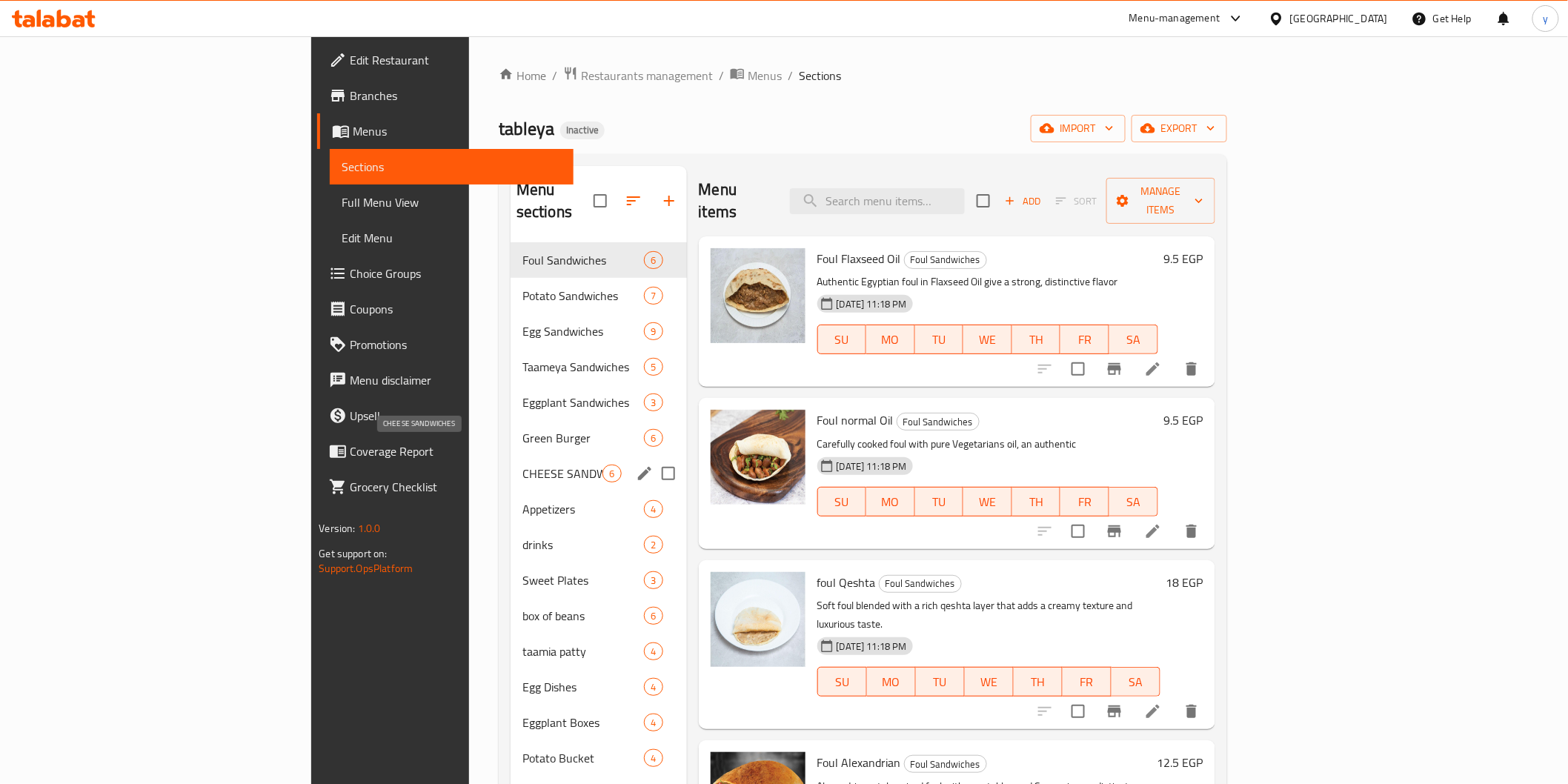
click at [522, 465] on span "CHEESE SANDWICHES" at bounding box center [563, 474] width 80 height 18
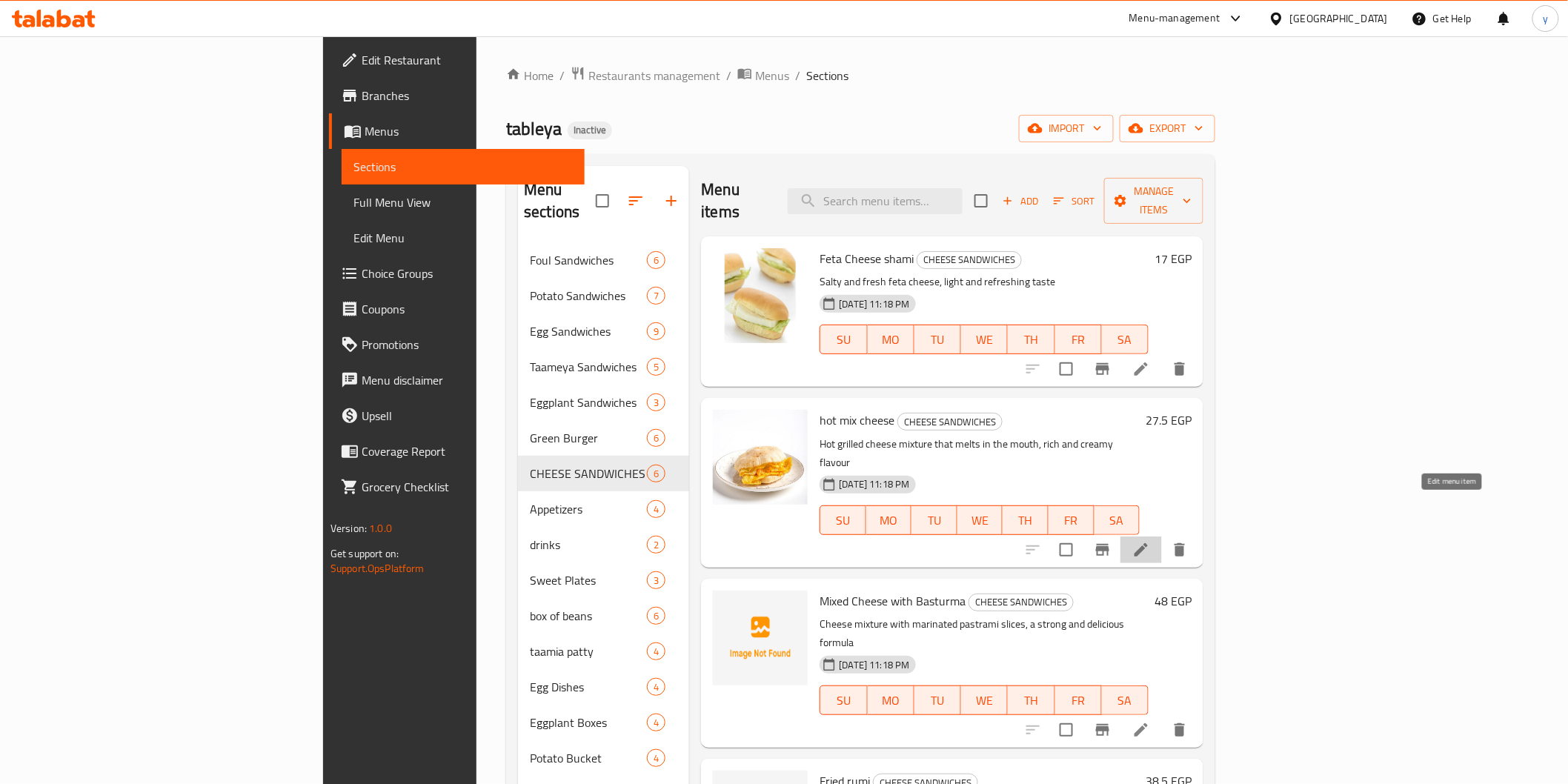
click at [1150, 541] on icon at bounding box center [1142, 550] width 18 height 18
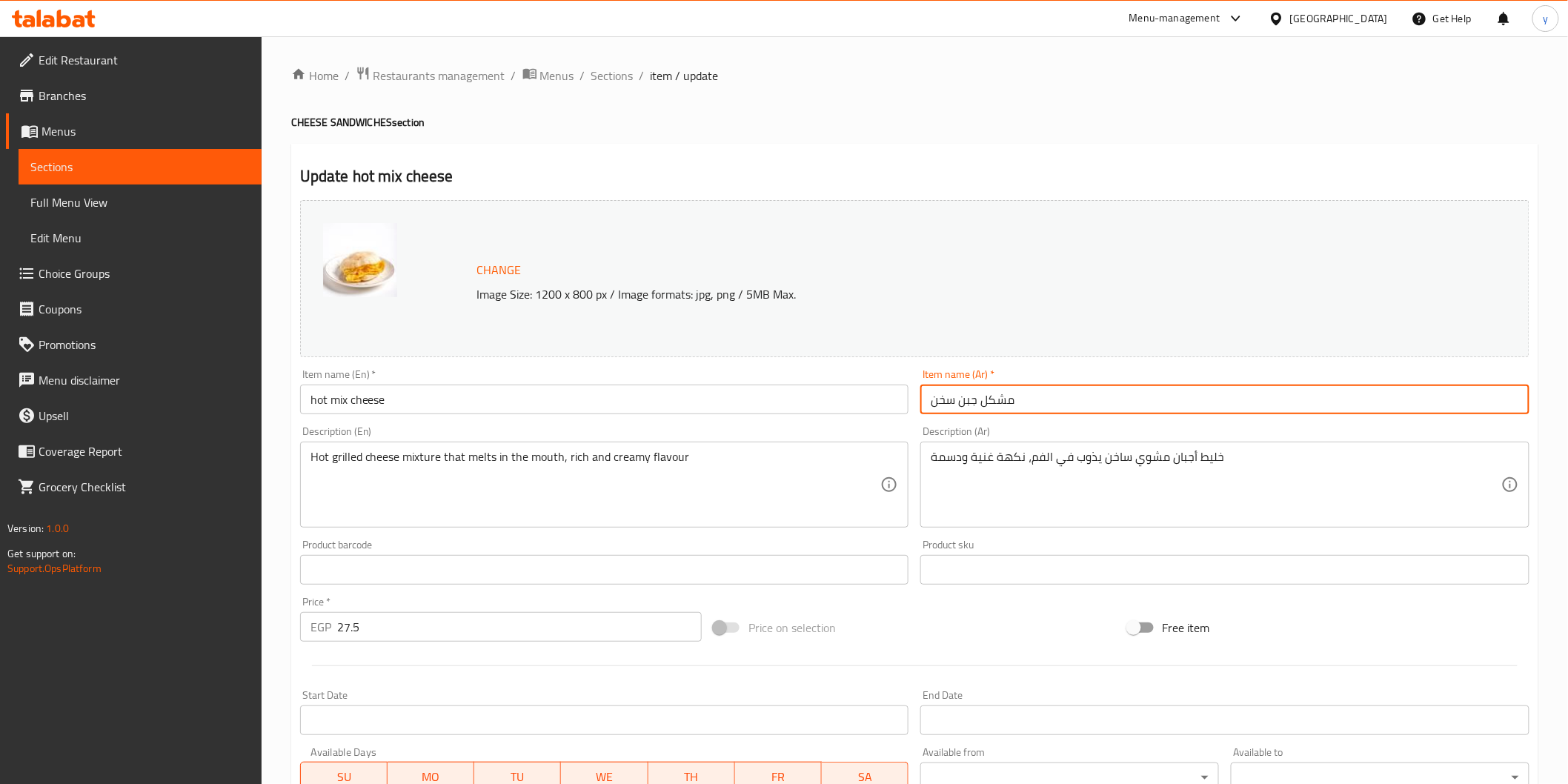
click at [1071, 408] on input "مشكل جبن سخن" at bounding box center [1224, 399] width 609 height 30
type input "مشكل جبن سخن شامي"
click at [595, 403] on input "hot mix cheese" at bounding box center [604, 399] width 609 height 30
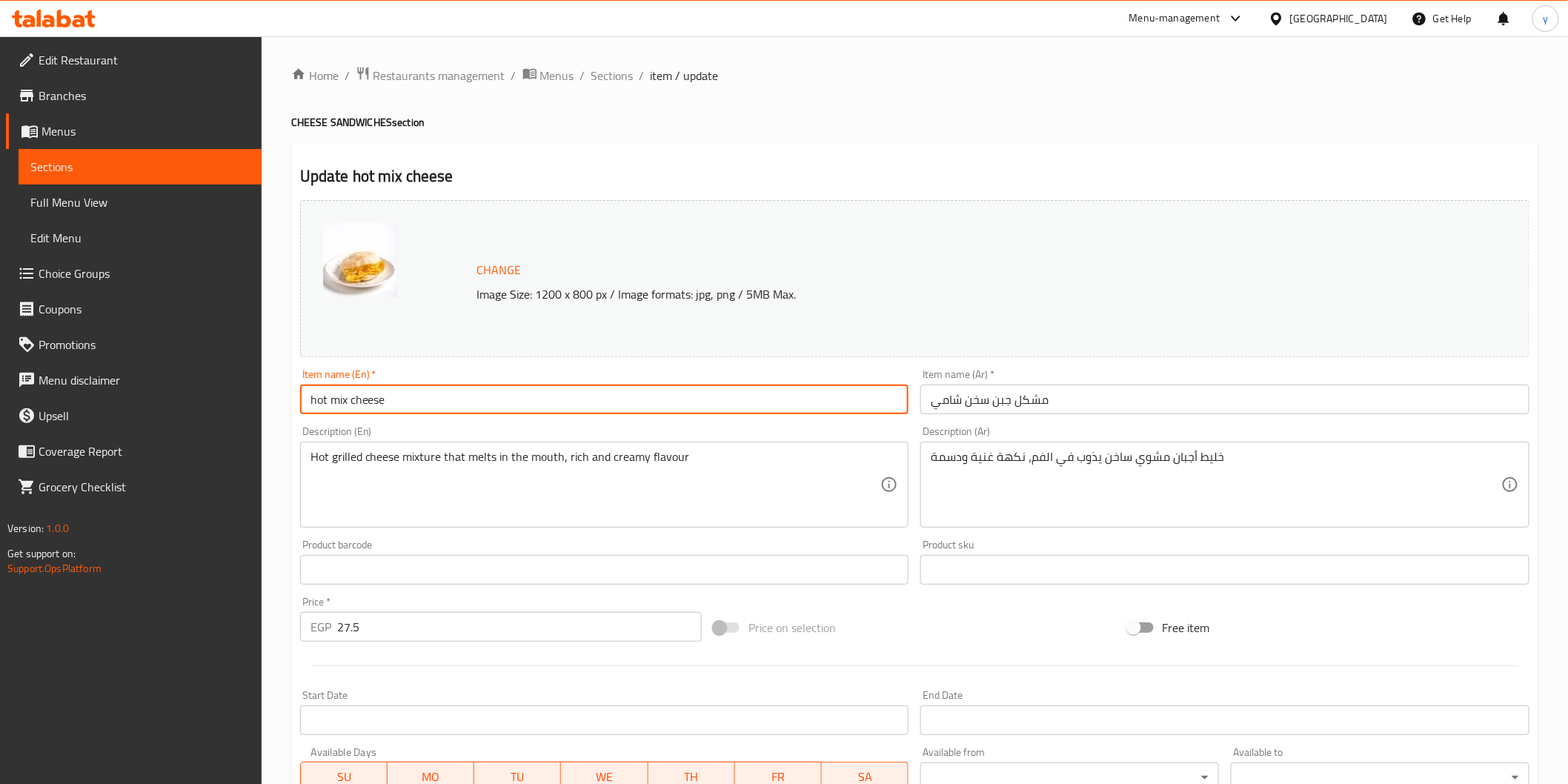
paste input "shami"
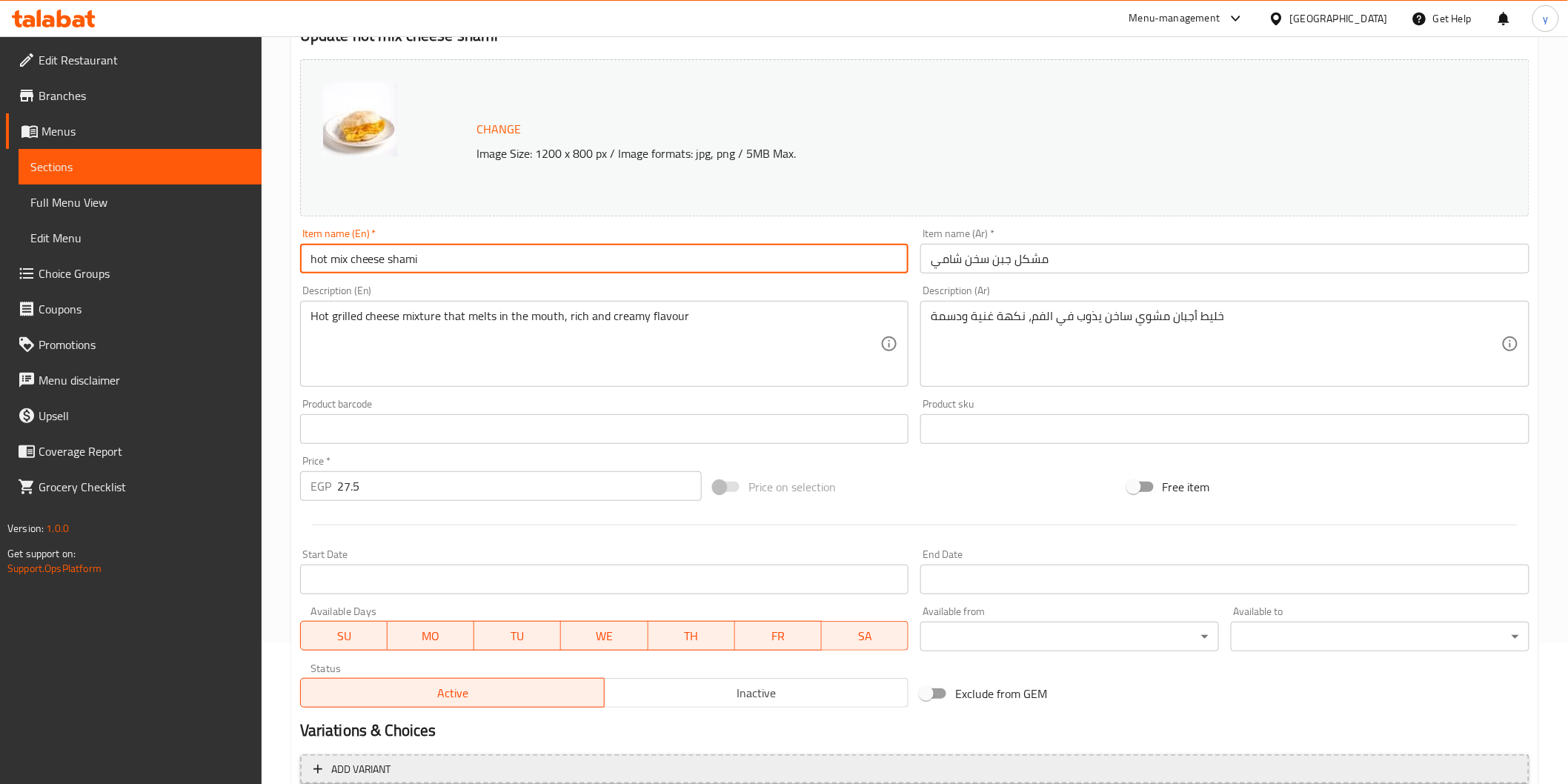
scroll to position [281, 0]
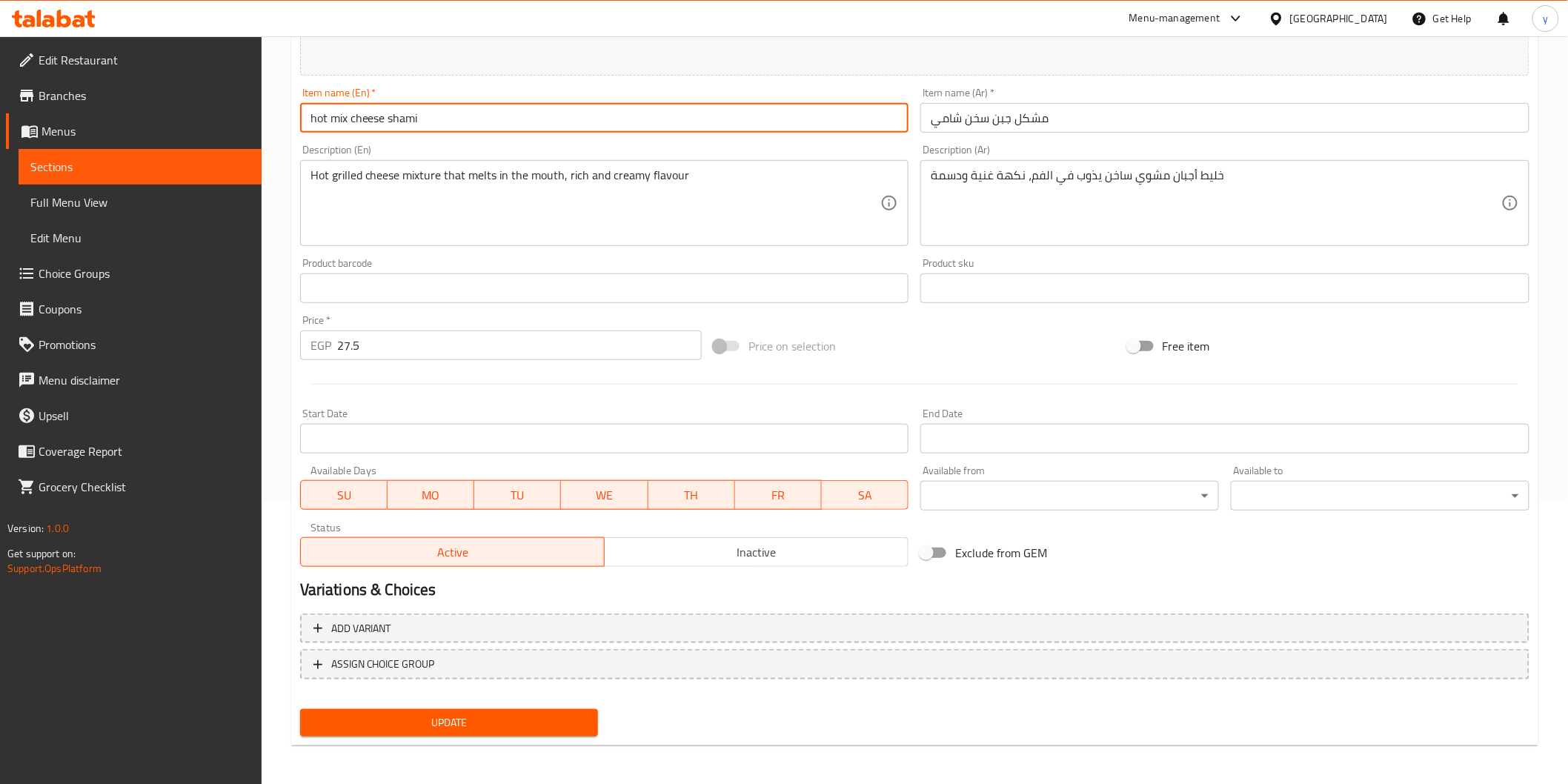
type input "hot mix cheese shami"
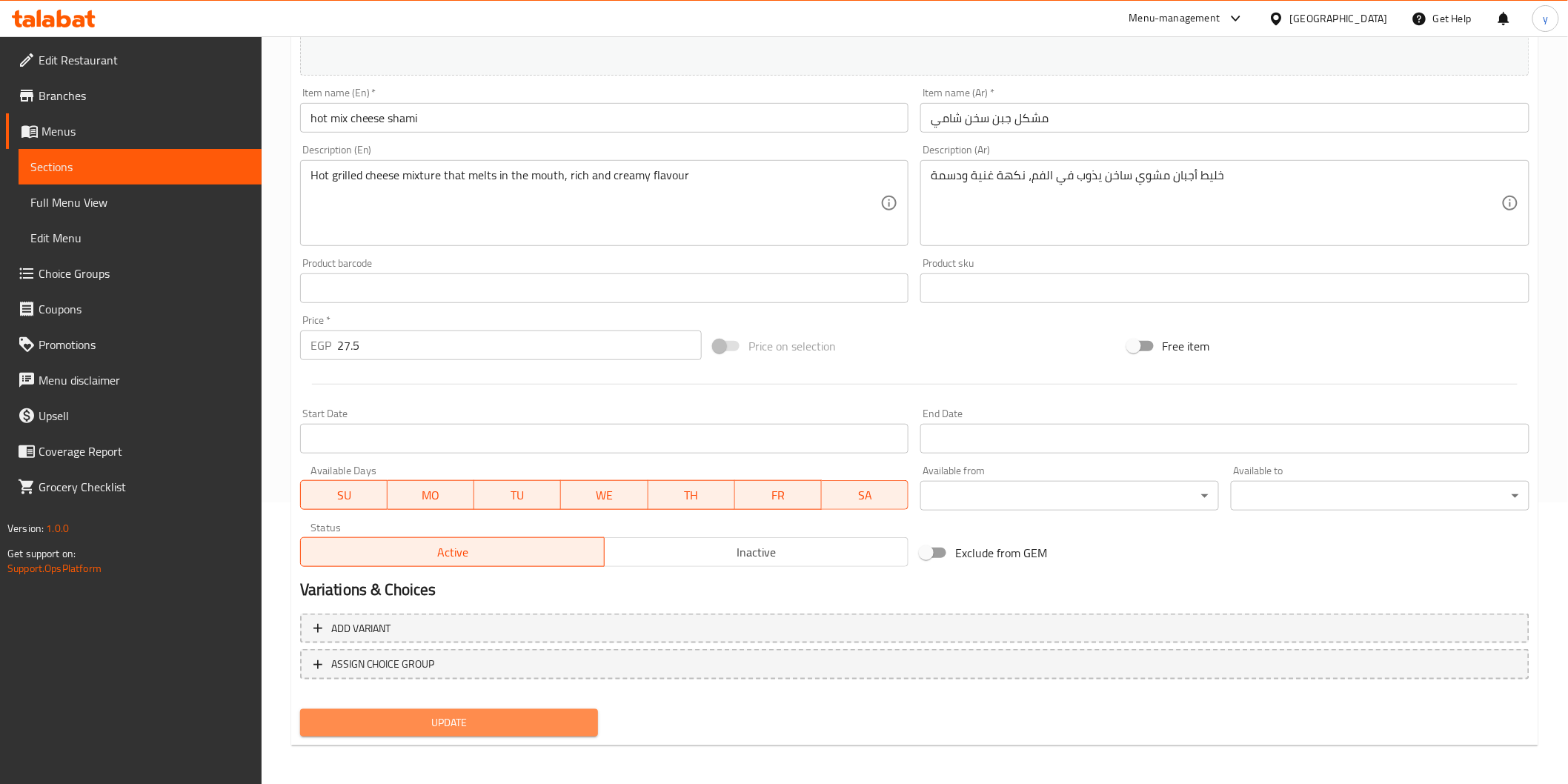
click at [576, 714] on span "Update" at bounding box center [449, 722] width 275 height 19
click at [495, 718] on span "Update" at bounding box center [449, 722] width 275 height 19
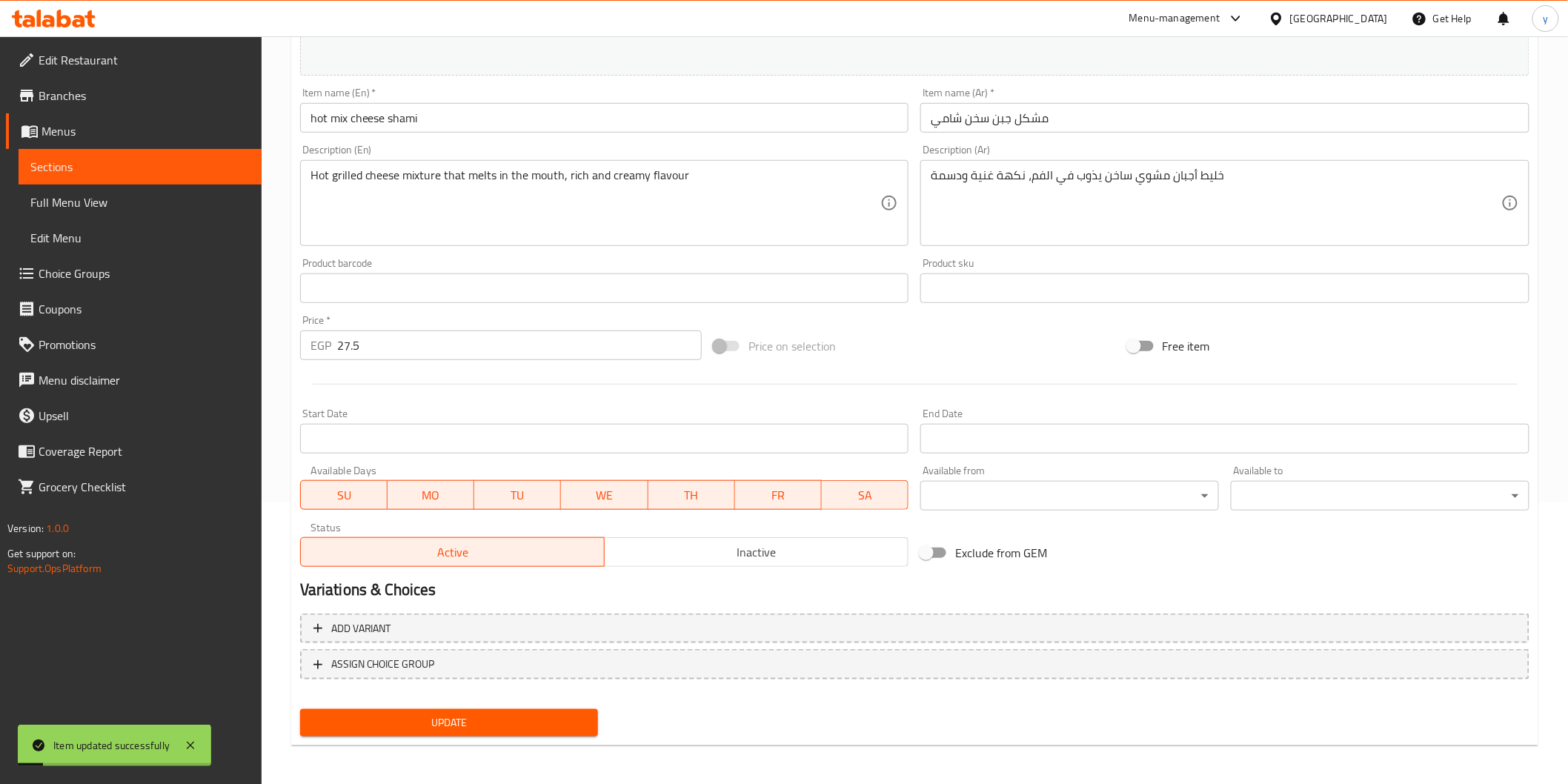
click at [119, 173] on span "Sections" at bounding box center [139, 166] width 219 height 18
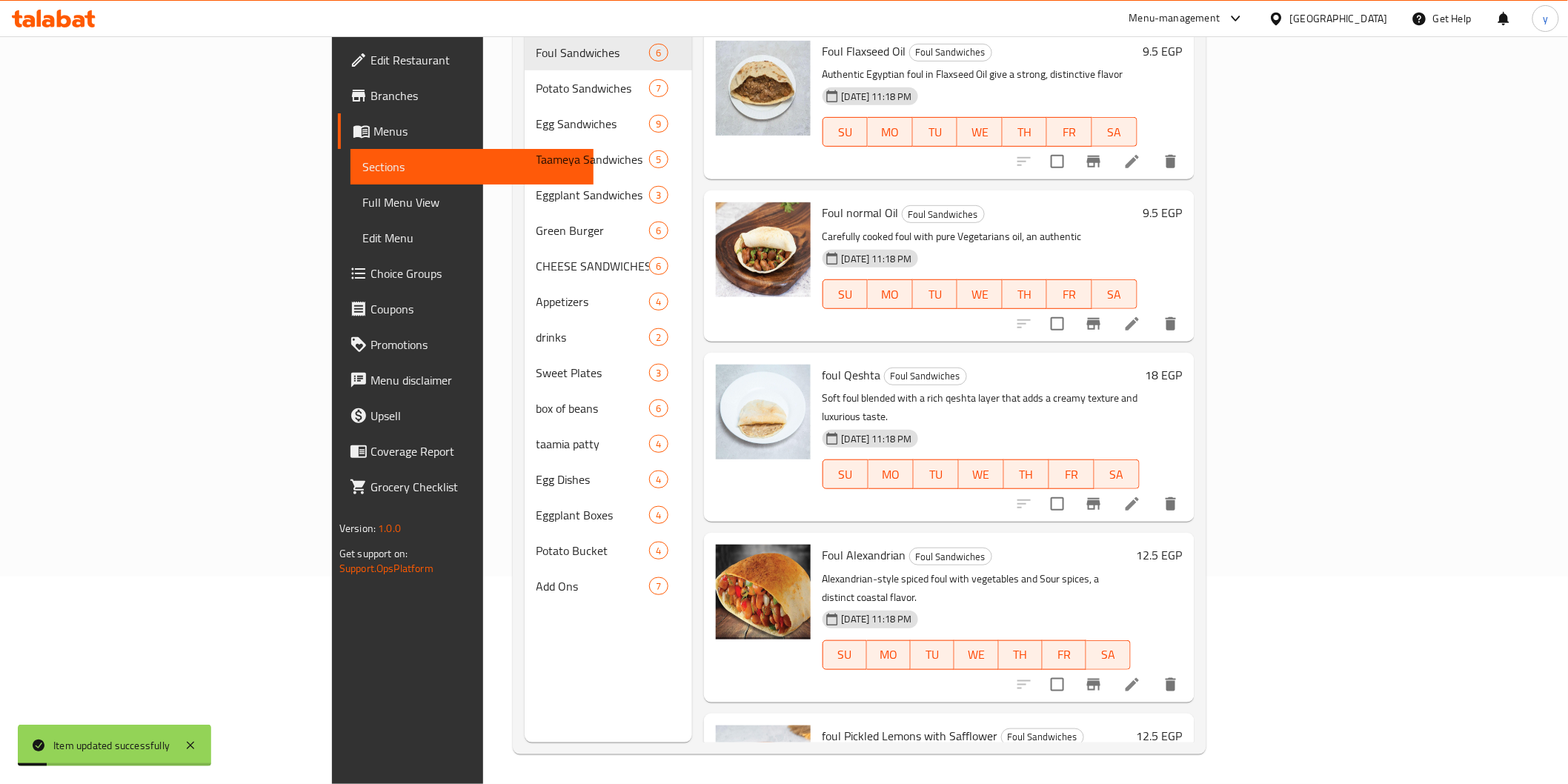
scroll to position [207, 0]
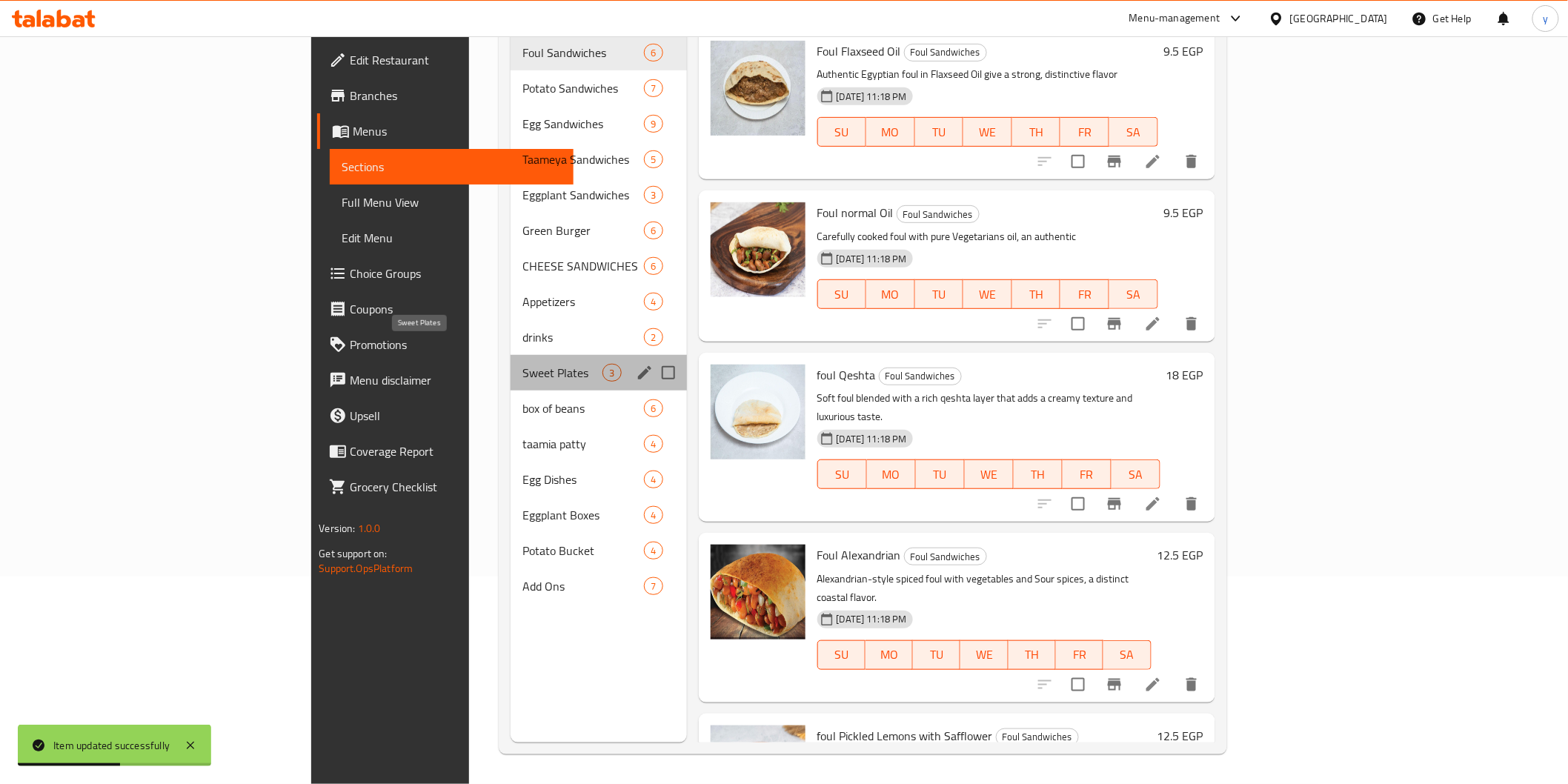
click at [522, 364] on span "Sweet Plates" at bounding box center [563, 373] width 80 height 18
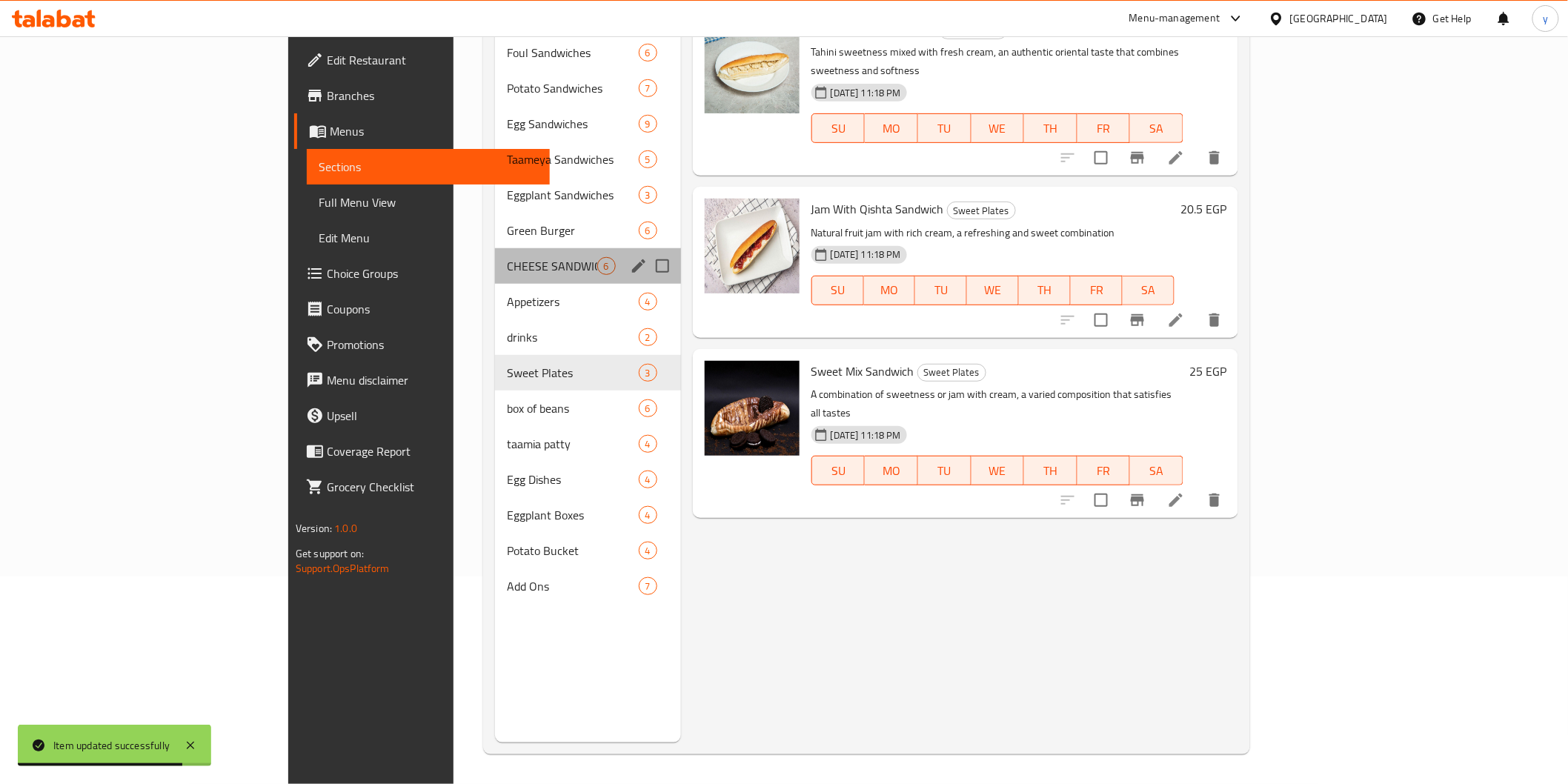
click at [495, 248] on div "CHEESE SANDWICHES 6" at bounding box center [588, 266] width 186 height 35
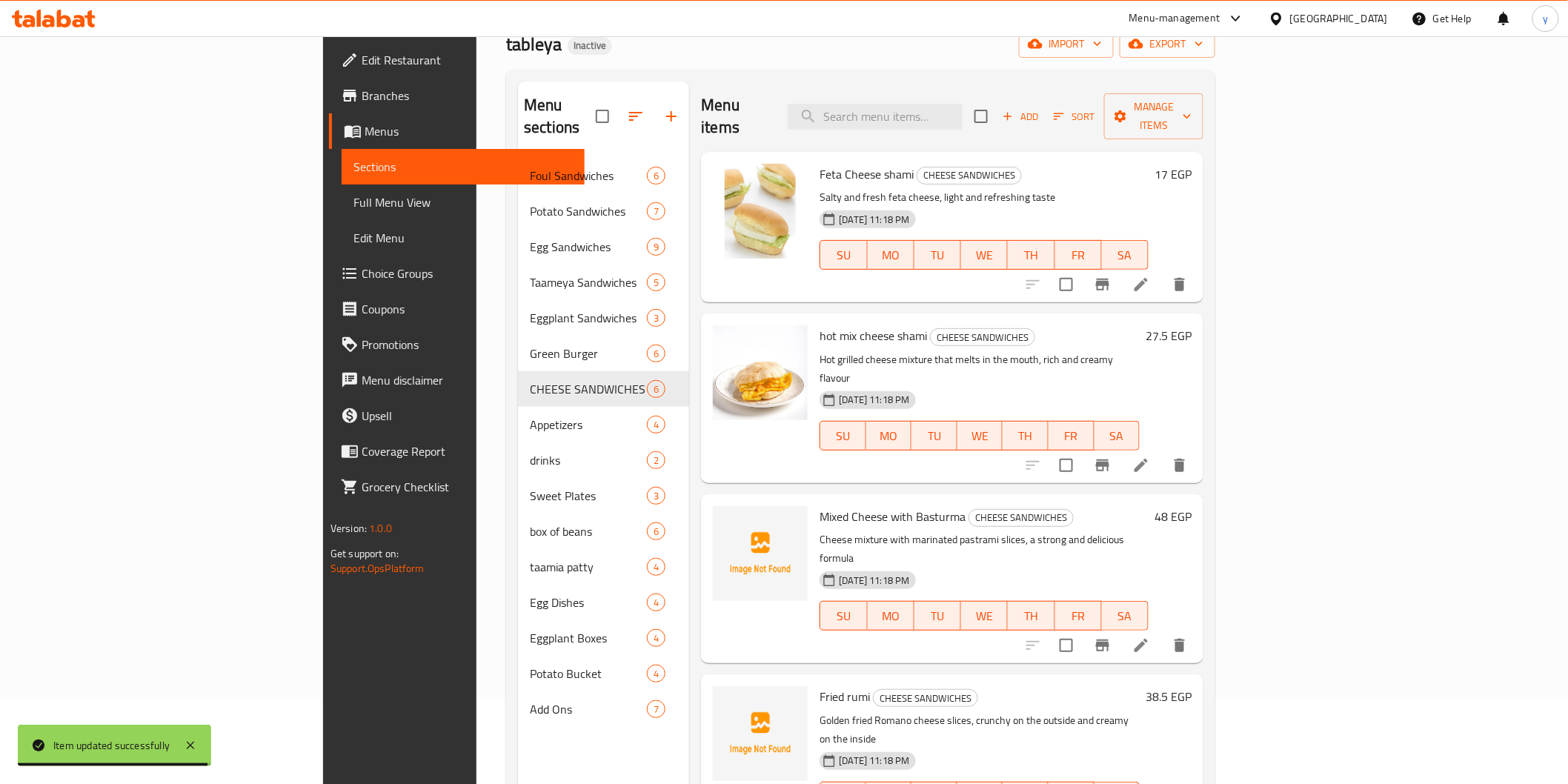
scroll to position [207, 0]
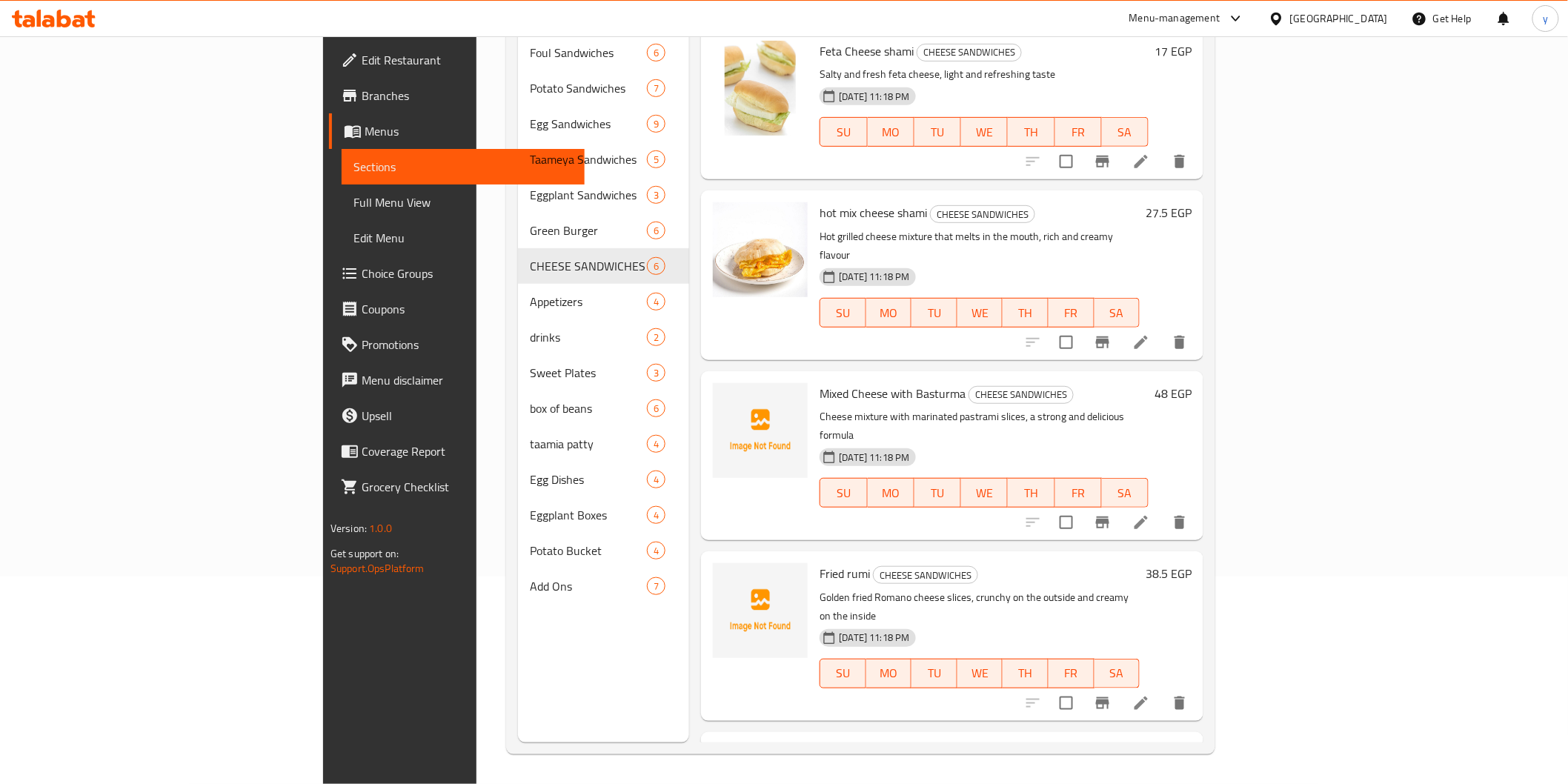
click at [1162, 509] on li at bounding box center [1141, 522] width 42 height 27
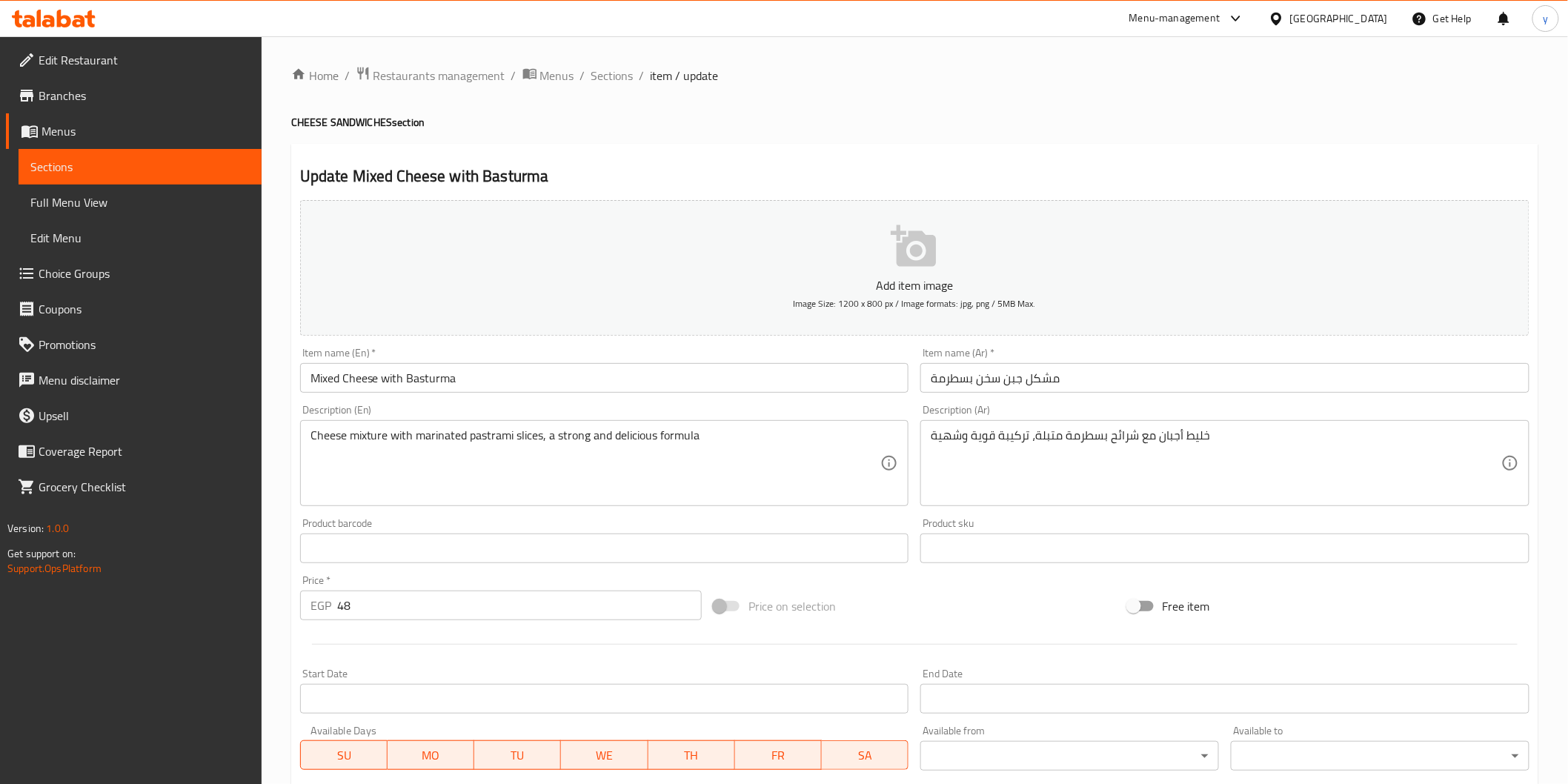
click at [1105, 387] on input "مشكل جبن سخن بسطرمة" at bounding box center [1224, 378] width 609 height 30
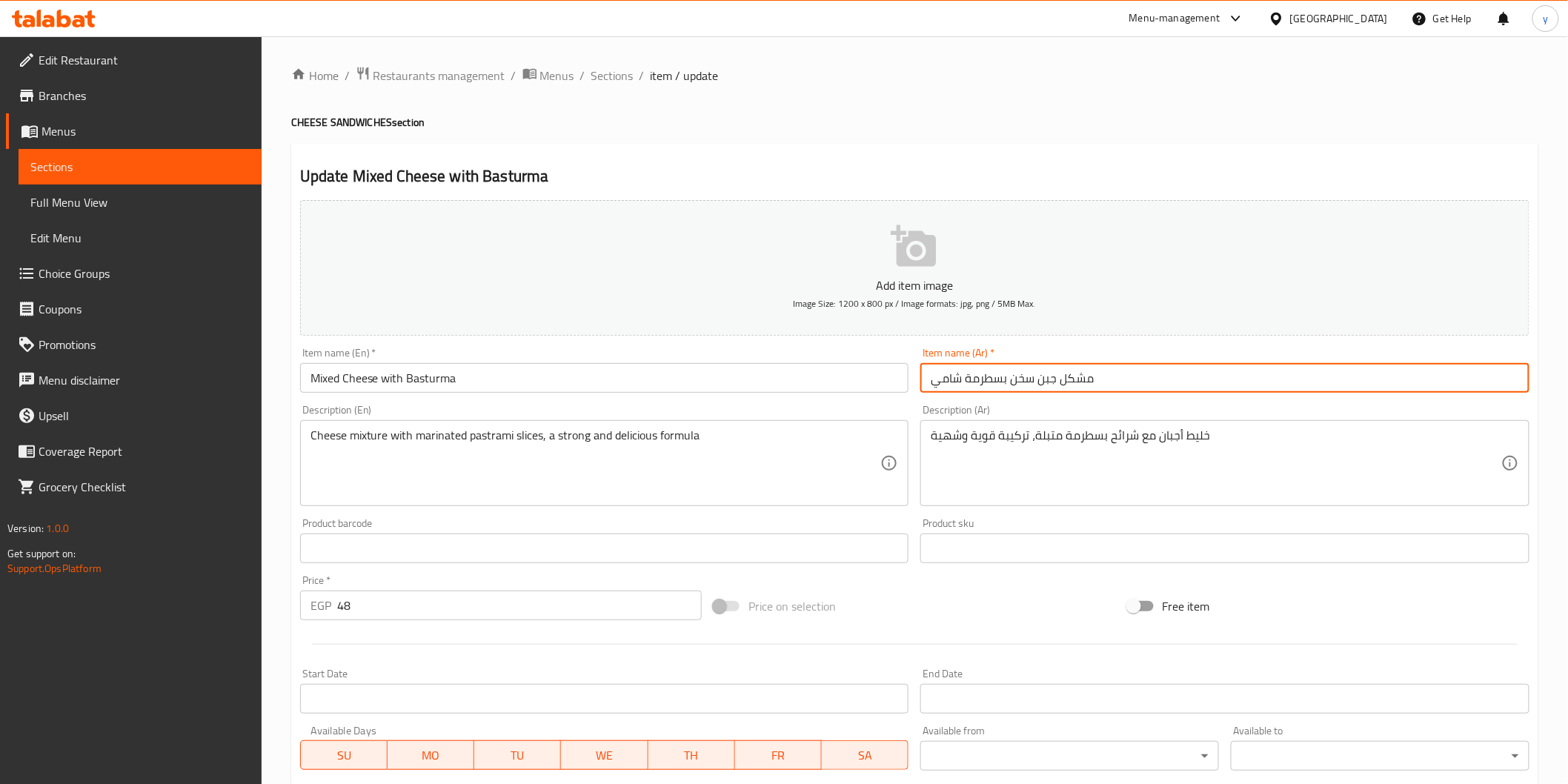
type input "مشكل جبن سخن بسطرمة شامي"
click at [871, 390] on input "Mixed Cheese with Basturma" at bounding box center [604, 378] width 609 height 30
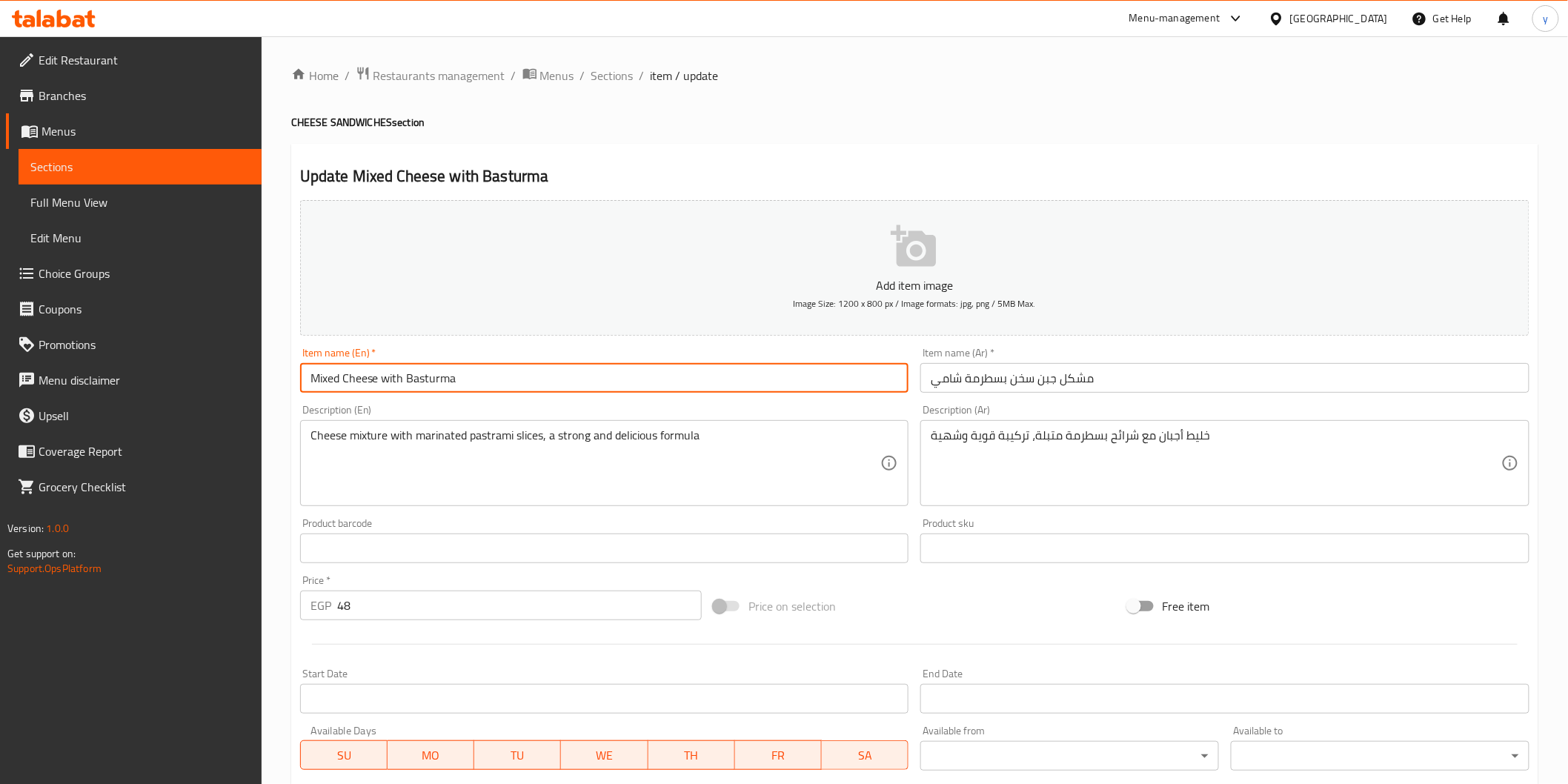
paste input "shami"
click at [452, 381] on input "Mixed Cheese with Basturmashami" at bounding box center [604, 378] width 609 height 30
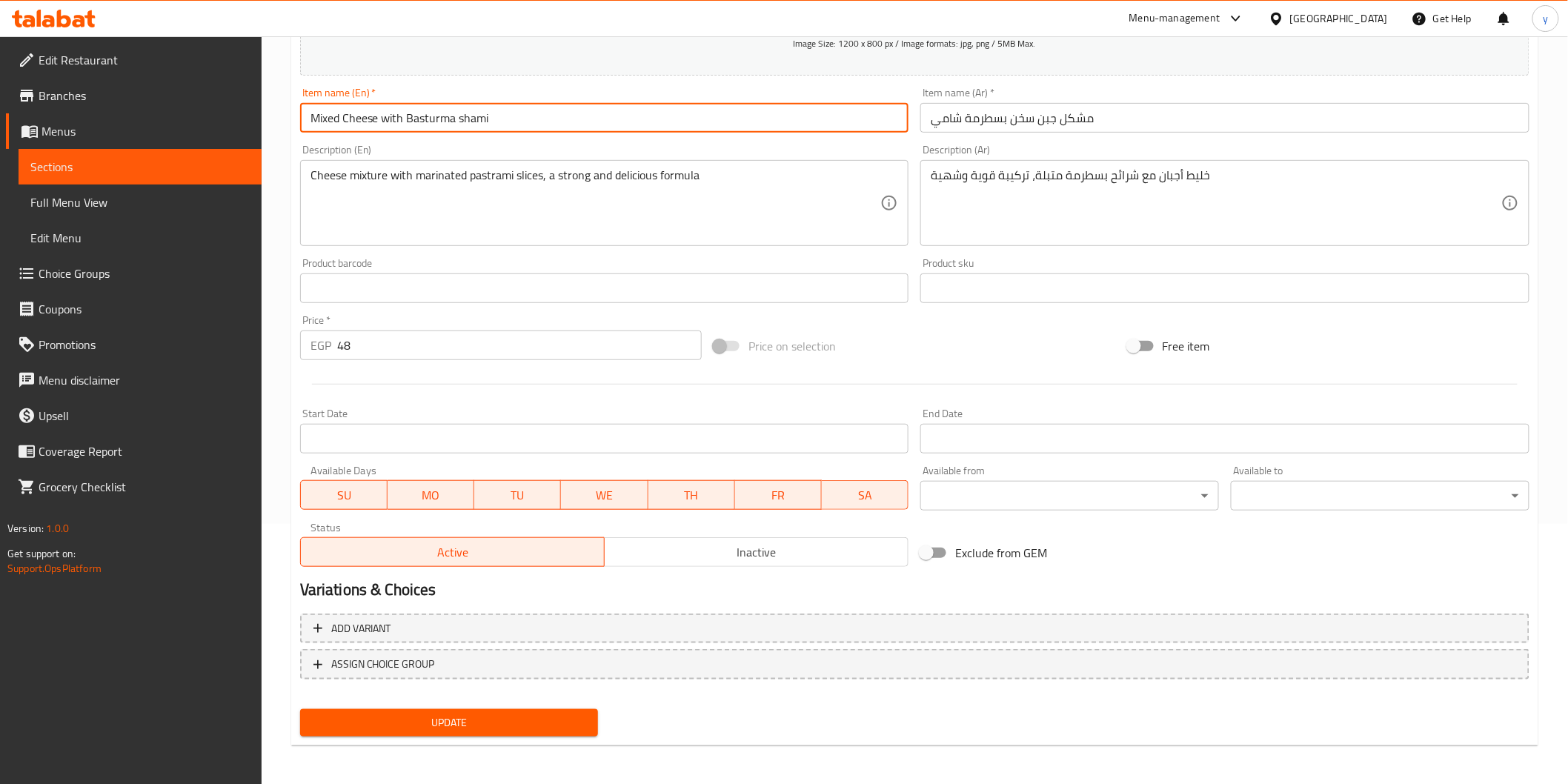
type input "Mixed Cheese with Basturma shami"
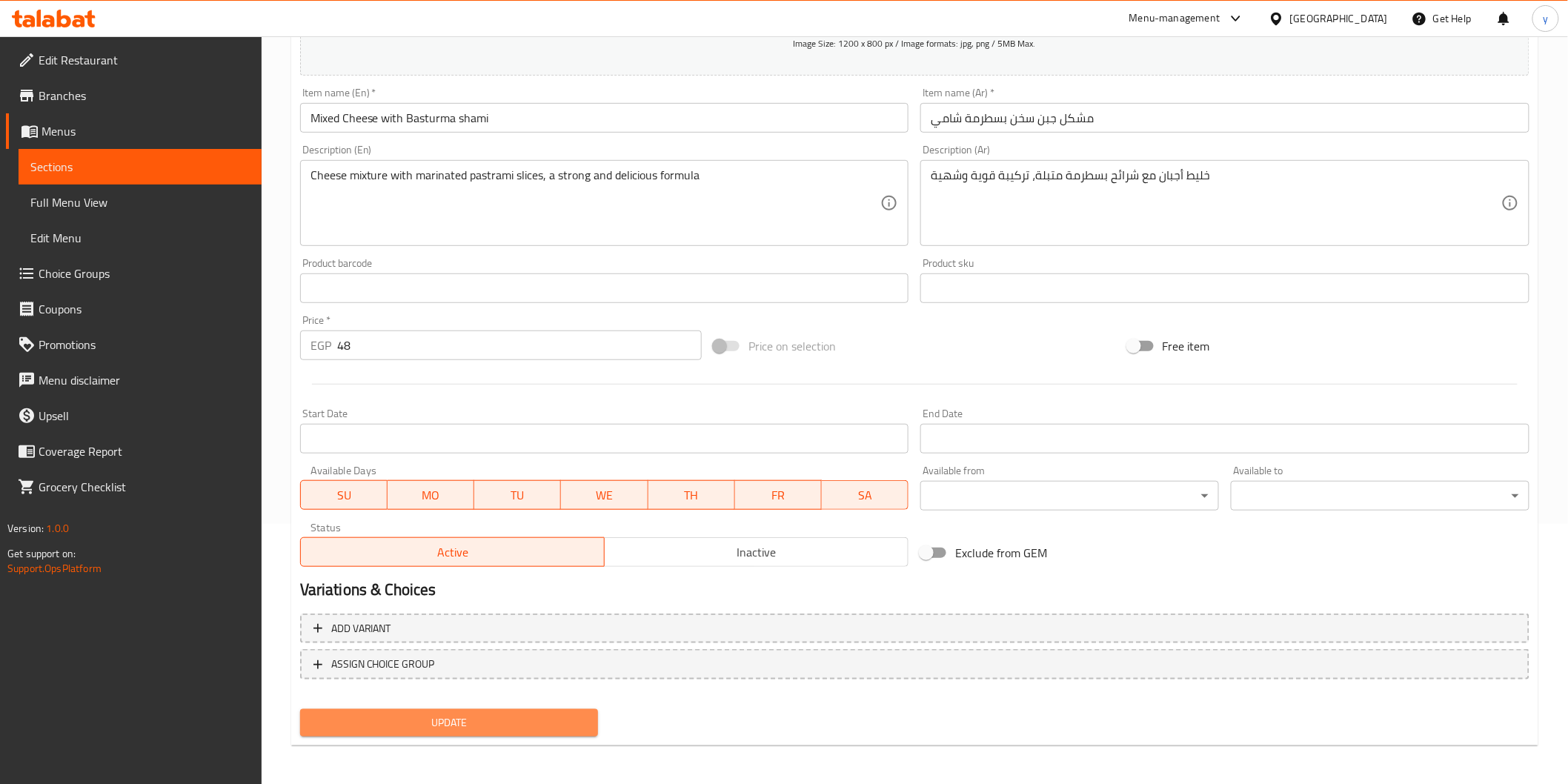
click at [375, 713] on span "Update" at bounding box center [449, 722] width 275 height 19
click at [542, 713] on span "Update" at bounding box center [449, 722] width 275 height 19
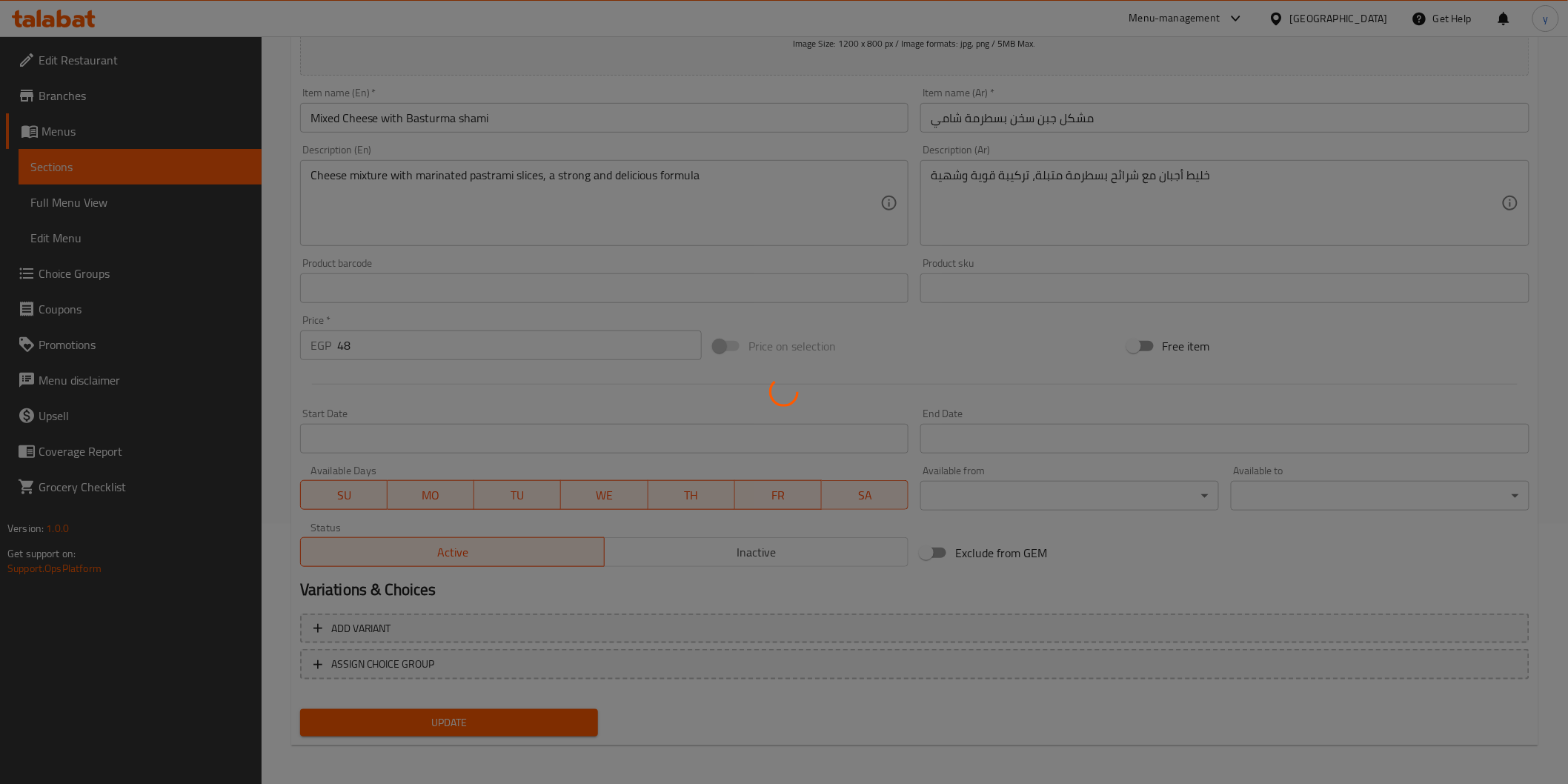
scroll to position [0, 0]
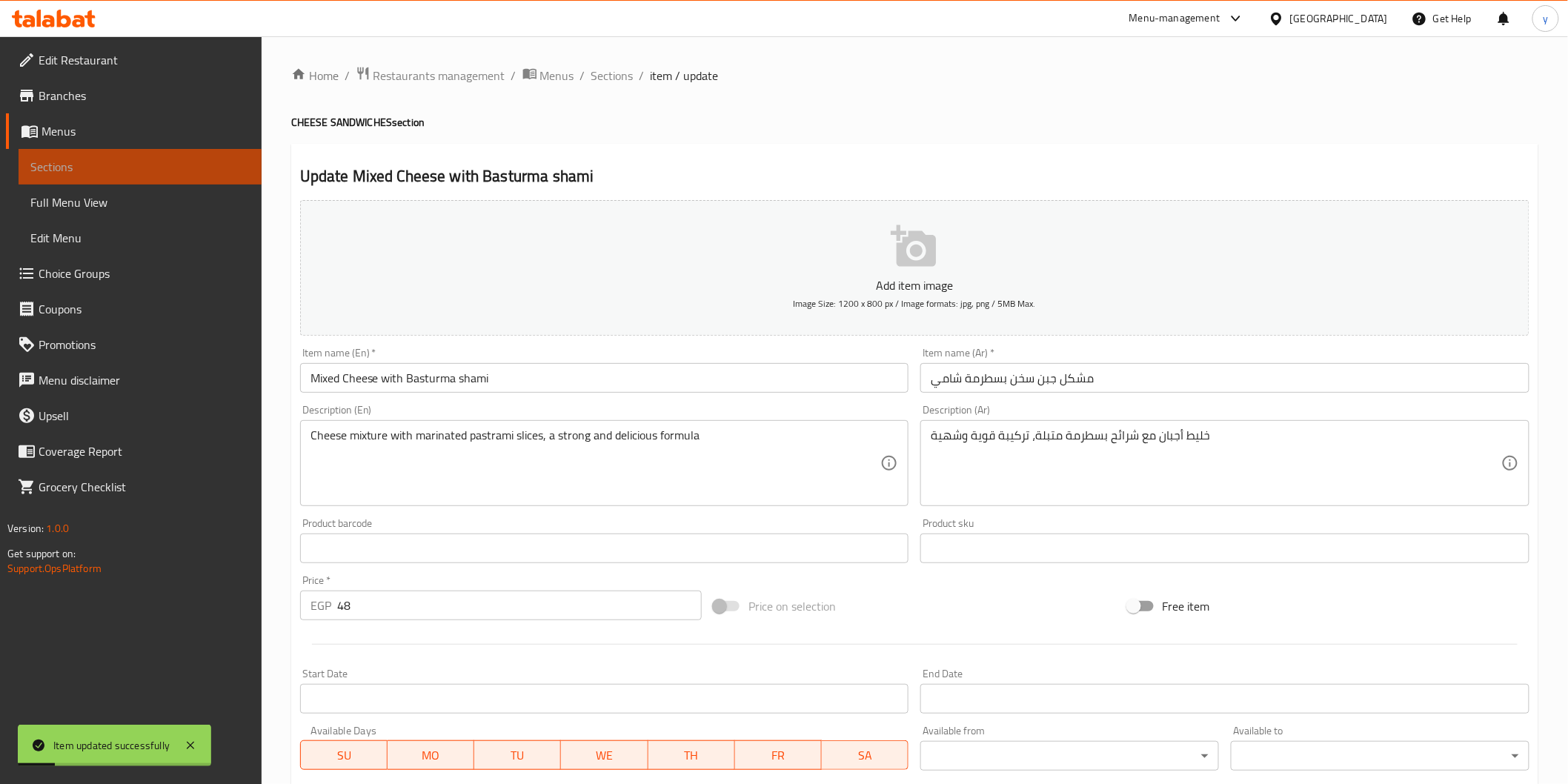
click at [202, 161] on span "Sections" at bounding box center [139, 166] width 219 height 18
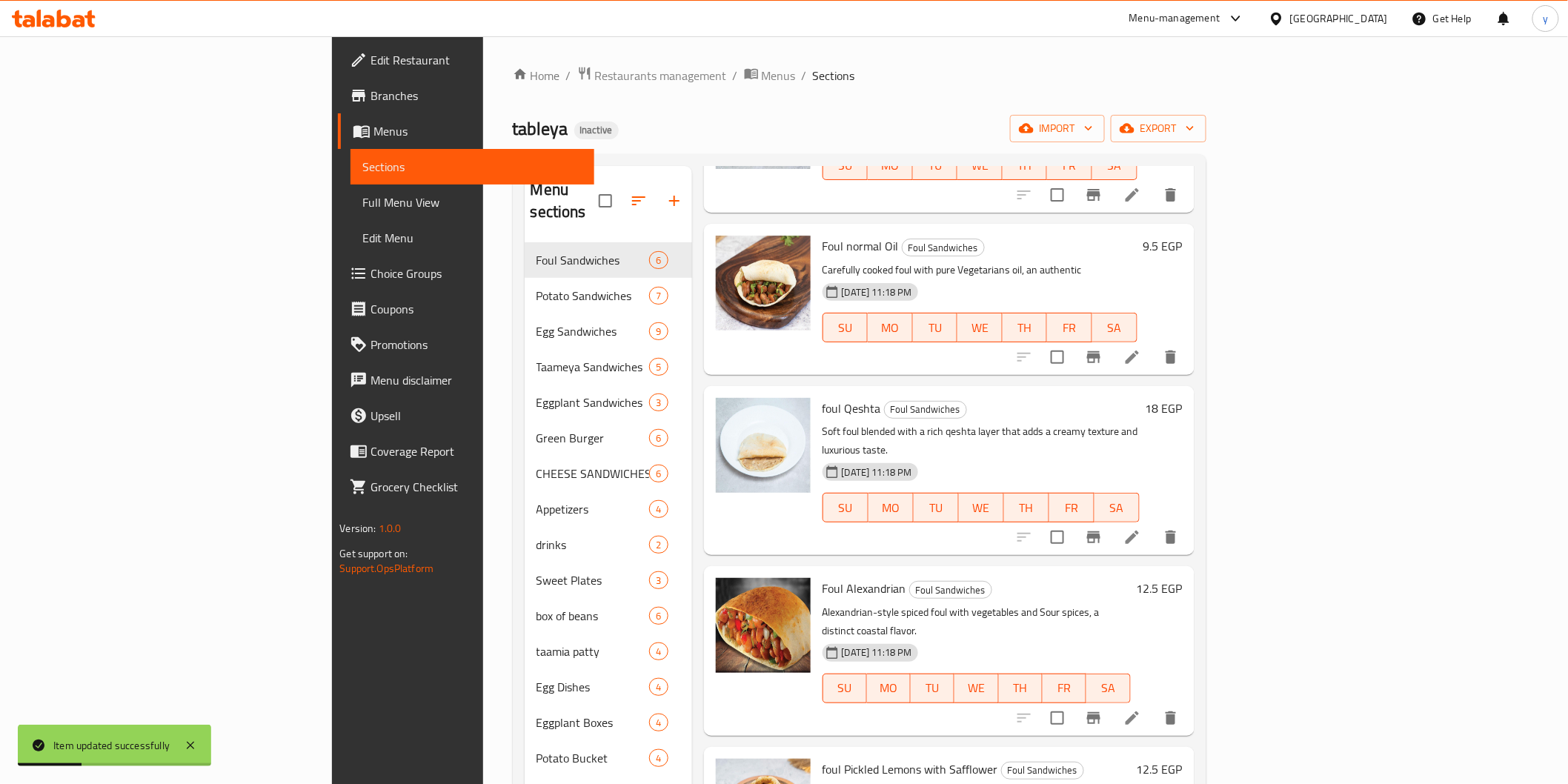
scroll to position [223, 0]
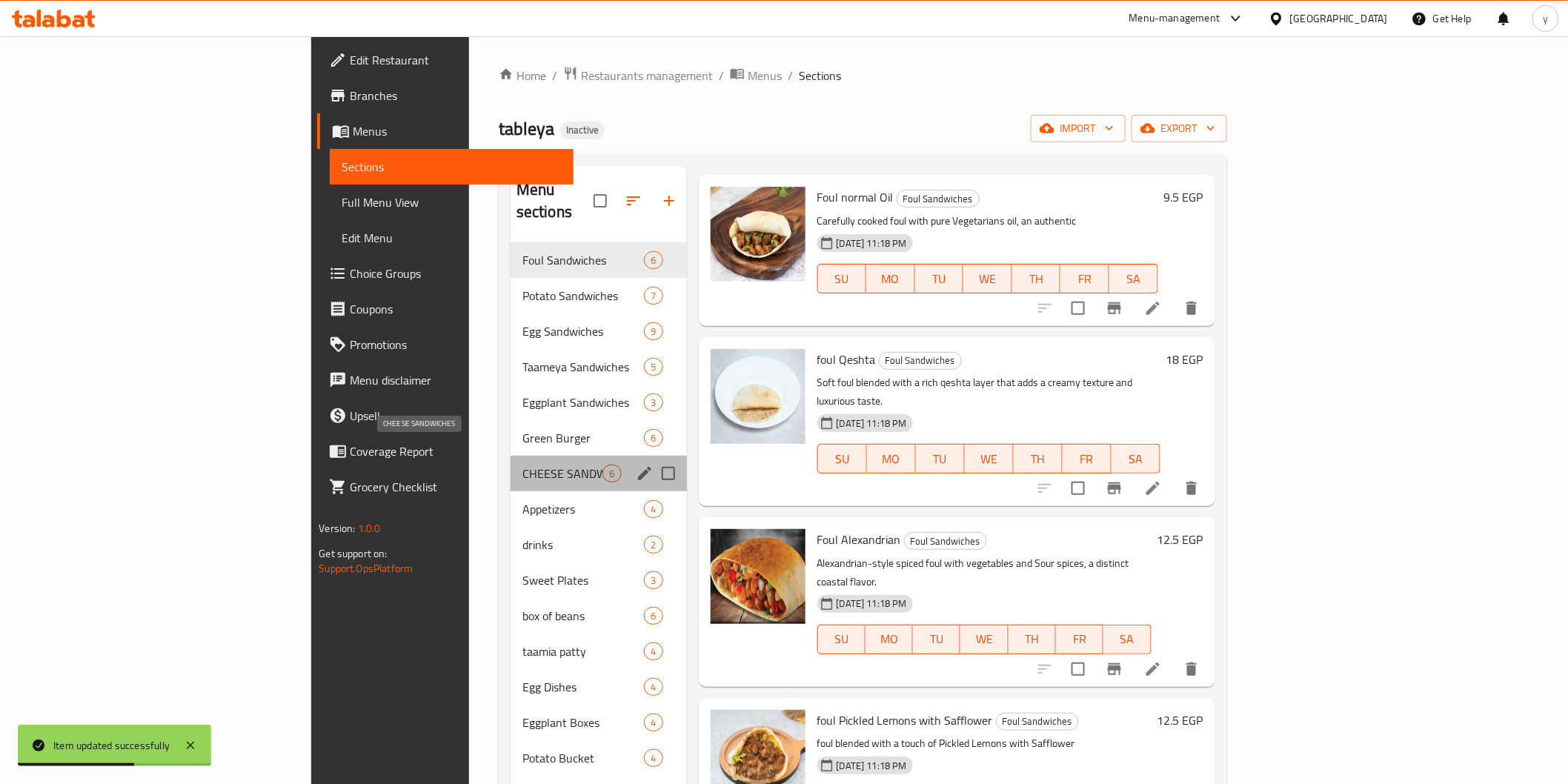
click at [522, 465] on span "CHEESE SANDWICHES" at bounding box center [563, 474] width 80 height 18
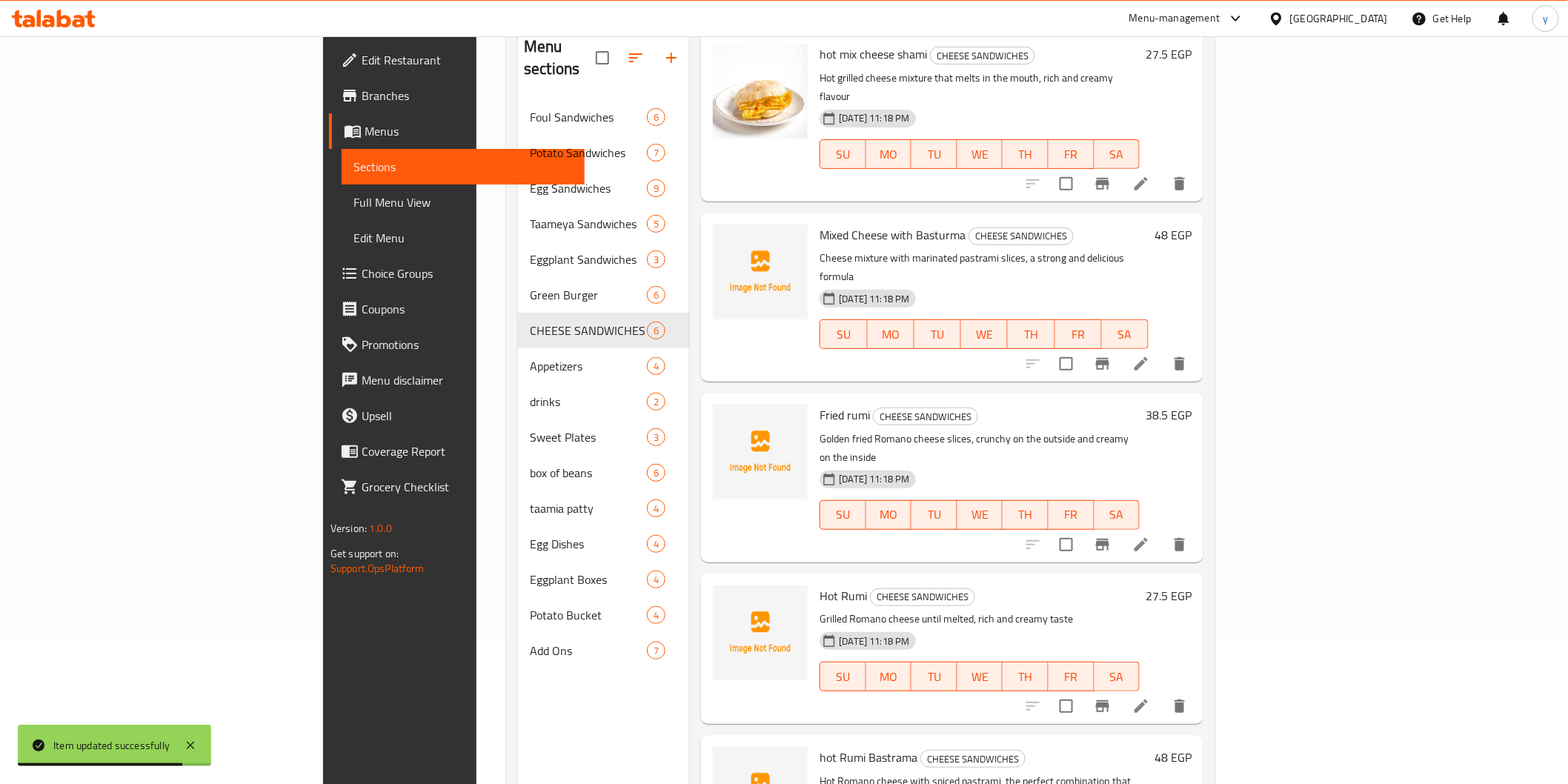
scroll to position [207, 0]
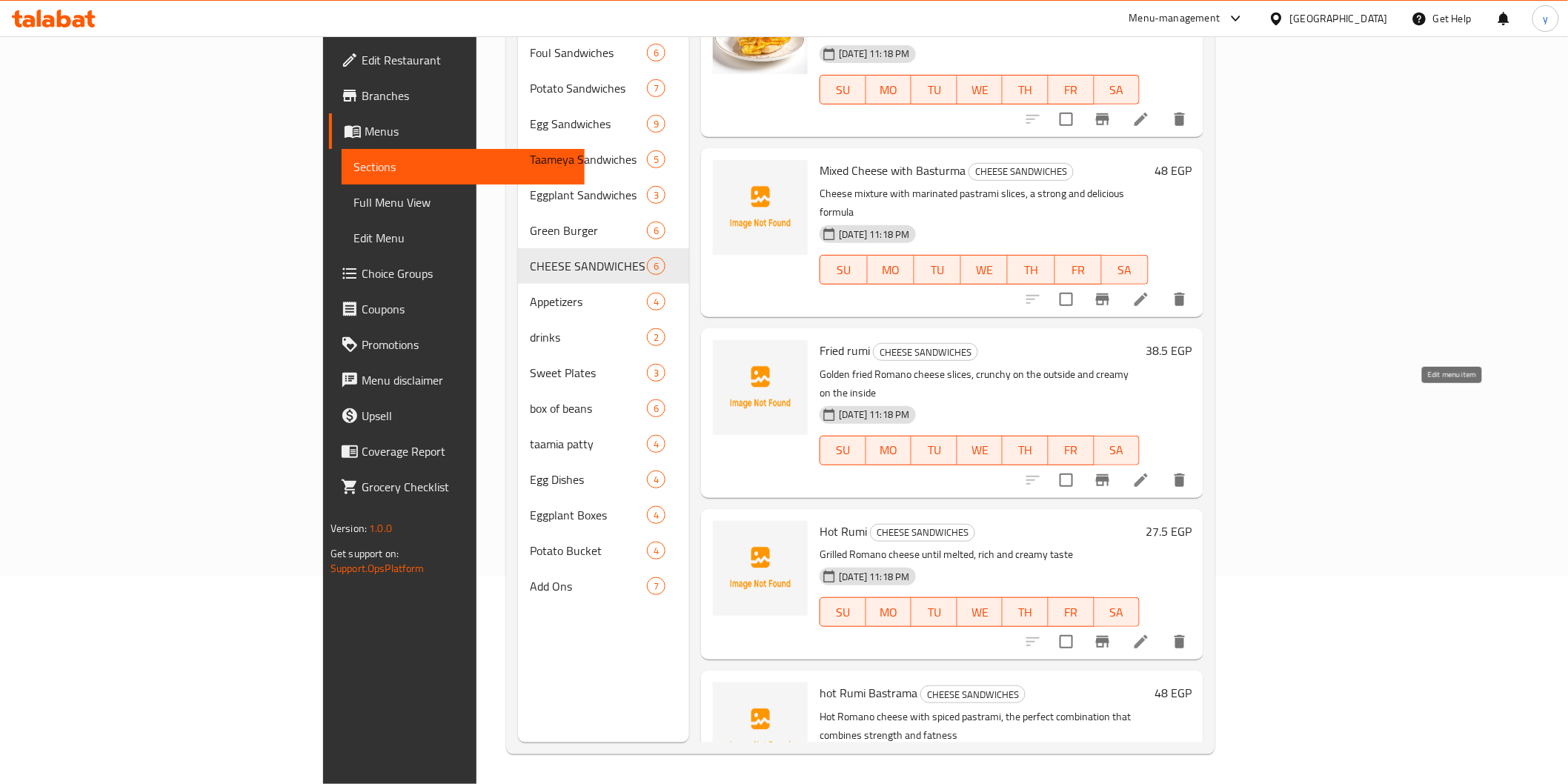
click at [1150, 472] on icon at bounding box center [1142, 481] width 18 height 18
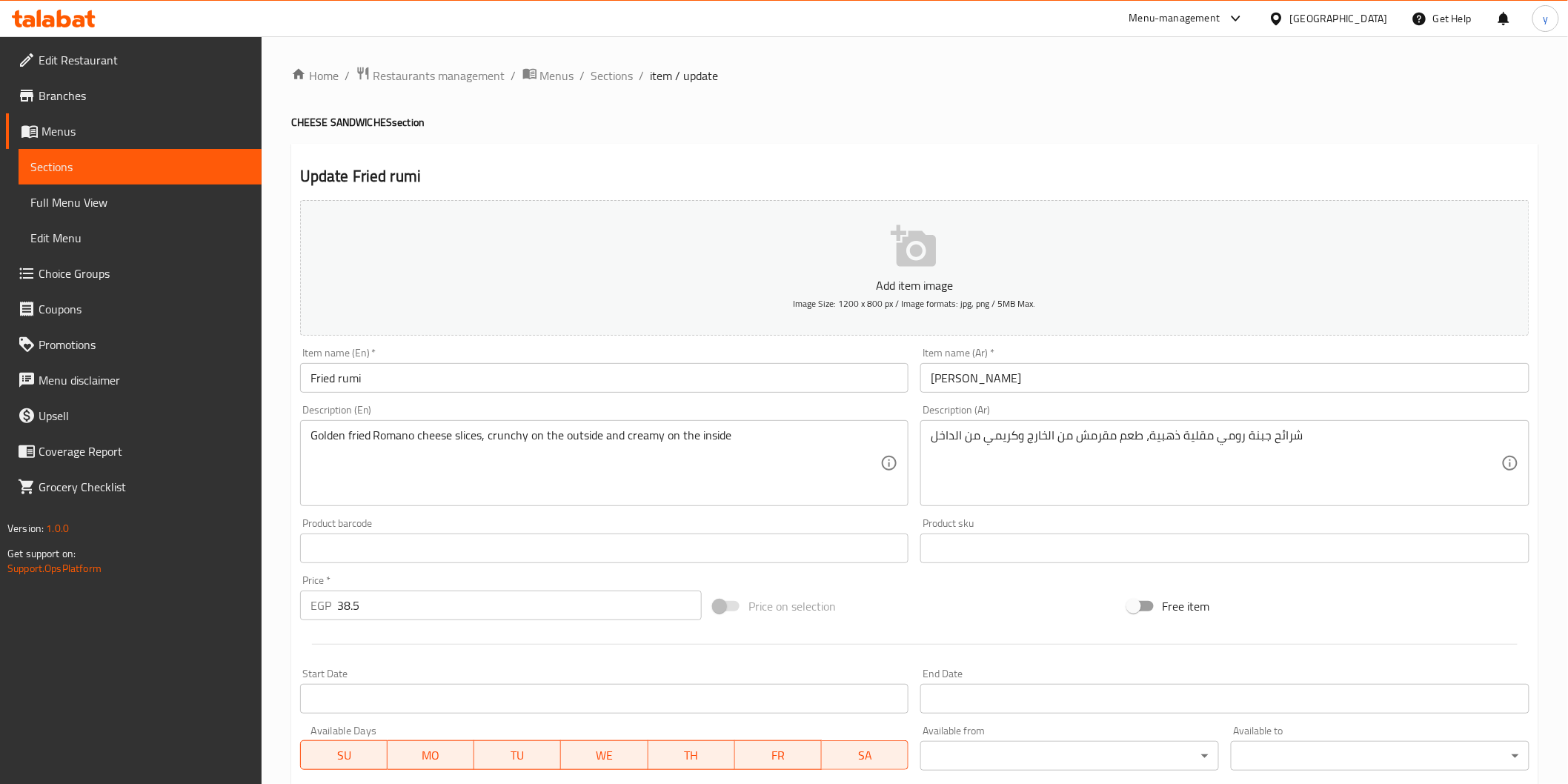
click at [1026, 388] on input "رومي مقلي" at bounding box center [1224, 378] width 609 height 30
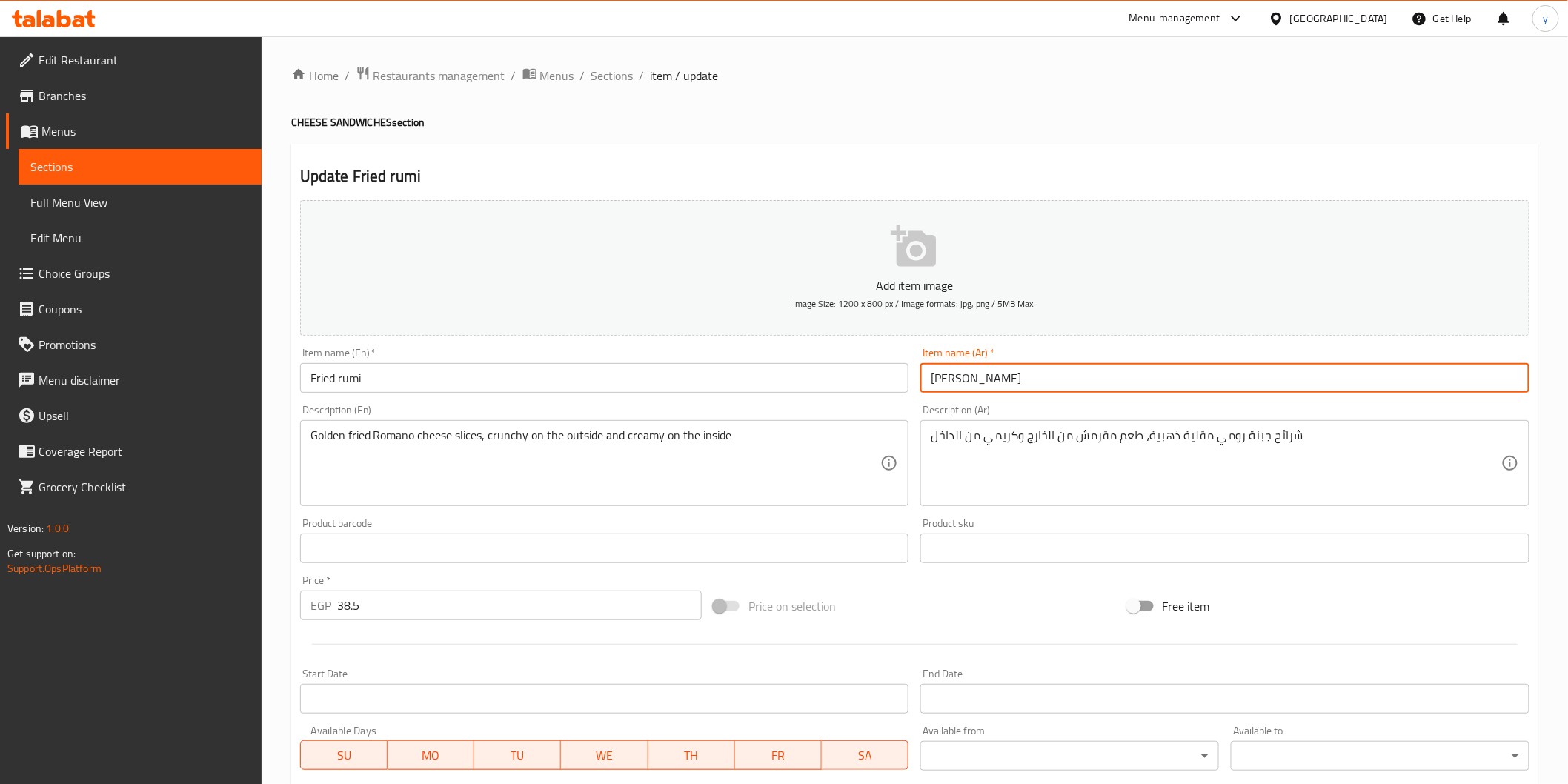
type input "رومي مقلي شامي"
click at [635, 373] on input "Fried rumi" at bounding box center [604, 378] width 609 height 30
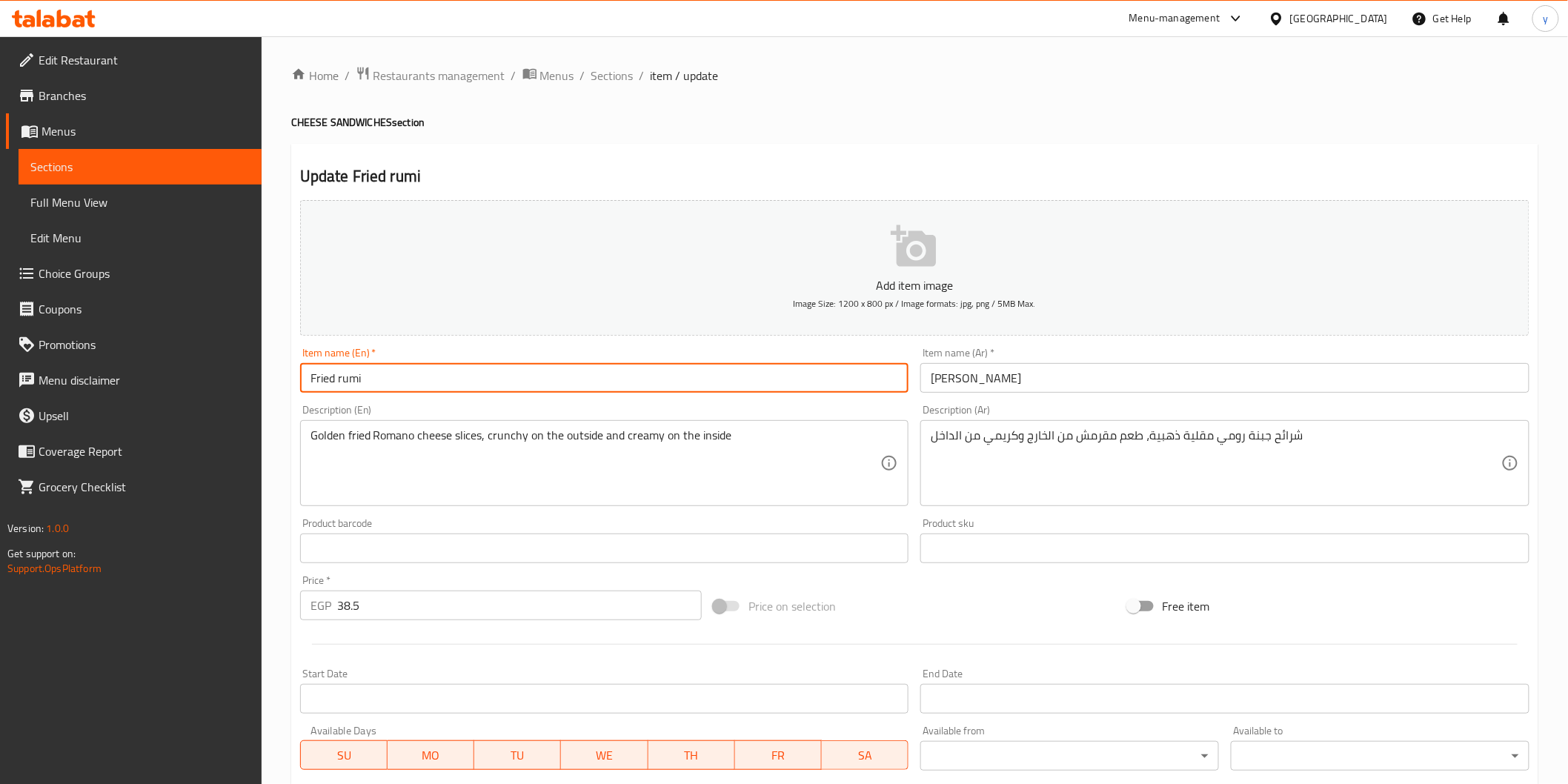
paste input "shami"
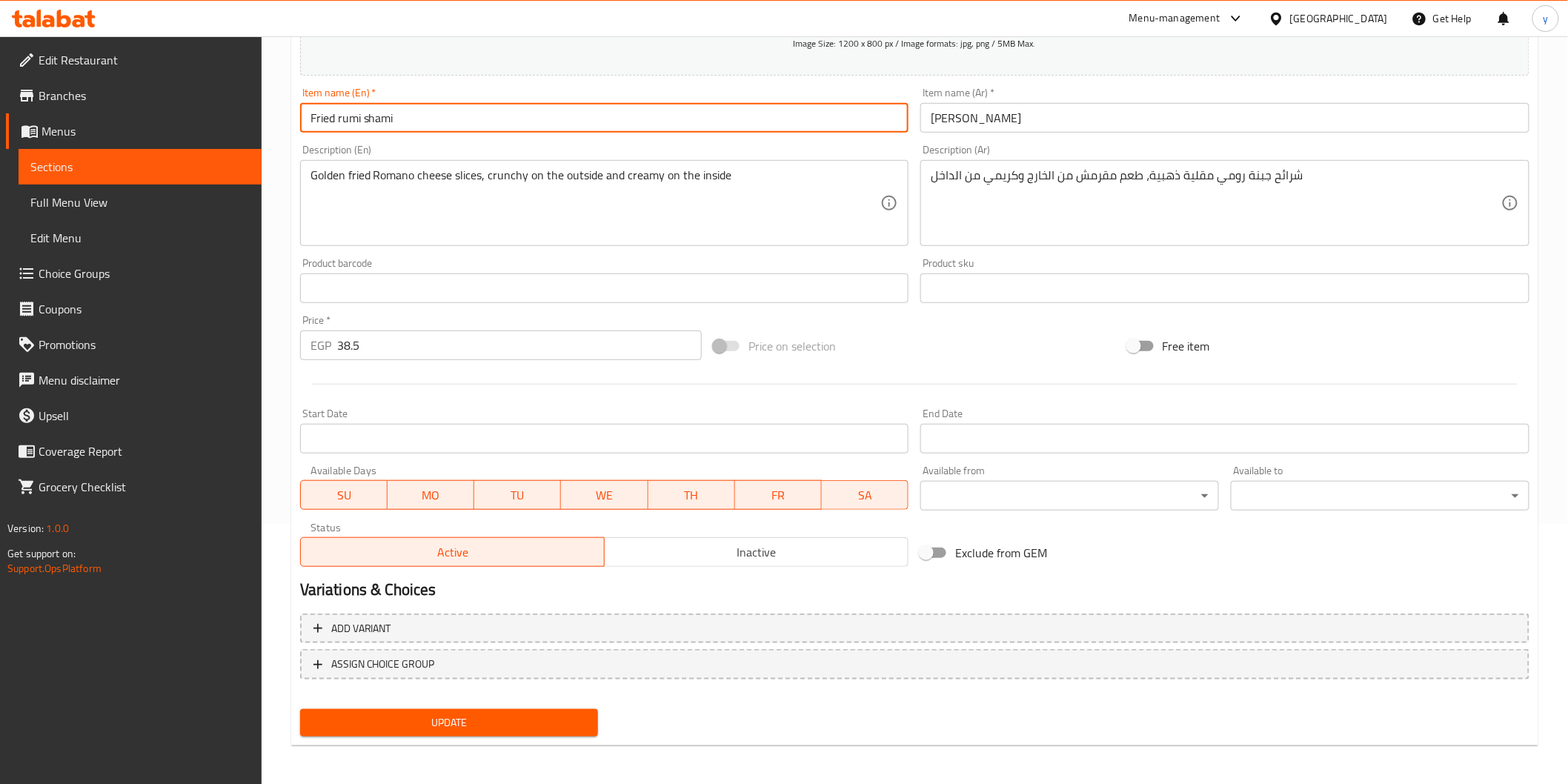
type input "Fried rumi shami"
click at [550, 726] on span "Update" at bounding box center [449, 722] width 275 height 19
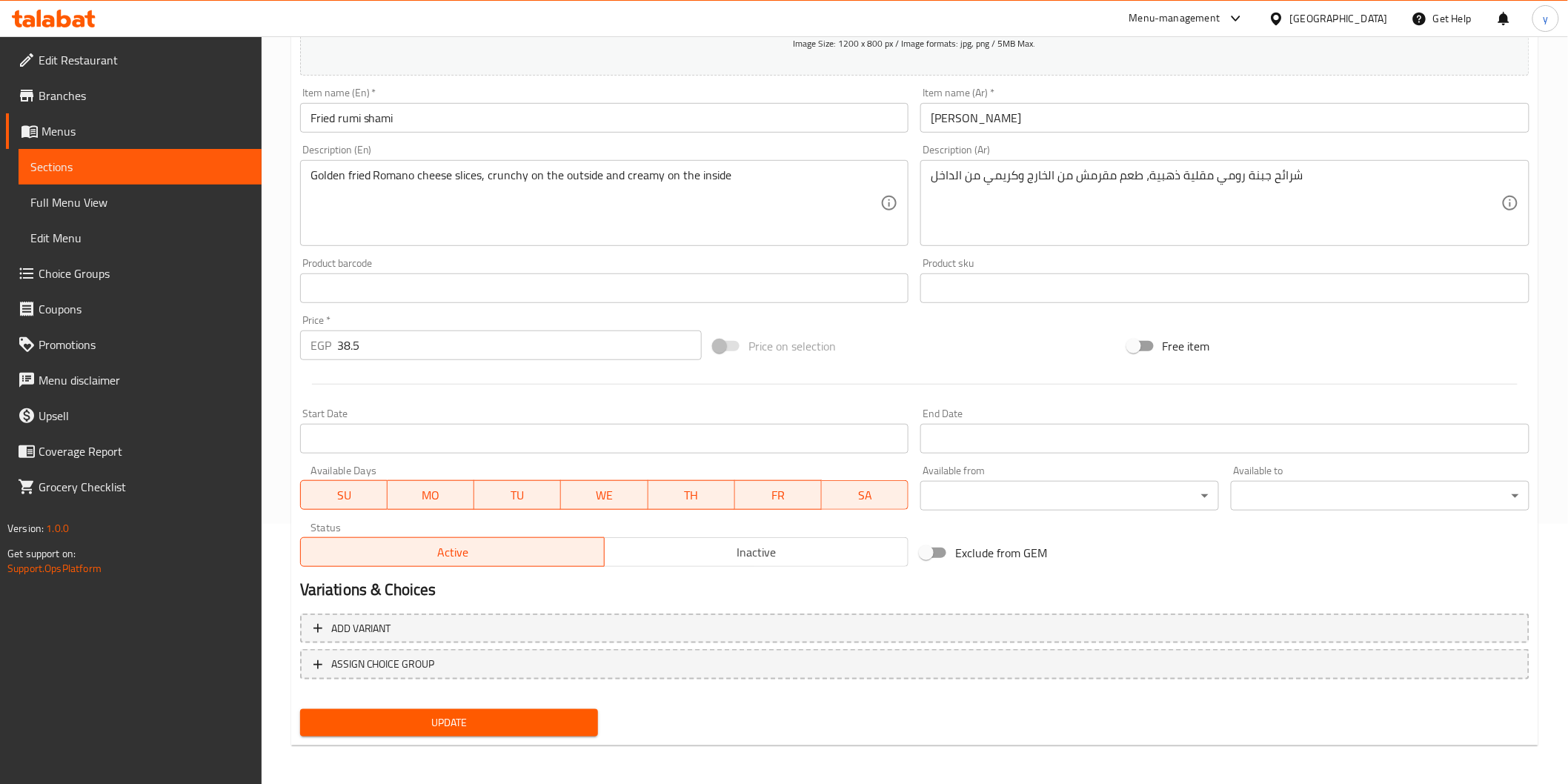
click at [539, 726] on span "Update" at bounding box center [449, 722] width 275 height 19
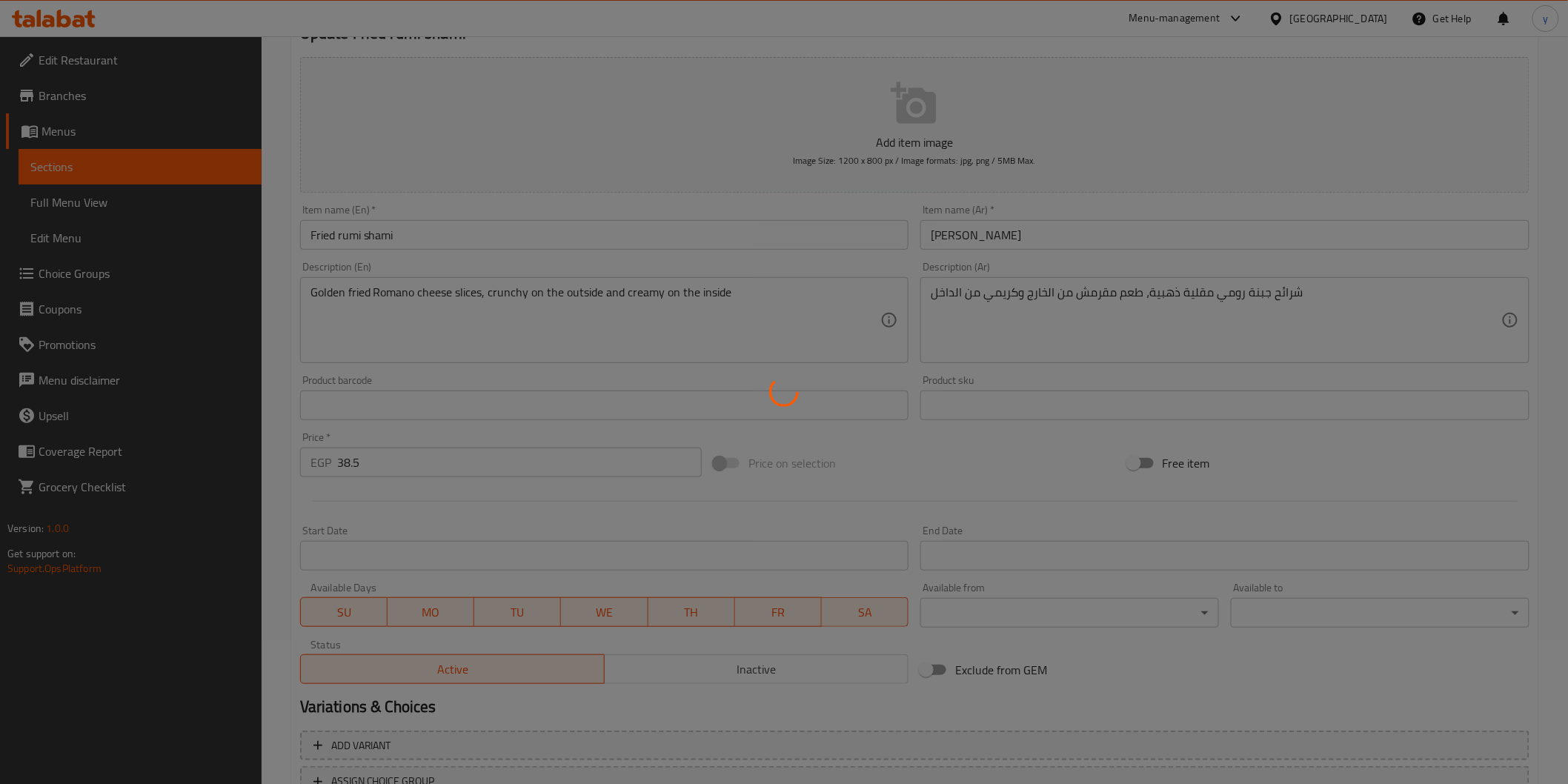
scroll to position [0, 0]
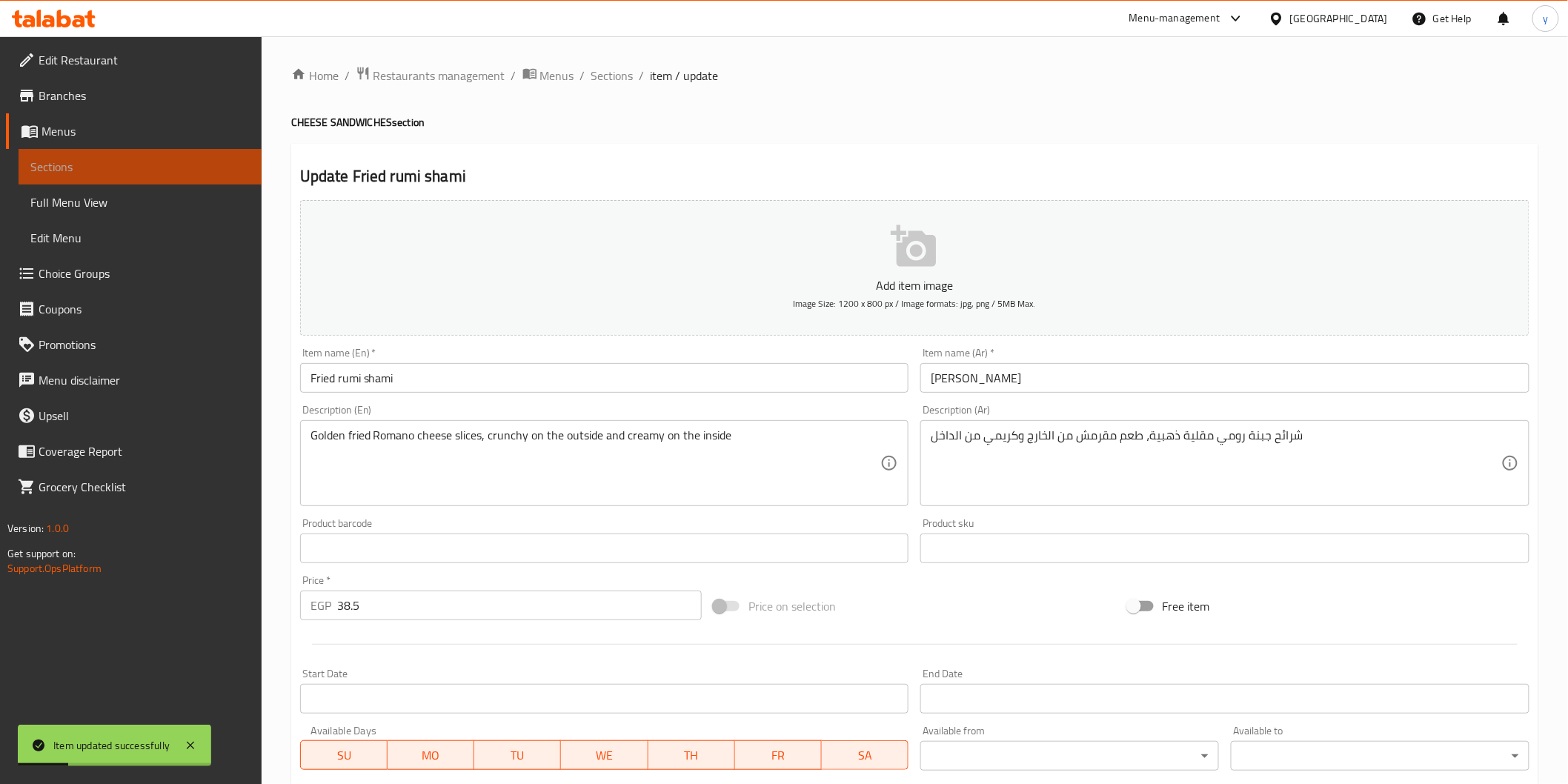
click at [157, 174] on span "Sections" at bounding box center [139, 166] width 219 height 18
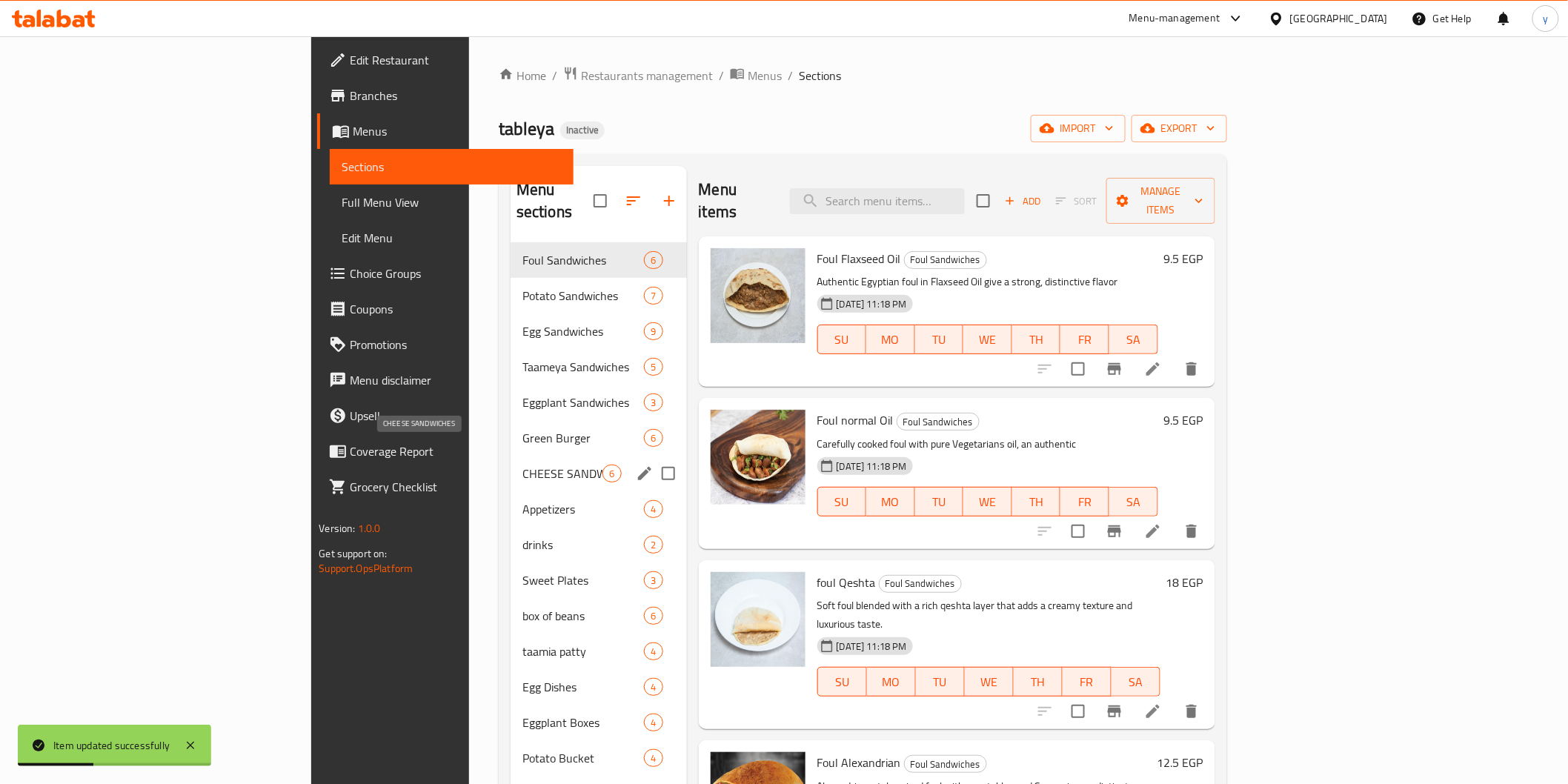
click at [522, 465] on span "CHEESE SANDWICHES" at bounding box center [563, 474] width 80 height 18
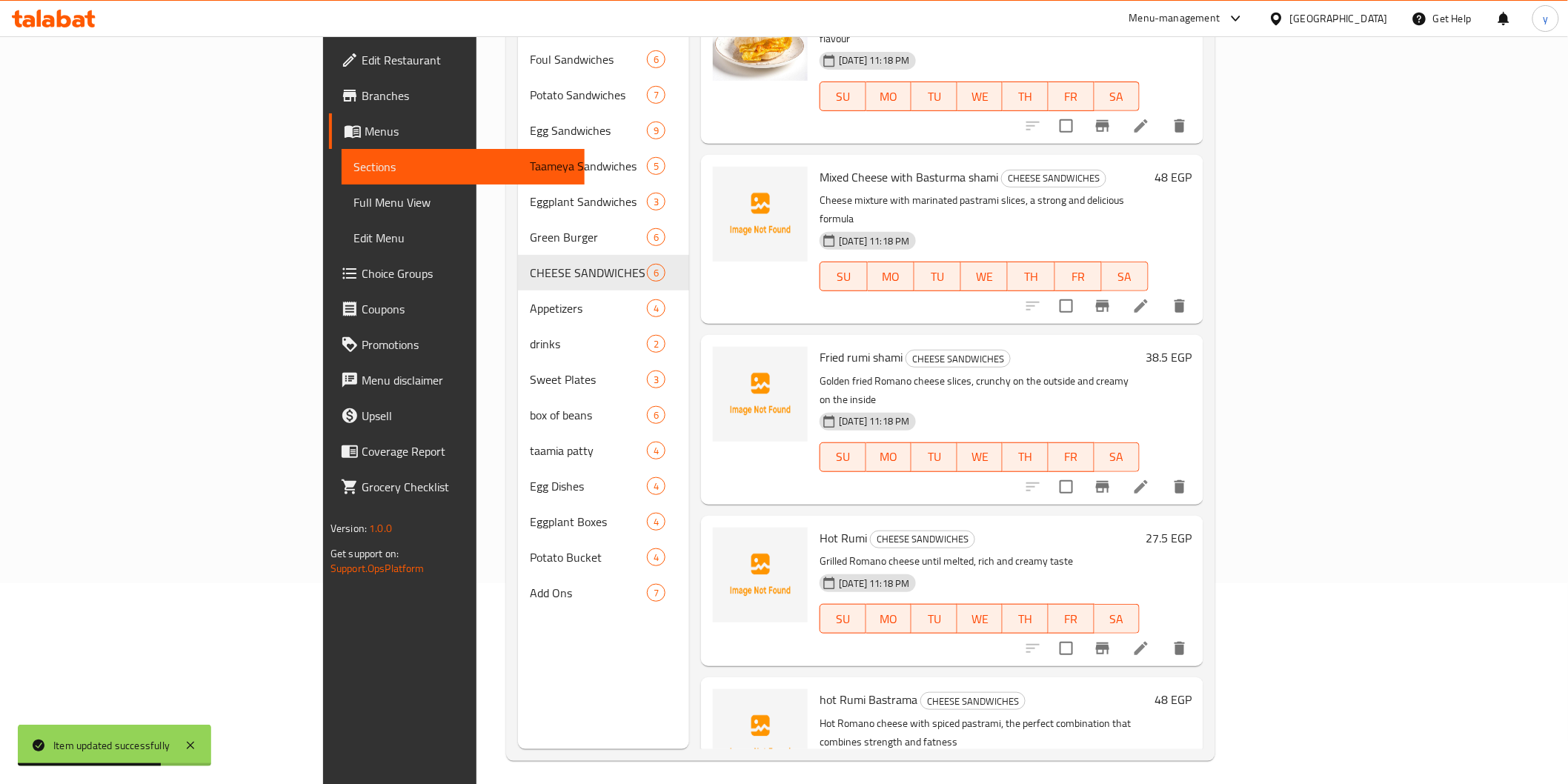
scroll to position [207, 0]
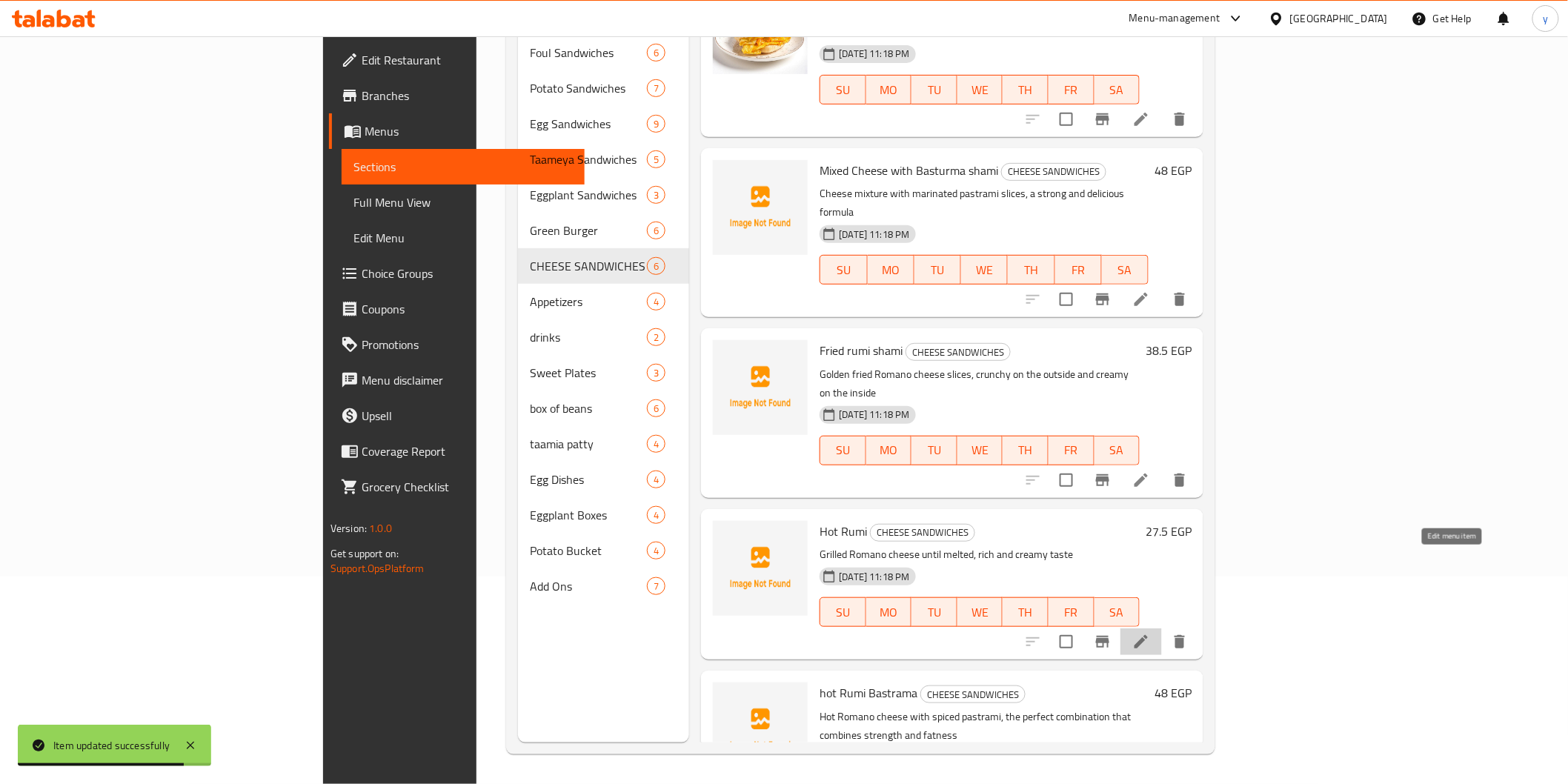
click at [1148, 635] on icon at bounding box center [1141, 641] width 13 height 13
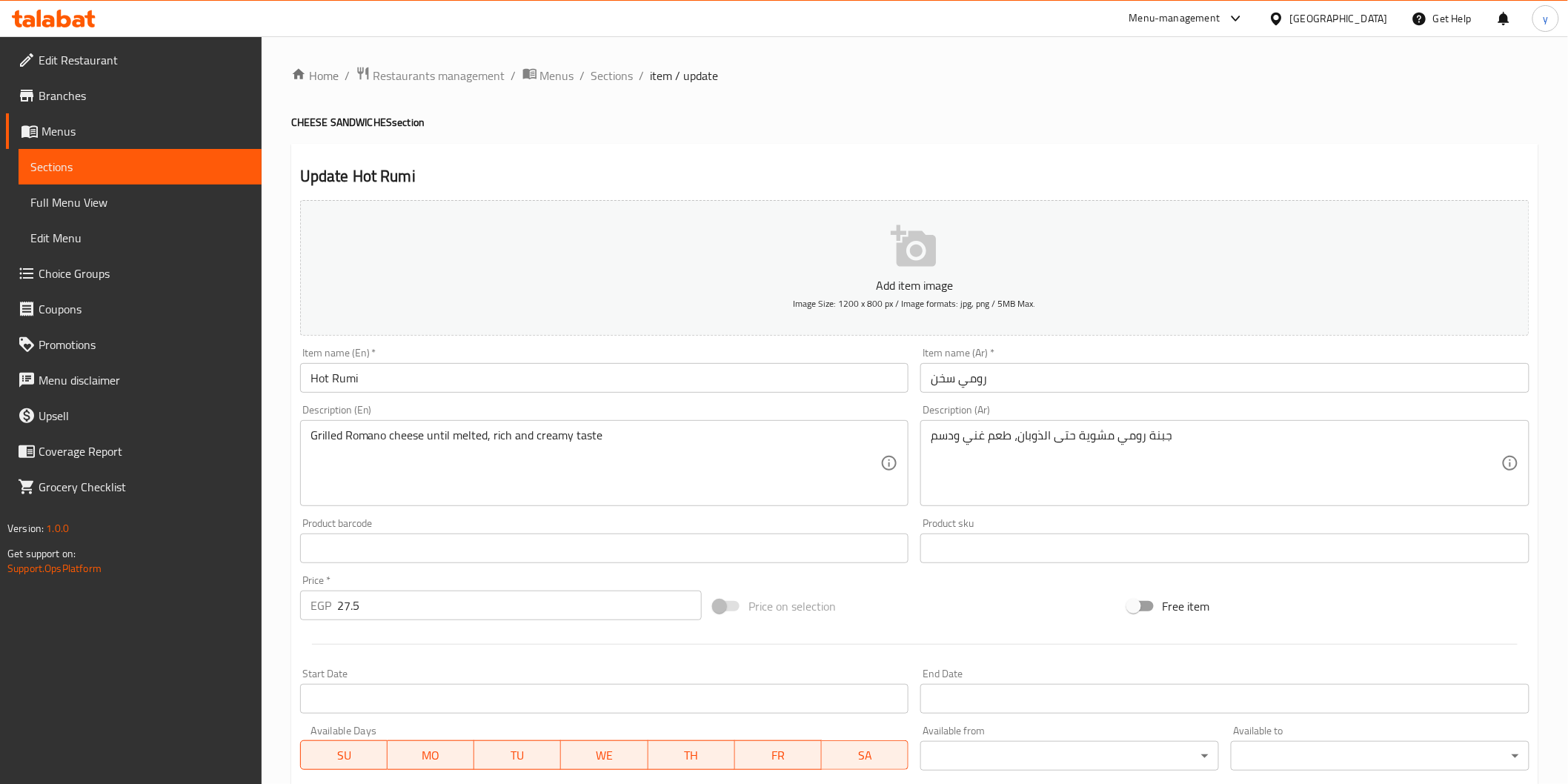
click at [1047, 369] on input "رومي سخن" at bounding box center [1224, 378] width 609 height 30
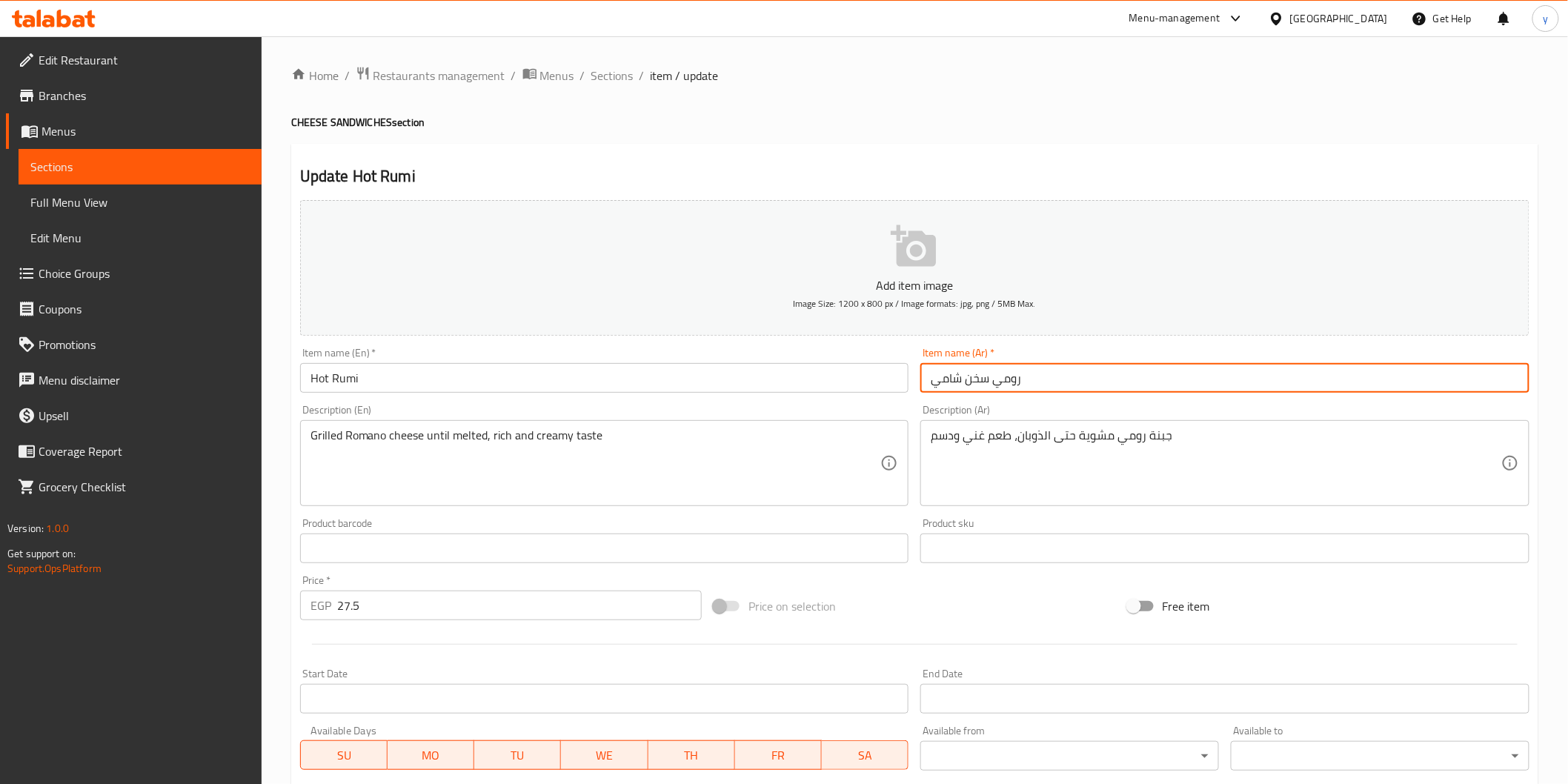
type input "رومي سخن شامي"
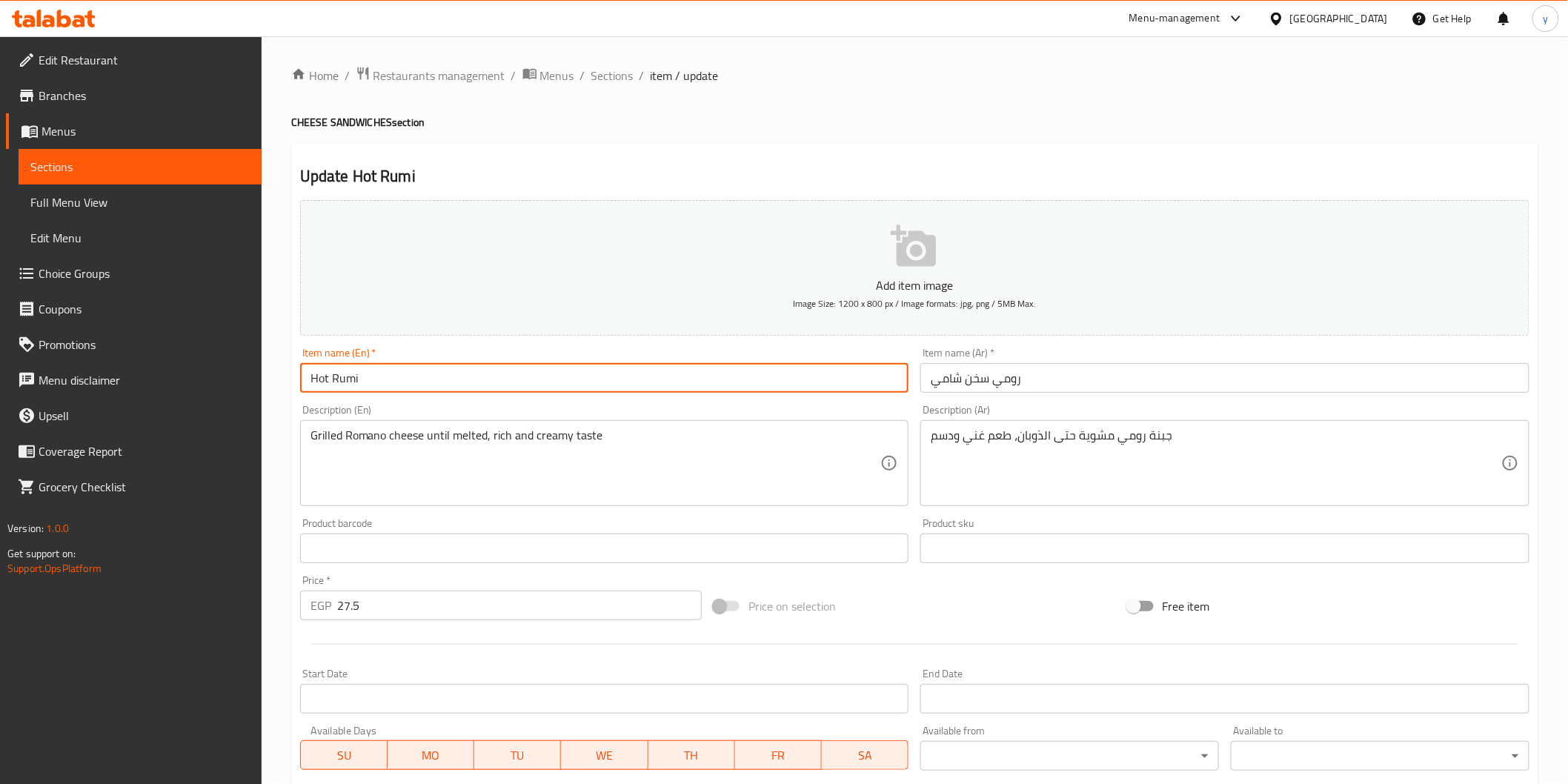
click at [776, 386] on input "Hot Rumi" at bounding box center [604, 378] width 609 height 30
paste input "shami"
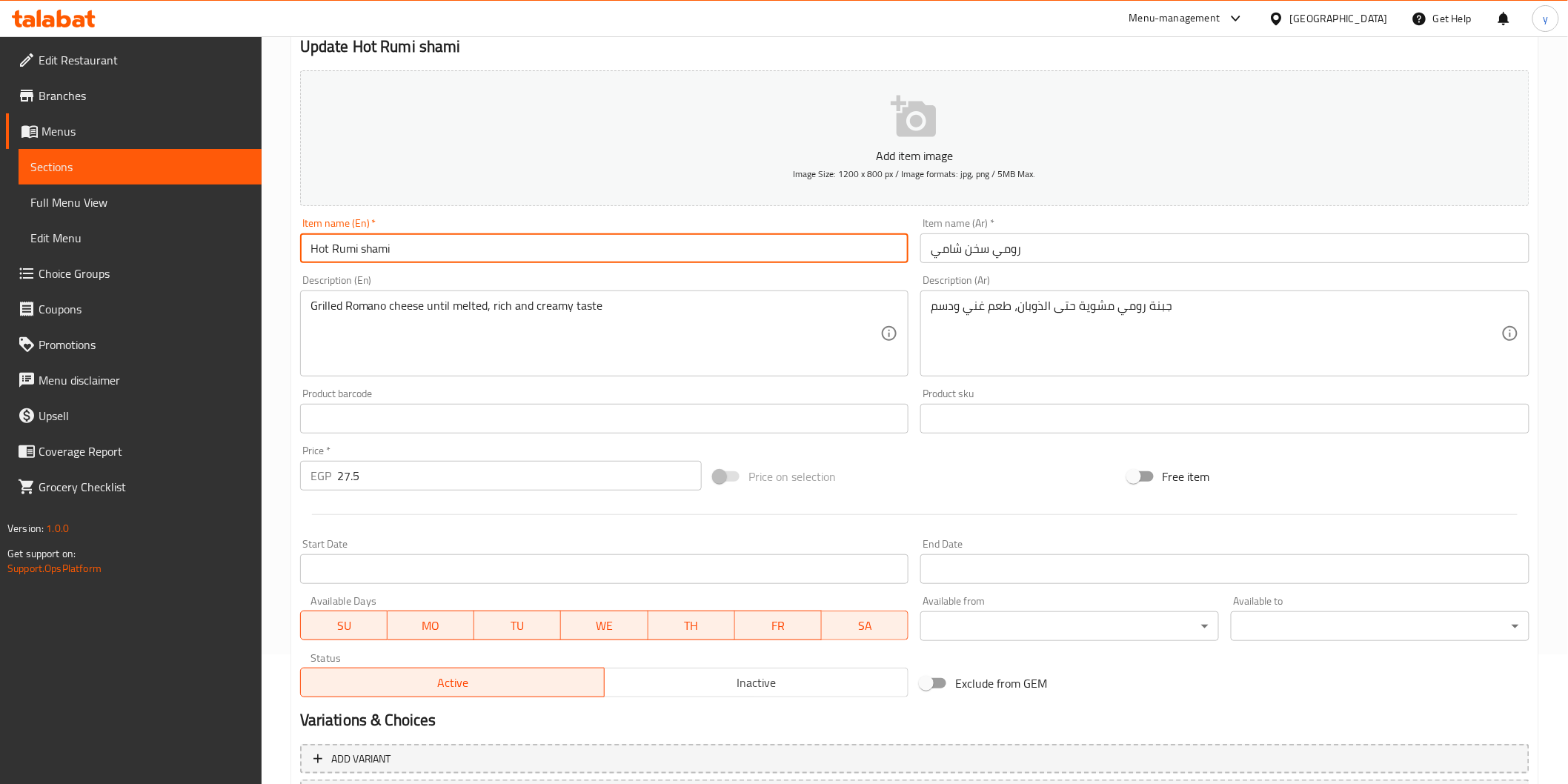
scroll to position [260, 0]
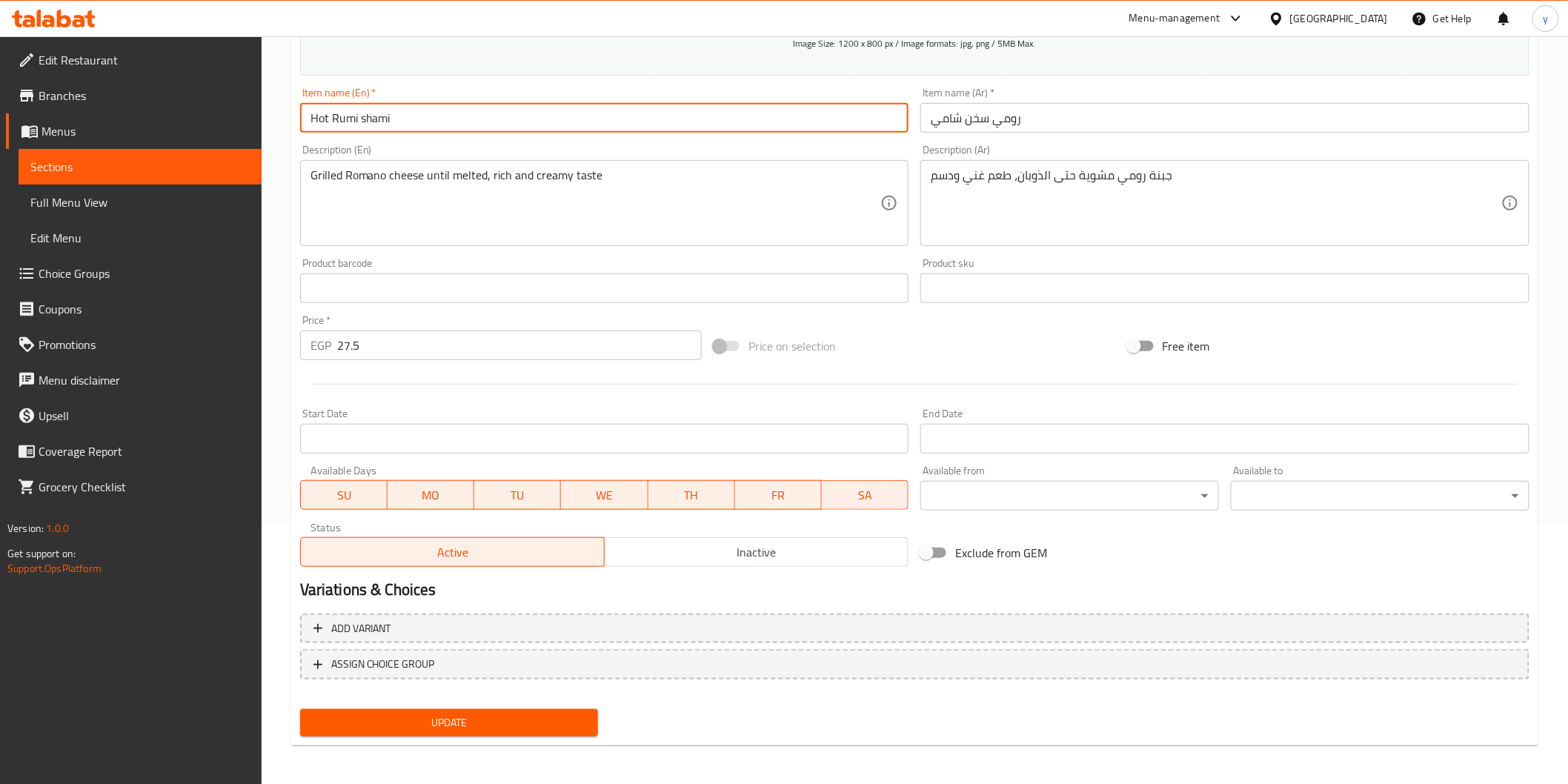
type input "Hot Rumi shami"
click at [565, 718] on span "Update" at bounding box center [449, 722] width 275 height 19
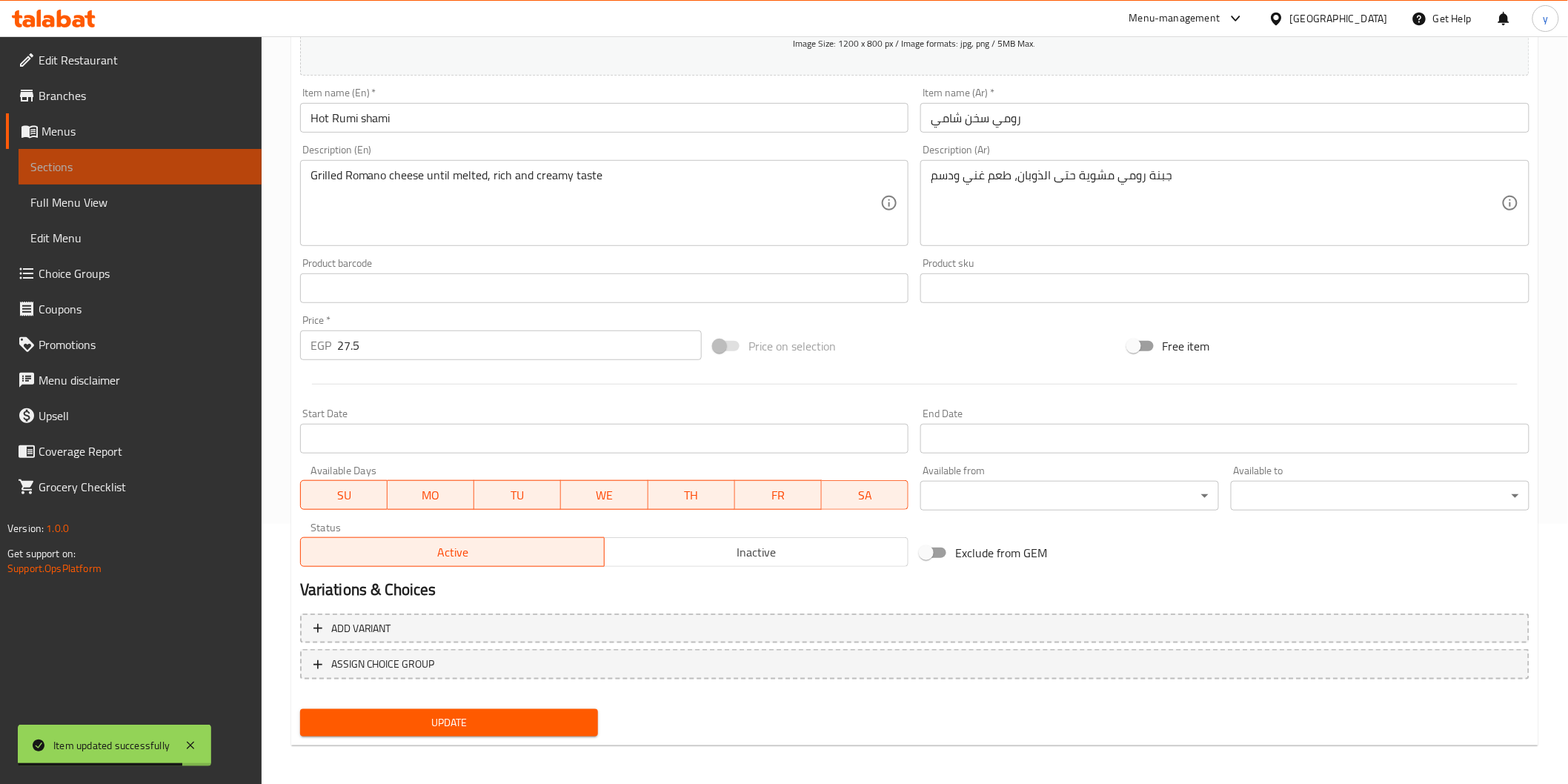
click at [107, 158] on span "Sections" at bounding box center [139, 166] width 219 height 18
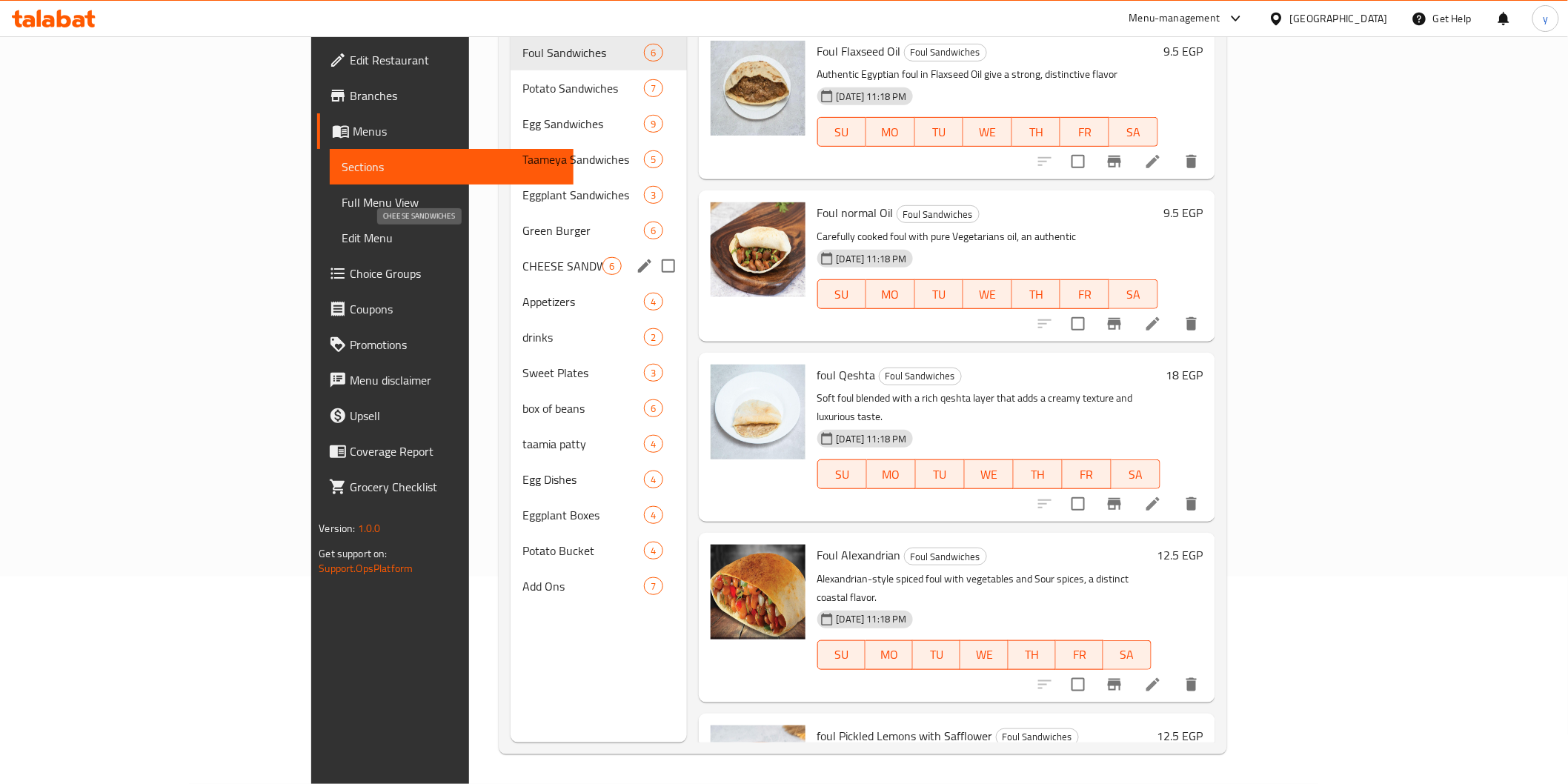
click at [522, 258] on span "CHEESE SANDWICHES" at bounding box center [563, 267] width 80 height 18
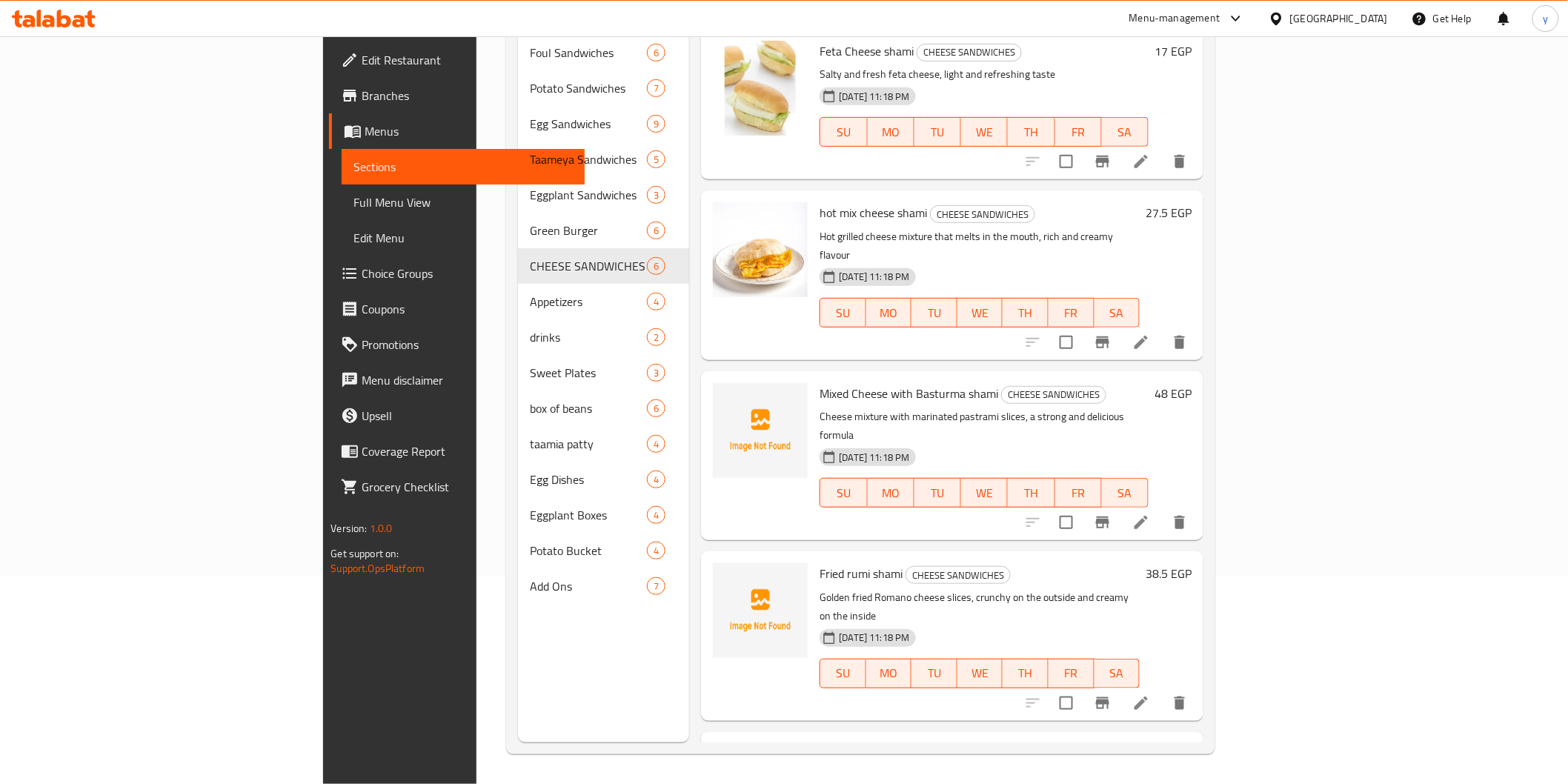
scroll to position [223, 0]
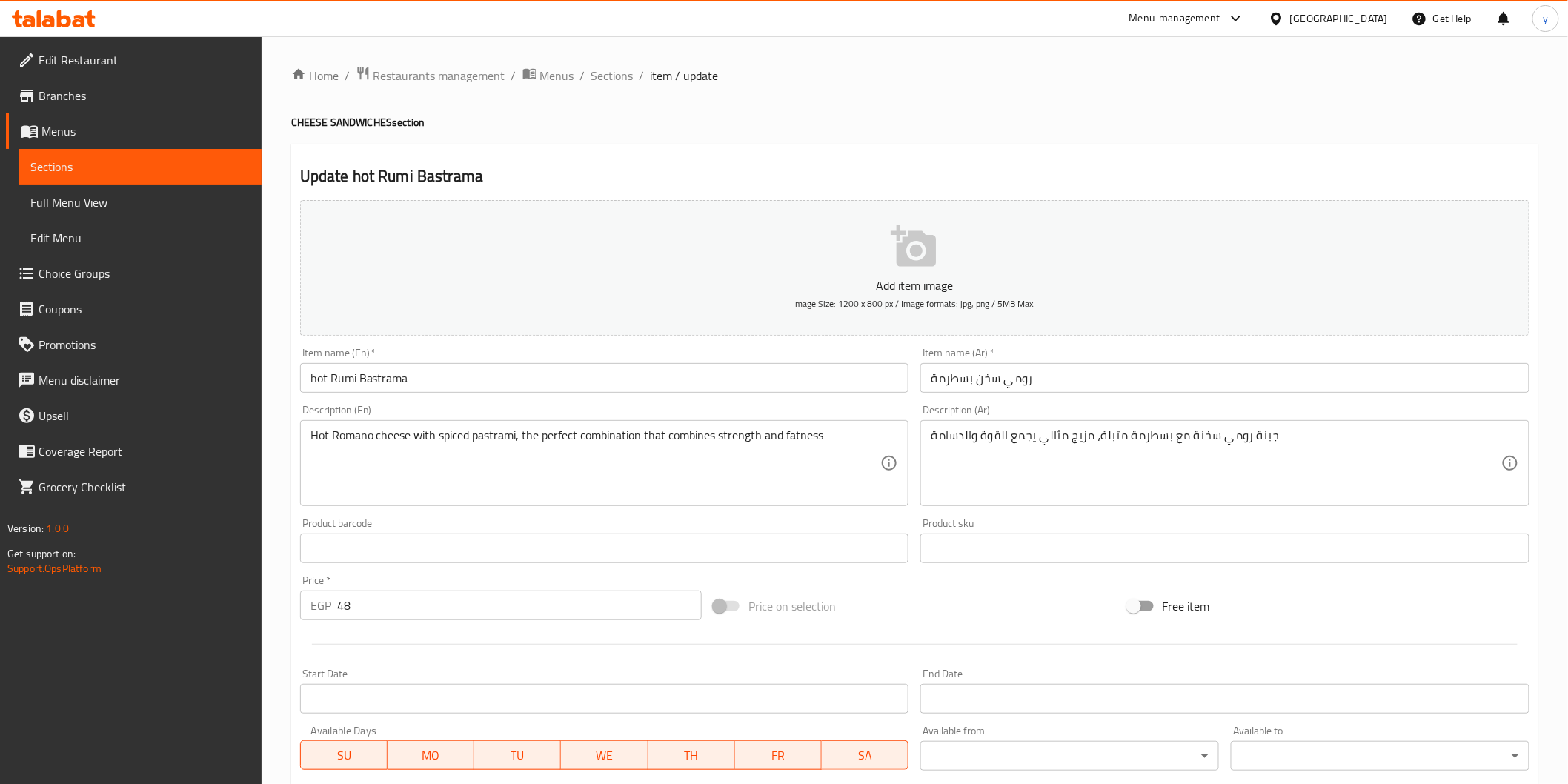
click at [1072, 365] on input "رومي سخن بسطرمة" at bounding box center [1224, 378] width 609 height 30
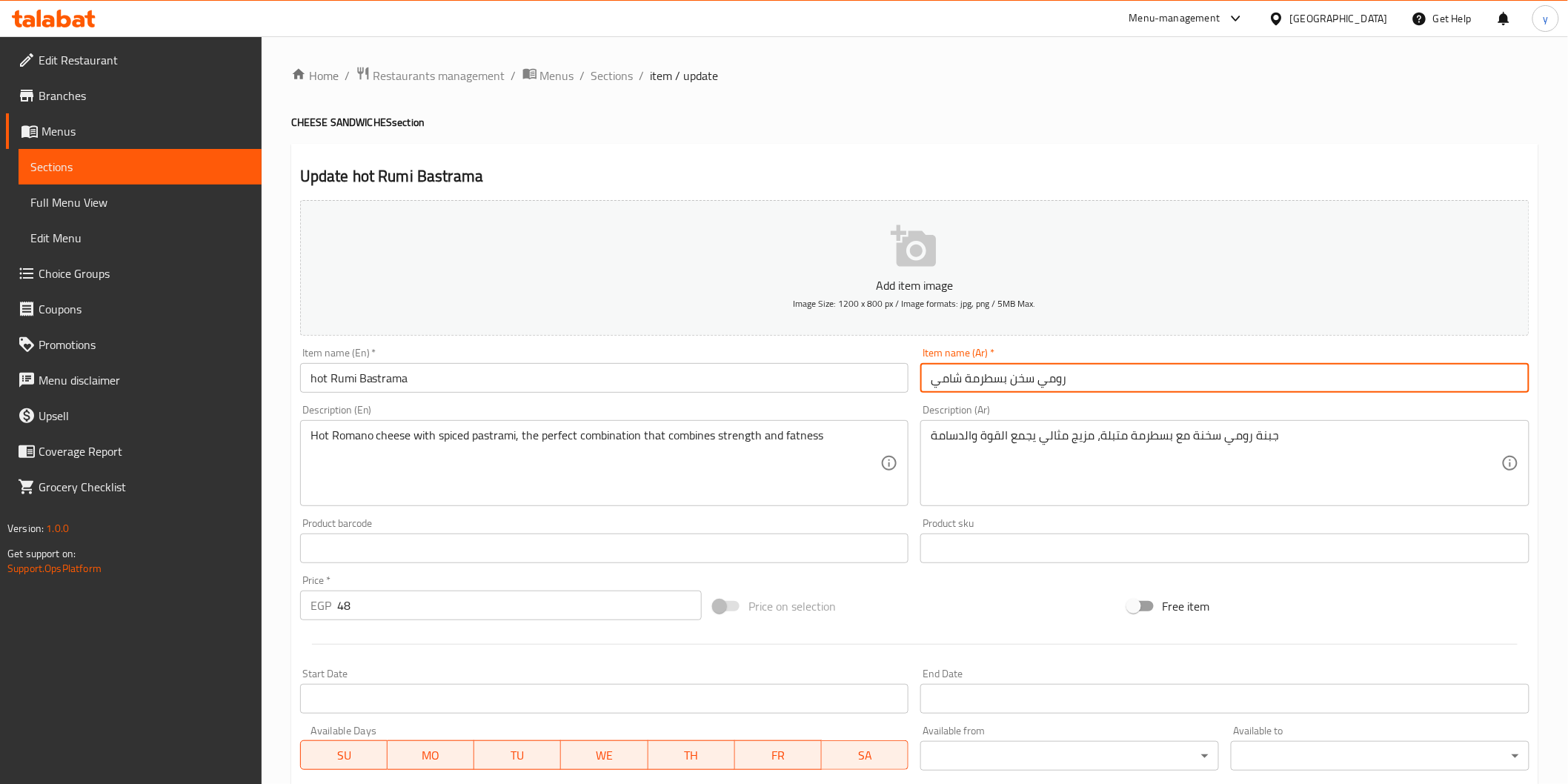
type input "رومي سخن بسطرمة شامي"
click at [664, 375] on input "hot Rumi Bastrama" at bounding box center [604, 378] width 609 height 30
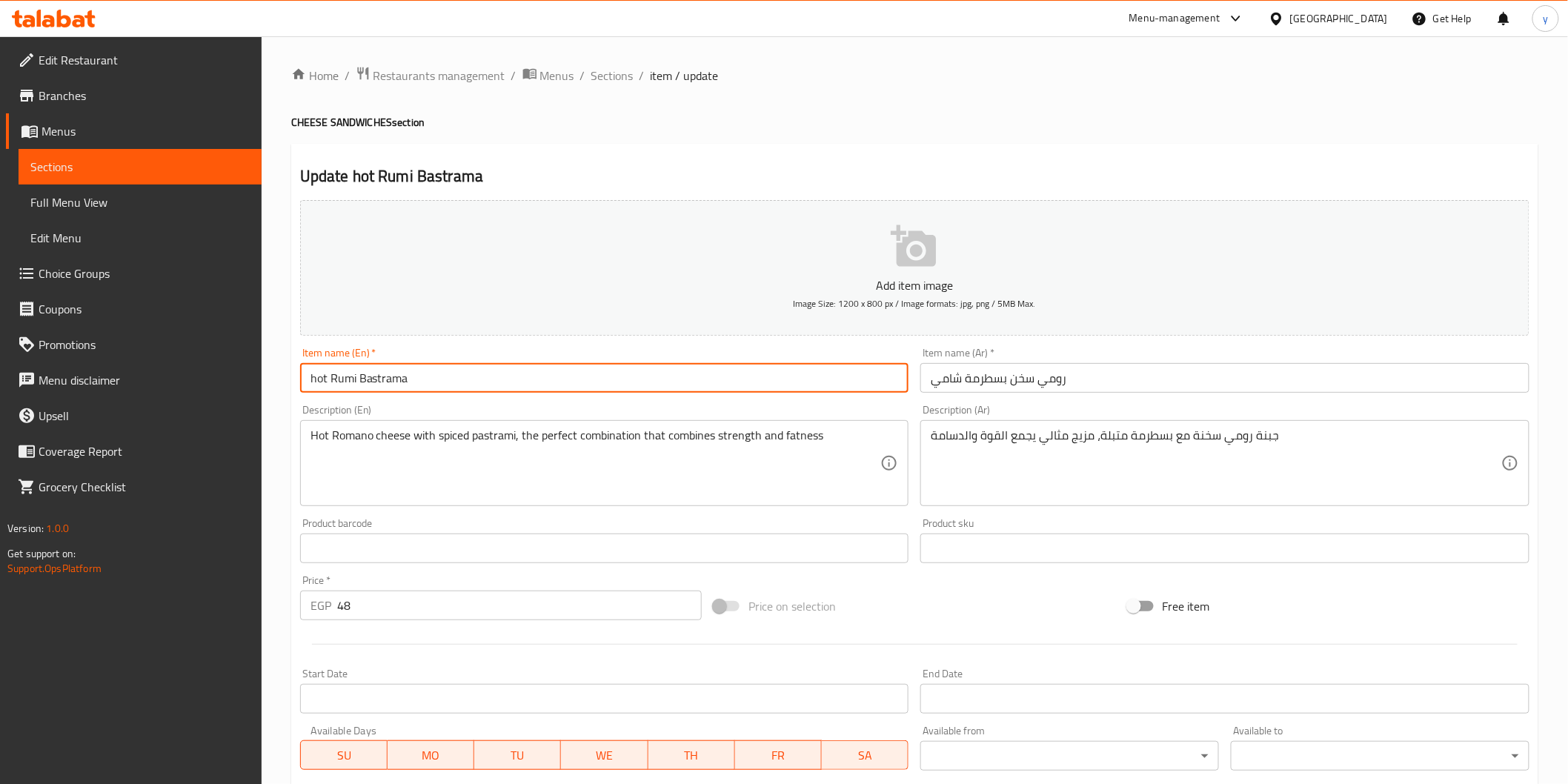
paste input "shami"
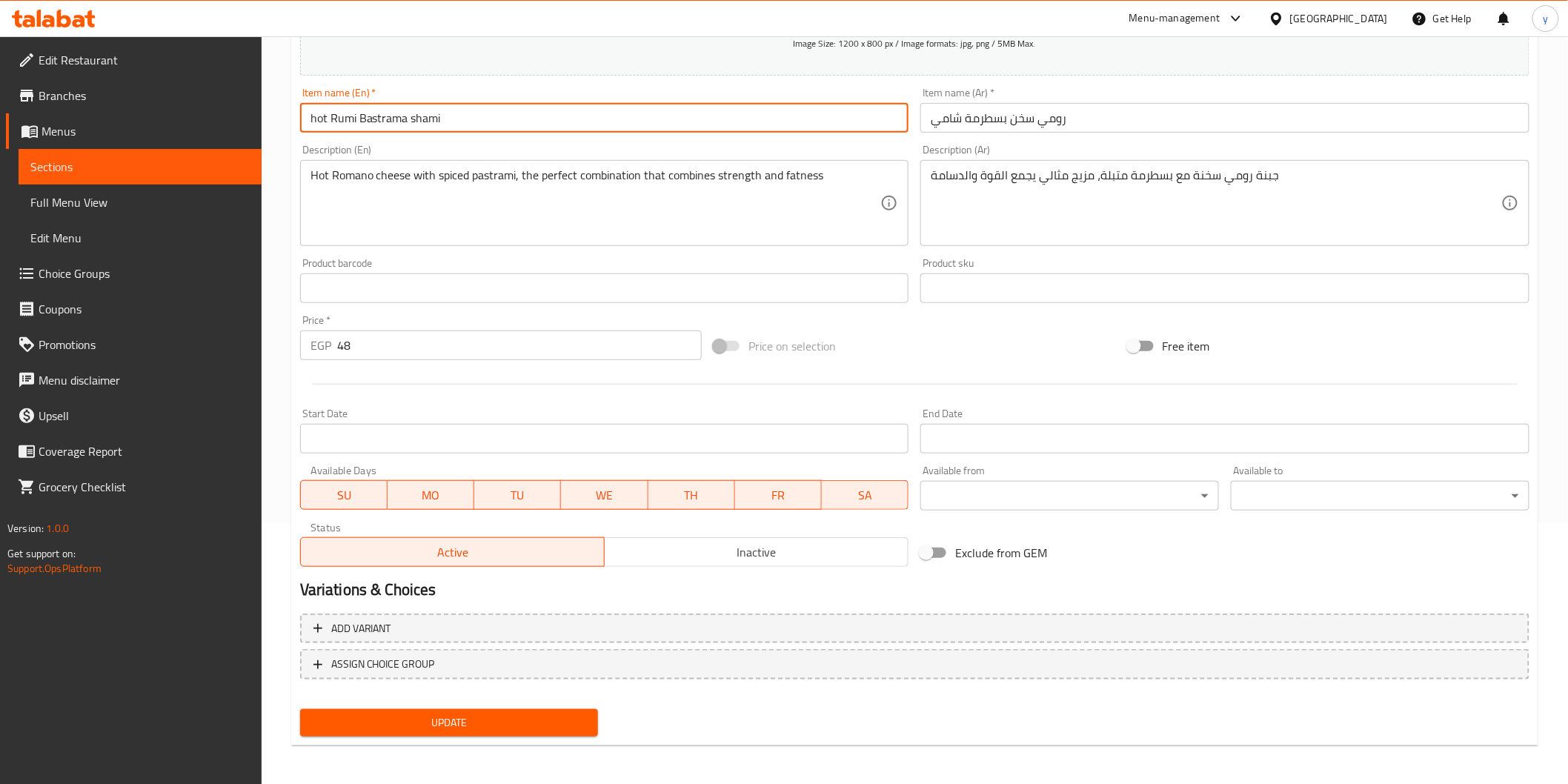
type input "hot Rumi Bastrama shami"
click at [508, 716] on span "Update" at bounding box center [449, 722] width 275 height 19
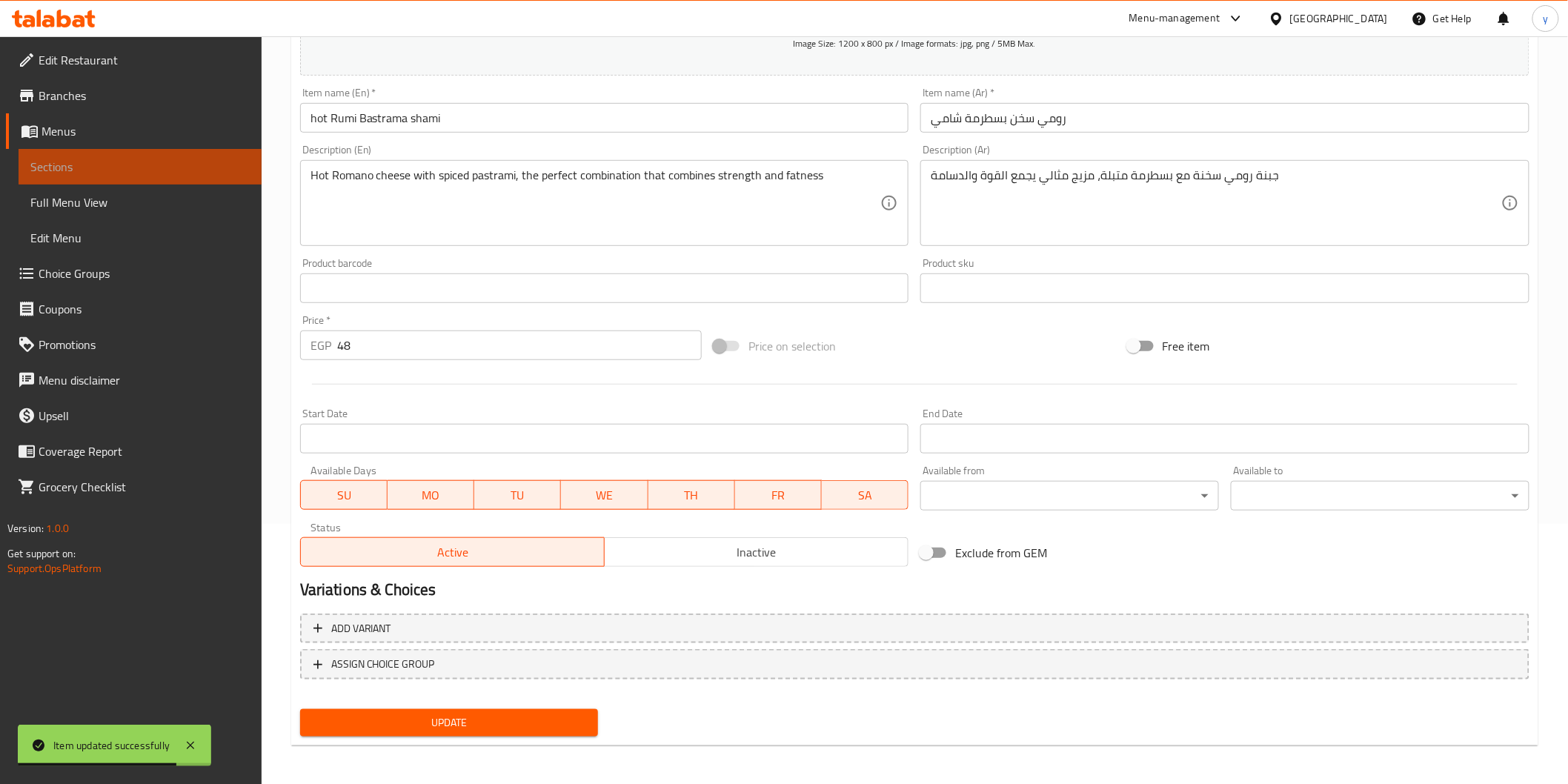
click at [121, 158] on span "Sections" at bounding box center [139, 166] width 219 height 18
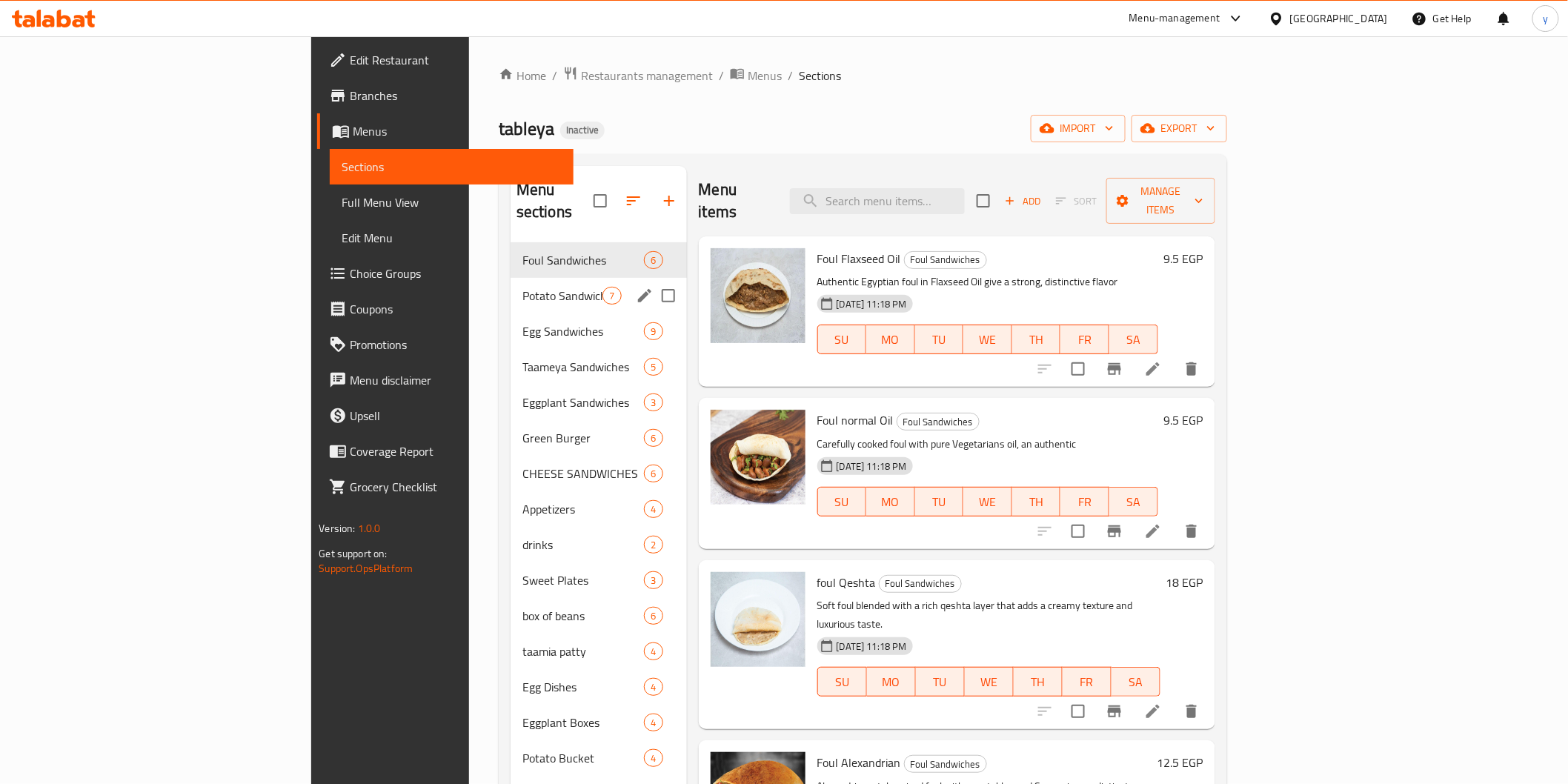
click at [511, 278] on div "Potato Sandwiches 7" at bounding box center [599, 295] width 176 height 35
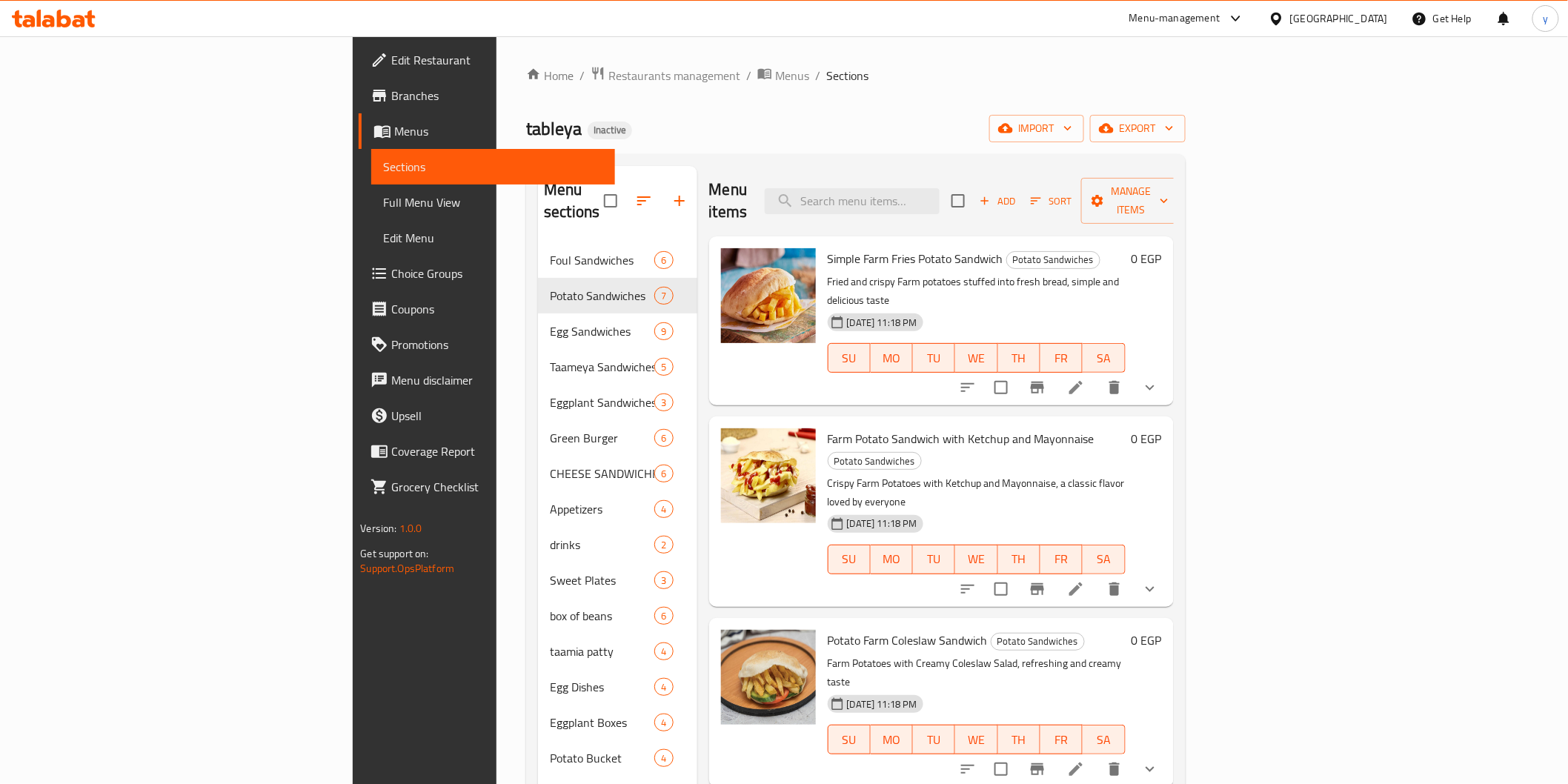
click at [1096, 374] on li at bounding box center [1076, 387] width 42 height 27
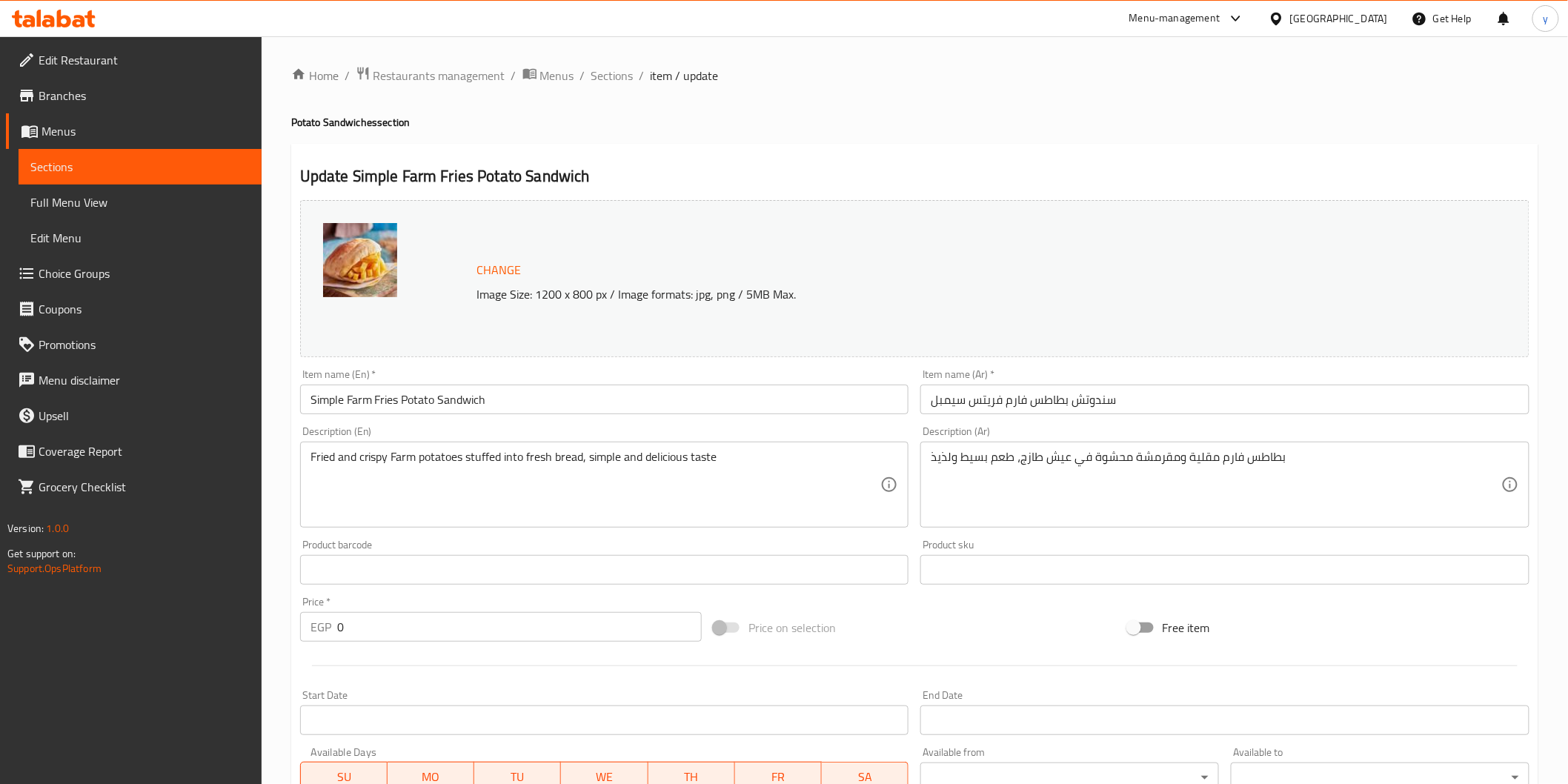
scroll to position [317, 0]
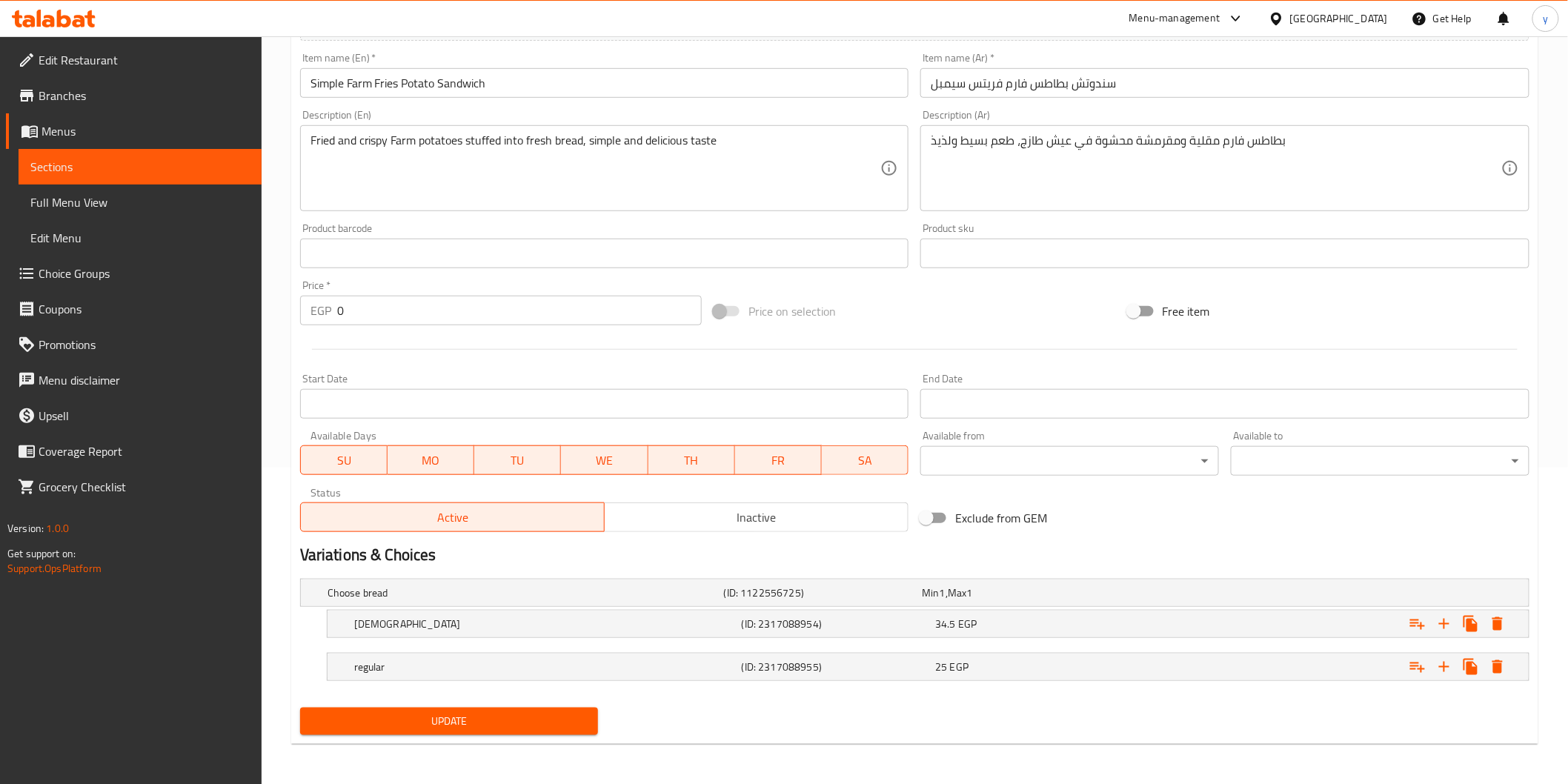
click at [440, 732] on button "Update" at bounding box center [449, 721] width 299 height 27
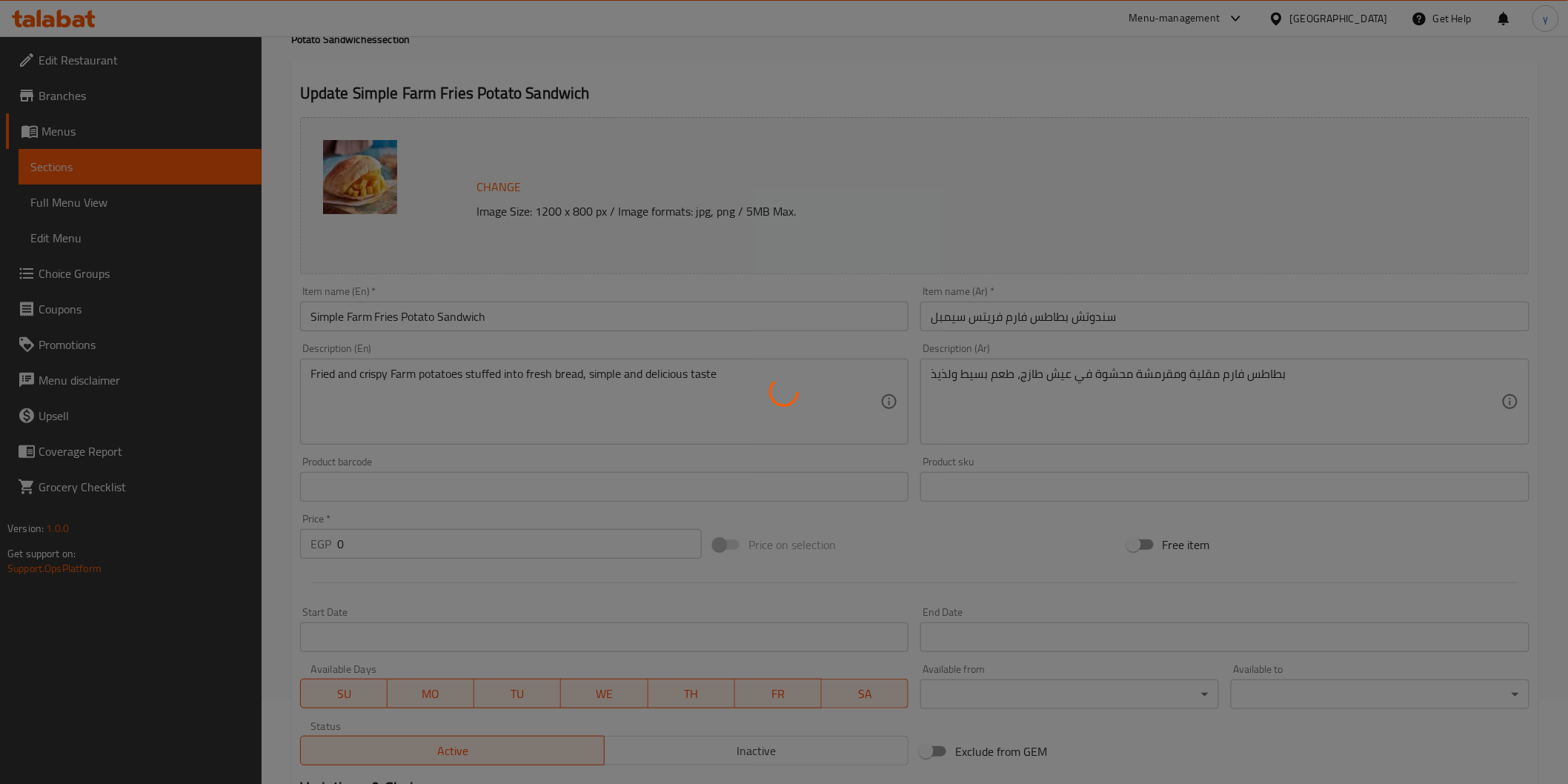
scroll to position [0, 0]
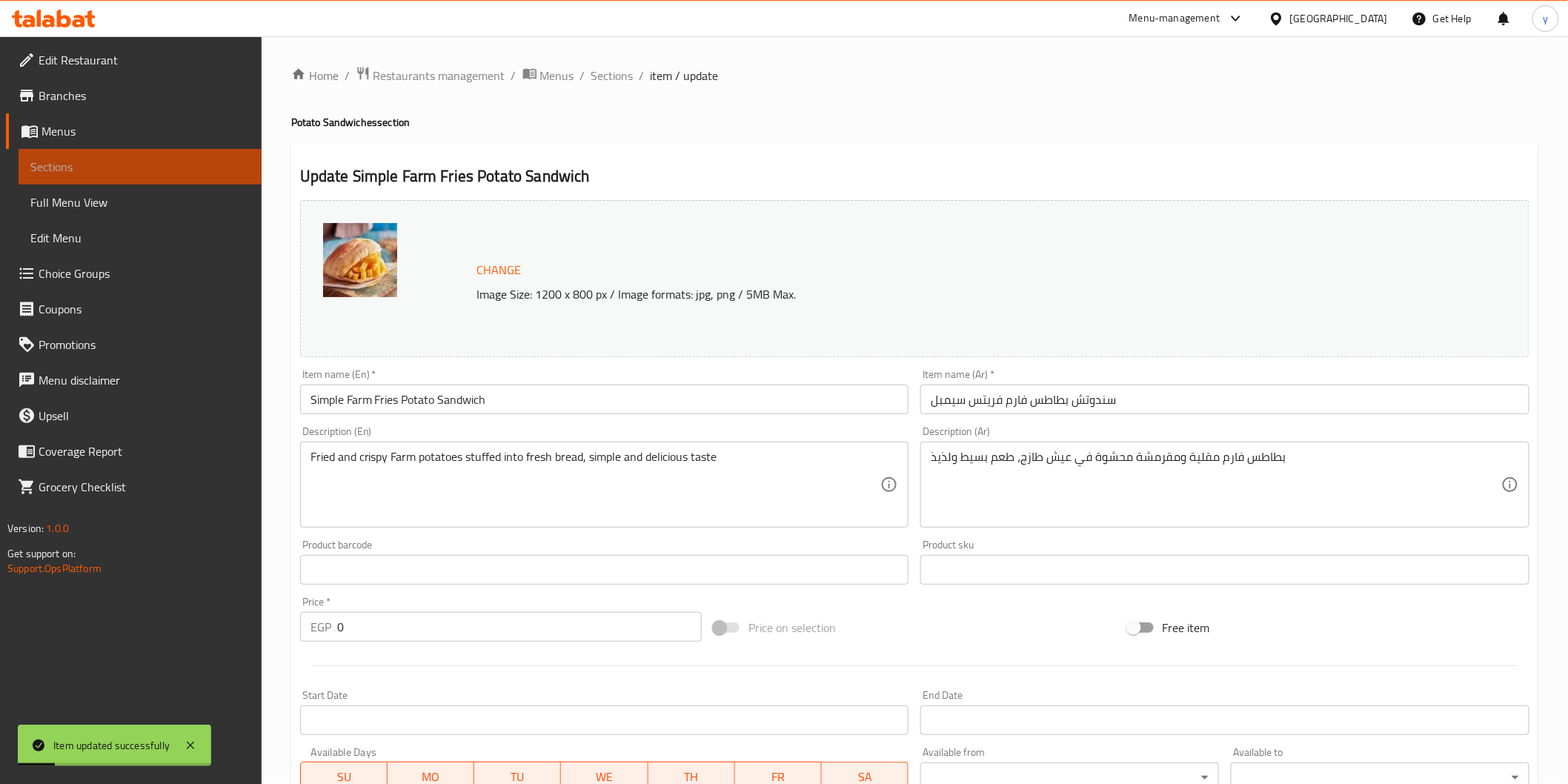
click at [88, 151] on link "Sections" at bounding box center [140, 166] width 243 height 35
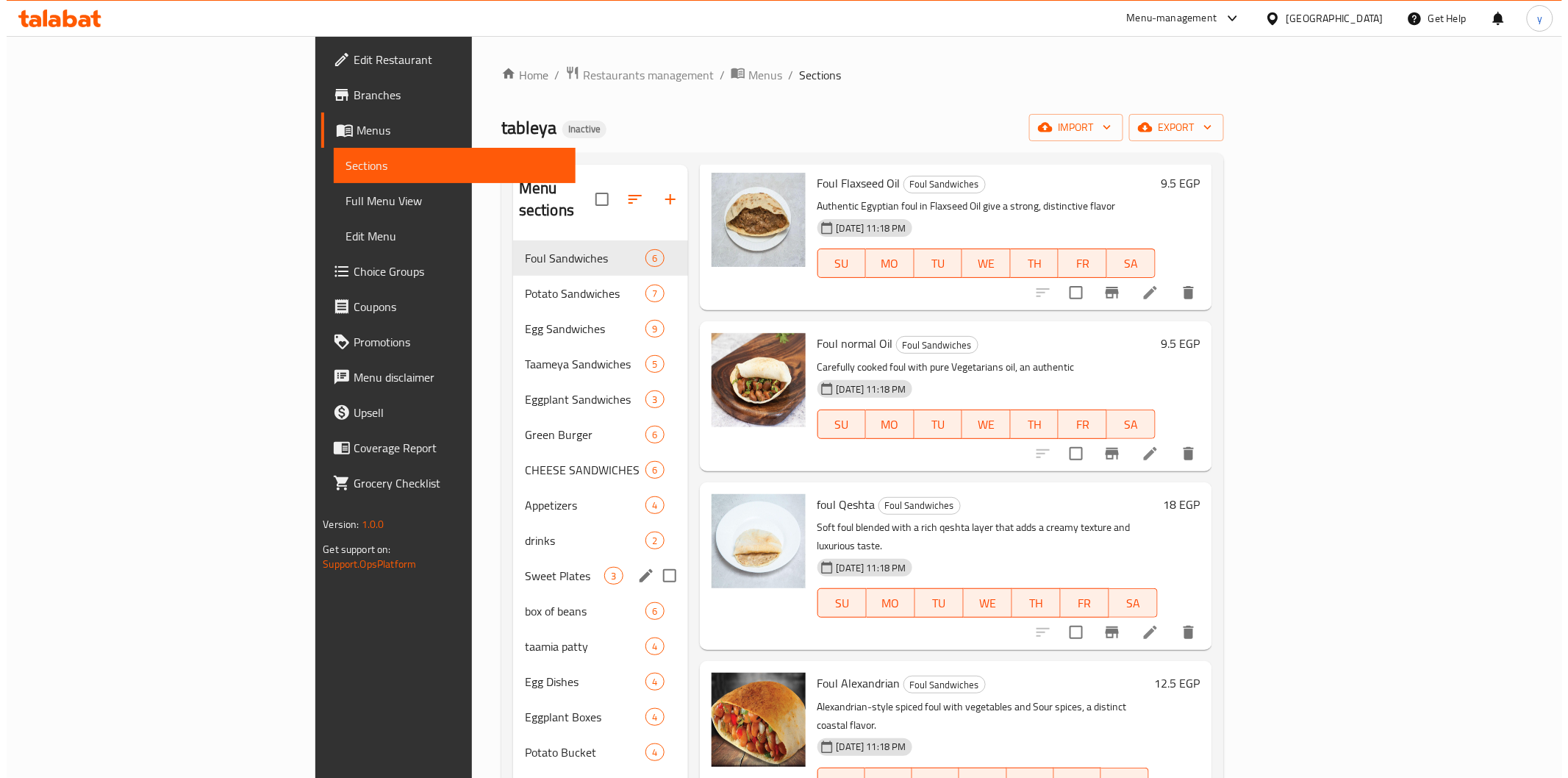
scroll to position [221, 0]
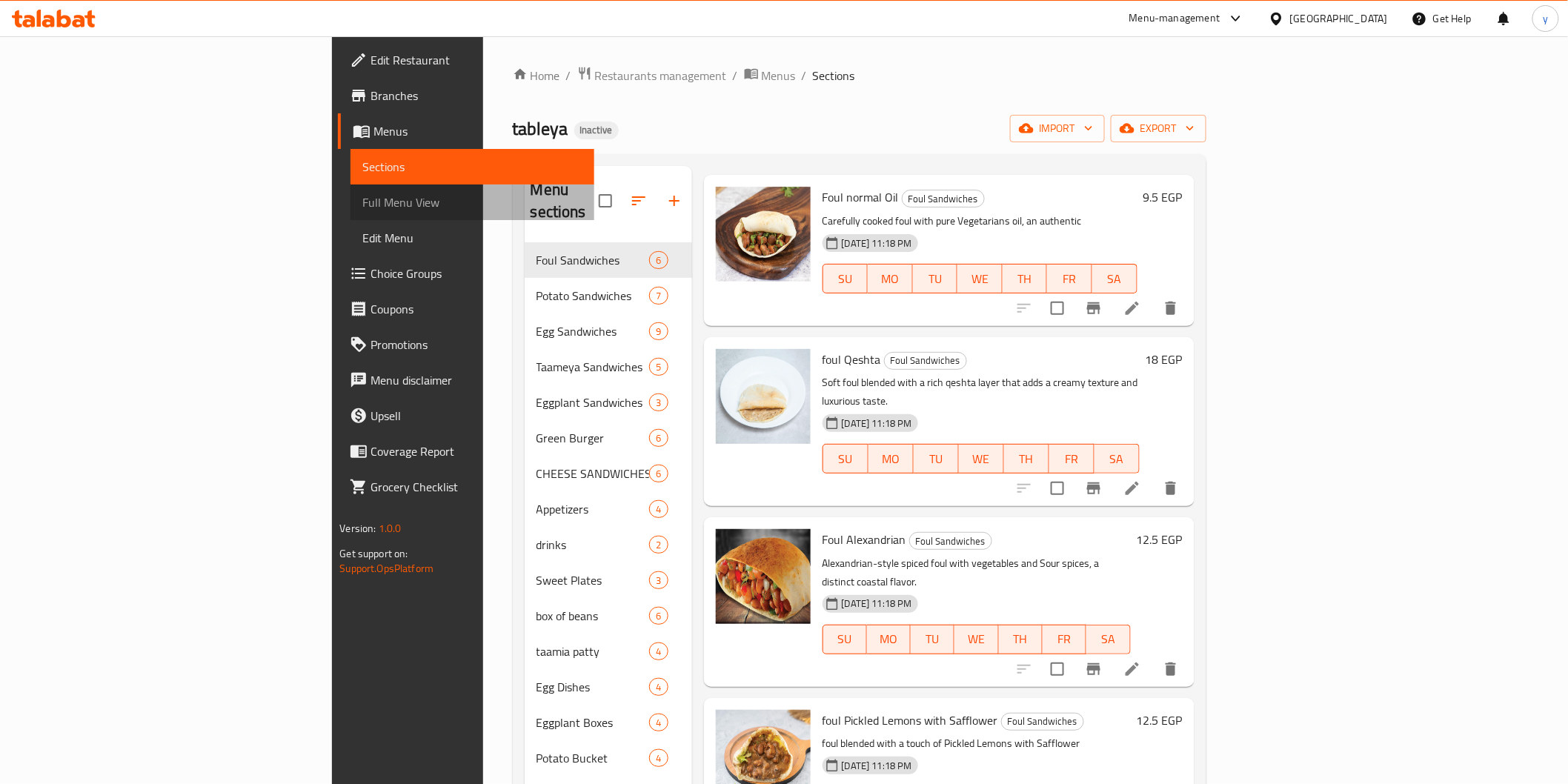
click at [362, 203] on span "Full Menu View" at bounding box center [472, 203] width 219 height 18
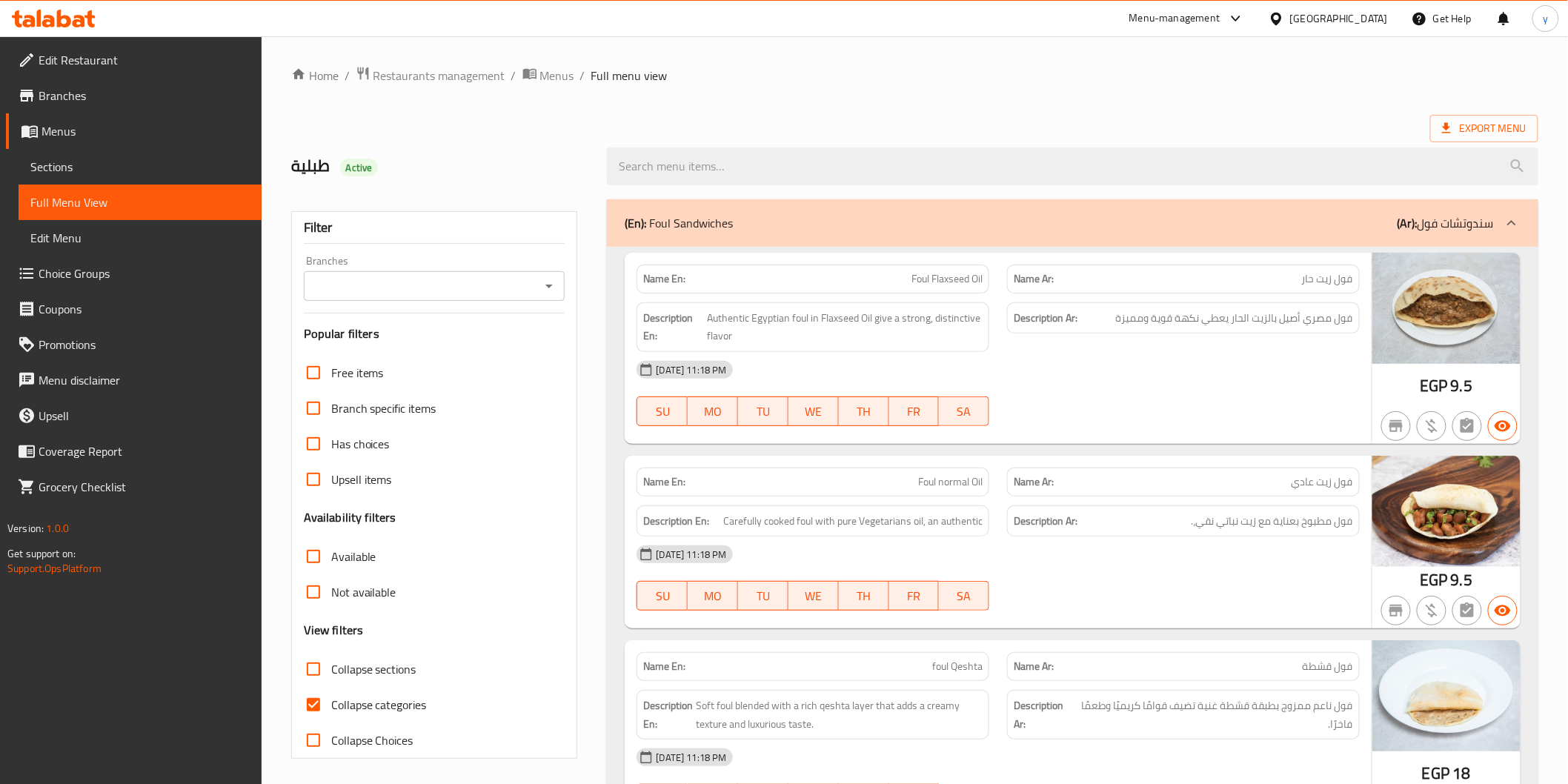
click at [439, 704] on div "Collapse categories" at bounding box center [434, 704] width 262 height 35
click at [311, 699] on input "Collapse categories" at bounding box center [313, 704] width 35 height 35
checkbox input "false"
click at [1472, 129] on span "Export Menu" at bounding box center [1484, 128] width 84 height 19
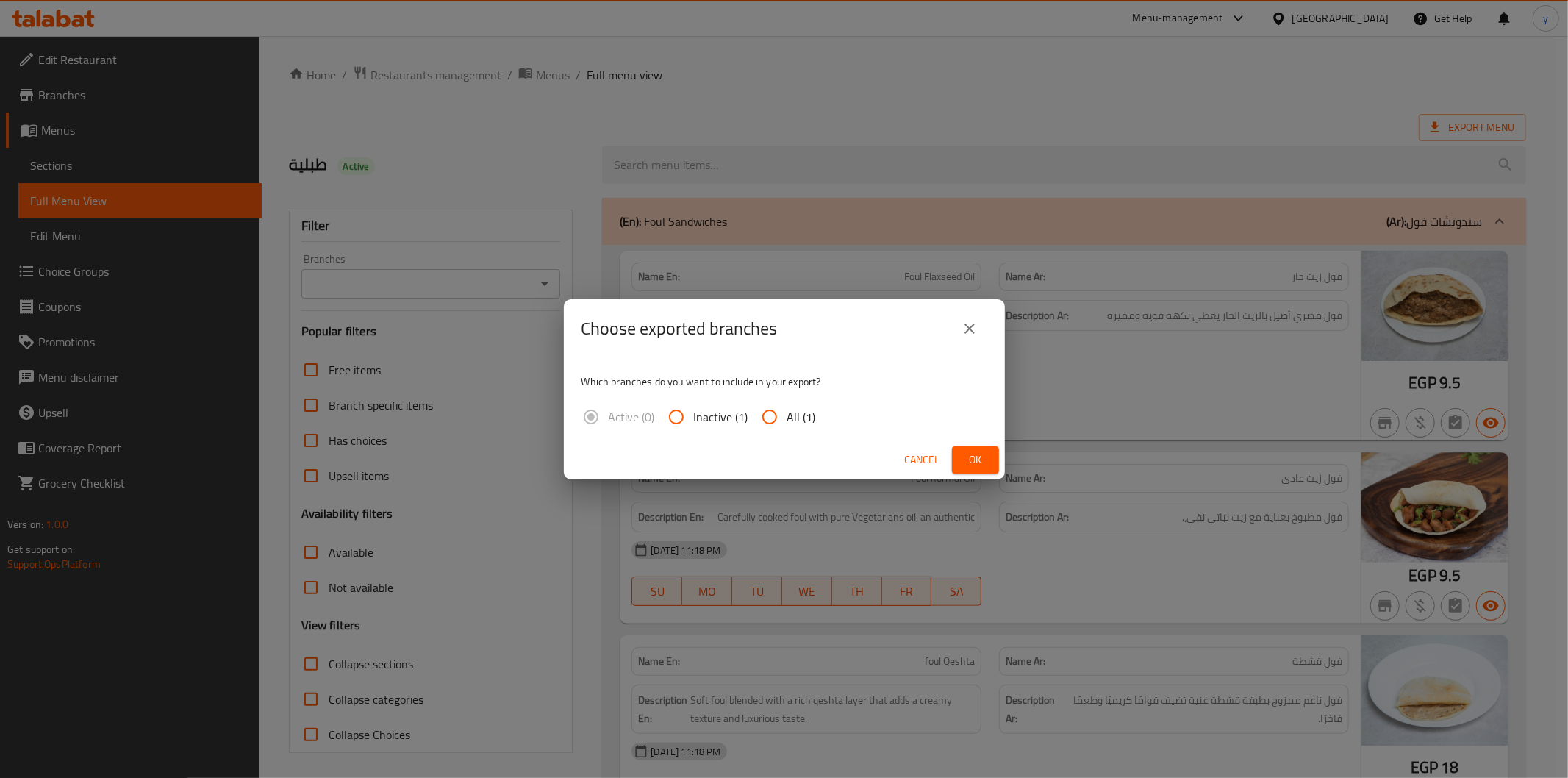
click at [784, 414] on input "All (1)" at bounding box center [769, 417] width 35 height 35
radio input "true"
click at [985, 451] on span "Ok" at bounding box center [976, 460] width 24 height 19
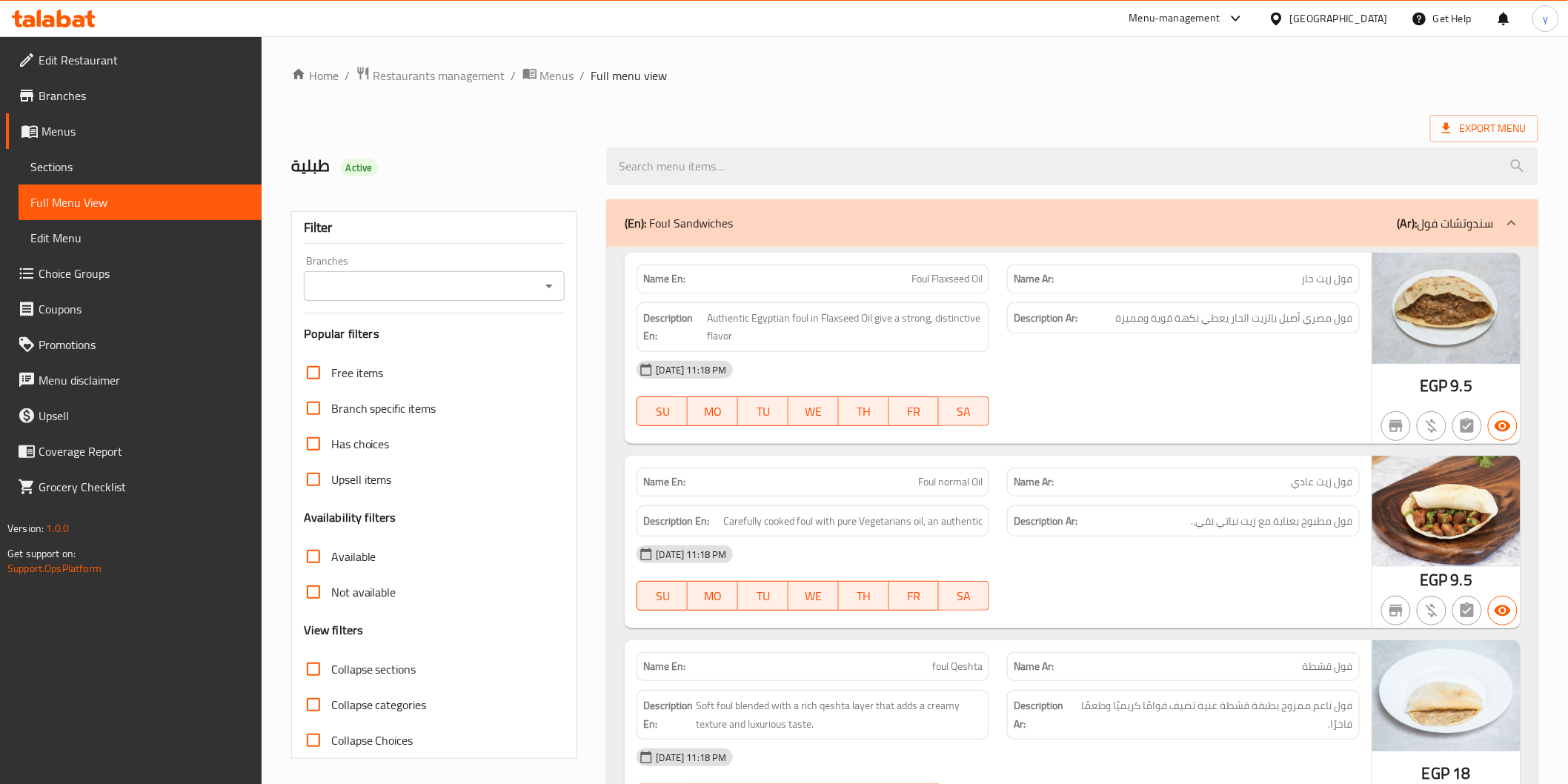
click at [1212, 116] on div "Export Menu" at bounding box center [914, 128] width 1247 height 27
click at [1384, 16] on div "Egypt" at bounding box center [1338, 19] width 98 height 16
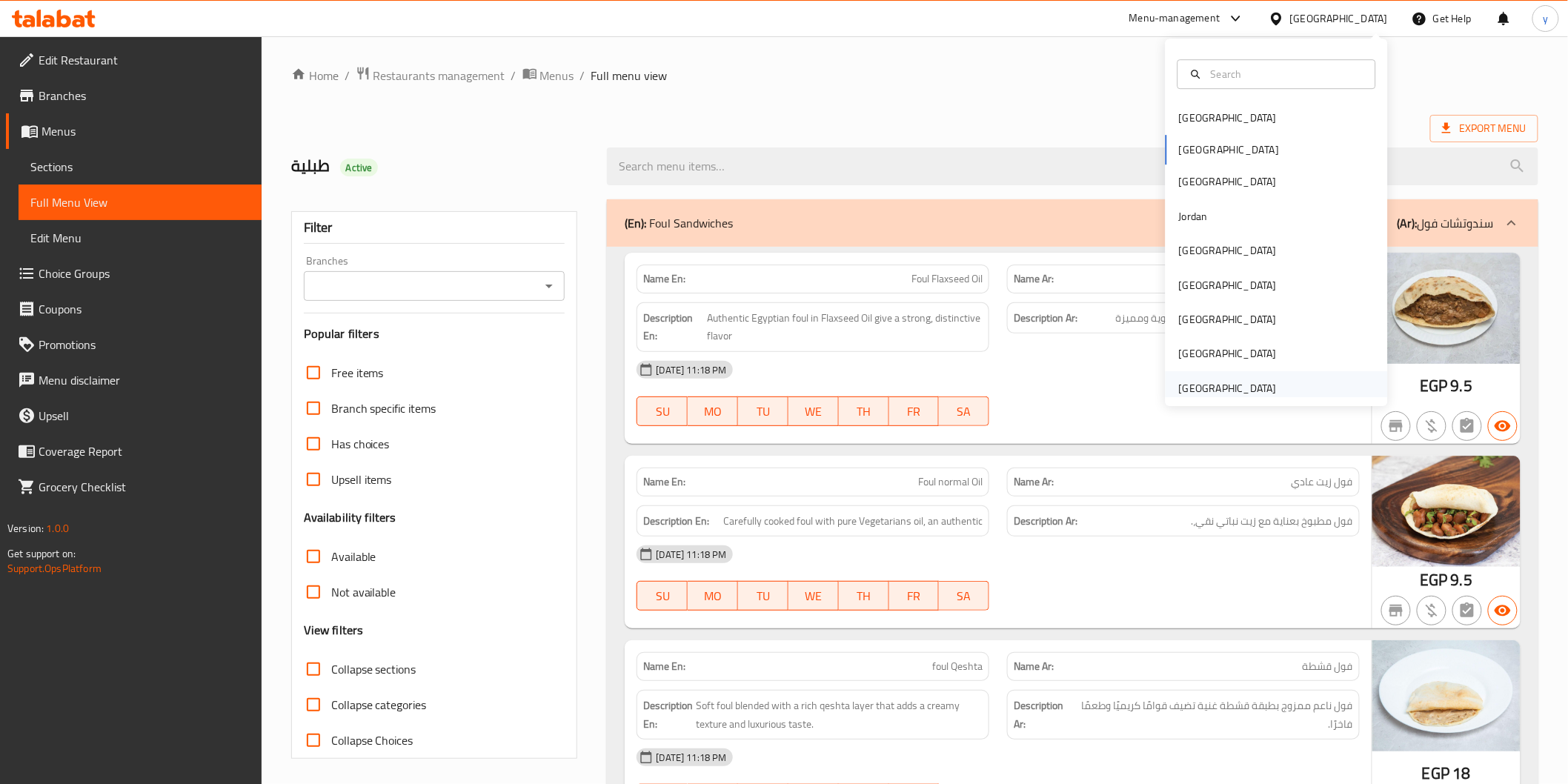
click at [1247, 396] on div "[GEOGRAPHIC_DATA]" at bounding box center [1228, 389] width 98 height 16
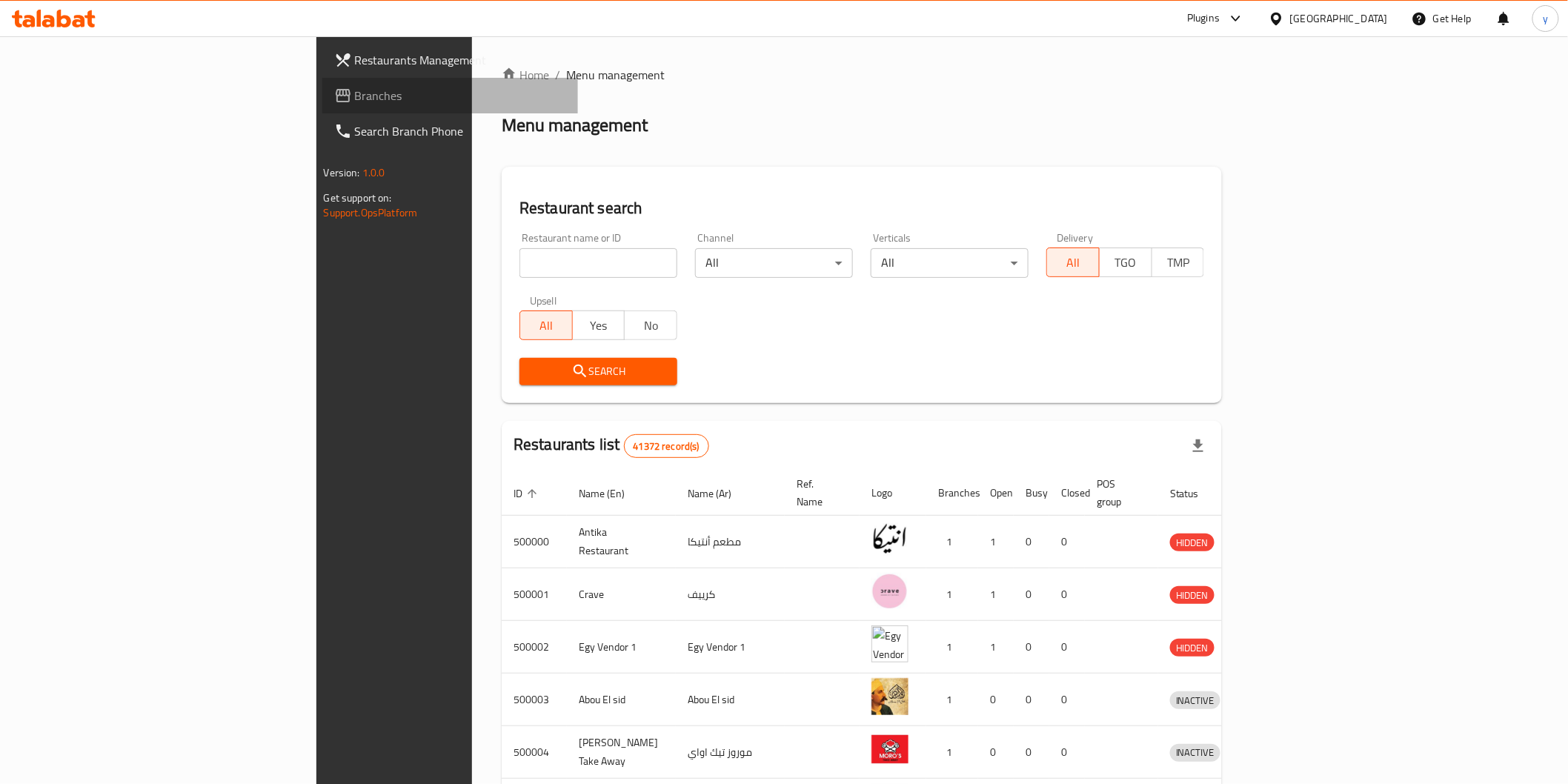
click at [355, 93] on span "Branches" at bounding box center [461, 96] width 212 height 18
click at [355, 98] on span "Branches" at bounding box center [461, 96] width 212 height 18
click at [322, 92] on link "Branches" at bounding box center [450, 95] width 256 height 35
click at [355, 94] on span "Branches" at bounding box center [461, 96] width 212 height 18
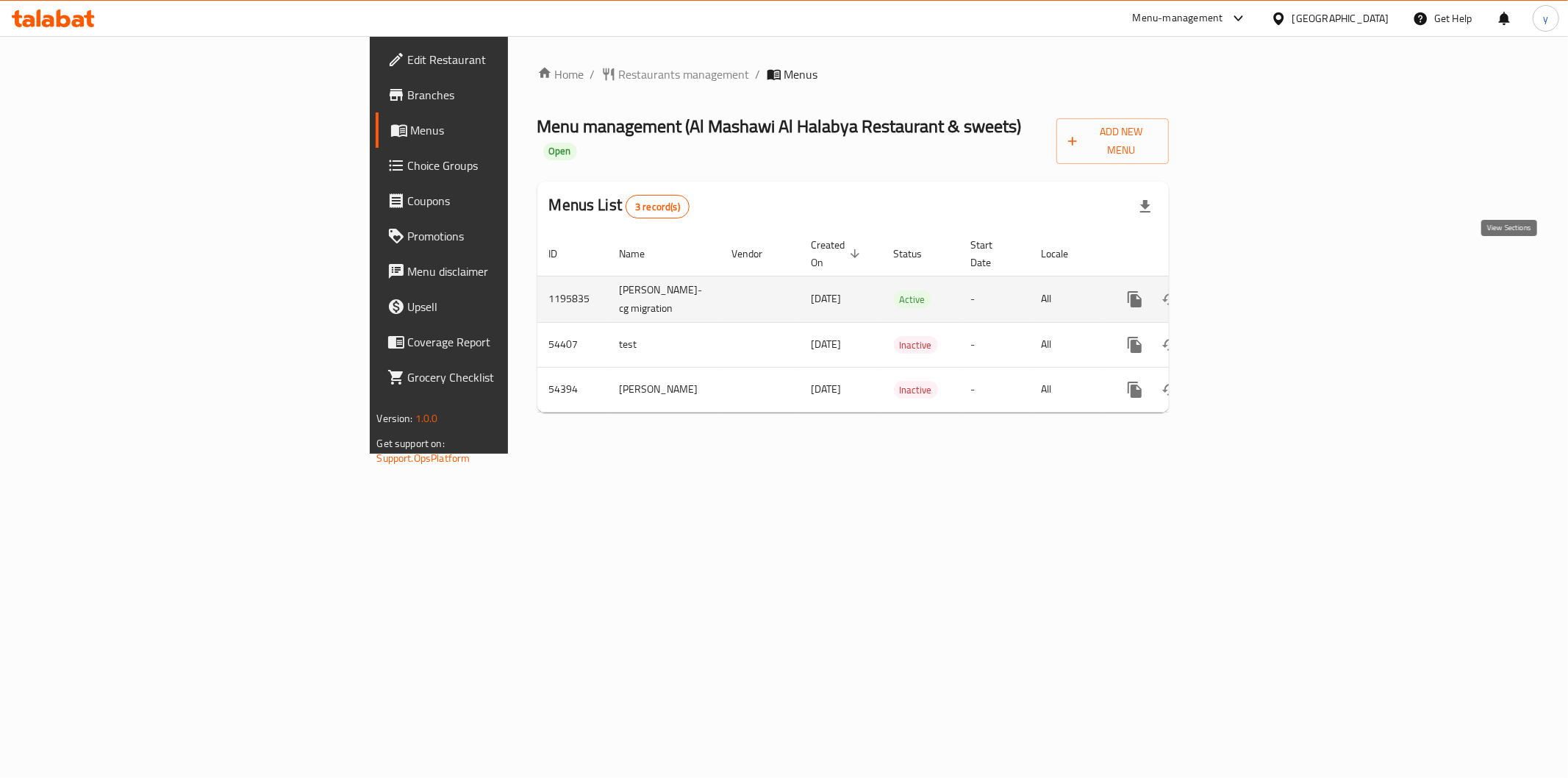
click at [1250, 291] on icon "enhanced table" at bounding box center [1241, 299] width 18 height 18
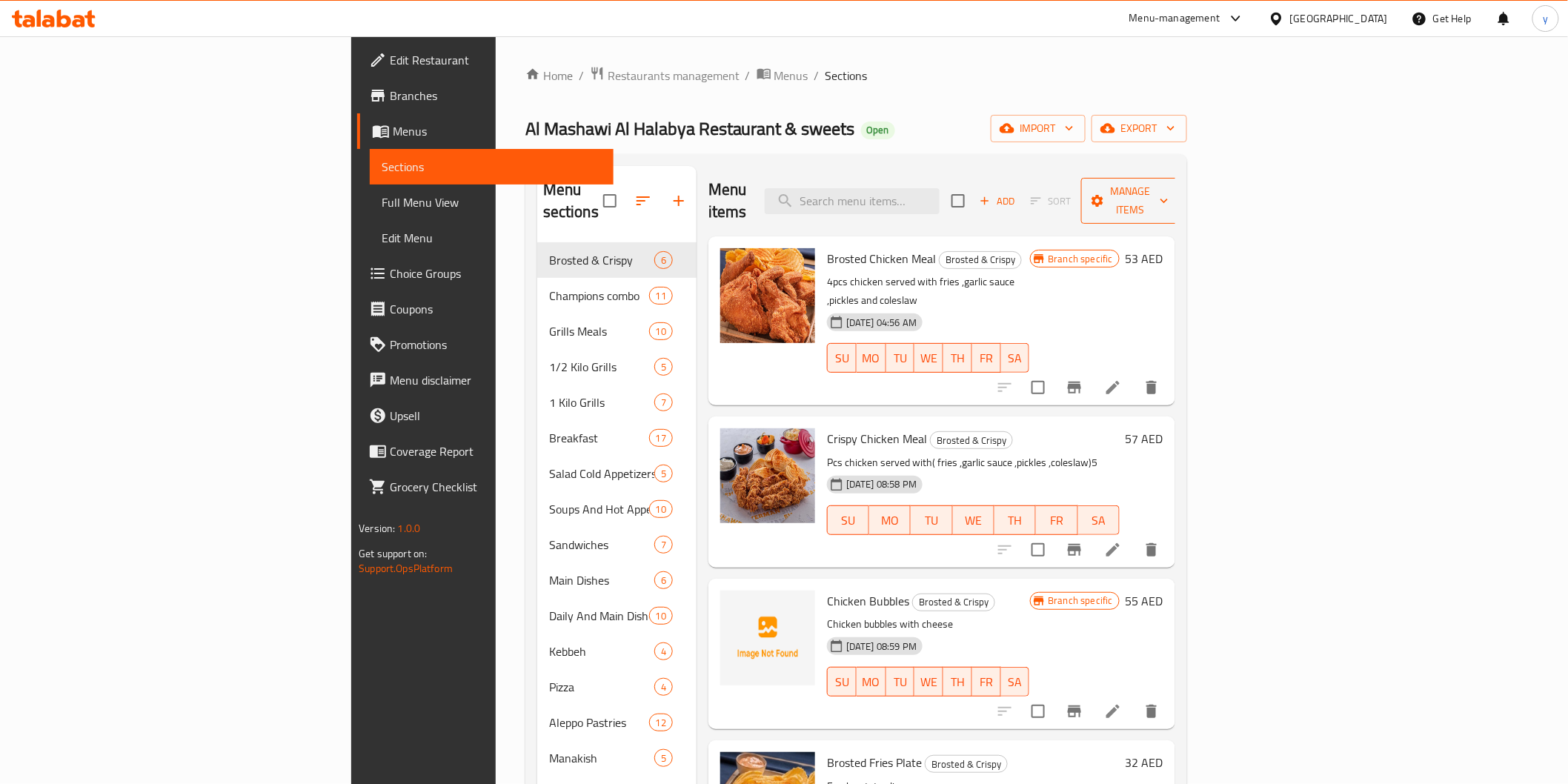
click at [1169, 194] on span "Manage items" at bounding box center [1131, 200] width 75 height 37
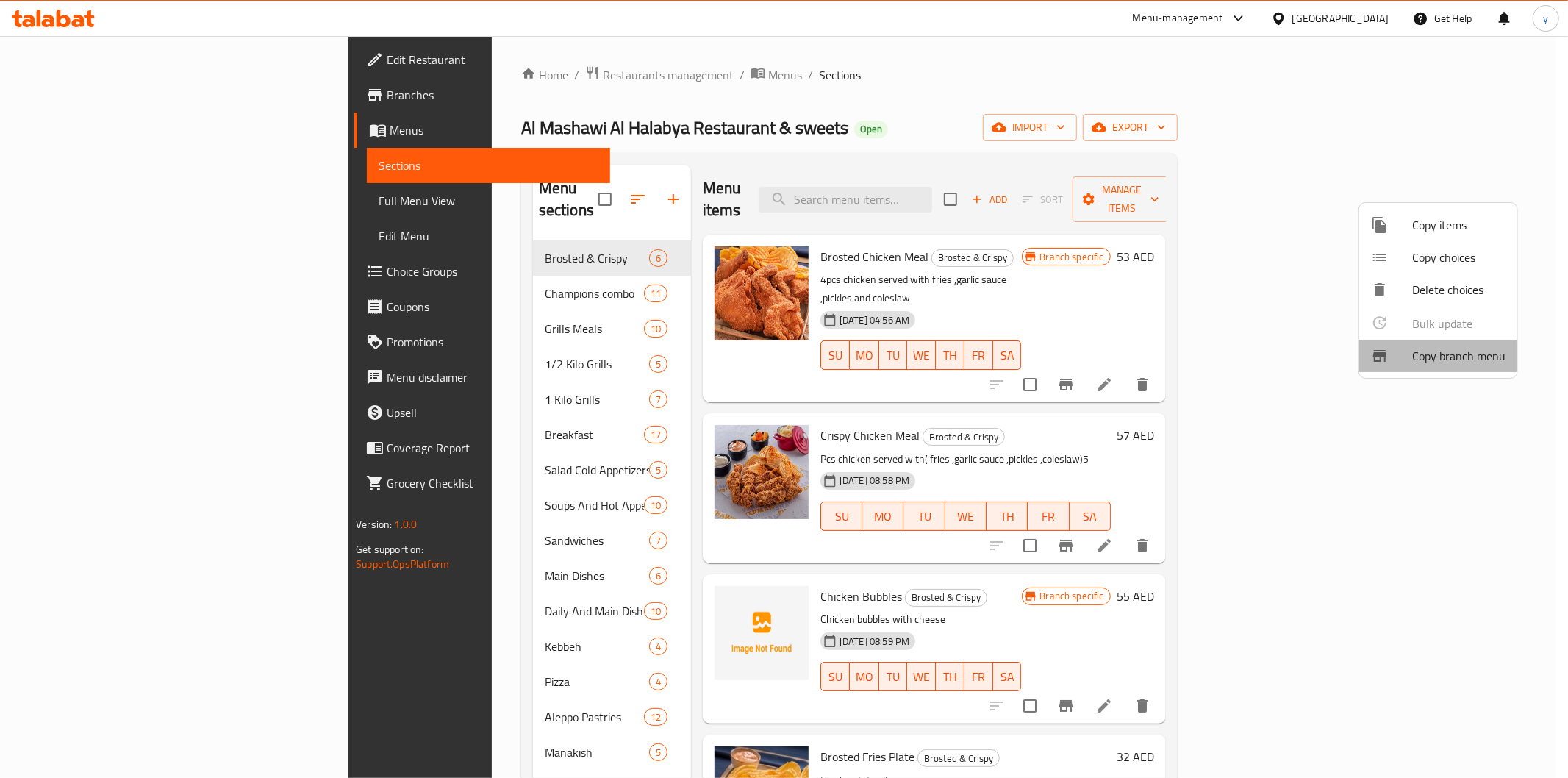
click at [1437, 357] on span "Copy branch menu" at bounding box center [1459, 356] width 94 height 18
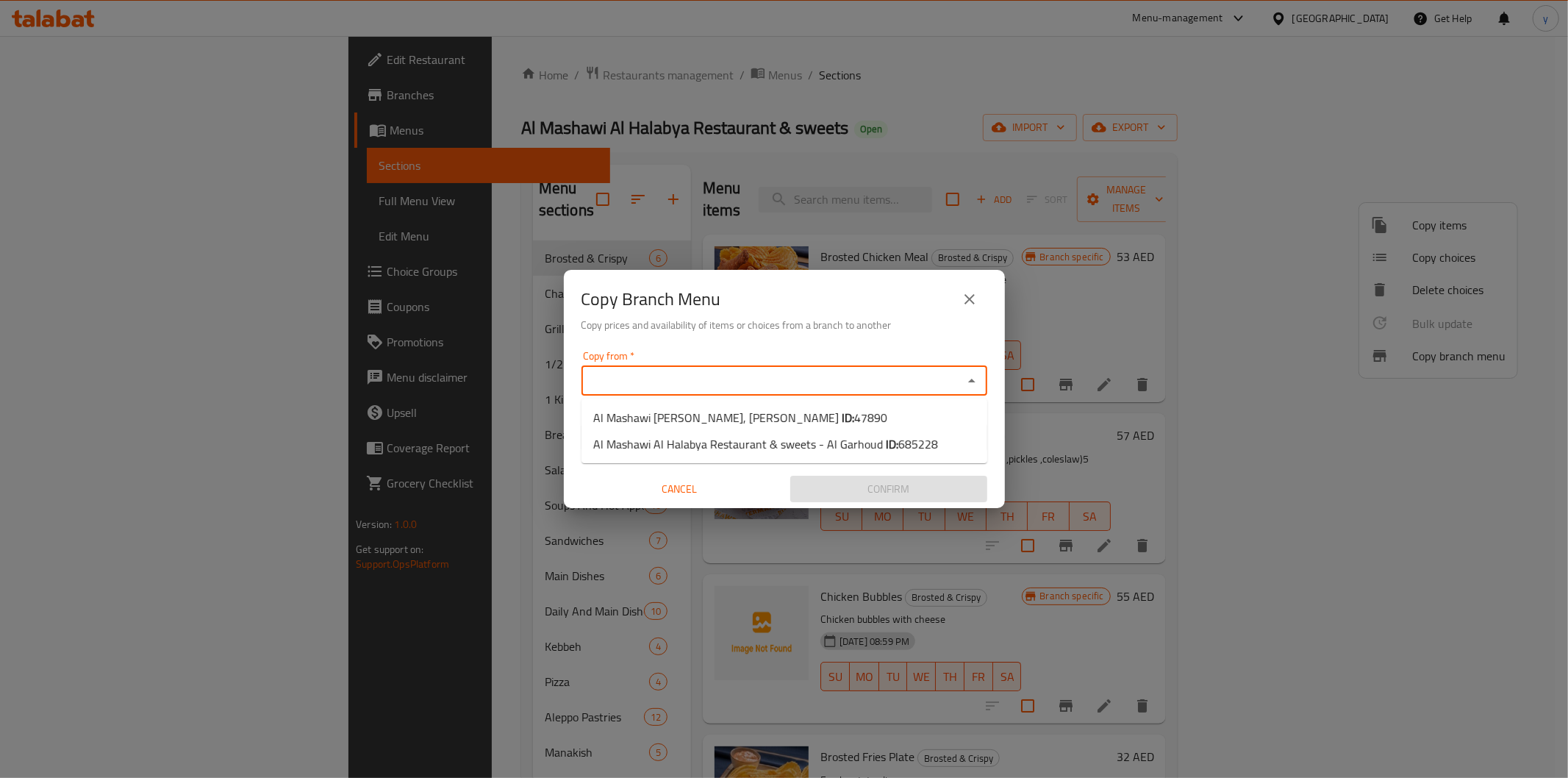
click at [755, 378] on input "Copy from   *" at bounding box center [772, 380] width 373 height 20
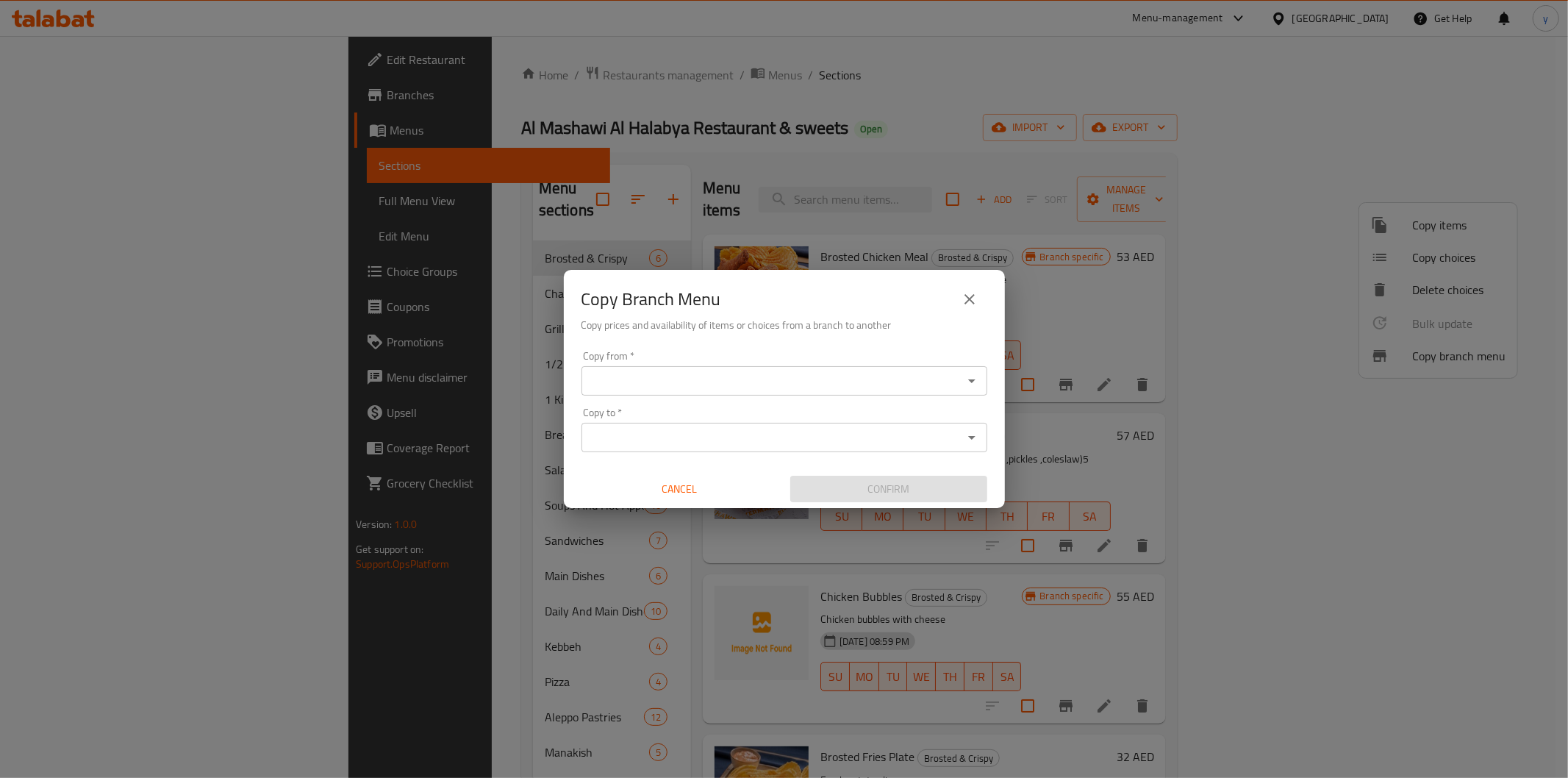
click at [885, 755] on div "Copy Branch Menu Copy prices and availability of items or choices from a branch…" at bounding box center [784, 389] width 1568 height 778
click at [858, 369] on div "Copy from *" at bounding box center [784, 381] width 406 height 29
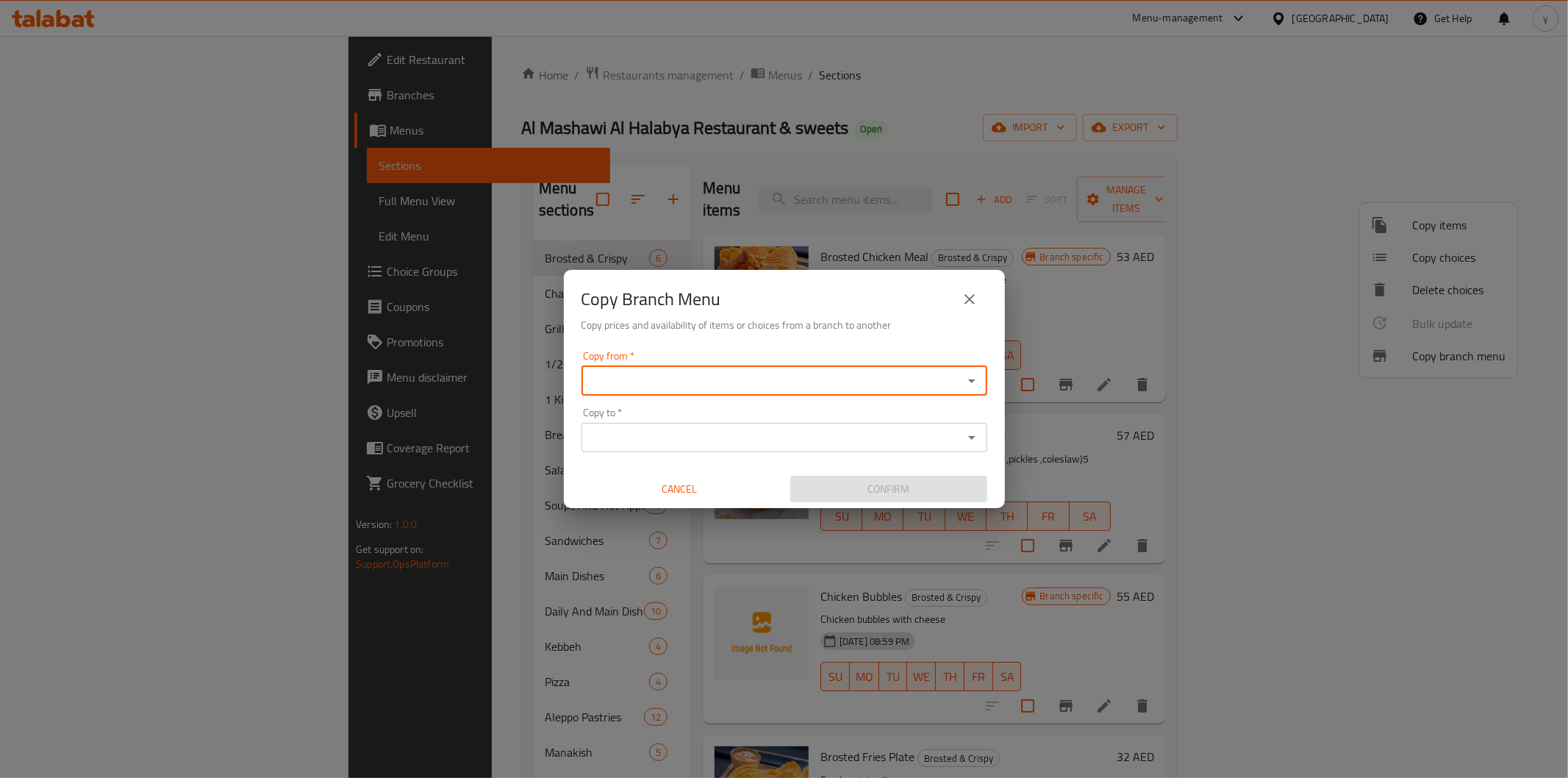
click at [863, 387] on input "Copy from   *" at bounding box center [772, 380] width 373 height 20
click at [965, 304] on icon "close" at bounding box center [969, 299] width 11 height 11
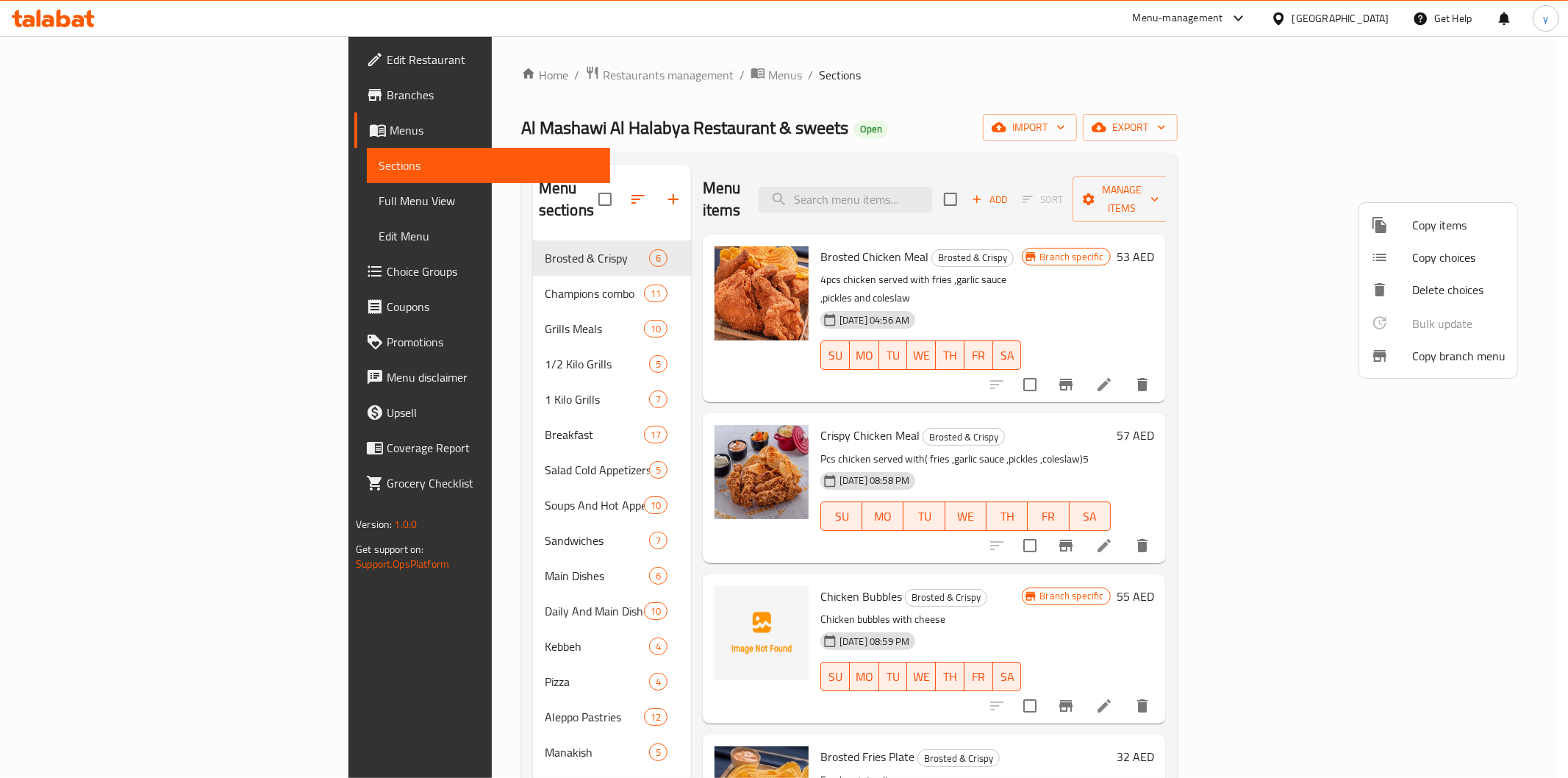
click at [774, 94] on div at bounding box center [784, 389] width 1568 height 778
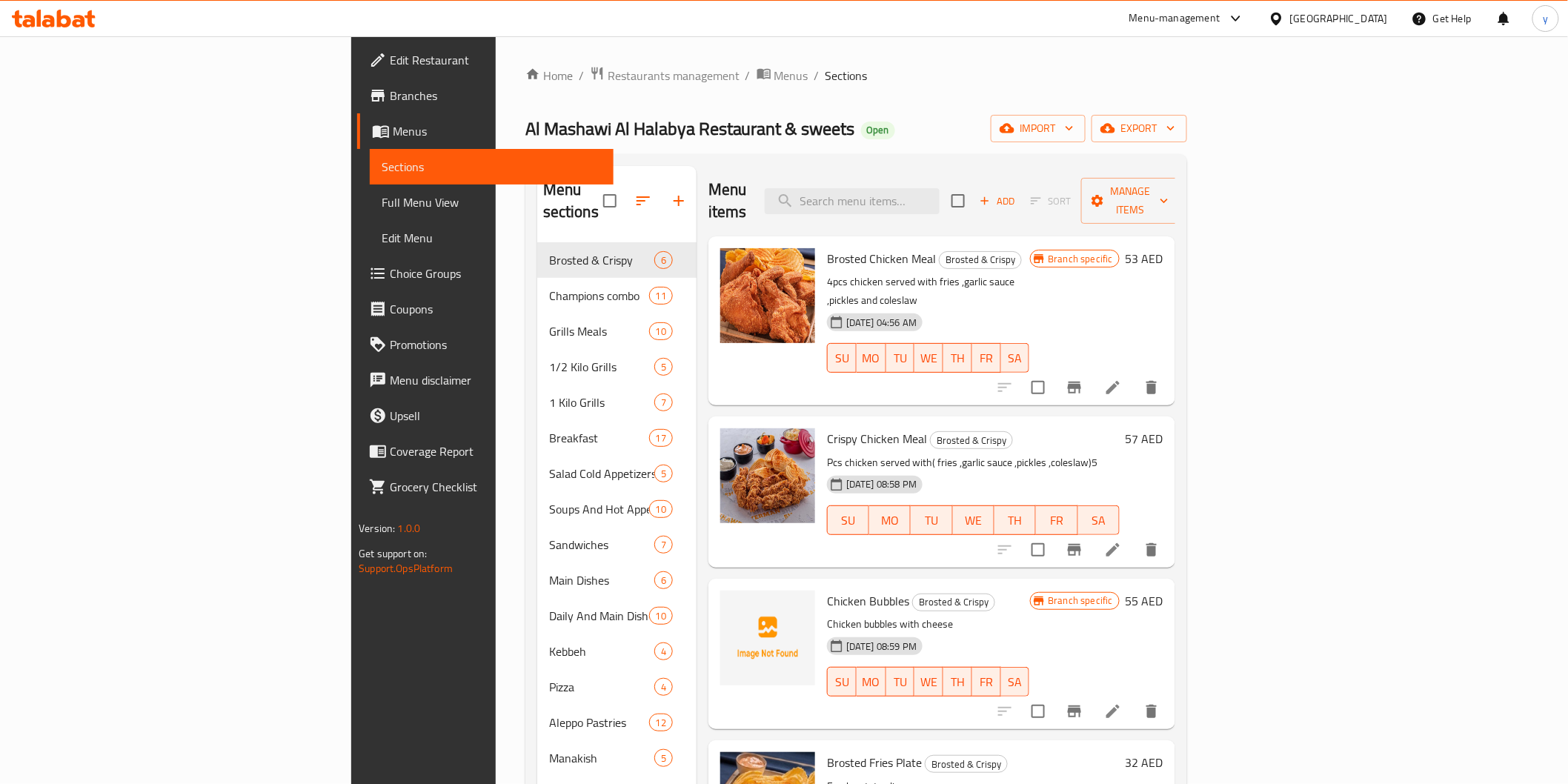
click at [358, 78] on link "Branches" at bounding box center [485, 95] width 256 height 35
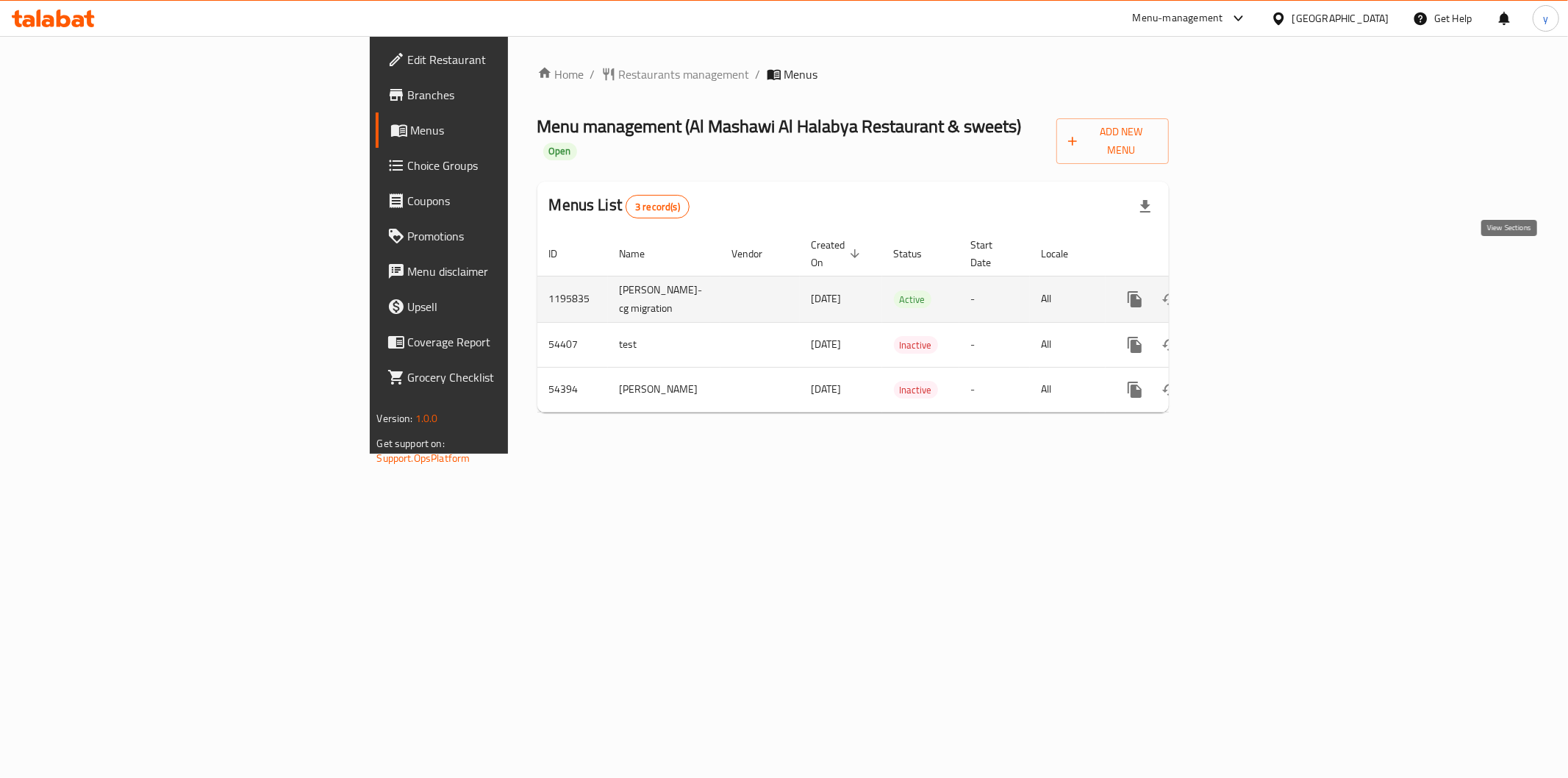
click at [1250, 291] on icon "enhanced table" at bounding box center [1241, 299] width 18 height 18
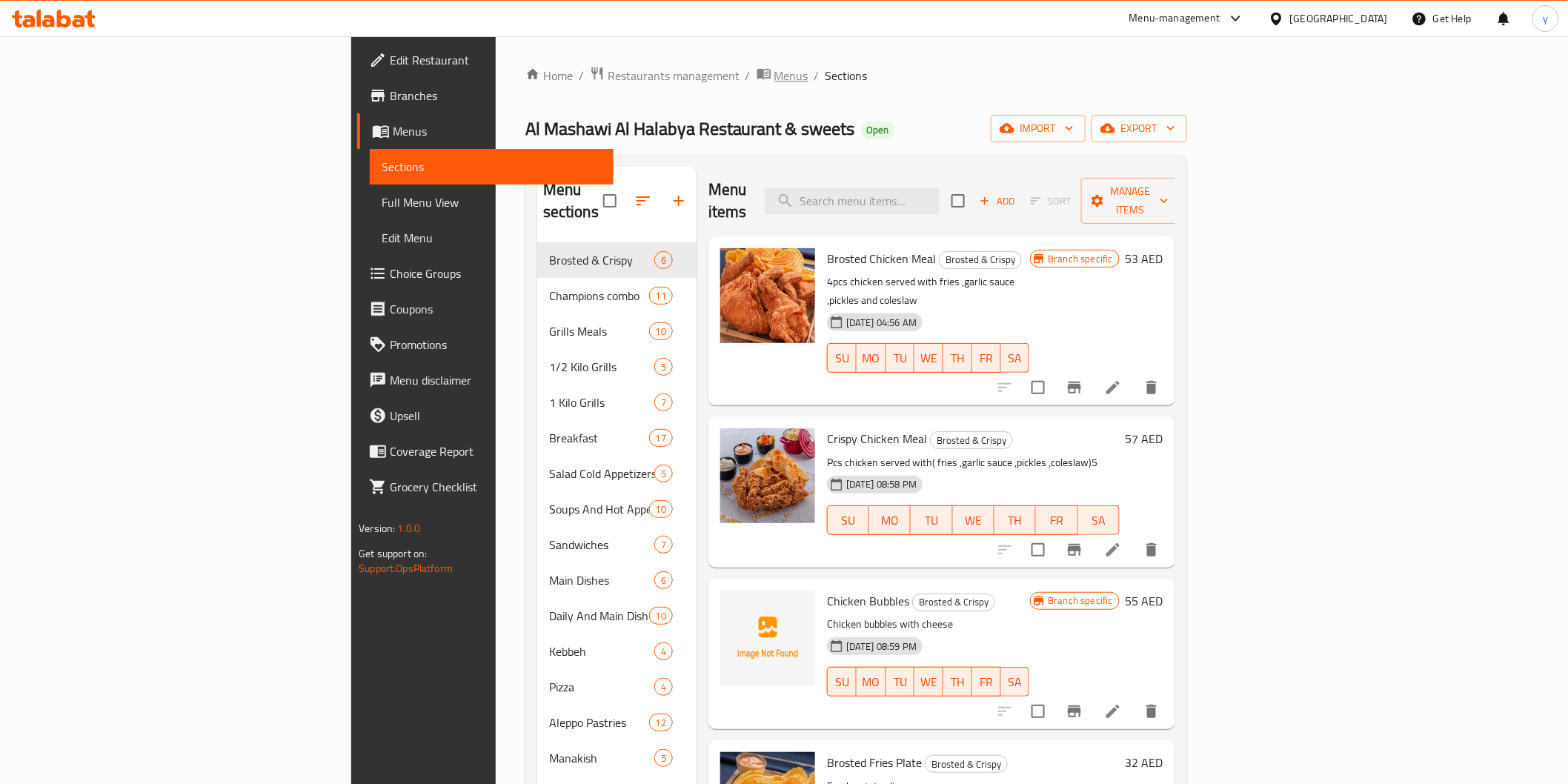
click at [774, 67] on span "Menus" at bounding box center [791, 75] width 34 height 18
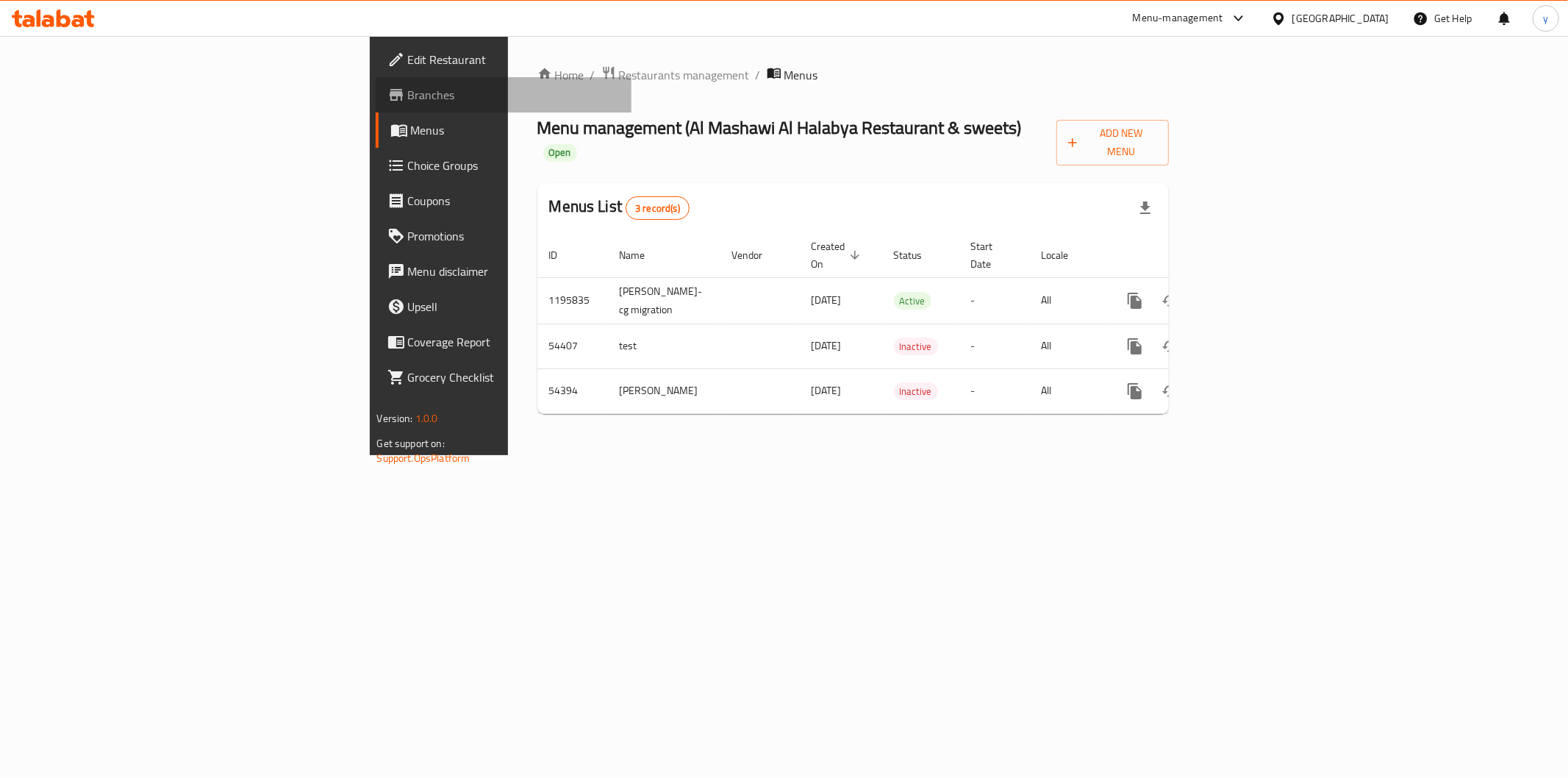
click at [376, 85] on link "Branches" at bounding box center [504, 94] width 256 height 35
click at [408, 96] on span "Branches" at bounding box center [513, 95] width 212 height 18
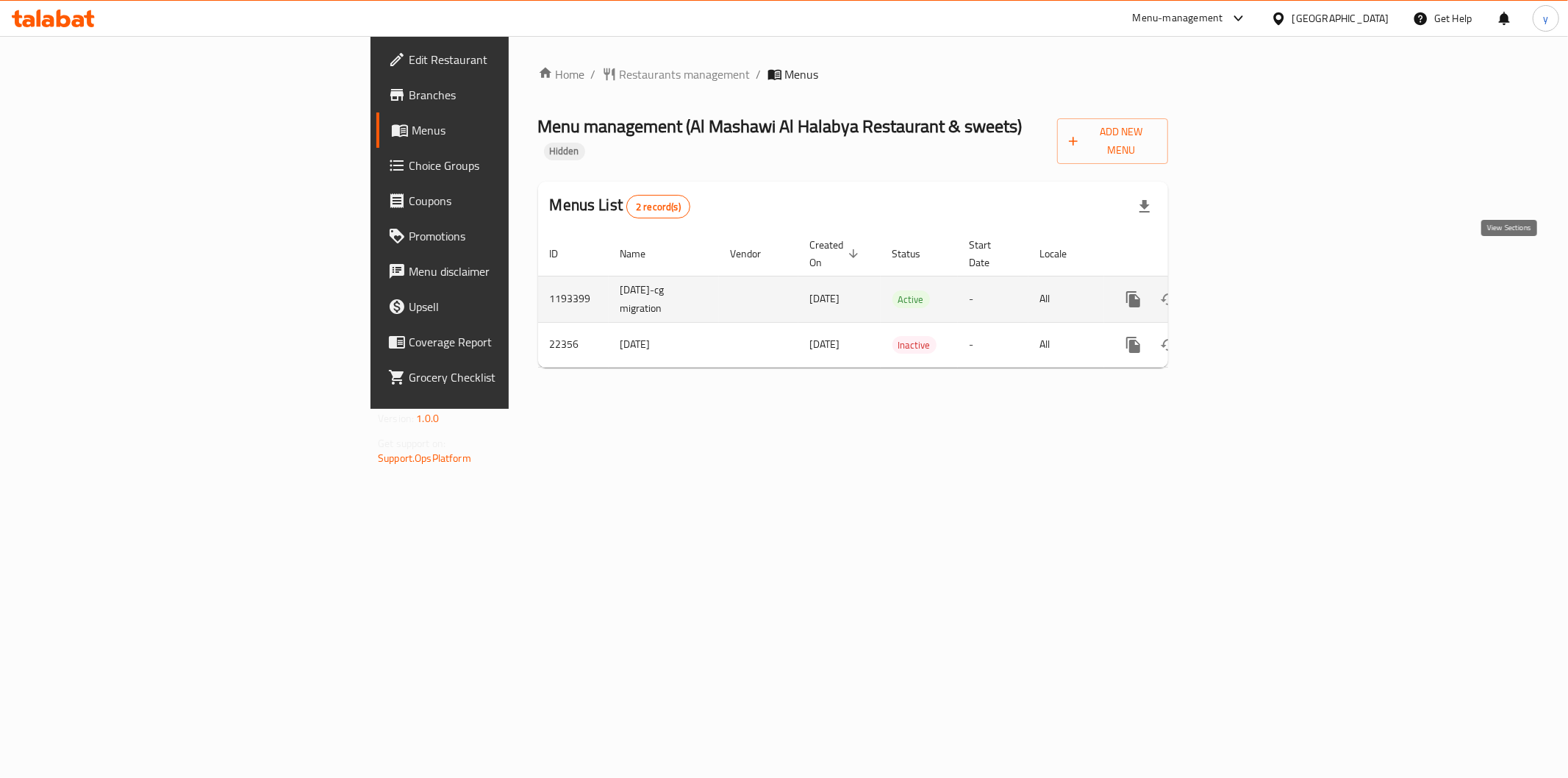
click at [1248, 291] on icon "enhanced table" at bounding box center [1240, 299] width 18 height 18
click at [1248, 292] on icon "enhanced table" at bounding box center [1240, 301] width 18 height 18
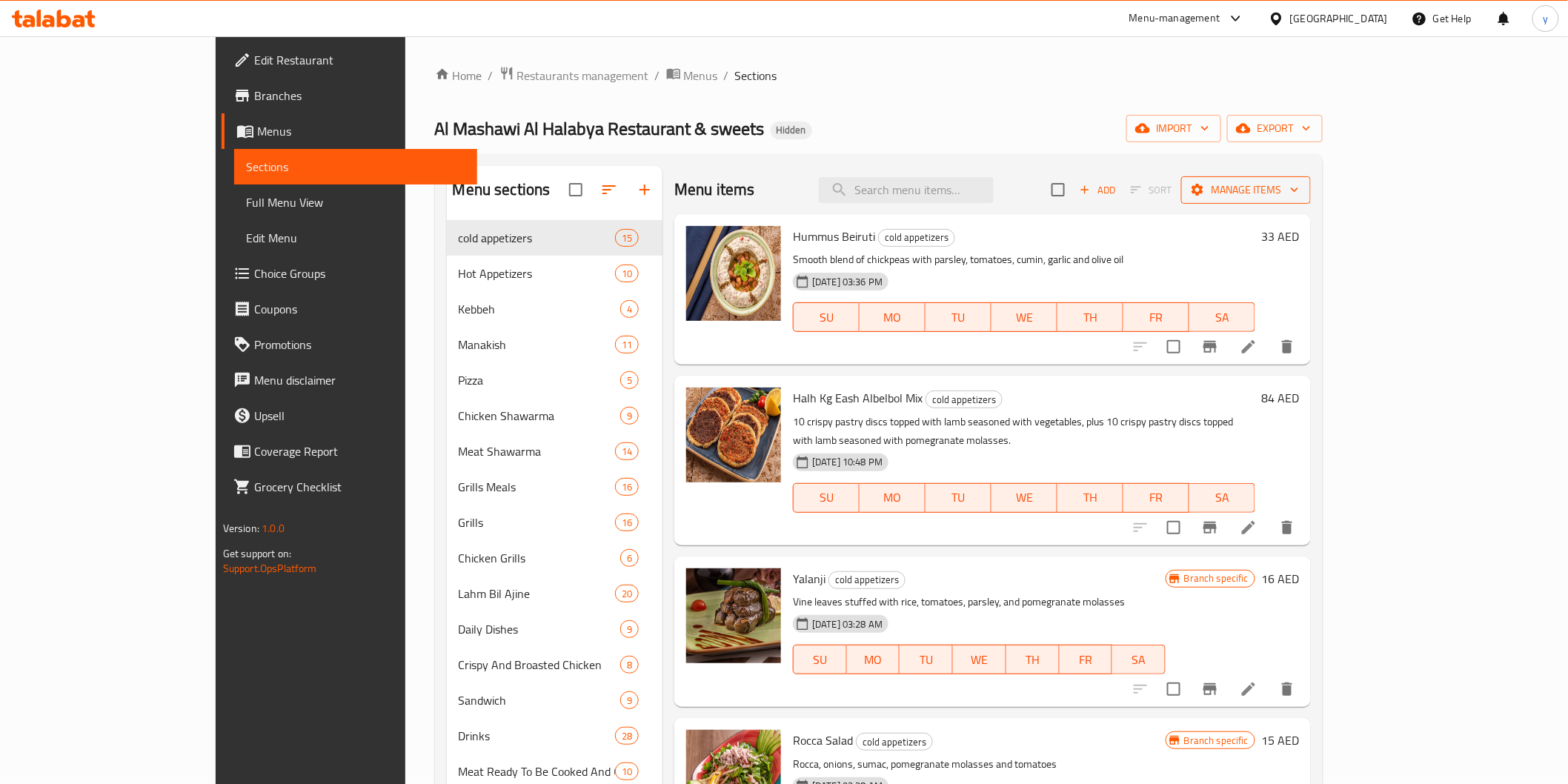
click at [1299, 189] on span "Manage items" at bounding box center [1246, 189] width 106 height 19
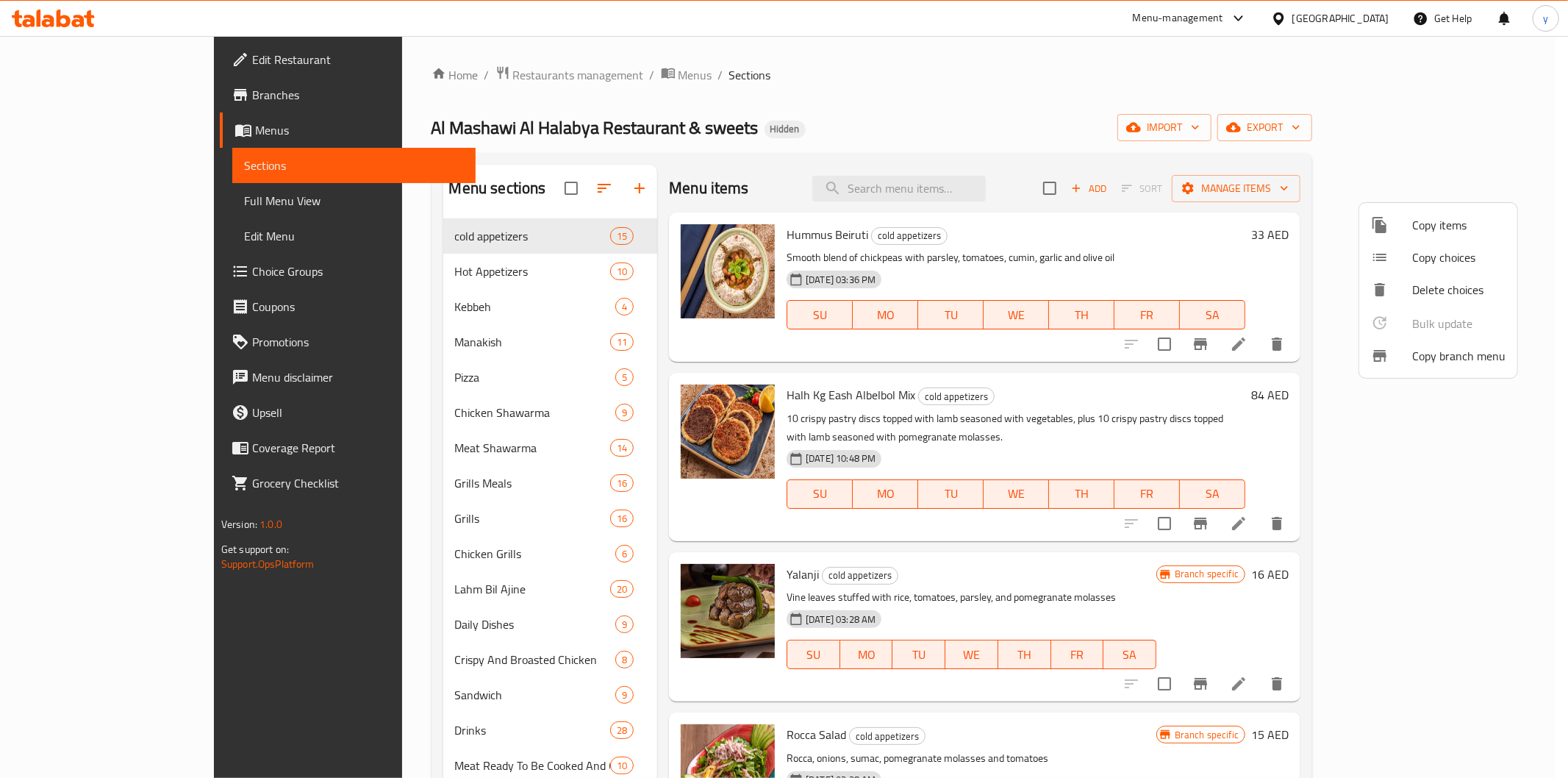
click at [1399, 135] on div at bounding box center [784, 389] width 1568 height 778
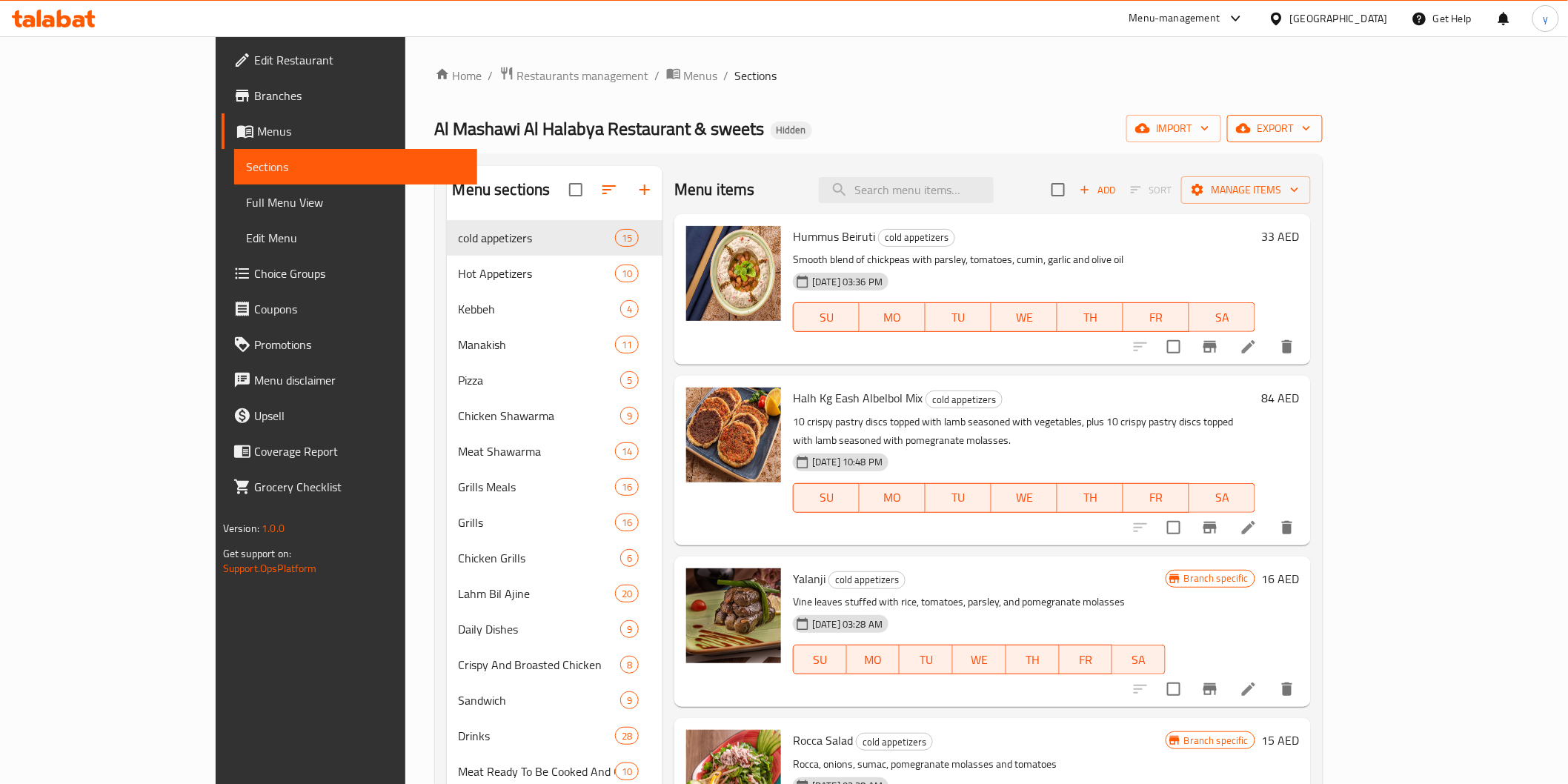
click at [1310, 130] on span "export" at bounding box center [1275, 128] width 72 height 19
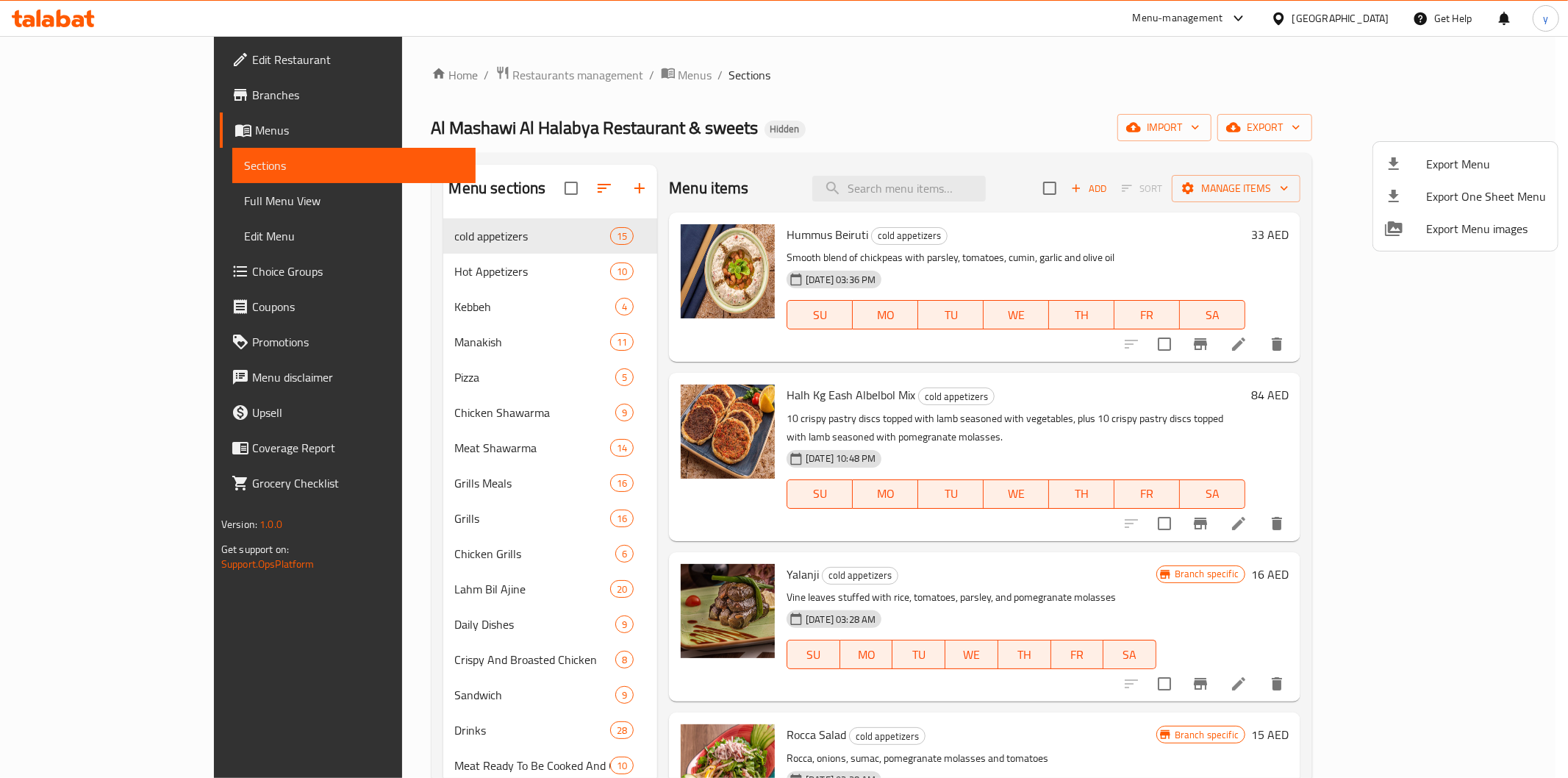
click at [1323, 97] on div at bounding box center [784, 389] width 1568 height 778
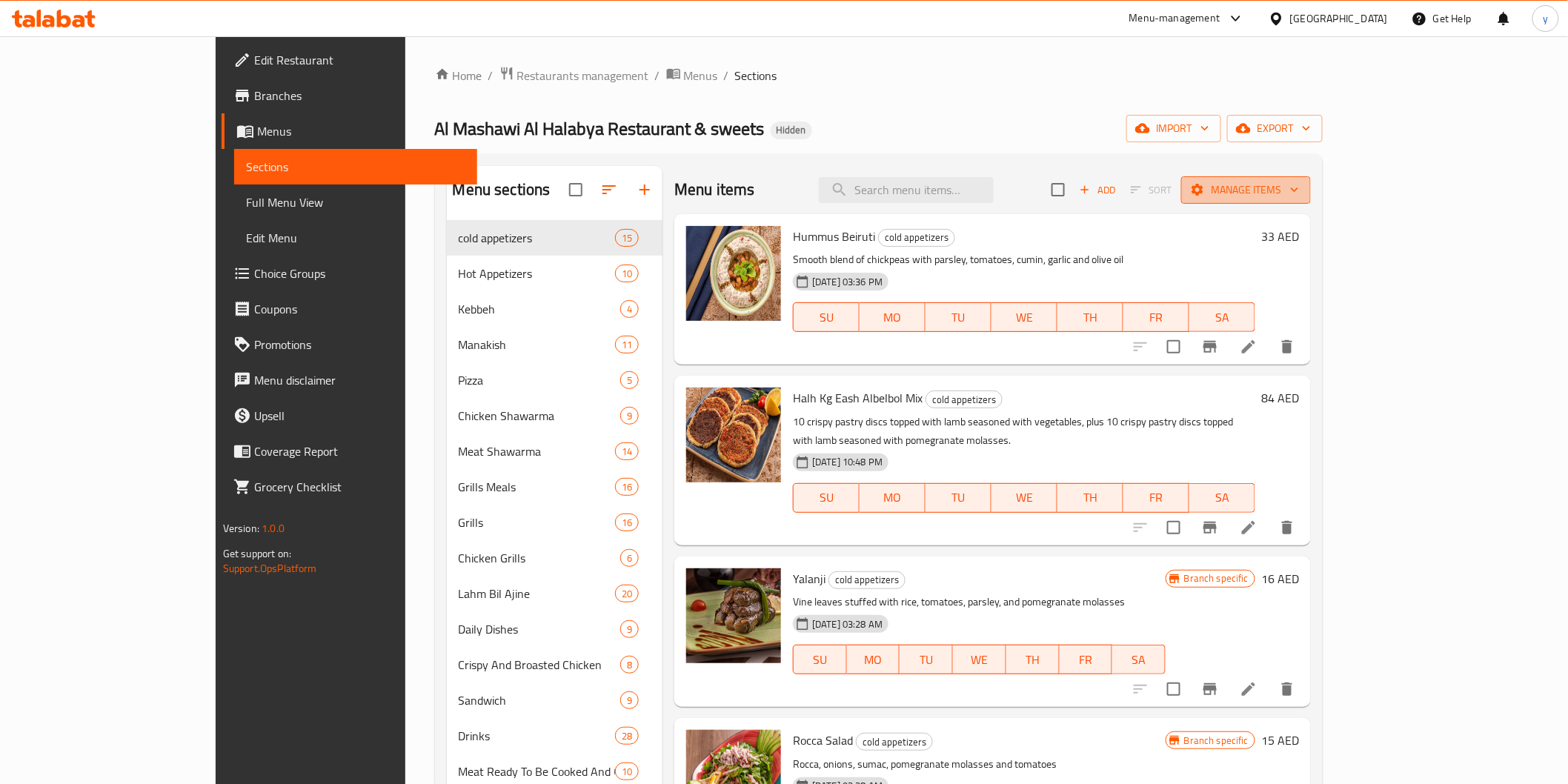
click at [1302, 189] on icon "button" at bounding box center [1294, 189] width 15 height 15
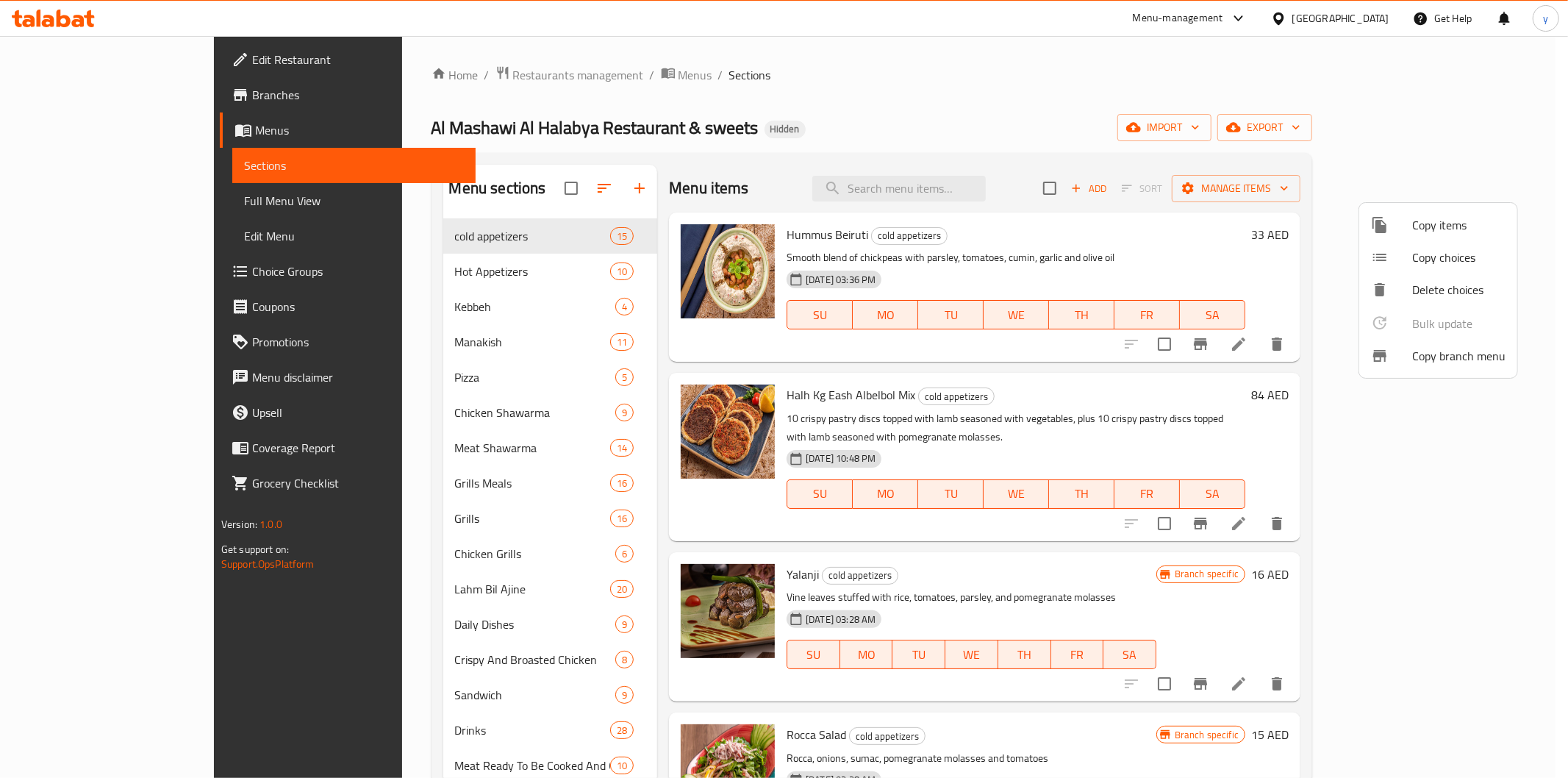
click at [1447, 354] on span "Copy branch menu" at bounding box center [1459, 356] width 94 height 18
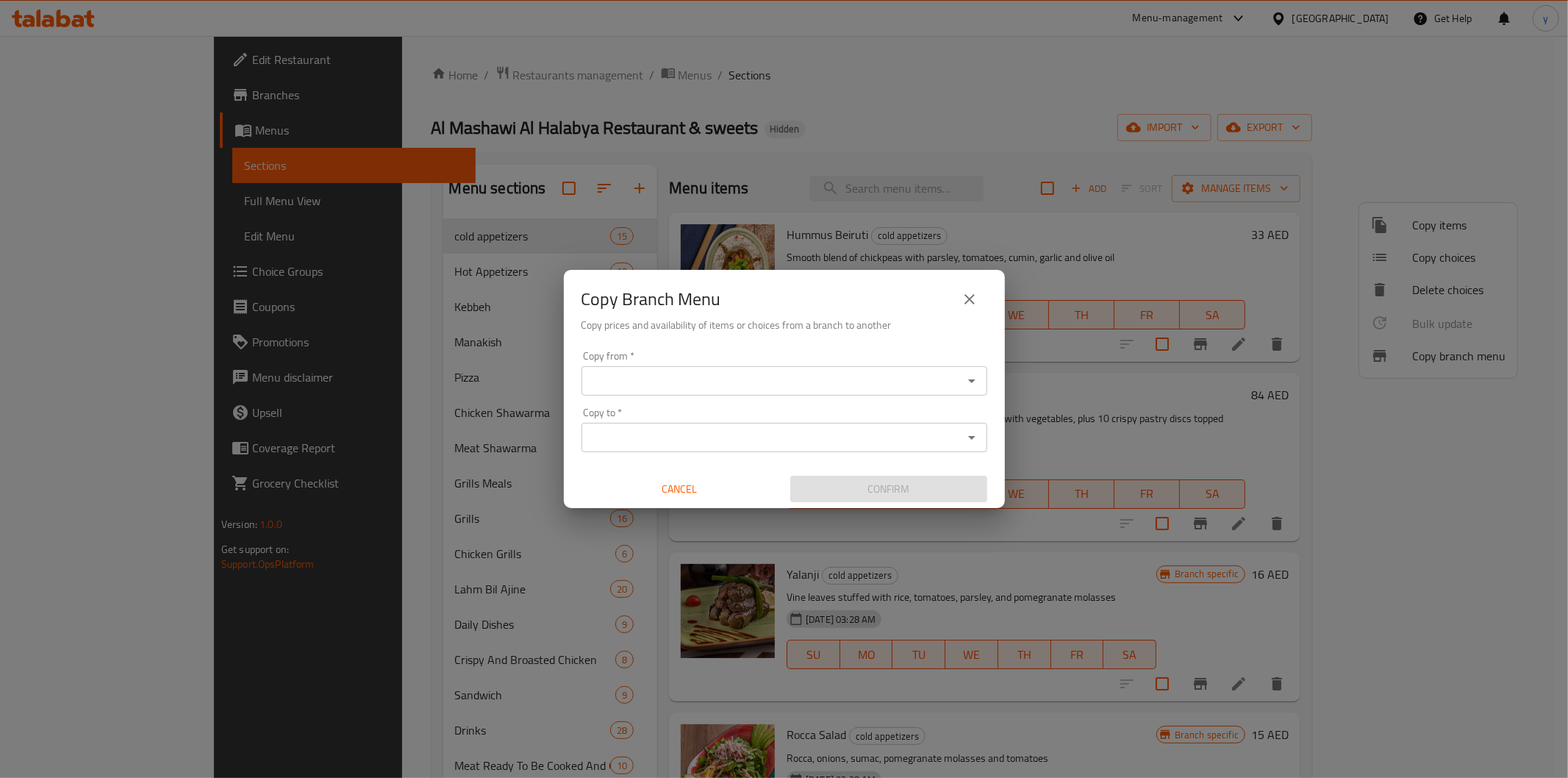
click at [884, 370] on input "Copy from   *" at bounding box center [772, 380] width 373 height 20
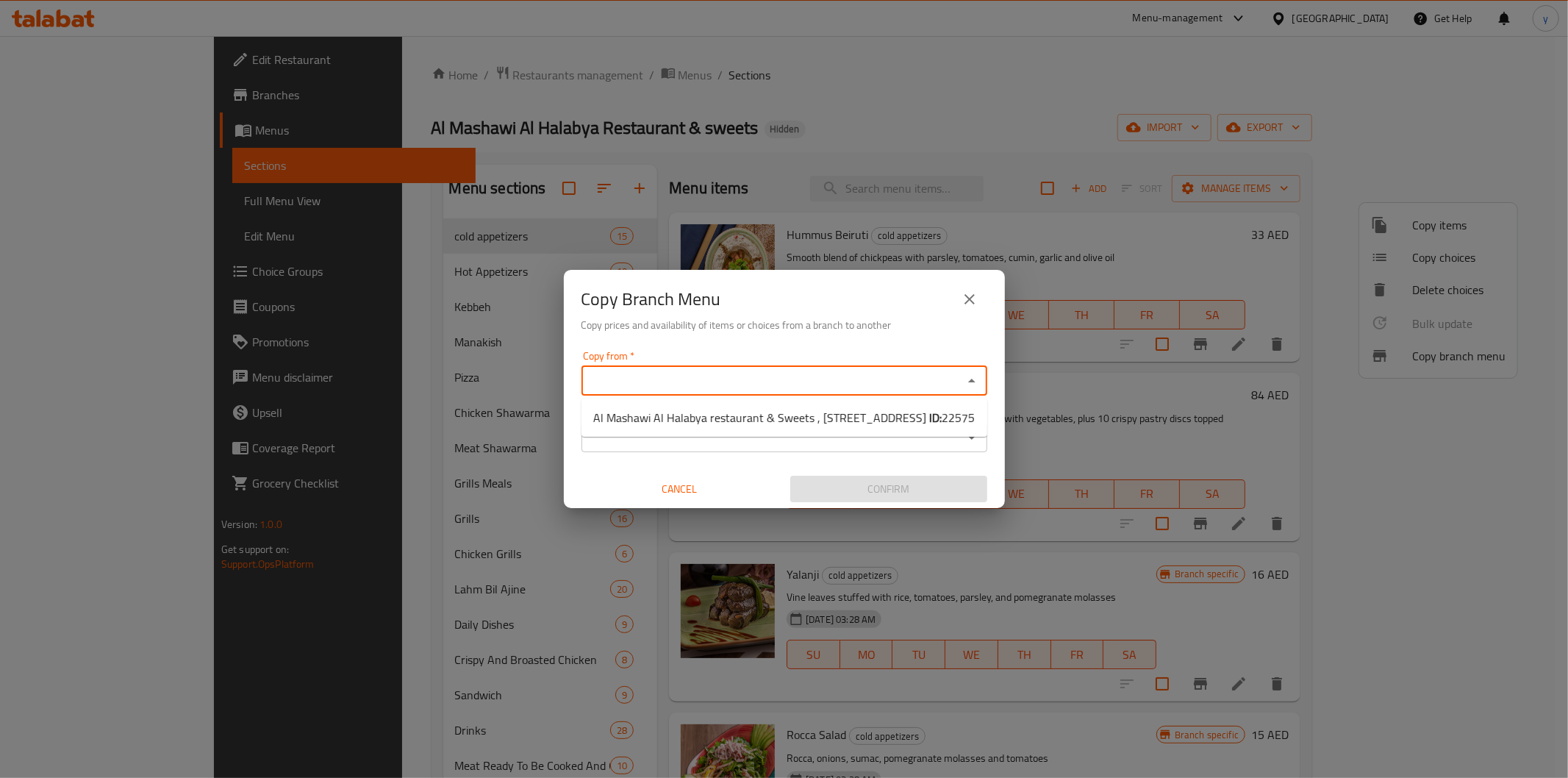
click at [863, 334] on div "Copy Branch Menu Copy prices and availability of items or choices from a branch…" at bounding box center [784, 308] width 441 height 75
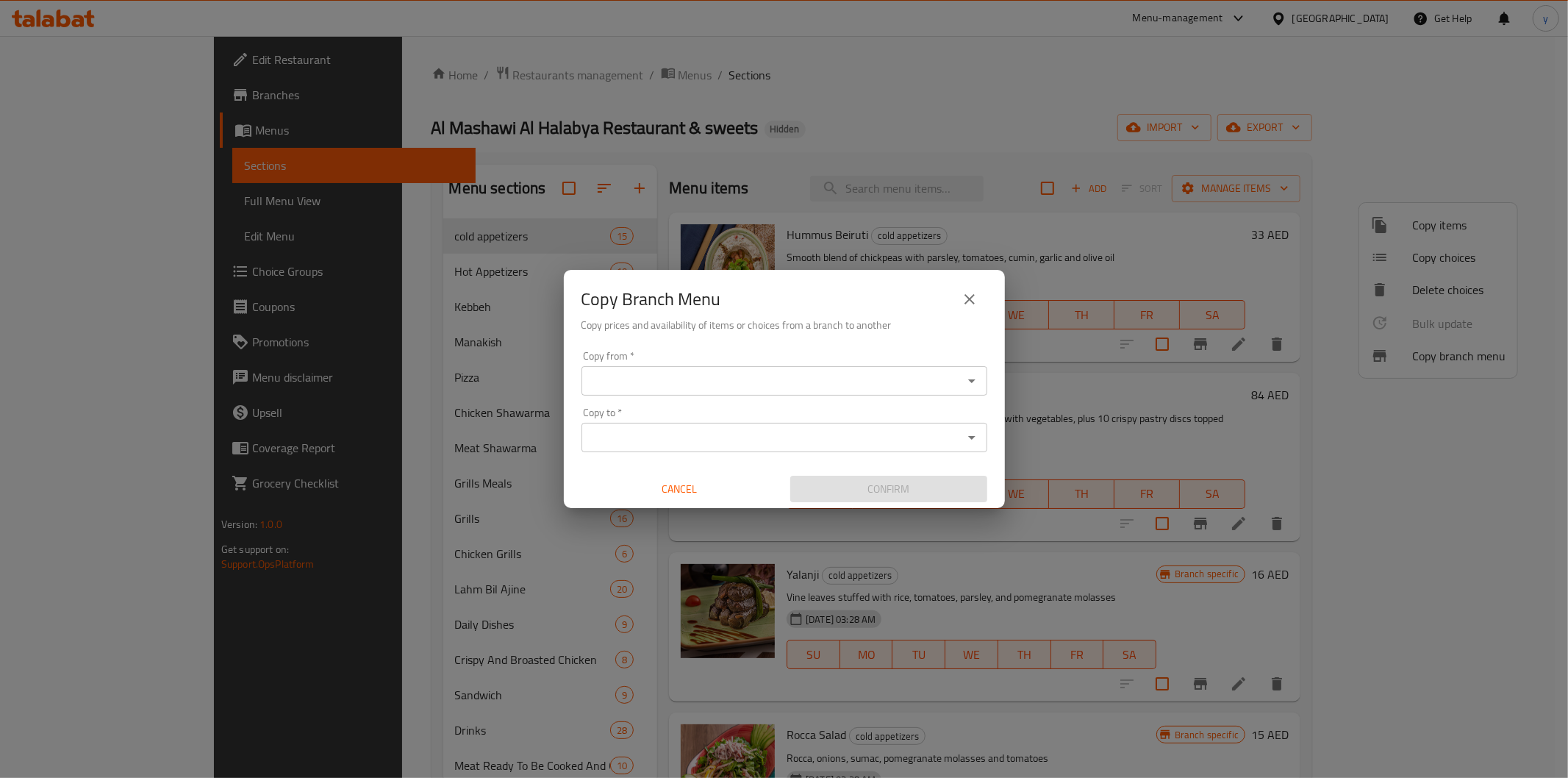
click at [851, 431] on input "Copy to   *" at bounding box center [772, 437] width 373 height 20
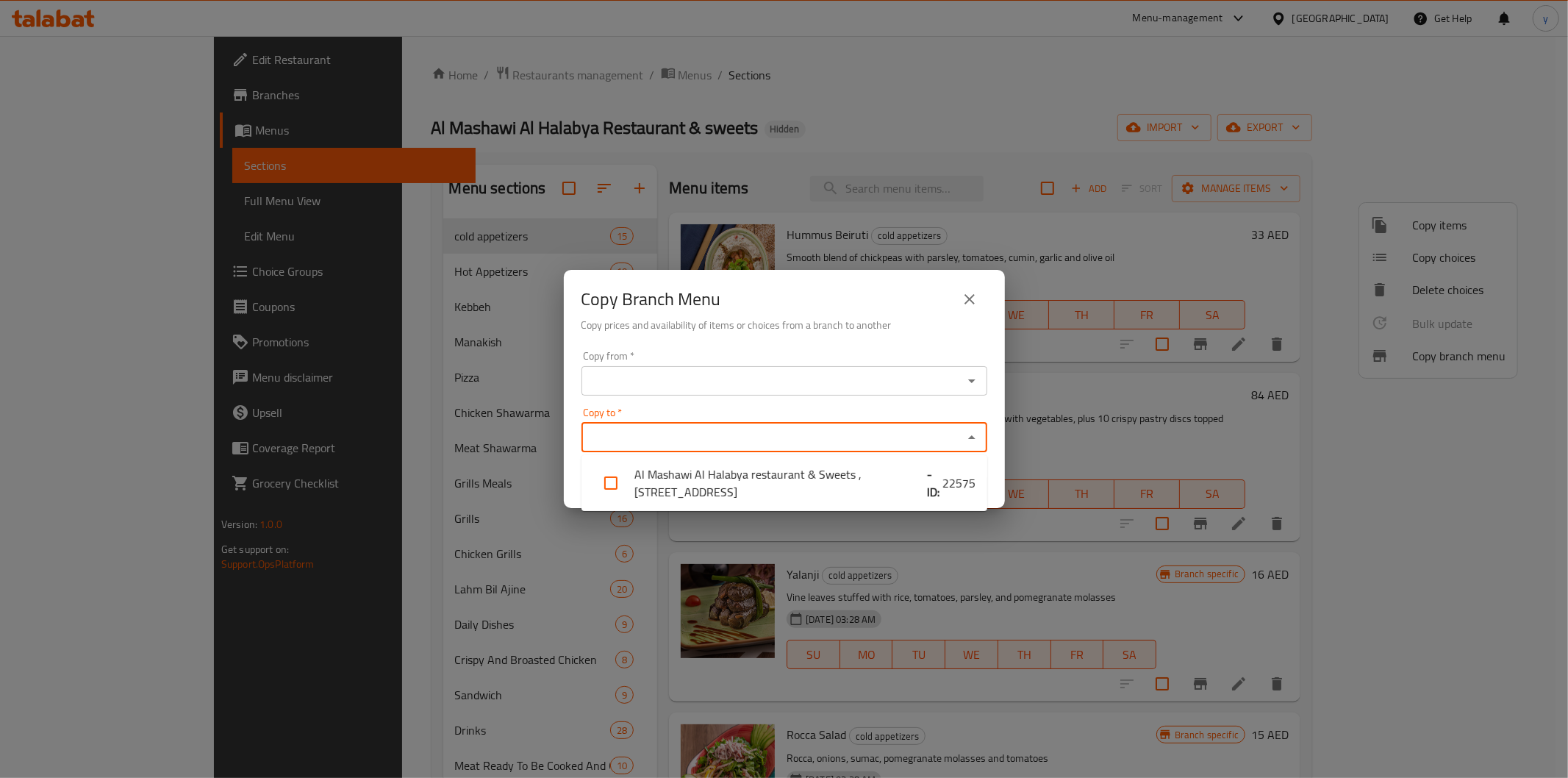
click at [1005, 125] on div "Copy Branch Menu Copy prices and availability of items or choices from a branch…" at bounding box center [784, 389] width 1568 height 778
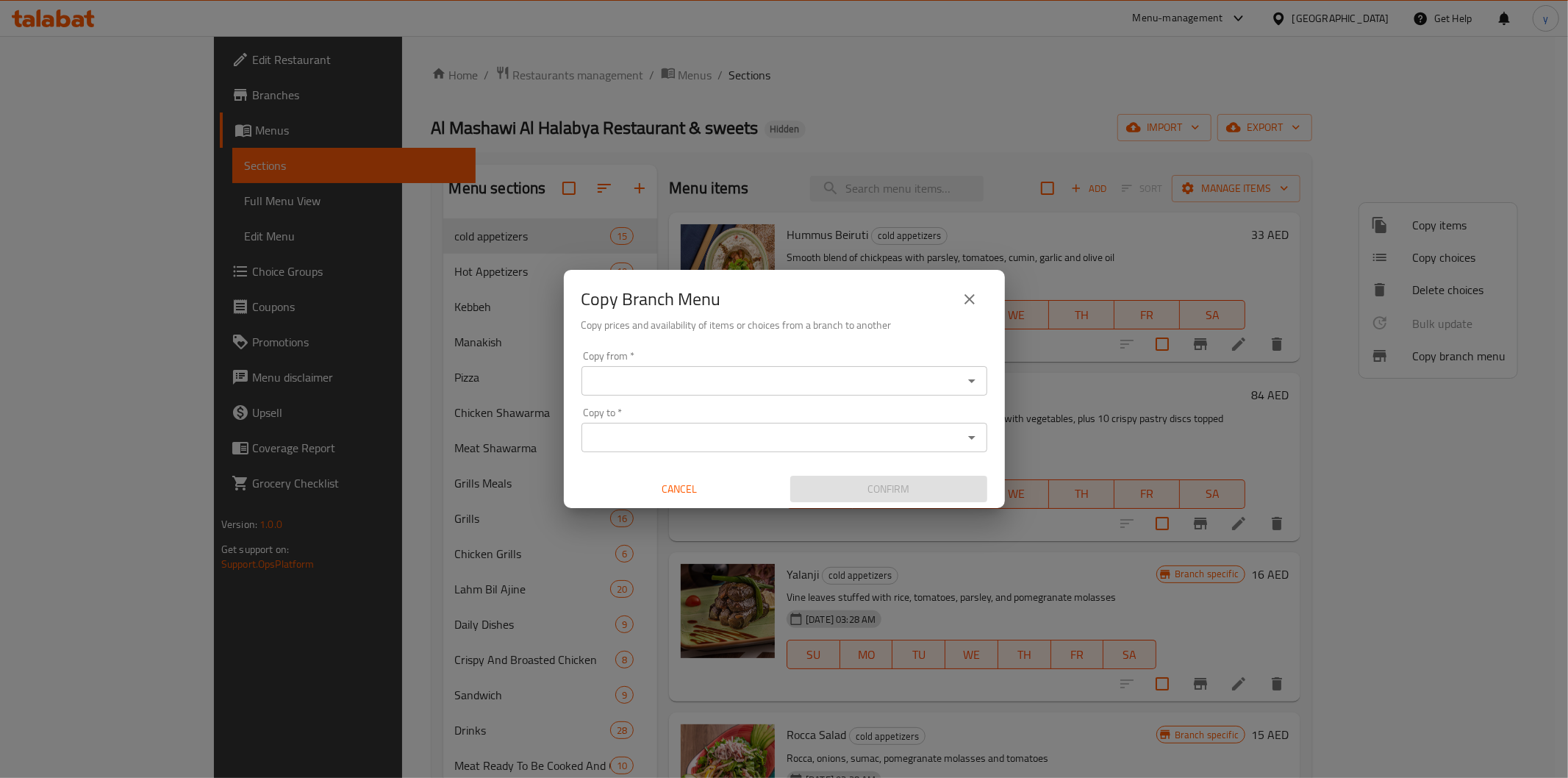
click at [971, 300] on icon "close" at bounding box center [969, 299] width 11 height 11
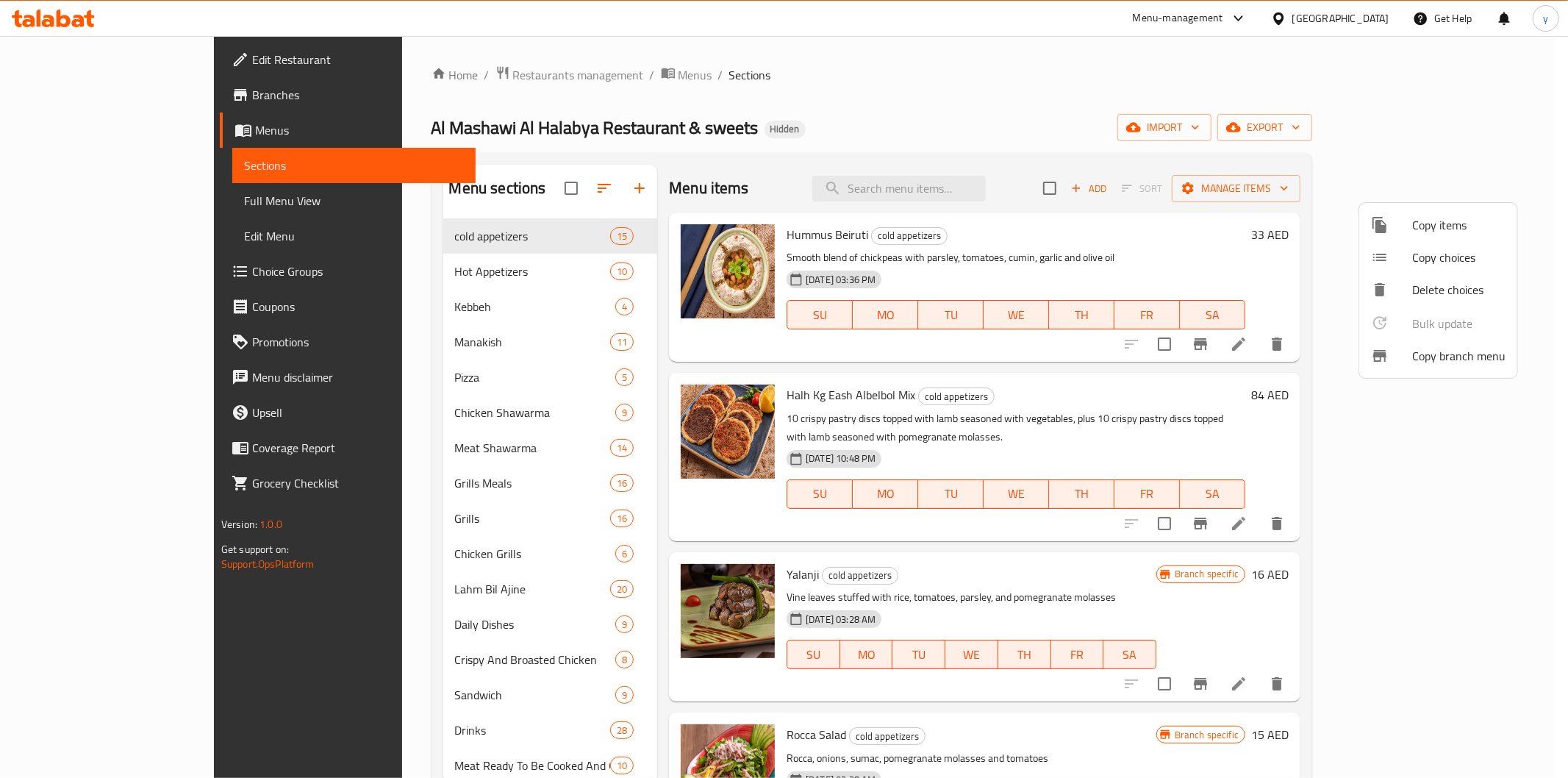
click at [1491, 126] on div at bounding box center [784, 389] width 1568 height 778
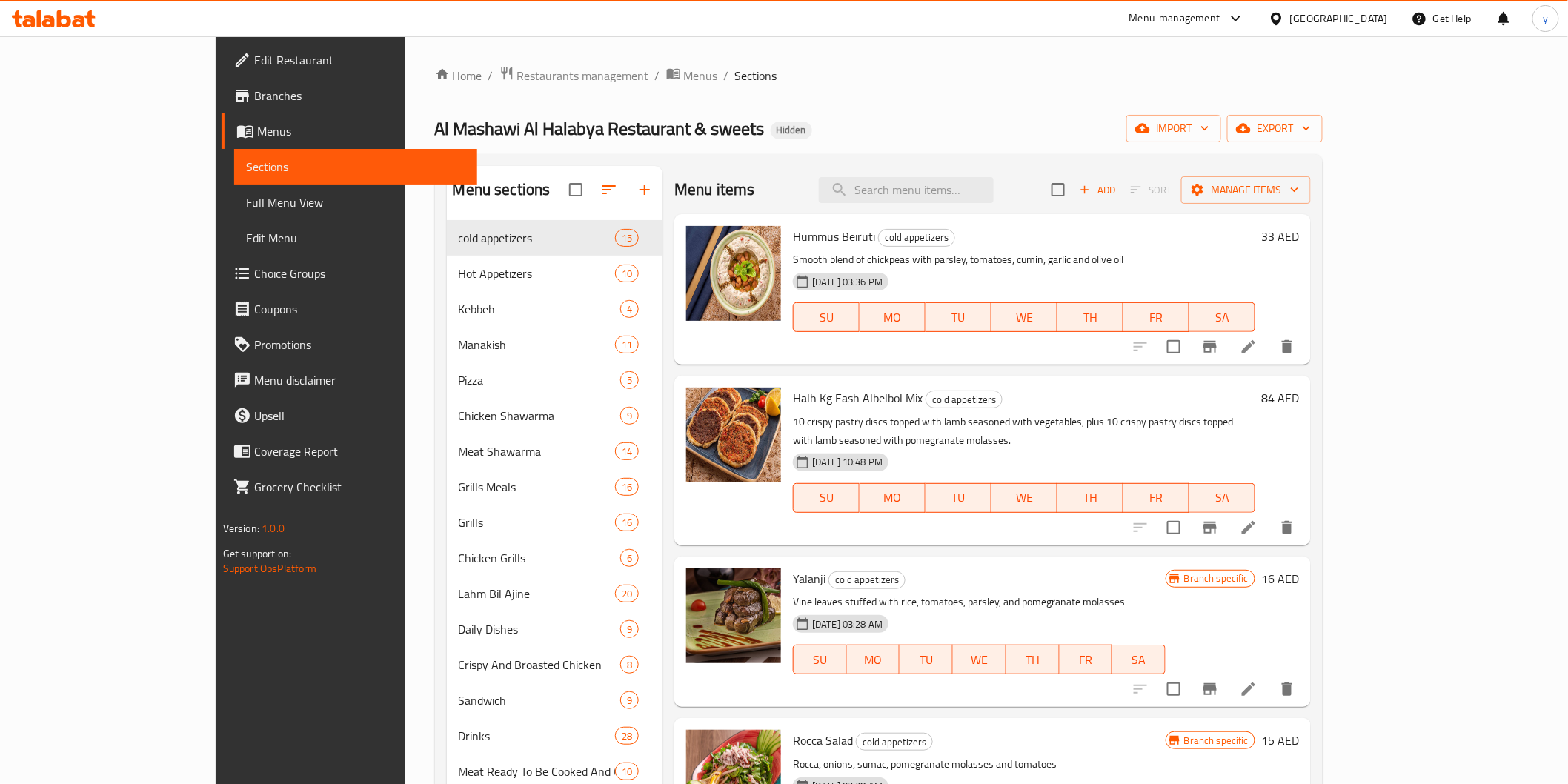
click at [1310, 127] on span "export" at bounding box center [1275, 128] width 72 height 19
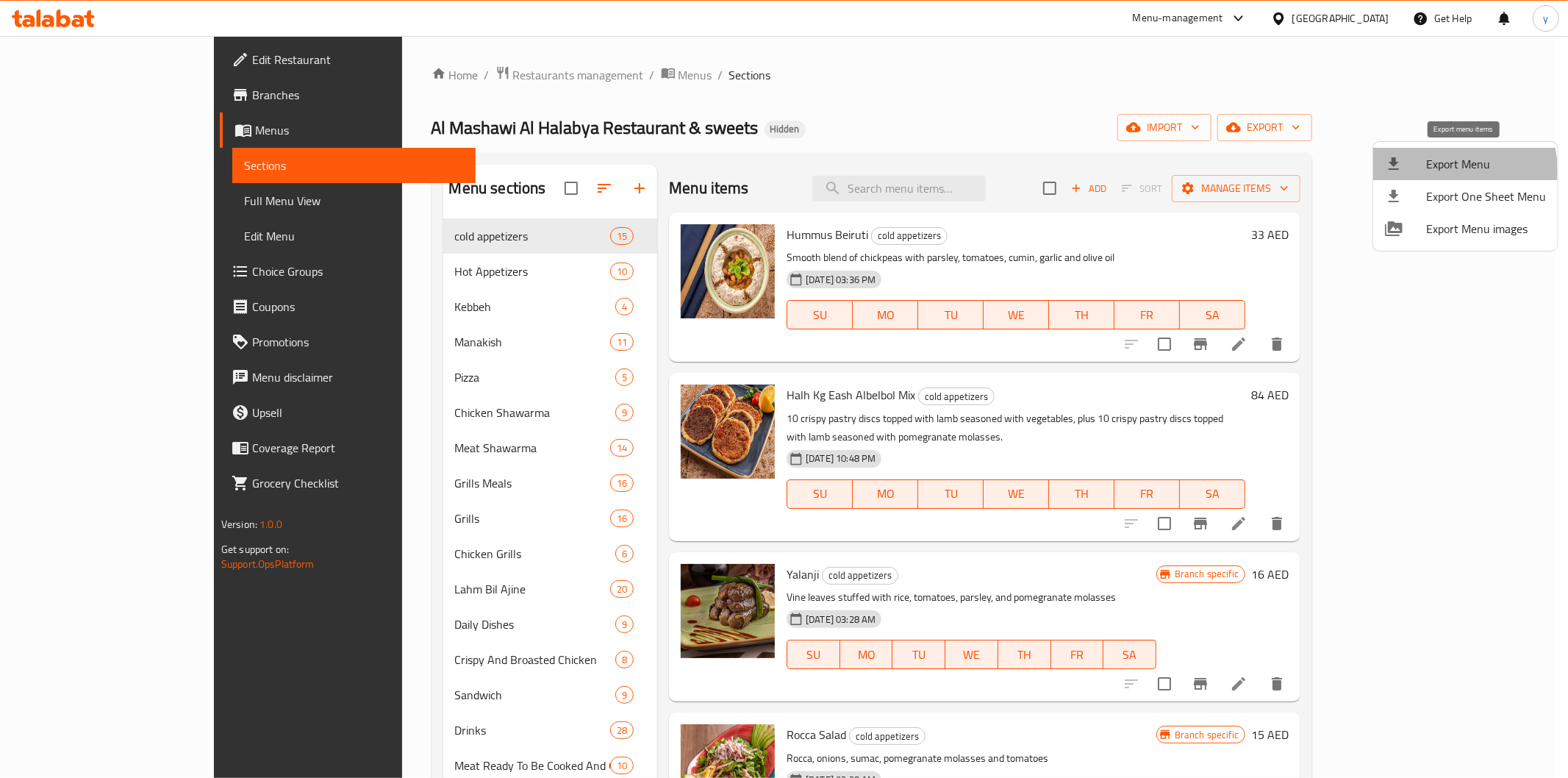
click at [1454, 169] on span "Export Menu" at bounding box center [1486, 164] width 120 height 18
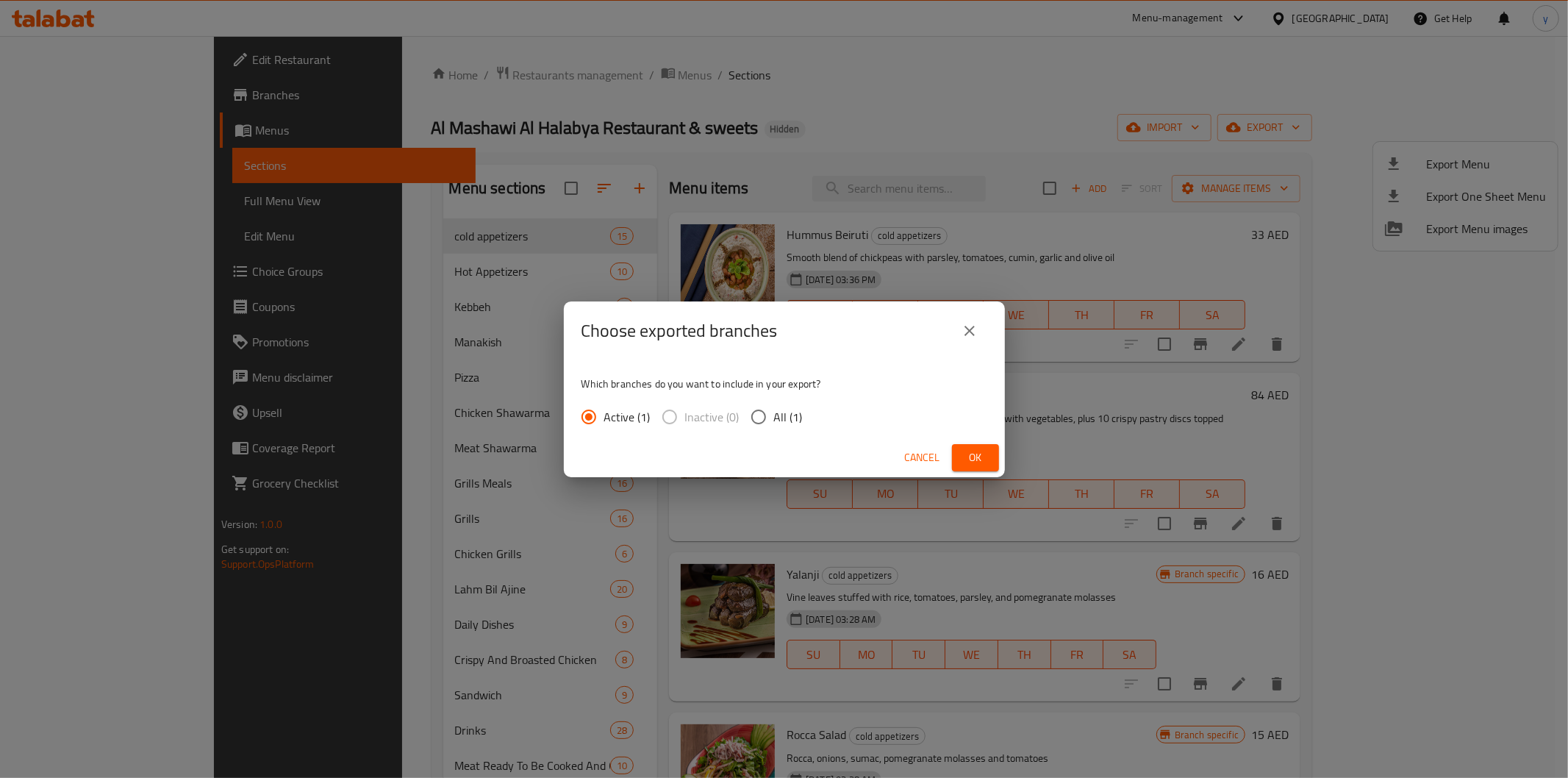
click at [753, 413] on input "All (1)" at bounding box center [758, 417] width 31 height 31
radio input "true"
click at [984, 461] on span "Ok" at bounding box center [976, 457] width 24 height 19
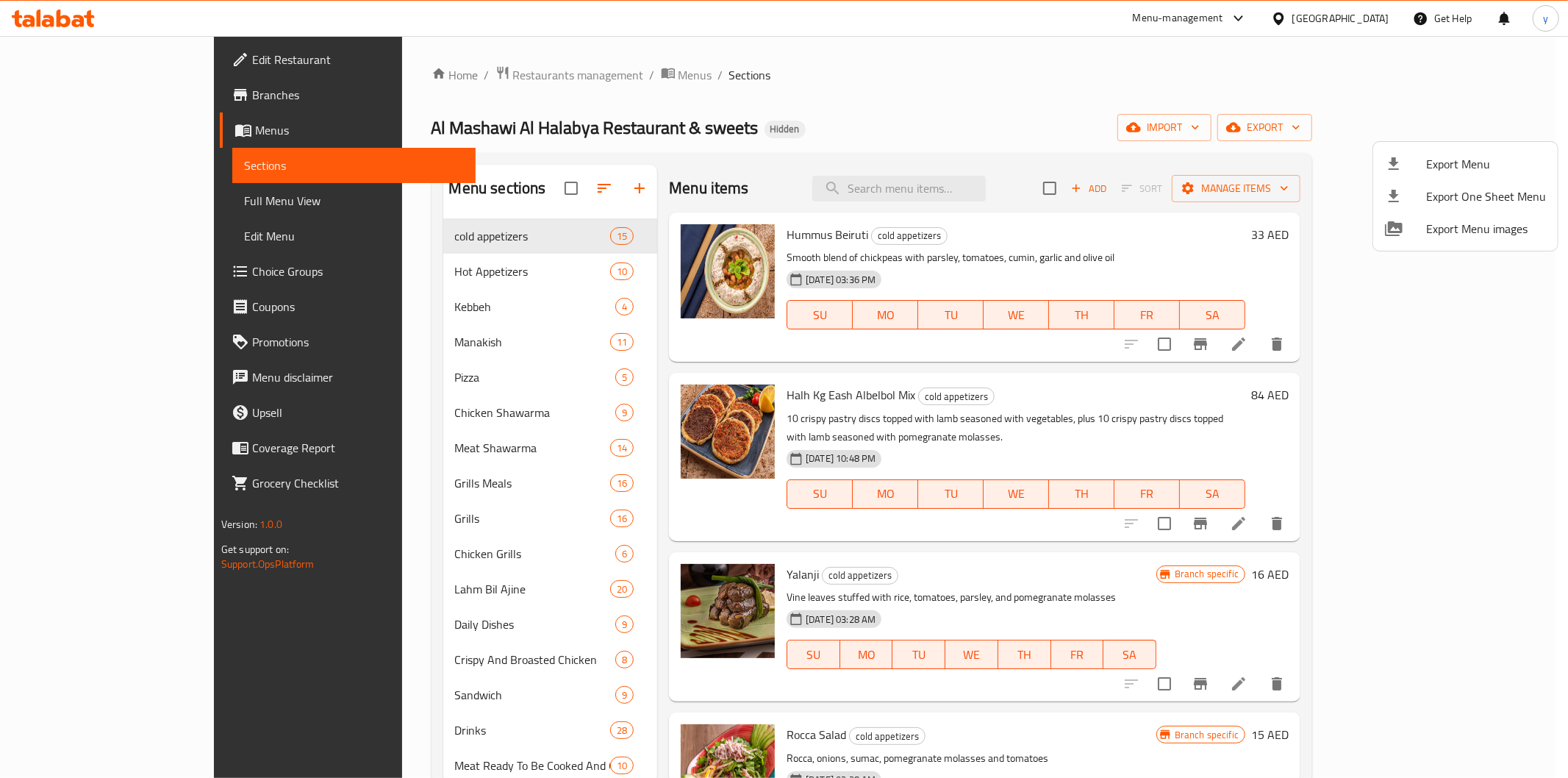
click at [959, 90] on div at bounding box center [784, 389] width 1568 height 778
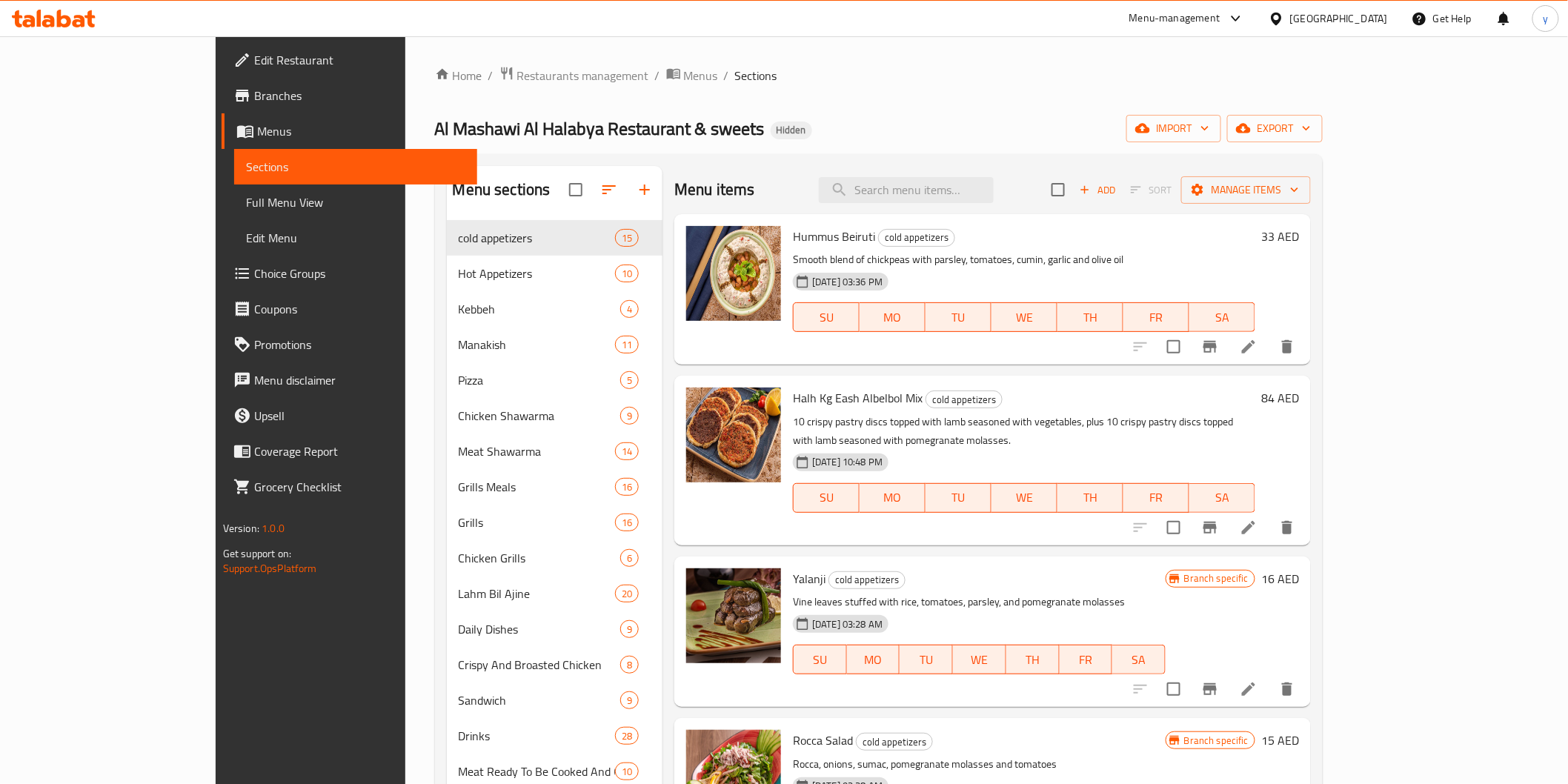
click at [221, 104] on link "Branches" at bounding box center [349, 95] width 256 height 35
